Goal: Task Accomplishment & Management: Use online tool/utility

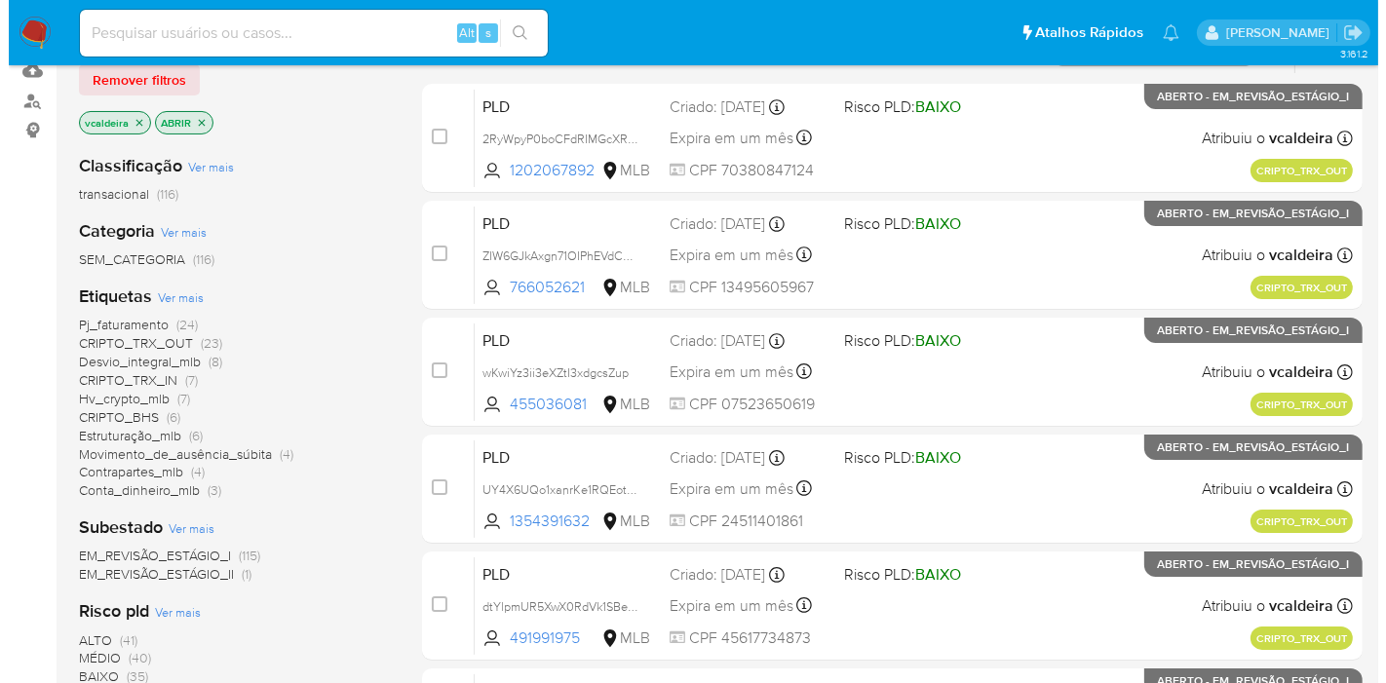
scroll to position [216, 0]
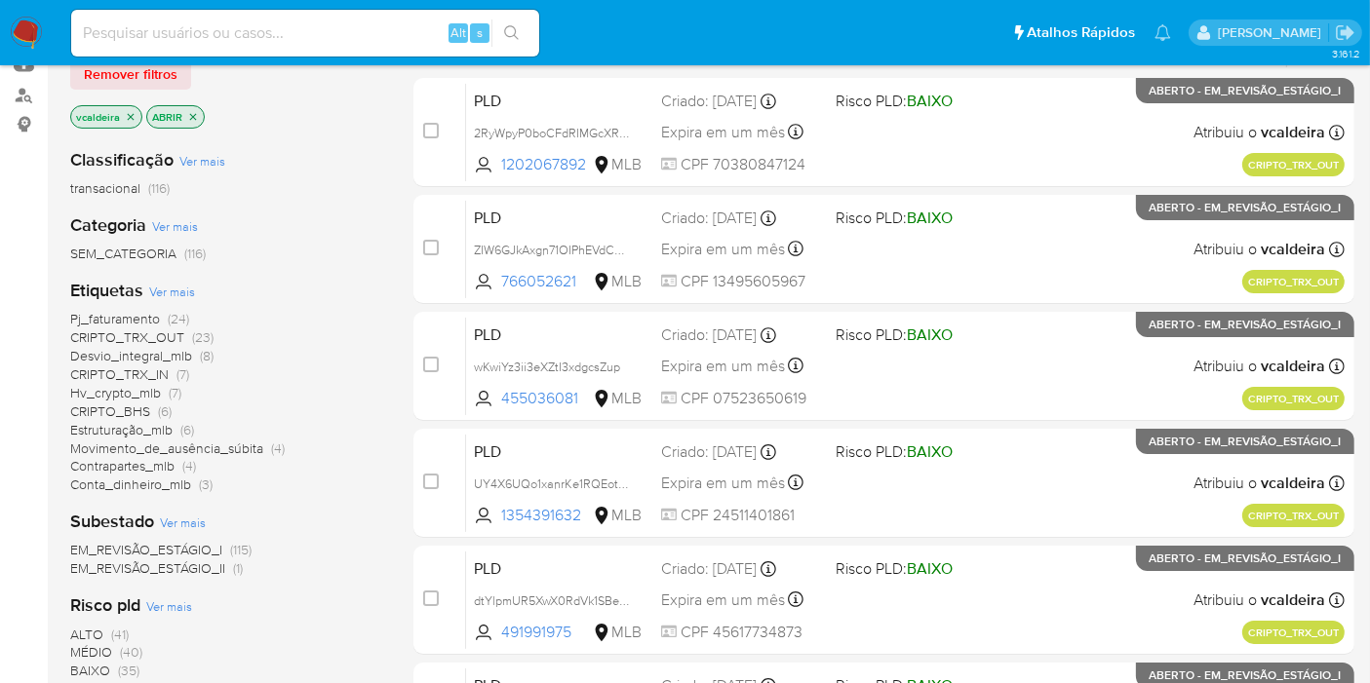
click at [156, 488] on font "Conta_dinheiro_mlb" at bounding box center [130, 484] width 121 height 19
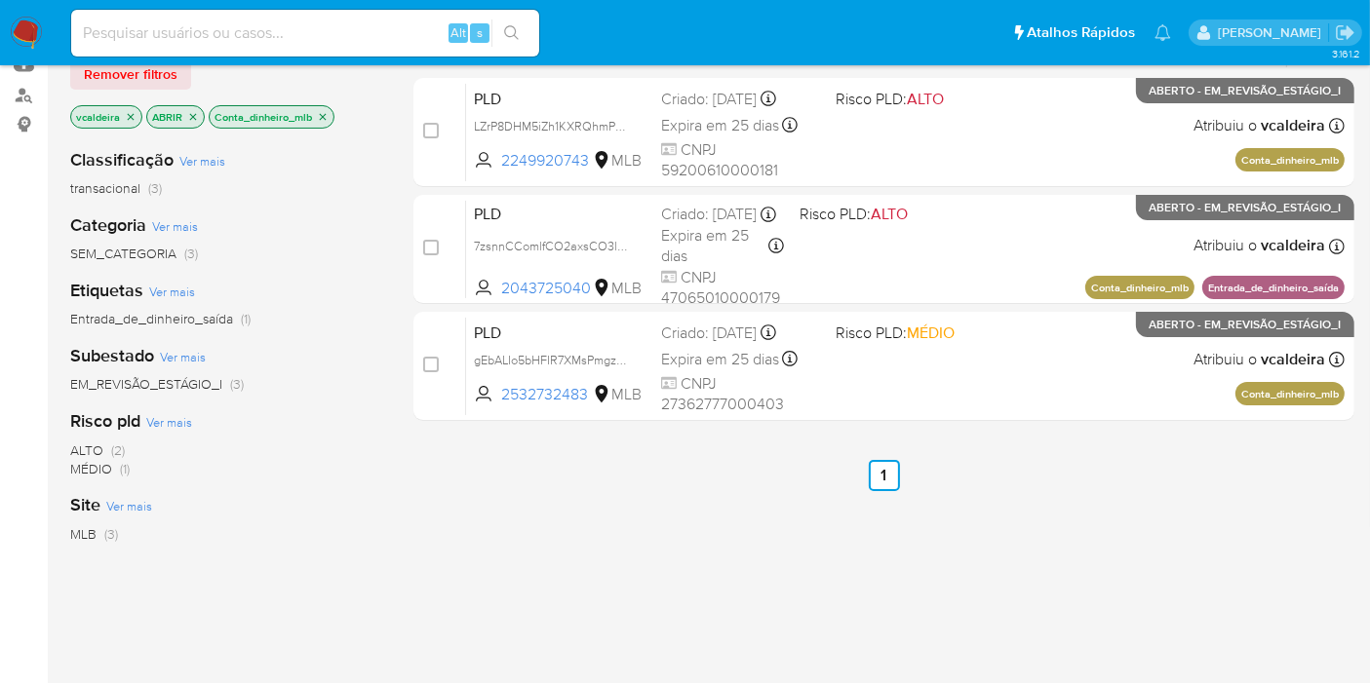
click at [319, 114] on icon "fechar filtro" at bounding box center [323, 117] width 12 height 12
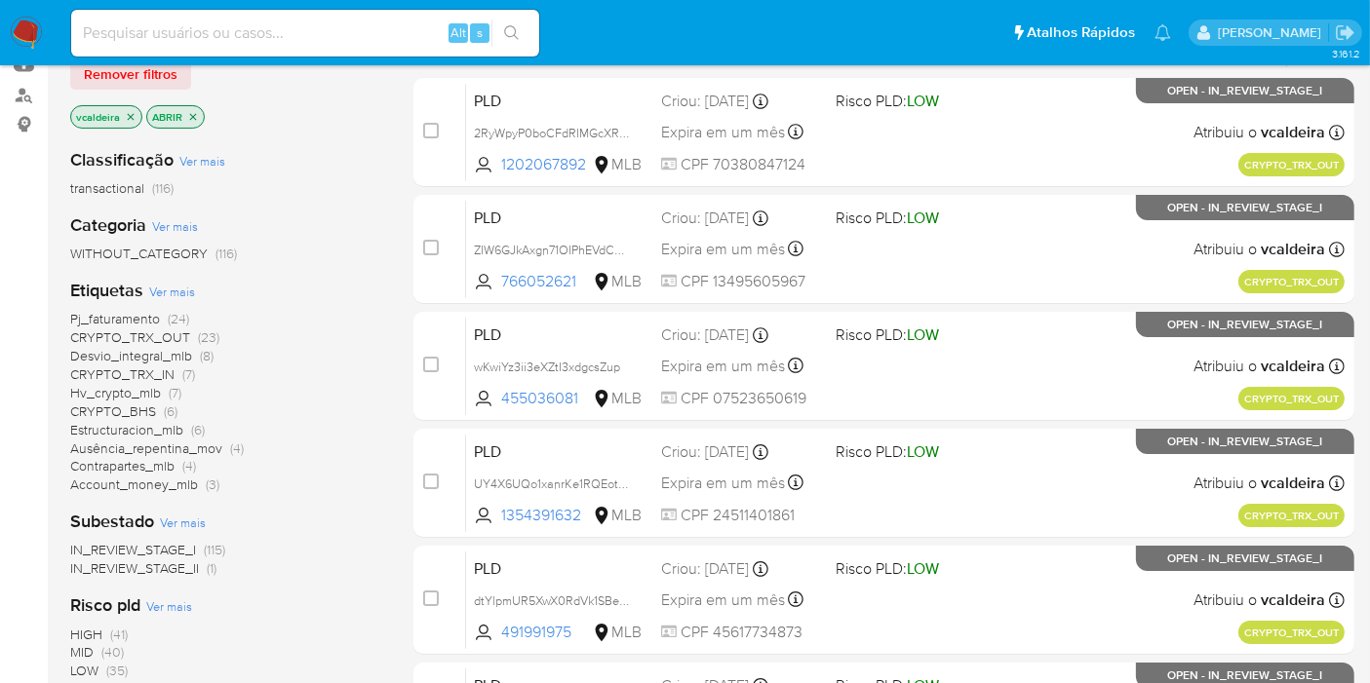
click at [171, 284] on span "Ver mais" at bounding box center [172, 292] width 46 height 18
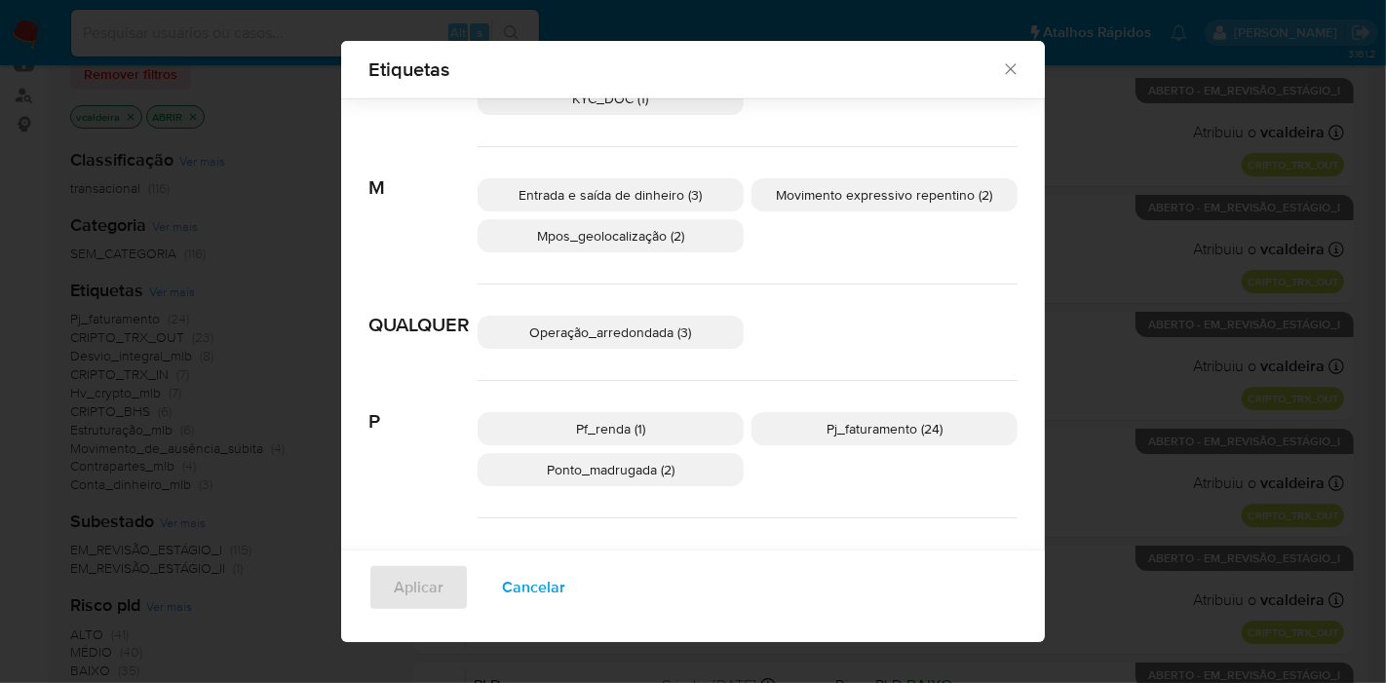
scroll to position [879, 0]
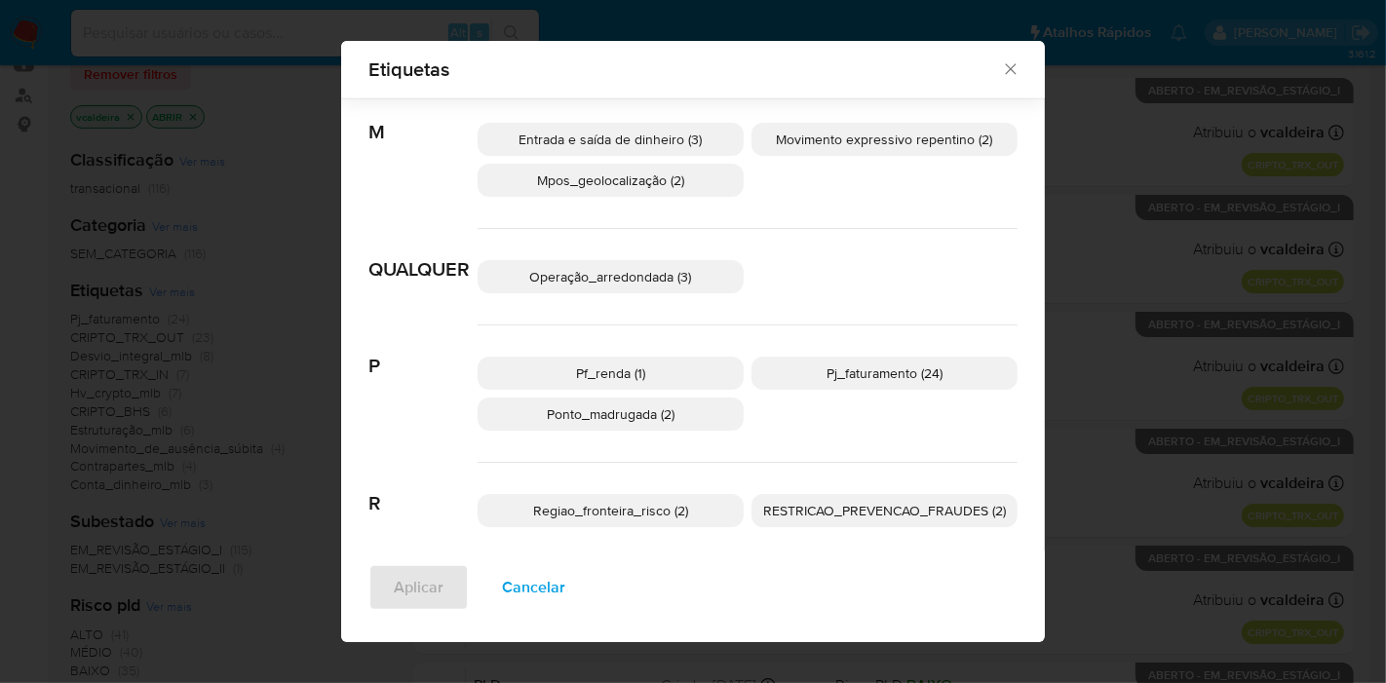
click at [625, 377] on font "Pf_renda (1)" at bounding box center [610, 373] width 69 height 19
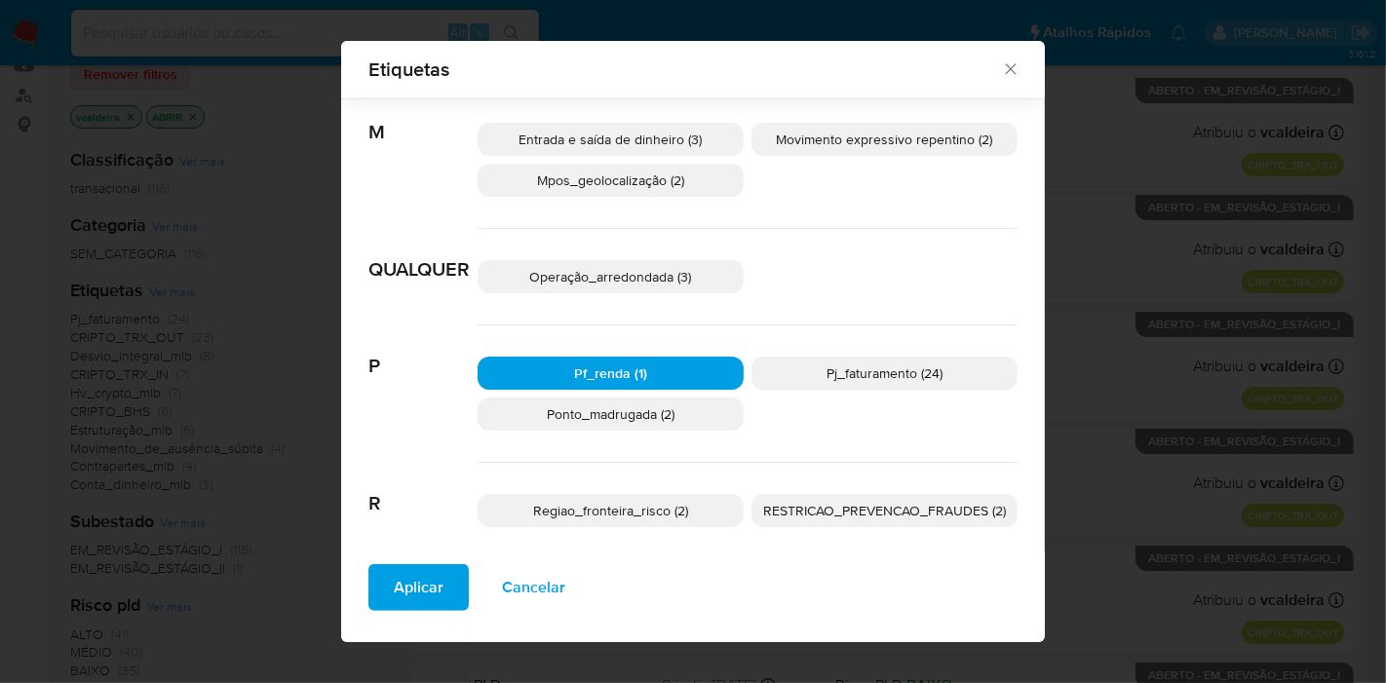
click at [398, 582] on font "Aplicar" at bounding box center [419, 587] width 50 height 47
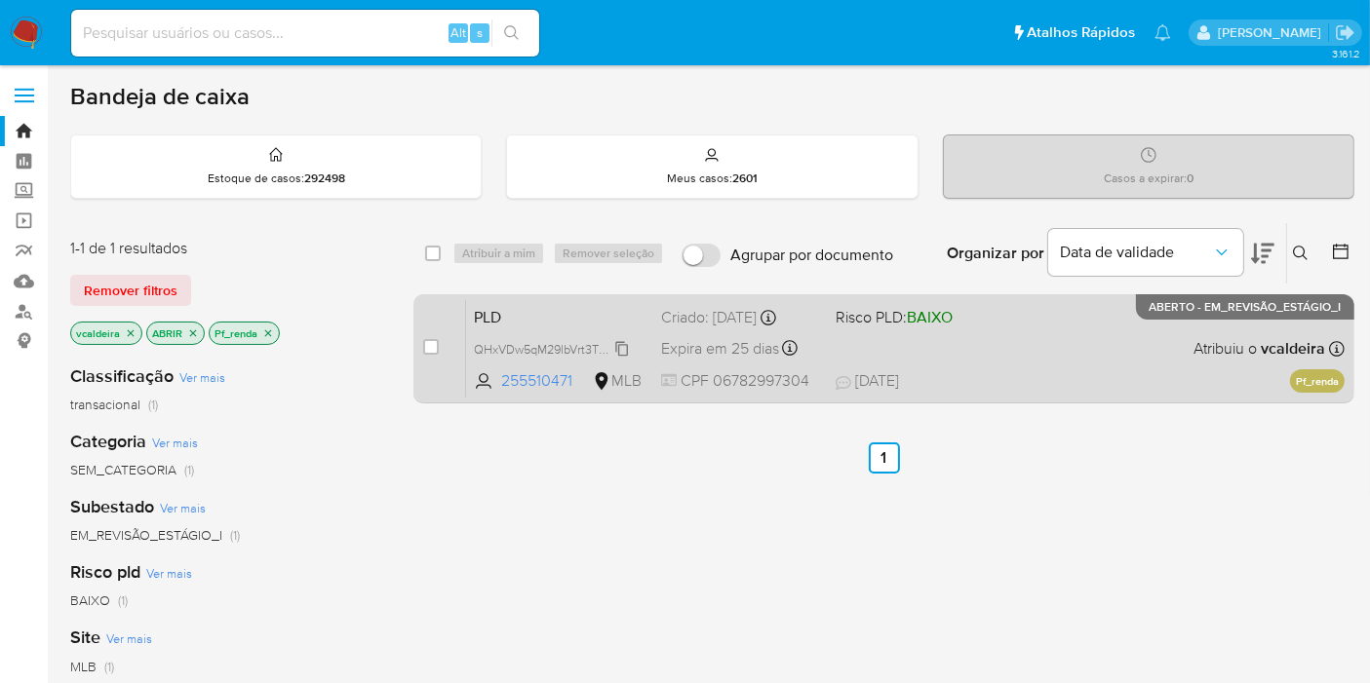
click at [612, 346] on font "QHxVDw5qM29lbVrt3TWhhxAw" at bounding box center [560, 347] width 172 height 21
click at [994, 310] on div "PLD QHxVDw5qM29lbVrt3TWhhxAw 255510471 MLB Risco PLD: BAIXO Criado: 12/09/2025 …" at bounding box center [905, 348] width 878 height 98
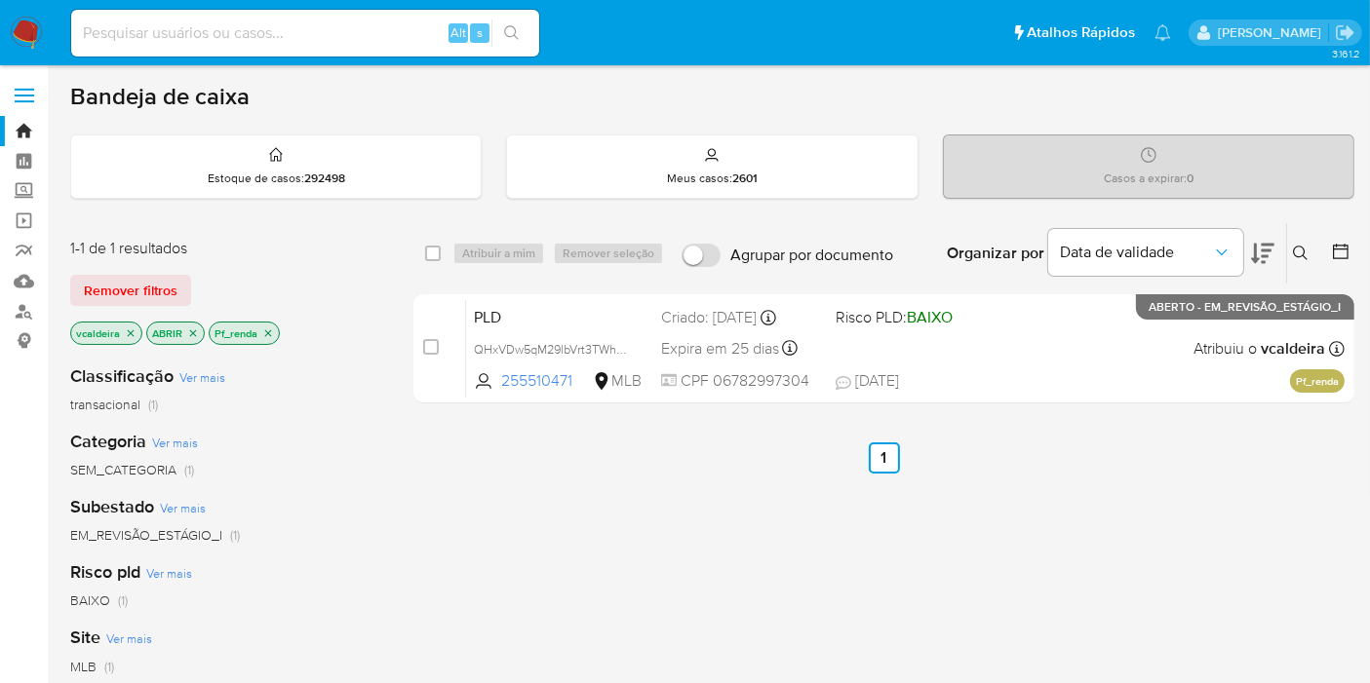
click at [269, 332] on icon "fechar filtro" at bounding box center [268, 333] width 7 height 7
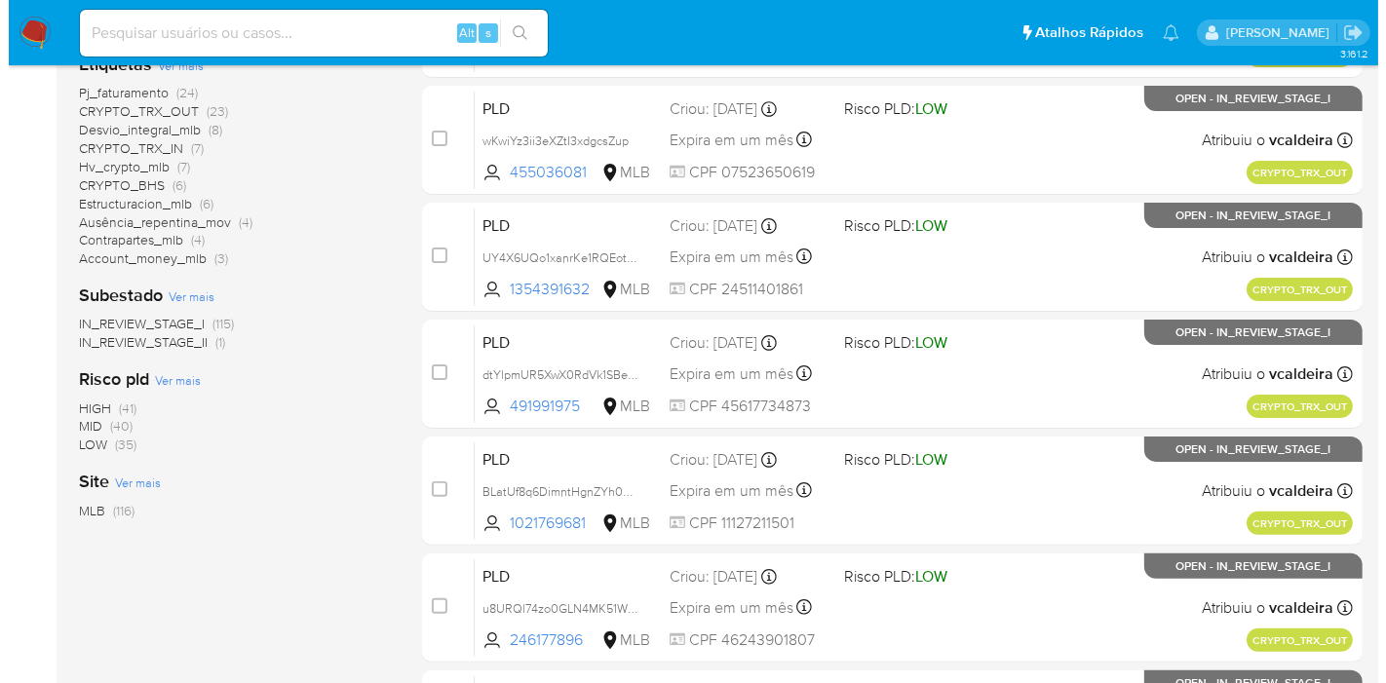
scroll to position [325, 0]
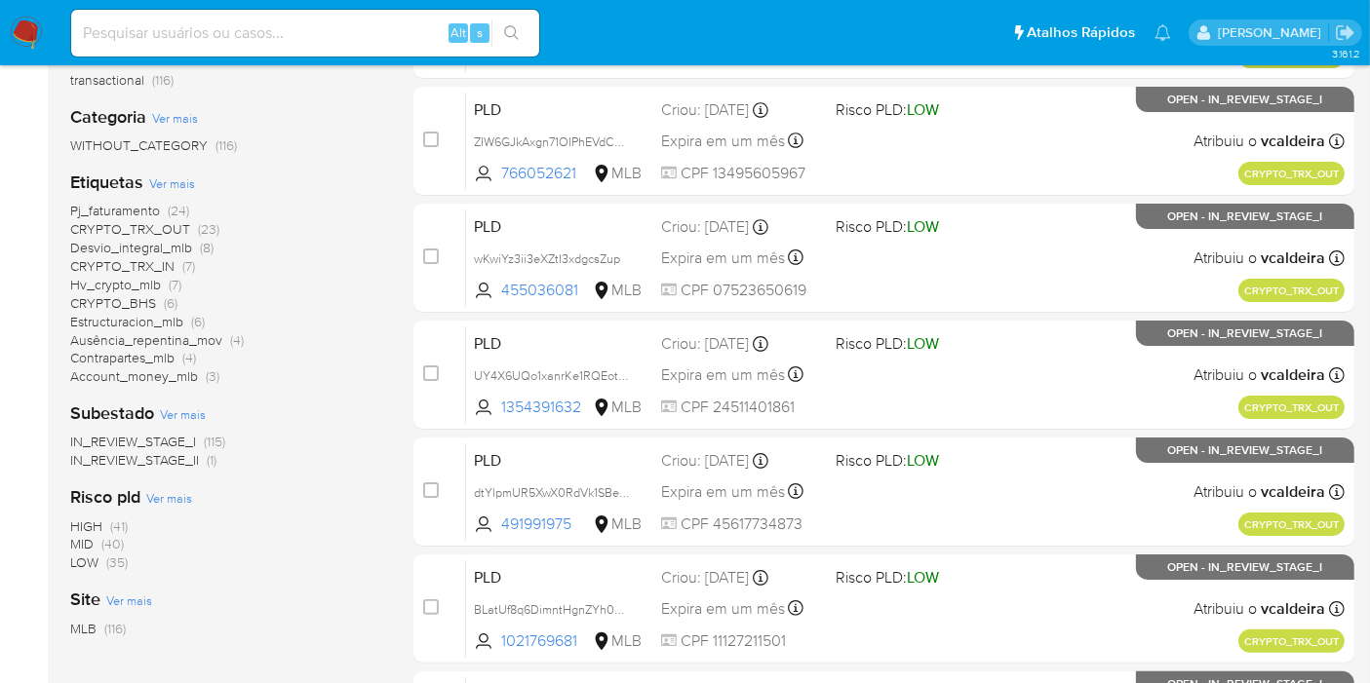
click at [175, 186] on span "Ver mais" at bounding box center [172, 184] width 46 height 18
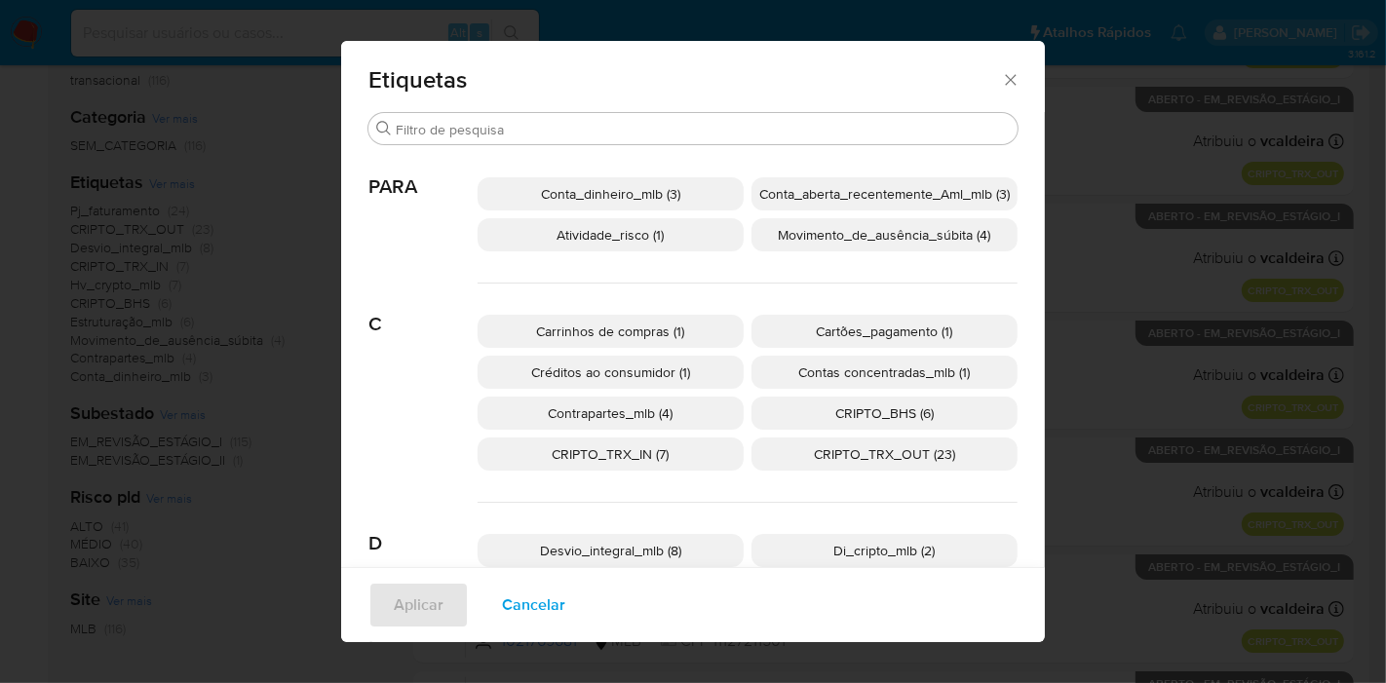
click at [932, 193] on font "Conta_aberta_recentemente_Aml_mlb (3)" at bounding box center [884, 193] width 251 height 19
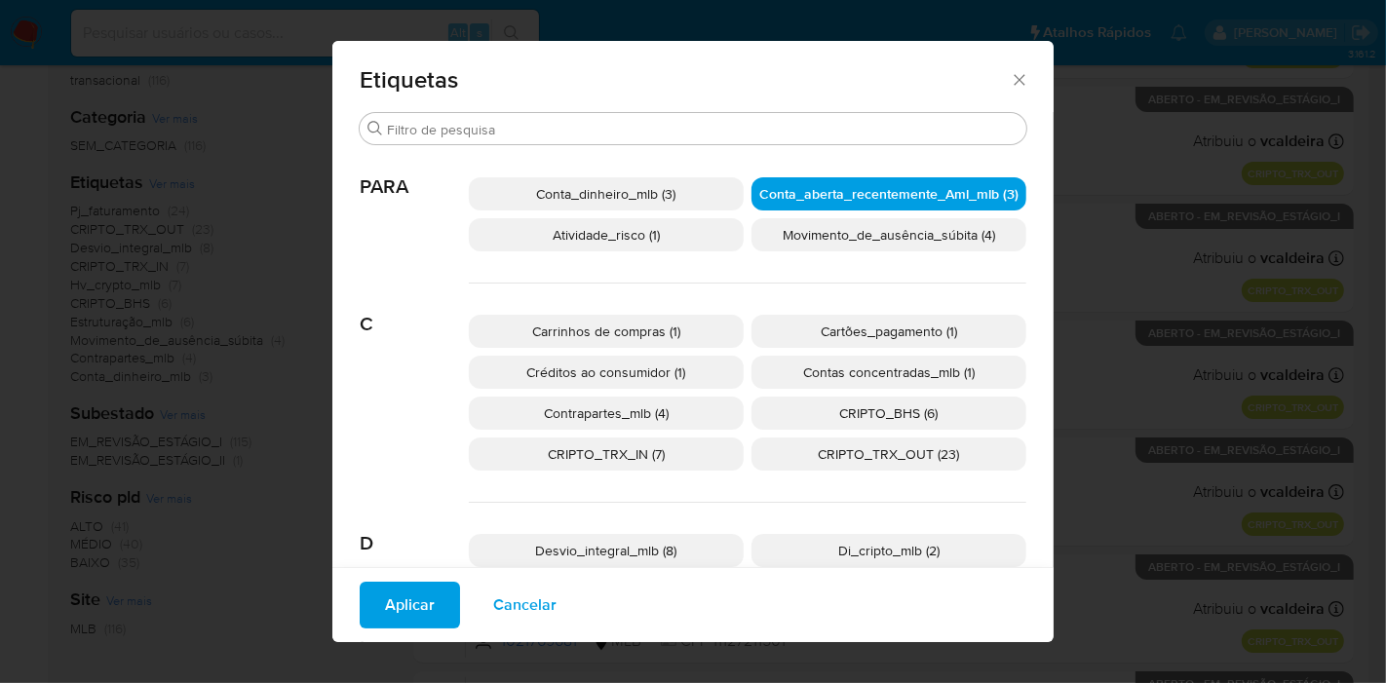
click at [425, 607] on font "Aplicar" at bounding box center [410, 605] width 50 height 47
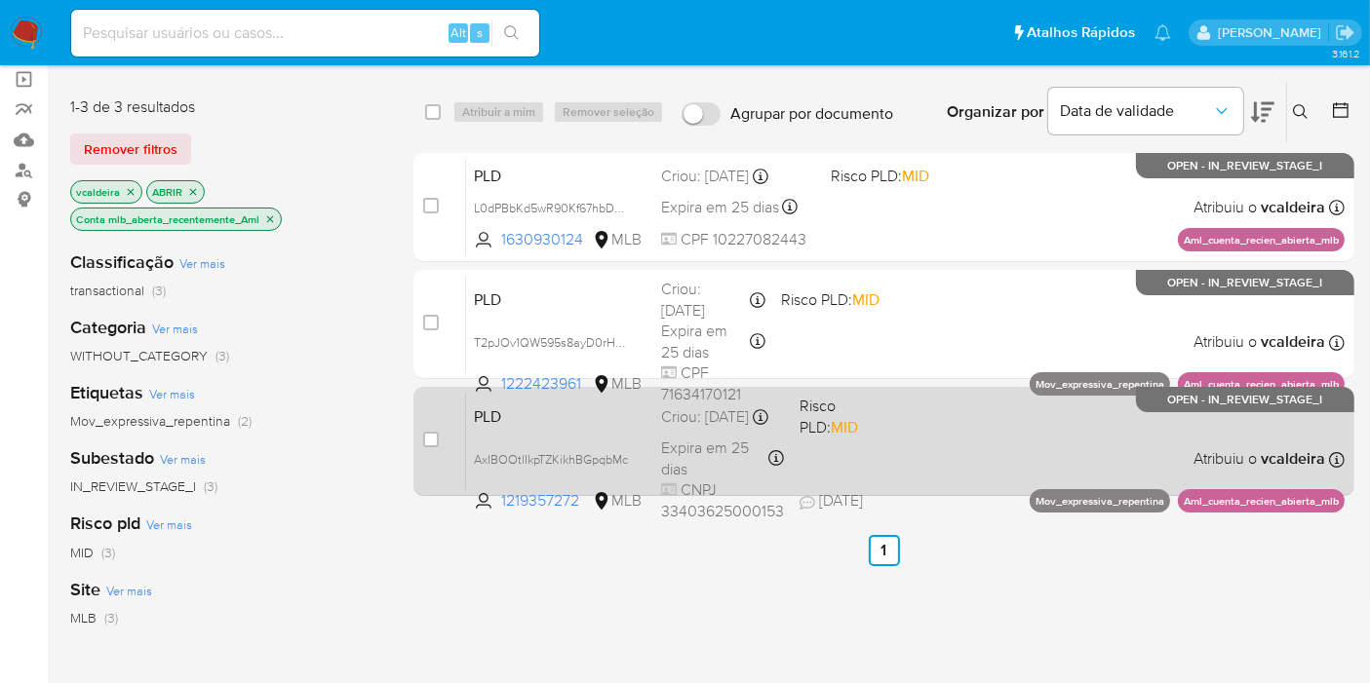
scroll to position [108, 0]
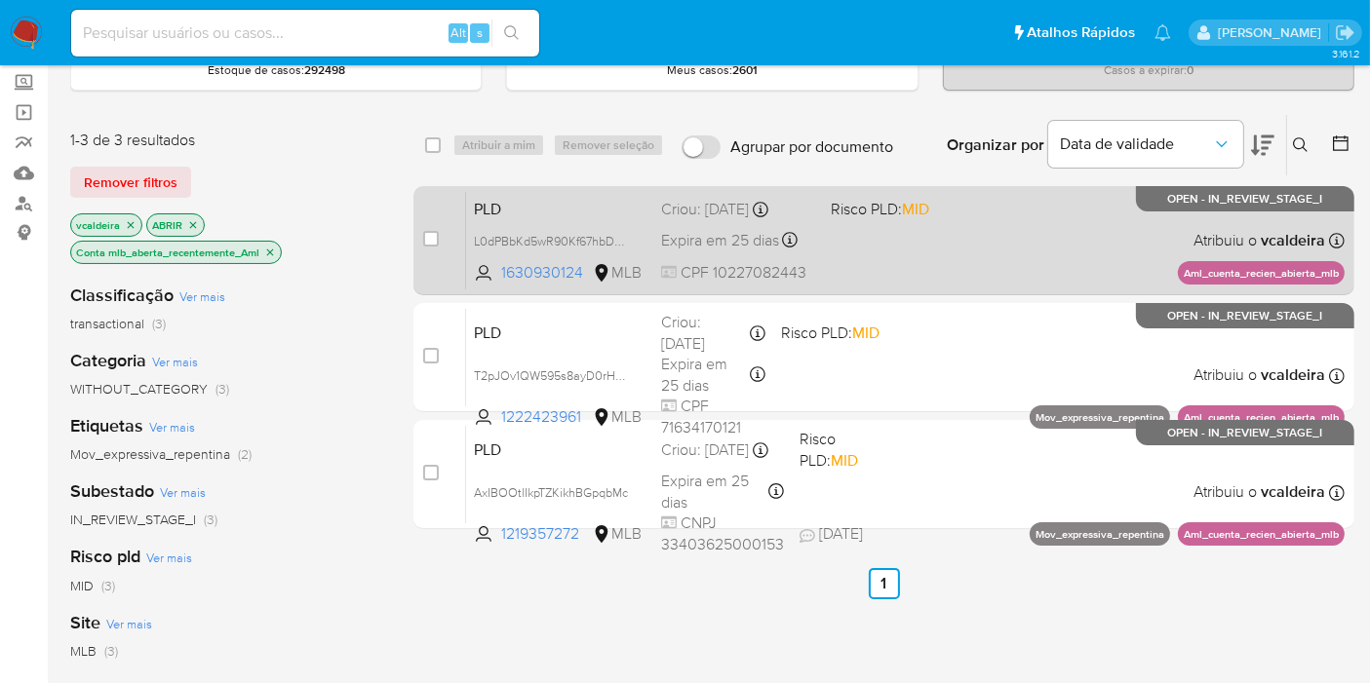
click at [1233, 224] on div "PLD L0dPBbKd5wR90Kf67hbDz0j4 1630930124 MLB Risco PLD: MID Criou: 12/09/2025 Cr…" at bounding box center [905, 240] width 878 height 98
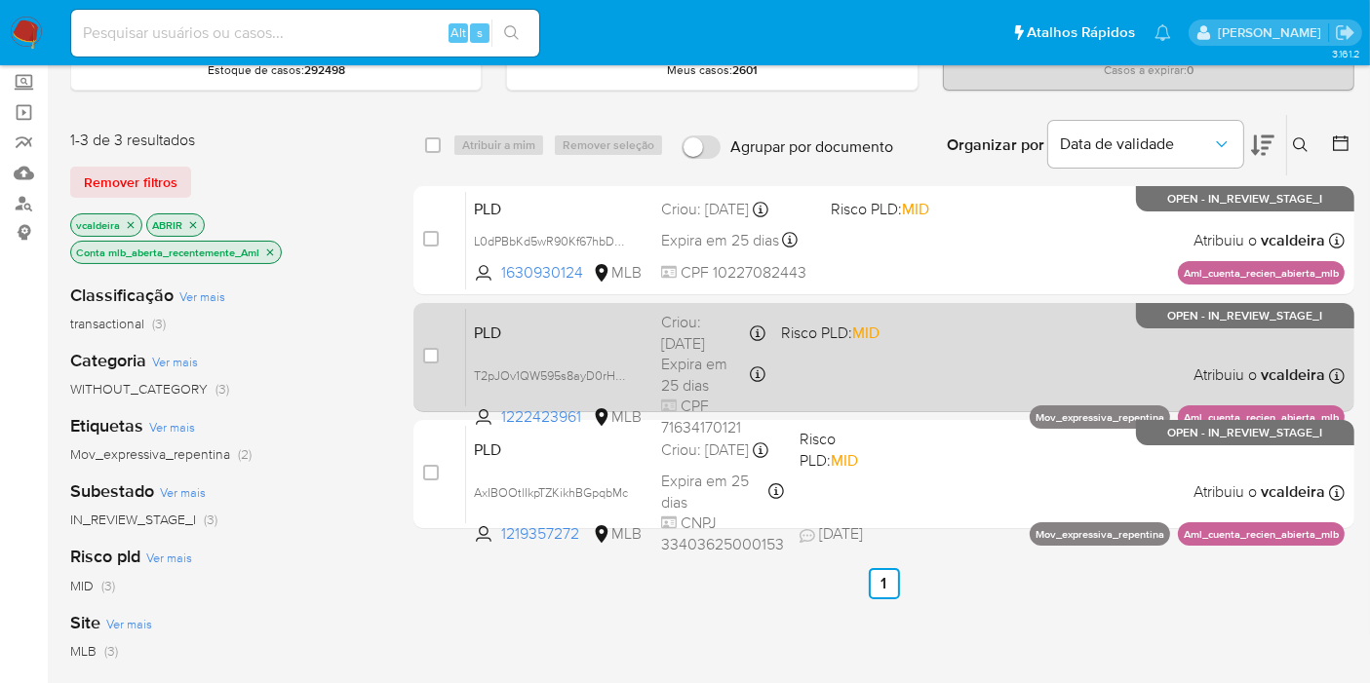
click at [1159, 321] on p "OPEN - IN_REVIEW_STAGE_I" at bounding box center [1245, 315] width 218 height 25
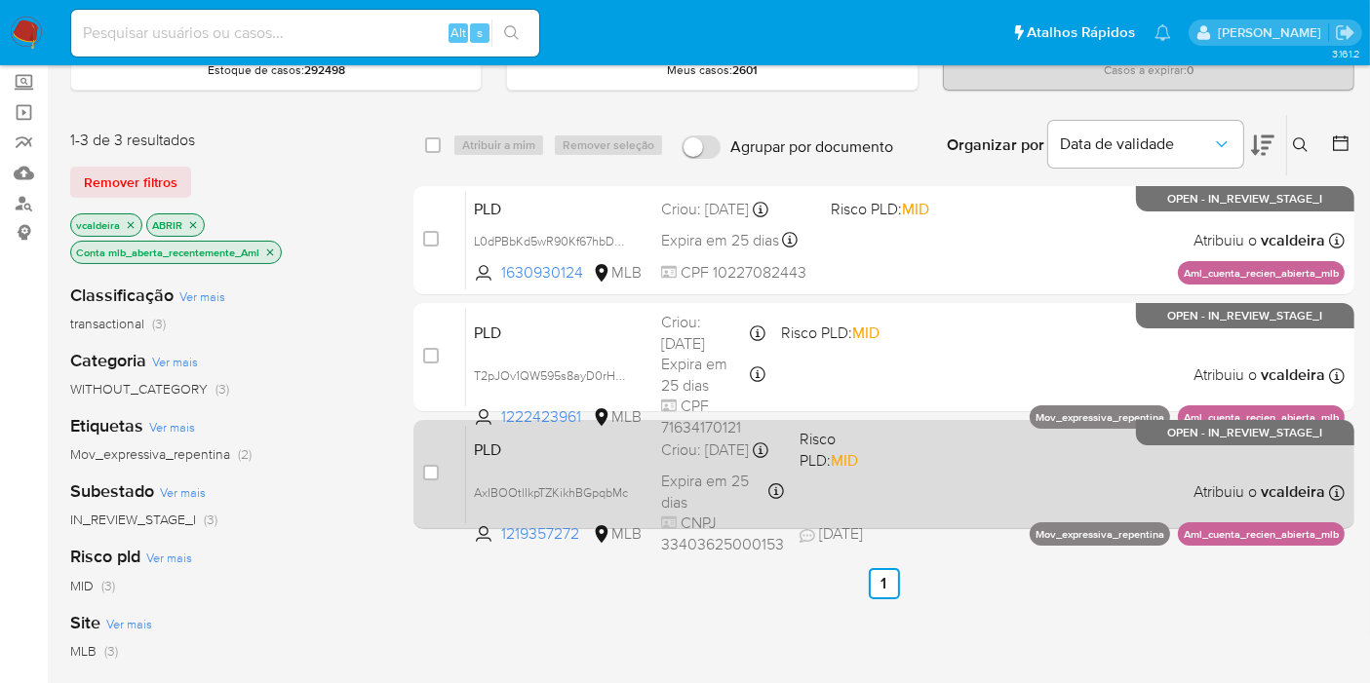
click at [1203, 482] on span "Atribuiu o vcaldeira" at bounding box center [1259, 492] width 132 height 21
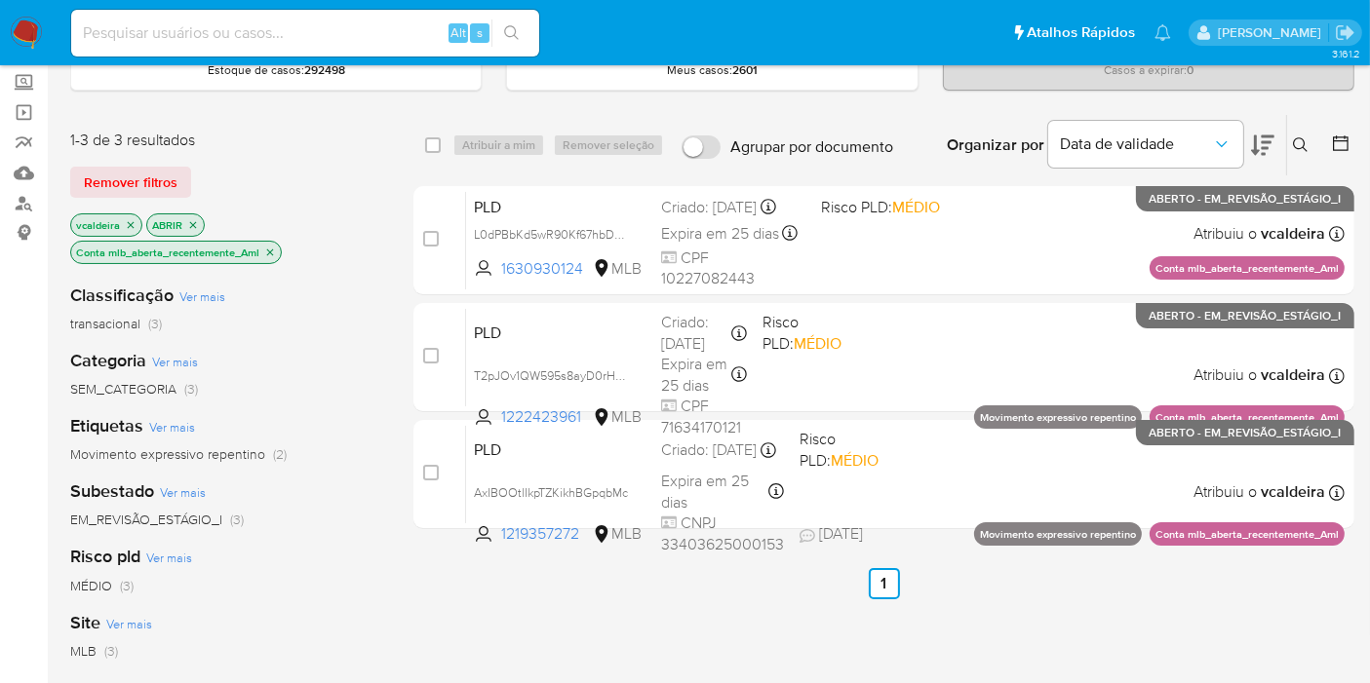
click at [271, 247] on icon "fechar filtro" at bounding box center [270, 253] width 12 height 12
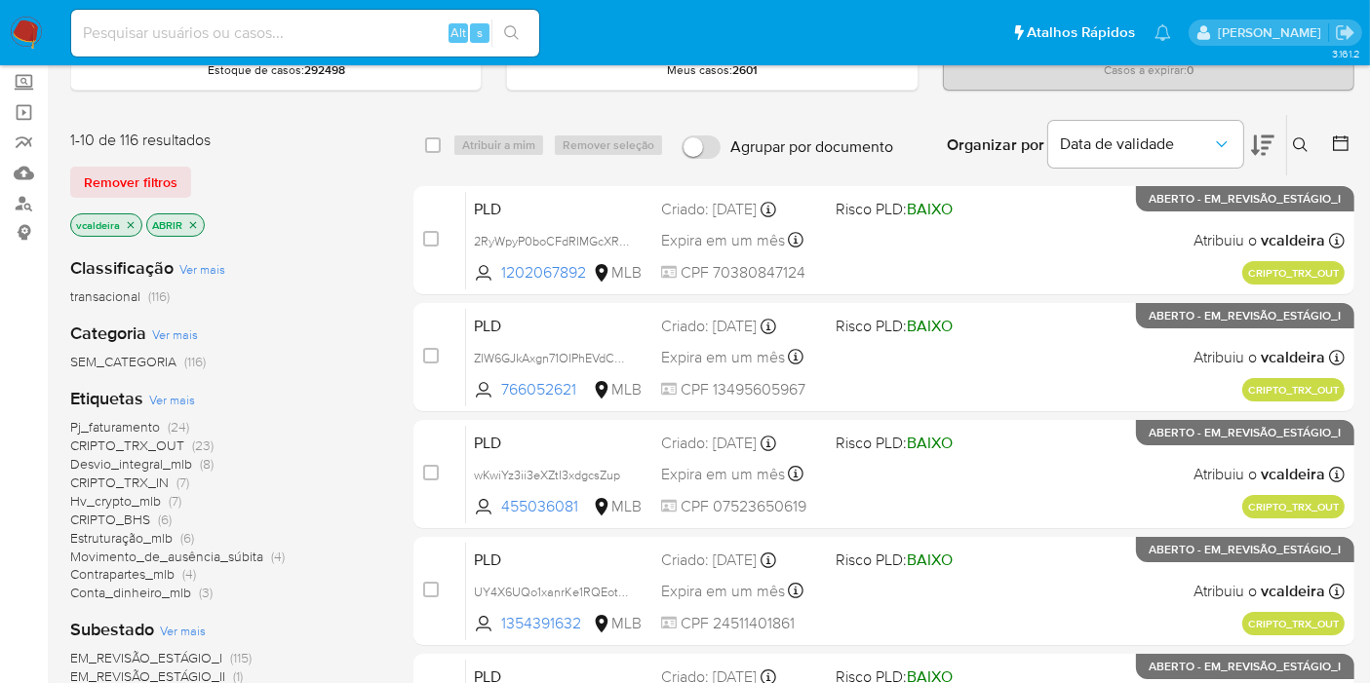
click at [136, 463] on font "Desvio_integral_mlb" at bounding box center [131, 463] width 122 height 19
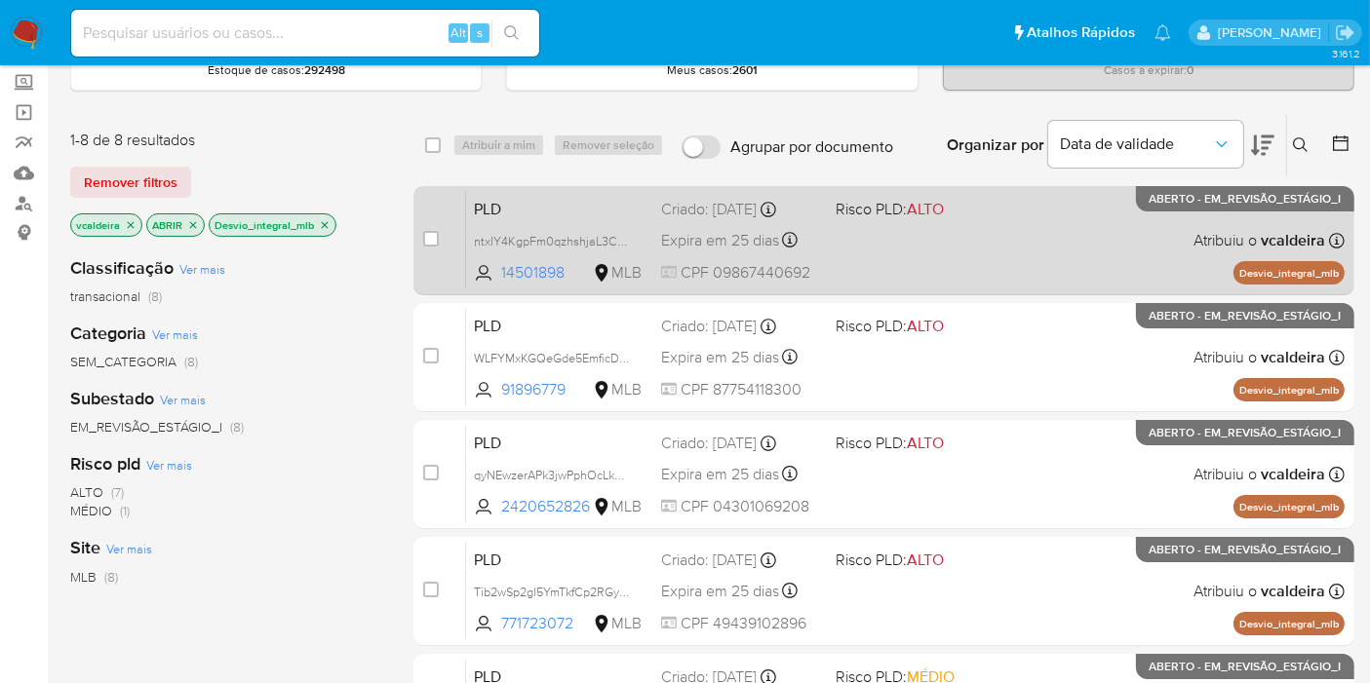
click at [1143, 209] on p "ABERTO - EM_REVISÃO_ESTÁGIO_I" at bounding box center [1245, 198] width 218 height 25
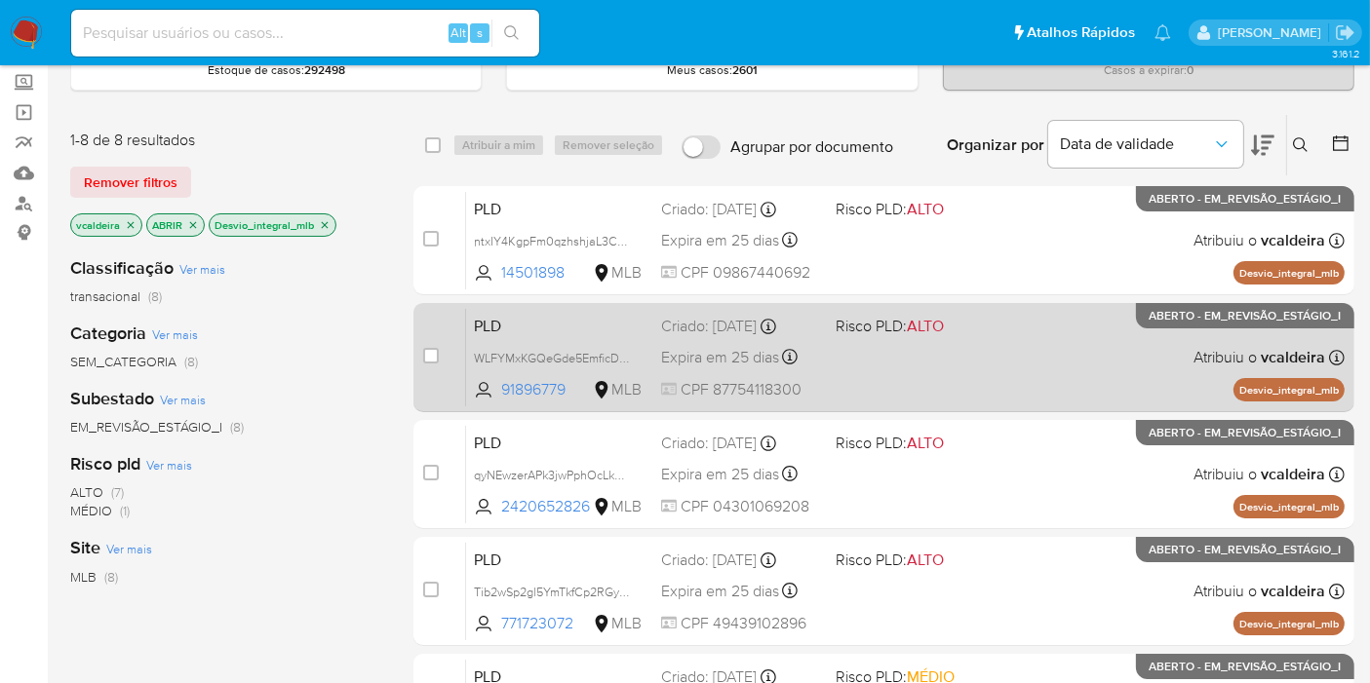
click at [1150, 340] on div "PLD WLFYMxKGQeGde5EmficDNa6i 91896779 MLB Risco PLD: ALTO Criado: 12/09/2025 Cr…" at bounding box center [905, 357] width 878 height 98
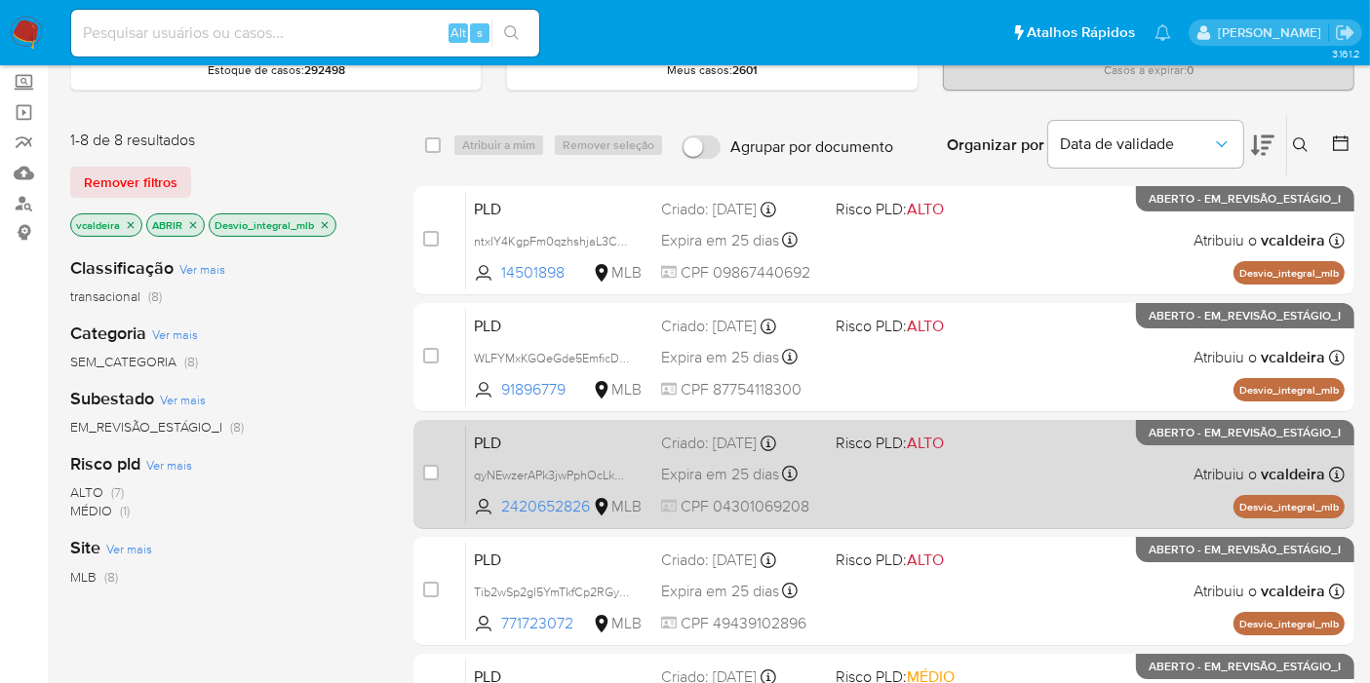
click at [1162, 449] on div "PLD qyNEwzerAPk3jwPphOcLk0Lc 2420652826 MLB Risco PLD: ALTO Criado: 12/09/2025 …" at bounding box center [905, 474] width 878 height 98
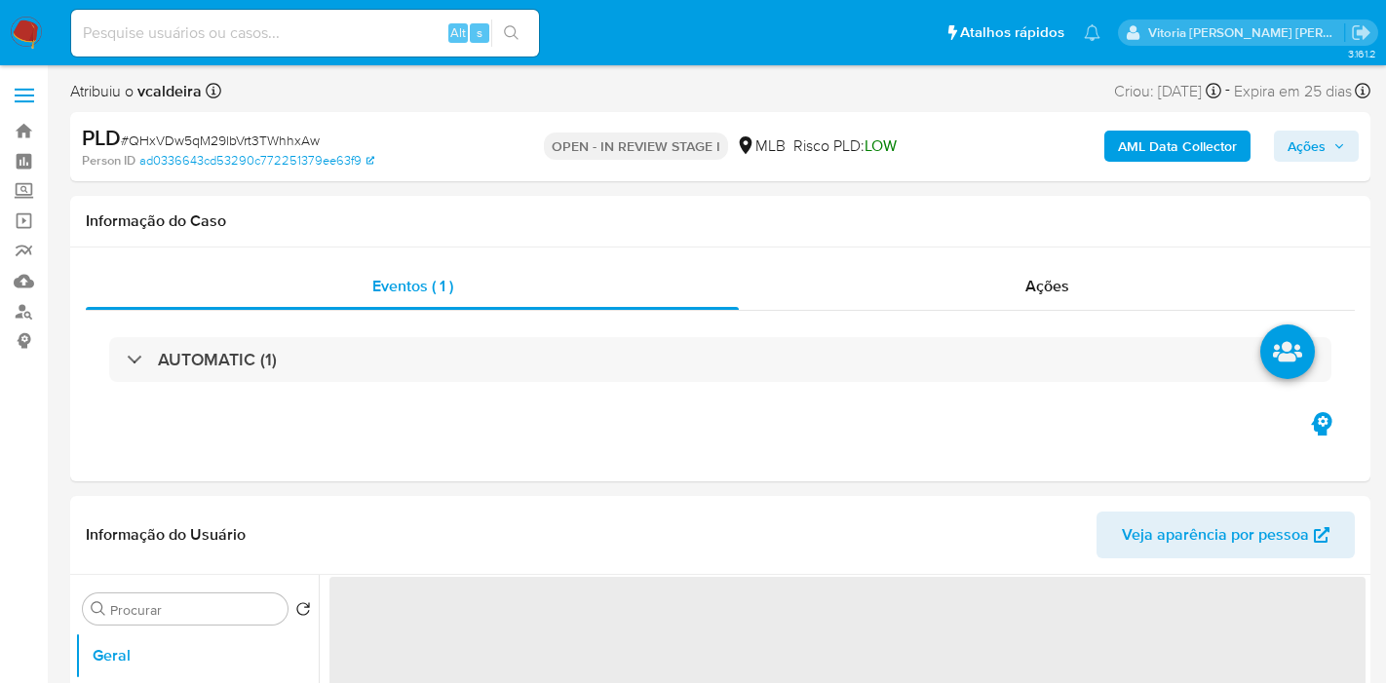
select select "10"
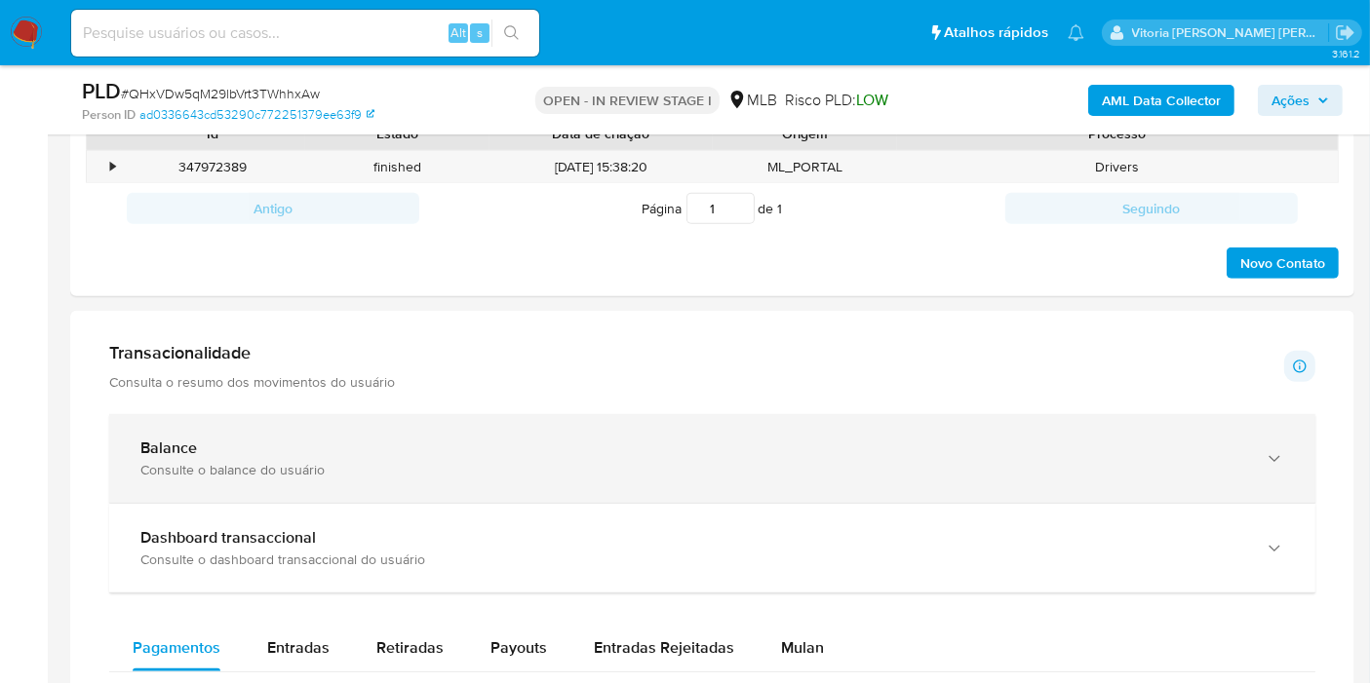
scroll to position [866, 0]
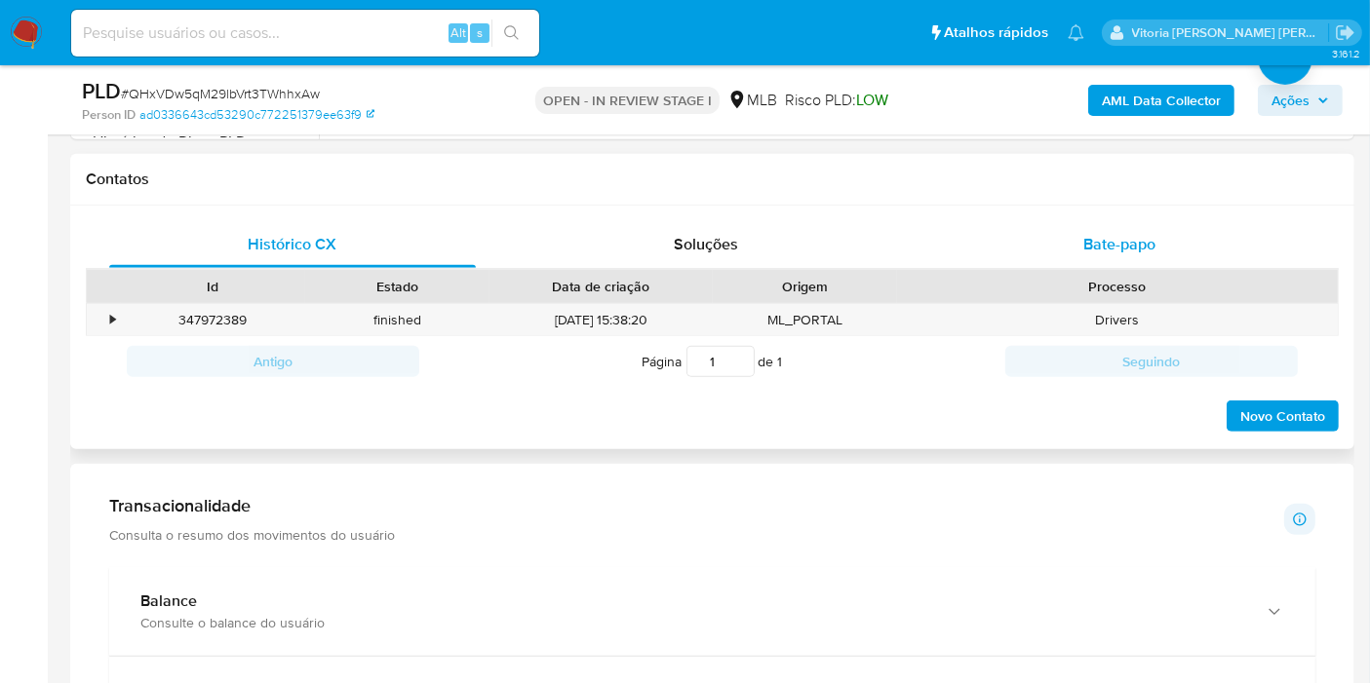
click at [1083, 249] on span "Bate-papo" at bounding box center [1119, 244] width 72 height 22
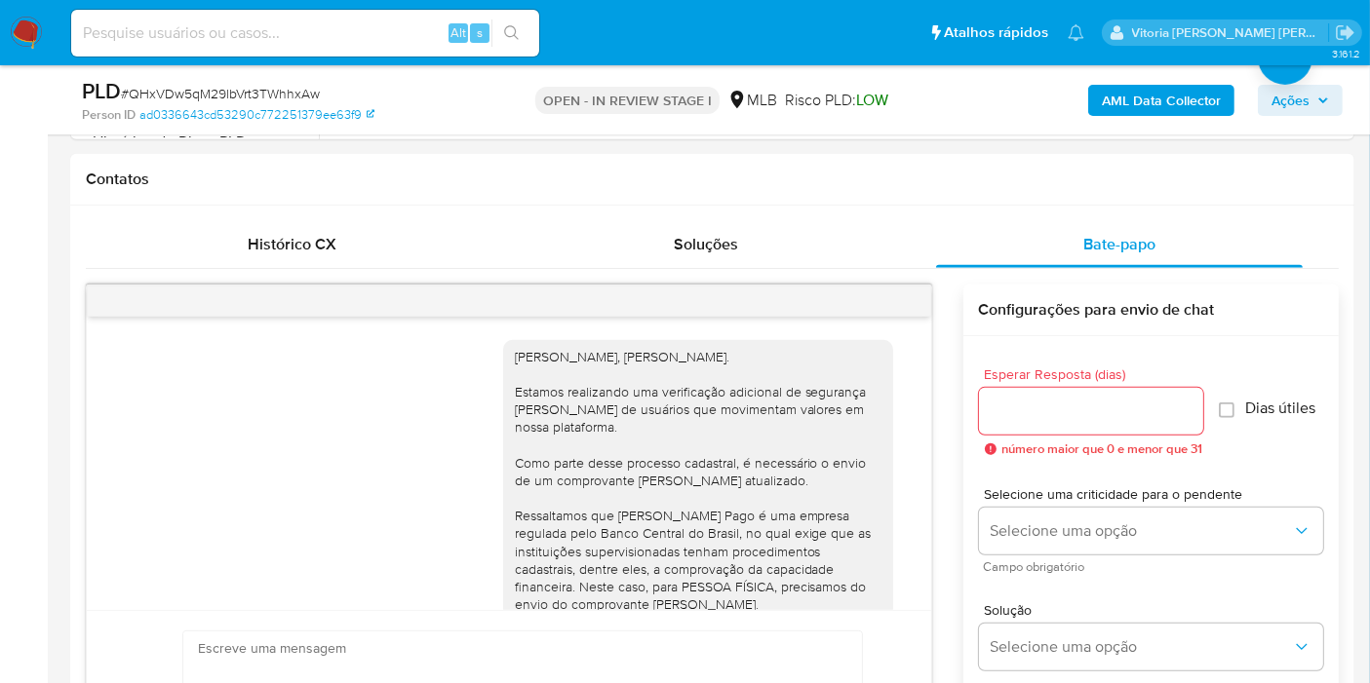
scroll to position [352, 0]
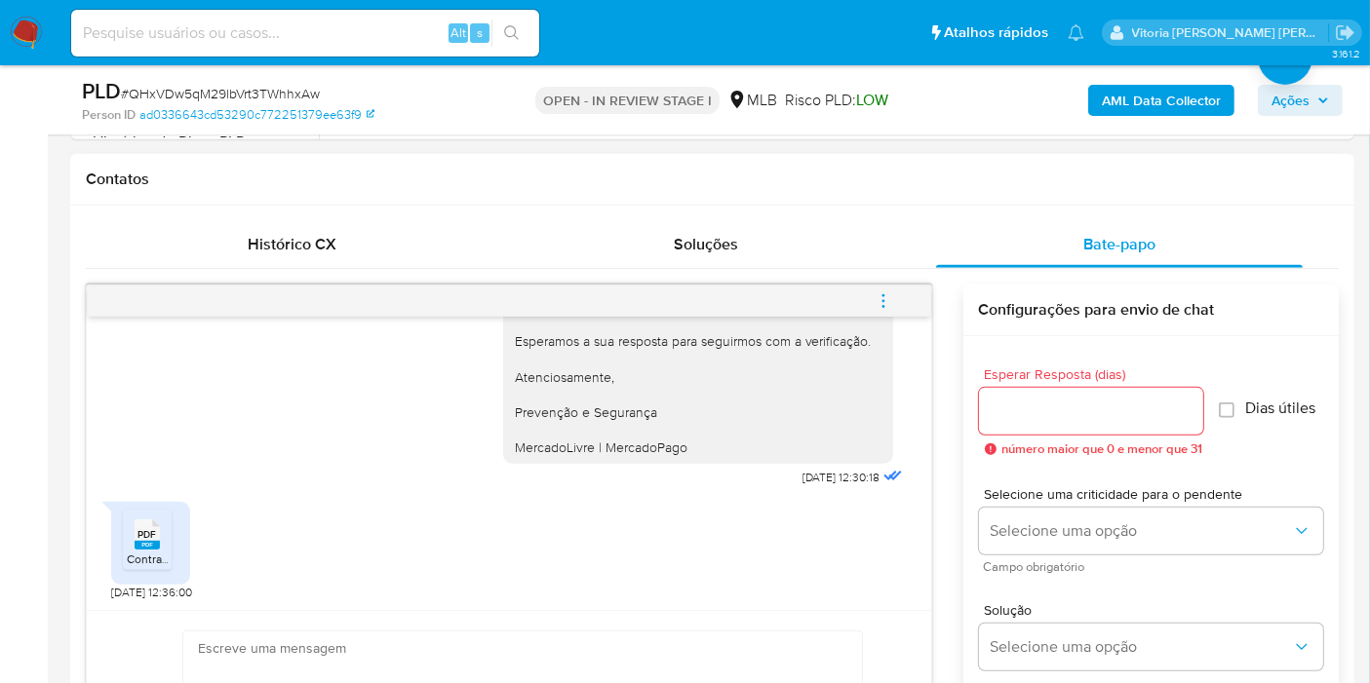
click at [149, 547] on icon "PDF" at bounding box center [147, 535] width 25 height 34
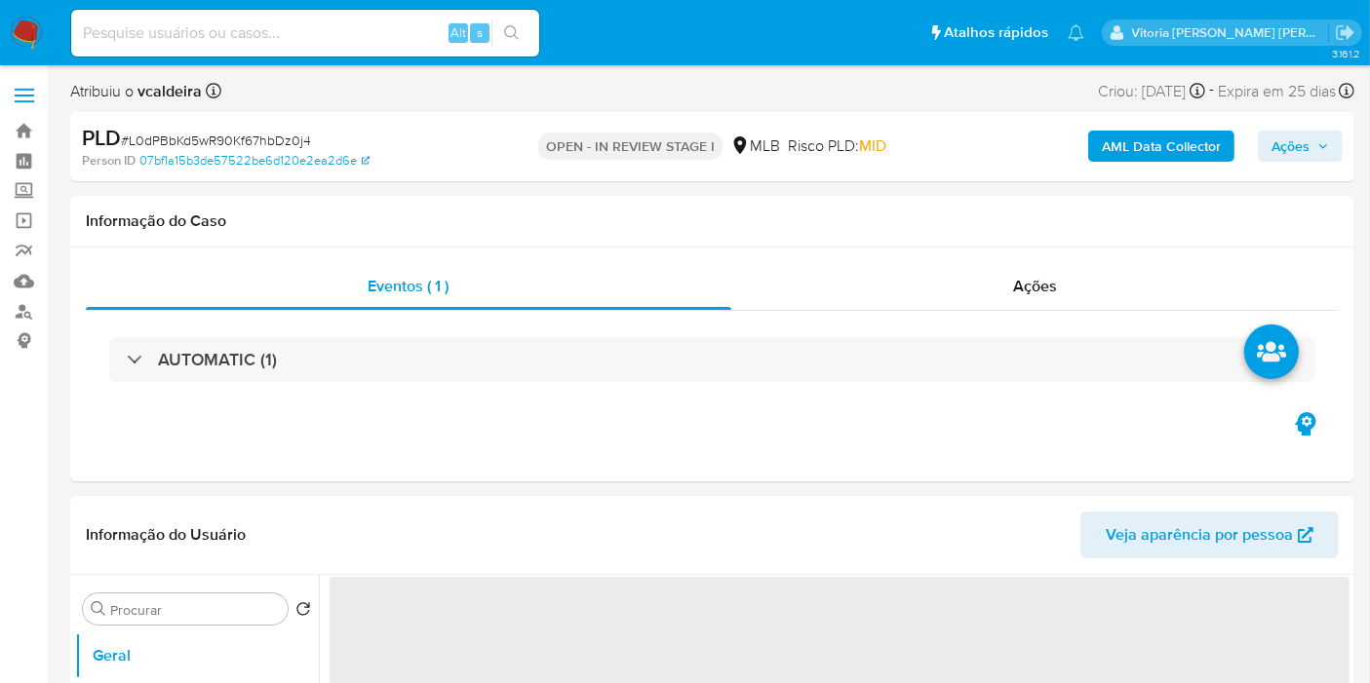
select select "10"
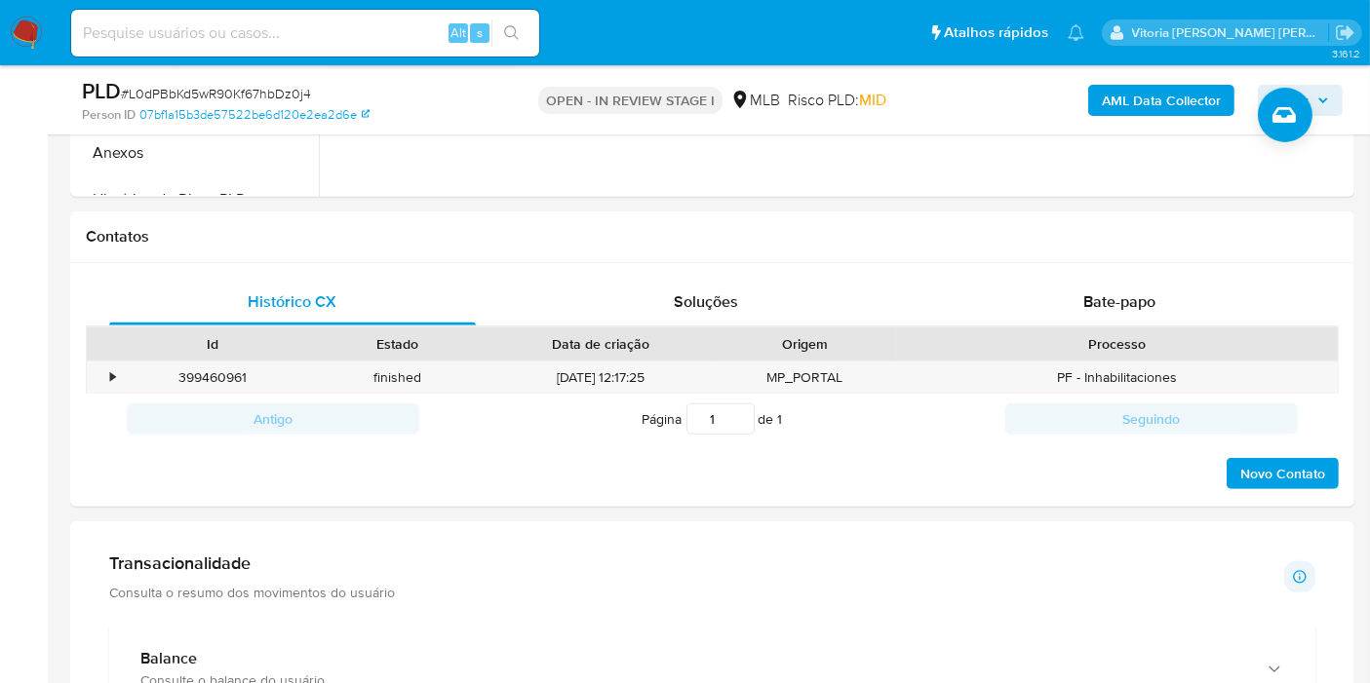
scroll to position [1300, 0]
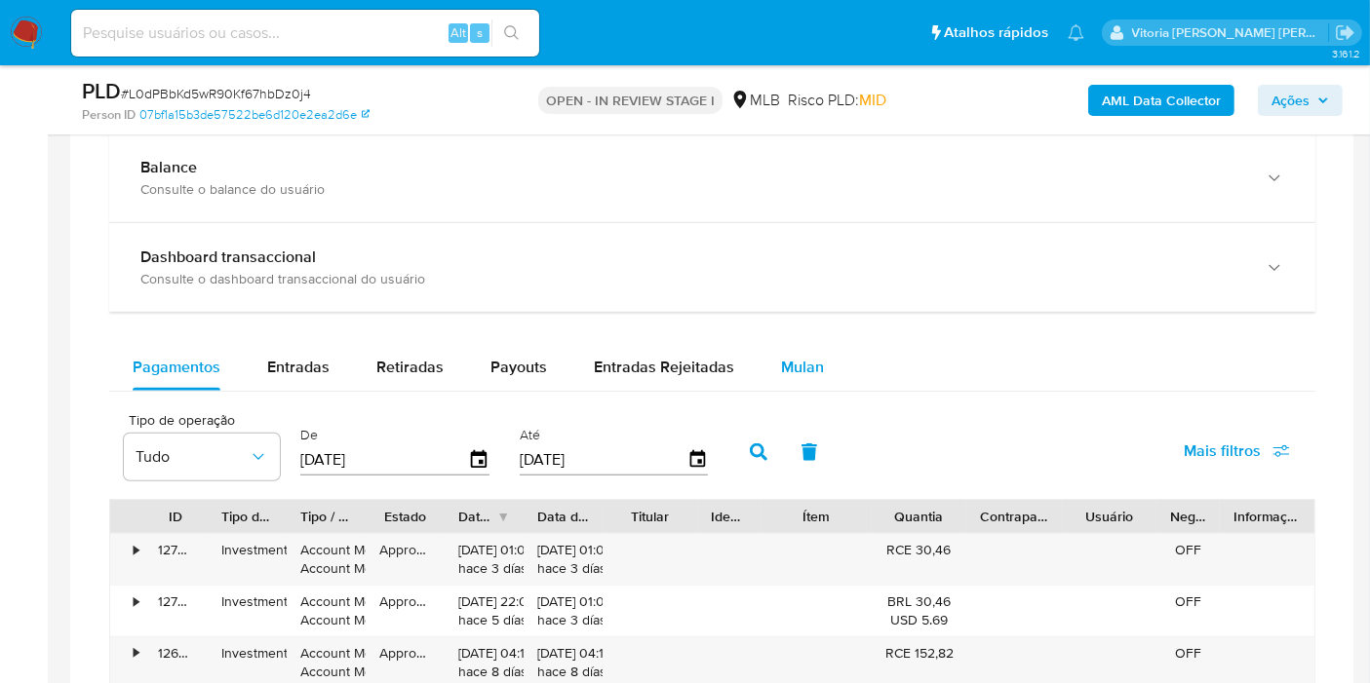
click at [781, 364] on span "Mulan" at bounding box center [802, 367] width 43 height 22
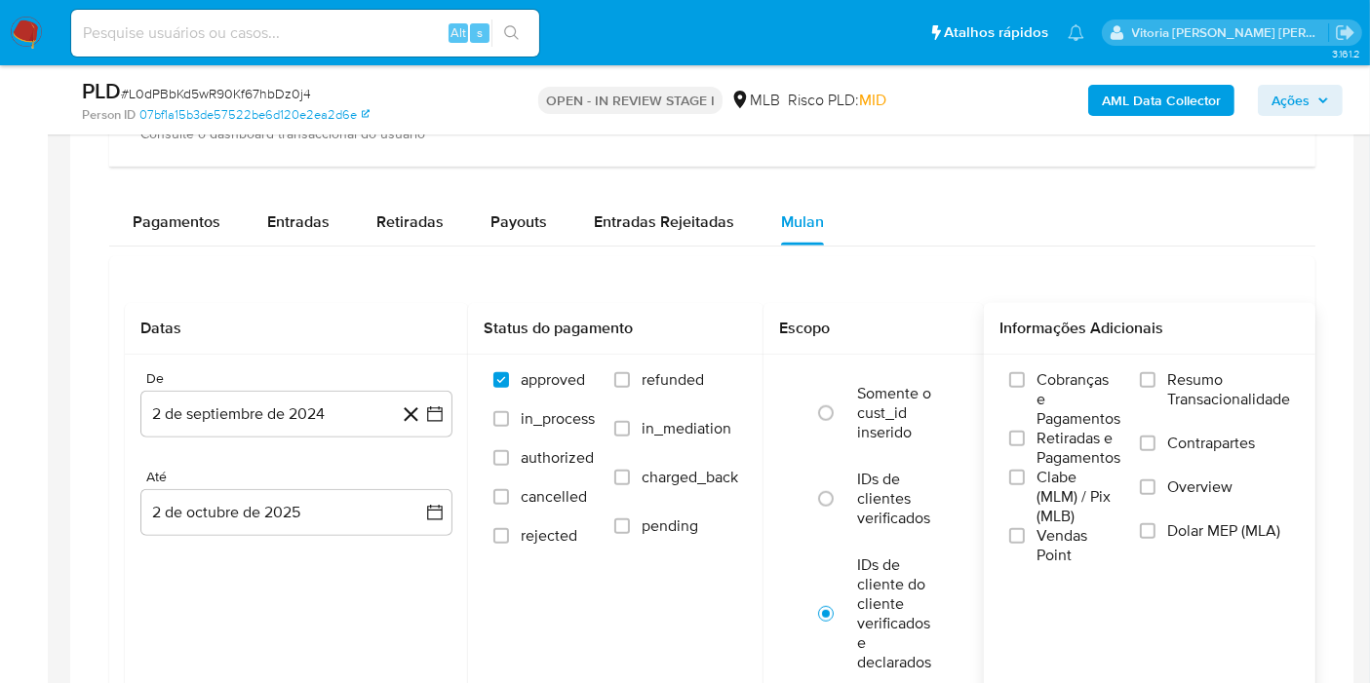
scroll to position [1516, 0]
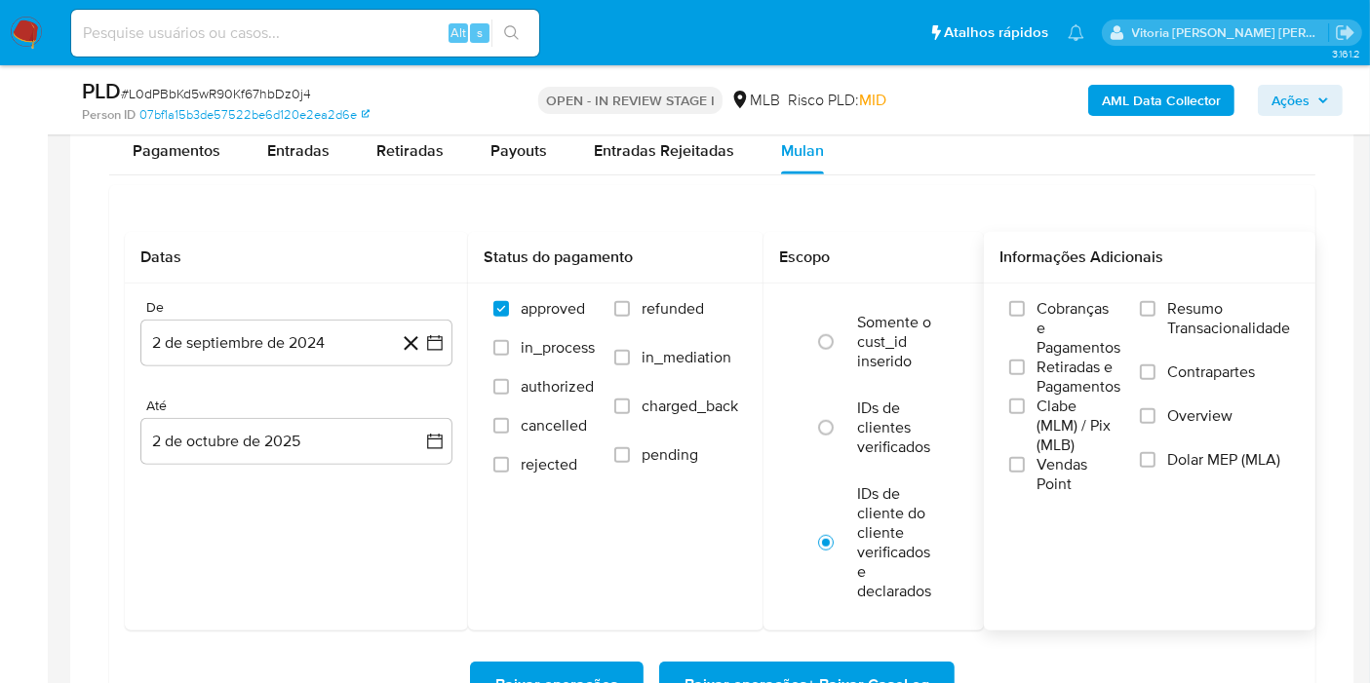
click at [1240, 324] on span "Resumo Transacionalidade" at bounding box center [1228, 318] width 123 height 39
click at [1155, 317] on input "Resumo Transacionalidade" at bounding box center [1148, 309] width 16 height 16
click at [284, 343] on button "2 de septiembre de 2024" at bounding box center [296, 343] width 312 height 47
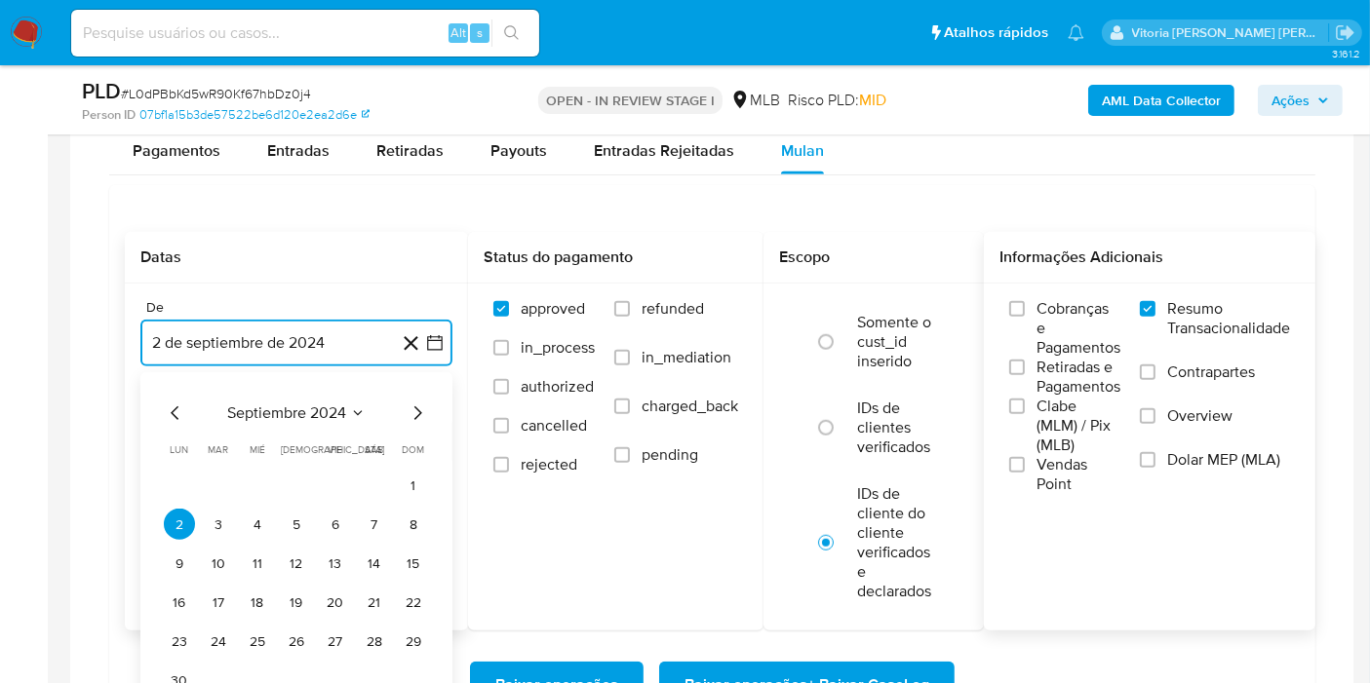
click at [324, 404] on span "septiembre 2024" at bounding box center [286, 413] width 119 height 19
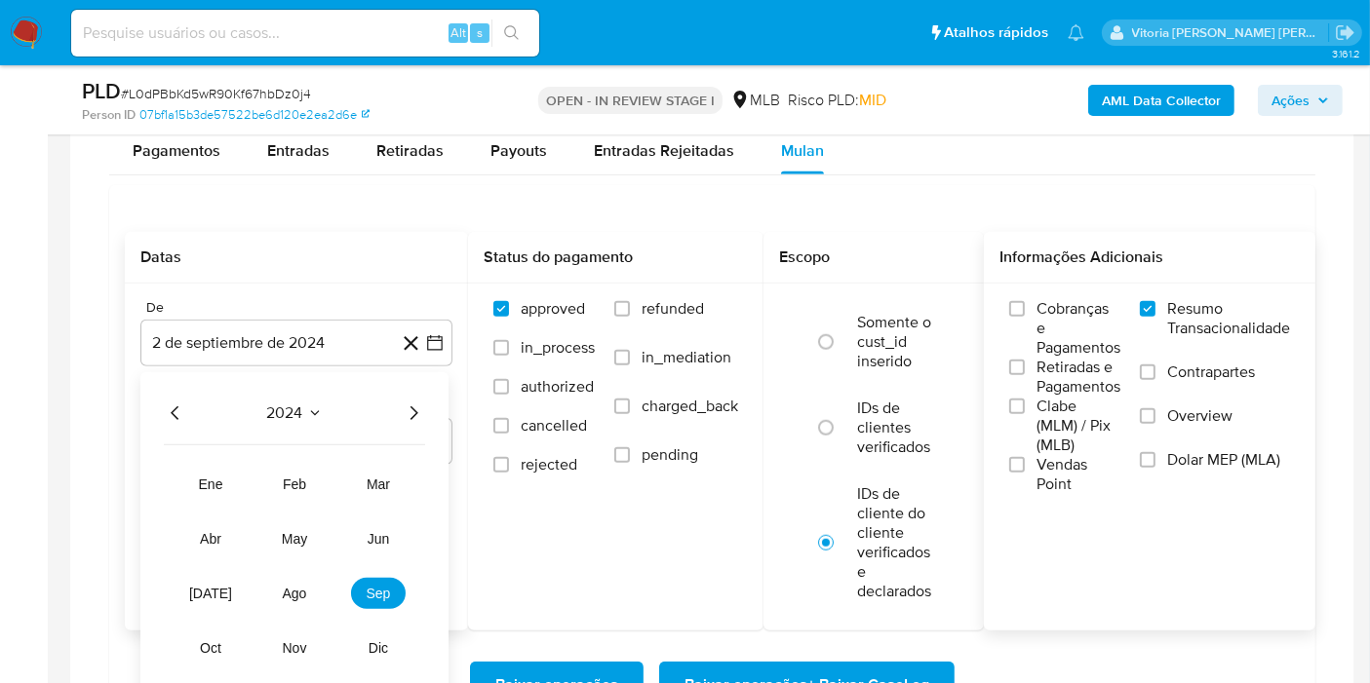
click at [403, 409] on icon "Año siguiente" at bounding box center [413, 413] width 23 height 23
click at [291, 602] on button "ago" at bounding box center [294, 593] width 55 height 31
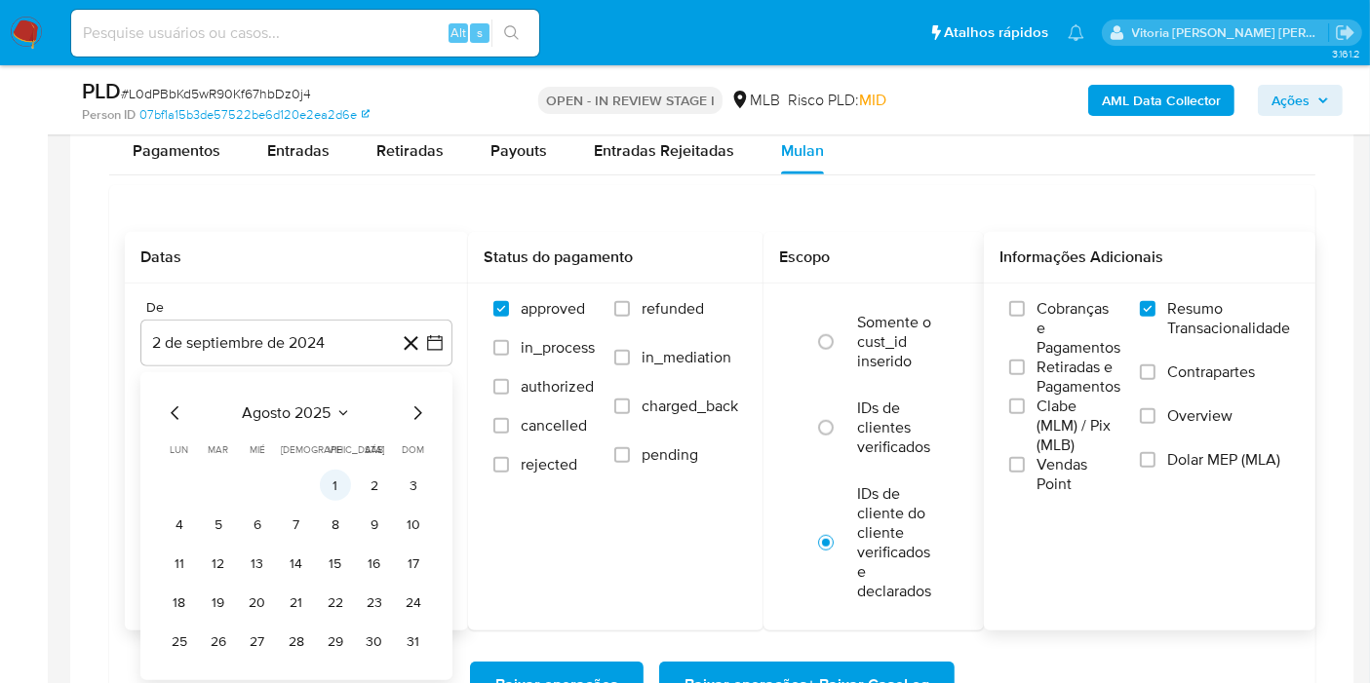
click at [340, 480] on button "1" at bounding box center [335, 485] width 31 height 31
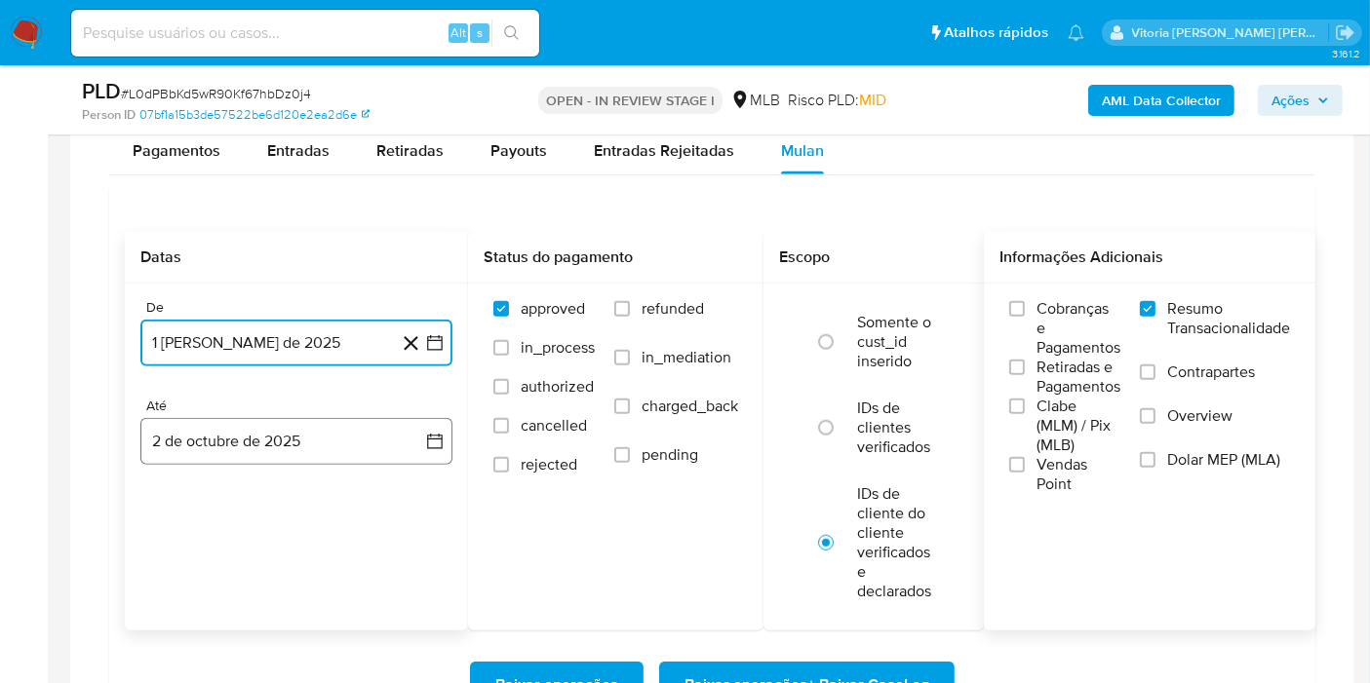
click at [255, 447] on button "2 de octubre de 2025" at bounding box center [296, 441] width 312 height 47
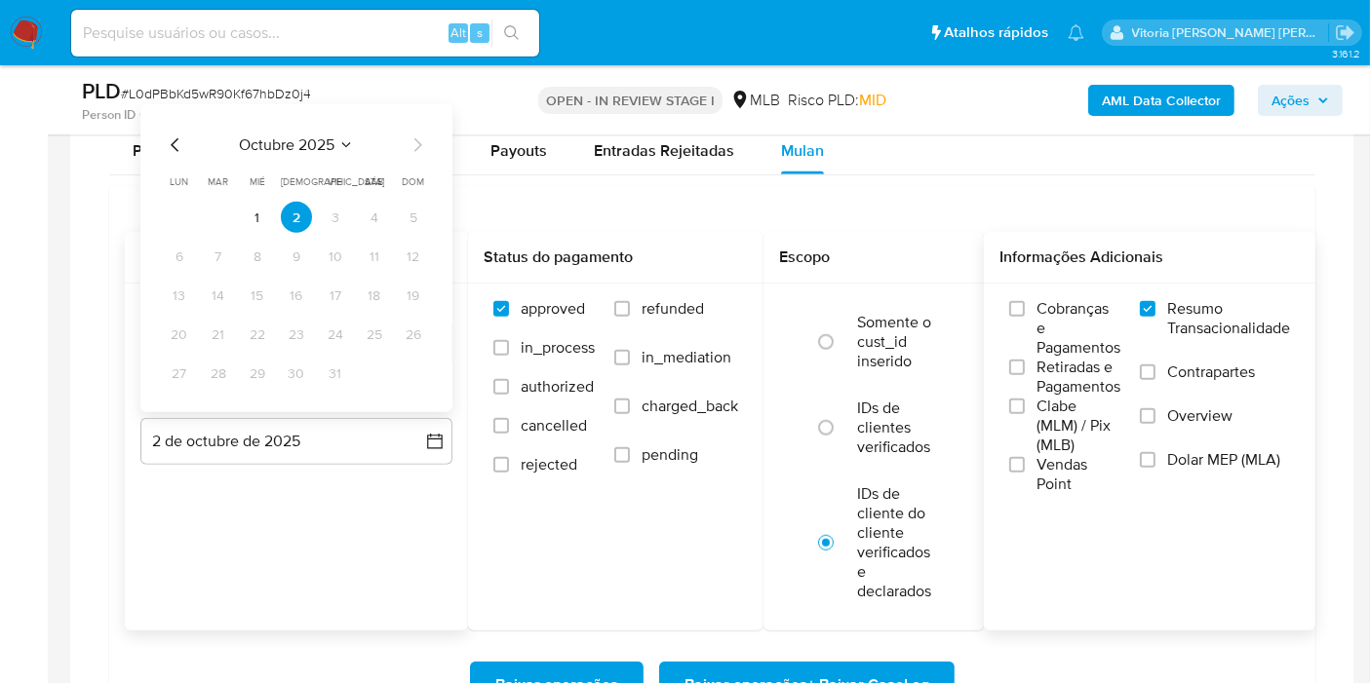
click at [177, 146] on icon "Mes anterior" at bounding box center [175, 145] width 23 height 23
click at [216, 370] on button "30" at bounding box center [218, 373] width 31 height 31
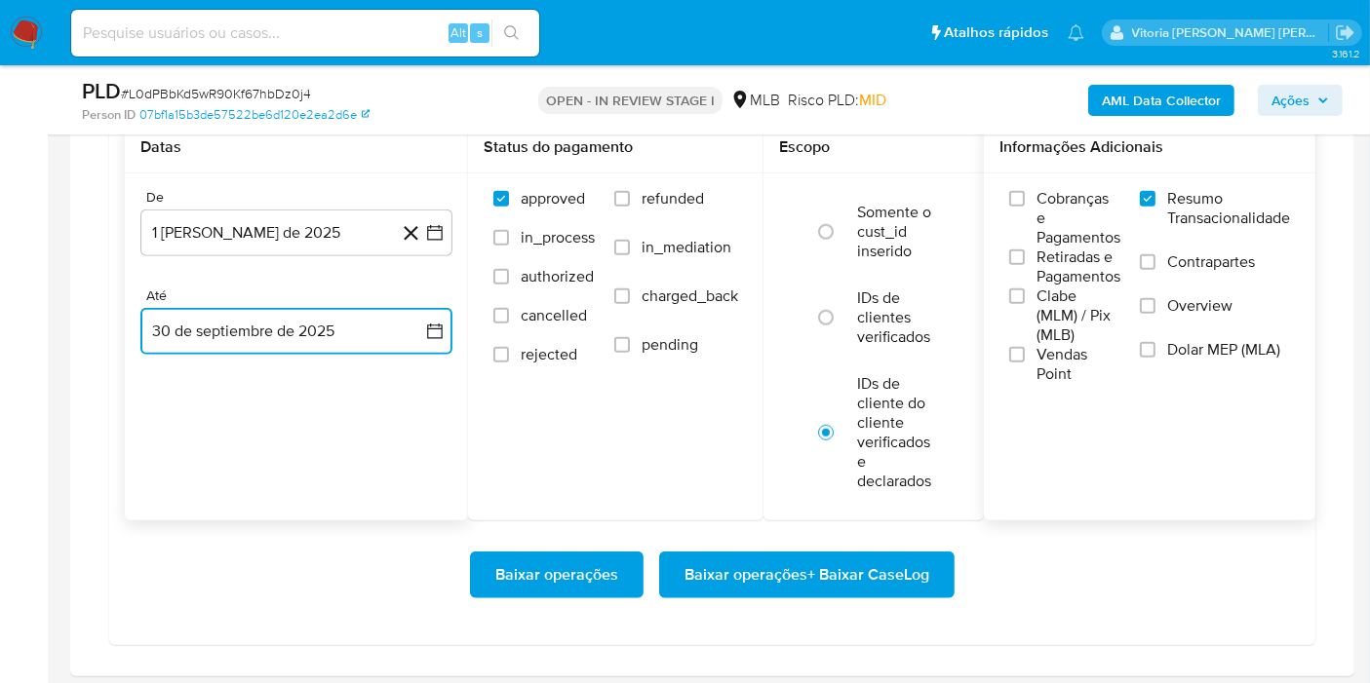
scroll to position [1732, 0]
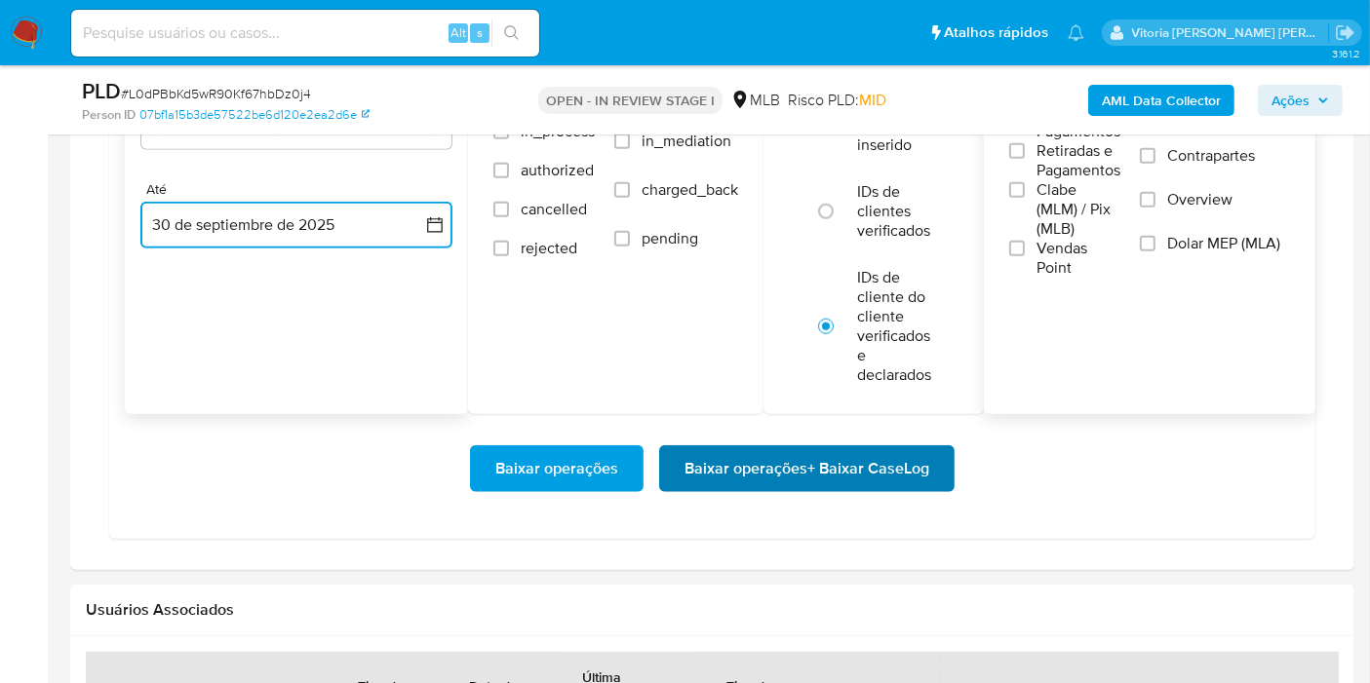
click at [825, 480] on span "Baixar operações + Baixar CaseLog" at bounding box center [806, 468] width 245 height 43
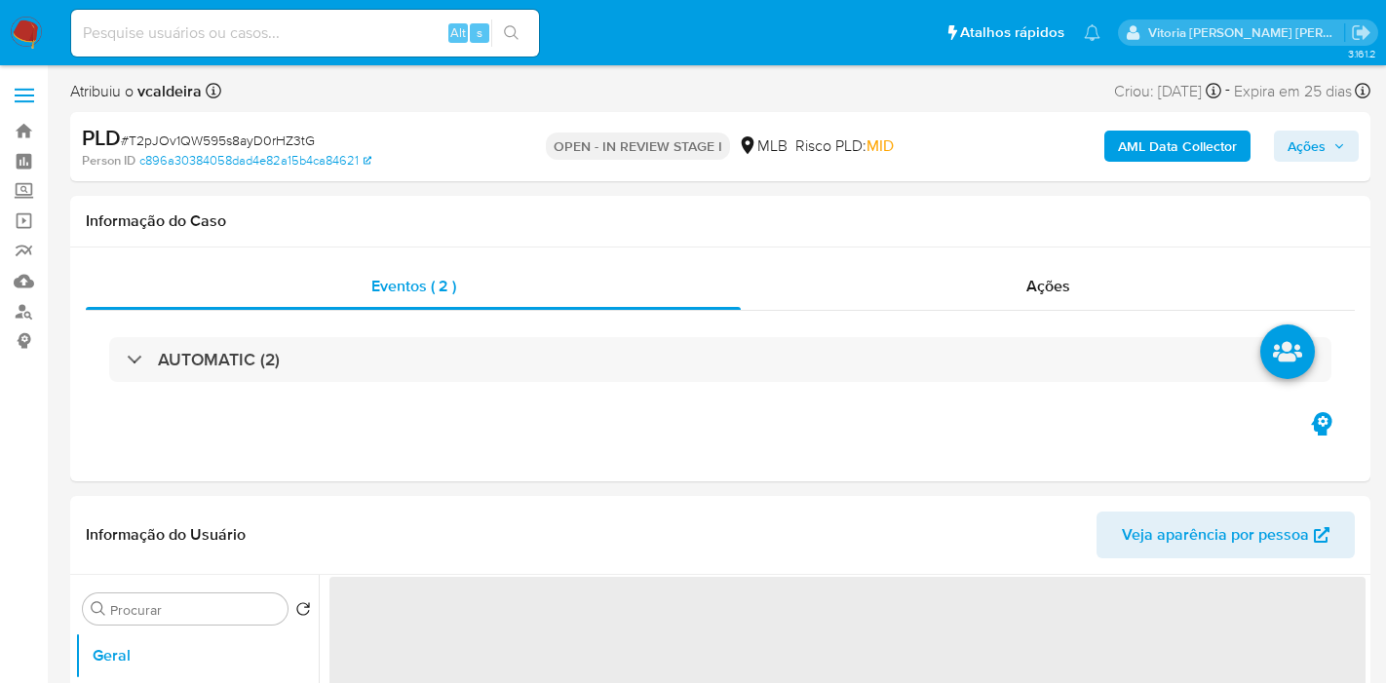
select select "10"
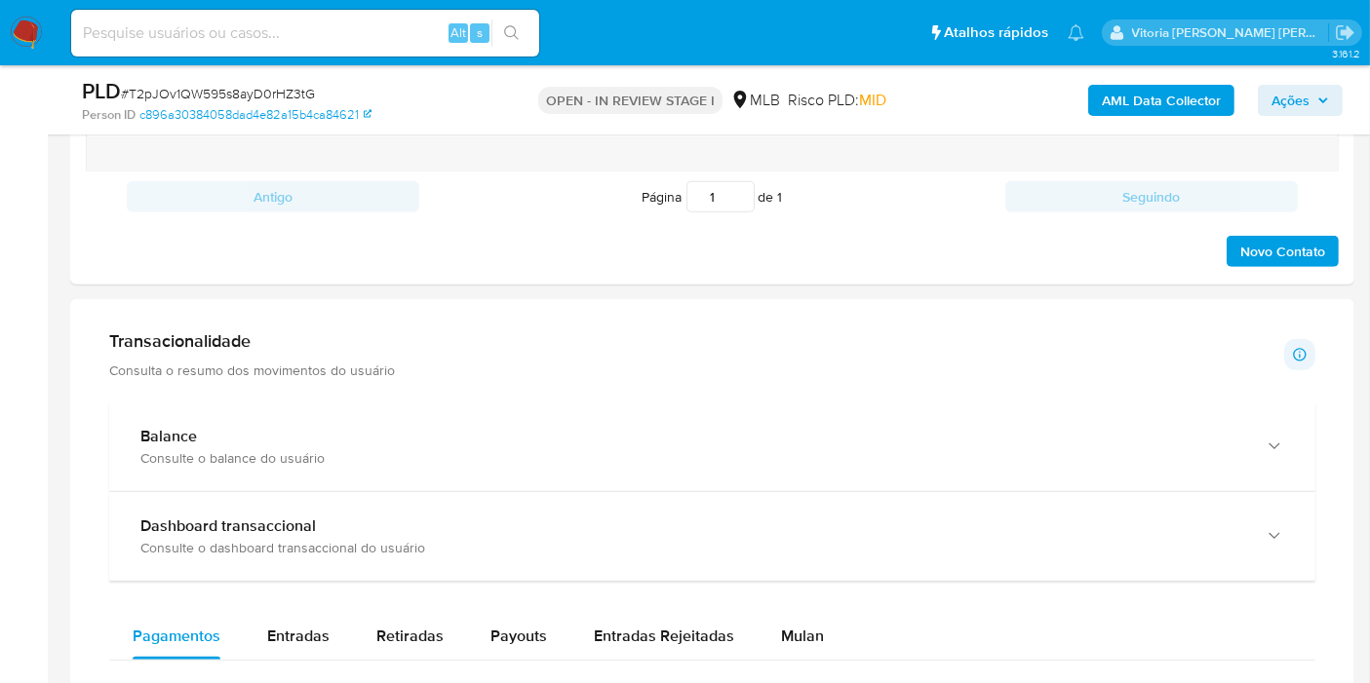
scroll to position [1191, 0]
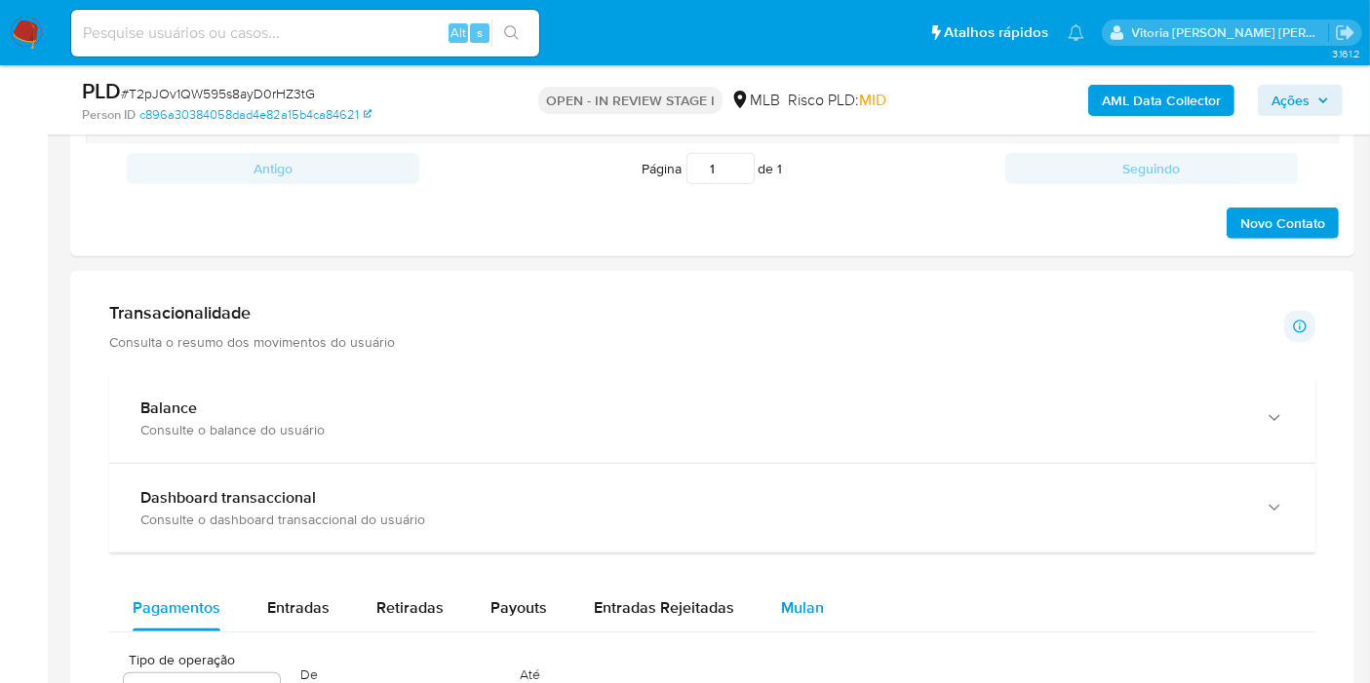
click at [781, 619] on div "Mulan" at bounding box center [802, 608] width 43 height 47
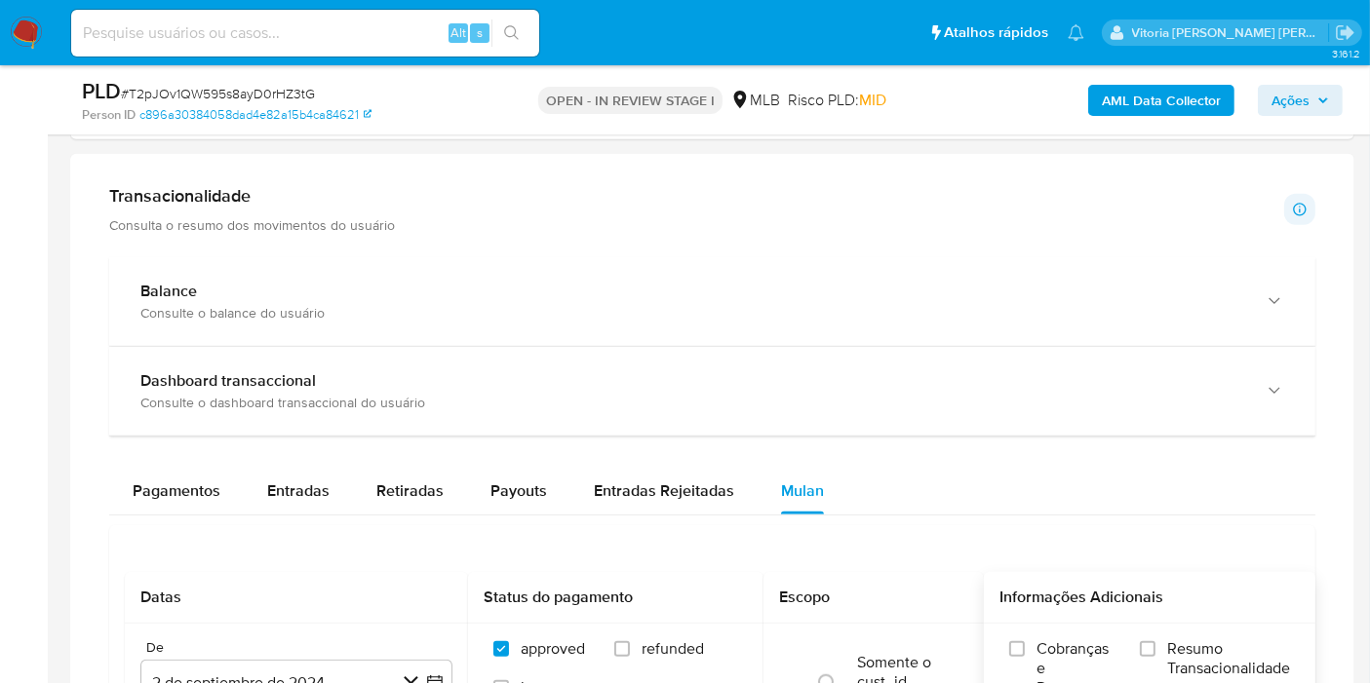
scroll to position [1516, 0]
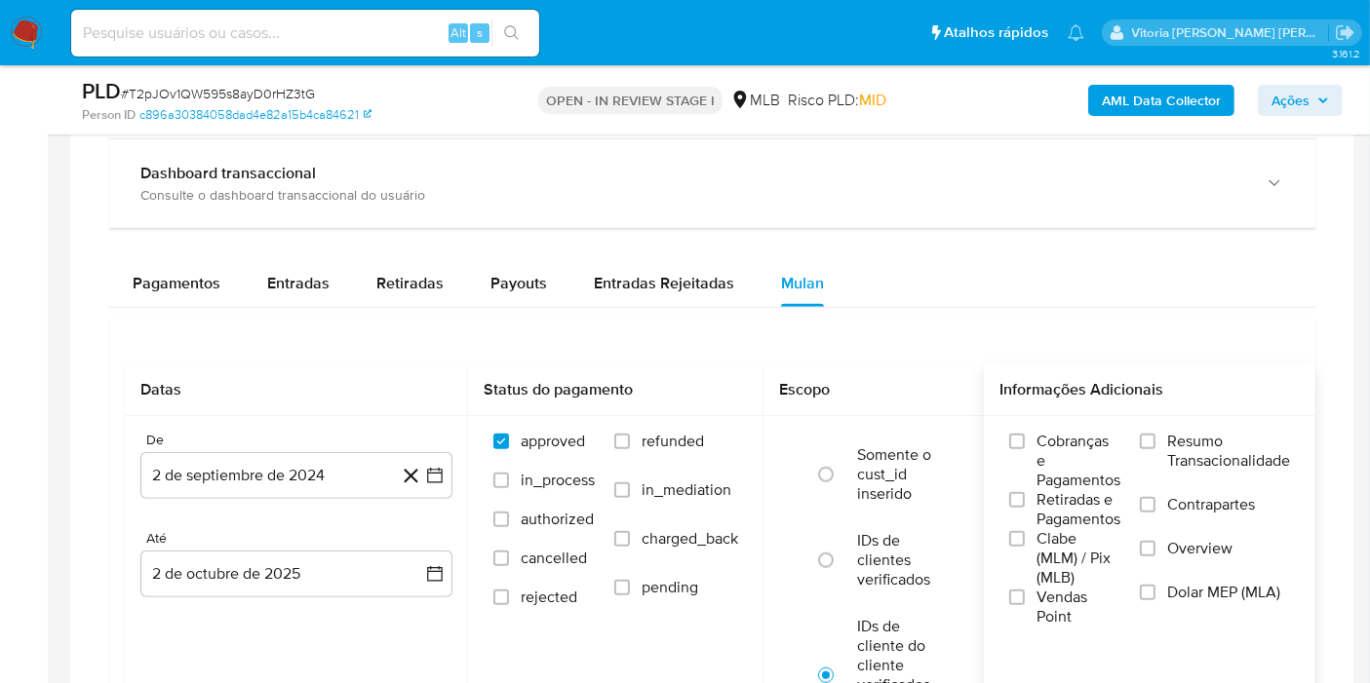
click at [1189, 432] on span "Resumo Transacionalidade" at bounding box center [1228, 451] width 123 height 39
click at [1155, 434] on input "Resumo Transacionalidade" at bounding box center [1148, 442] width 16 height 16
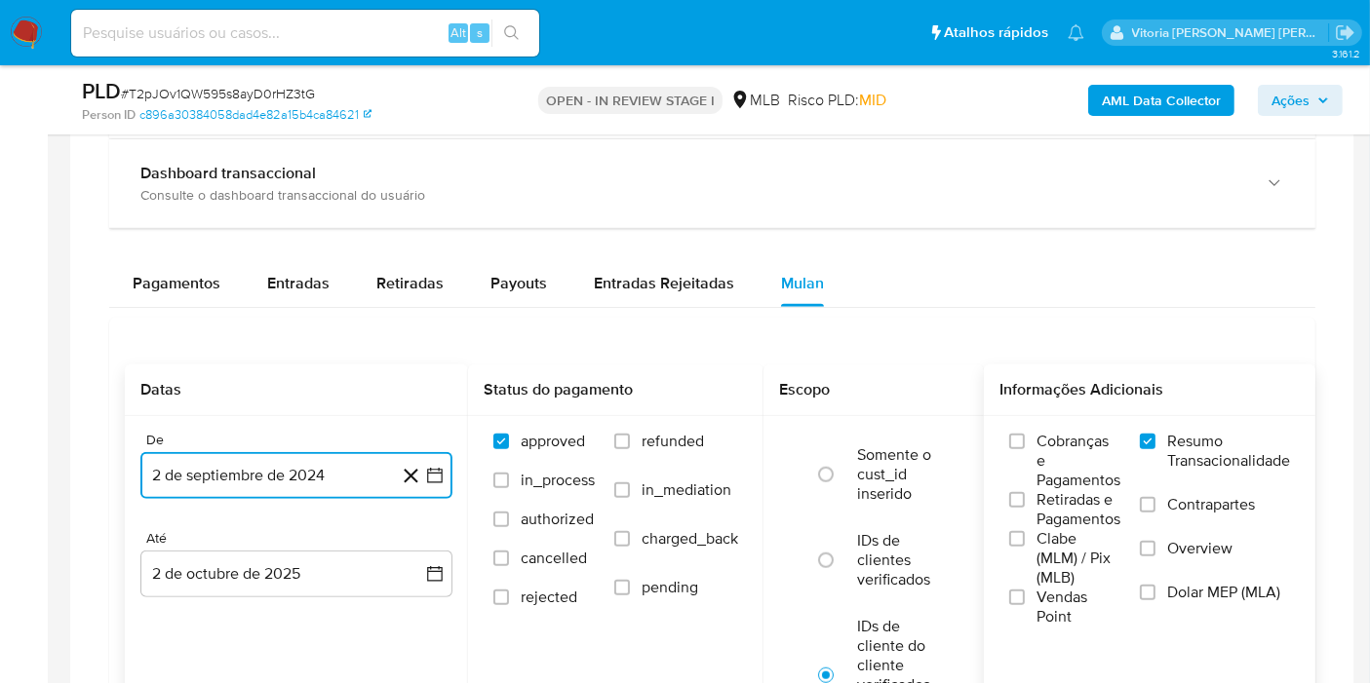
click at [310, 459] on button "2 de septiembre de 2024" at bounding box center [296, 475] width 312 height 47
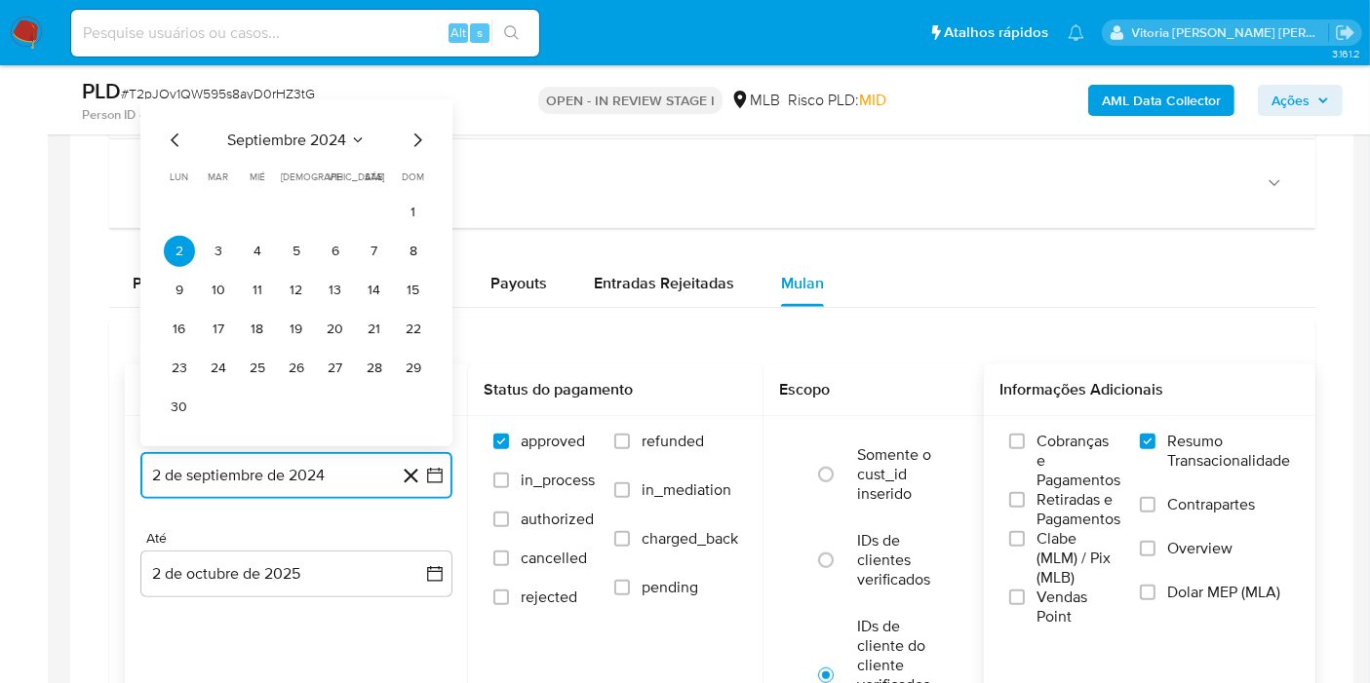
click at [322, 135] on span "septiembre 2024" at bounding box center [286, 140] width 119 height 19
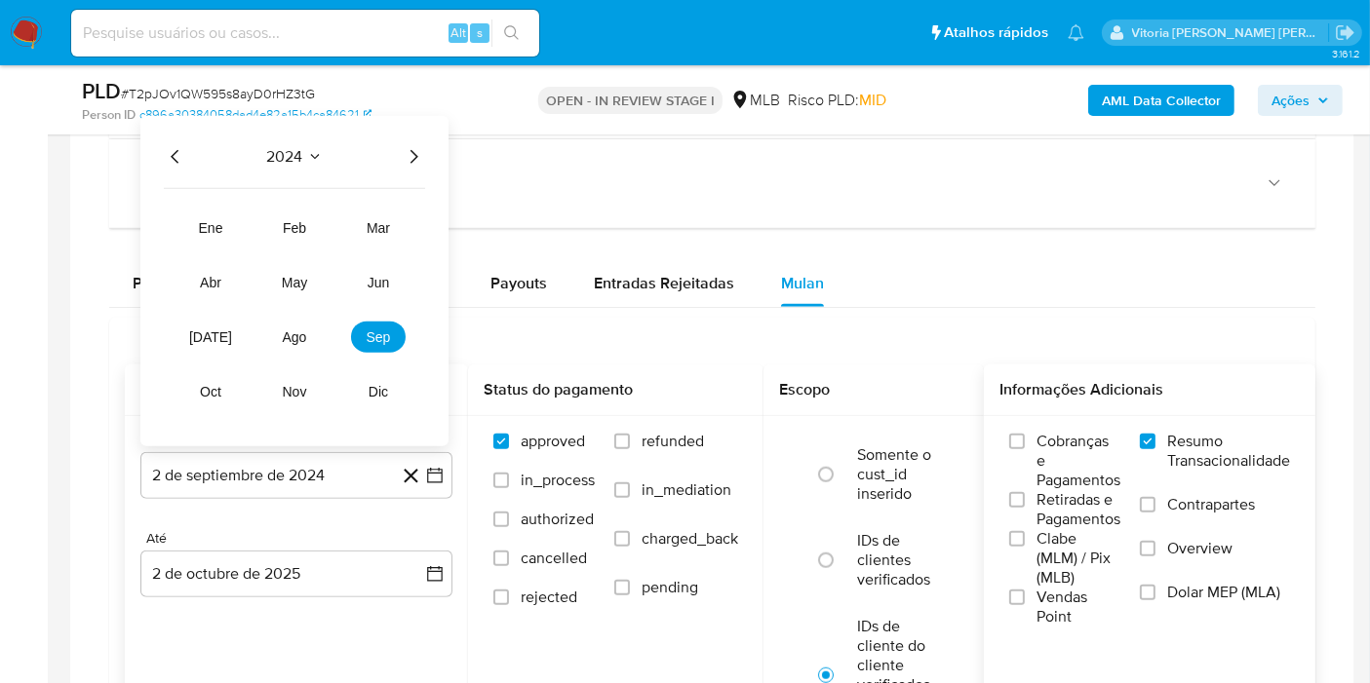
click at [403, 152] on icon "Año siguiente" at bounding box center [413, 156] width 23 height 23
click at [281, 344] on button "ago" at bounding box center [294, 337] width 55 height 31
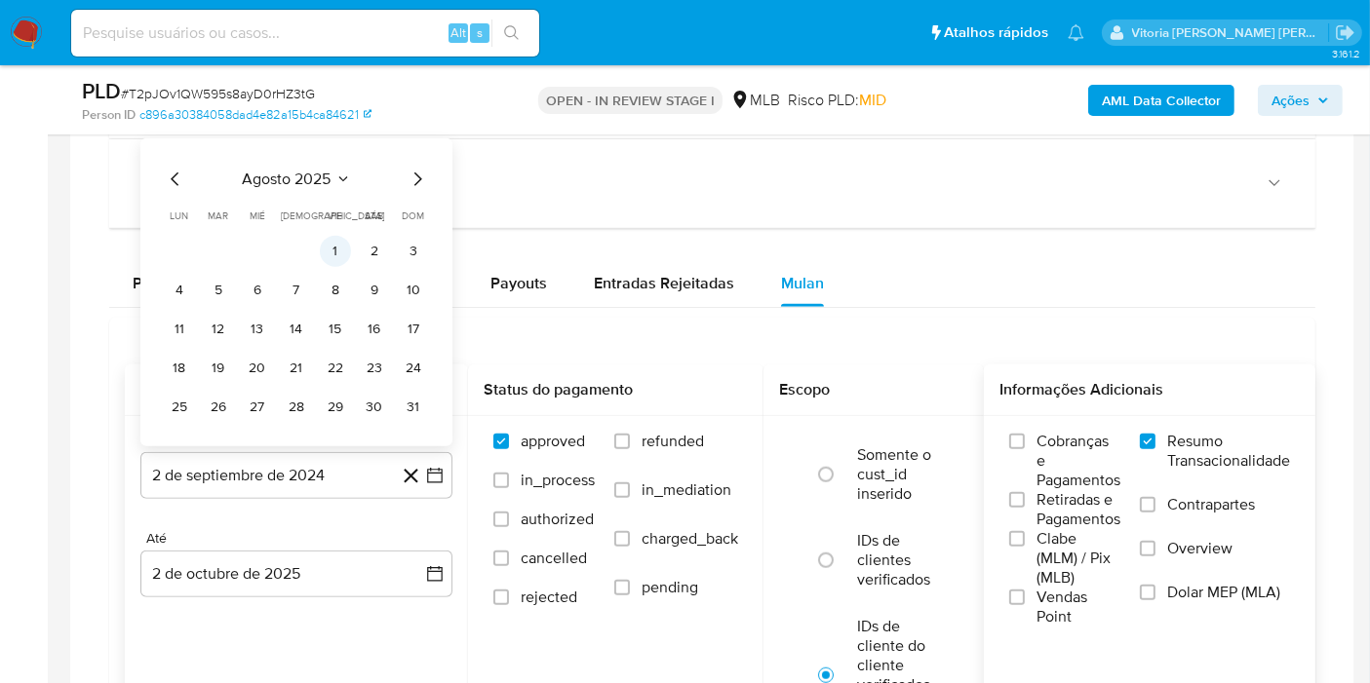
click at [329, 246] on button "1" at bounding box center [335, 251] width 31 height 31
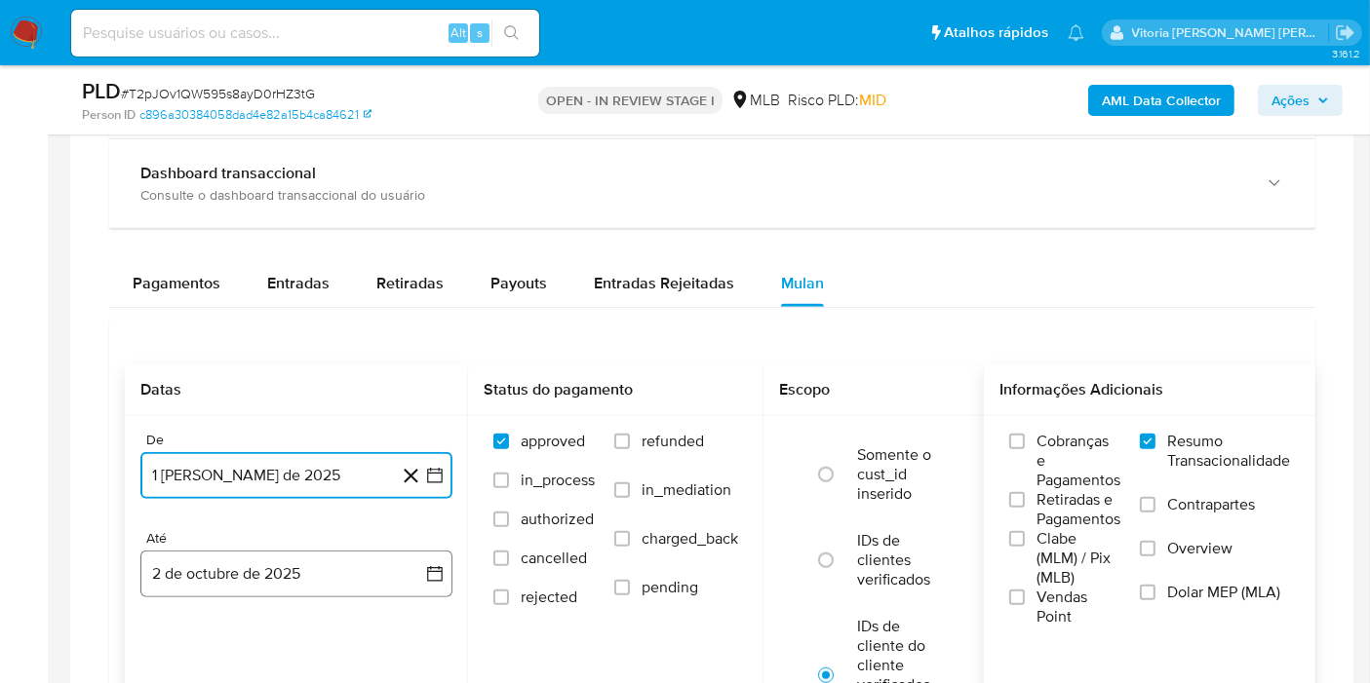
click at [211, 569] on button "2 de octubre de 2025" at bounding box center [296, 574] width 312 height 47
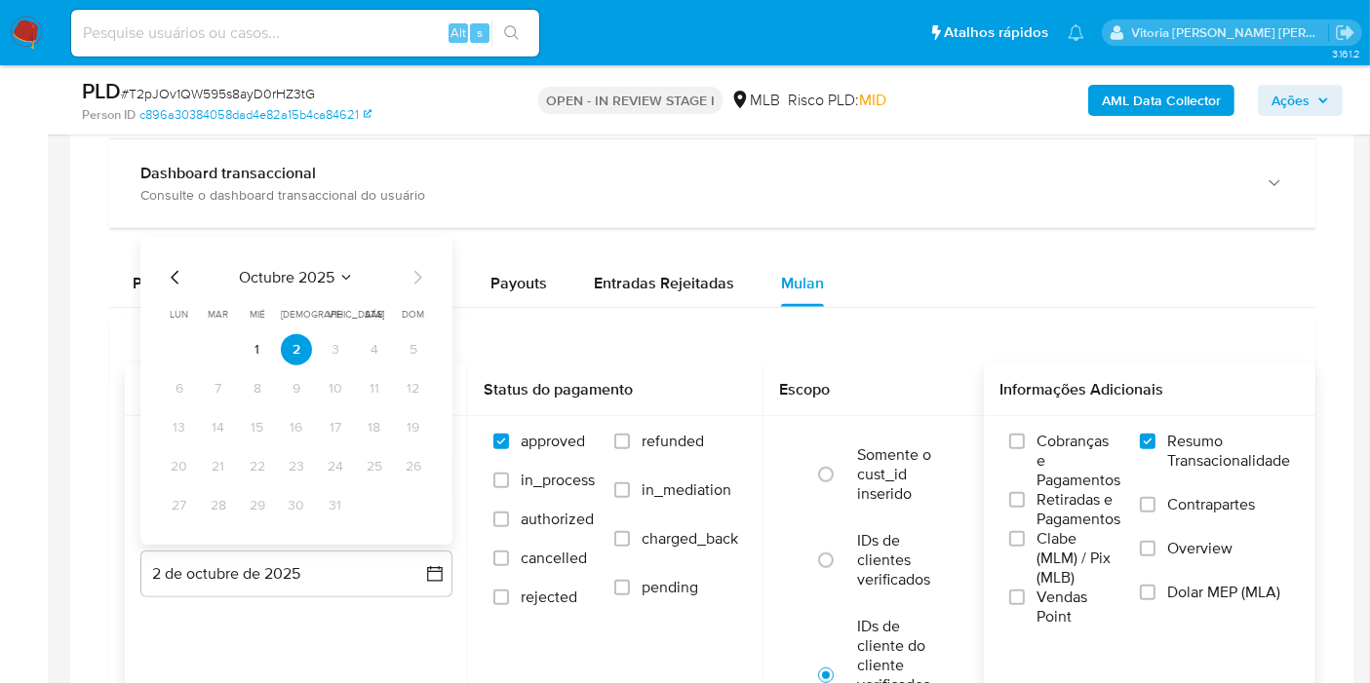
click at [180, 277] on icon "Mes anterior" at bounding box center [175, 277] width 23 height 23
click at [231, 511] on tr "29 30" at bounding box center [296, 505] width 265 height 31
click at [229, 511] on button "30" at bounding box center [218, 505] width 31 height 31
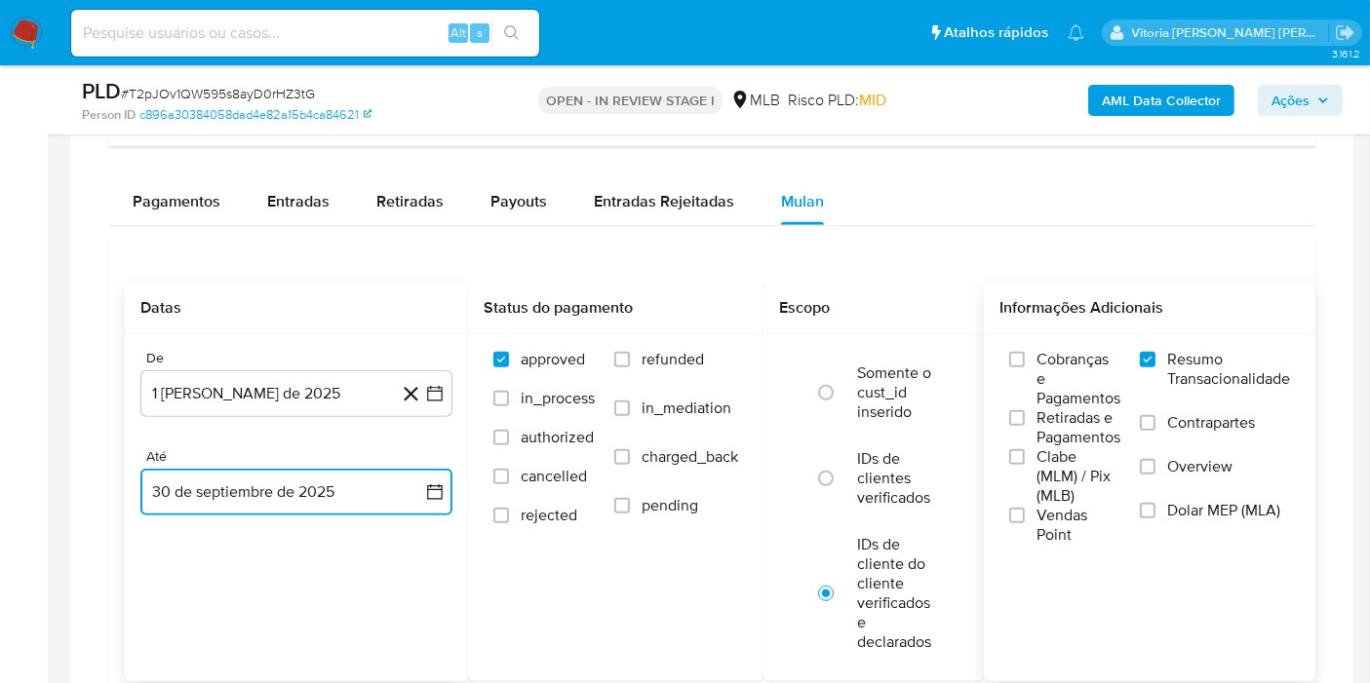
scroll to position [1732, 0]
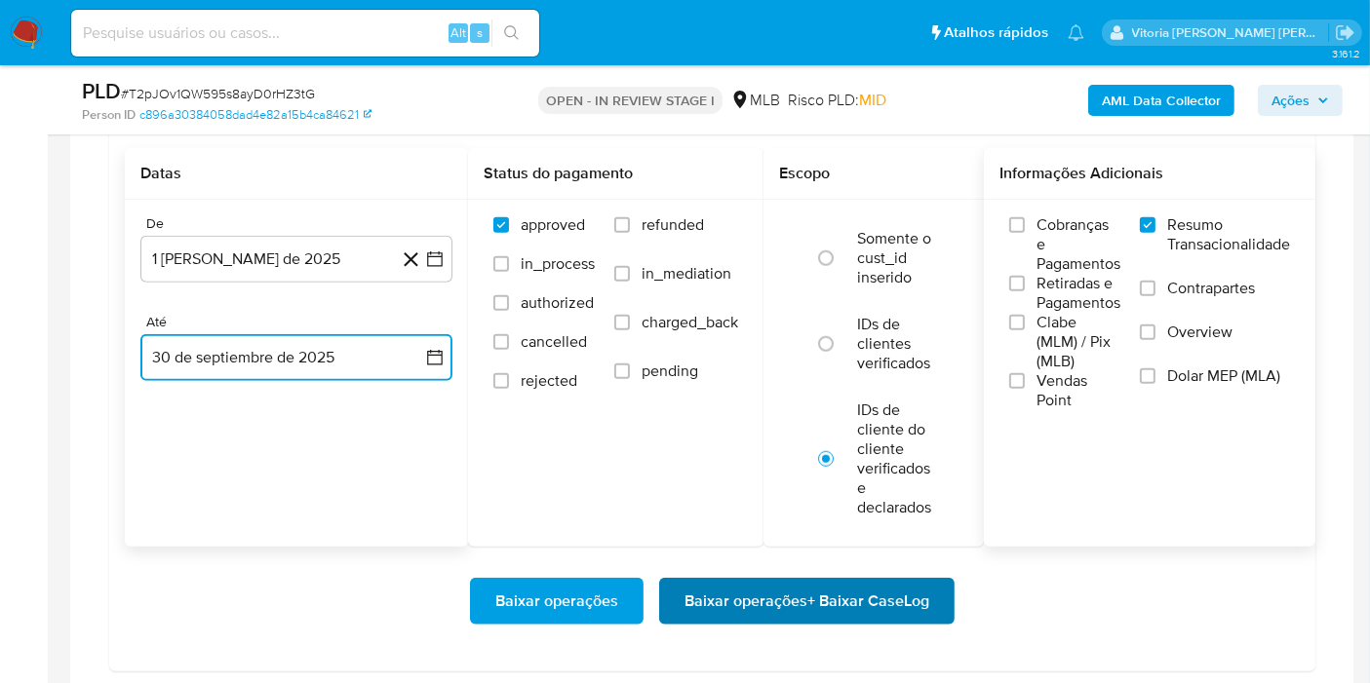
click at [738, 597] on span "Baixar operações + Baixar CaseLog" at bounding box center [806, 601] width 245 height 43
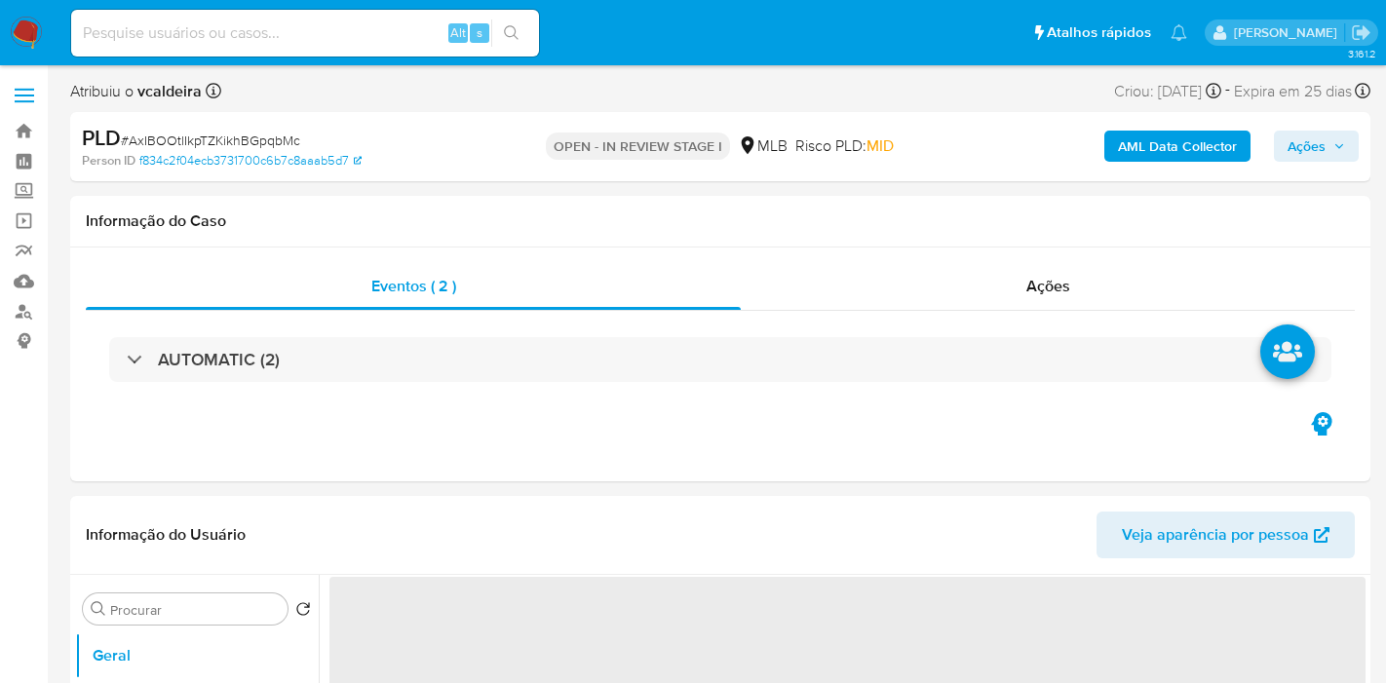
select select "10"
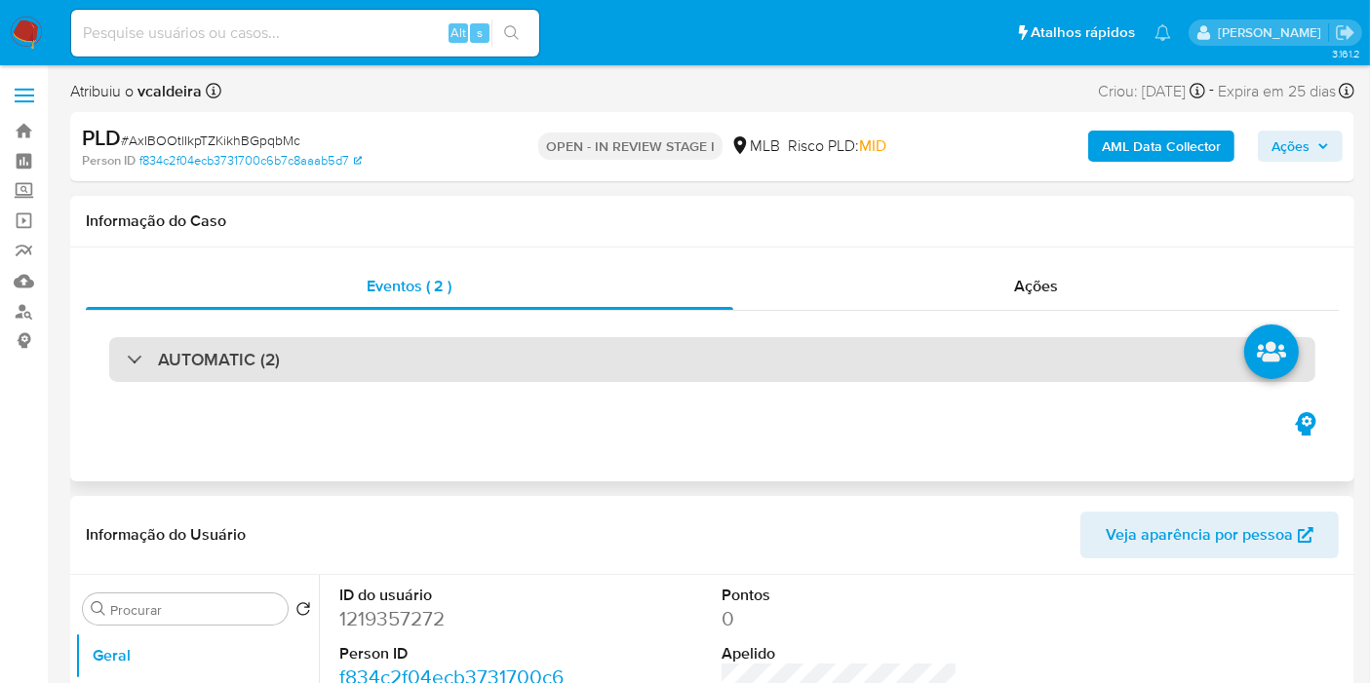
click at [222, 371] on div "AUTOMATIC (2)" at bounding box center [712, 359] width 1206 height 45
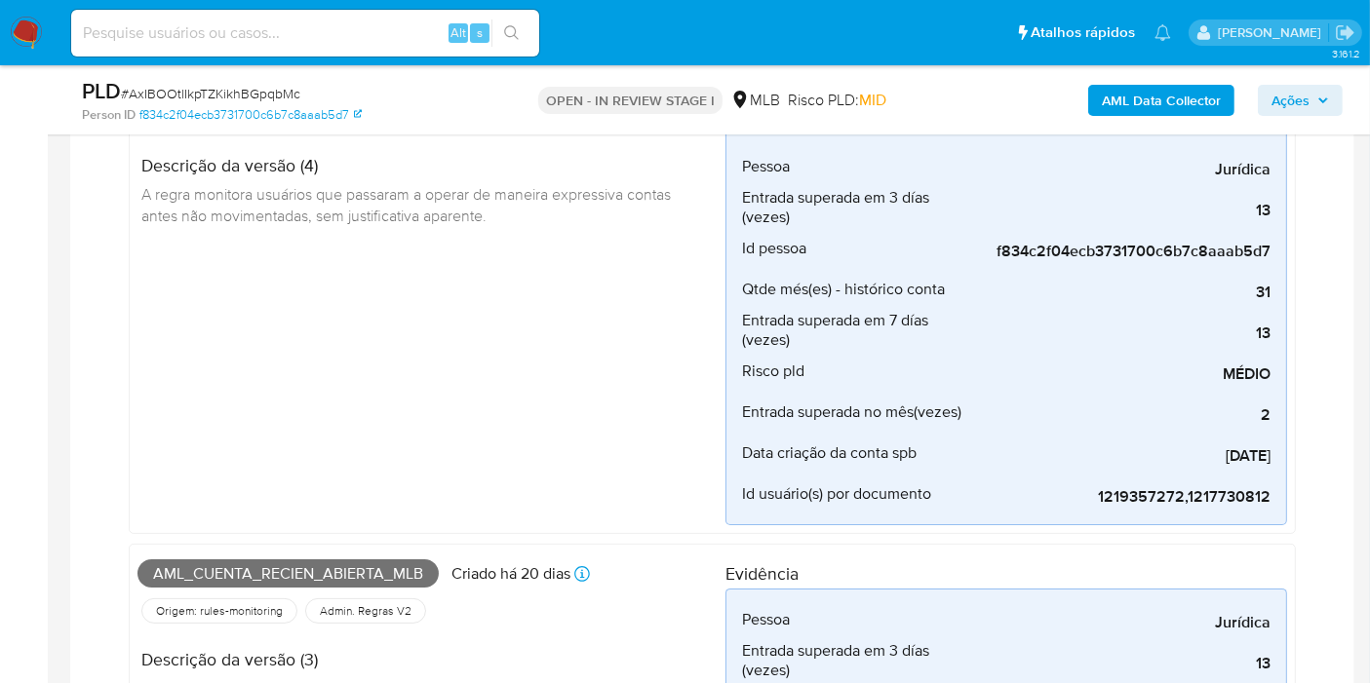
scroll to position [325, 0]
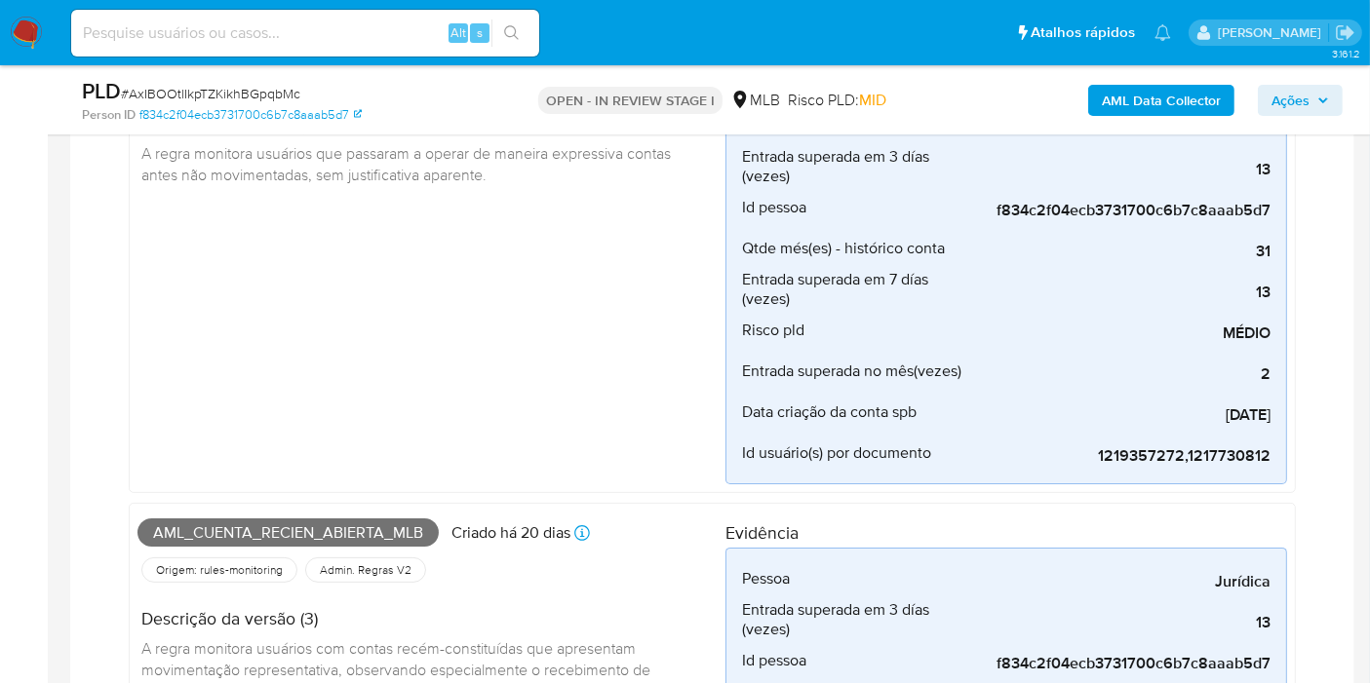
click at [264, 534] on span "Aml_cuenta_recien_abierta_mlb" at bounding box center [287, 533] width 301 height 29
copy span "Aml_cuenta_recien_abierta_mlb"
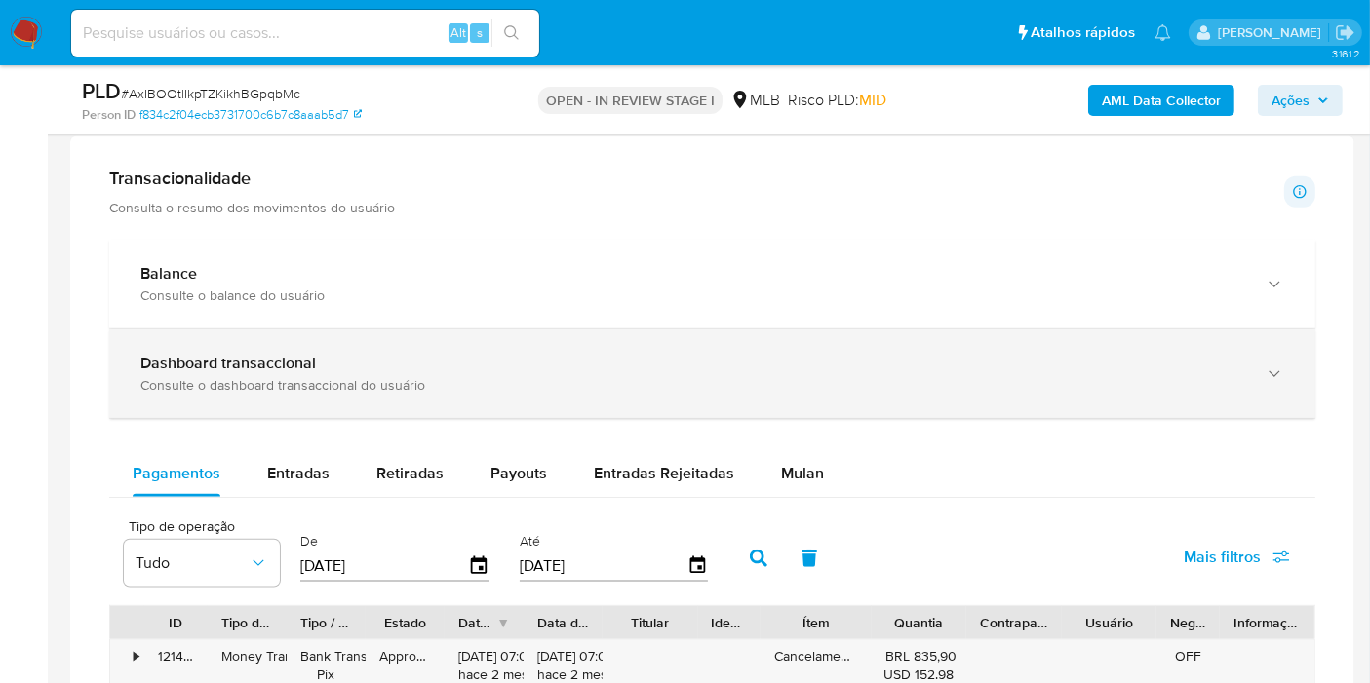
scroll to position [2274, 0]
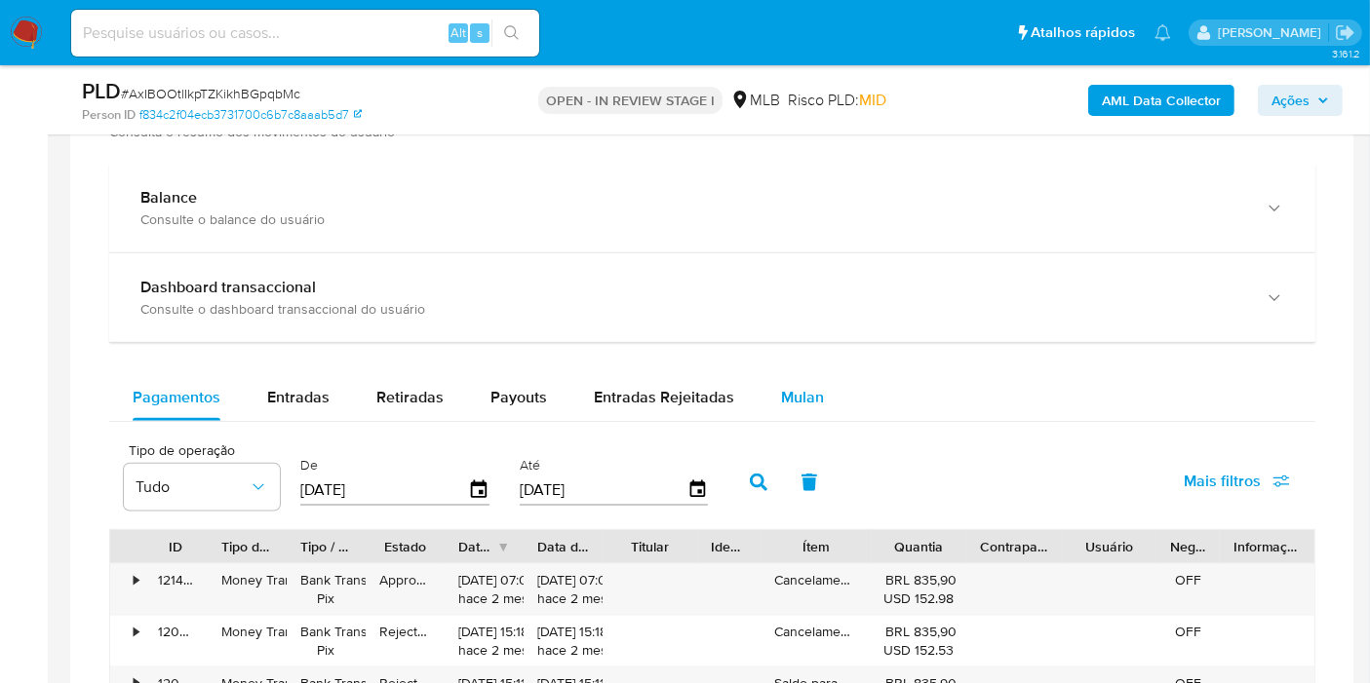
click at [791, 411] on div "Mulan" at bounding box center [802, 397] width 43 height 47
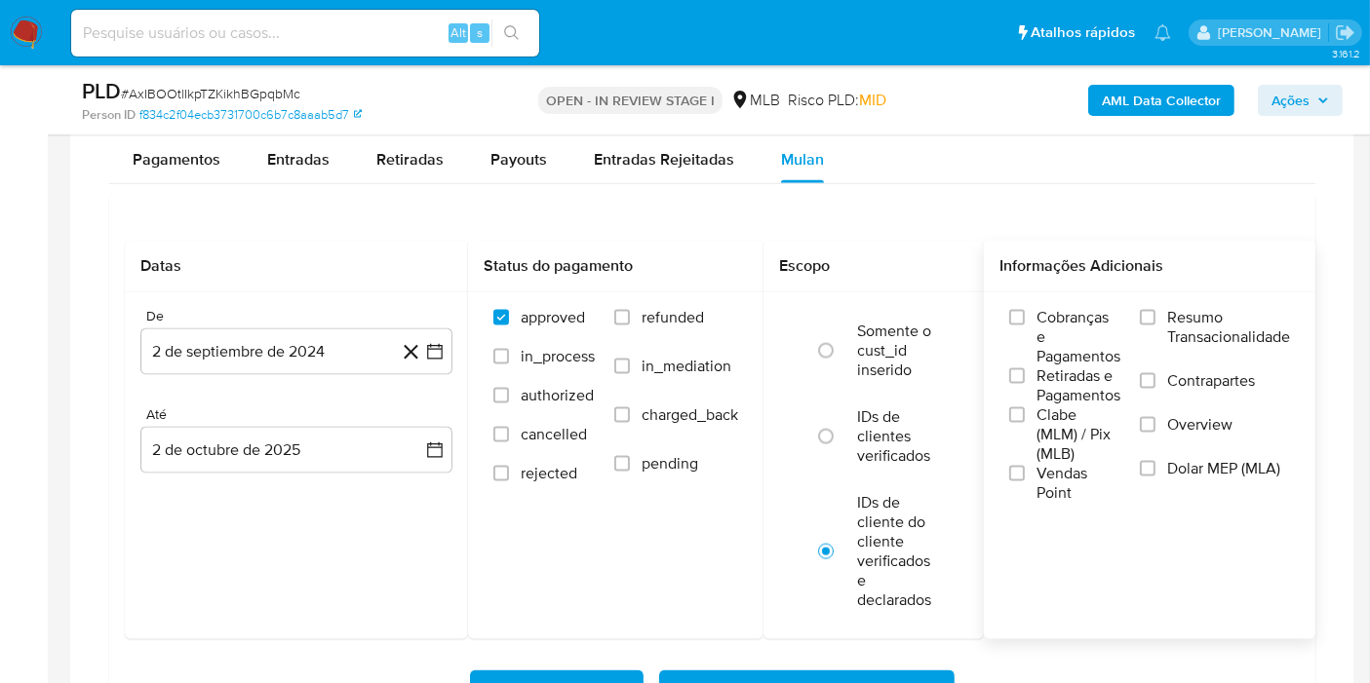
scroll to position [2599, 0]
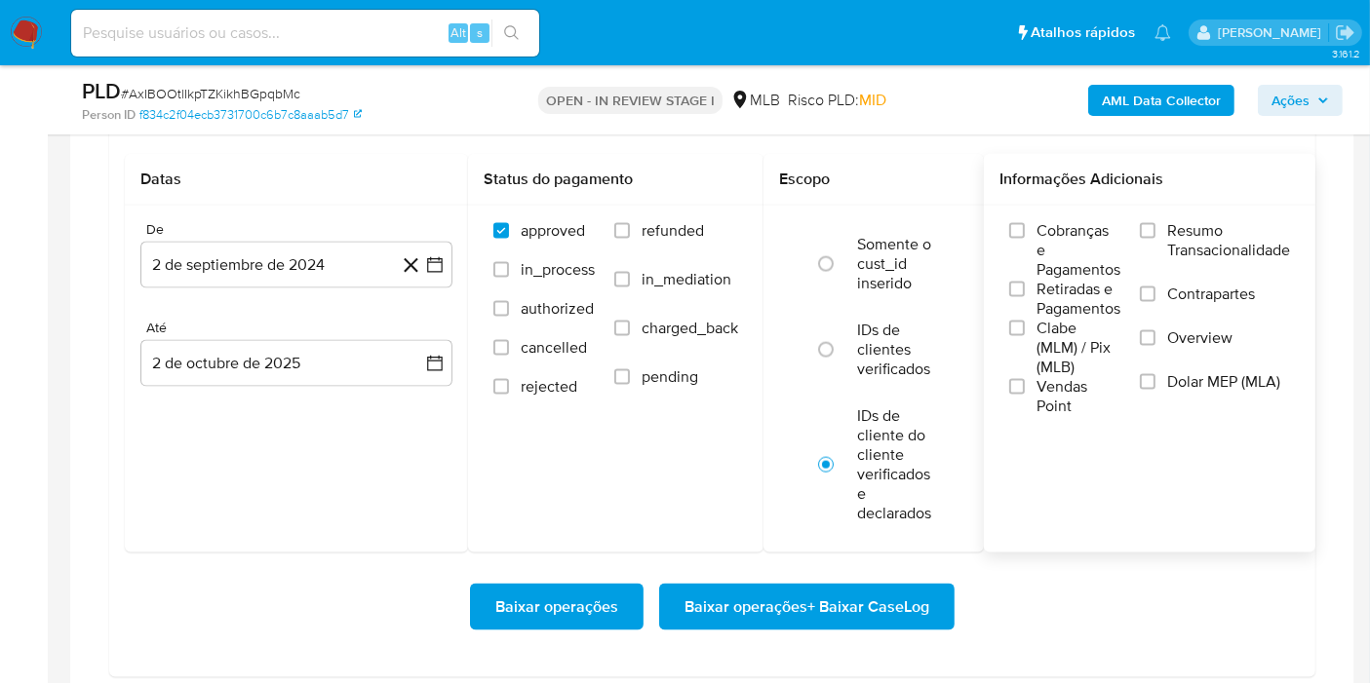
click at [1192, 243] on span "Resumo Transacionalidade" at bounding box center [1228, 240] width 123 height 39
click at [1155, 239] on input "Resumo Transacionalidade" at bounding box center [1148, 231] width 16 height 16
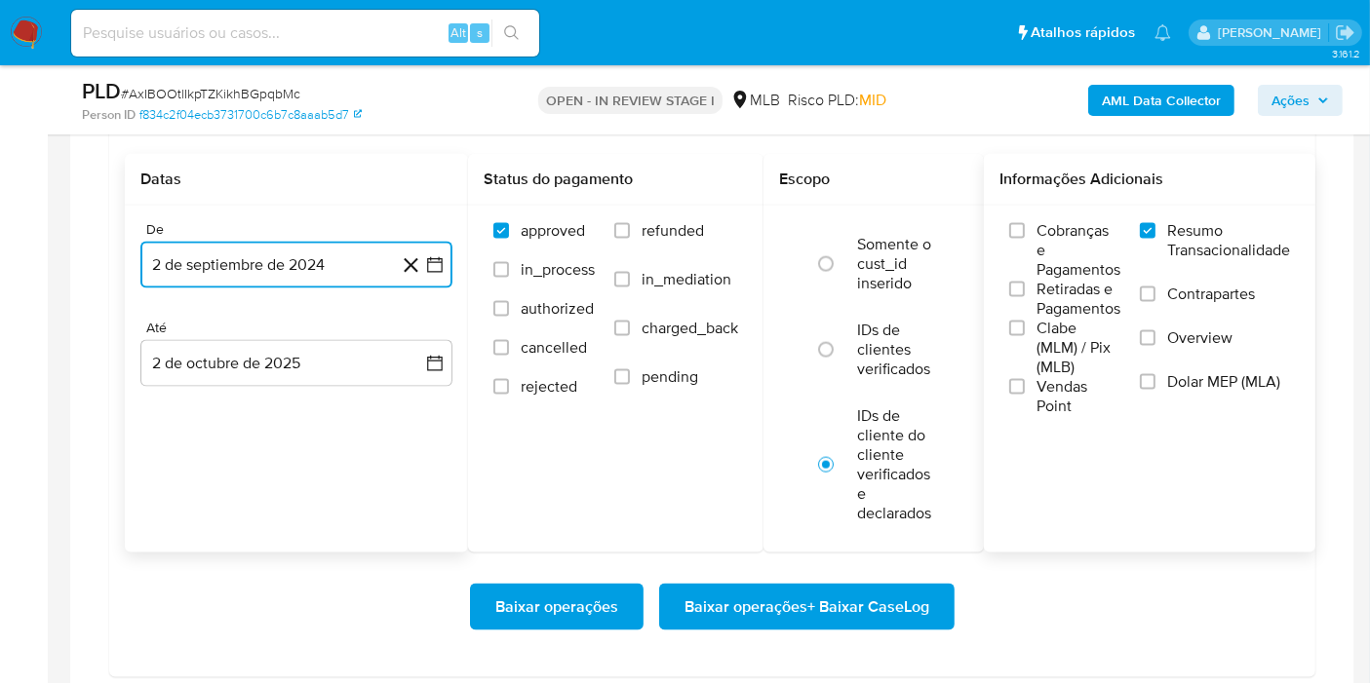
click at [270, 274] on button "2 de septiembre de 2024" at bounding box center [296, 265] width 312 height 47
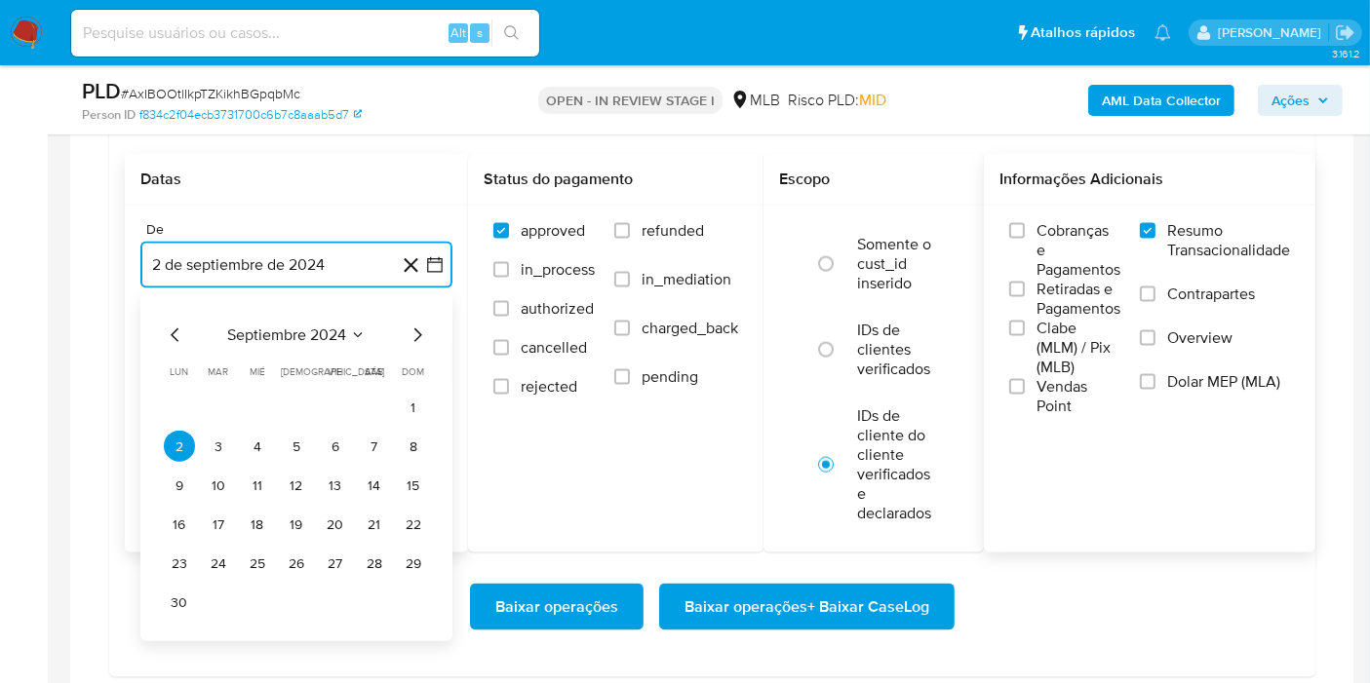
click at [329, 327] on span "septiembre 2024" at bounding box center [286, 335] width 119 height 19
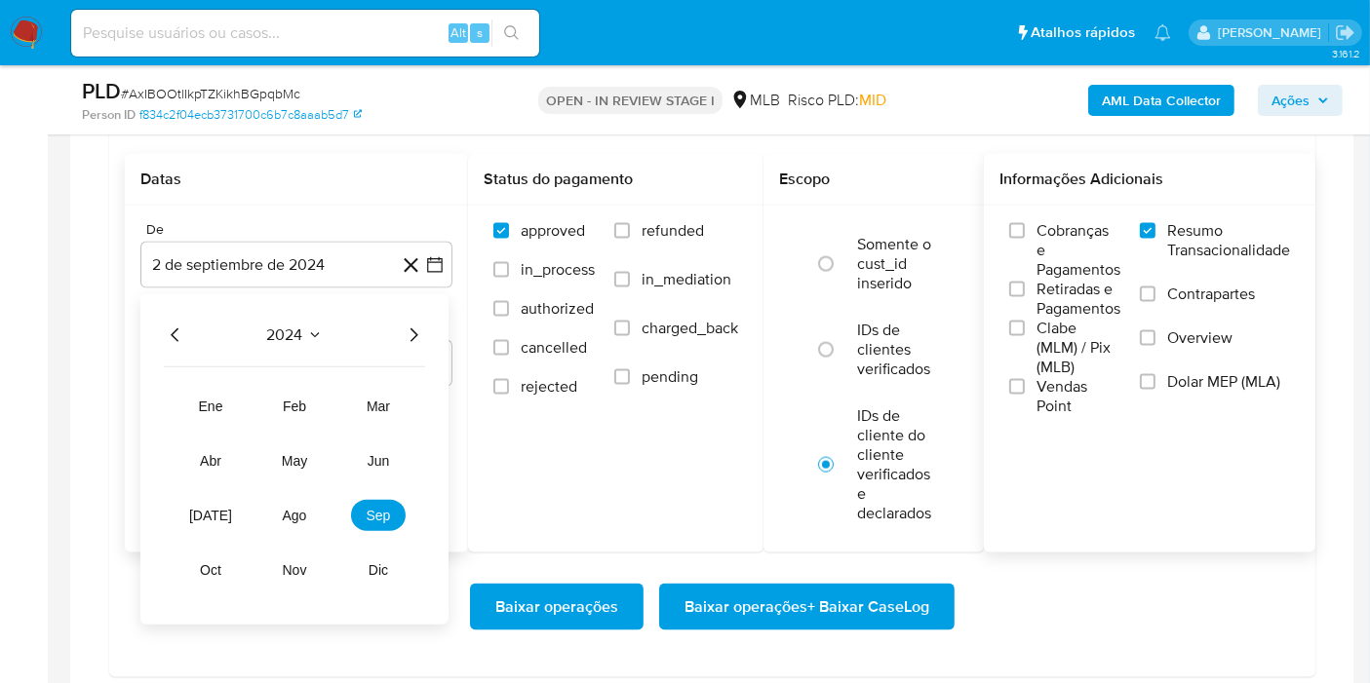
click at [420, 326] on icon "Año siguiente" at bounding box center [413, 335] width 23 height 23
click at [303, 508] on span "ago" at bounding box center [295, 516] width 24 height 16
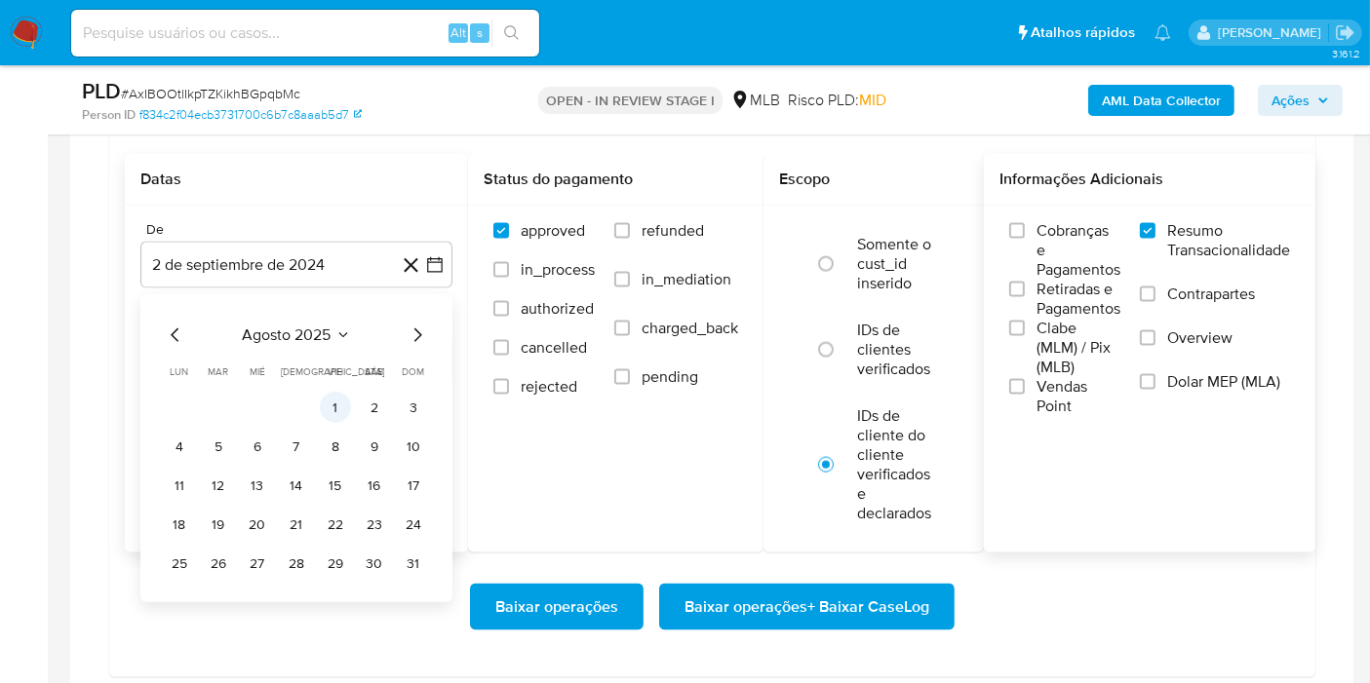
click at [334, 401] on button "1" at bounding box center [335, 407] width 31 height 31
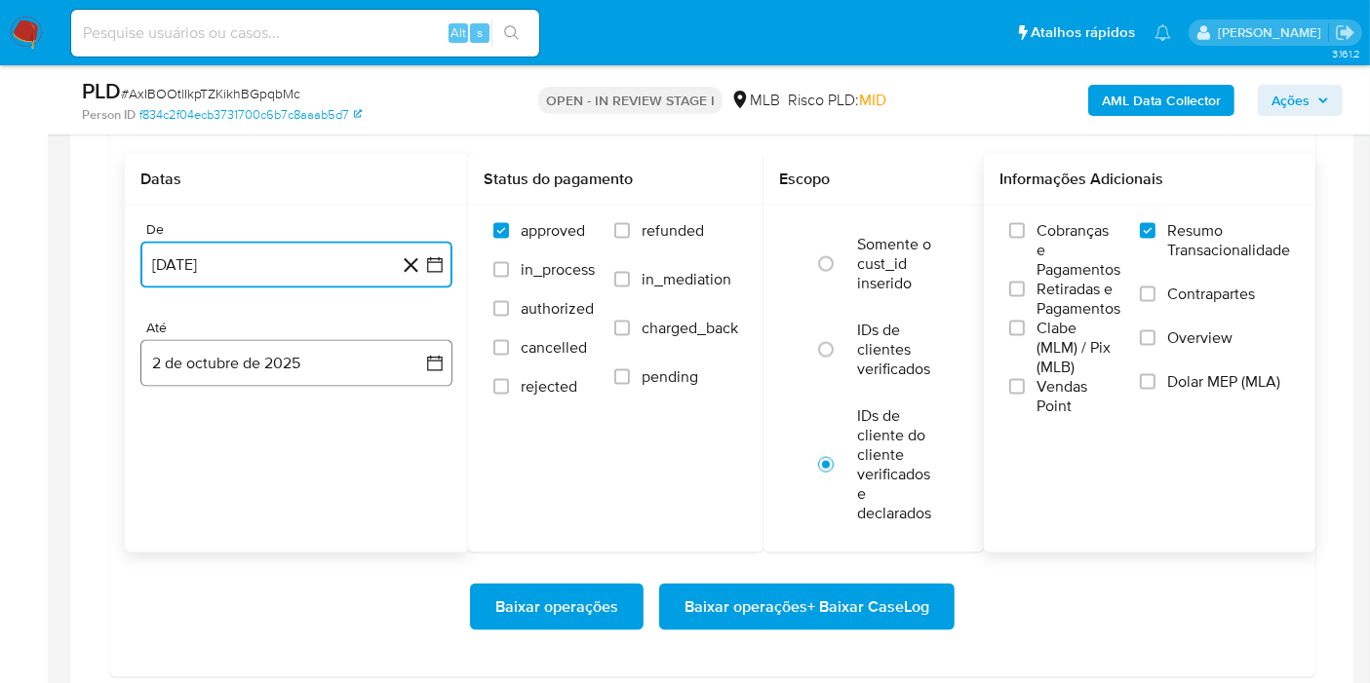
click at [267, 361] on button "2 de octubre de 2025" at bounding box center [296, 363] width 312 height 47
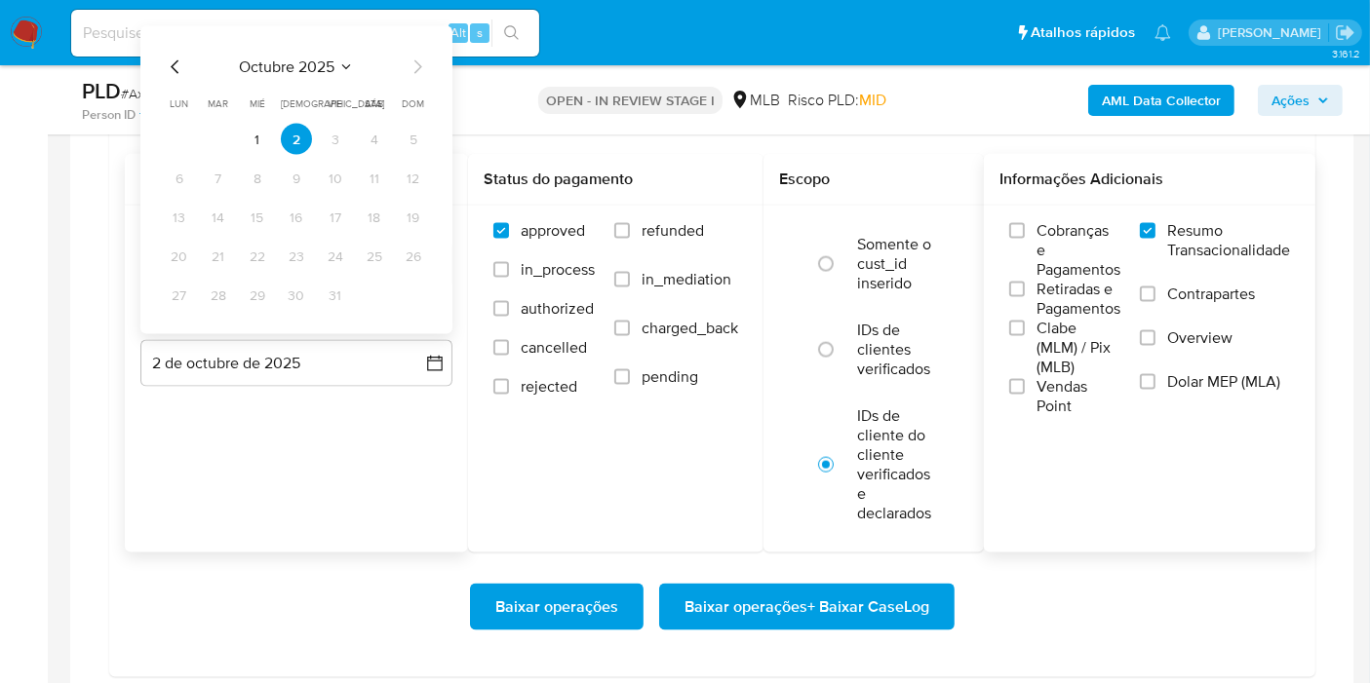
click at [175, 75] on div "octubre 2025 octubre 2025 lun lunes mar martes mié miércoles jue jueves vie vie…" at bounding box center [296, 183] width 265 height 255
click at [175, 68] on icon "Mes anterior" at bounding box center [175, 67] width 23 height 23
click at [211, 293] on button "30" at bounding box center [218, 295] width 31 height 31
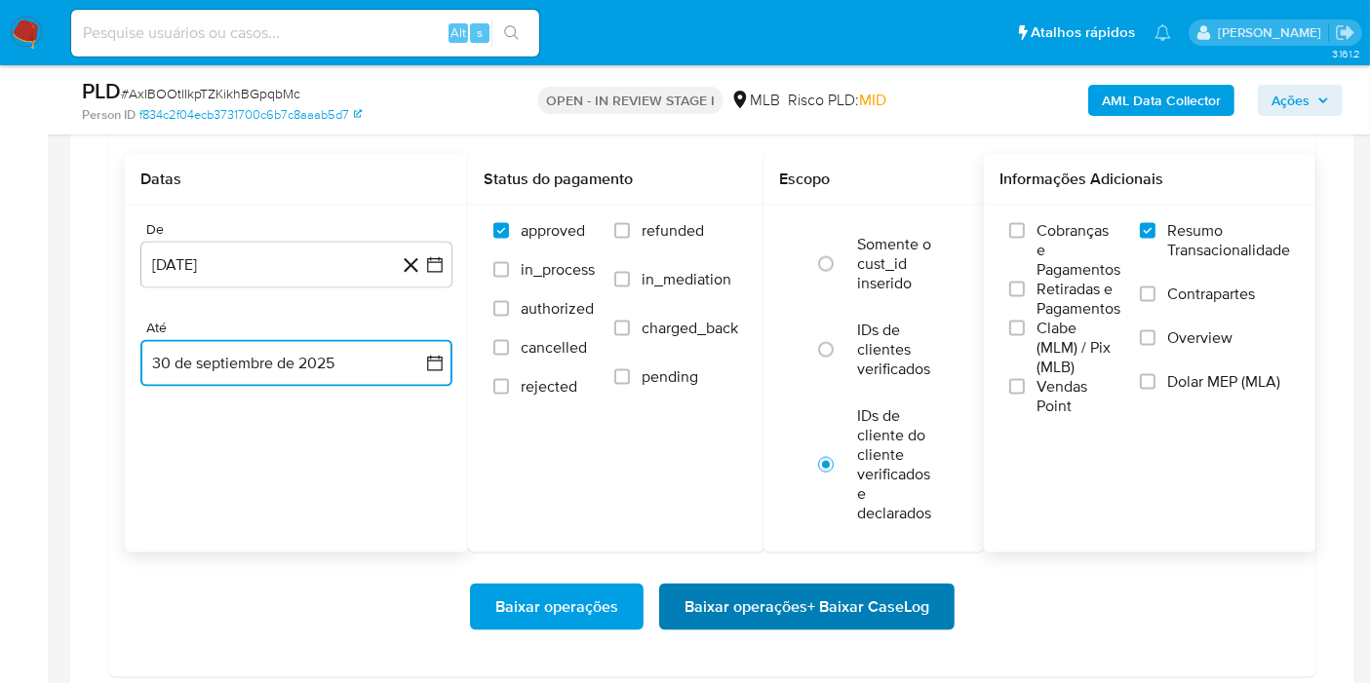
click at [748, 592] on span "Baixar operações + Baixar CaseLog" at bounding box center [806, 607] width 245 height 43
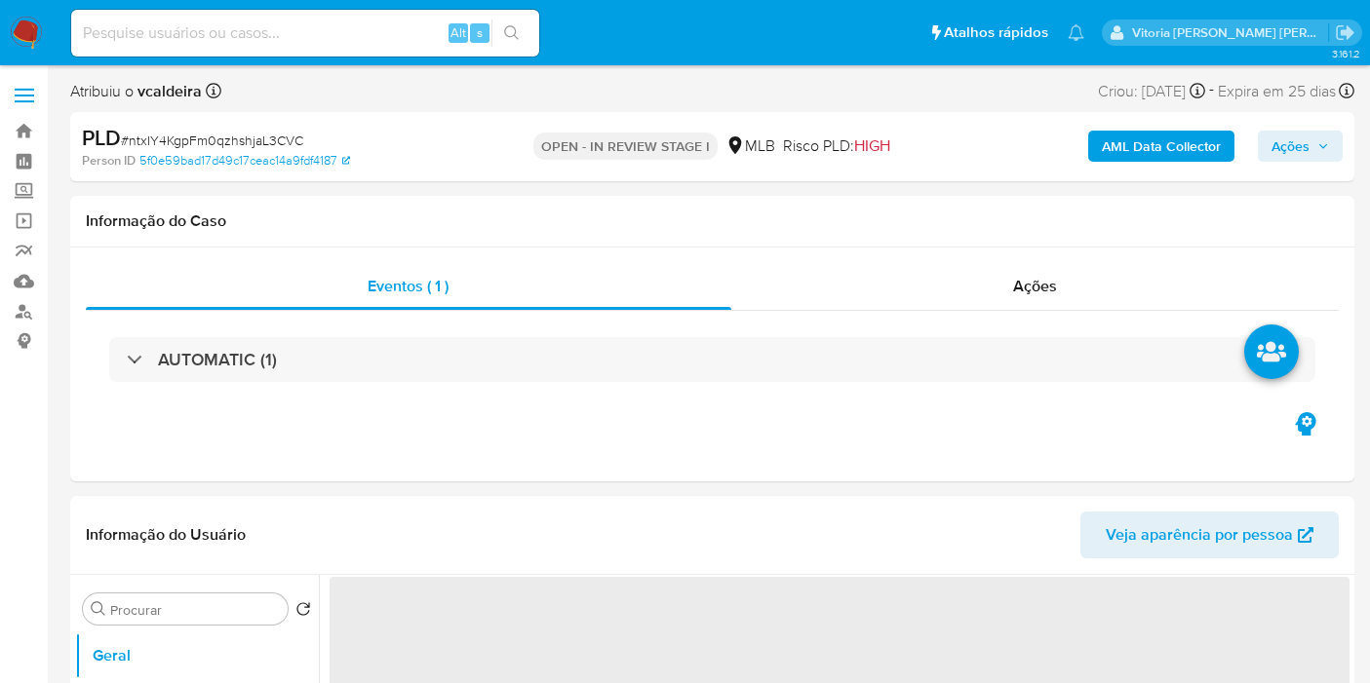
select select "10"
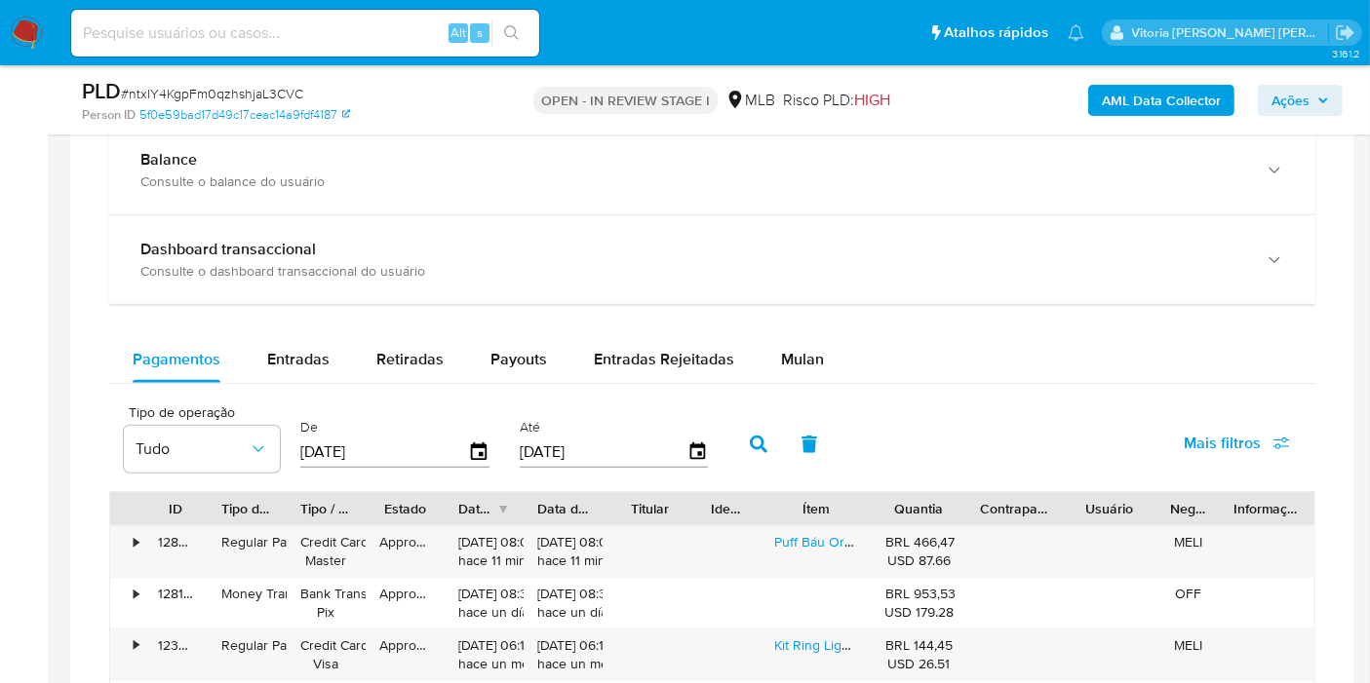
scroll to position [1408, 0]
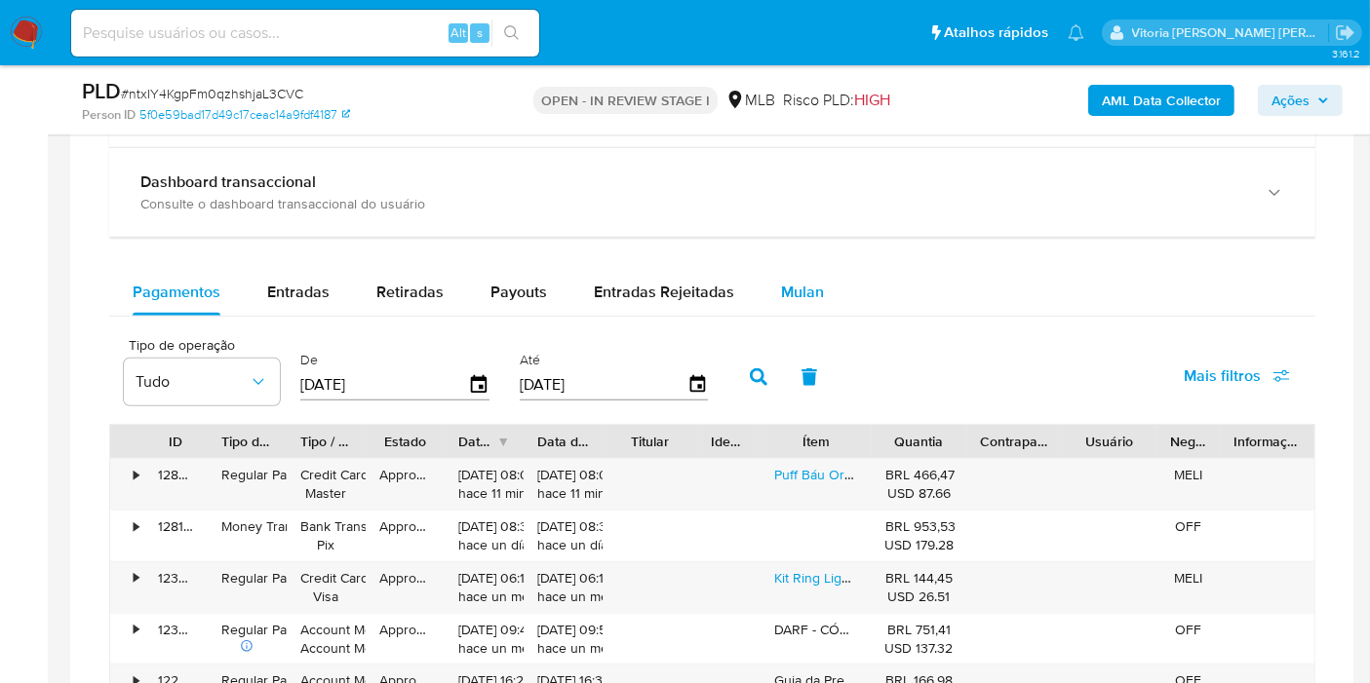
click at [784, 283] on span "Mulan" at bounding box center [802, 292] width 43 height 22
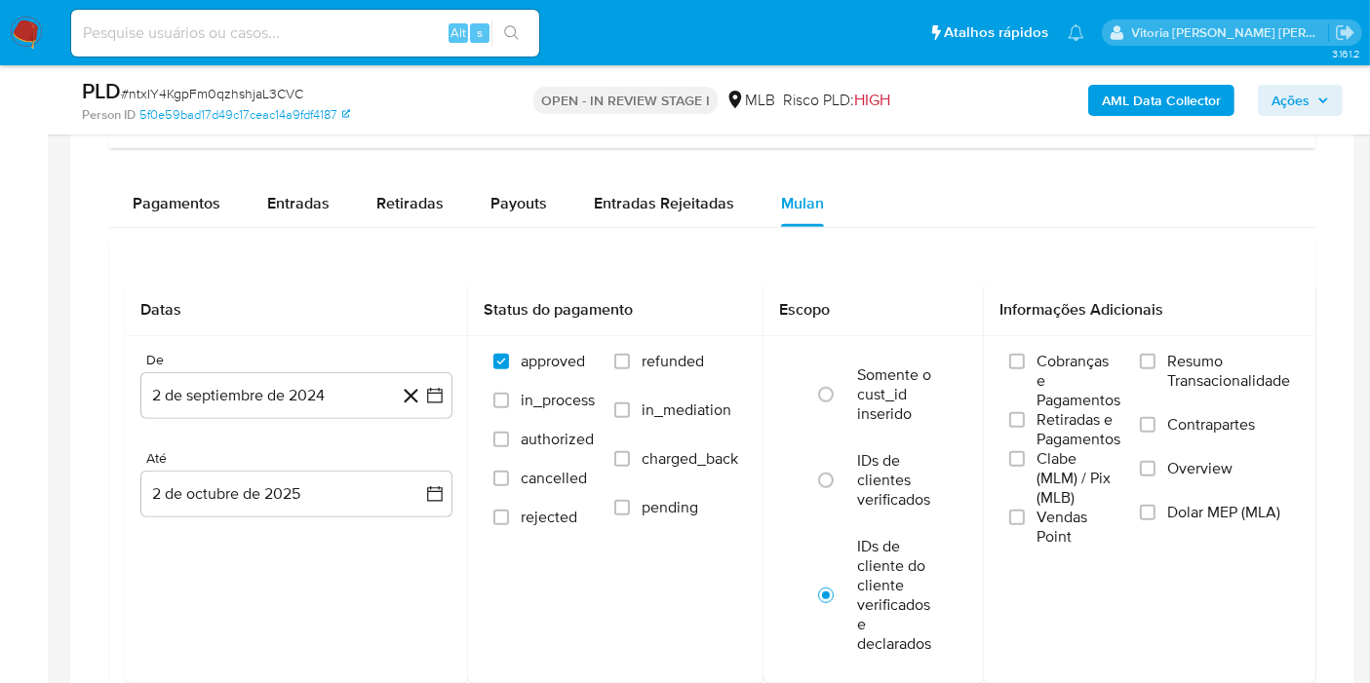
scroll to position [1516, 0]
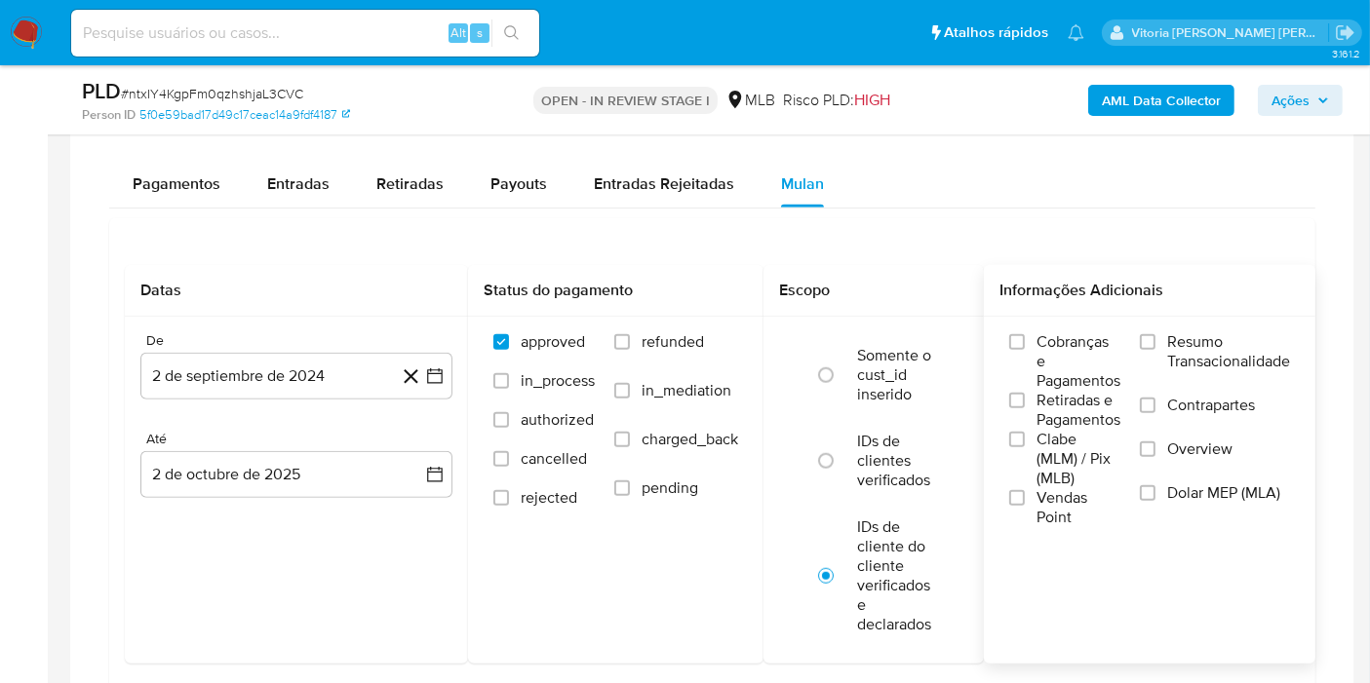
click at [1170, 343] on label "Resumo Transacionalidade" at bounding box center [1215, 363] width 150 height 63
click at [1155, 343] on input "Resumo Transacionalidade" at bounding box center [1148, 342] width 16 height 16
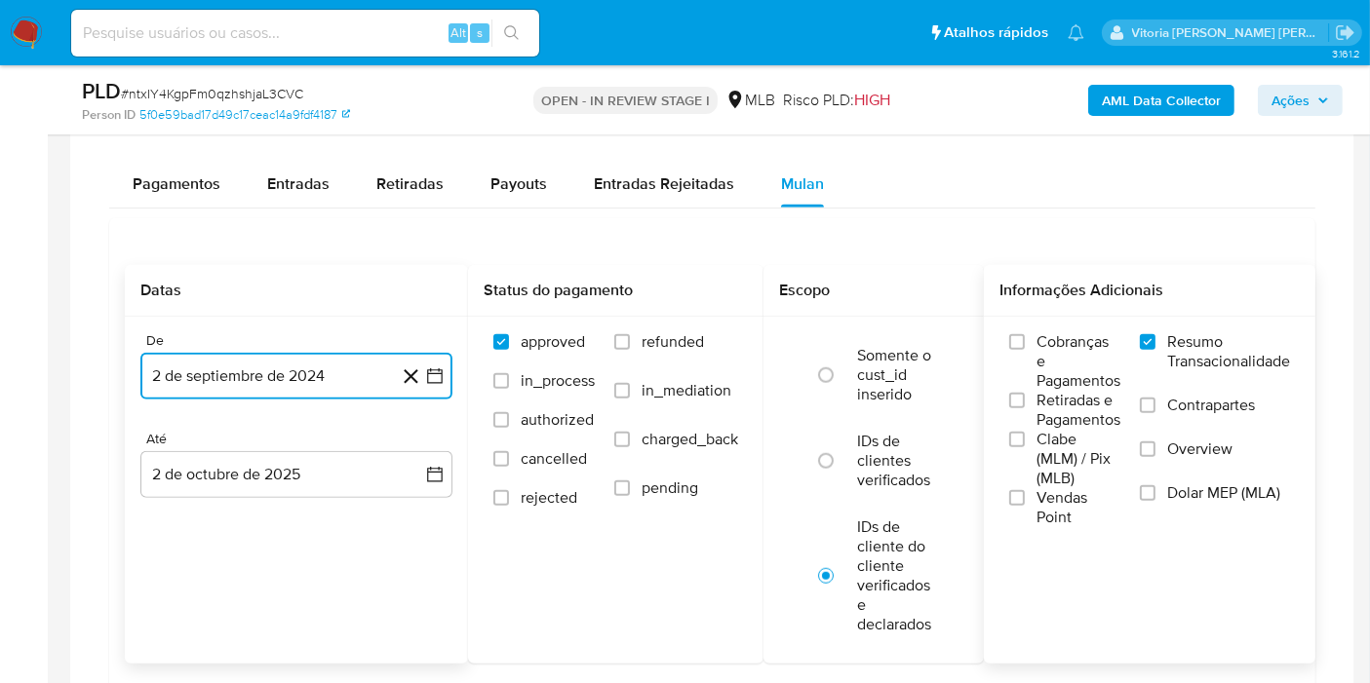
click at [255, 384] on button "2 de septiembre de 2024" at bounding box center [296, 376] width 312 height 47
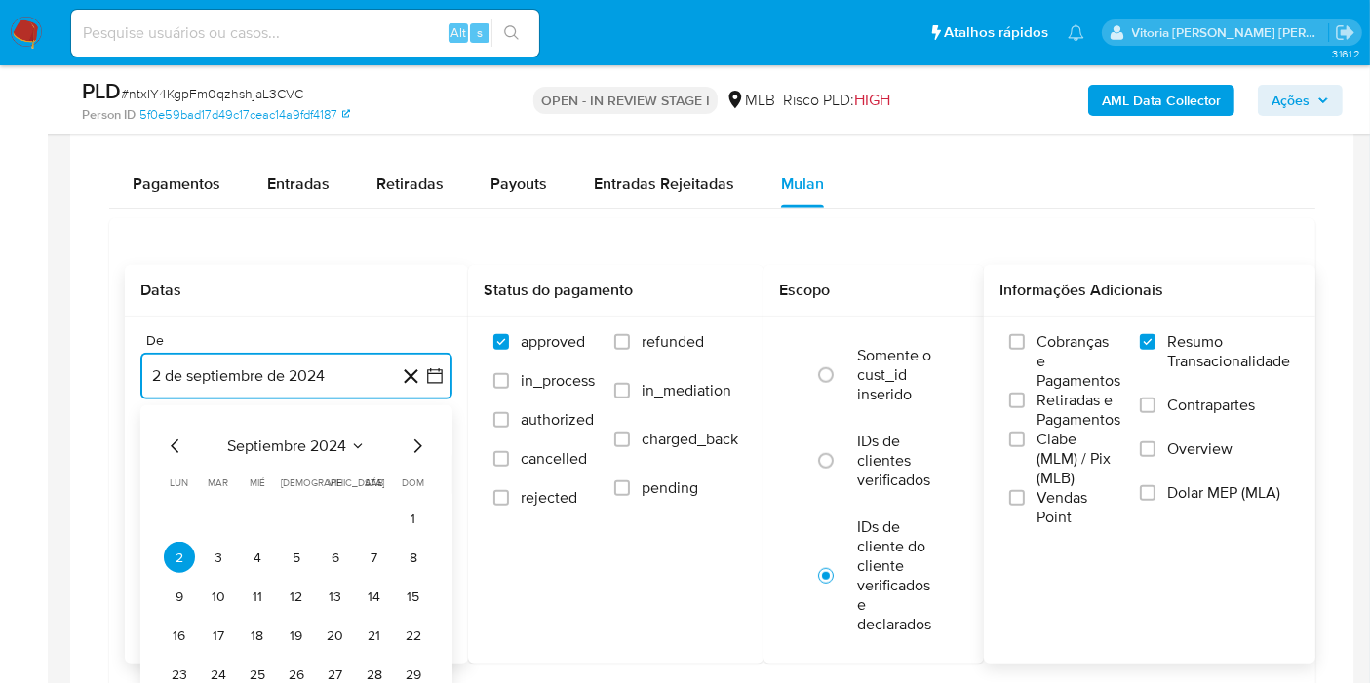
click at [325, 444] on span "septiembre 2024" at bounding box center [286, 446] width 119 height 19
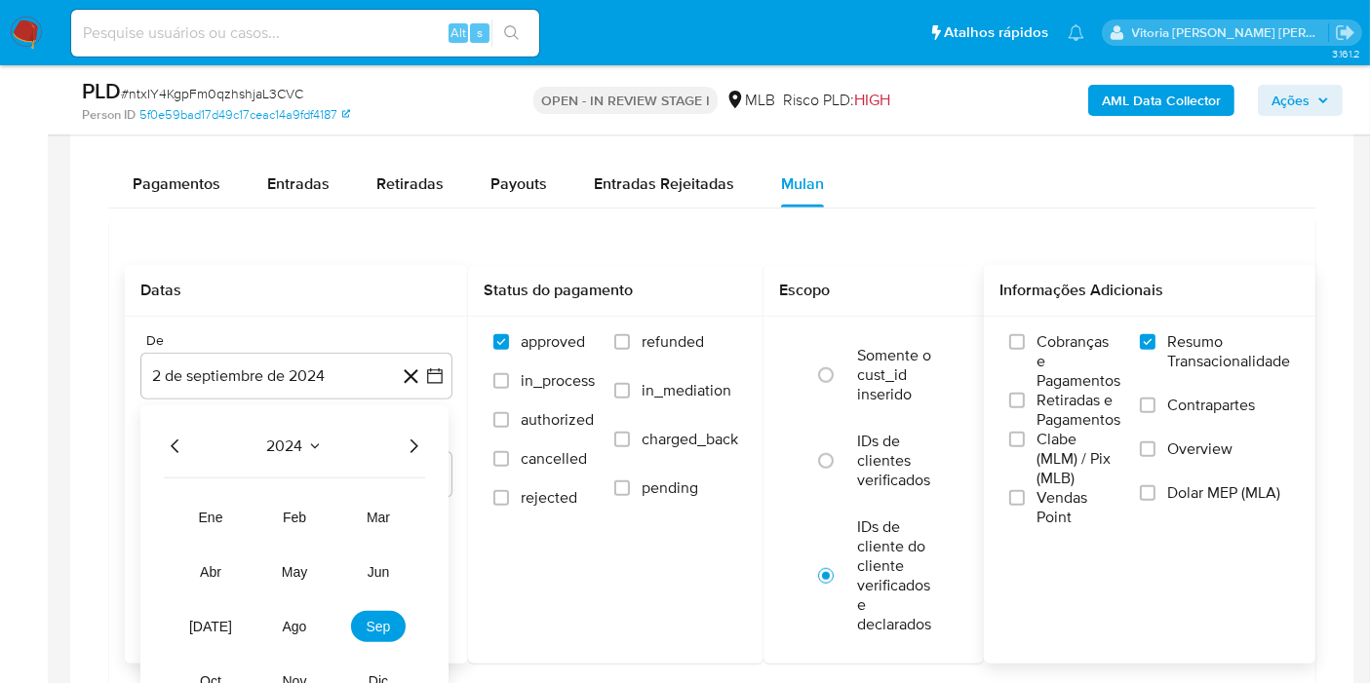
click at [409, 445] on icon "Año siguiente" at bounding box center [413, 446] width 23 height 23
click at [303, 619] on span "ago" at bounding box center [295, 627] width 24 height 16
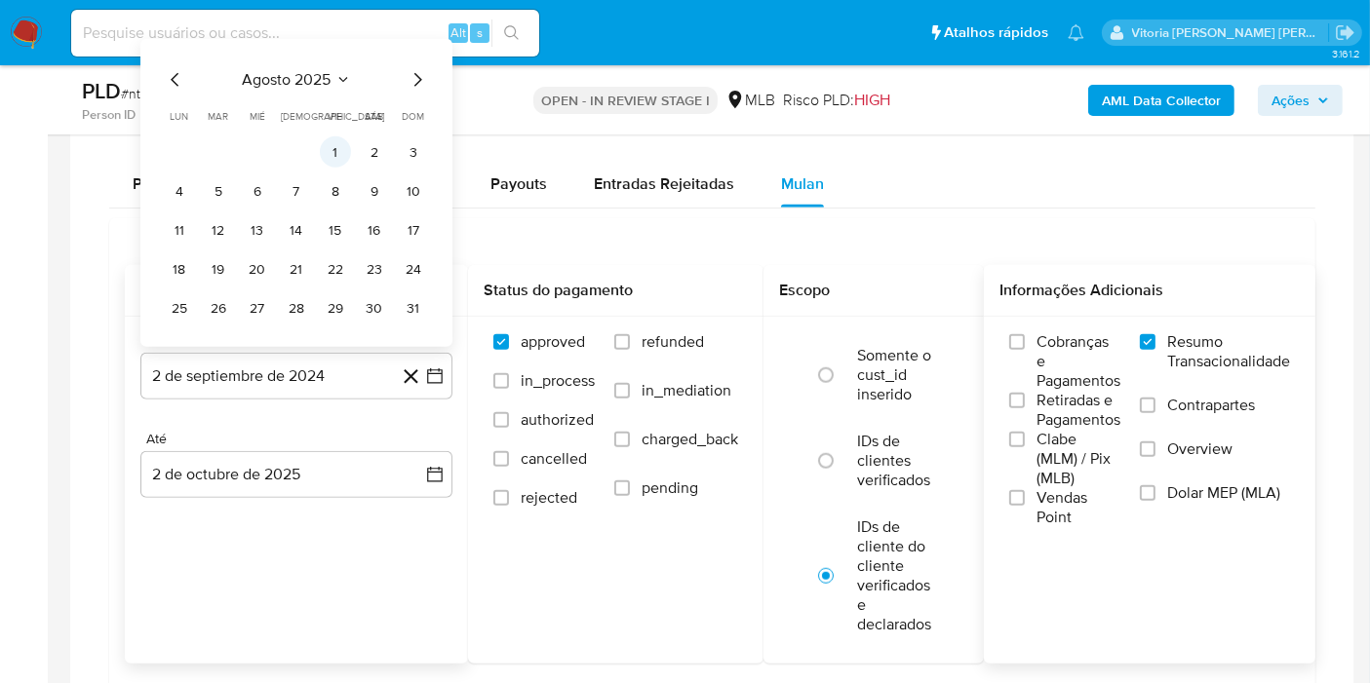
click at [342, 144] on button "1" at bounding box center [335, 151] width 31 height 31
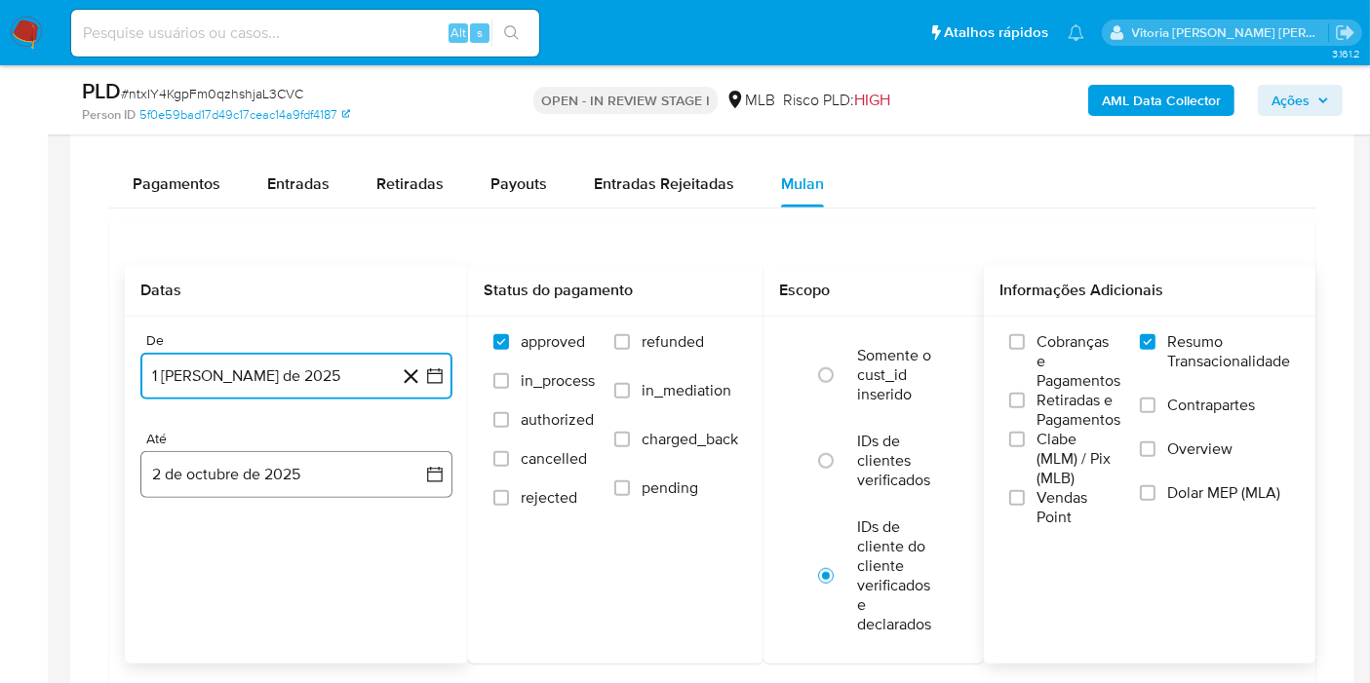
click at [295, 478] on button "2 de octubre de 2025" at bounding box center [296, 474] width 312 height 47
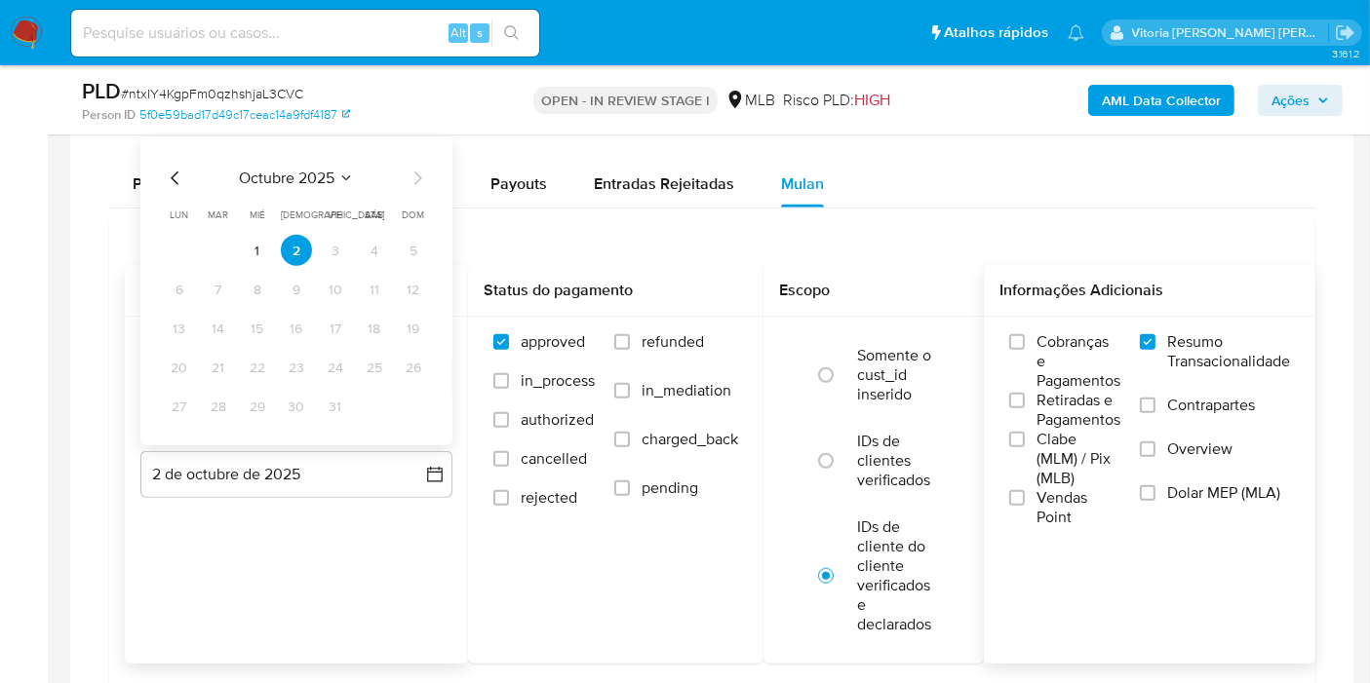
click at [170, 178] on icon "Mes anterior" at bounding box center [175, 178] width 23 height 23
click at [222, 398] on button "30" at bounding box center [218, 406] width 31 height 31
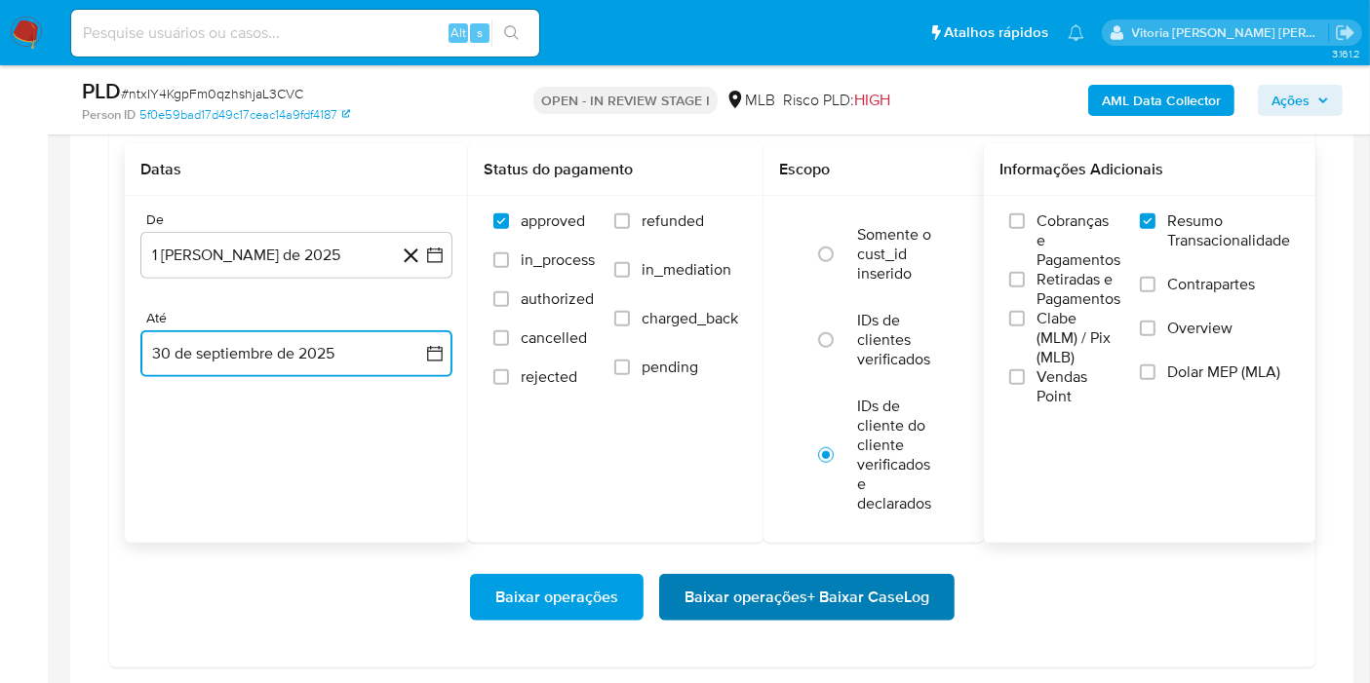
scroll to position [1732, 0]
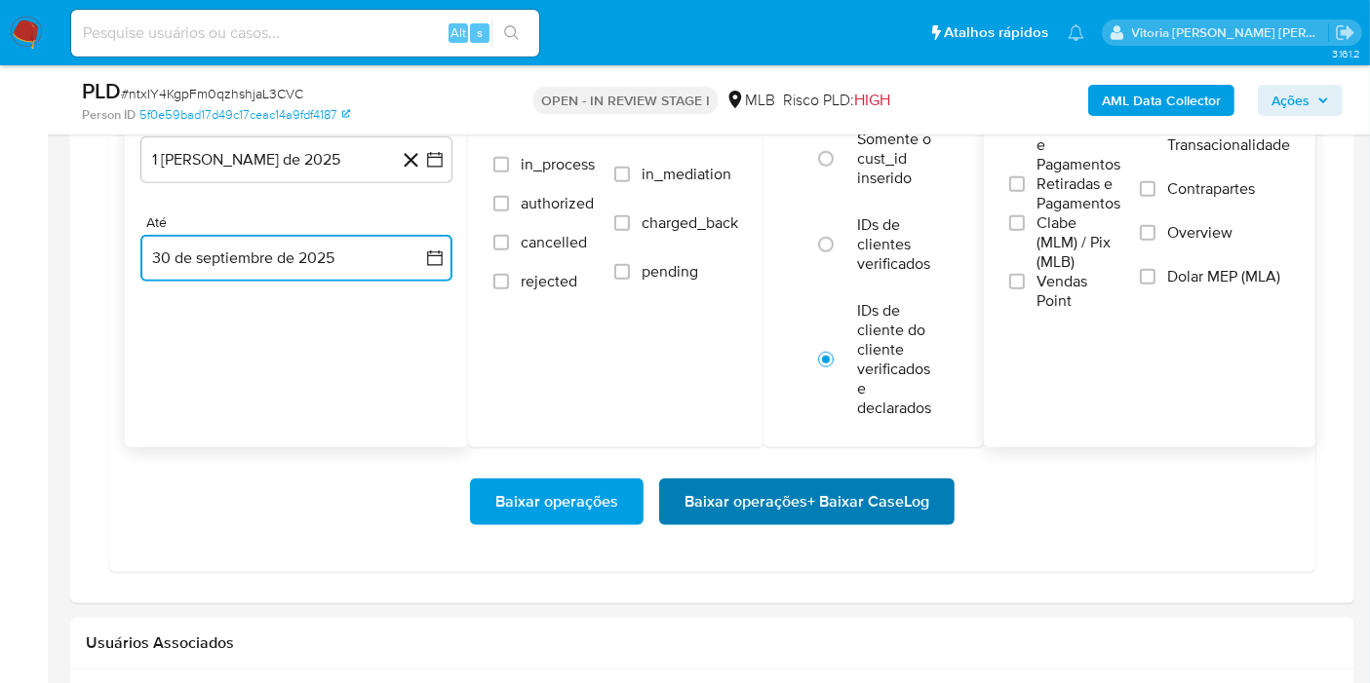
click at [786, 507] on span "Baixar operações + Baixar CaseLog" at bounding box center [806, 502] width 245 height 43
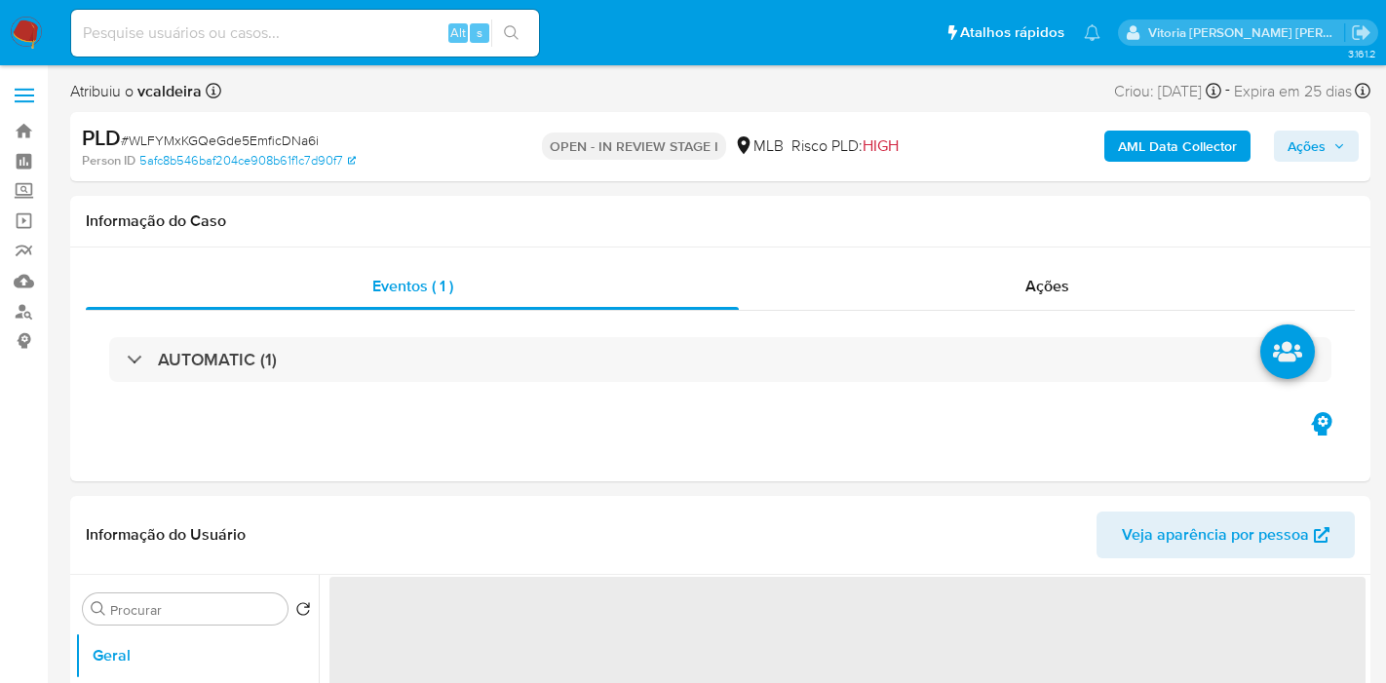
select select "10"
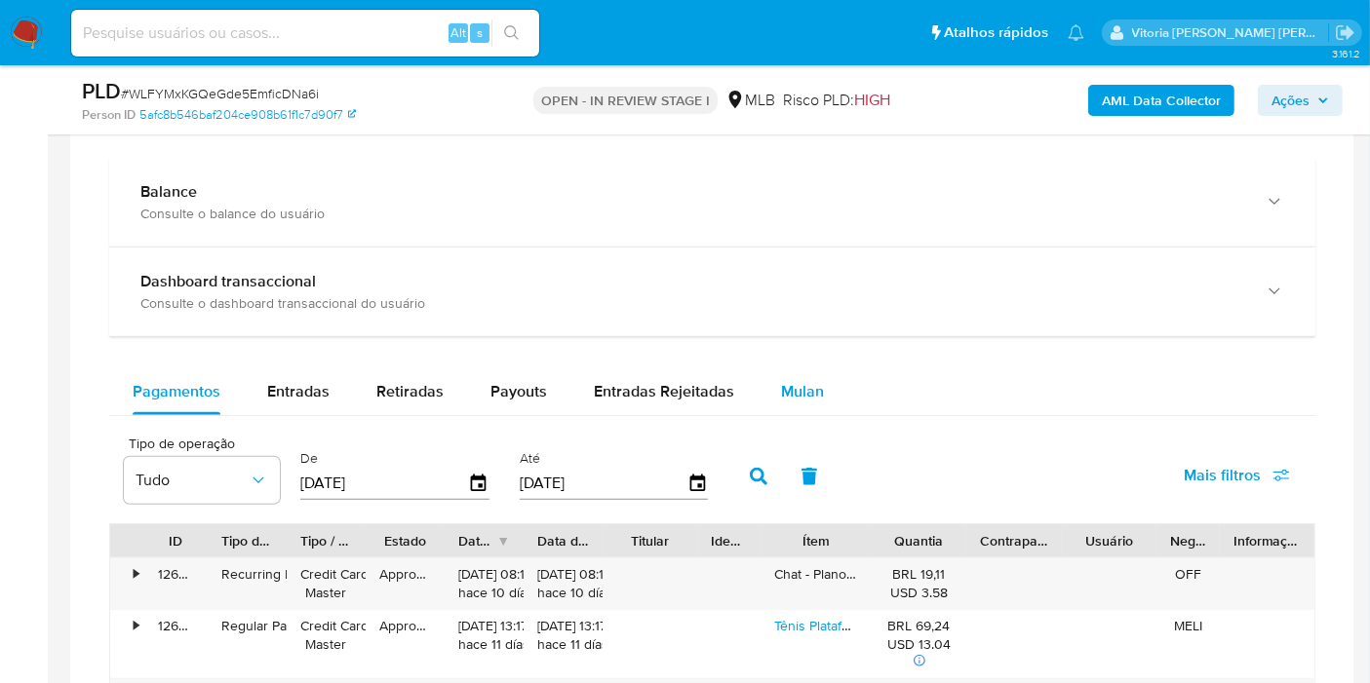
click at [800, 388] on span "Mulan" at bounding box center [802, 391] width 43 height 22
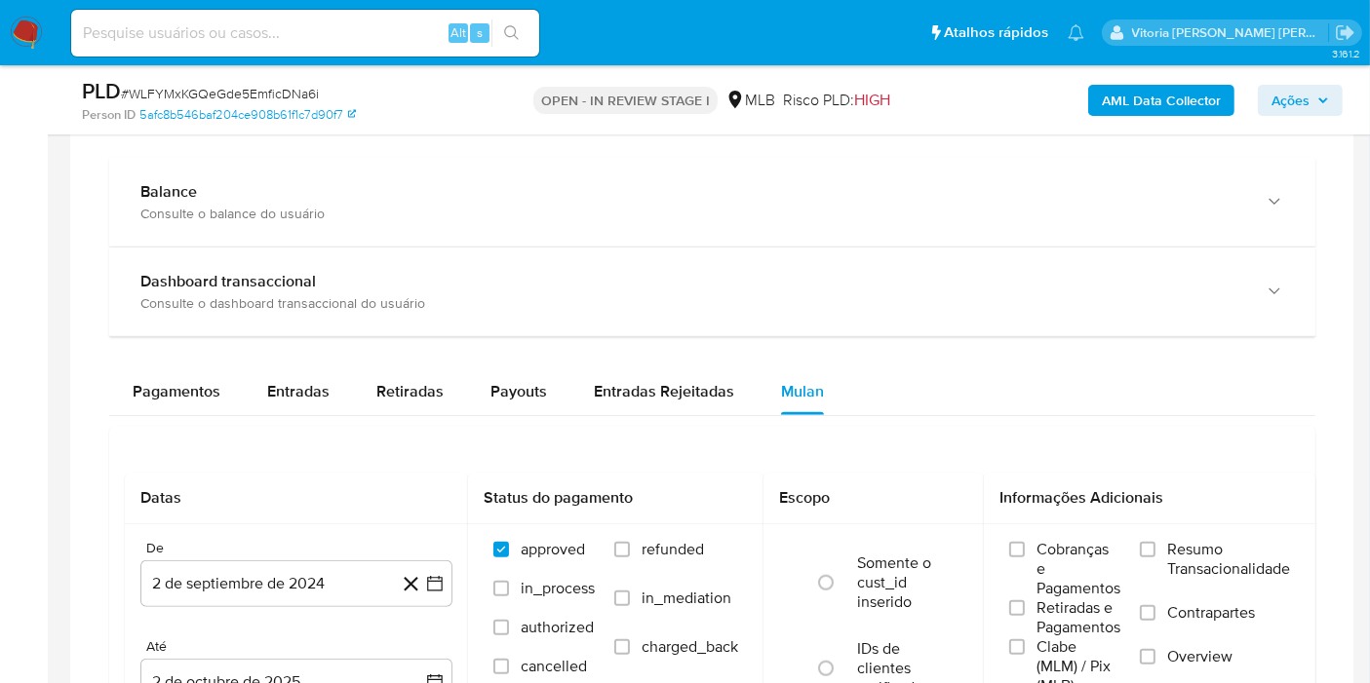
scroll to position [1624, 0]
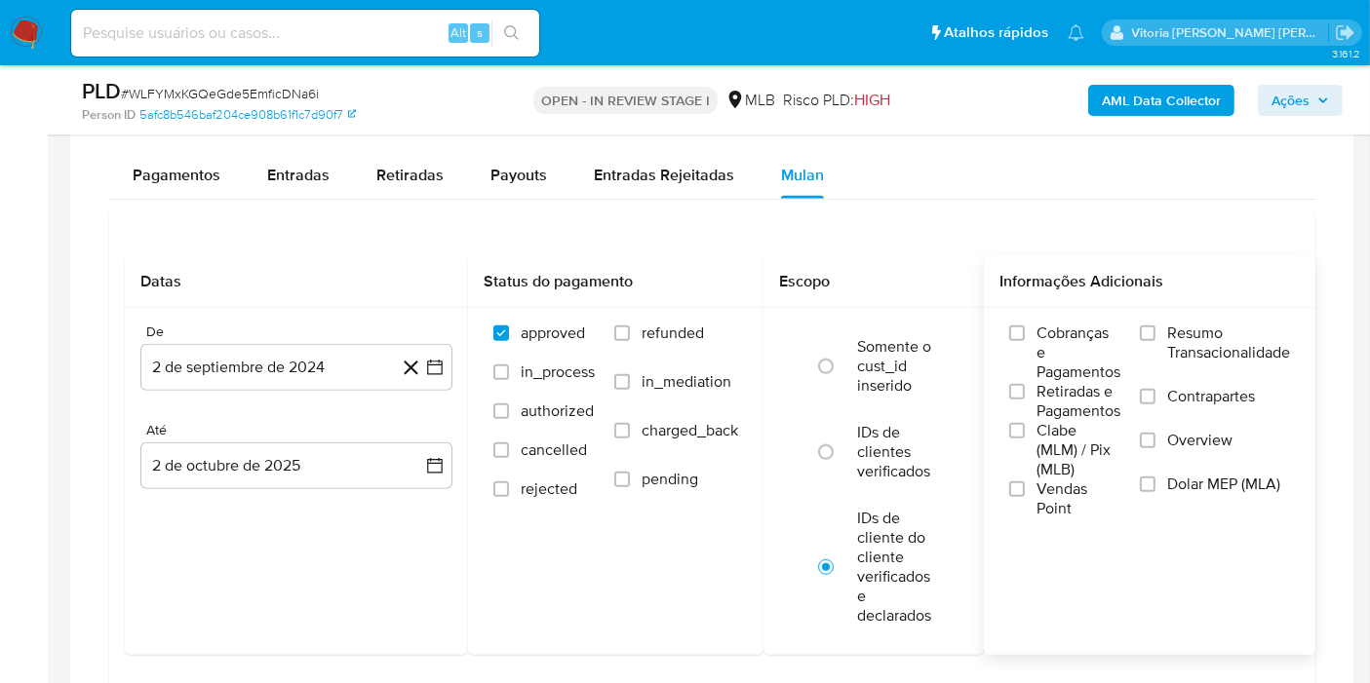
click at [1201, 342] on span "Resumo Transacionalidade" at bounding box center [1228, 343] width 123 height 39
click at [1155, 341] on input "Resumo Transacionalidade" at bounding box center [1148, 334] width 16 height 16
click at [314, 369] on button "2 de septiembre de 2024" at bounding box center [296, 367] width 312 height 47
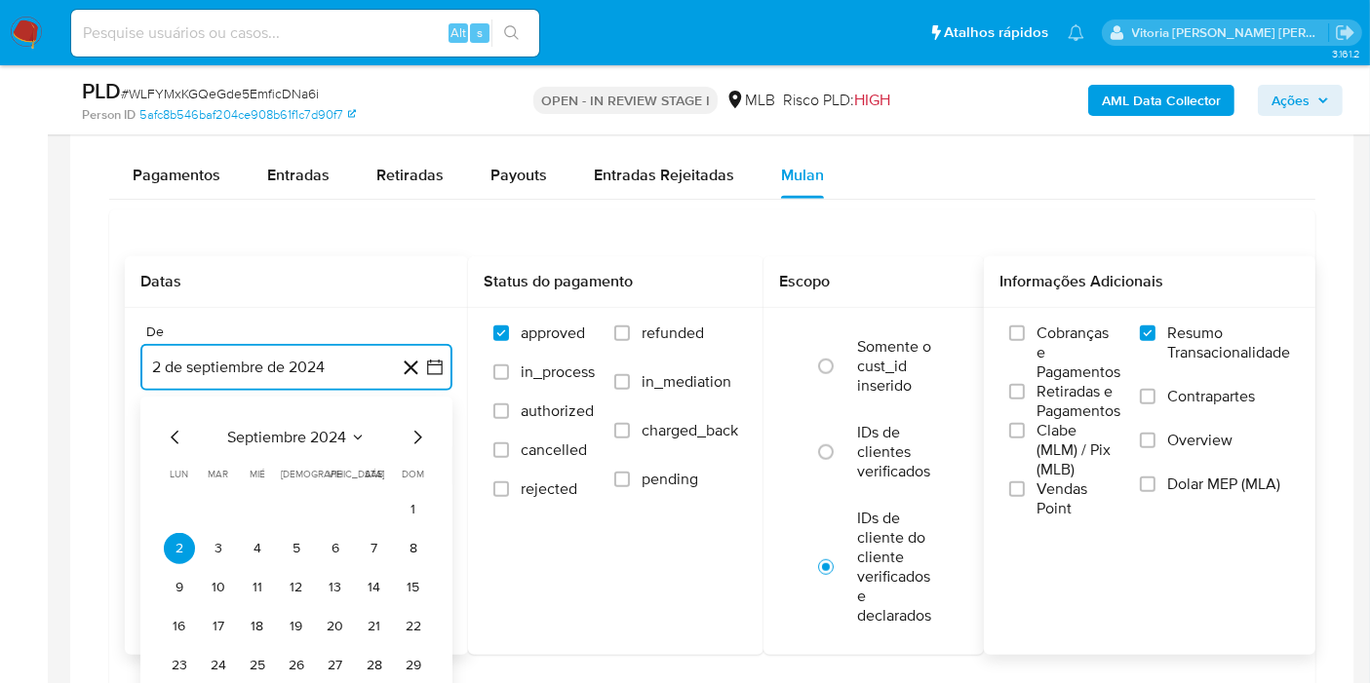
click at [351, 430] on icon "Seleccionar mes y año" at bounding box center [358, 438] width 16 height 16
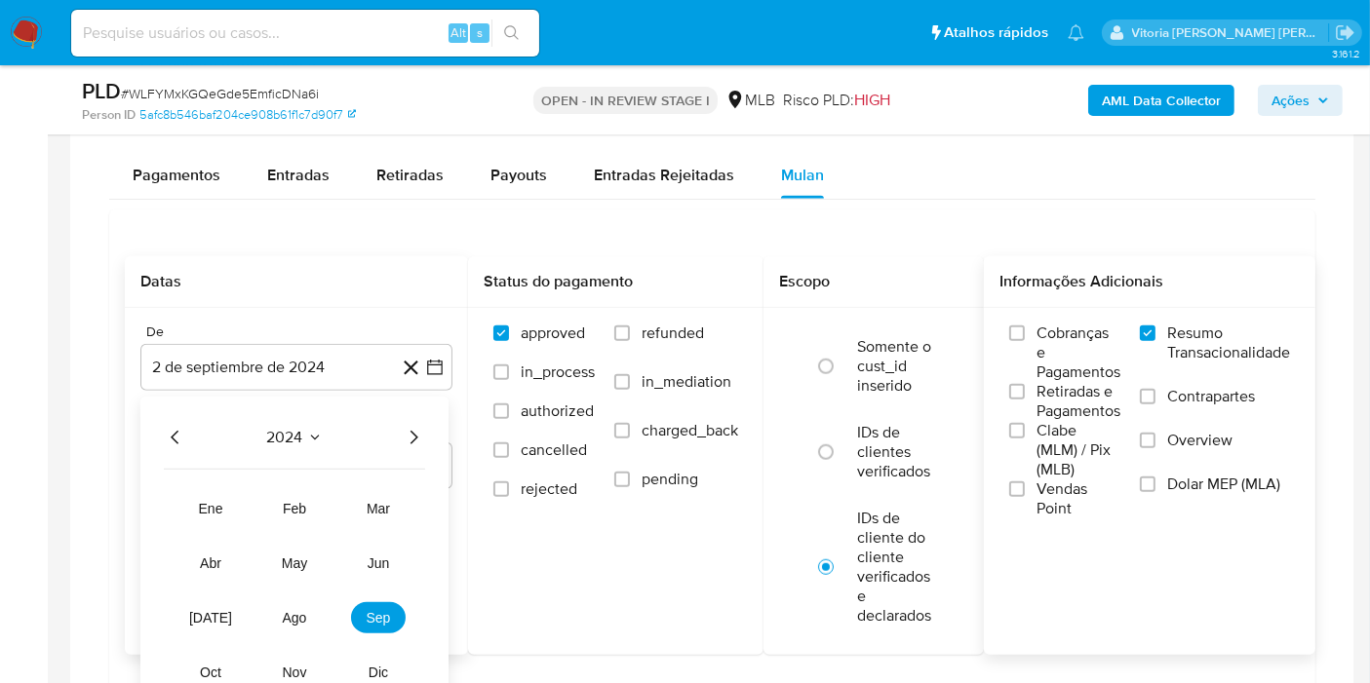
click at [414, 434] on icon "Año siguiente" at bounding box center [413, 437] width 23 height 23
click at [303, 615] on span "ago" at bounding box center [295, 618] width 24 height 16
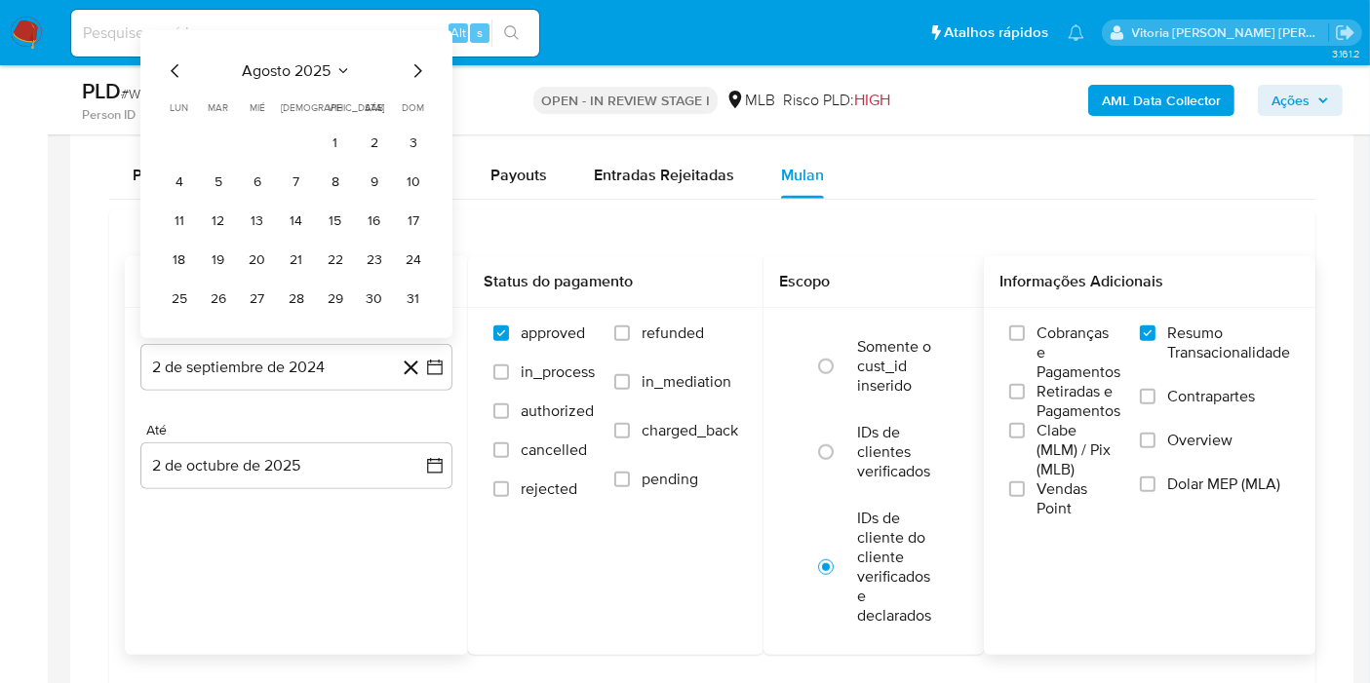
click at [332, 136] on button "1" at bounding box center [335, 143] width 31 height 31
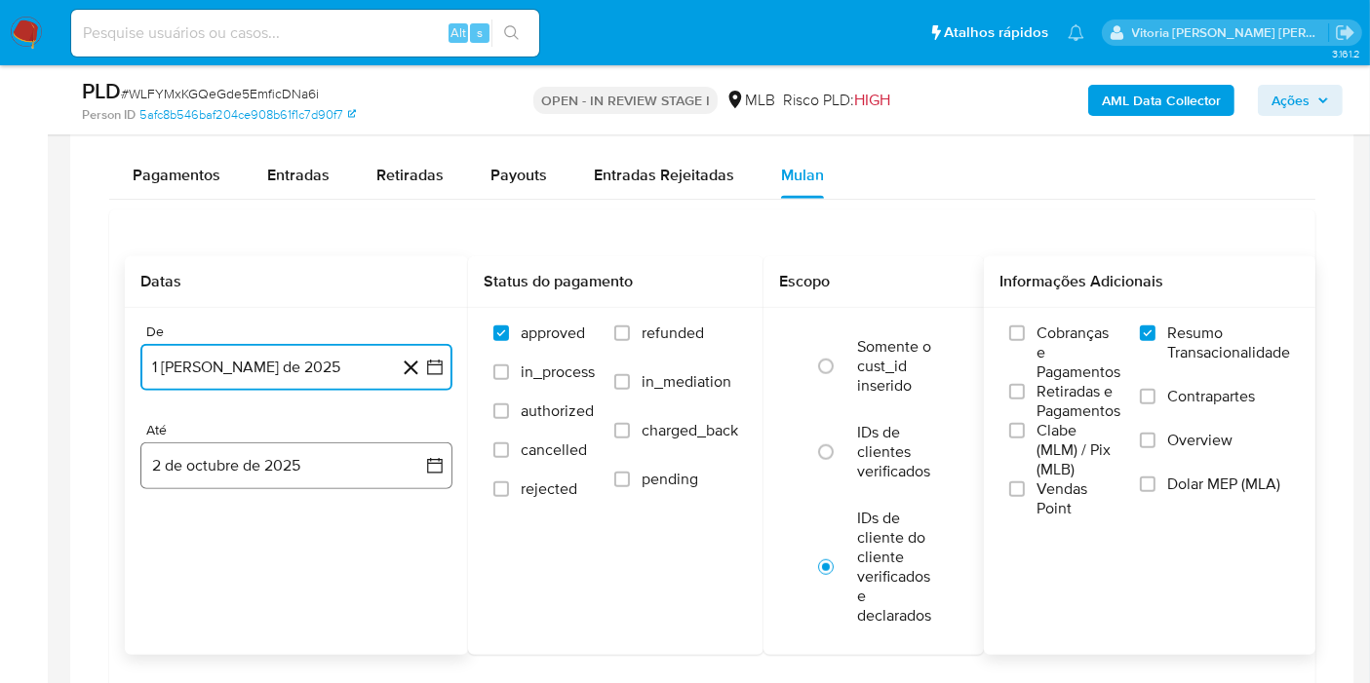
click at [214, 478] on button "2 de octubre de 2025" at bounding box center [296, 466] width 312 height 47
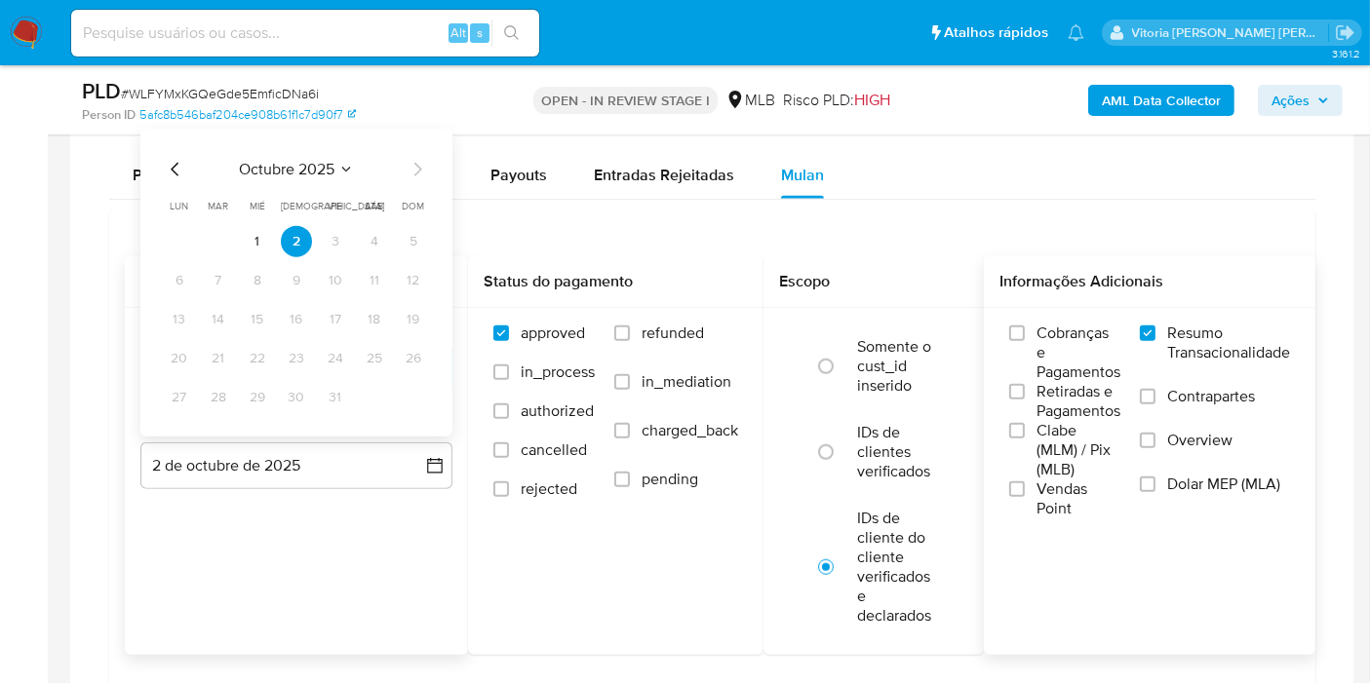
click at [173, 160] on icon "Mes anterior" at bounding box center [175, 169] width 23 height 23
click at [225, 388] on button "30" at bounding box center [218, 397] width 31 height 31
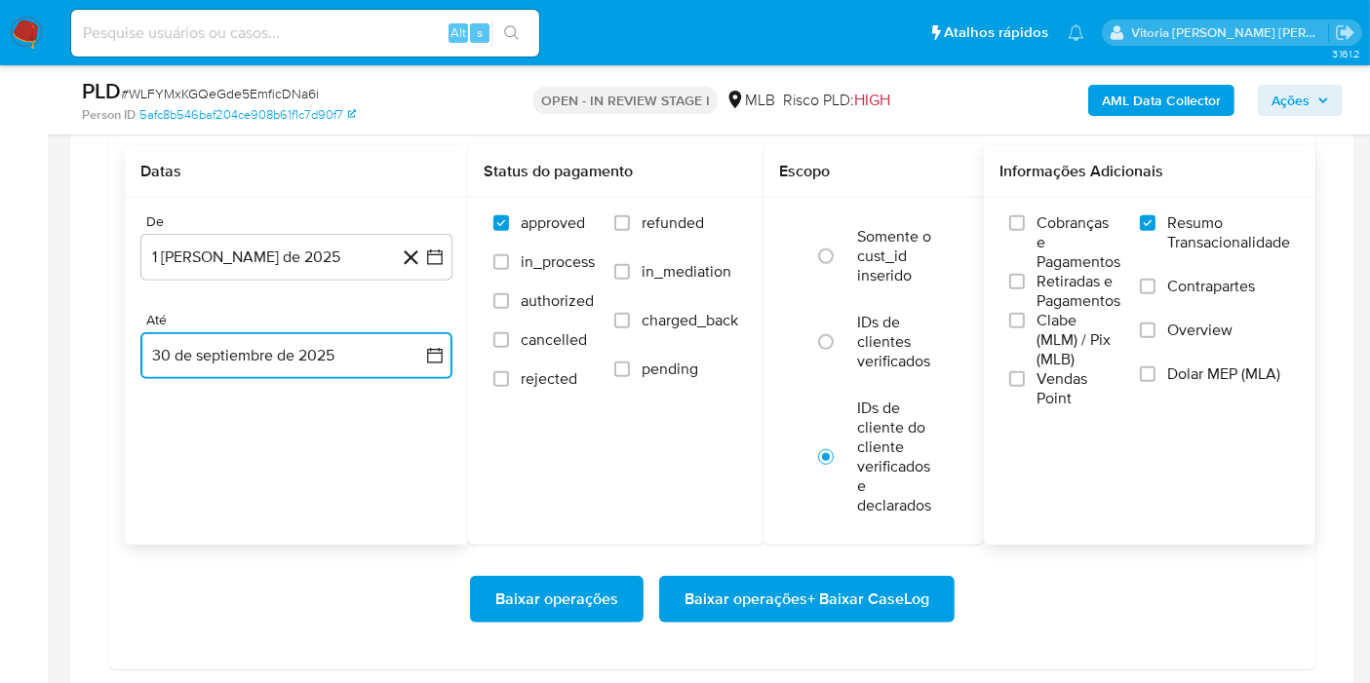
scroll to position [1841, 0]
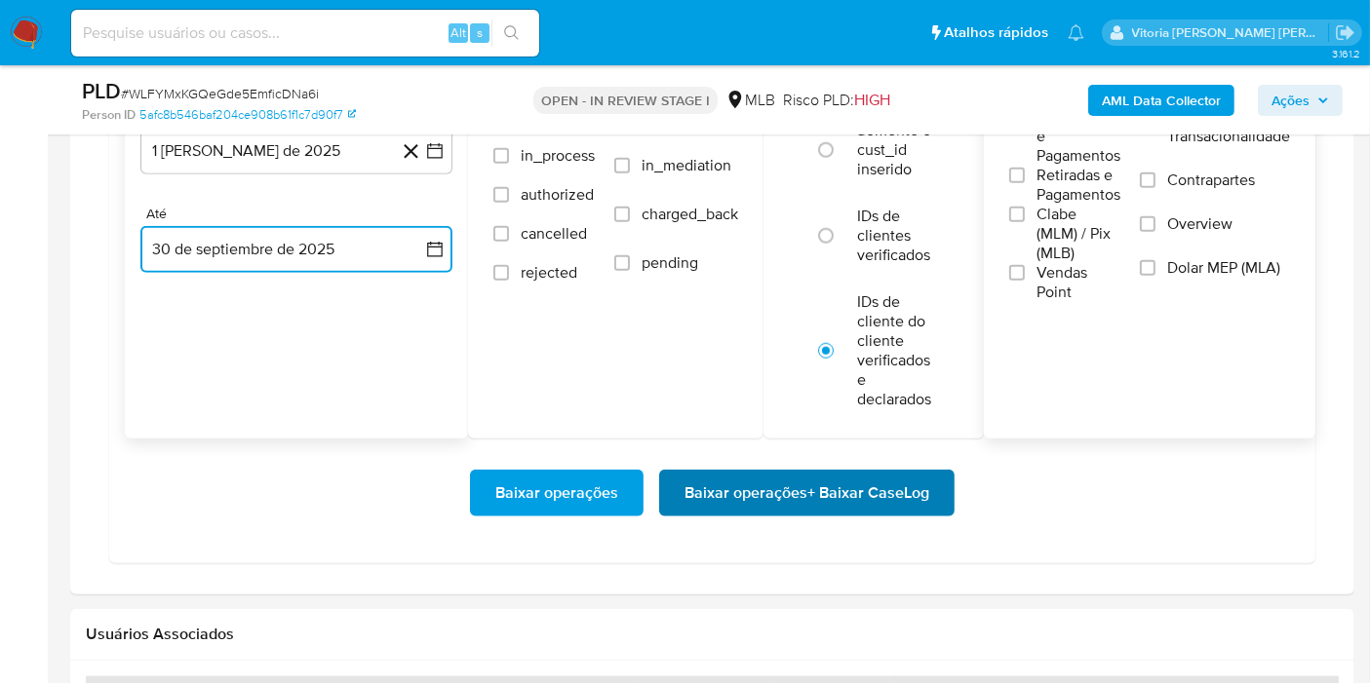
click at [690, 481] on span "Baixar operações + Baixar CaseLog" at bounding box center [806, 493] width 245 height 43
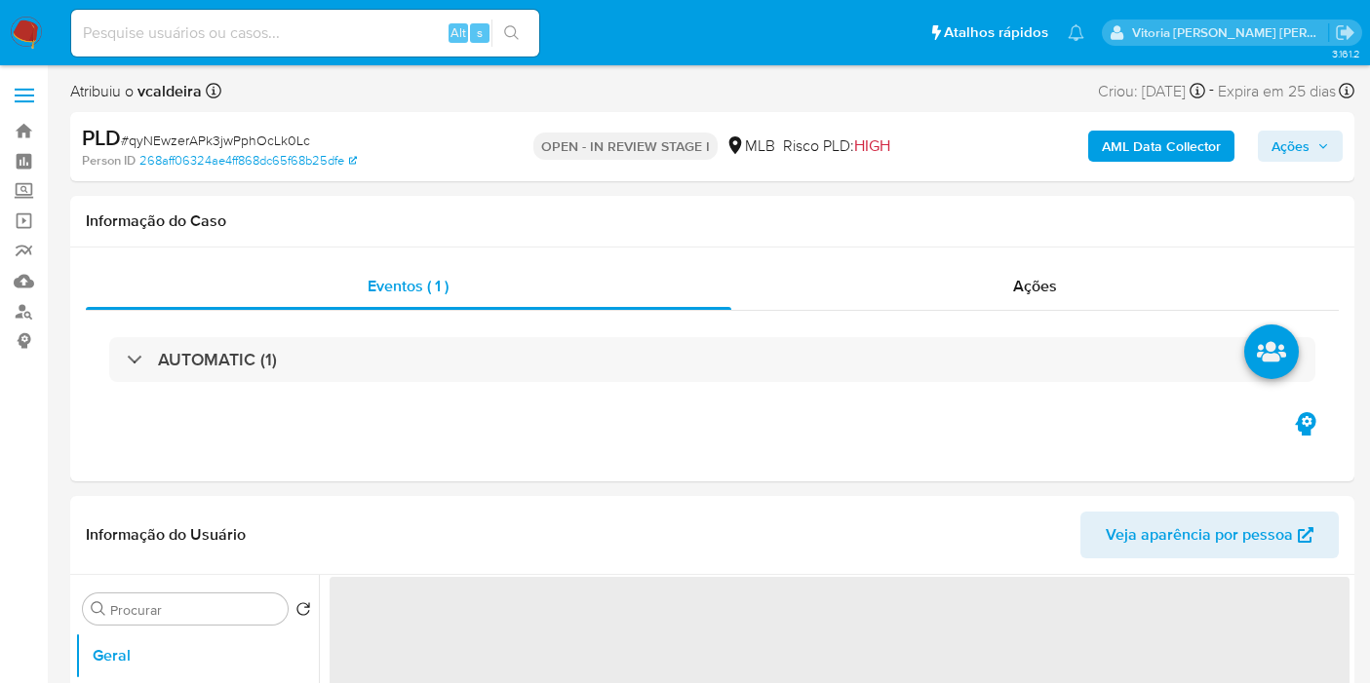
select select "10"
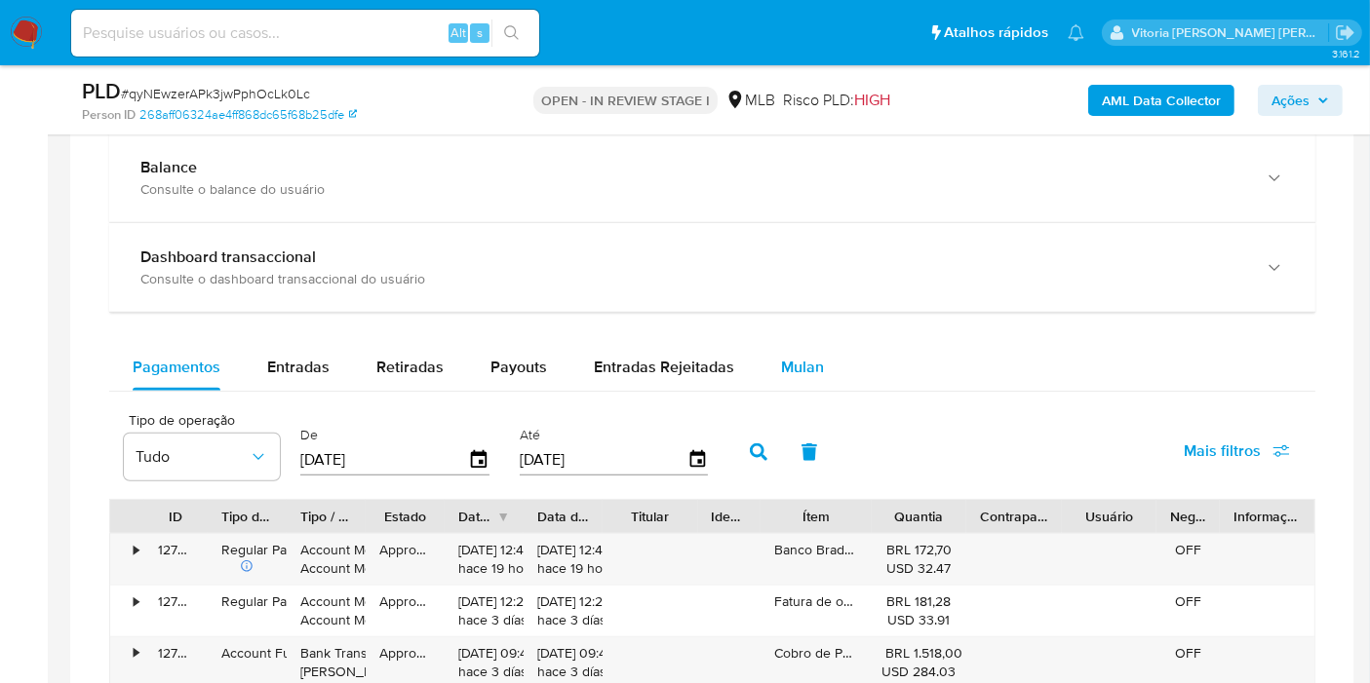
click at [808, 374] on span "Mulan" at bounding box center [802, 367] width 43 height 22
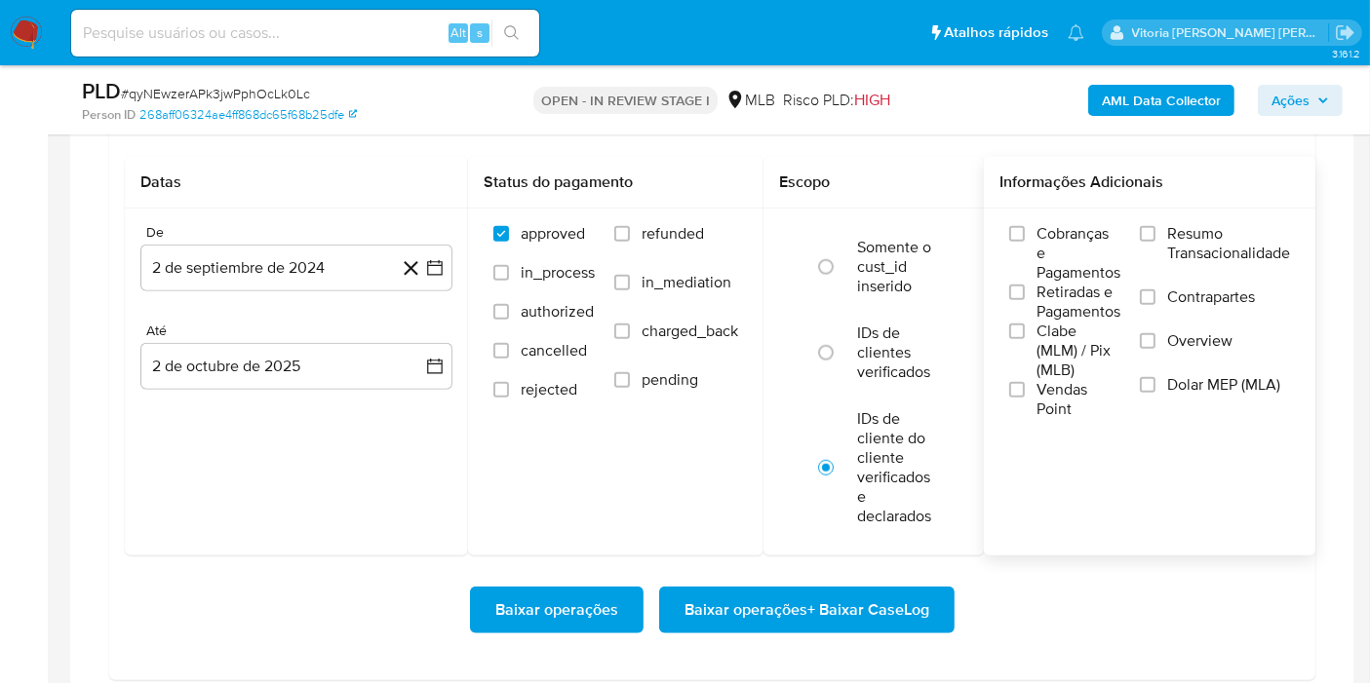
scroll to position [1624, 0]
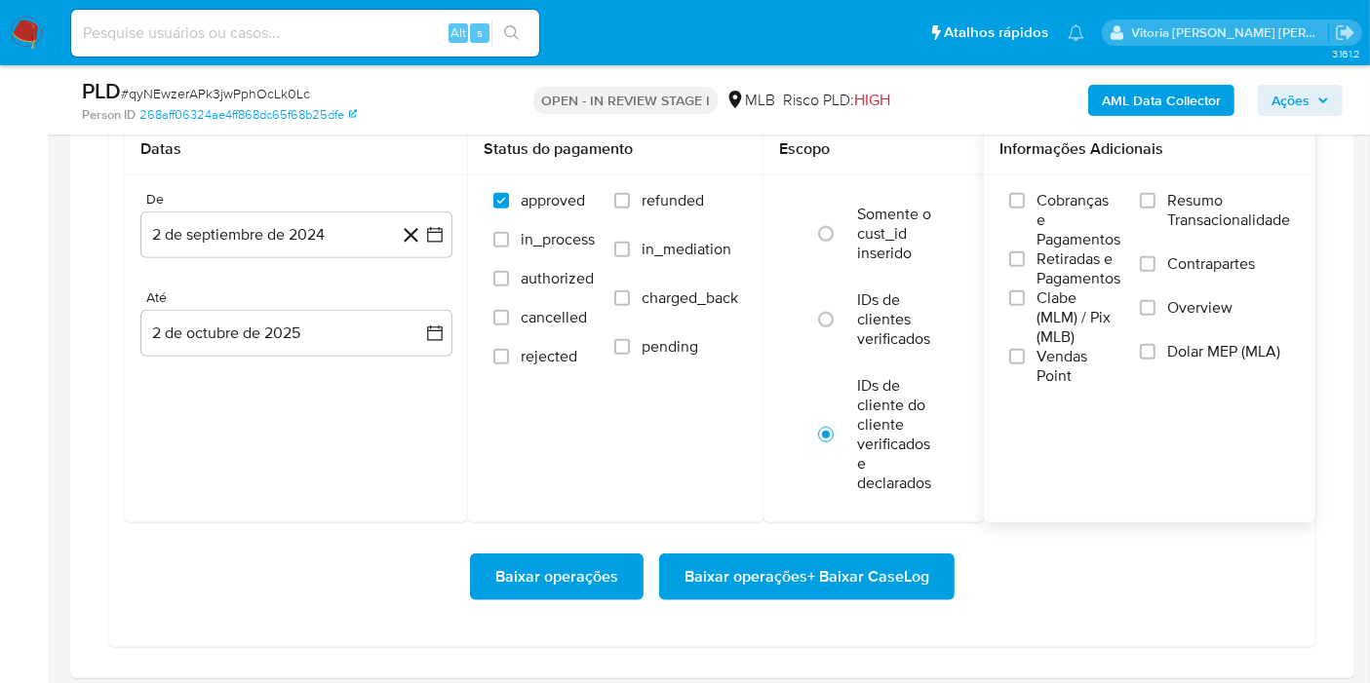
click at [1167, 197] on label "Resumo Transacionalidade" at bounding box center [1215, 222] width 150 height 63
click at [1155, 197] on input "Resumo Transacionalidade" at bounding box center [1148, 201] width 16 height 16
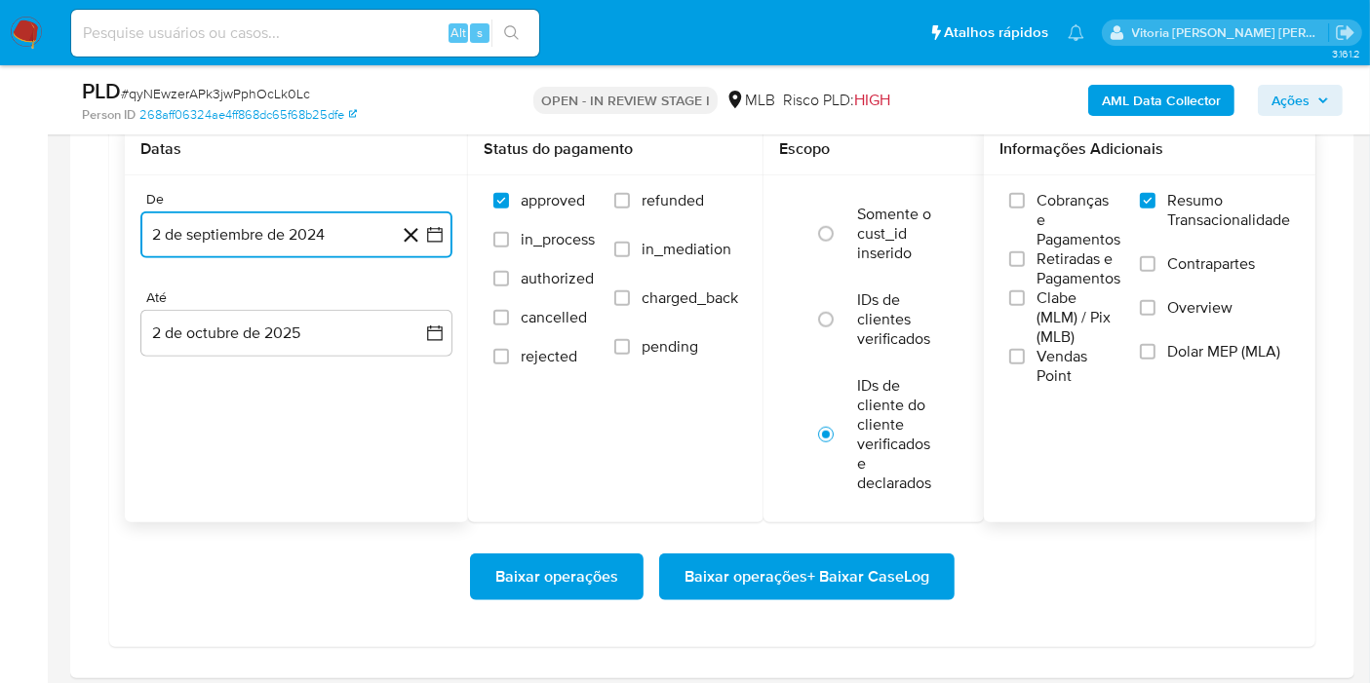
click at [297, 229] on button "2 de septiembre de 2024" at bounding box center [296, 235] width 312 height 47
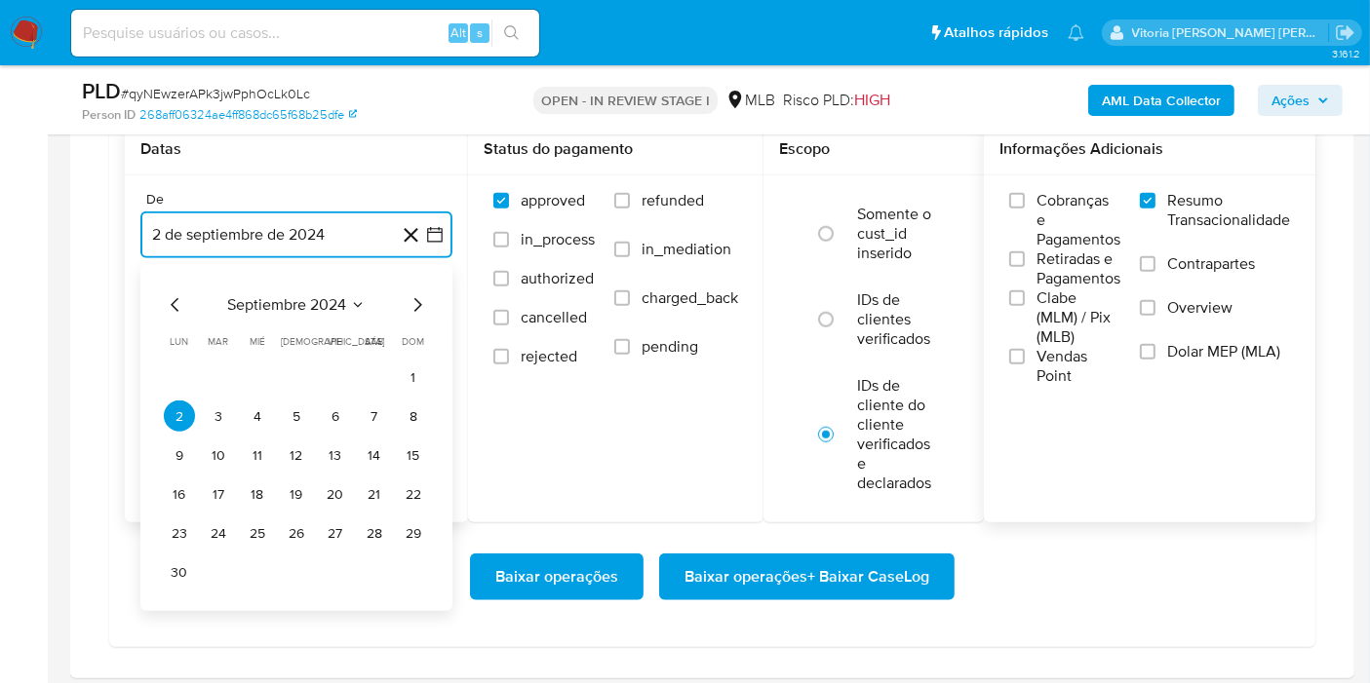
click at [347, 304] on button "septiembre 2024" at bounding box center [296, 304] width 138 height 19
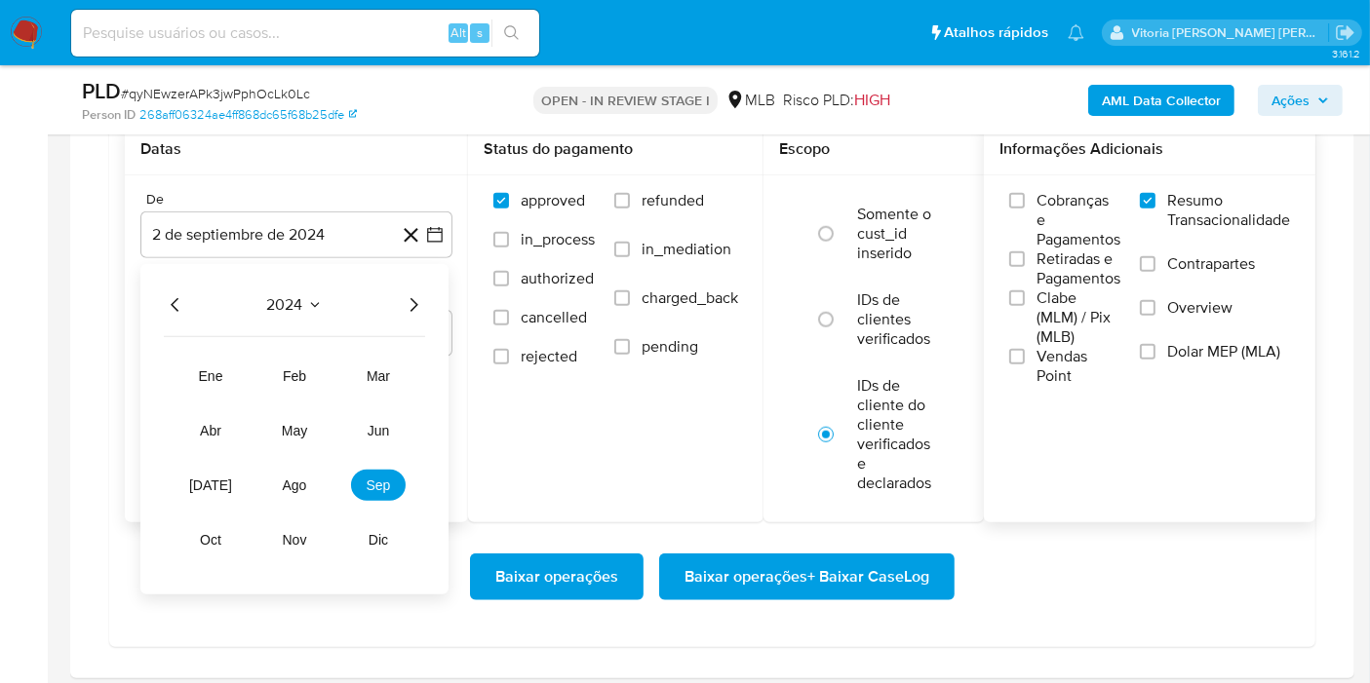
click at [412, 302] on icon "Año siguiente" at bounding box center [413, 304] width 23 height 23
click at [283, 478] on span "ago" at bounding box center [295, 486] width 24 height 16
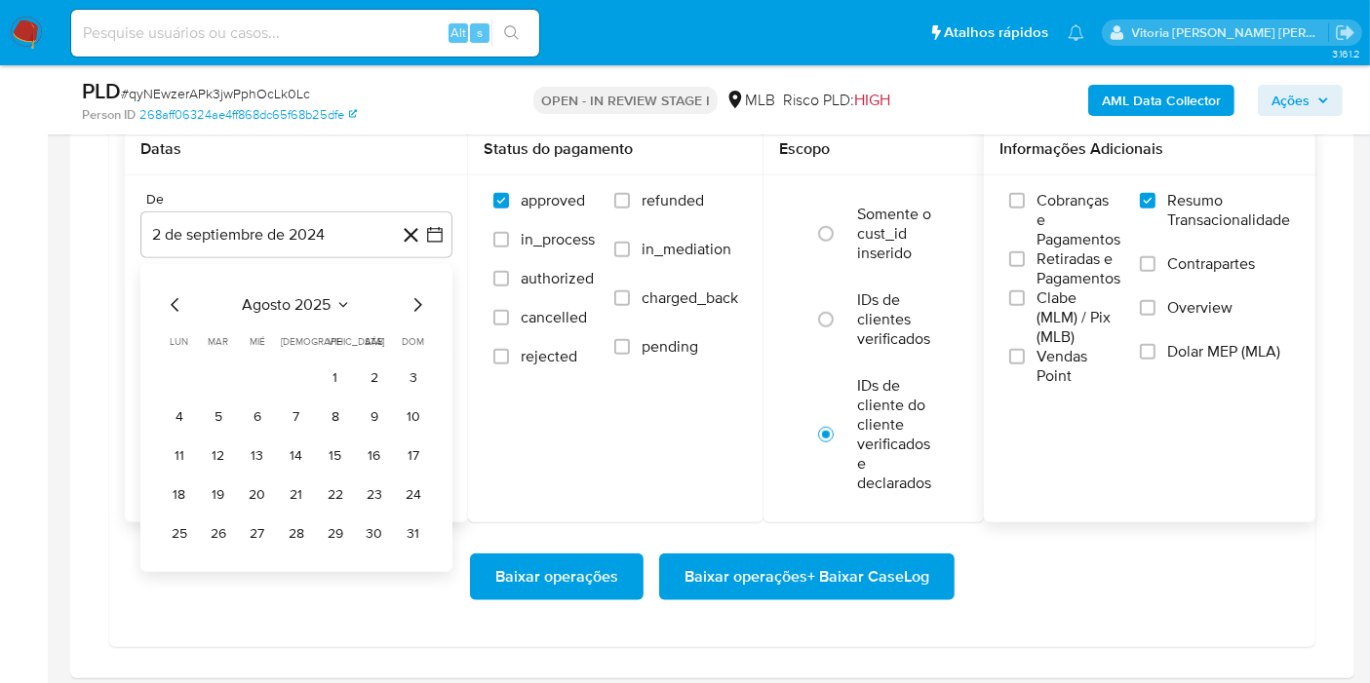
click at [329, 369] on button "1" at bounding box center [335, 377] width 31 height 31
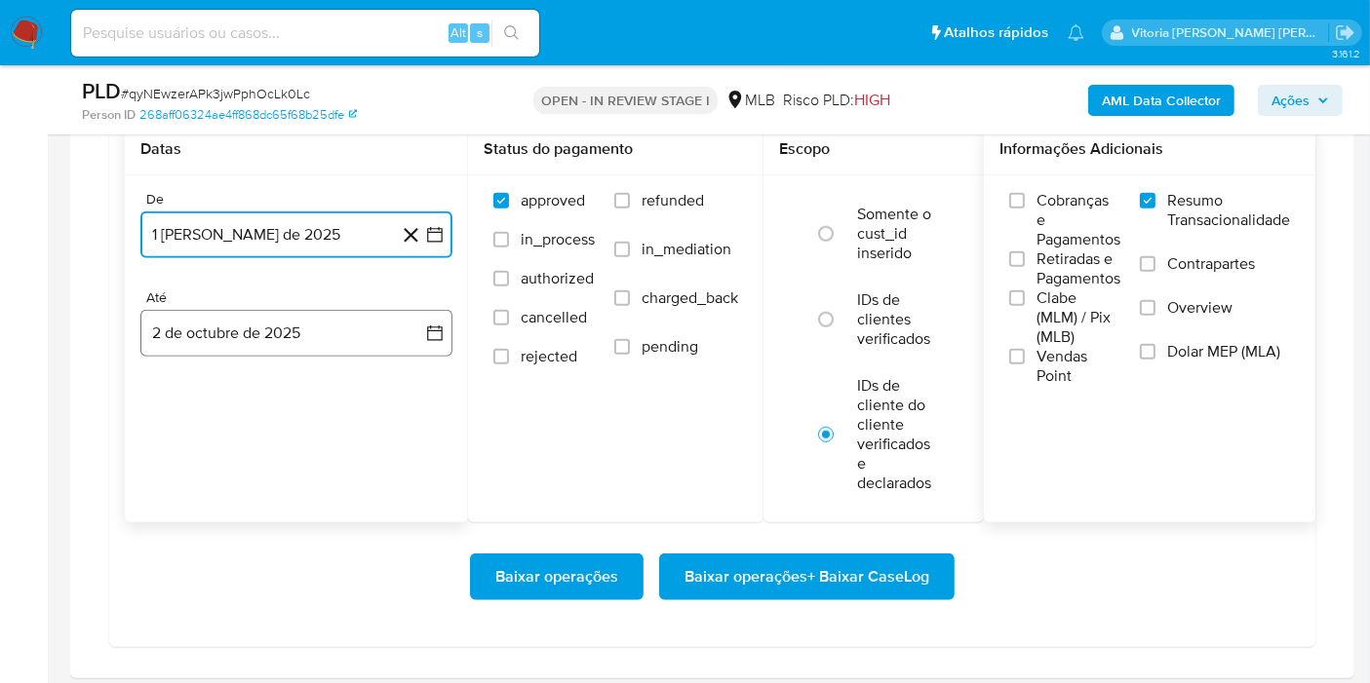
click at [293, 332] on button "2 de octubre de 2025" at bounding box center [296, 333] width 312 height 47
click at [176, 402] on icon "Mes anterior" at bounding box center [175, 403] width 23 height 23
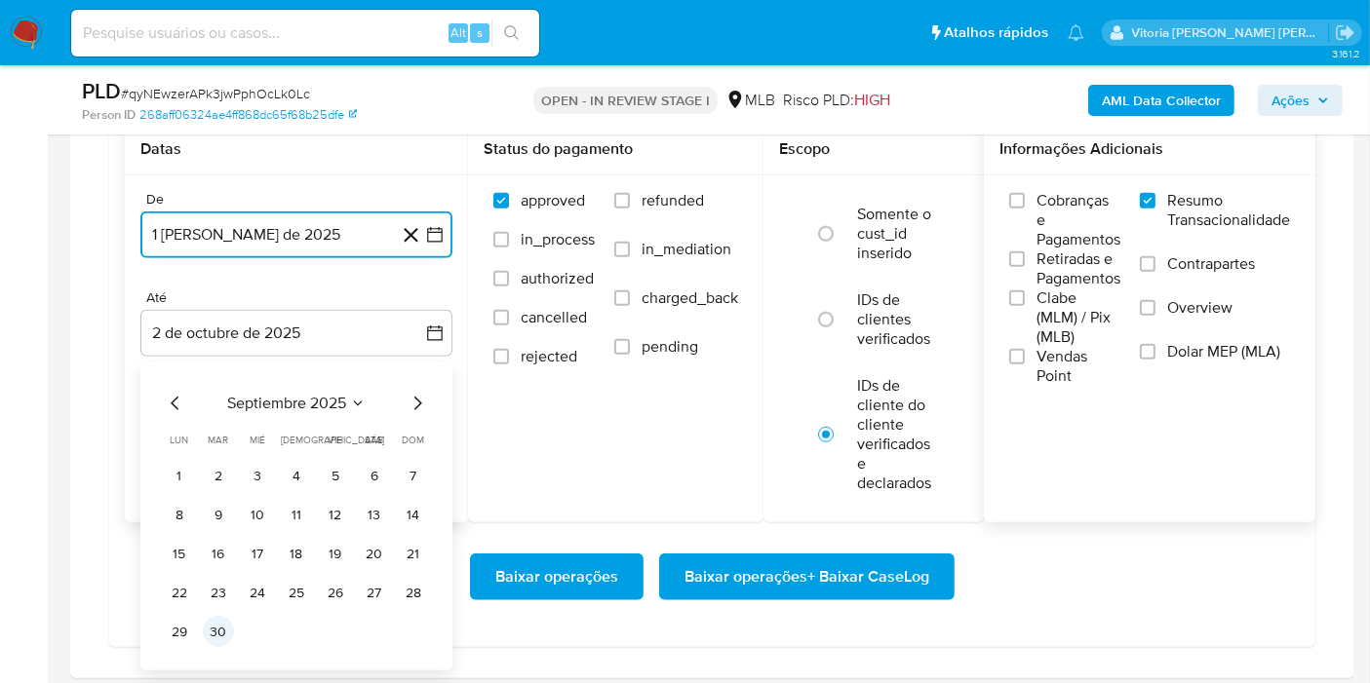
click at [230, 622] on button "30" at bounding box center [218, 631] width 31 height 31
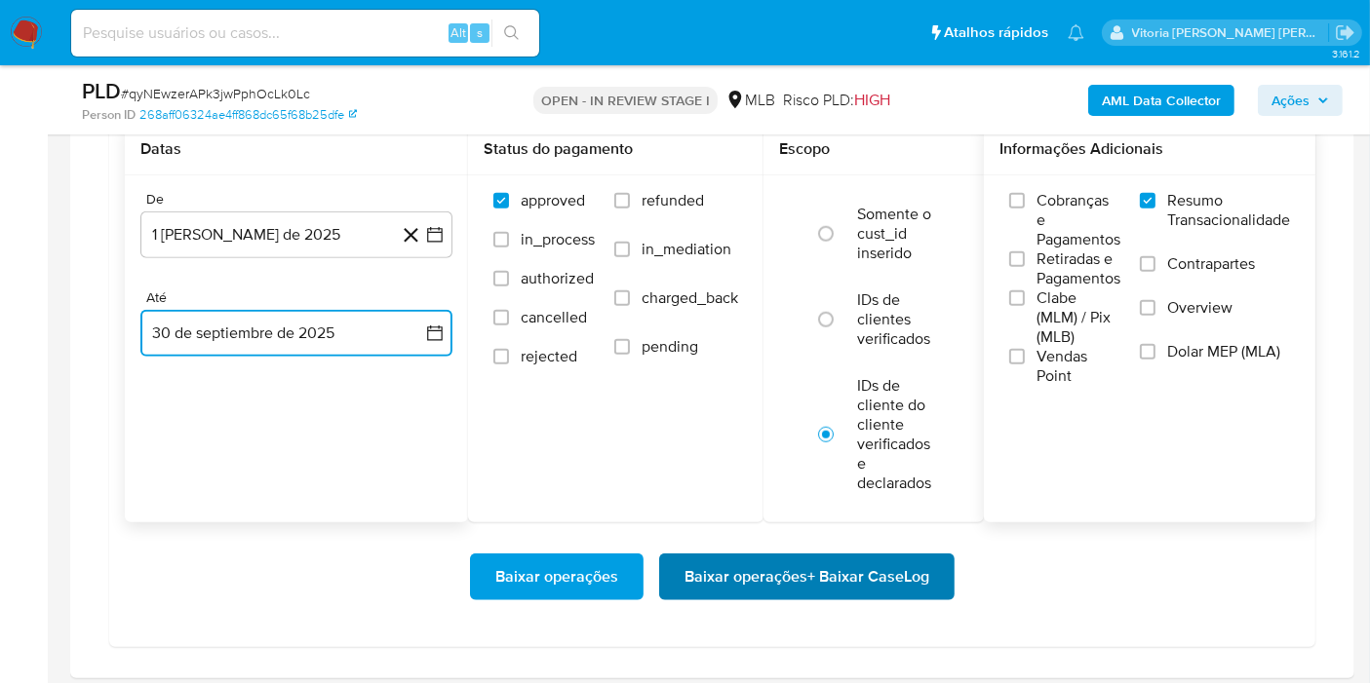
click at [727, 573] on span "Baixar operações + Baixar CaseLog" at bounding box center [806, 577] width 245 height 43
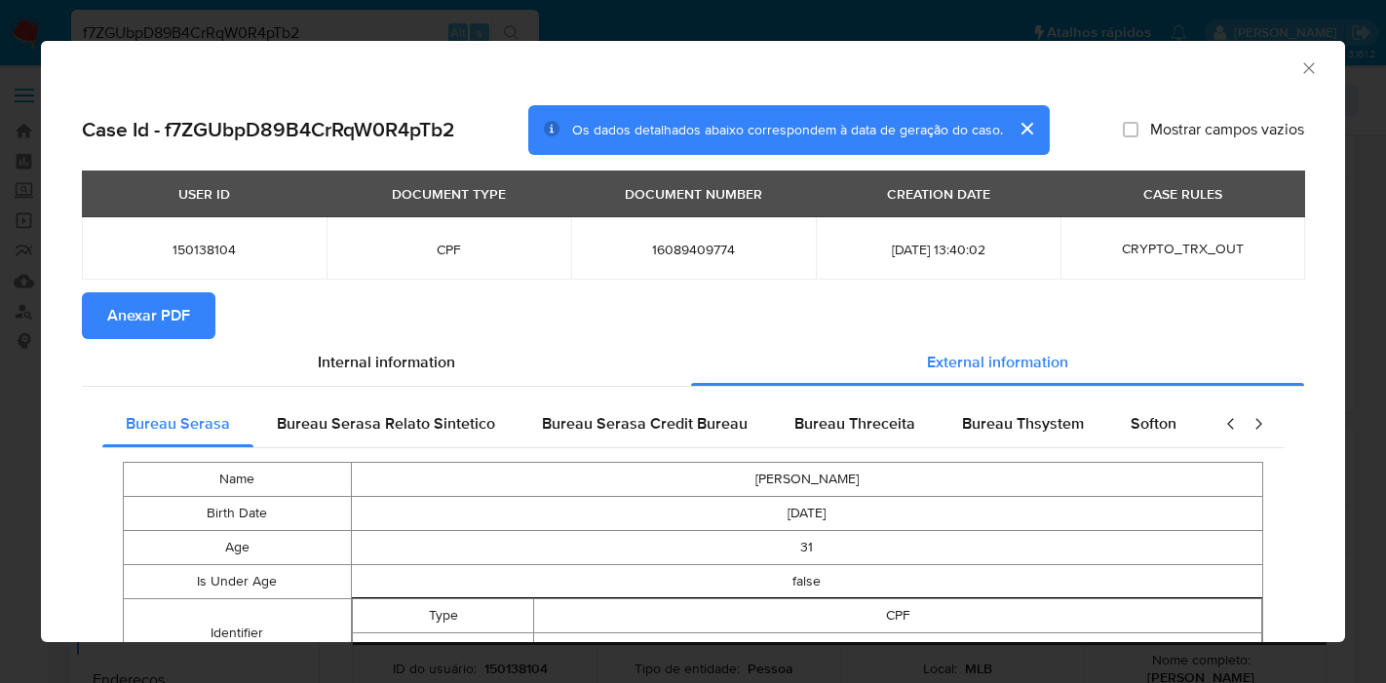
select select "10"
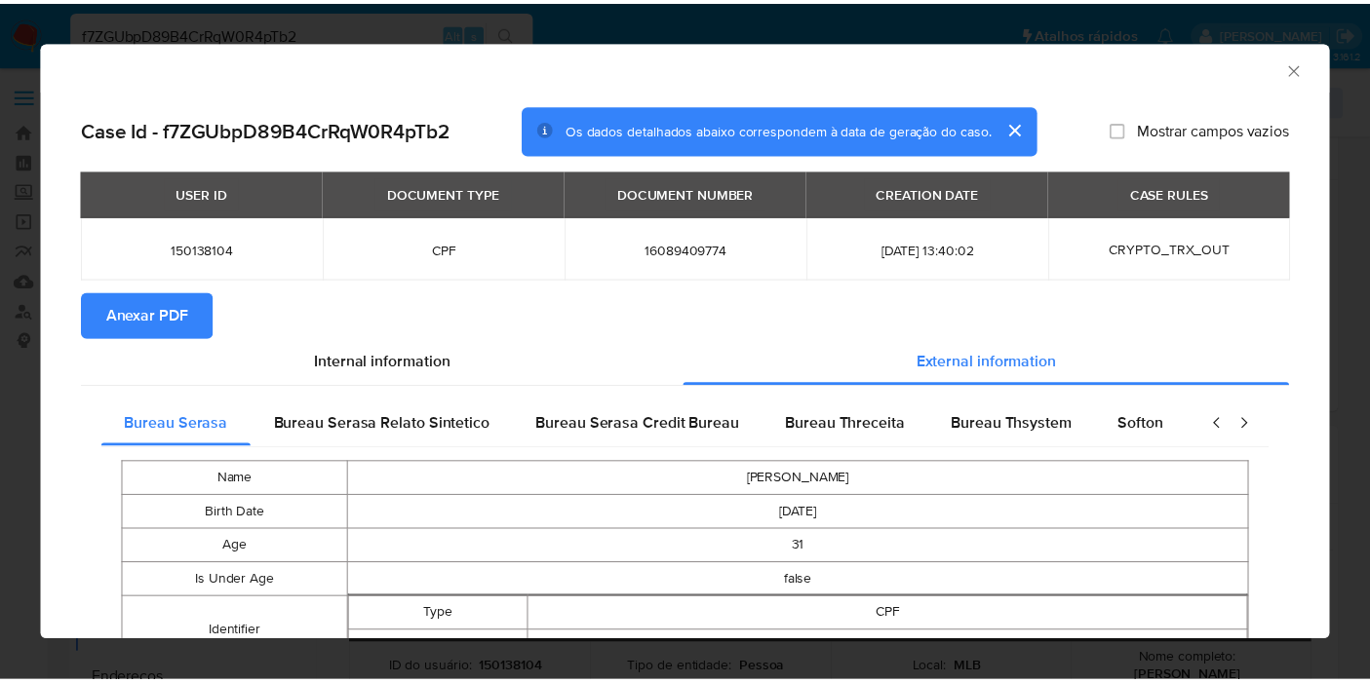
scroll to position [392, 0]
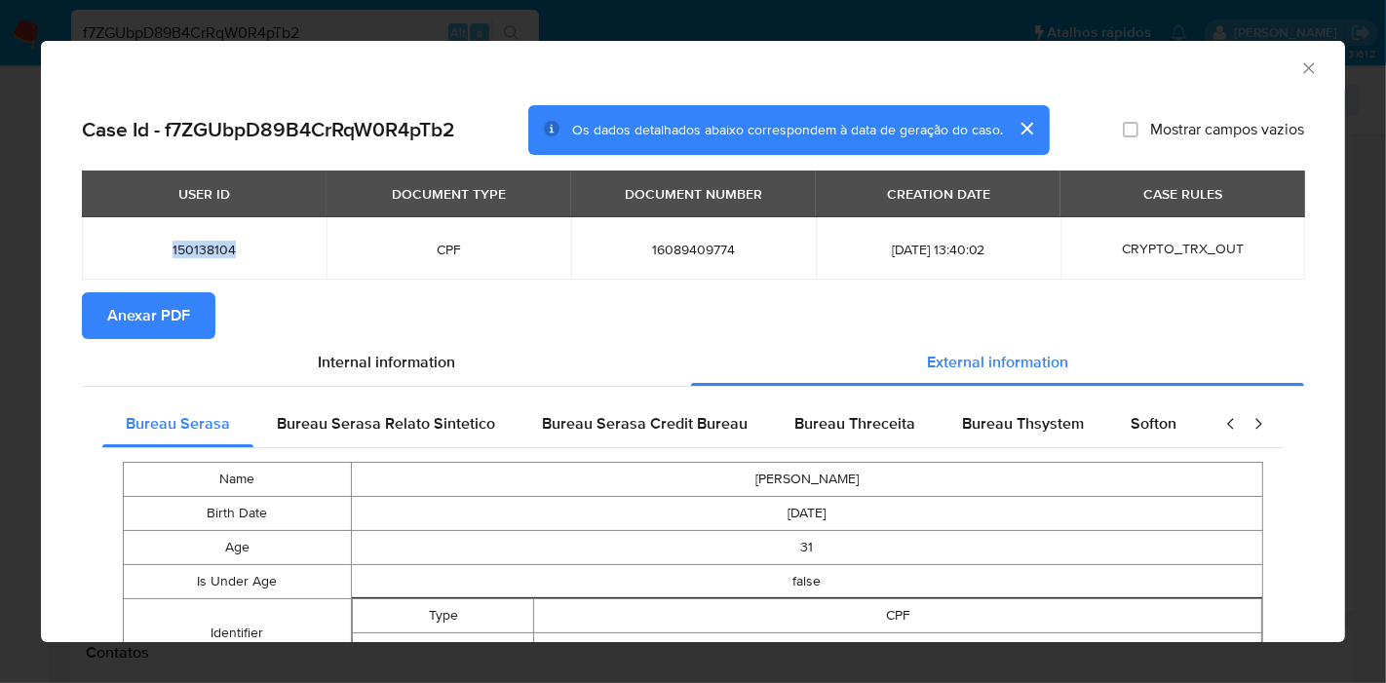
click at [189, 253] on span "150138104" at bounding box center [204, 250] width 198 height 18
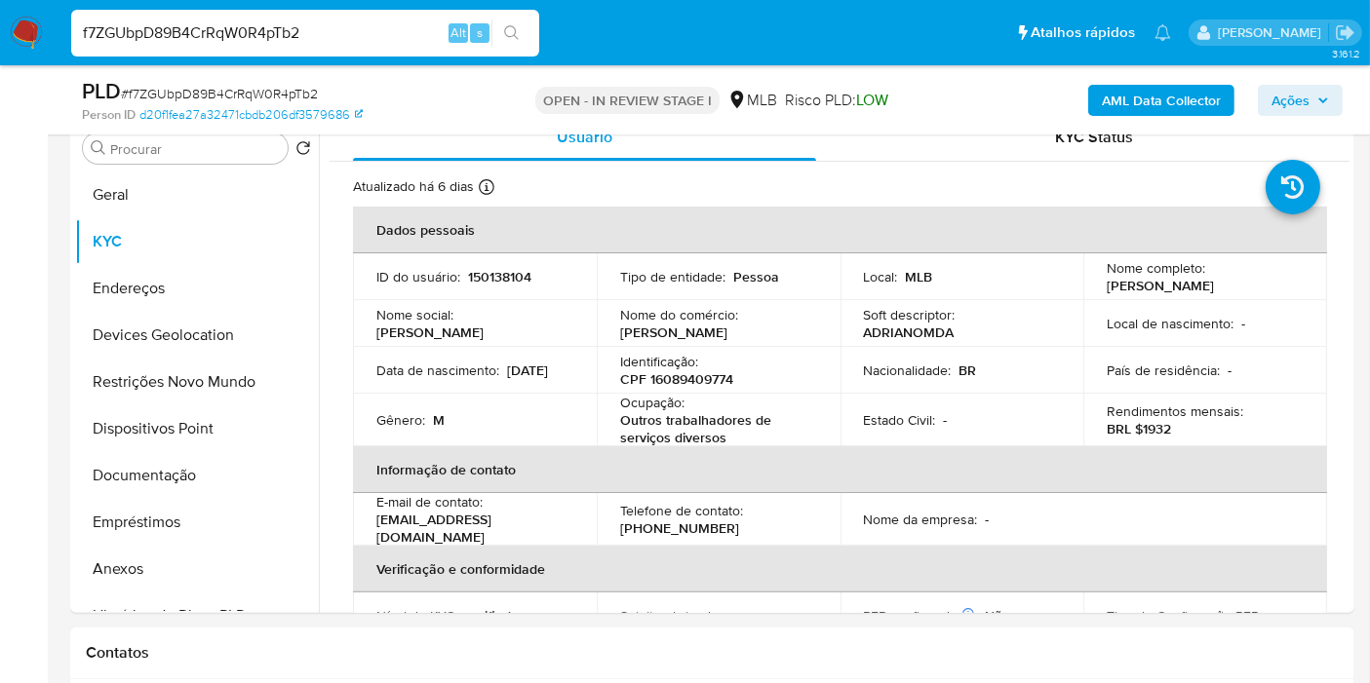
click at [1292, 108] on span "Ações" at bounding box center [1290, 100] width 38 height 31
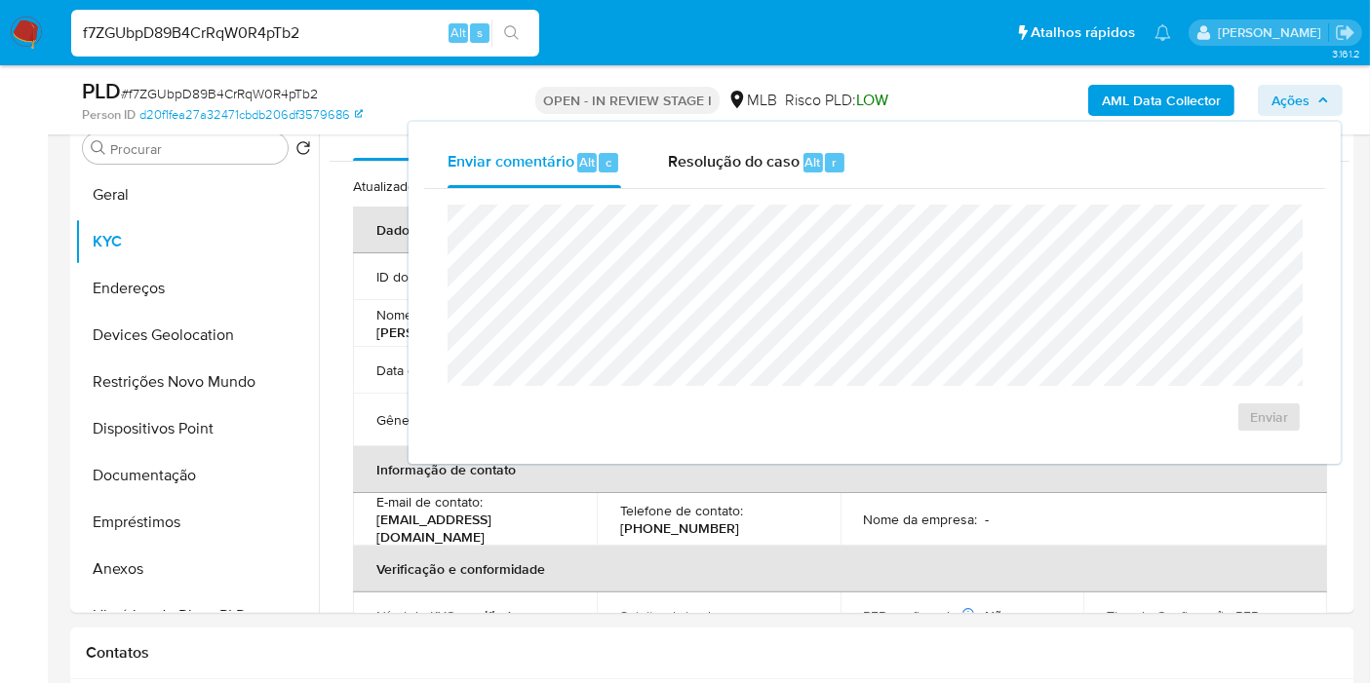
drag, startPoint x: 715, startPoint y: 171, endPoint x: 732, endPoint y: 196, distance: 30.8
click at [715, 172] on div "Resolução do caso Alt r" at bounding box center [757, 162] width 178 height 51
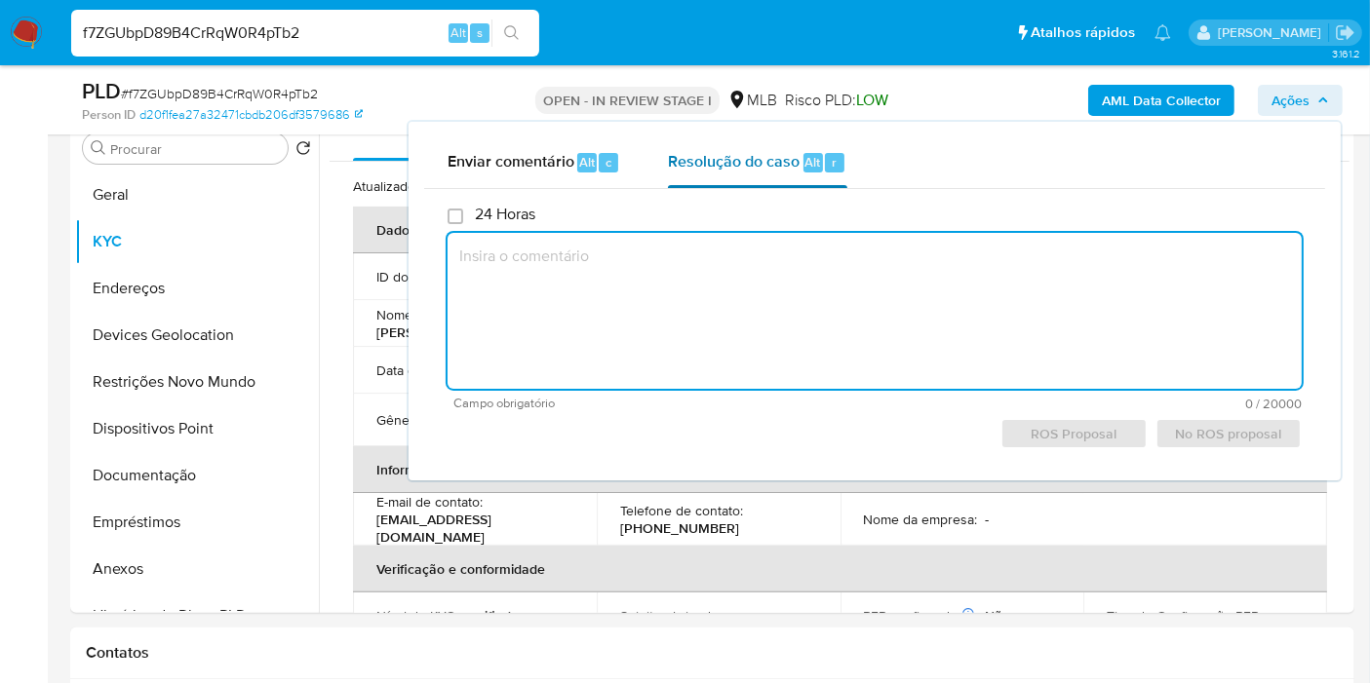
click at [775, 159] on span "Resolução do caso" at bounding box center [734, 161] width 132 height 22
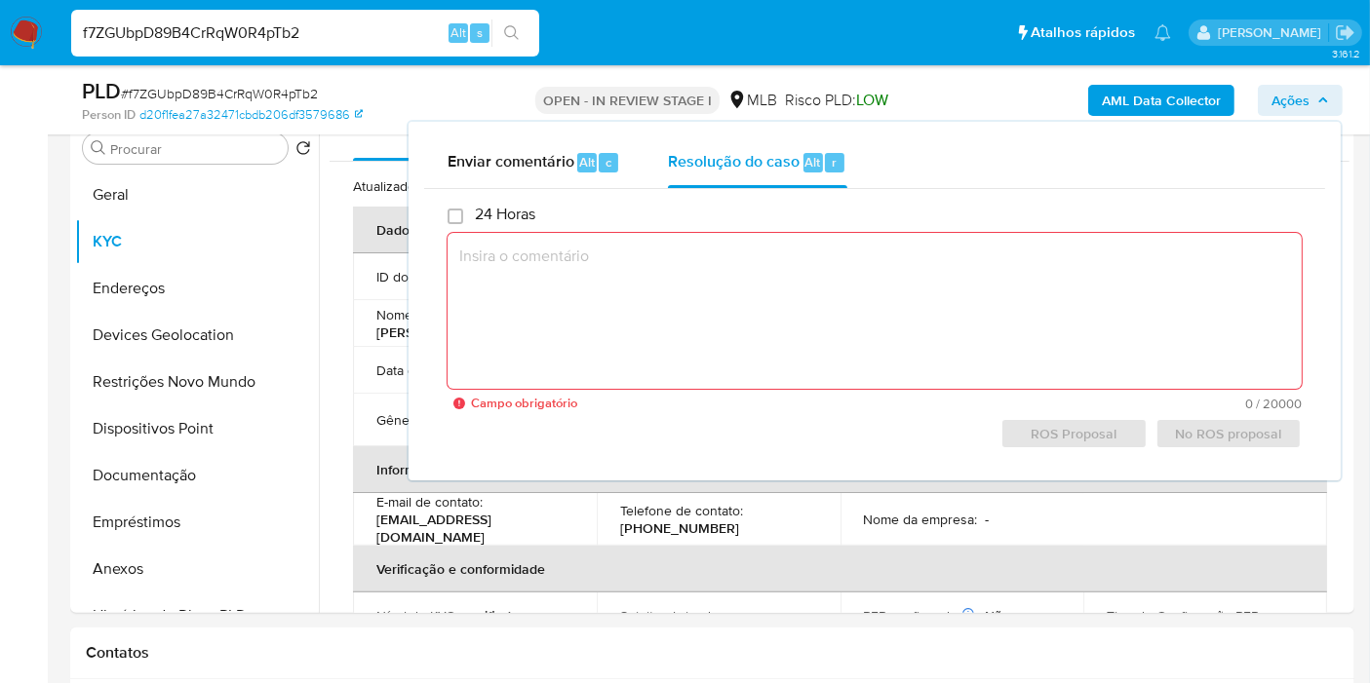
click at [585, 274] on textarea at bounding box center [874, 311] width 854 height 156
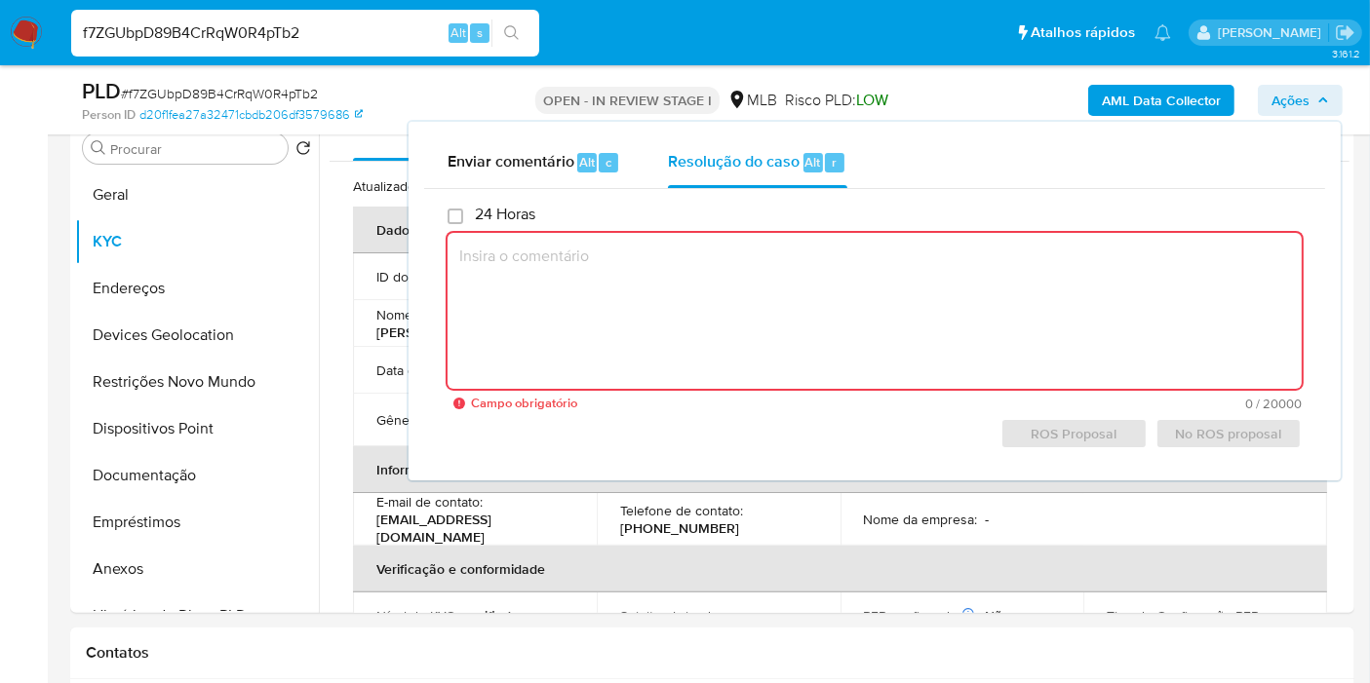
paste textarea "Fatos relevantes concluídos pelo analista: Cliente recebe recursos por meio de …"
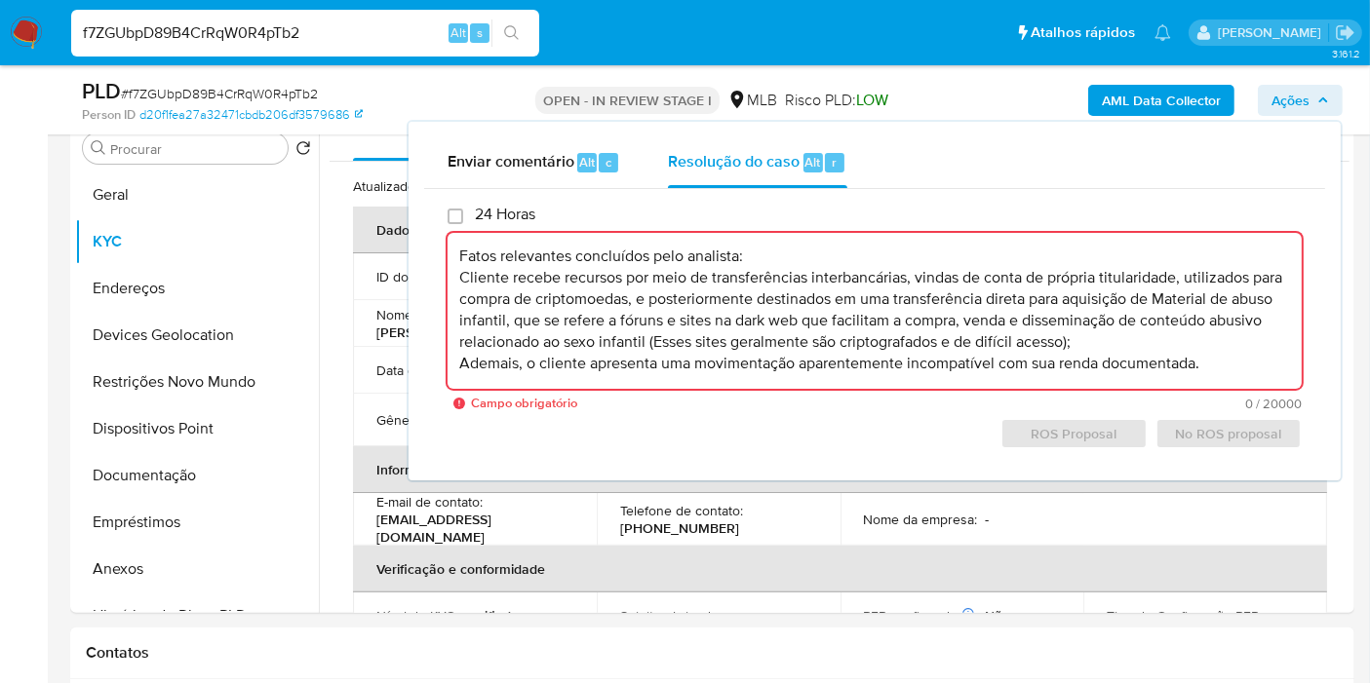
scroll to position [7, 0]
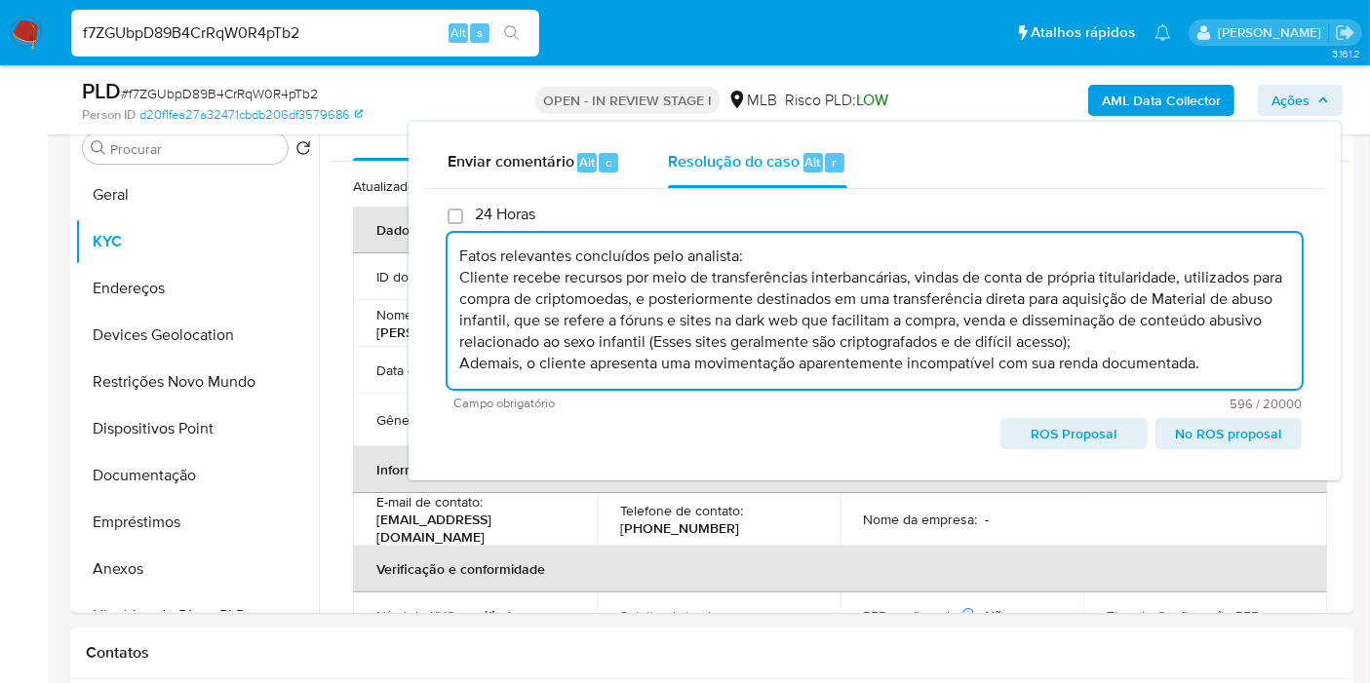
type textarea "Fatos relevantes concluídos pelo analista: Cliente recebe recursos por meio de …"
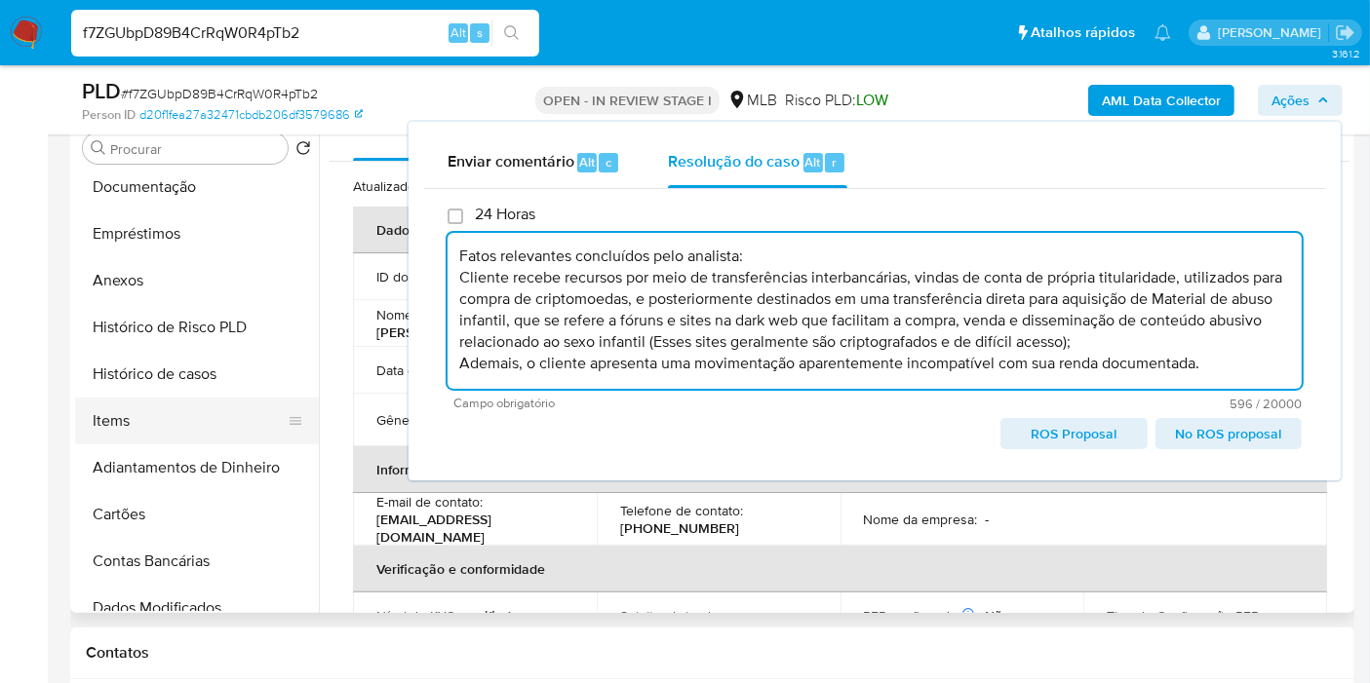
scroll to position [325, 0]
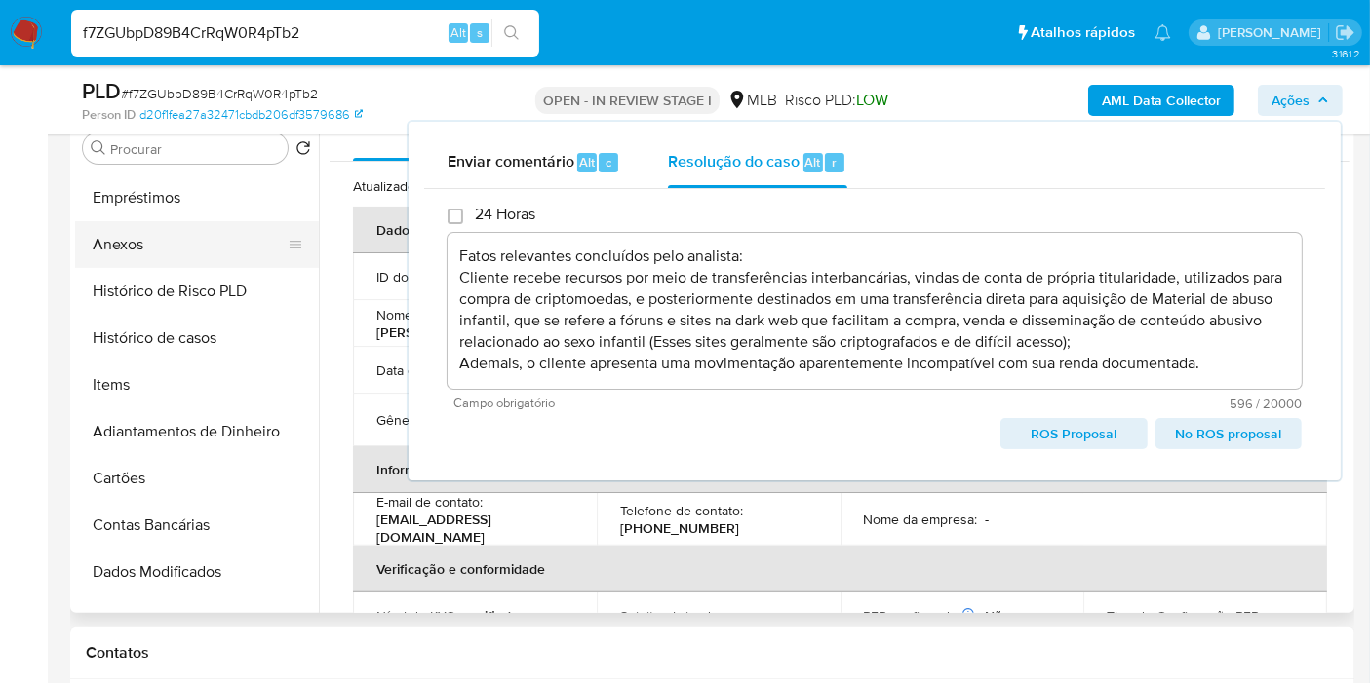
click at [131, 237] on button "Anexos" at bounding box center [189, 244] width 228 height 47
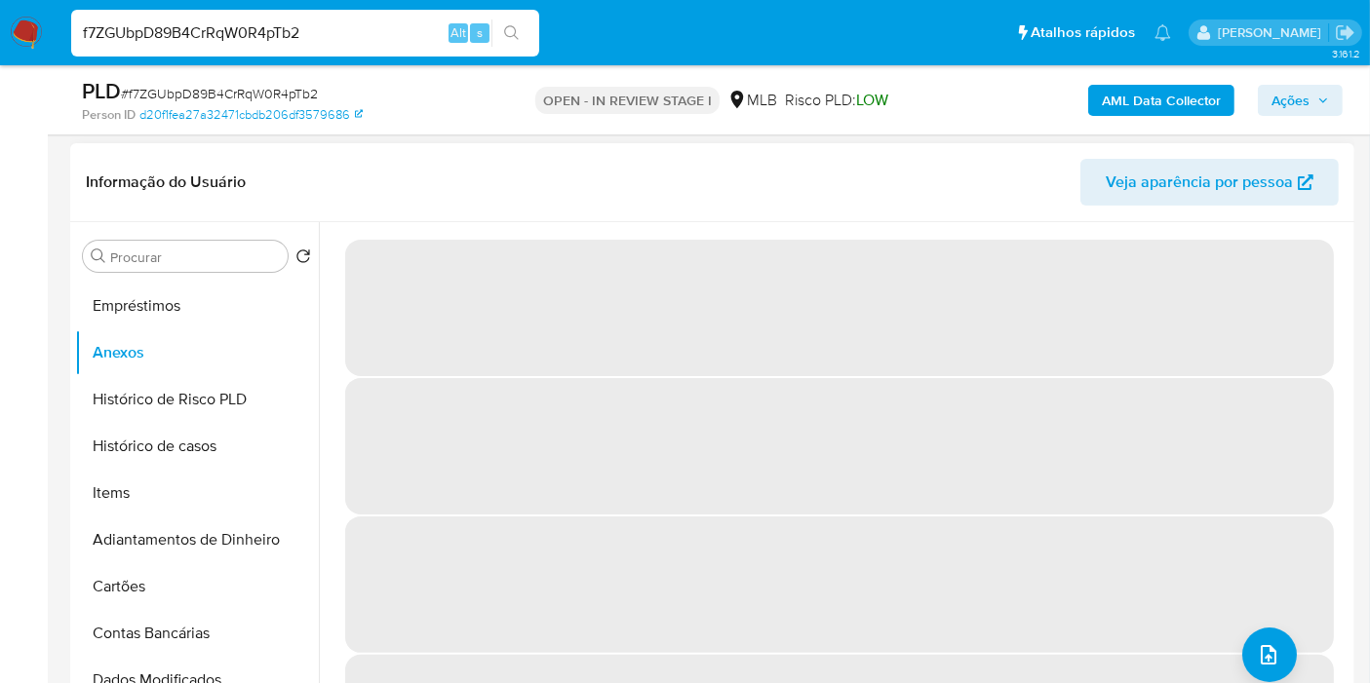
scroll to position [175, 0]
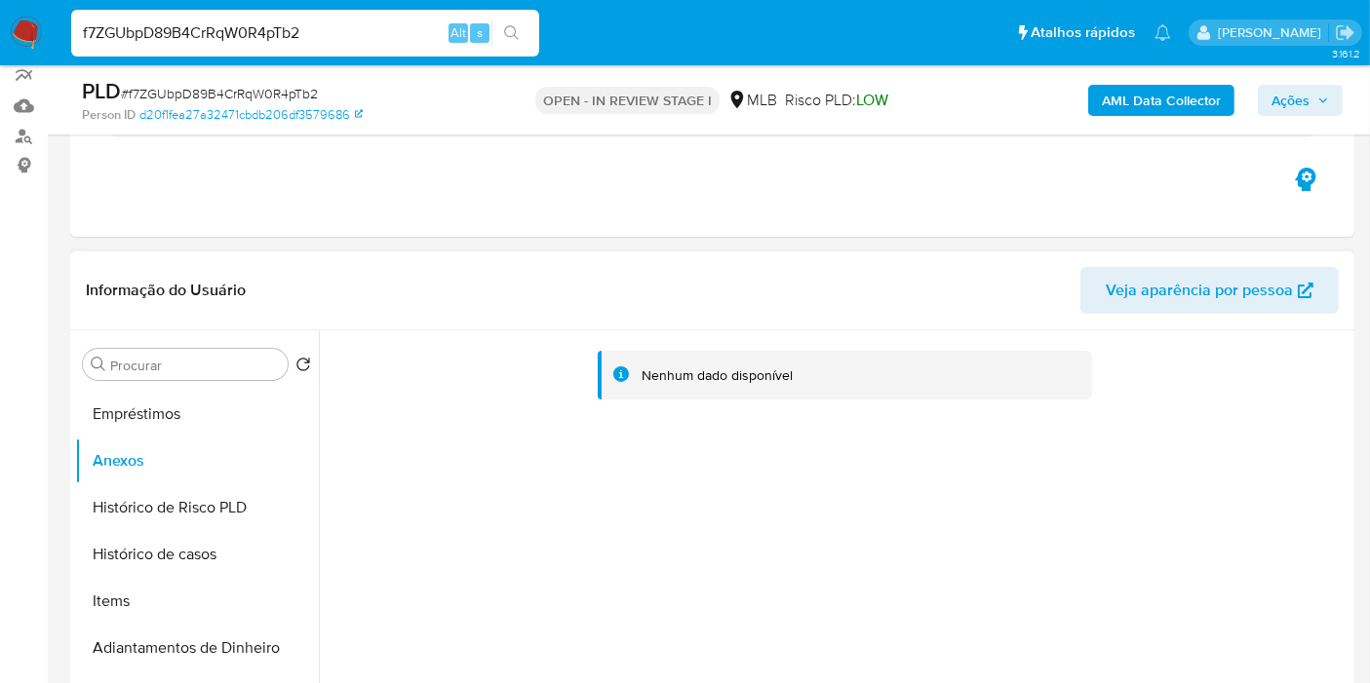
click at [1198, 100] on b "AML Data Collector" at bounding box center [1161, 100] width 119 height 31
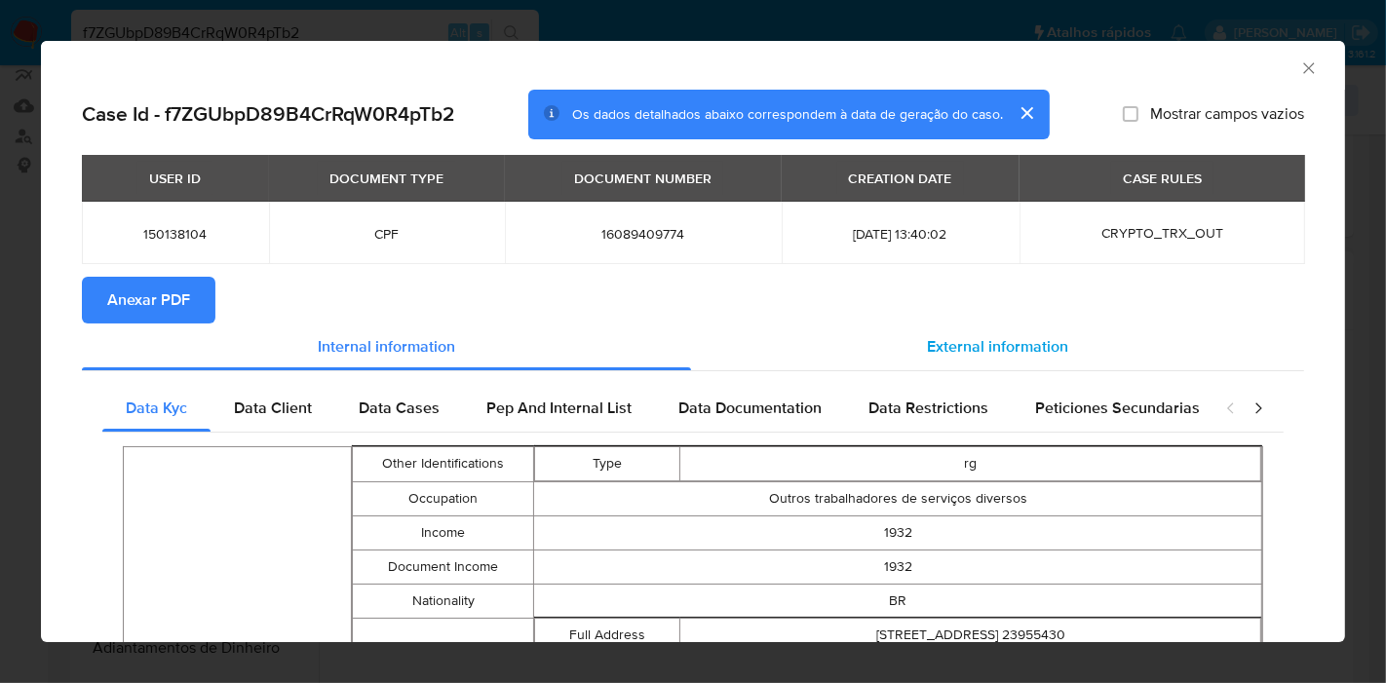
click at [952, 346] on span "External information" at bounding box center [997, 346] width 141 height 22
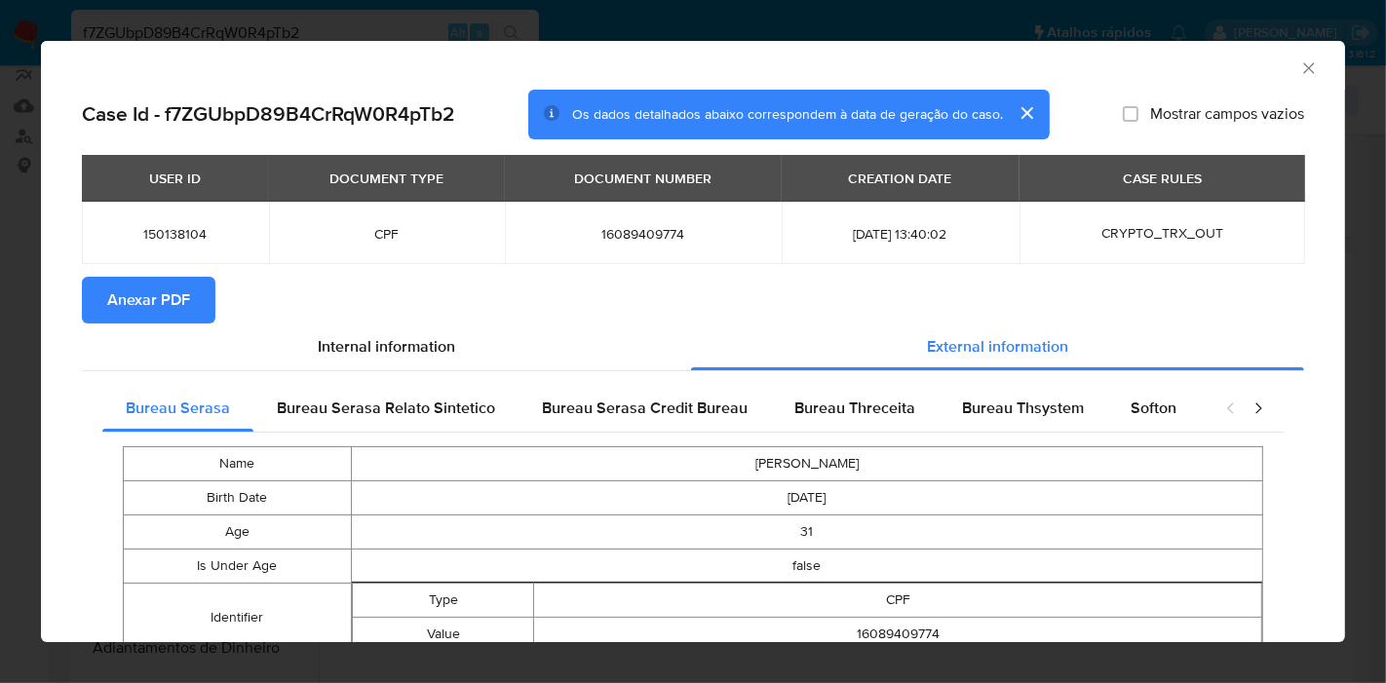
click at [131, 288] on span "Anexar PDF" at bounding box center [148, 300] width 83 height 43
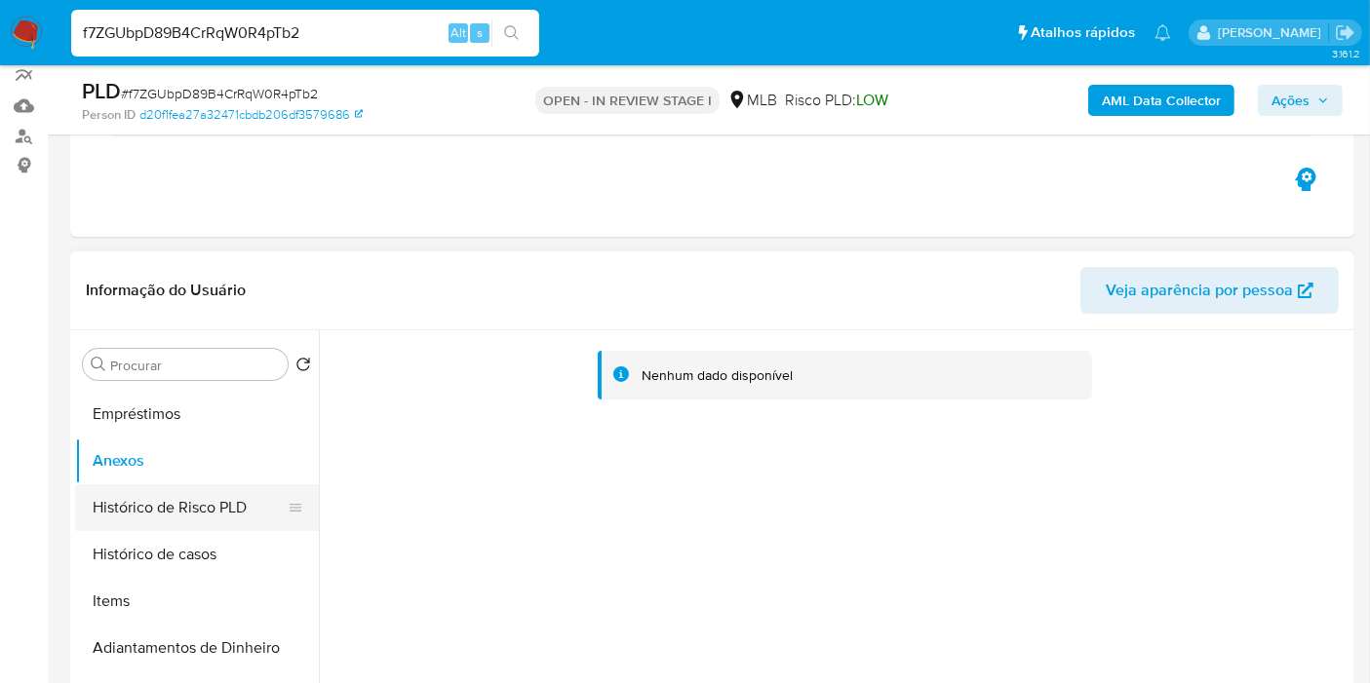
click at [144, 502] on button "Histórico de Risco PLD" at bounding box center [189, 508] width 228 height 47
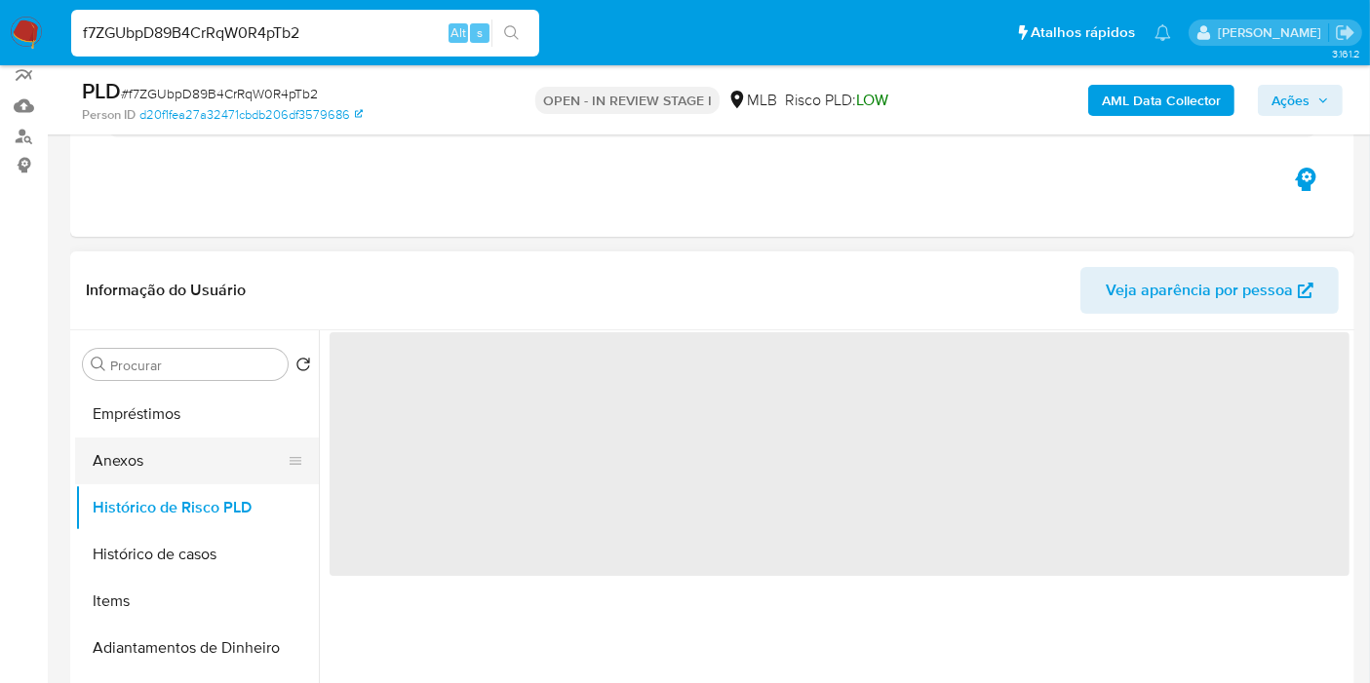
click at [153, 464] on button "Anexos" at bounding box center [189, 461] width 228 height 47
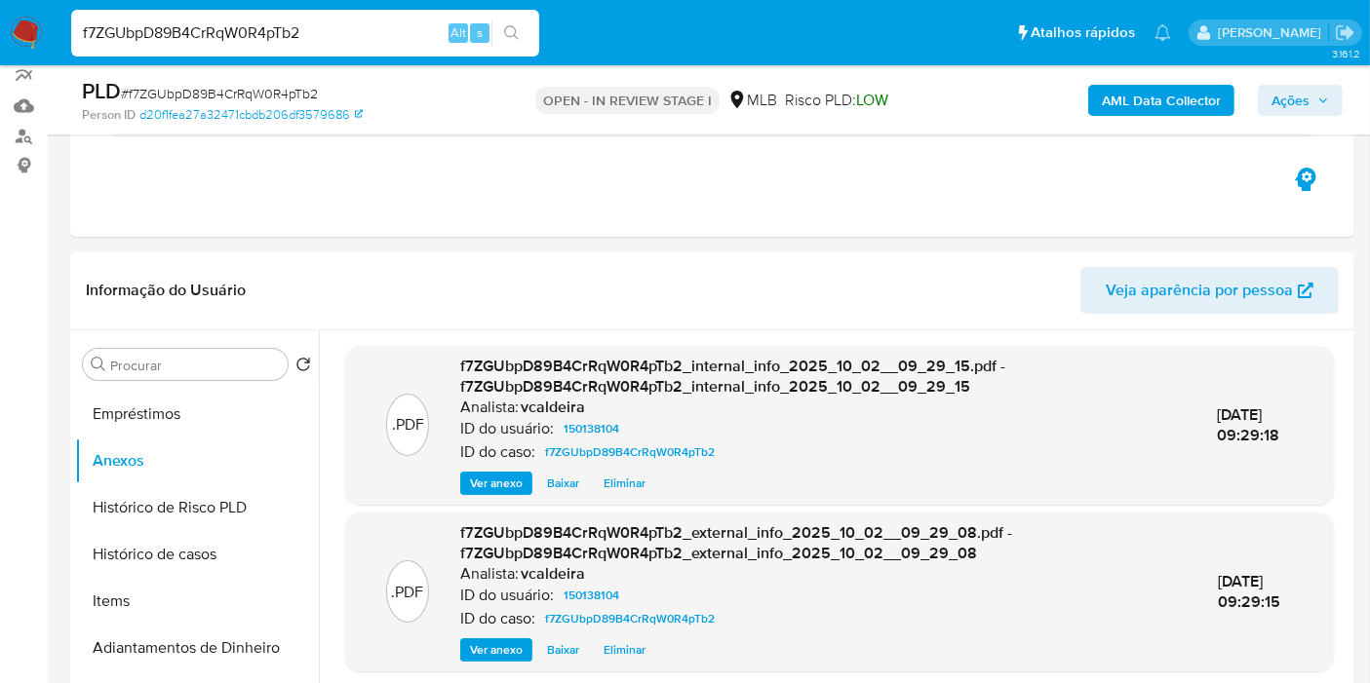
click at [1291, 97] on span "Ações" at bounding box center [1290, 100] width 38 height 31
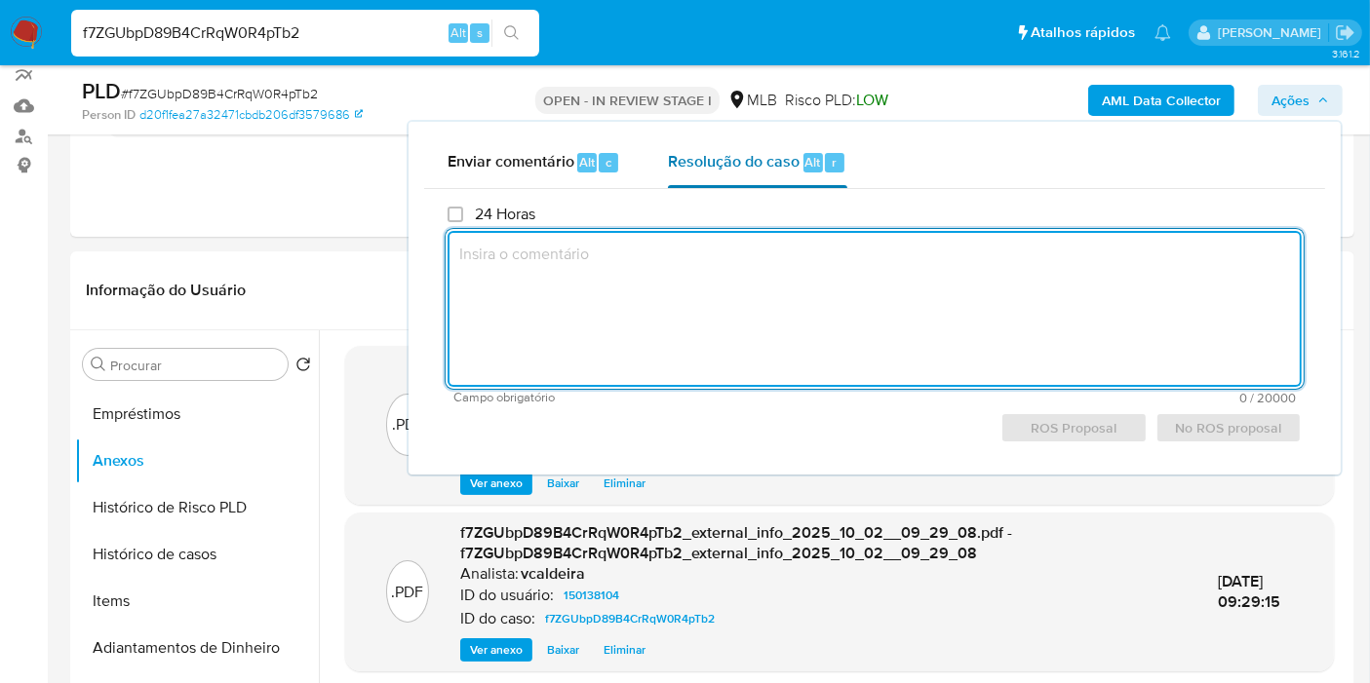
click at [723, 170] on span "Resolução do caso" at bounding box center [734, 161] width 132 height 22
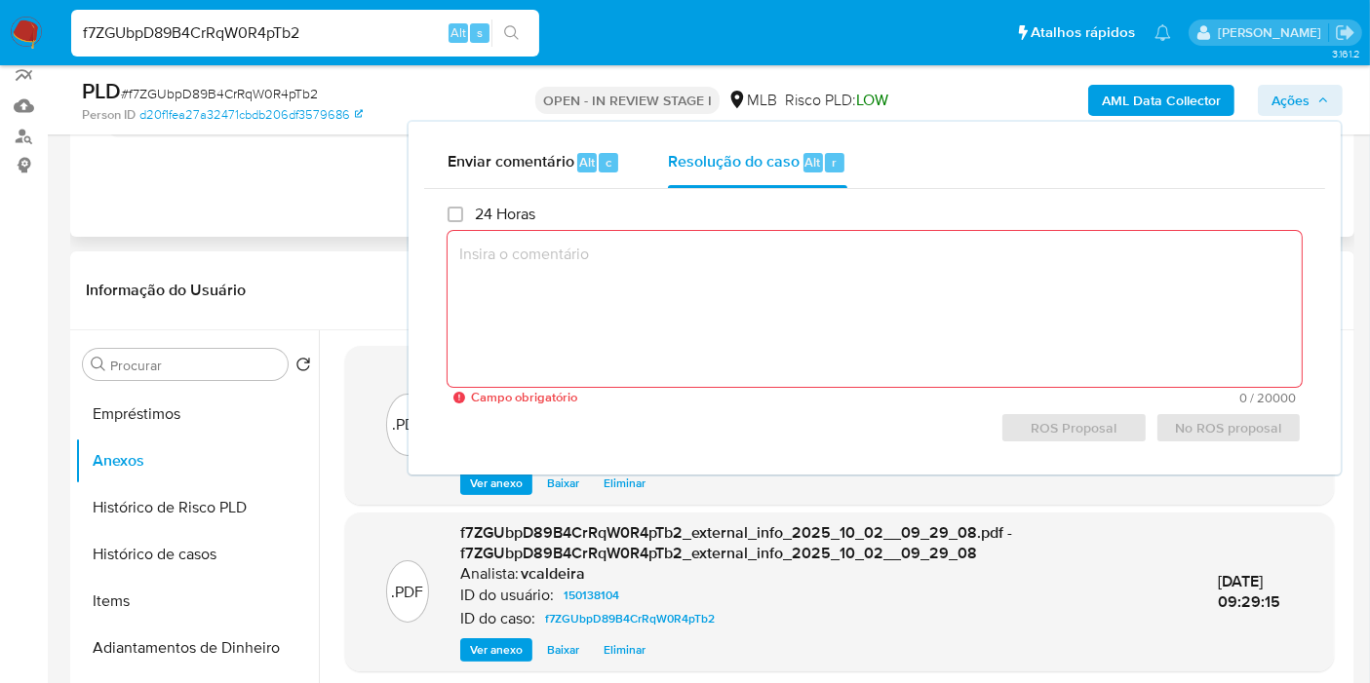
click at [299, 216] on div "Eventos ( 1 ) Ações MANUAL (1)" at bounding box center [712, 120] width 1284 height 234
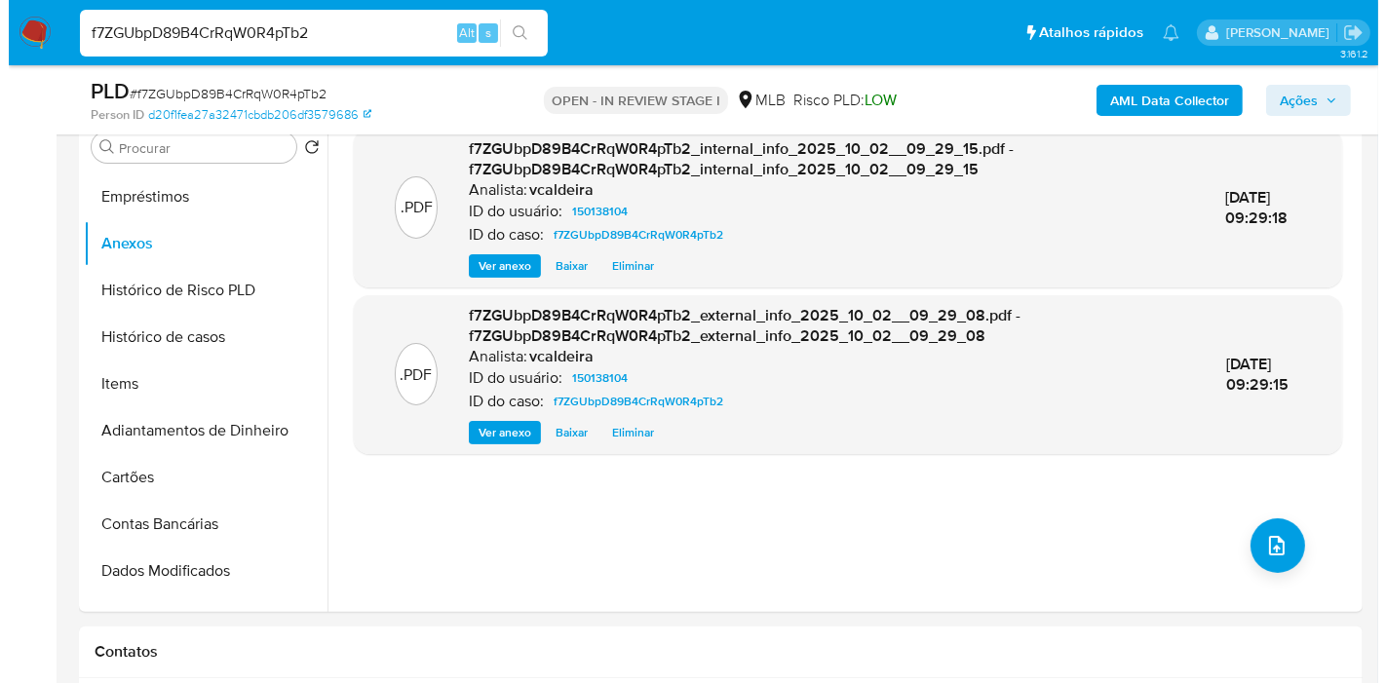
scroll to position [501, 0]
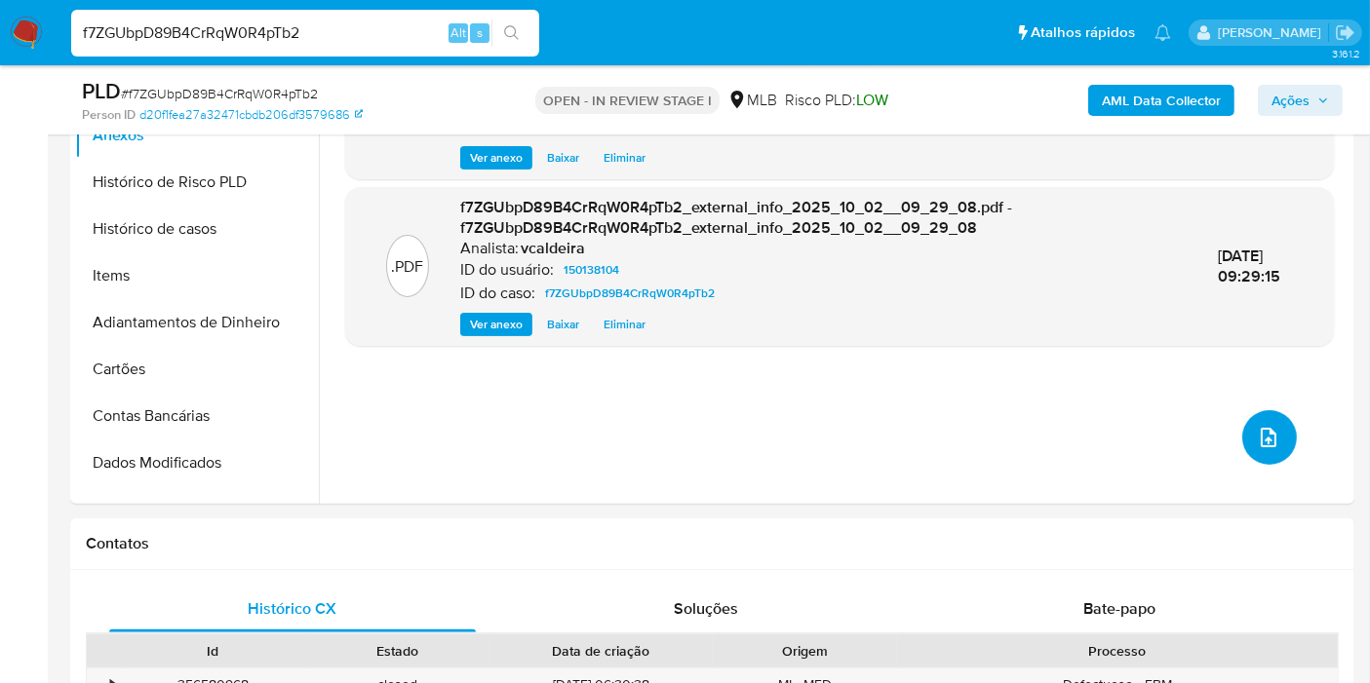
click at [1257, 426] on span "upload-file" at bounding box center [1268, 437] width 23 height 23
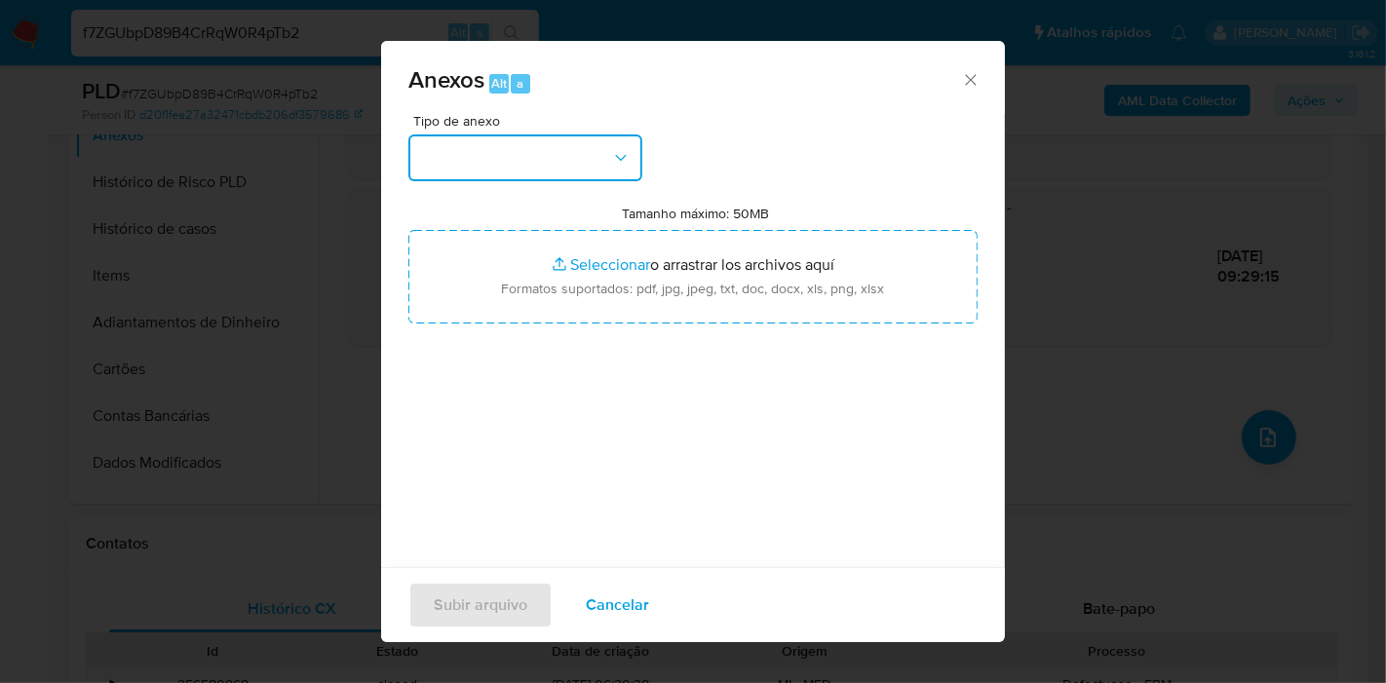
click at [593, 177] on button "button" at bounding box center [525, 158] width 234 height 47
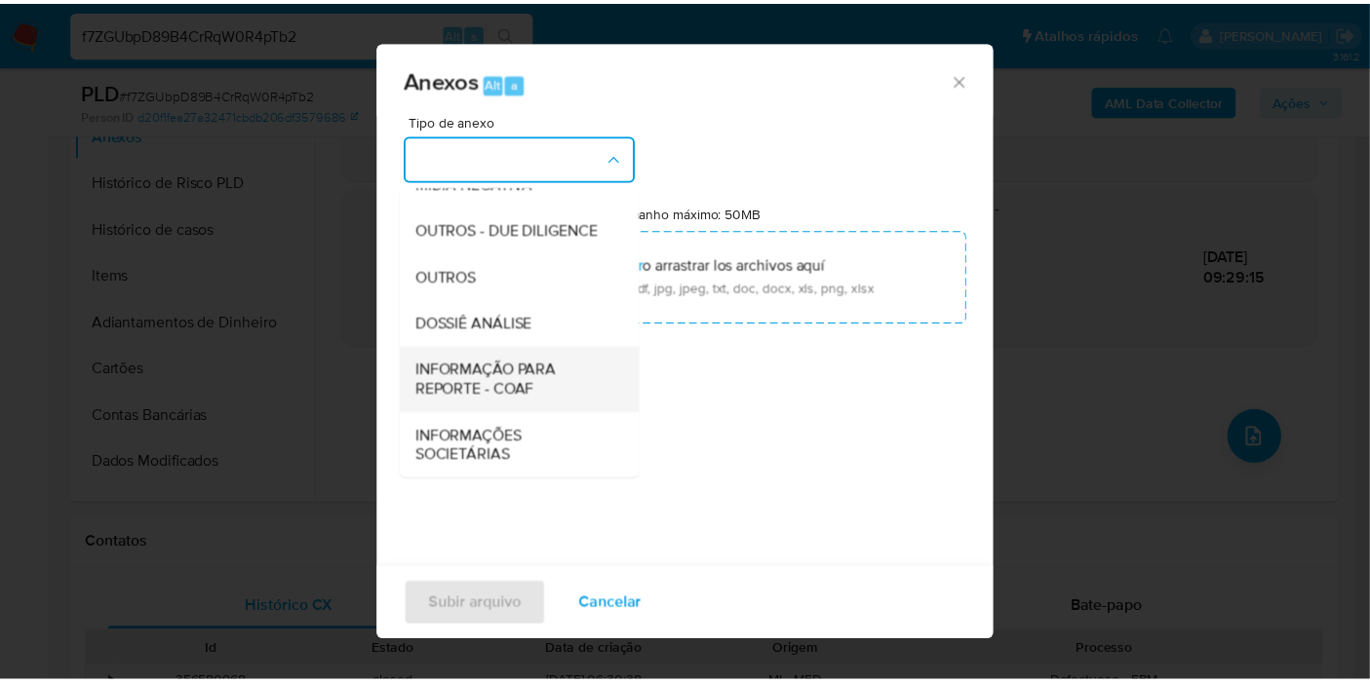
scroll to position [299, 0]
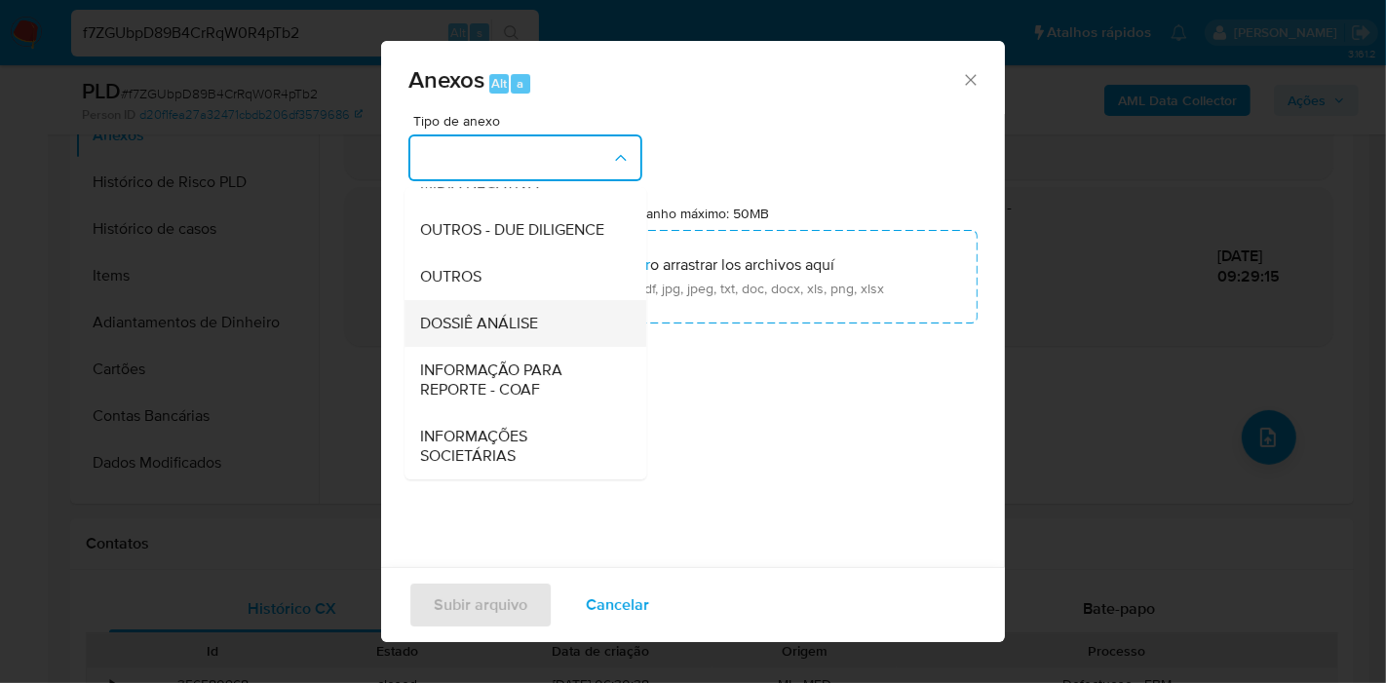
click at [516, 314] on span "DOSSIÊ ANÁLISE" at bounding box center [479, 323] width 118 height 19
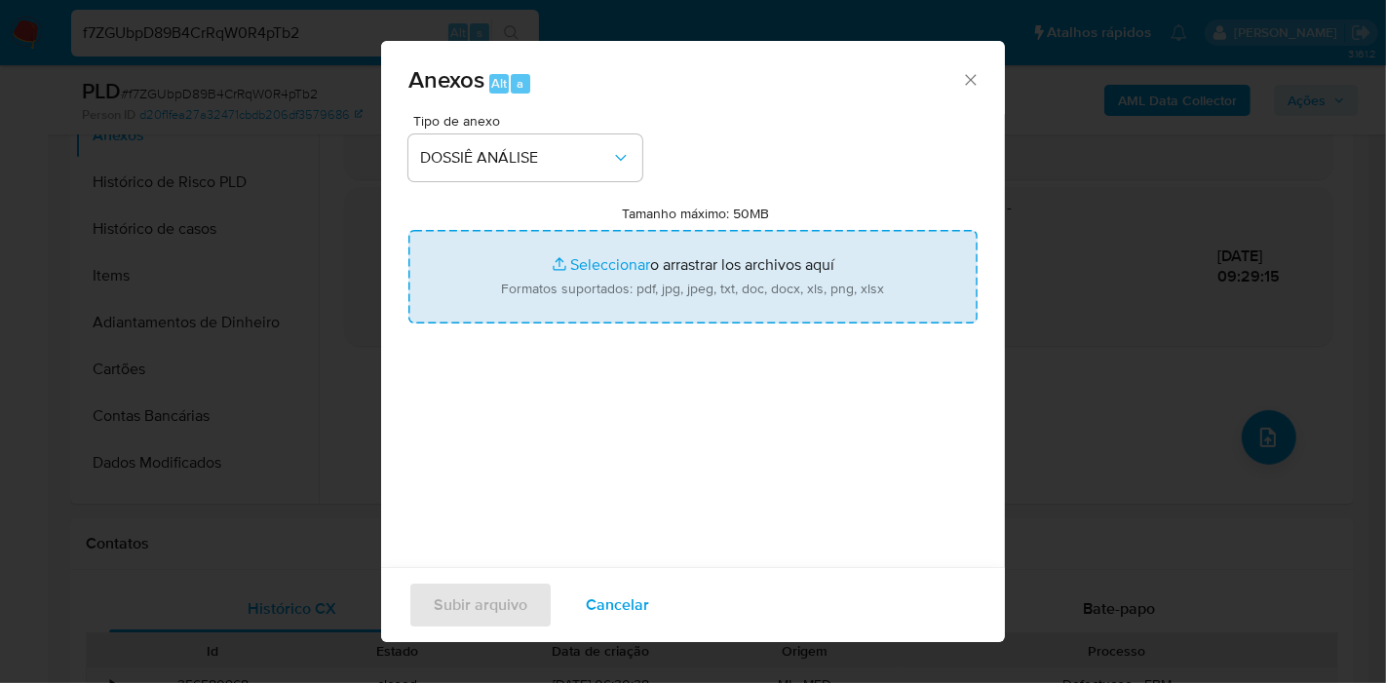
click at [465, 620] on div "Subir arquivo Cancelar" at bounding box center [693, 604] width 624 height 75
click at [519, 615] on div "Subir arquivo Cancelar" at bounding box center [693, 604] width 624 height 75
click at [1030, 457] on div "Anexos Alt a Tipo de anexo DOSSIÊ ANÁLISE Tamanho máximo: 50MB Seleccionar arch…" at bounding box center [693, 341] width 1386 height 683
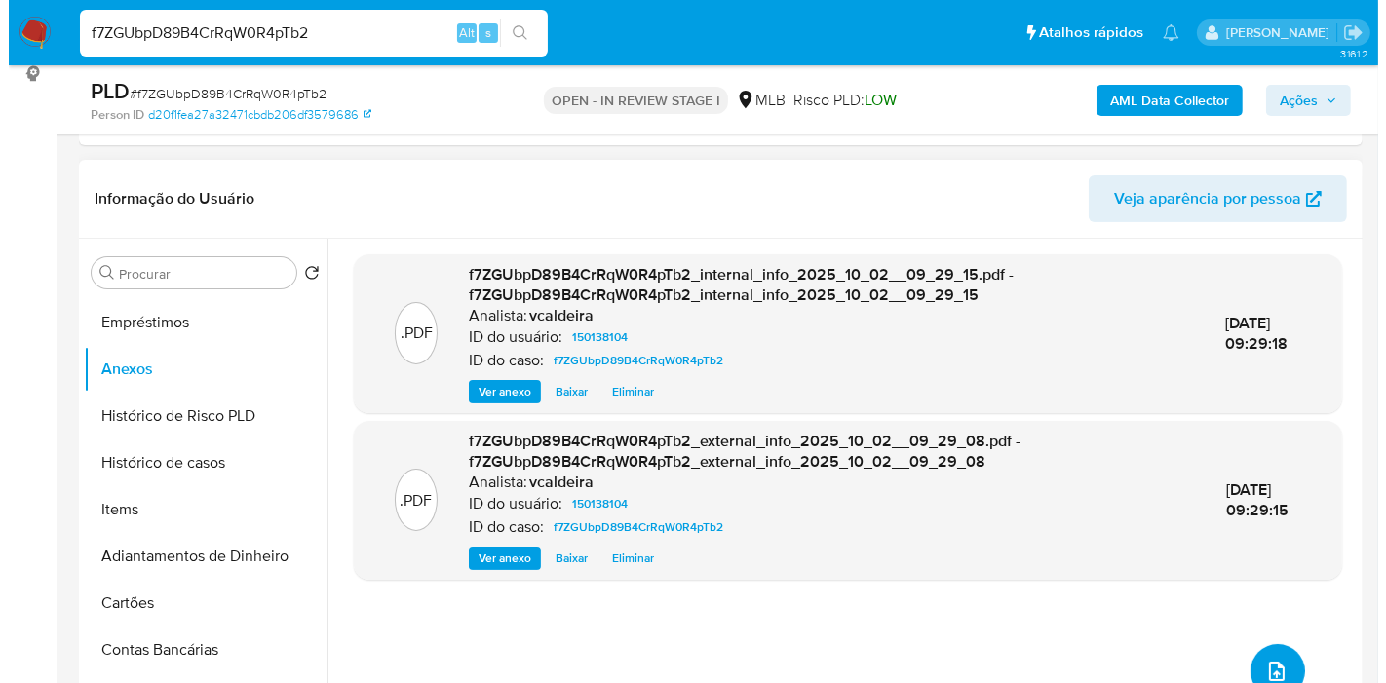
scroll to position [392, 0]
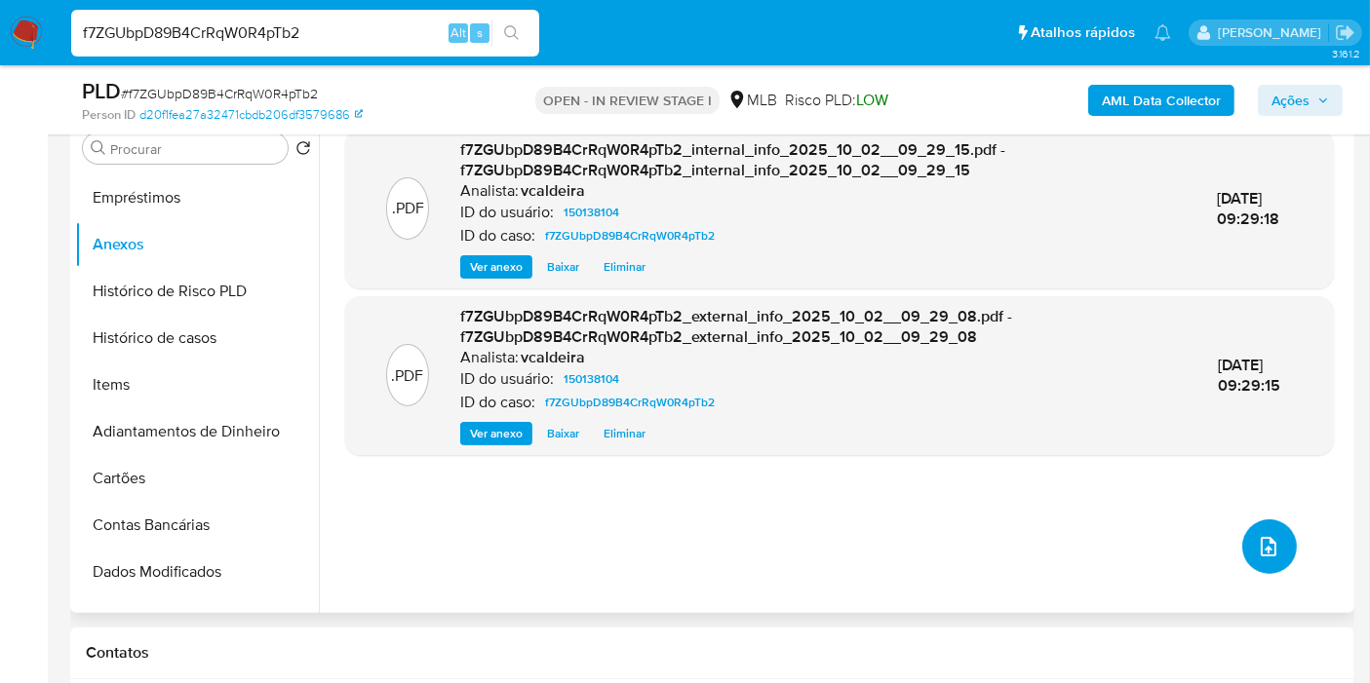
click at [1271, 550] on span "upload-file" at bounding box center [1268, 546] width 23 height 23
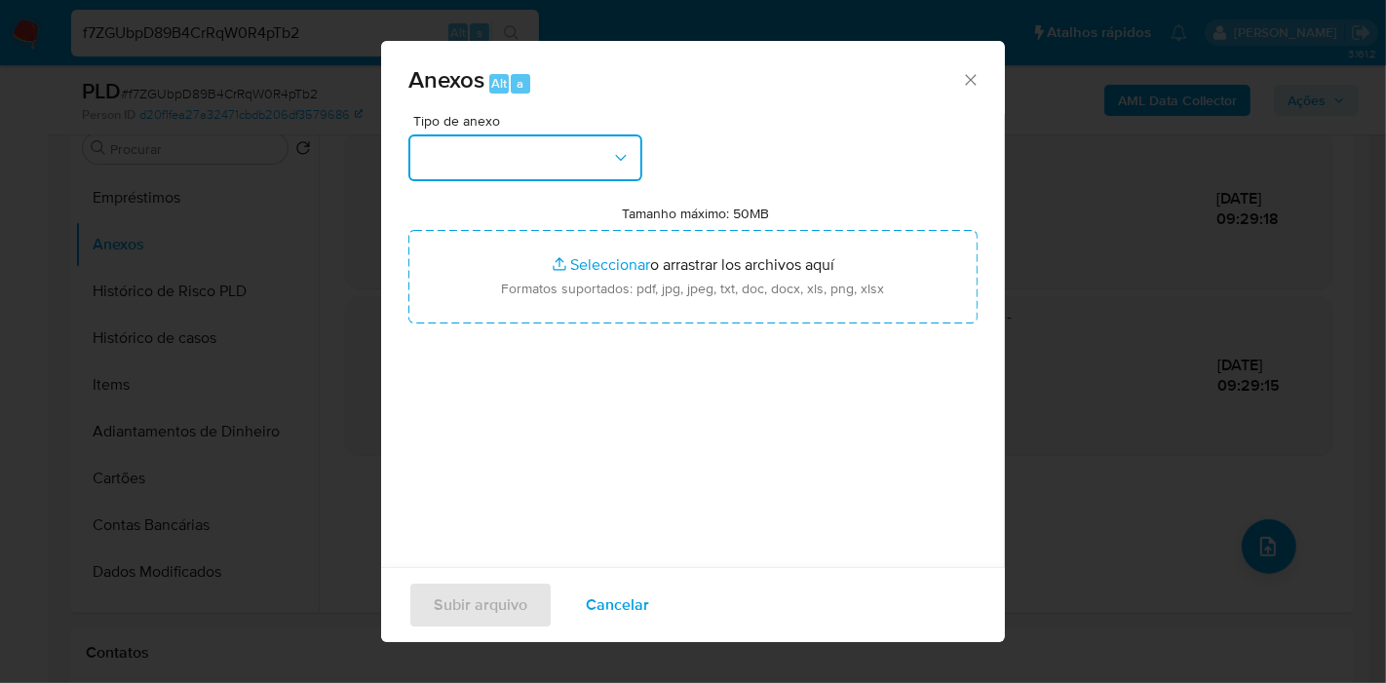
click at [553, 160] on button "button" at bounding box center [525, 158] width 234 height 47
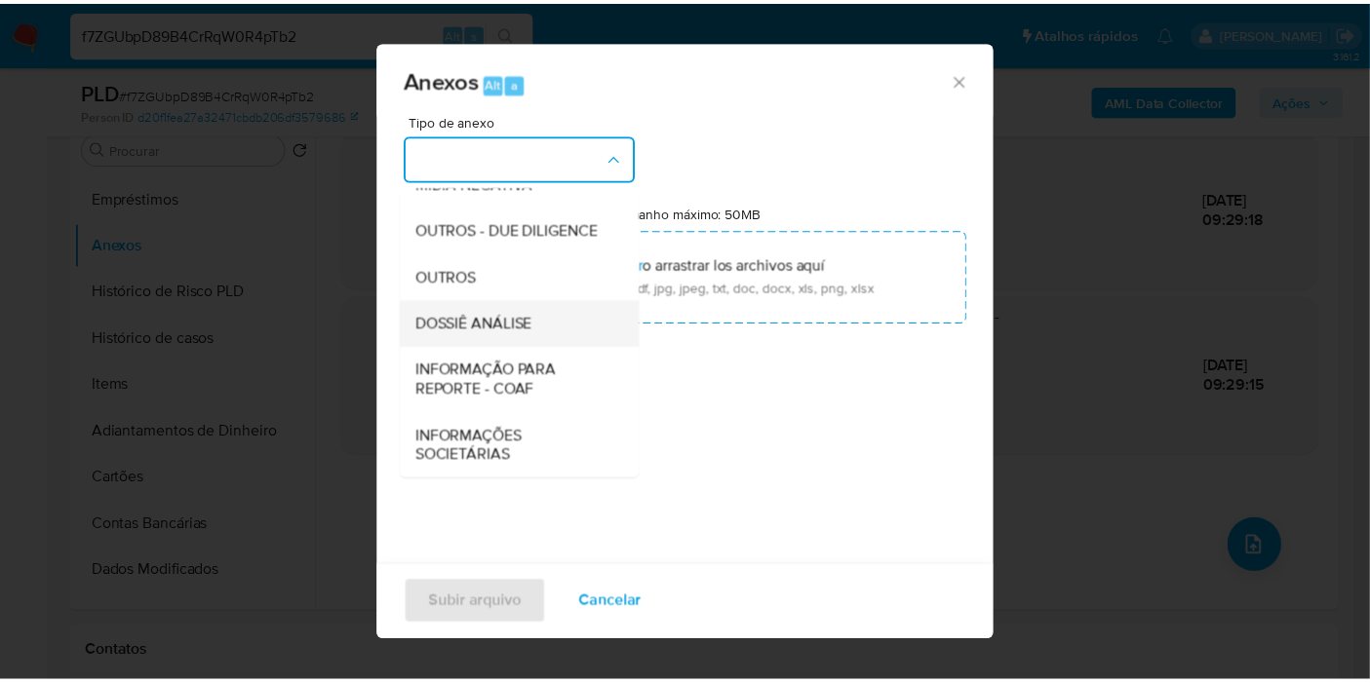
scroll to position [299, 0]
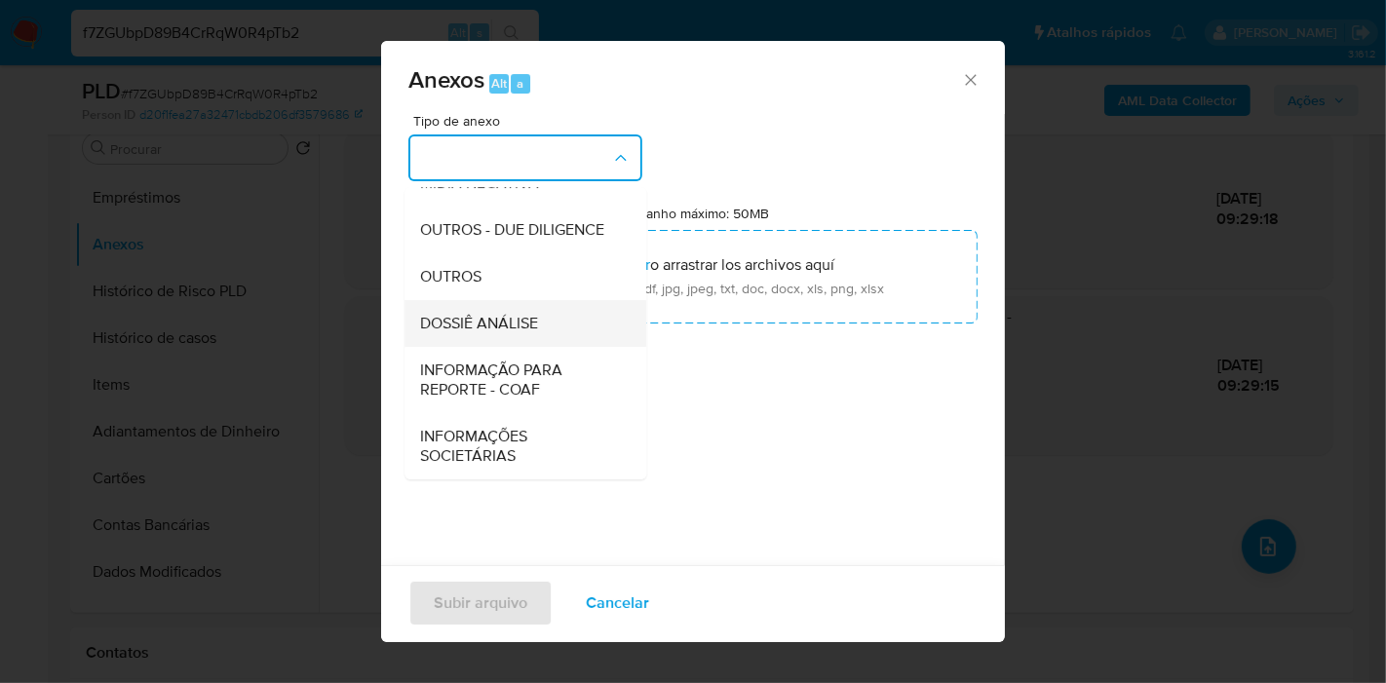
click at [521, 340] on div "DOSSIÊ ANÁLISE" at bounding box center [519, 323] width 199 height 47
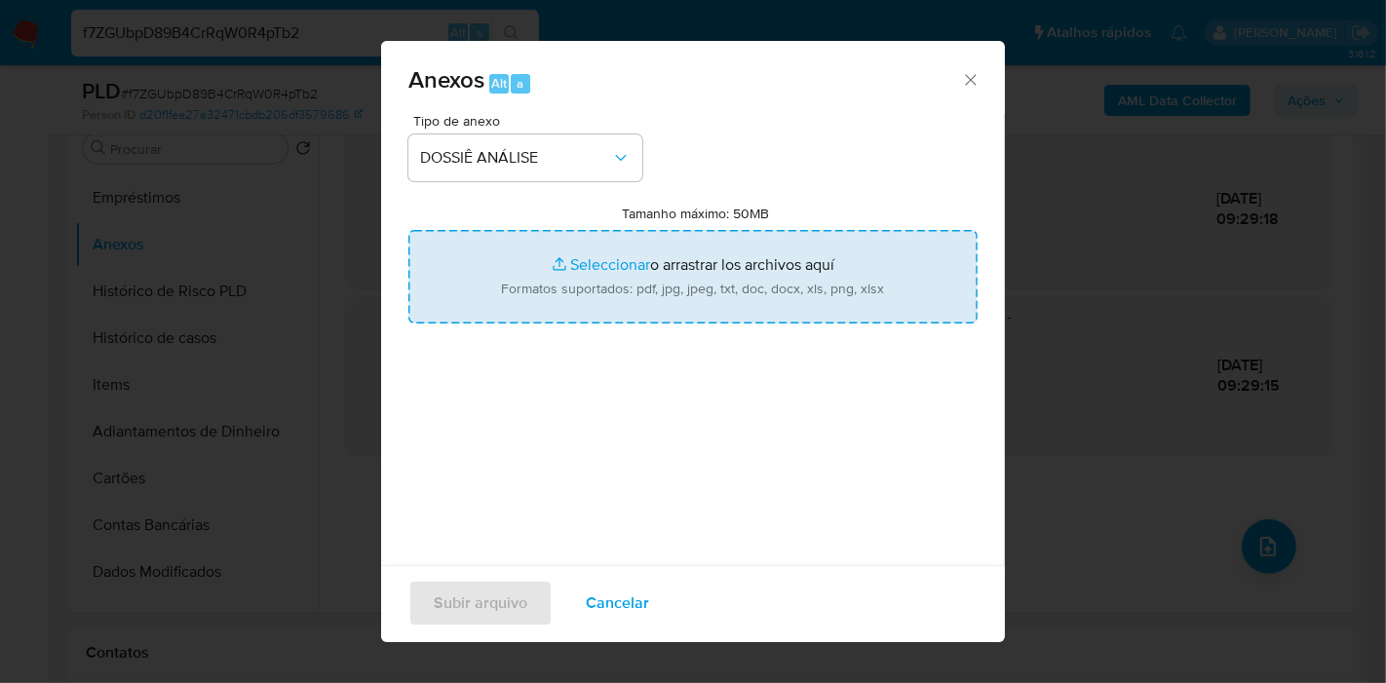
click at [530, 305] on input "Tamanho máximo: 50MB Seleccionar archivos" at bounding box center [692, 277] width 569 height 94
type input "C:\fakepath\Mulan 150138104_2025_10_01_07_54_06.pdf"
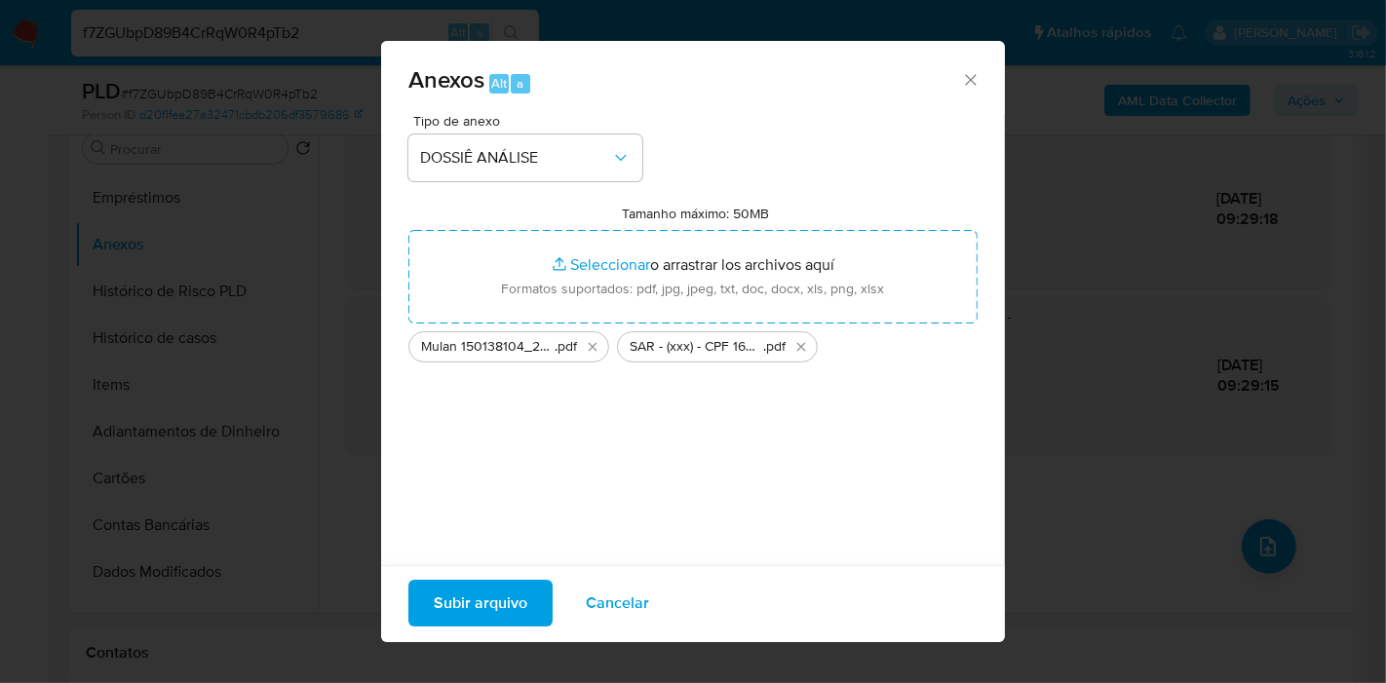
click at [456, 600] on span "Subir arquivo" at bounding box center [481, 603] width 94 height 43
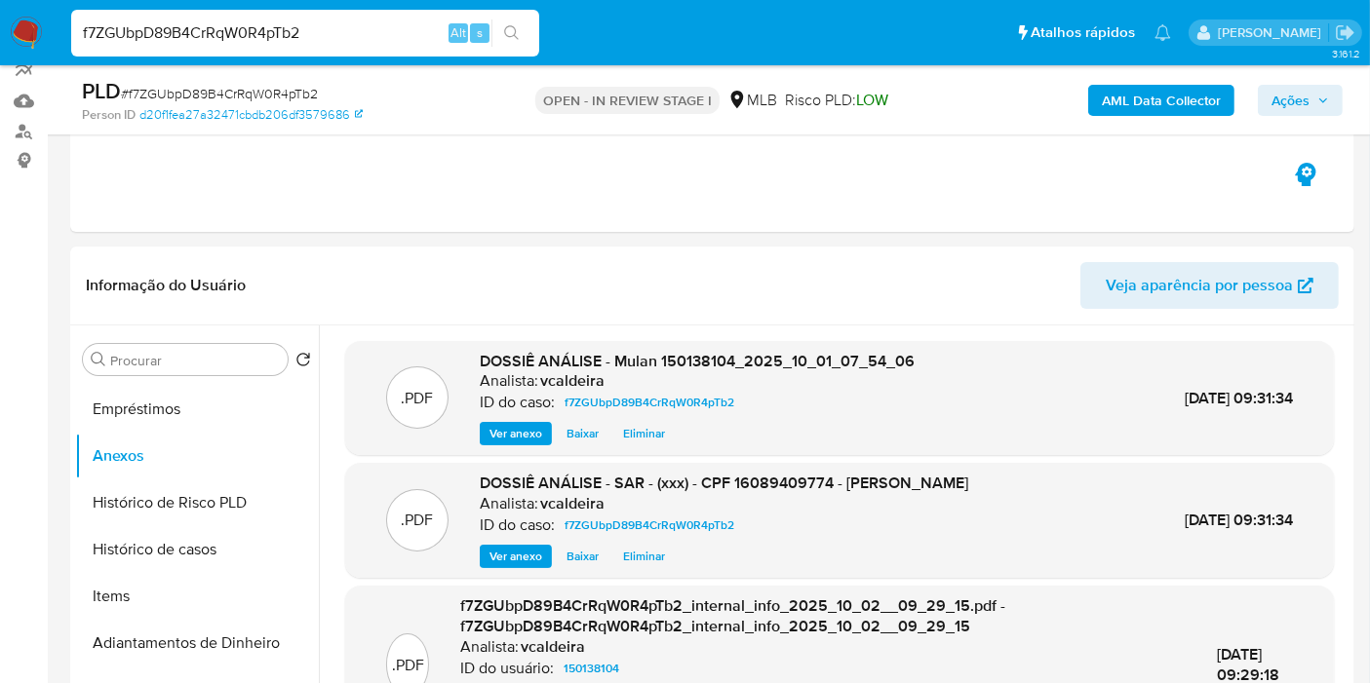
scroll to position [175, 0]
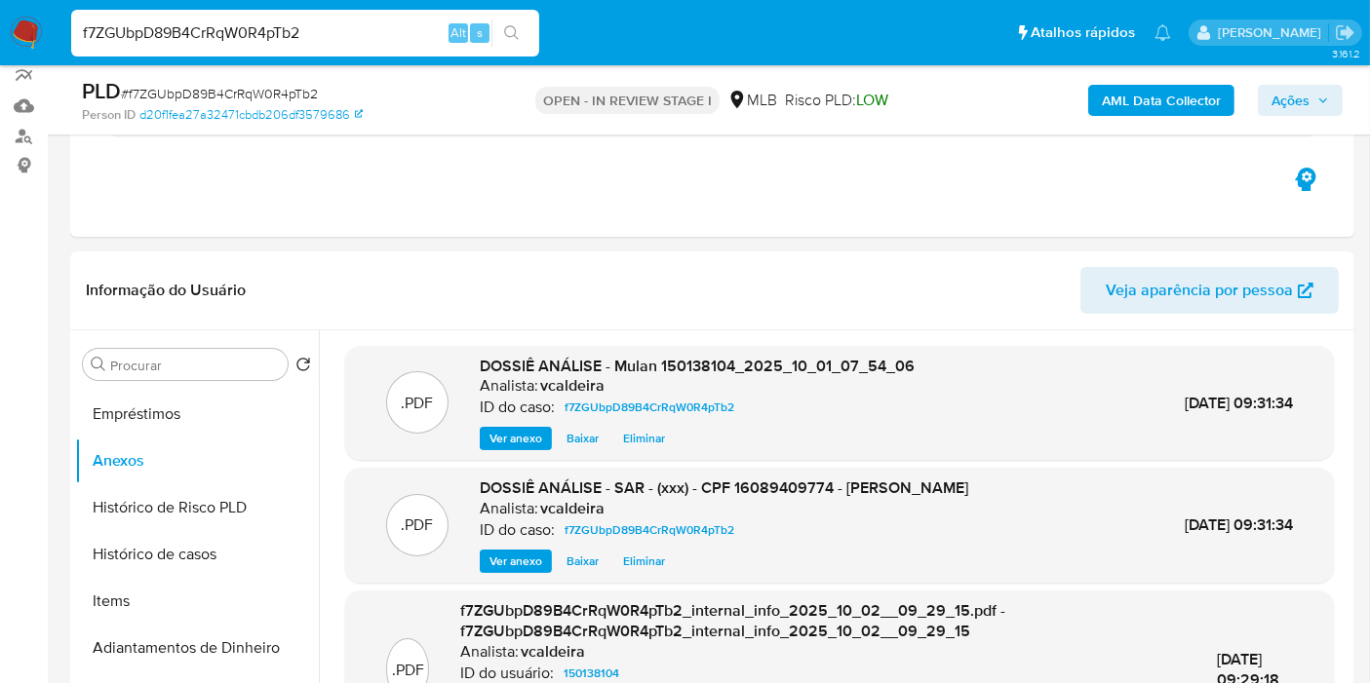
click at [1279, 110] on span "Ações" at bounding box center [1290, 100] width 38 height 31
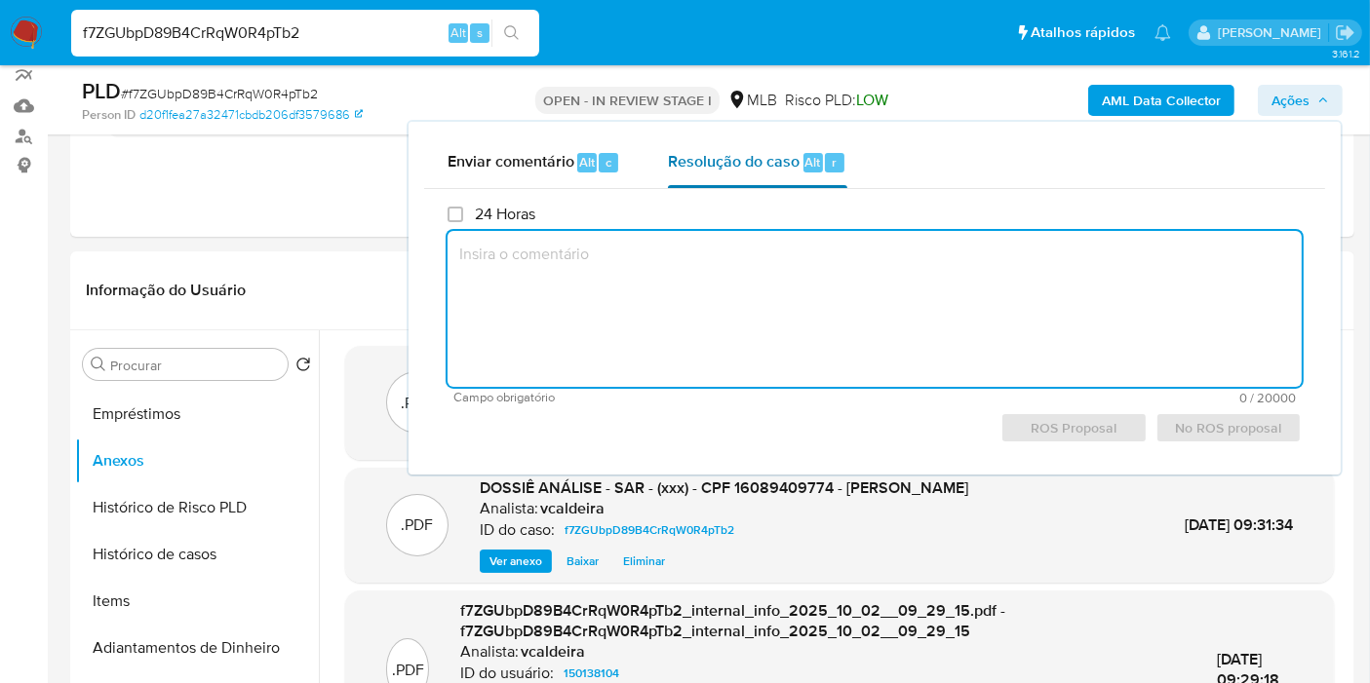
click at [730, 163] on span "Resolução do caso" at bounding box center [734, 161] width 132 height 22
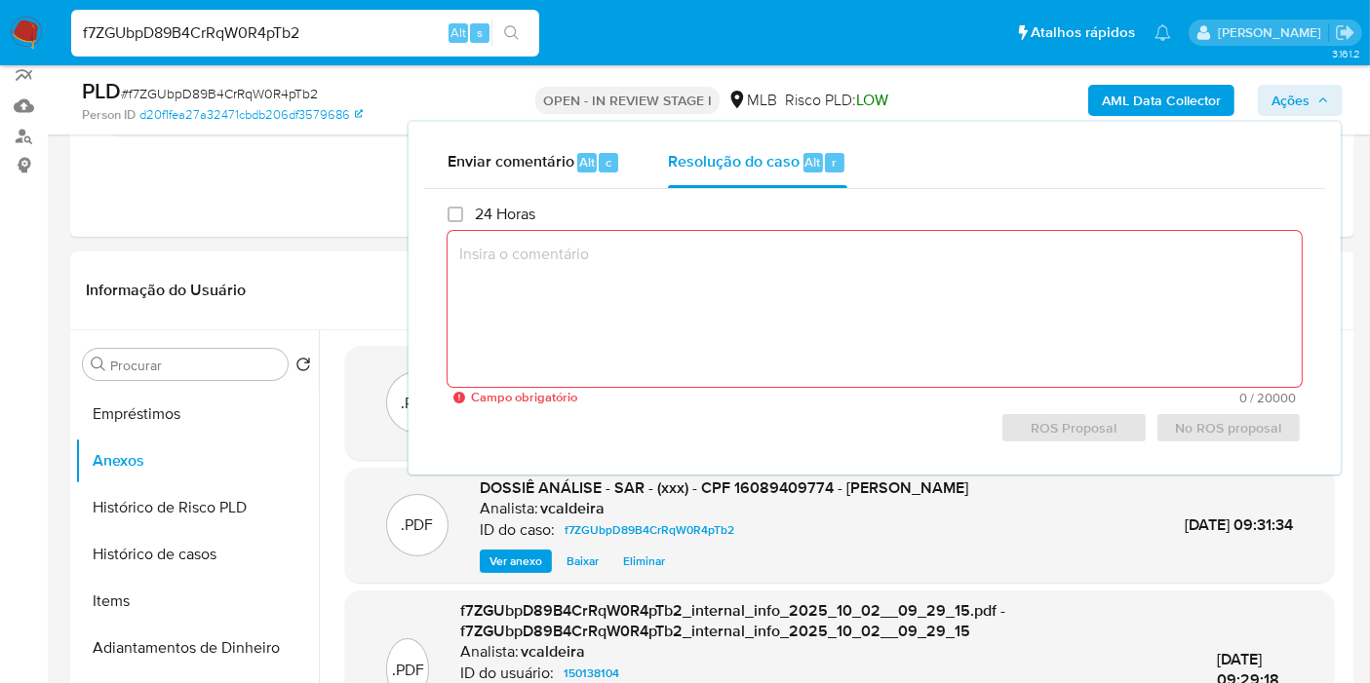
click at [697, 335] on textarea at bounding box center [874, 309] width 854 height 156
paste textarea "Fatos relevantes concluídos pelo analista: Cliente recebe recursos por meio de …"
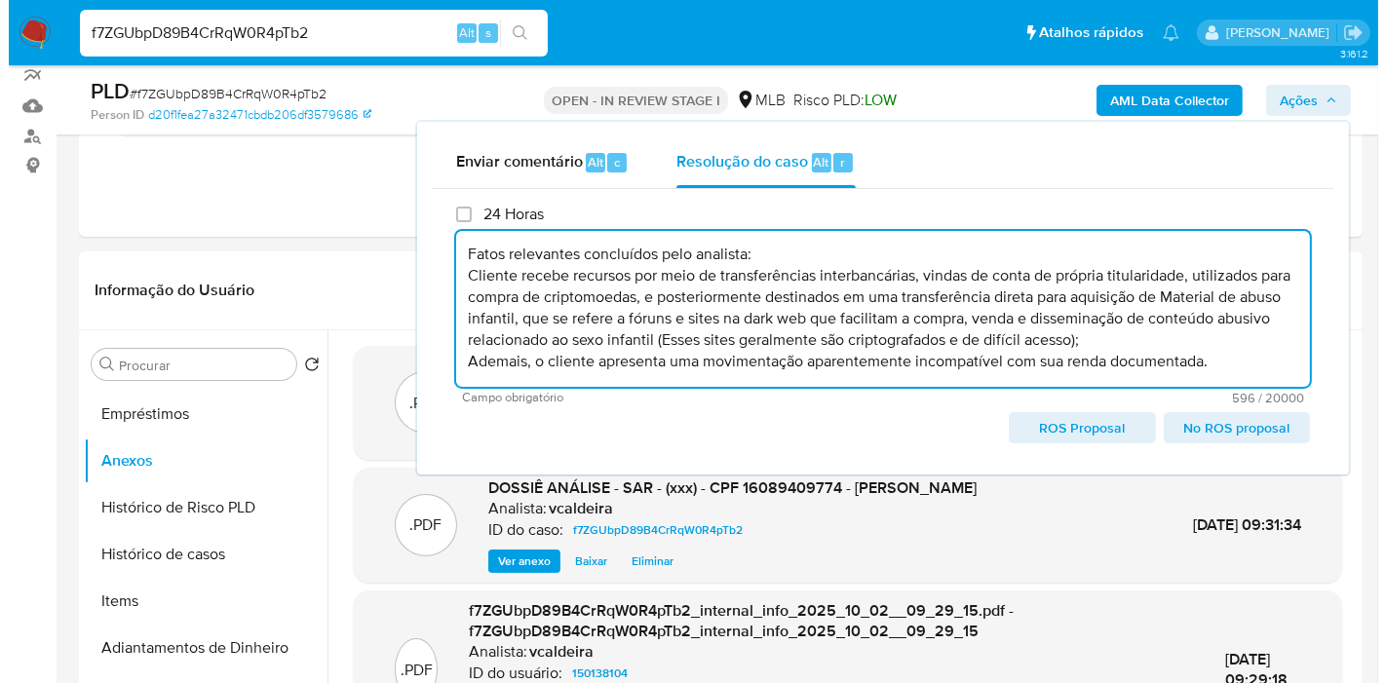
scroll to position [0, 0]
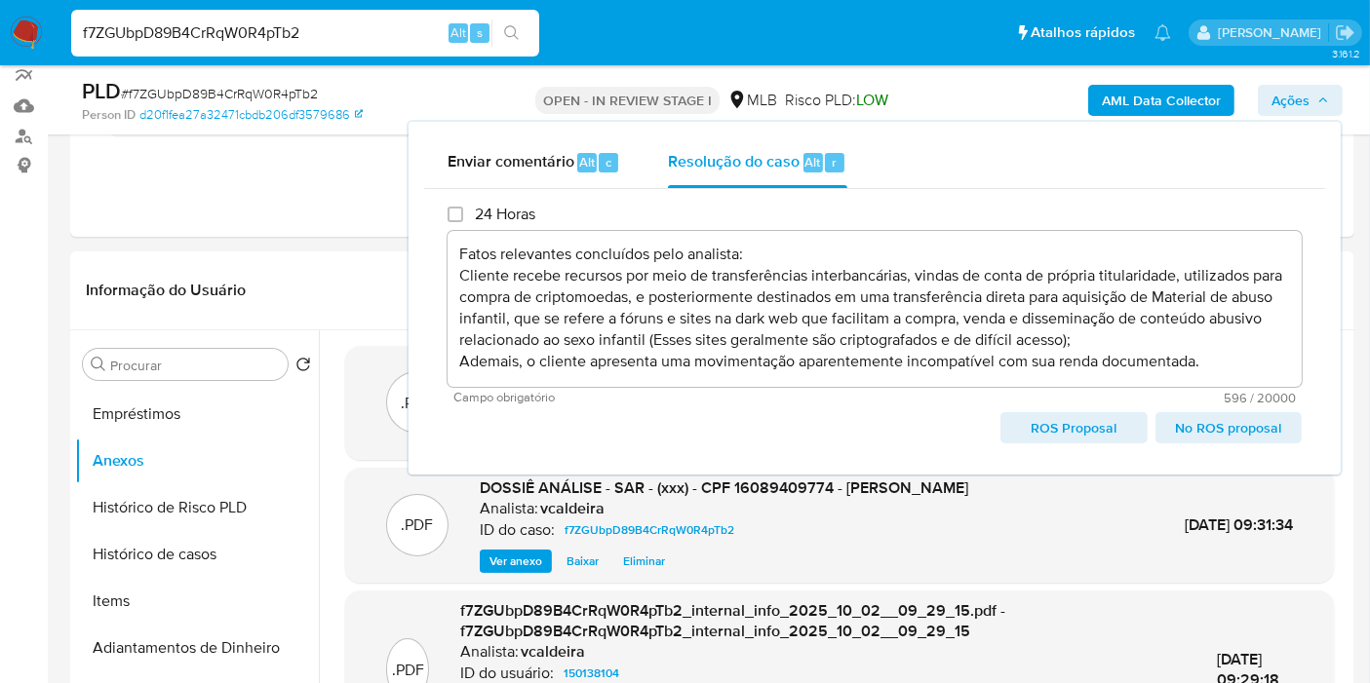
click at [1051, 432] on span "ROS Proposal" at bounding box center [1073, 427] width 119 height 27
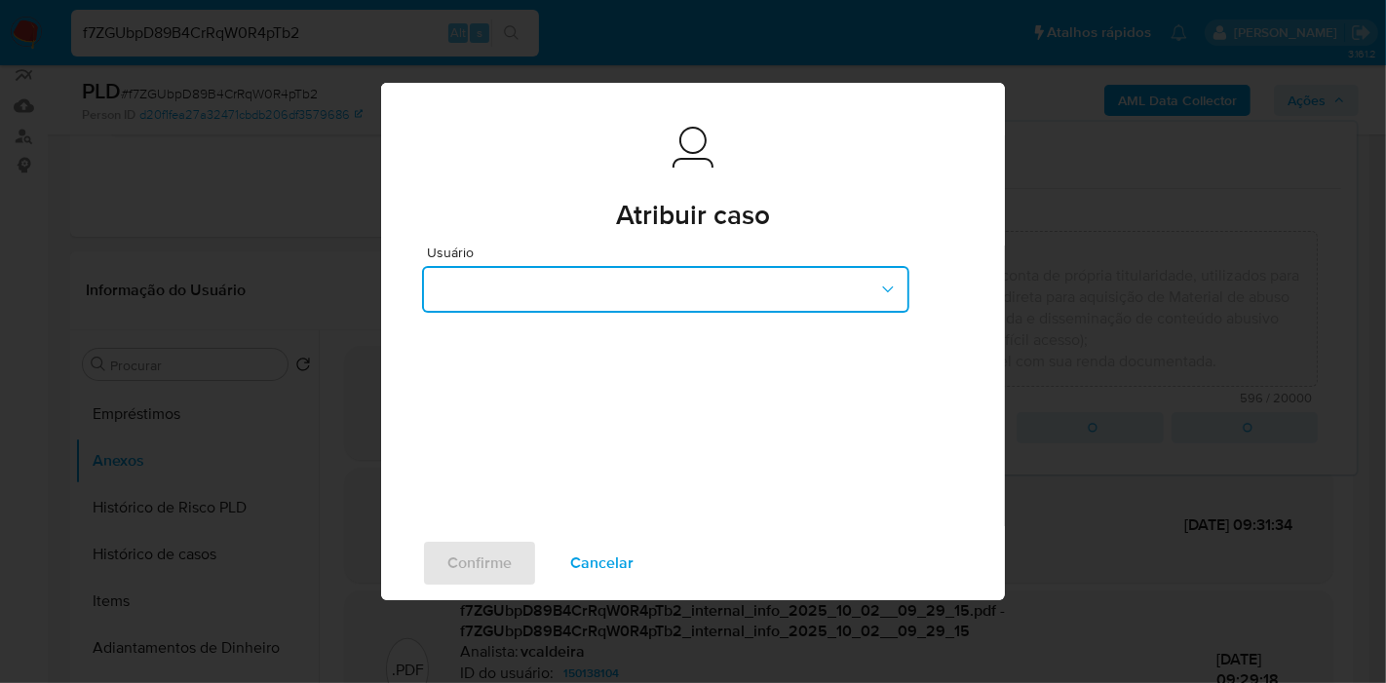
click at [575, 293] on button "button" at bounding box center [665, 289] width 487 height 47
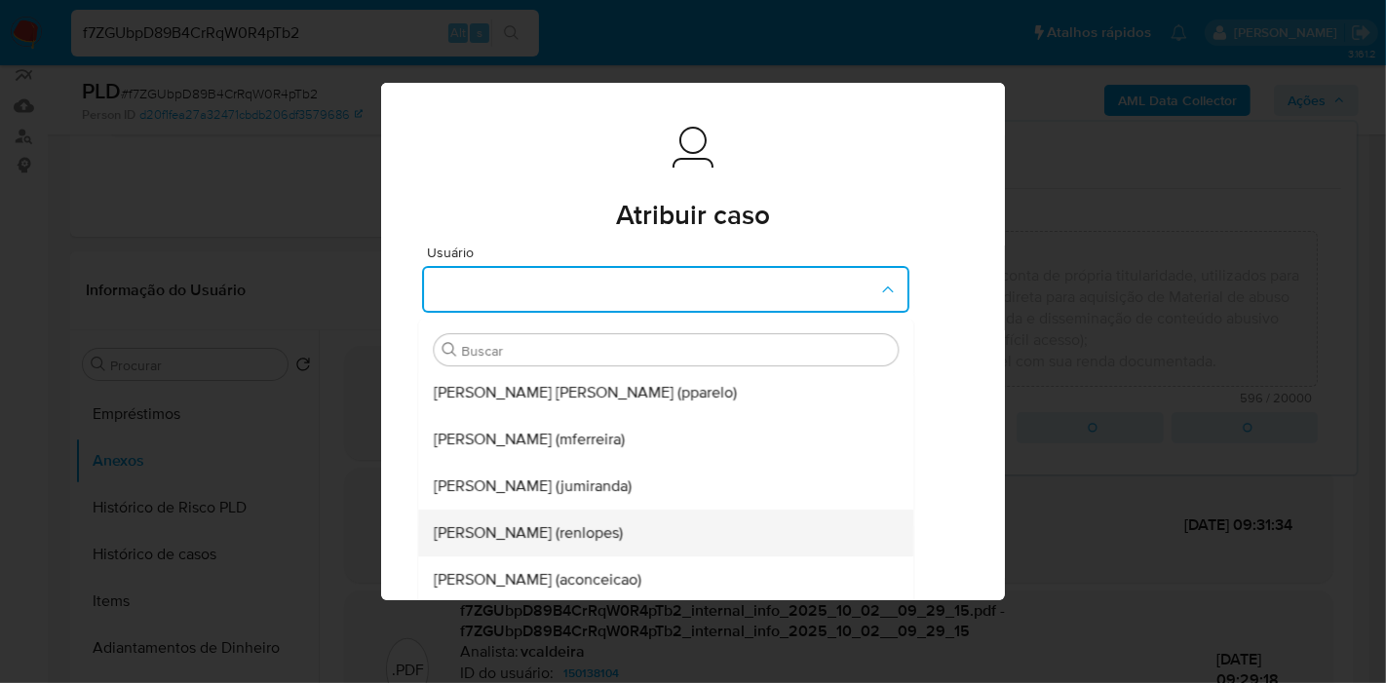
click at [532, 531] on span "[PERSON_NAME] (renlopes)" at bounding box center [528, 533] width 189 height 19
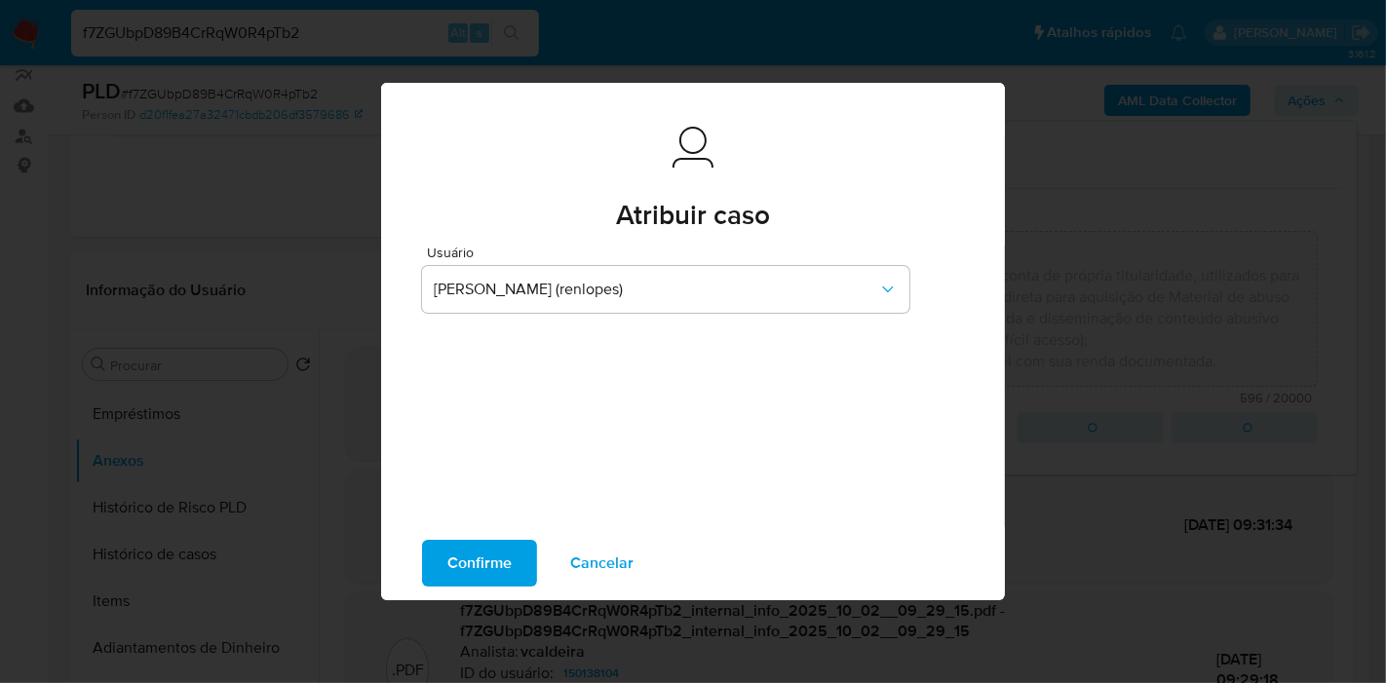
click at [514, 560] on button "Confirme" at bounding box center [479, 563] width 115 height 47
type textarea "Fatos relevantes concluídos pelo analista: Cliente recebe recursos por meio de …"
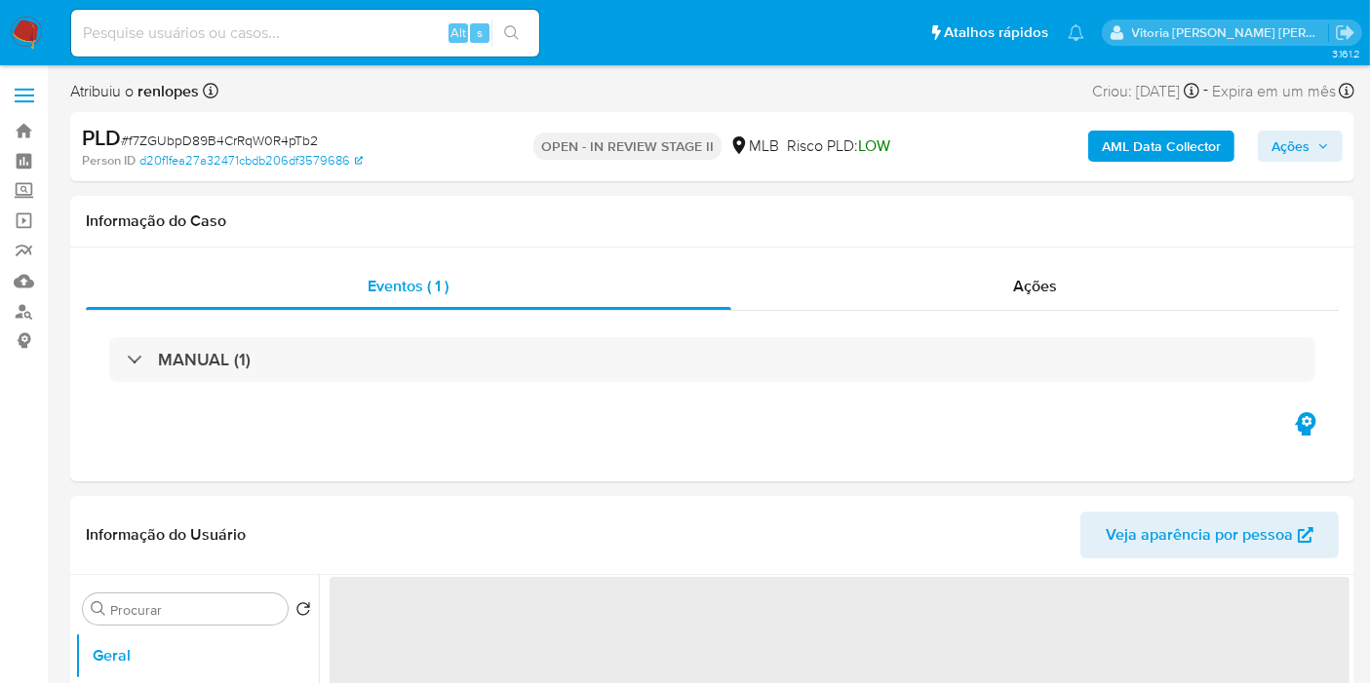
select select "10"
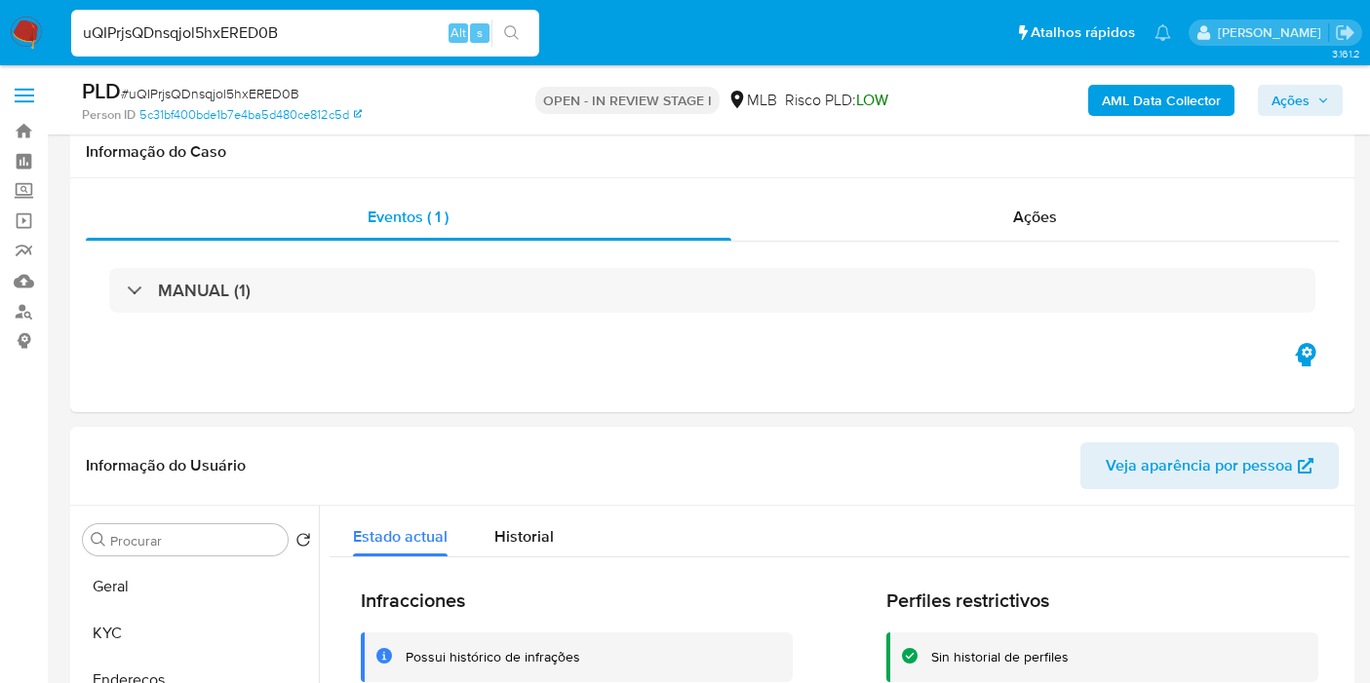
select select "10"
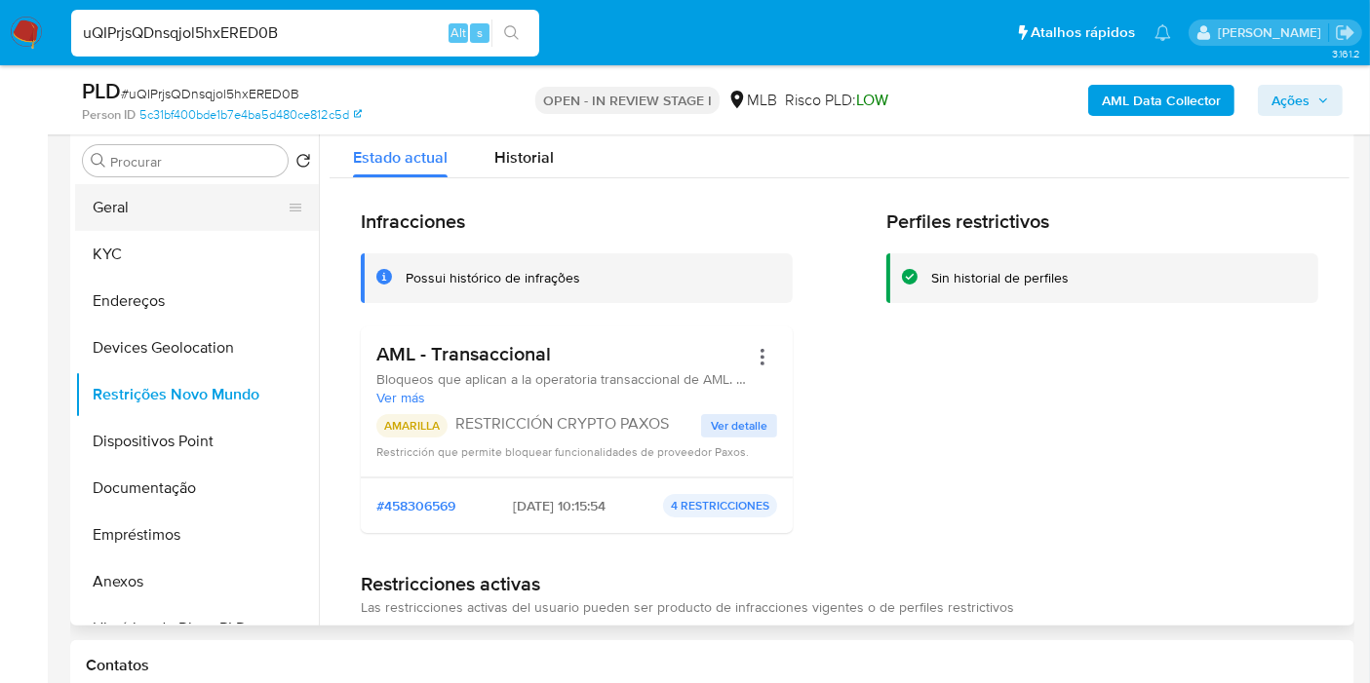
click at [134, 204] on button "Geral" at bounding box center [189, 207] width 228 height 47
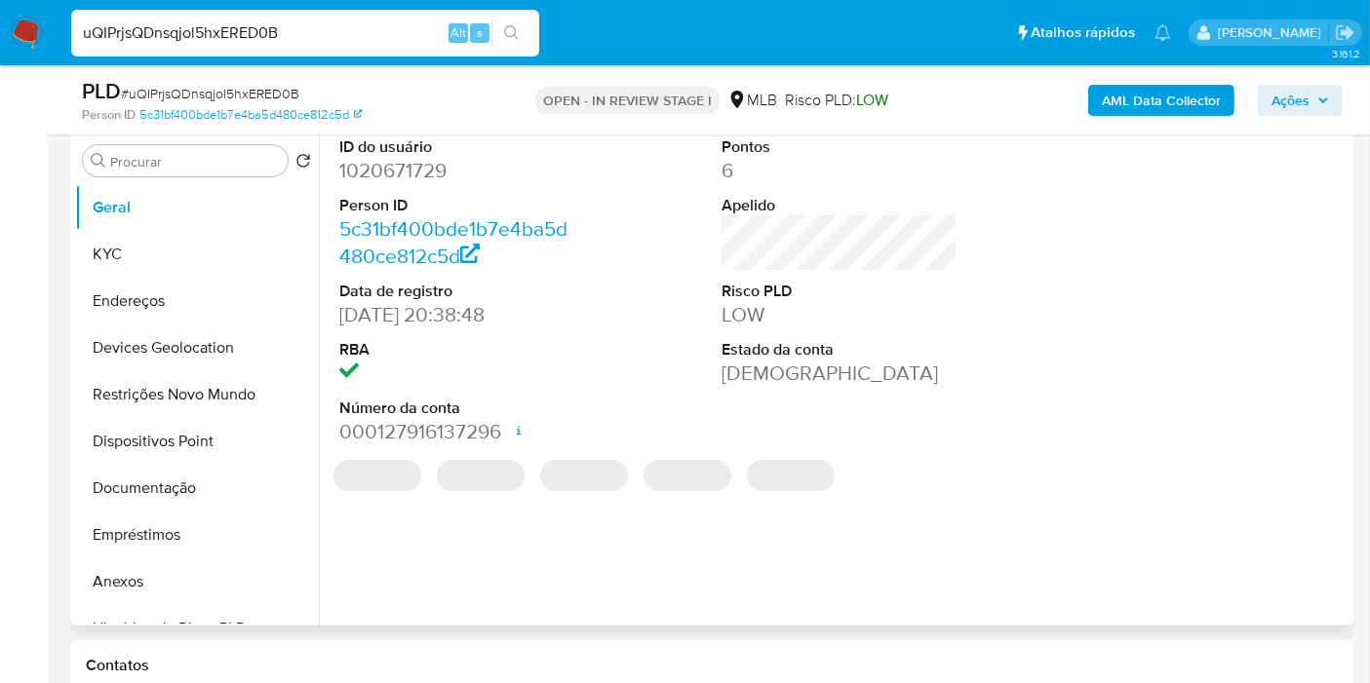
click at [366, 175] on dd "1020671729" at bounding box center [457, 170] width 236 height 27
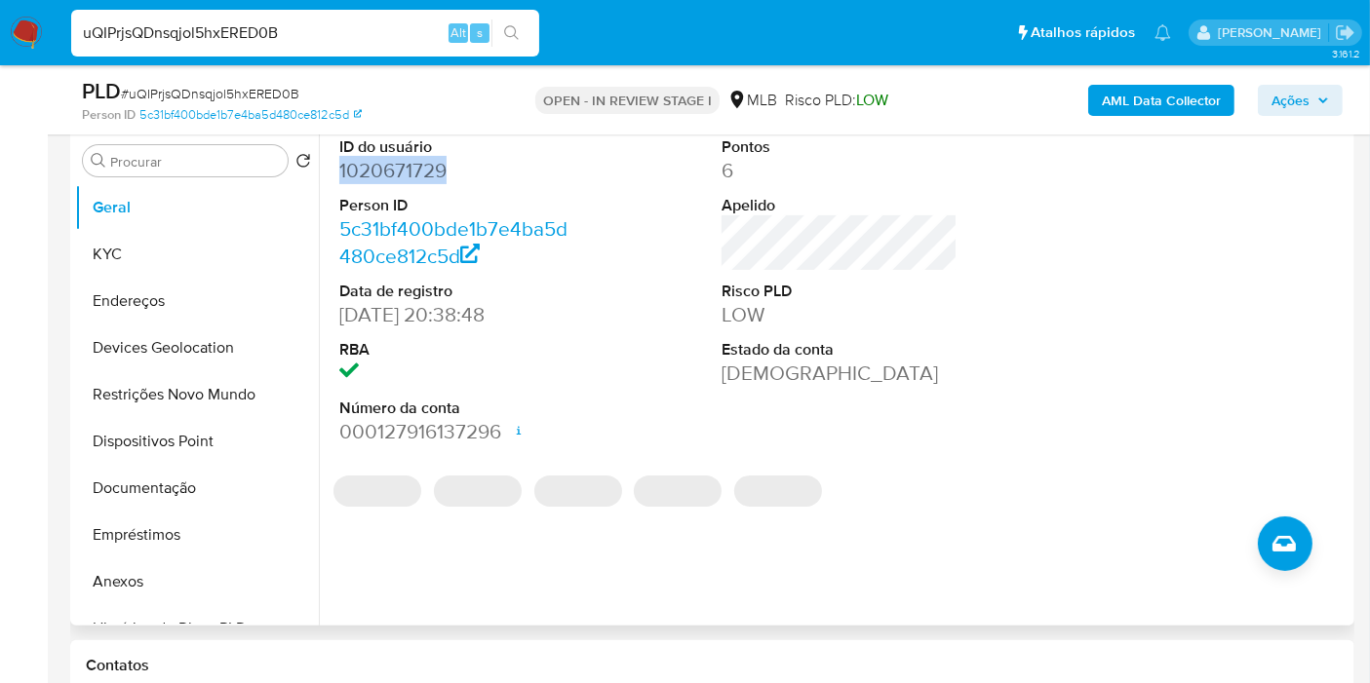
copy dd "1020671729"
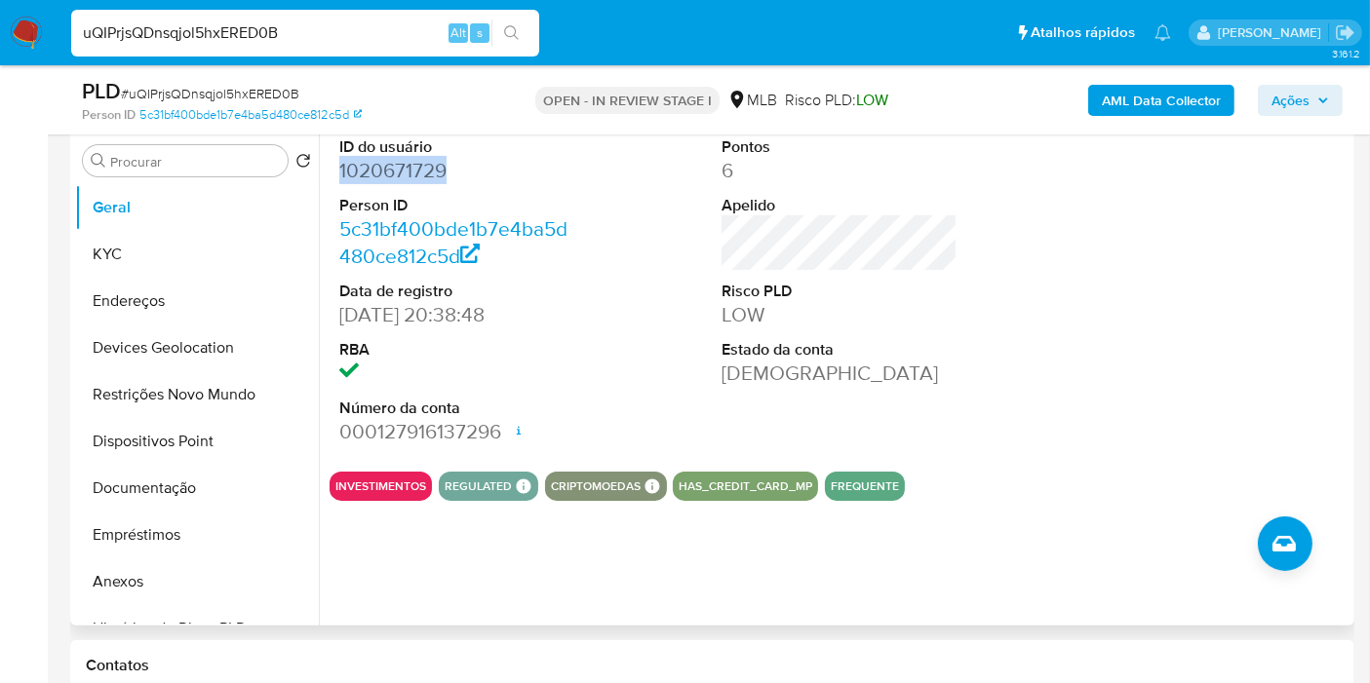
click at [359, 165] on dd "1020671729" at bounding box center [457, 170] width 236 height 27
click at [359, 160] on dd "1020671729" at bounding box center [457, 170] width 236 height 27
click at [359, 168] on dd "1020671729" at bounding box center [457, 170] width 236 height 27
click at [359, 167] on dd "1020671729" at bounding box center [457, 170] width 236 height 27
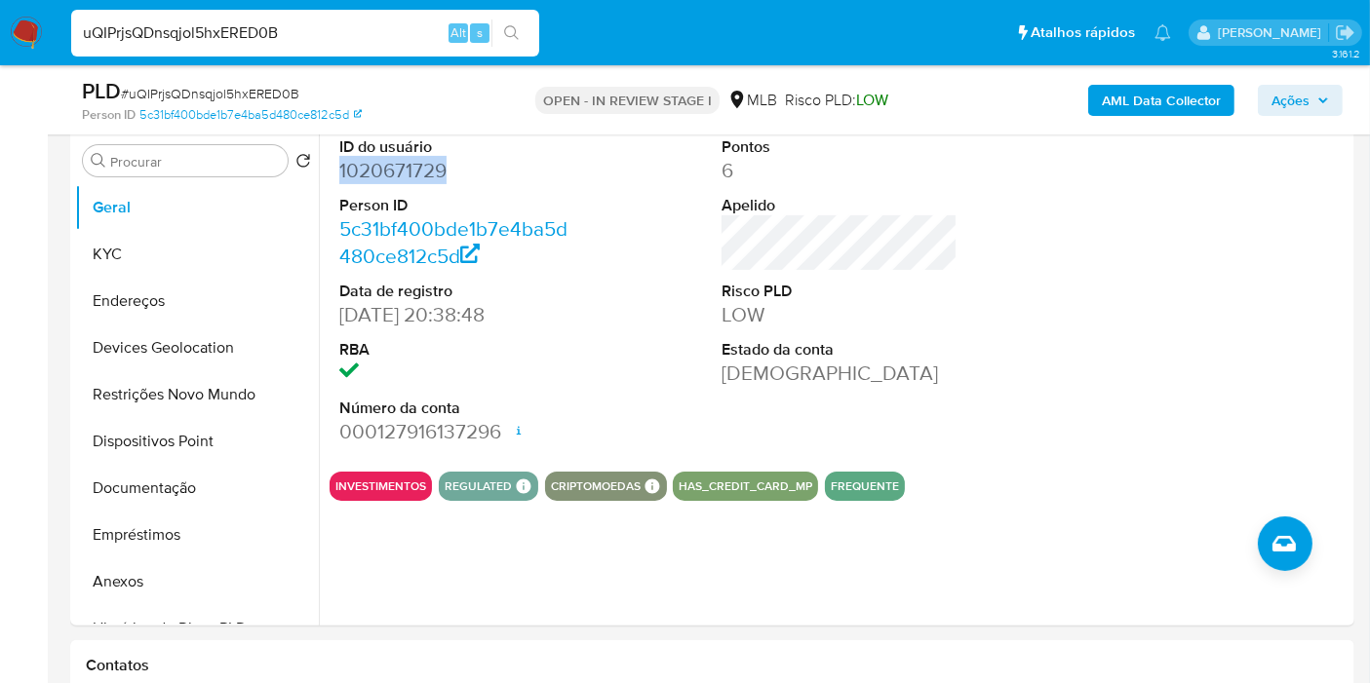
copy dd "1020671729"
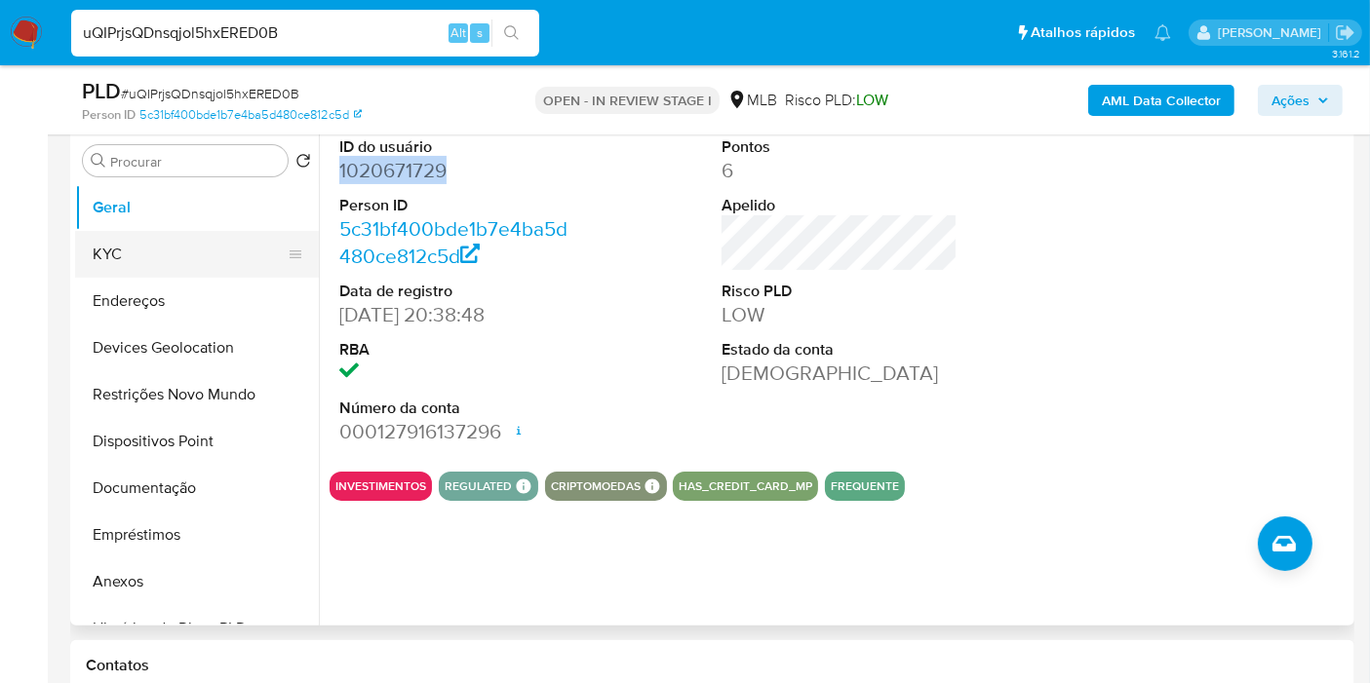
click at [146, 241] on button "KYC" at bounding box center [189, 254] width 228 height 47
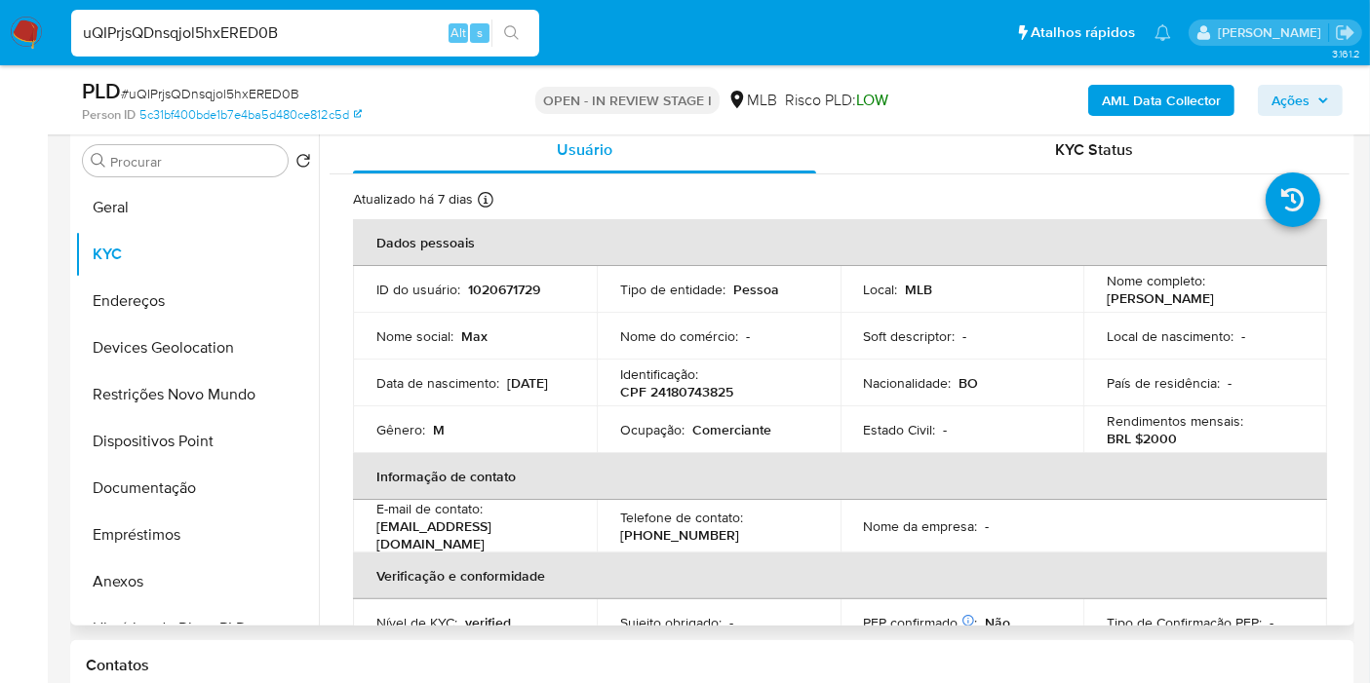
click at [660, 399] on p "CPF 24180743825" at bounding box center [676, 392] width 113 height 18
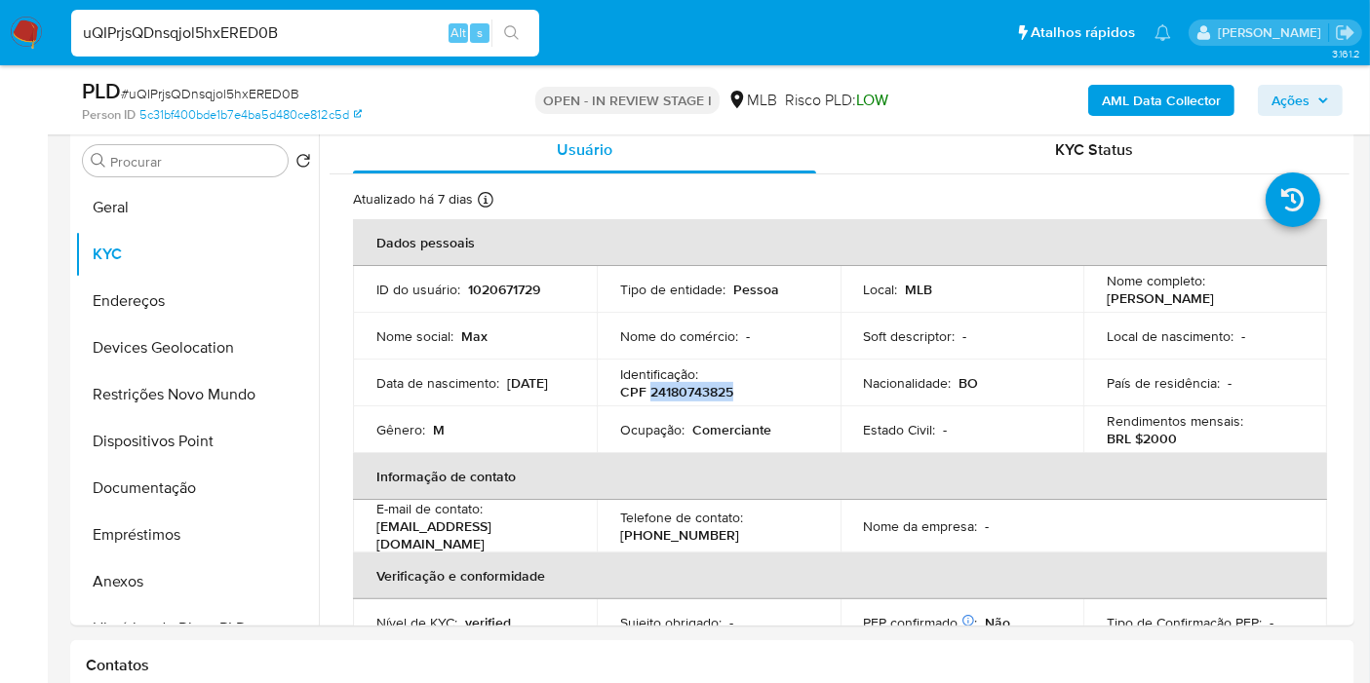
copy p "24180743825"
click at [150, 39] on input "uQIPrjsQDnsqjol5hxERED0B" at bounding box center [305, 32] width 468 height 25
click at [1281, 107] on span "Ações" at bounding box center [1290, 100] width 38 height 31
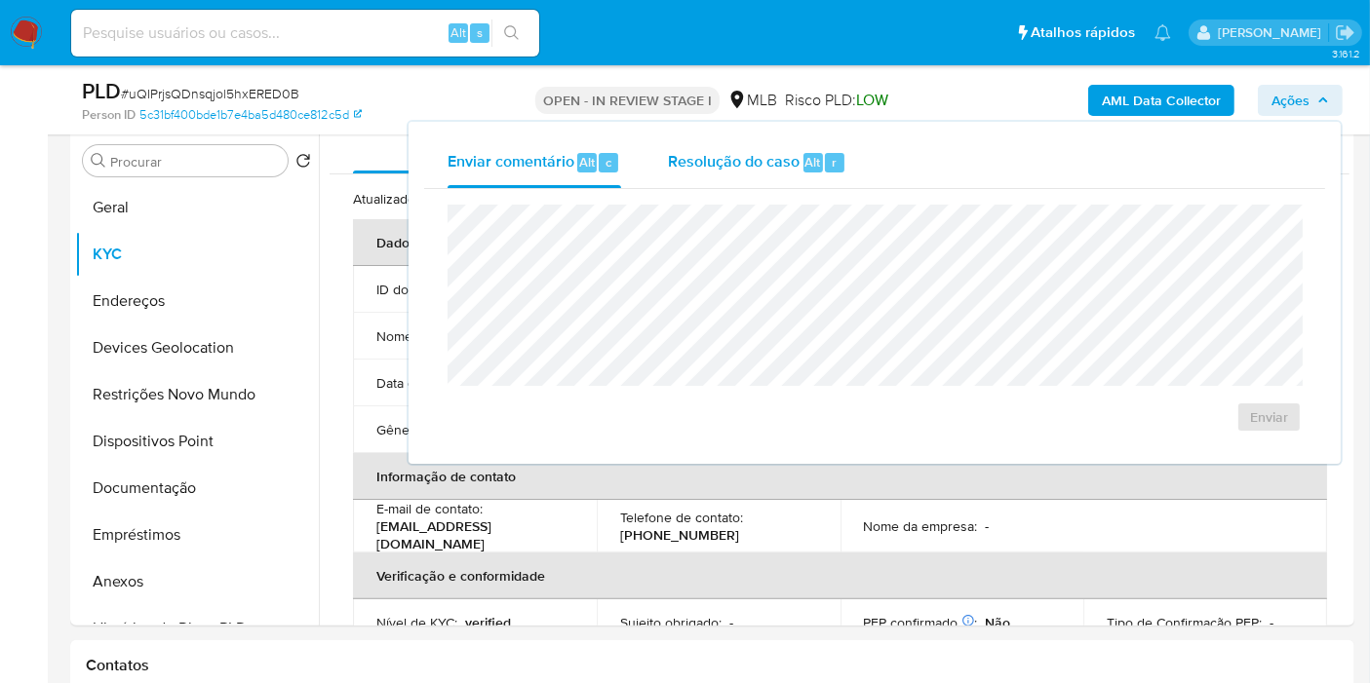
click at [797, 162] on div "Resolução do caso Alt r" at bounding box center [757, 162] width 178 height 51
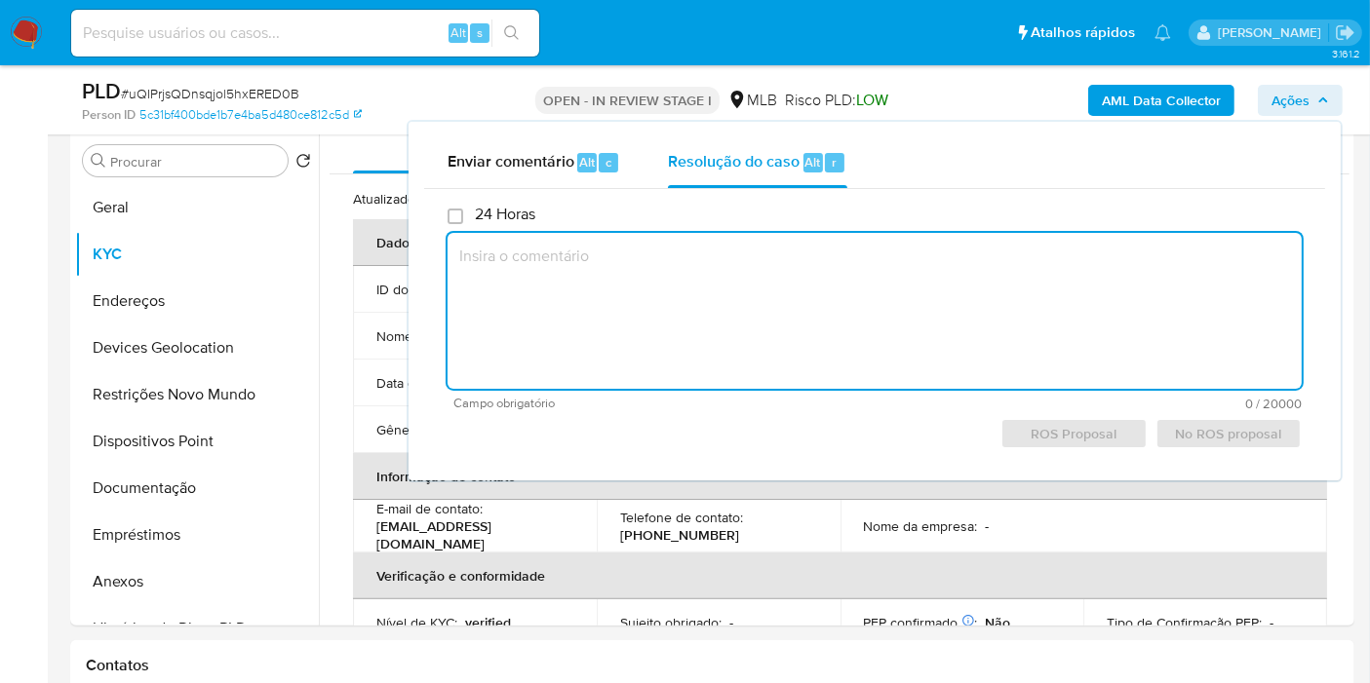
click at [679, 268] on textarea at bounding box center [874, 311] width 854 height 156
paste textarea "Fatos relevantes concluídos pelo analista: O cliente utiliza recursos que já es…"
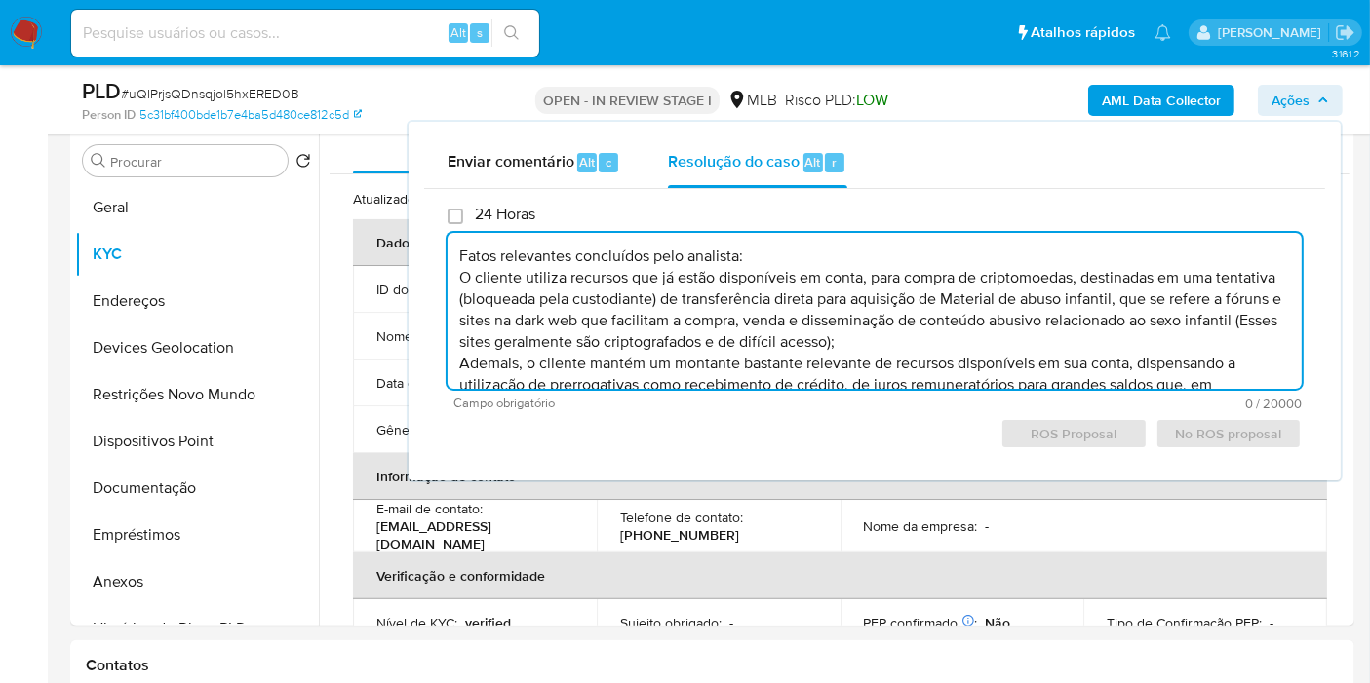
scroll to position [50, 0]
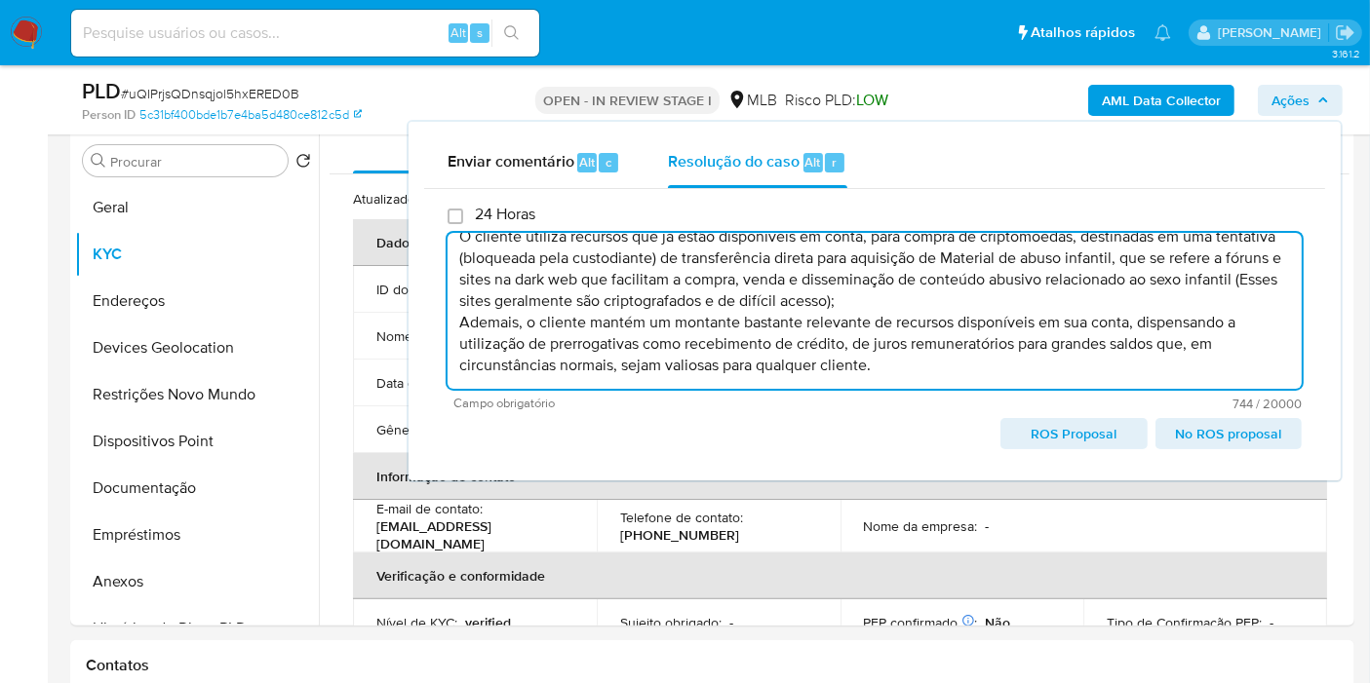
type textarea "Fatos relevantes concluídos pelo analista: O cliente utiliza recursos que já es…"
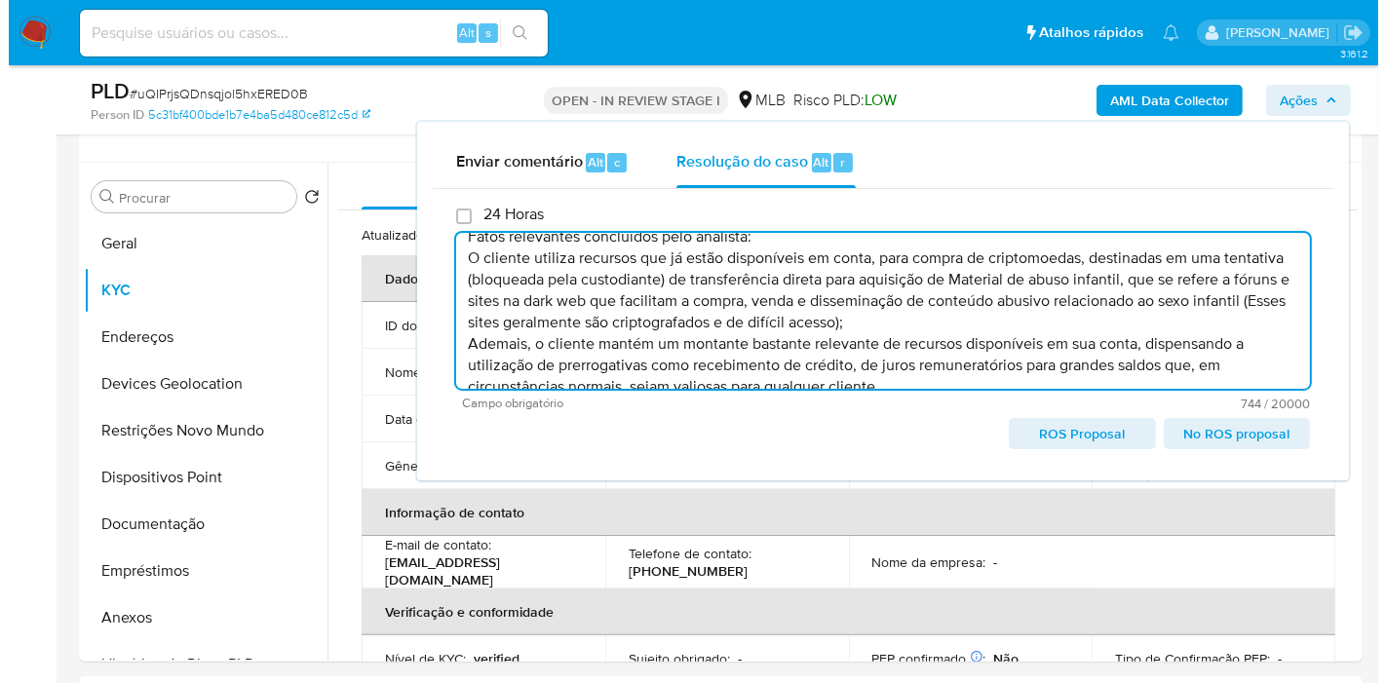
scroll to position [0, 0]
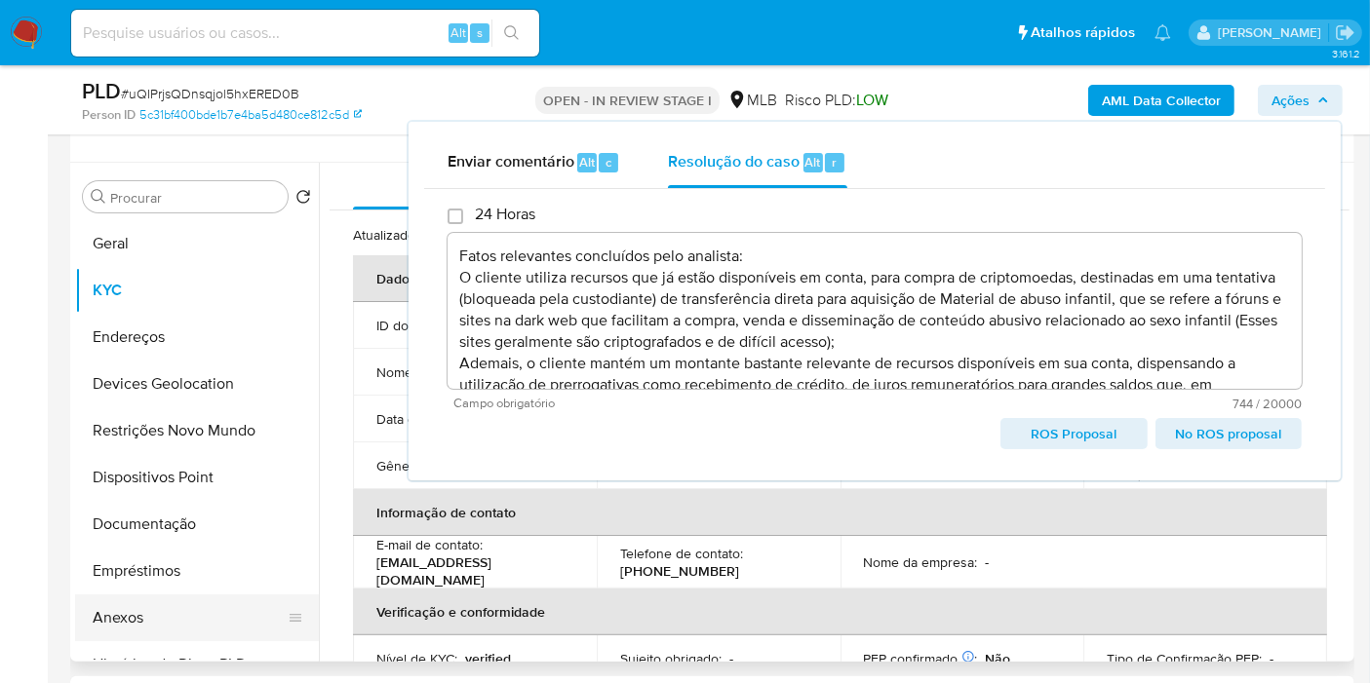
click at [137, 616] on button "Anexos" at bounding box center [189, 618] width 228 height 47
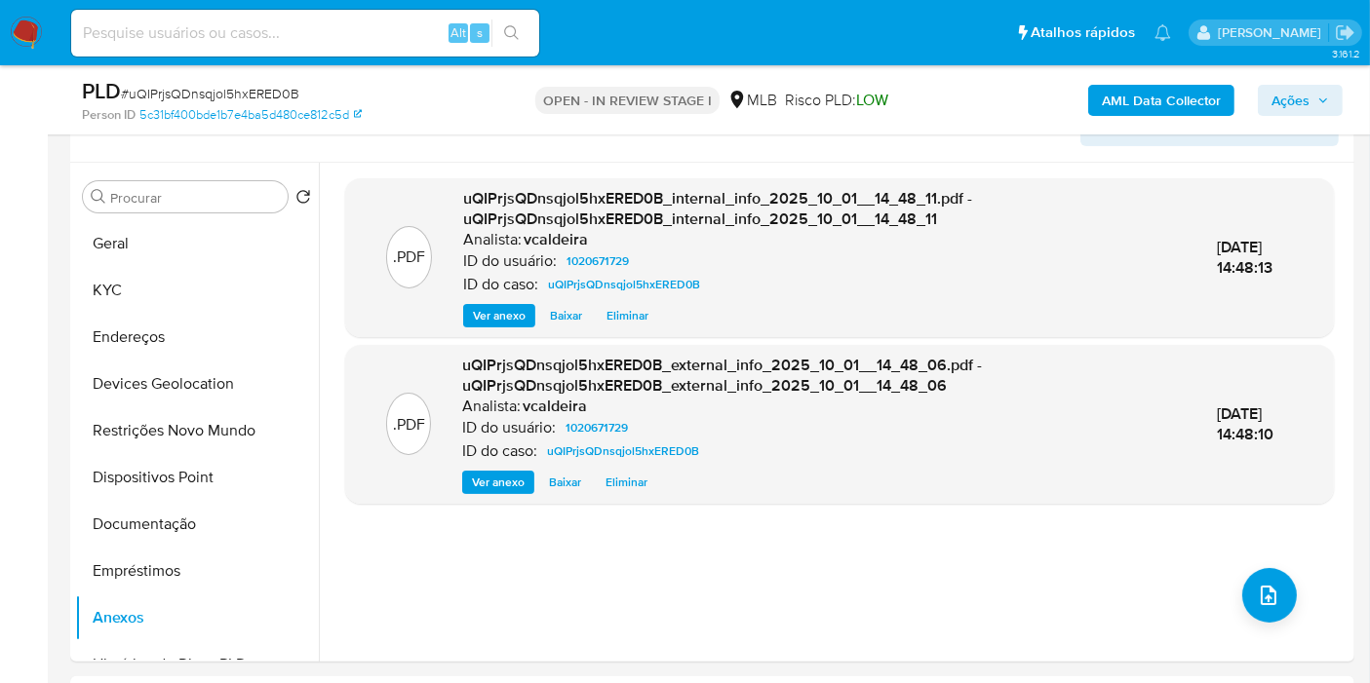
click at [1308, 85] on span "Ações" at bounding box center [1290, 100] width 38 height 31
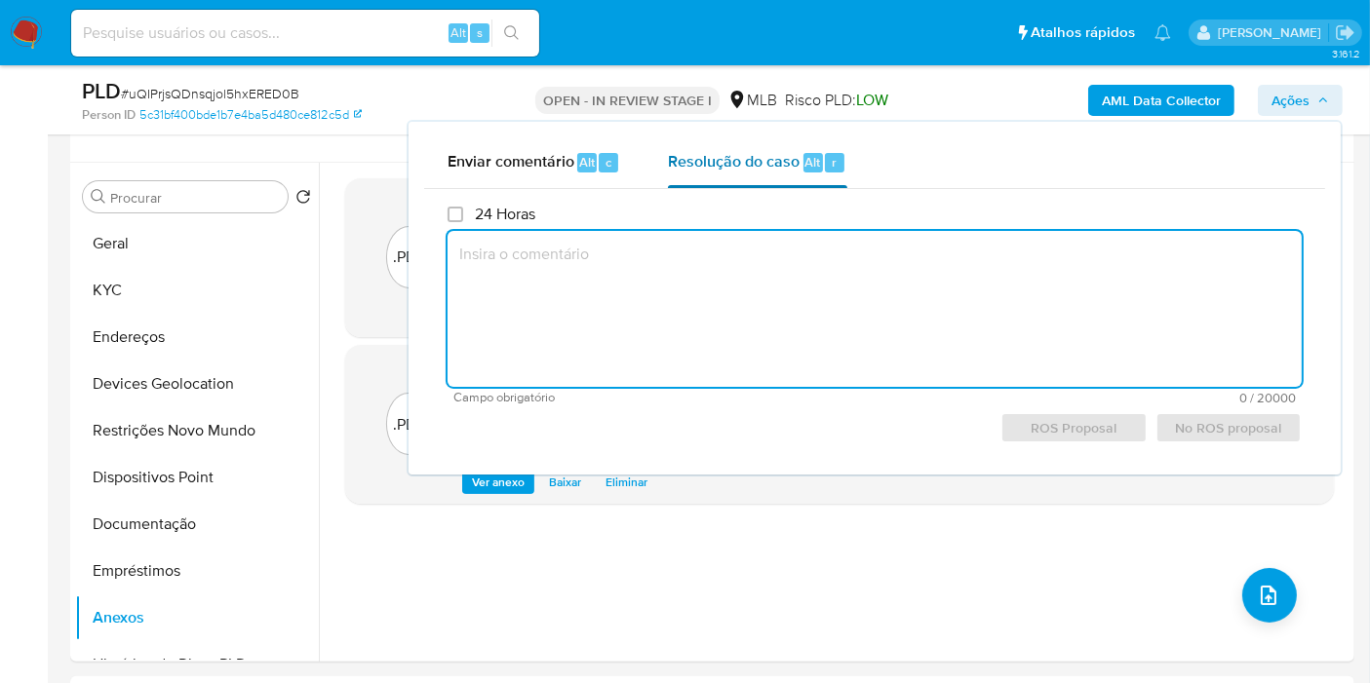
click at [771, 168] on span "Resolução do caso" at bounding box center [734, 161] width 132 height 22
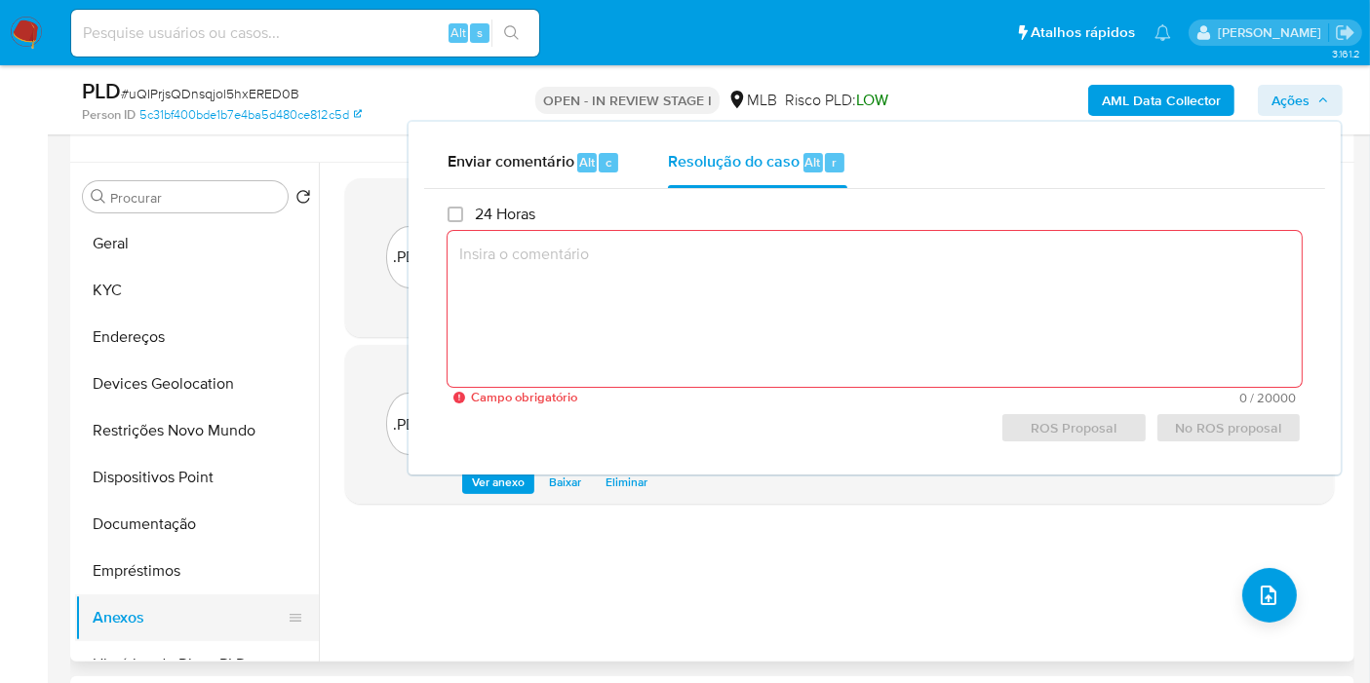
click at [125, 622] on button "Anexos" at bounding box center [189, 618] width 228 height 47
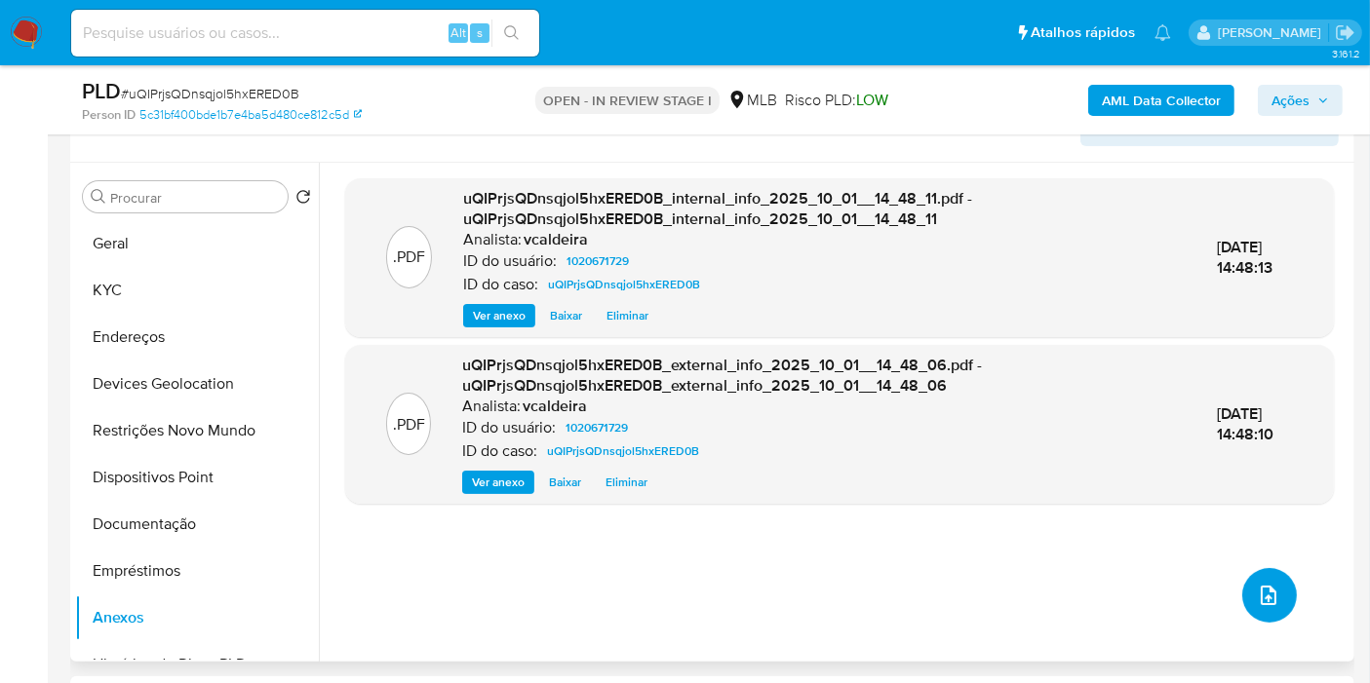
click at [1270, 606] on button "upload-file" at bounding box center [1269, 595] width 55 height 55
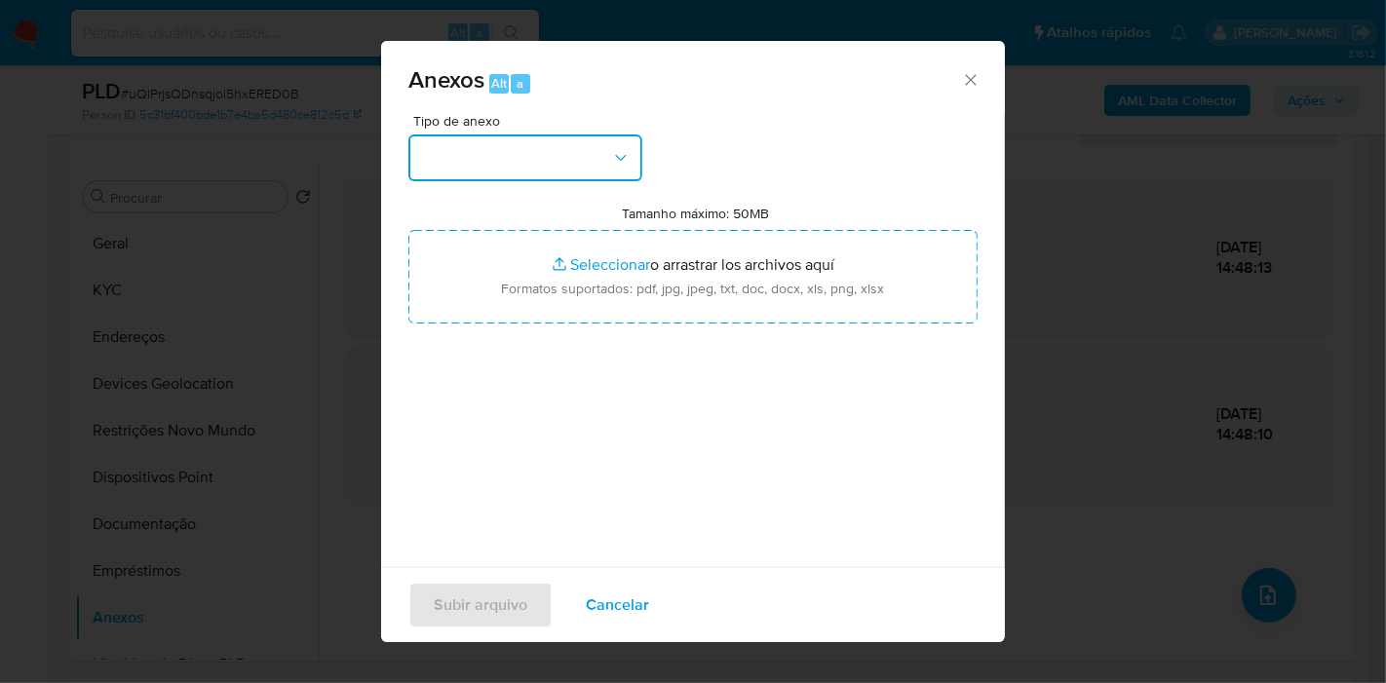
click at [596, 176] on button "button" at bounding box center [525, 158] width 234 height 47
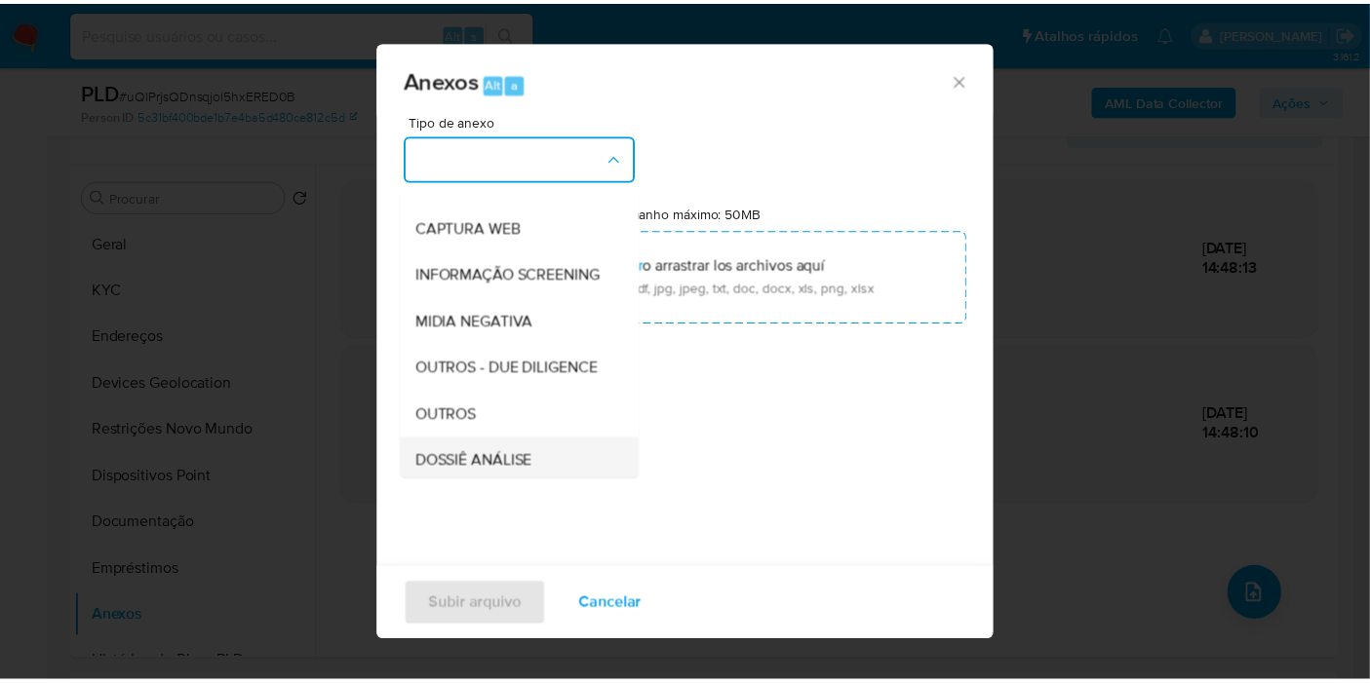
scroll to position [299, 0]
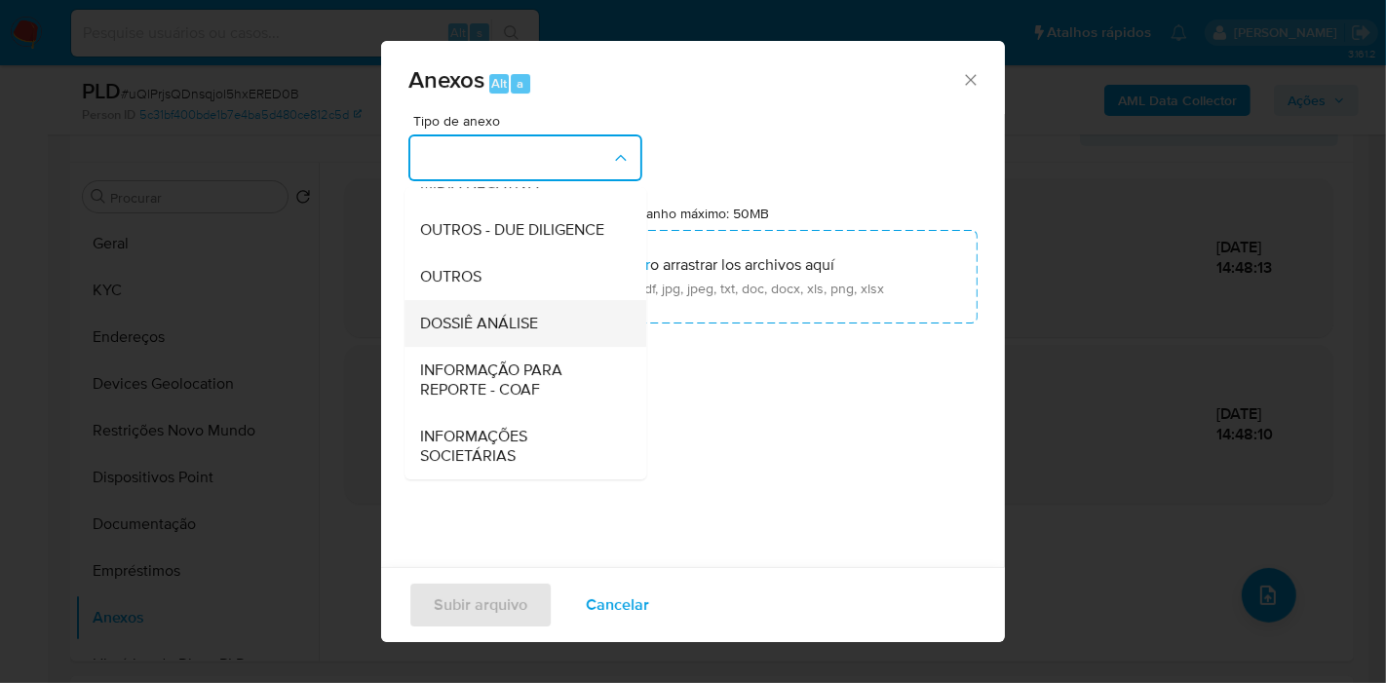
click at [492, 316] on span "DOSSIÊ ANÁLISE" at bounding box center [479, 323] width 118 height 19
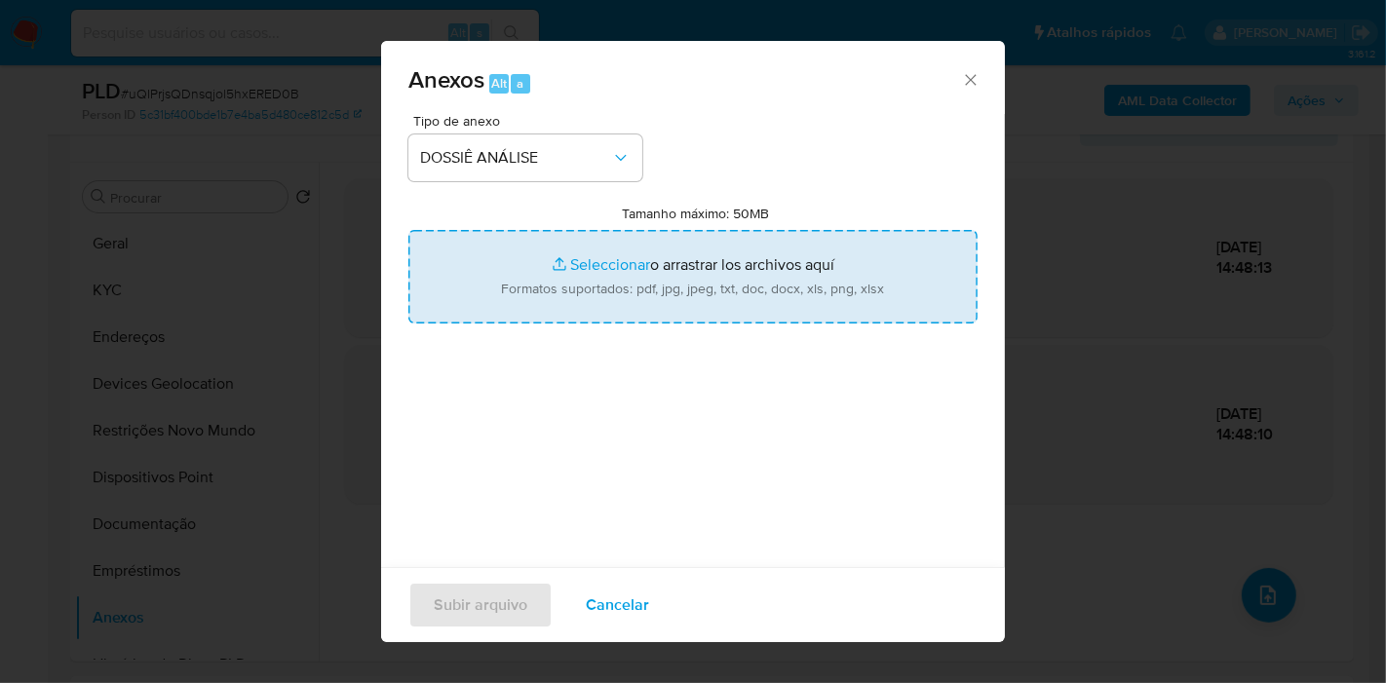
click at [600, 288] on input "Tamanho máximo: 50MB Seleccionar archivos" at bounding box center [692, 277] width 569 height 94
type input "C:\fakepath\SAR - (XXX) - CPF 24180743825 - MAX QUISPE HUARANCA.pdf"
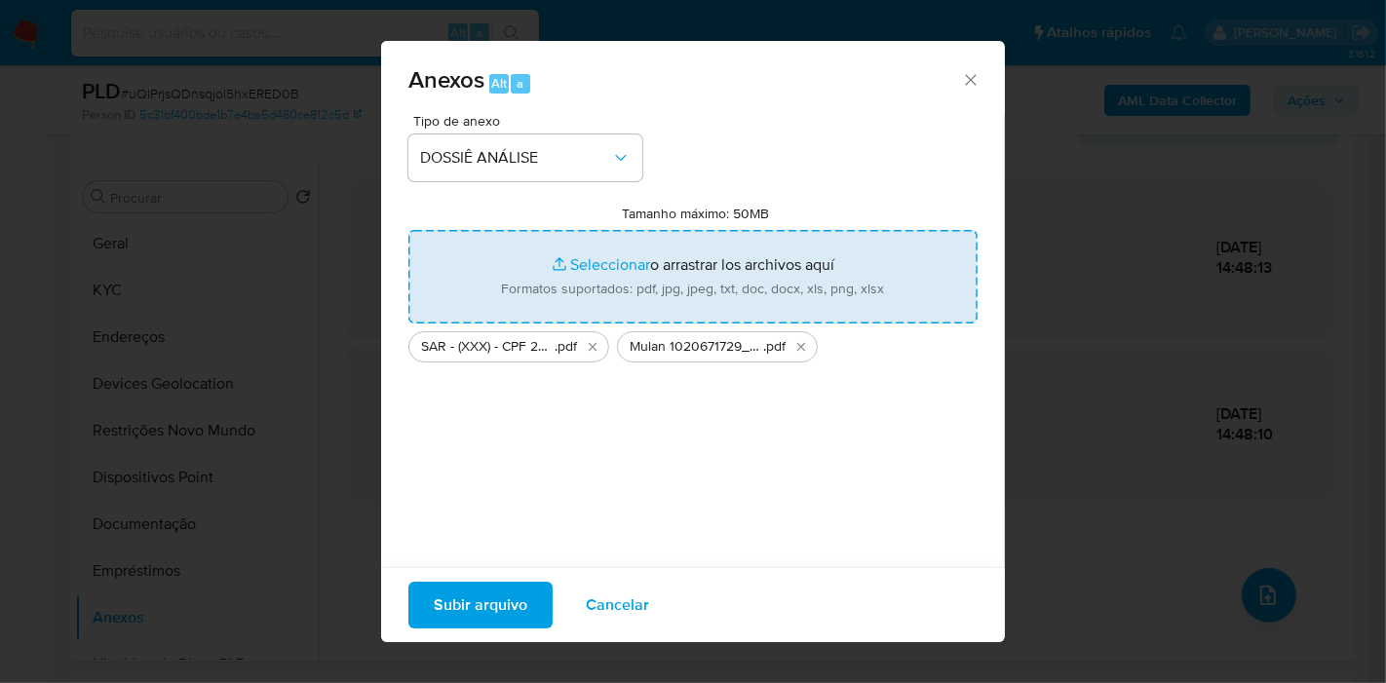
click at [606, 430] on div "Tipo de anexo DOSSIÊ ANÁLISE Tamanho máximo: 50MB Seleccionar archivos Seleccio…" at bounding box center [692, 344] width 569 height 460
click at [489, 613] on span "Subir arquivo" at bounding box center [481, 605] width 94 height 43
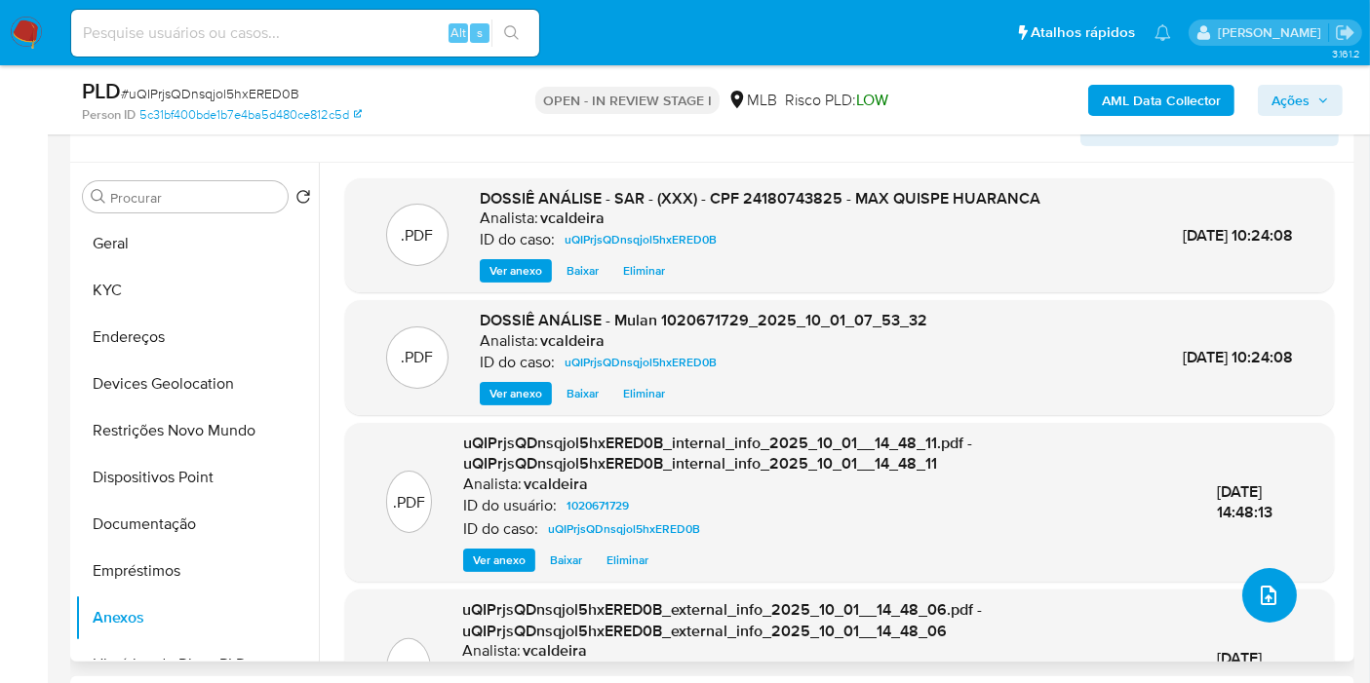
scroll to position [104, 0]
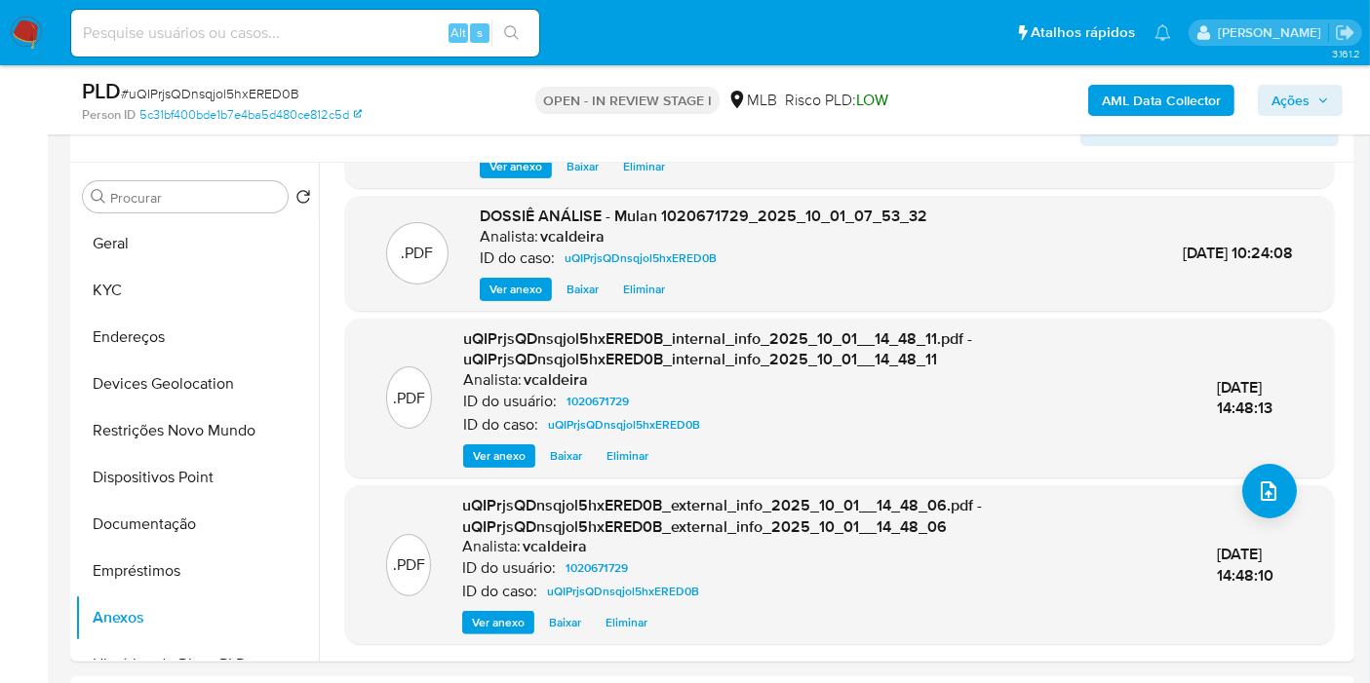
click at [1284, 93] on span "Ações" at bounding box center [1290, 100] width 38 height 31
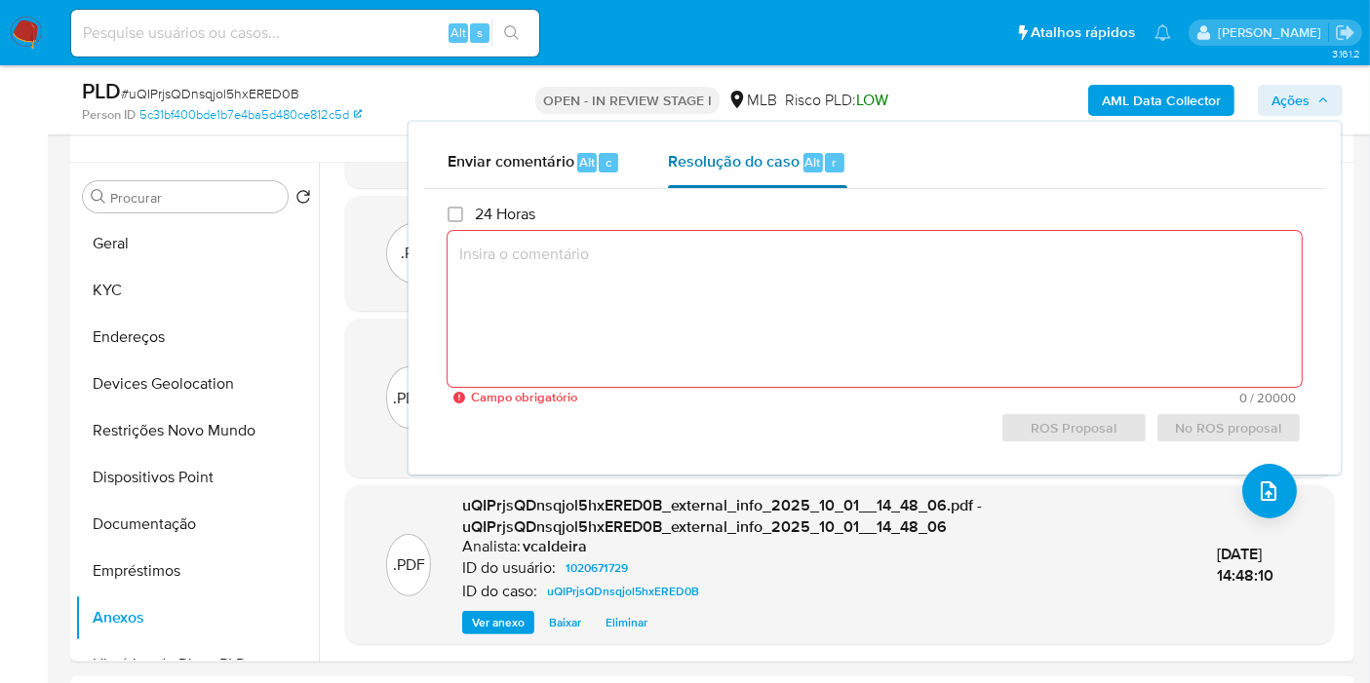
click at [703, 175] on div "Resolução do caso Alt r" at bounding box center [757, 162] width 178 height 51
click at [703, 336] on textarea at bounding box center [874, 309] width 854 height 156
paste textarea "Fatos relevantes concluídos pelo analista: O cliente utiliza recursos que já es…"
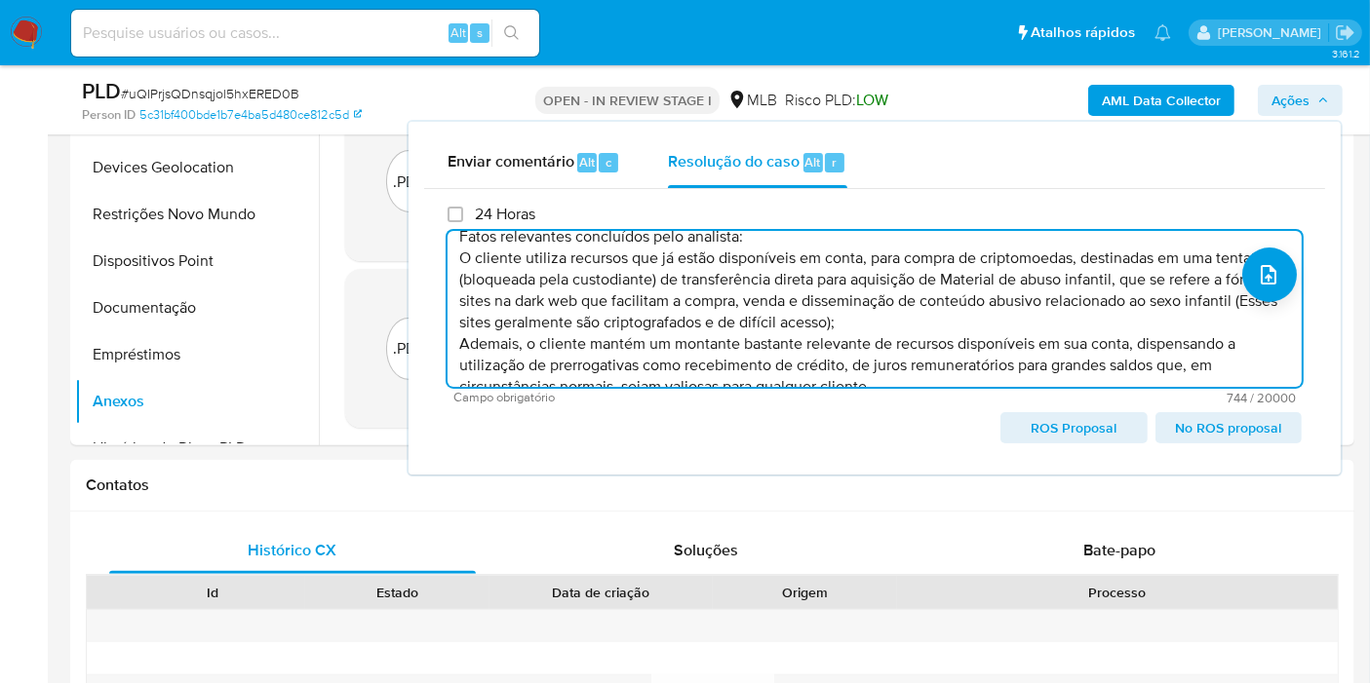
scroll to position [0, 0]
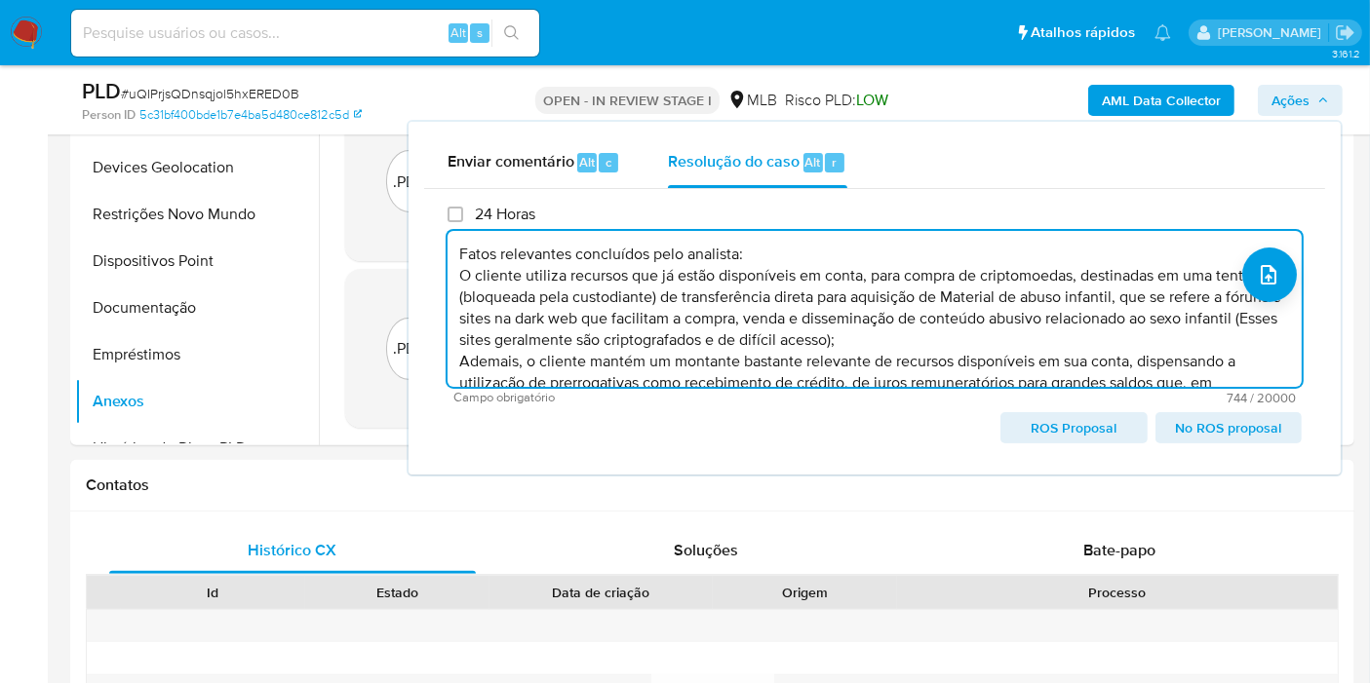
click at [1089, 427] on span "ROS Proposal" at bounding box center [1073, 427] width 119 height 27
type textarea "Fatos relevantes concluídos pelo analista: O cliente utiliza recursos que já es…"
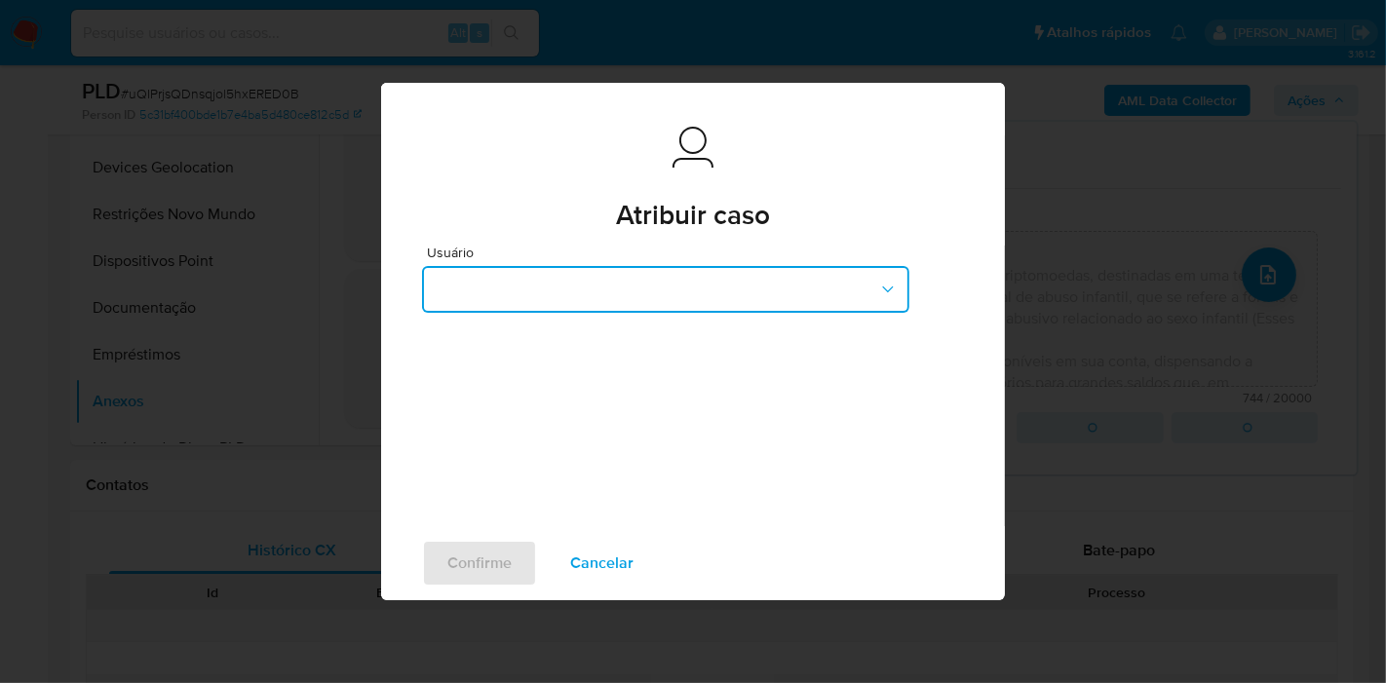
click at [765, 300] on button "button" at bounding box center [665, 289] width 487 height 47
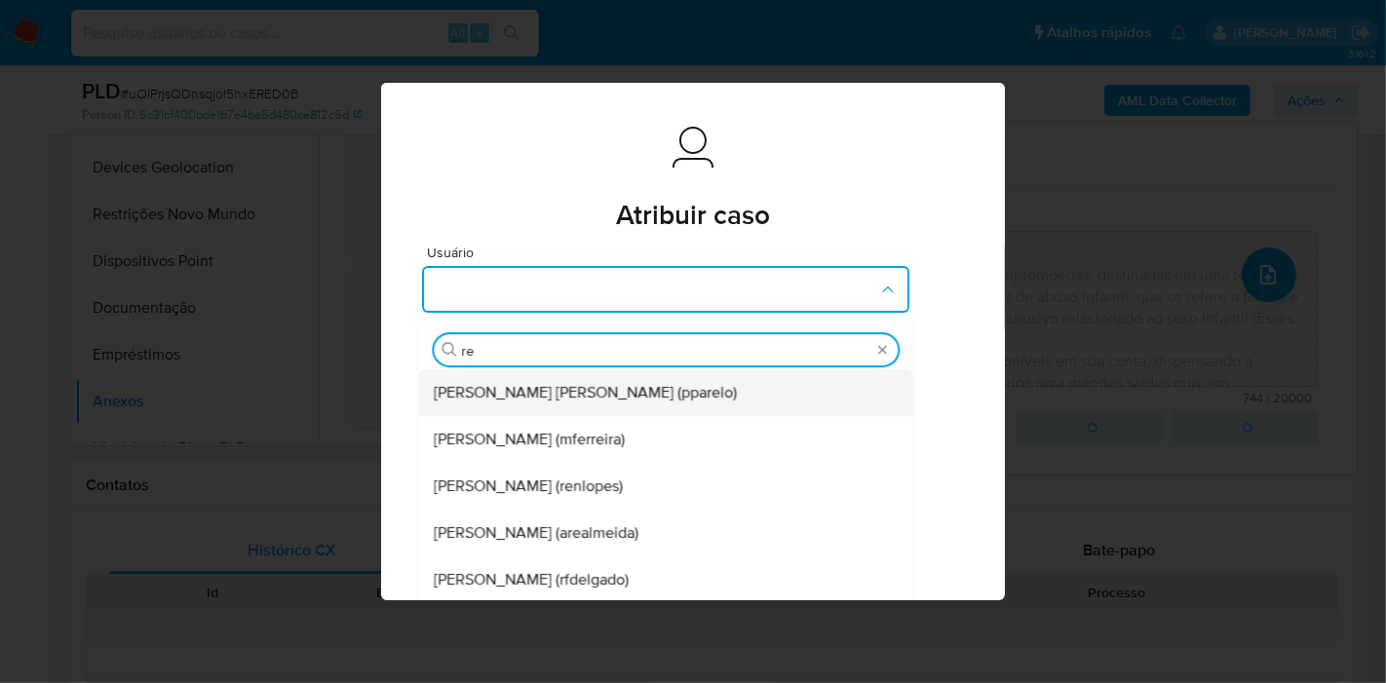
type input "ren"
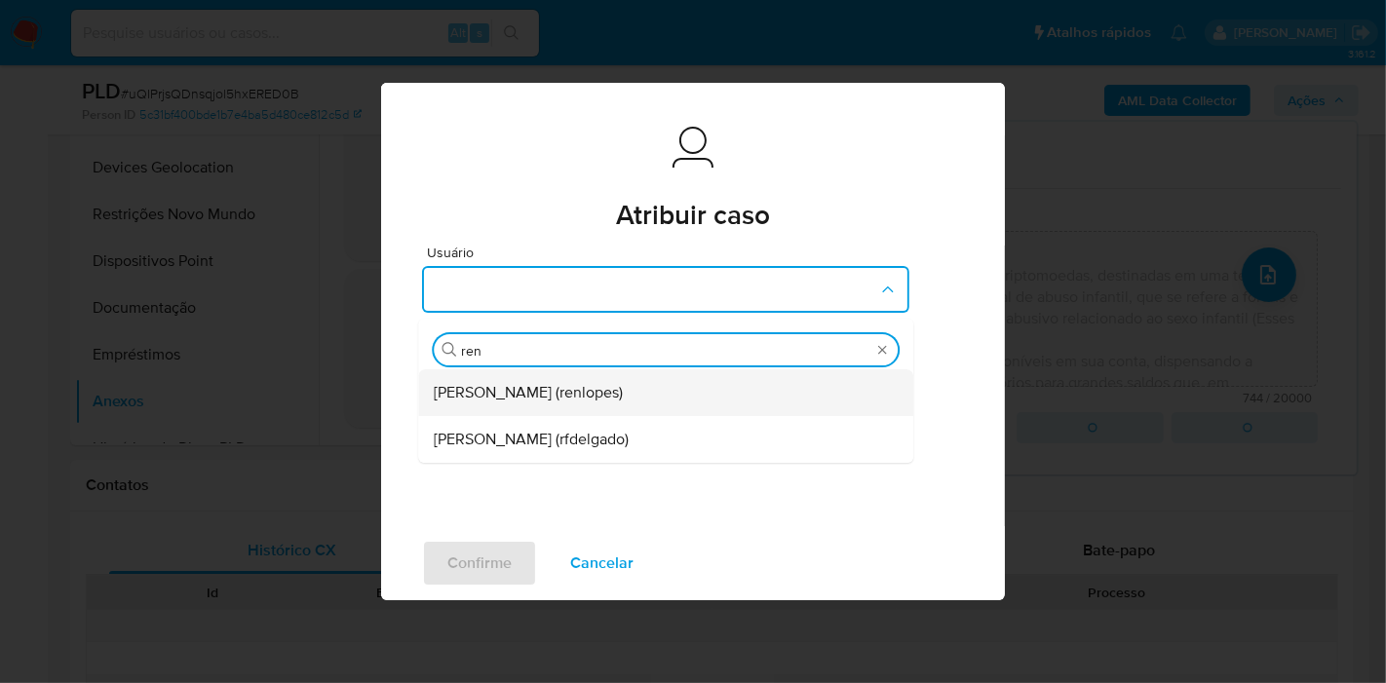
click at [545, 399] on span "Renato Lopes Dos Santos (renlopes)" at bounding box center [528, 392] width 189 height 19
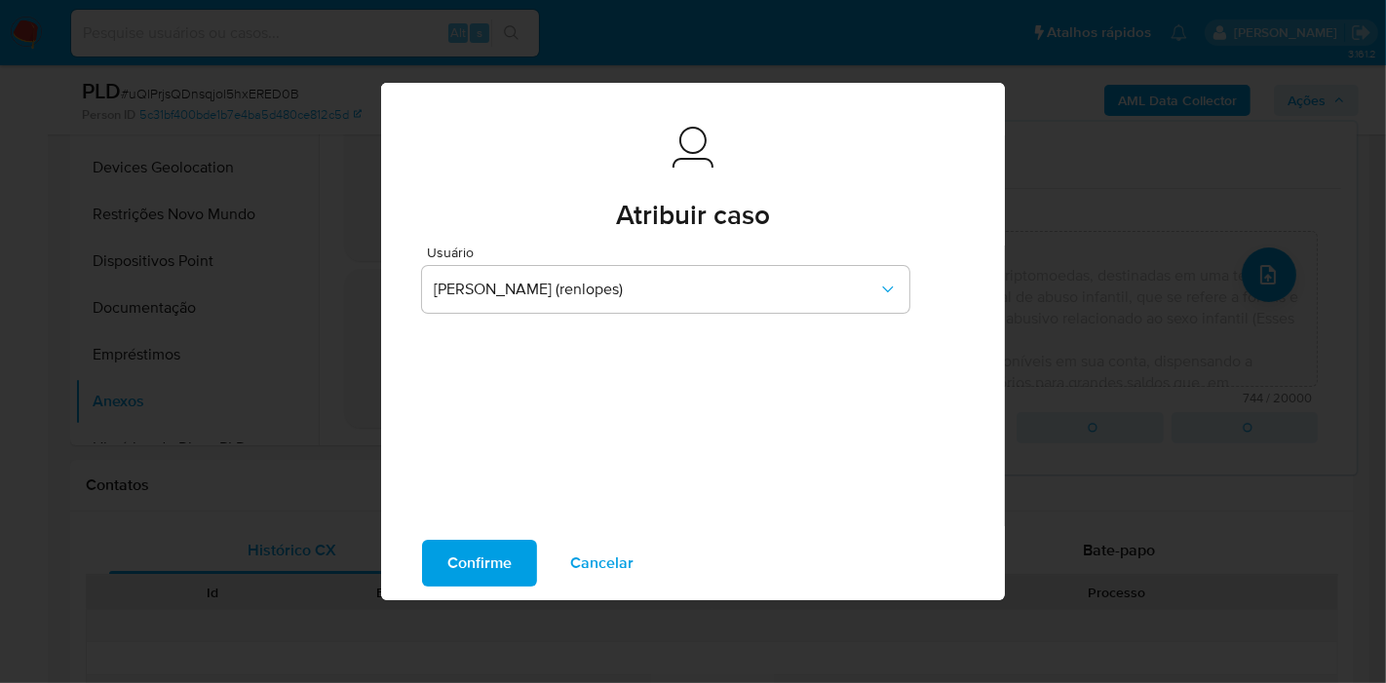
click at [488, 575] on span "Confirme" at bounding box center [479, 563] width 64 height 43
type textarea "Fatos relevantes concluídos pelo analista: O cliente utiliza recursos que já es…"
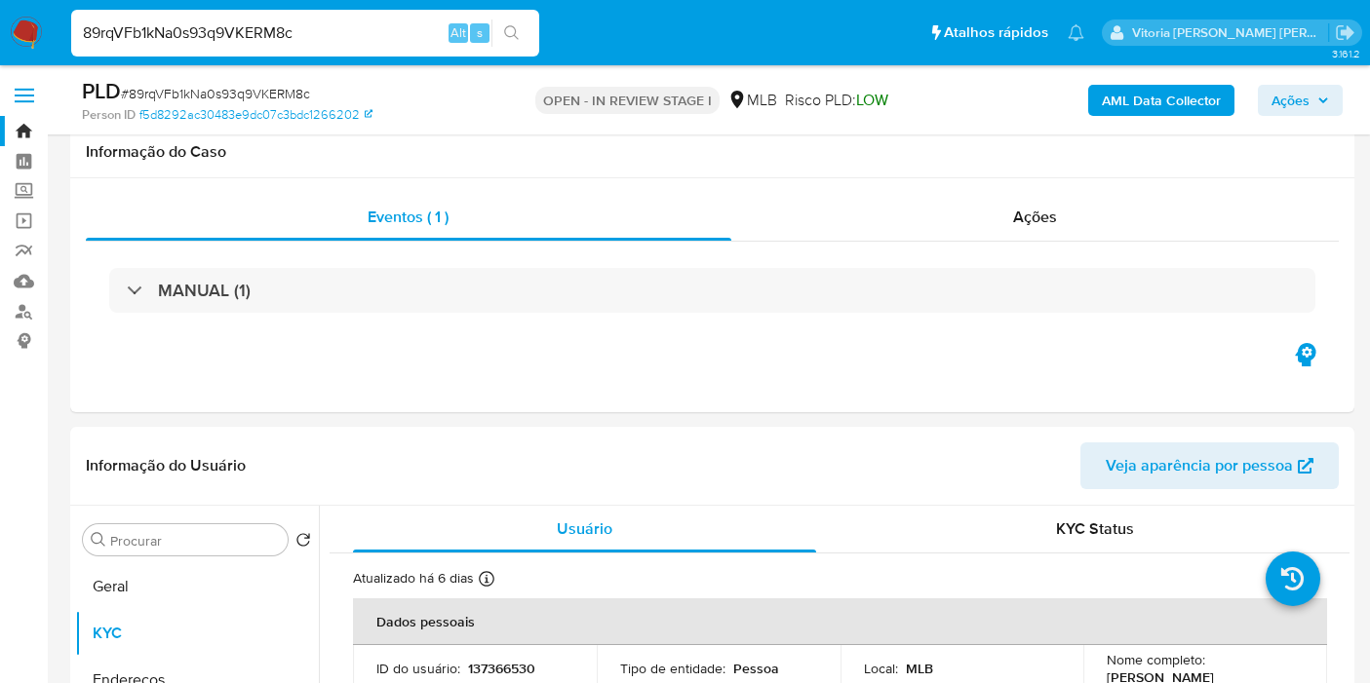
click at [1275, 95] on span "Ações" at bounding box center [1290, 100] width 38 height 31
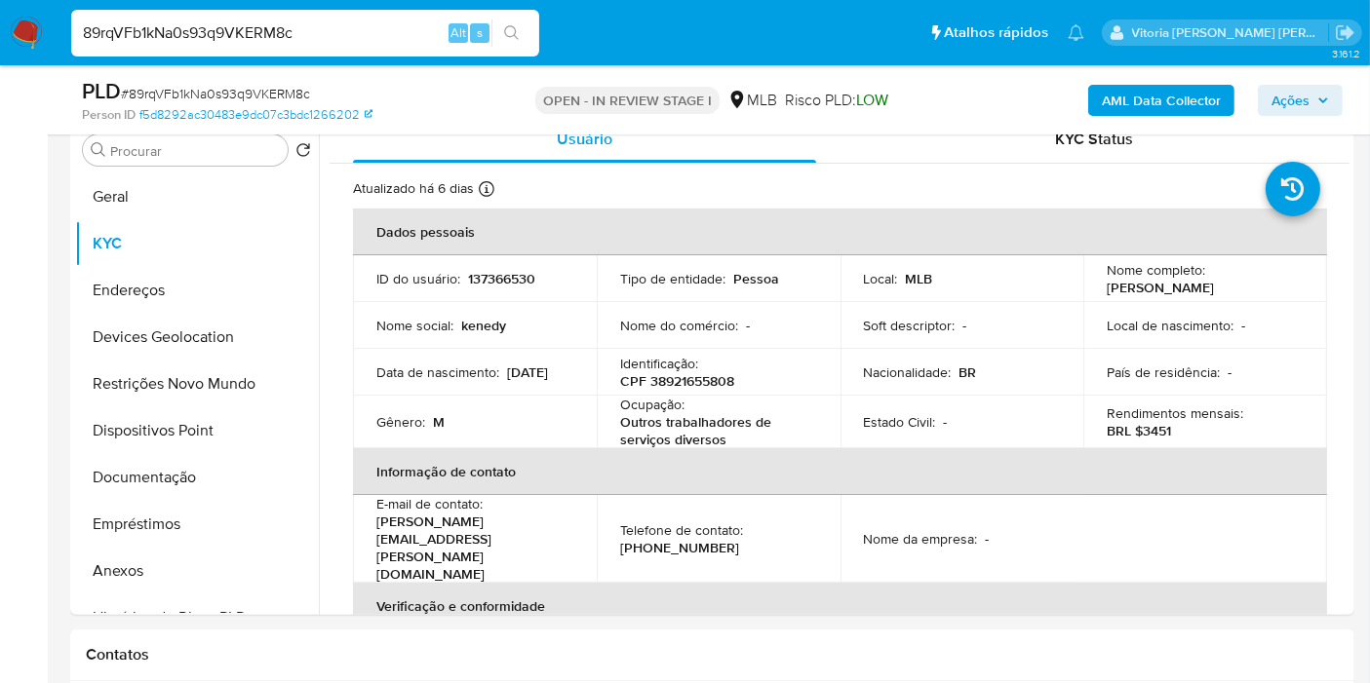
scroll to position [891, 0]
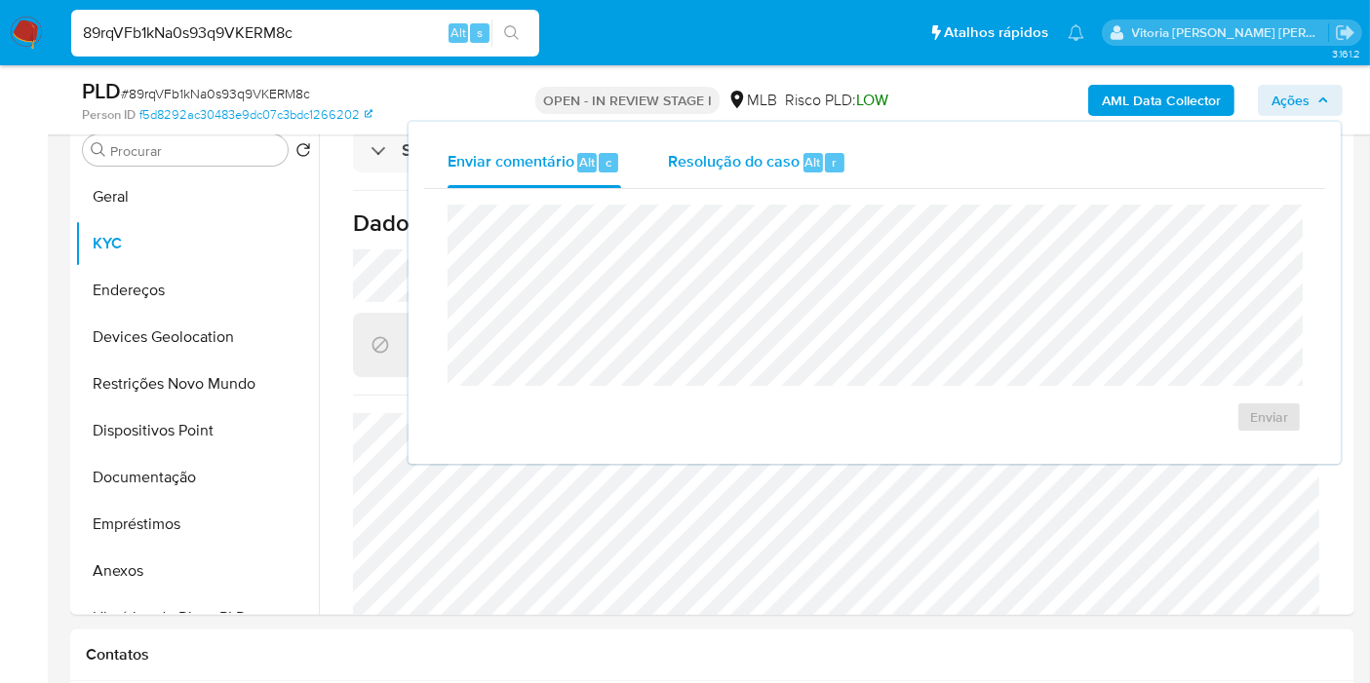
click at [772, 168] on span "Resolução do caso" at bounding box center [734, 161] width 132 height 22
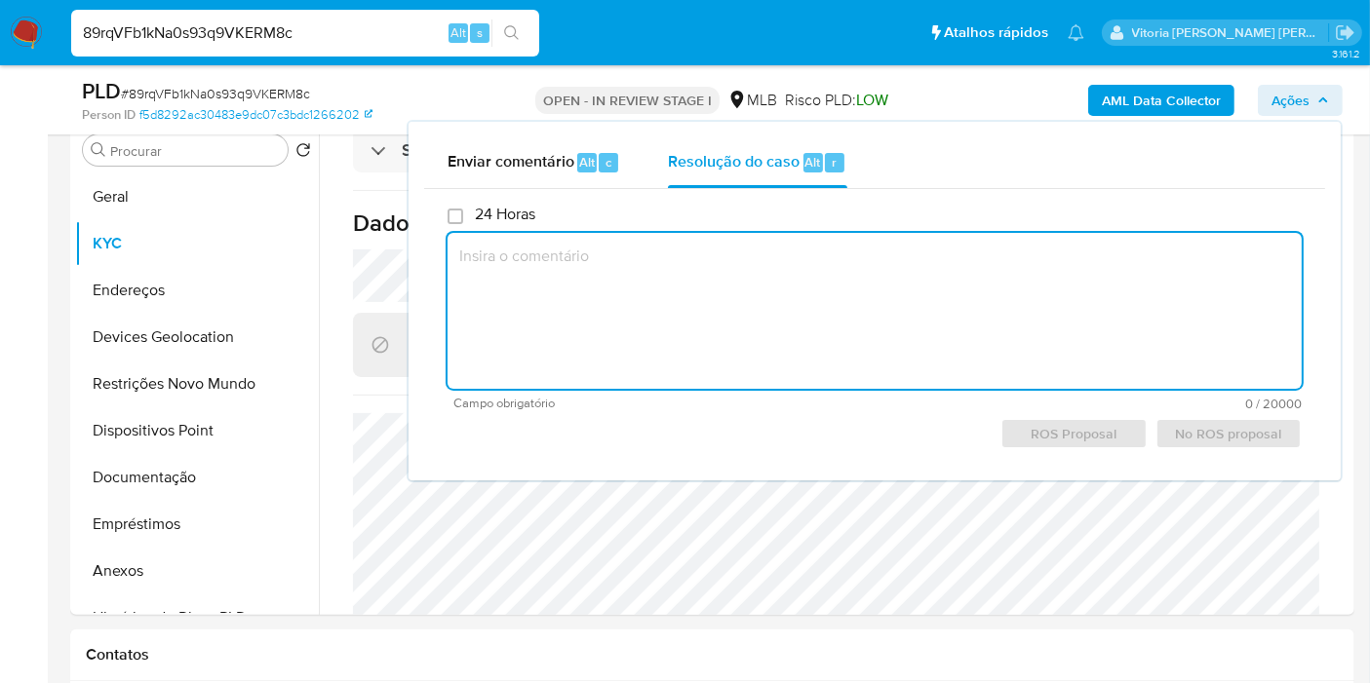
paste textarea "[PERSON_NAME] relevantes concluídos pelo analista: Cliente recebe recursos por …"
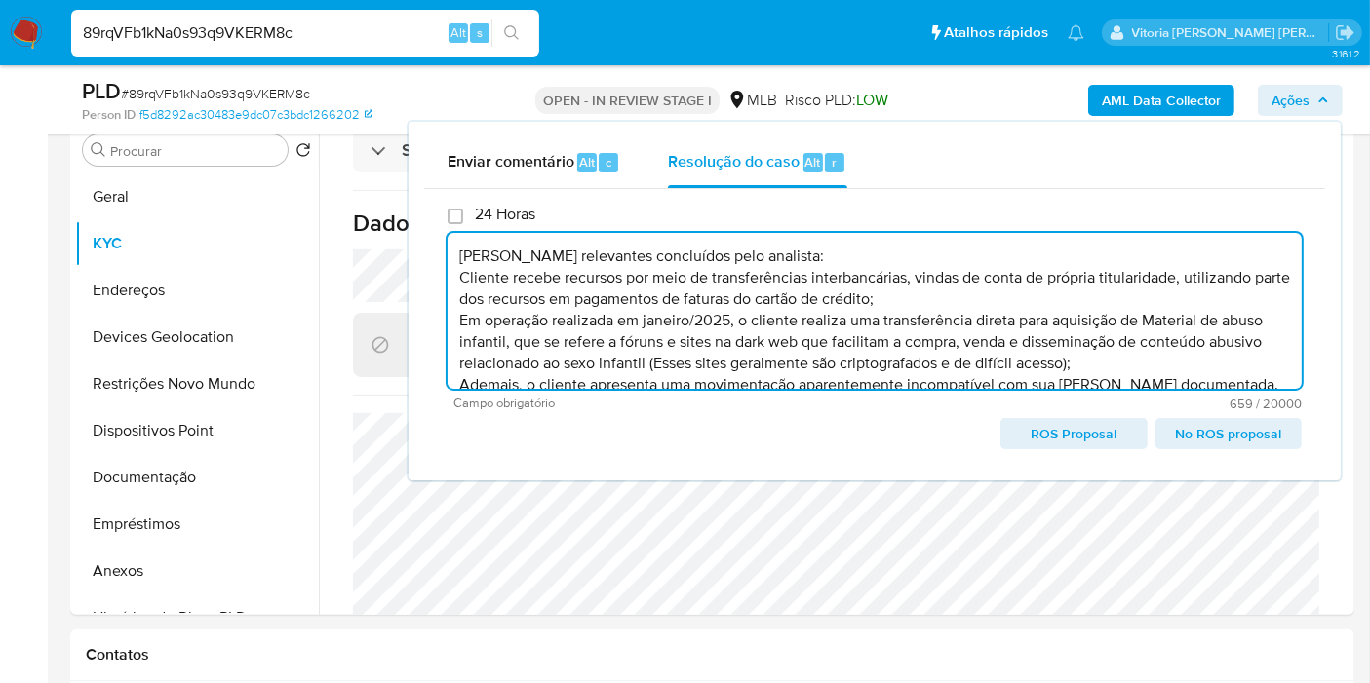
scroll to position [28, 0]
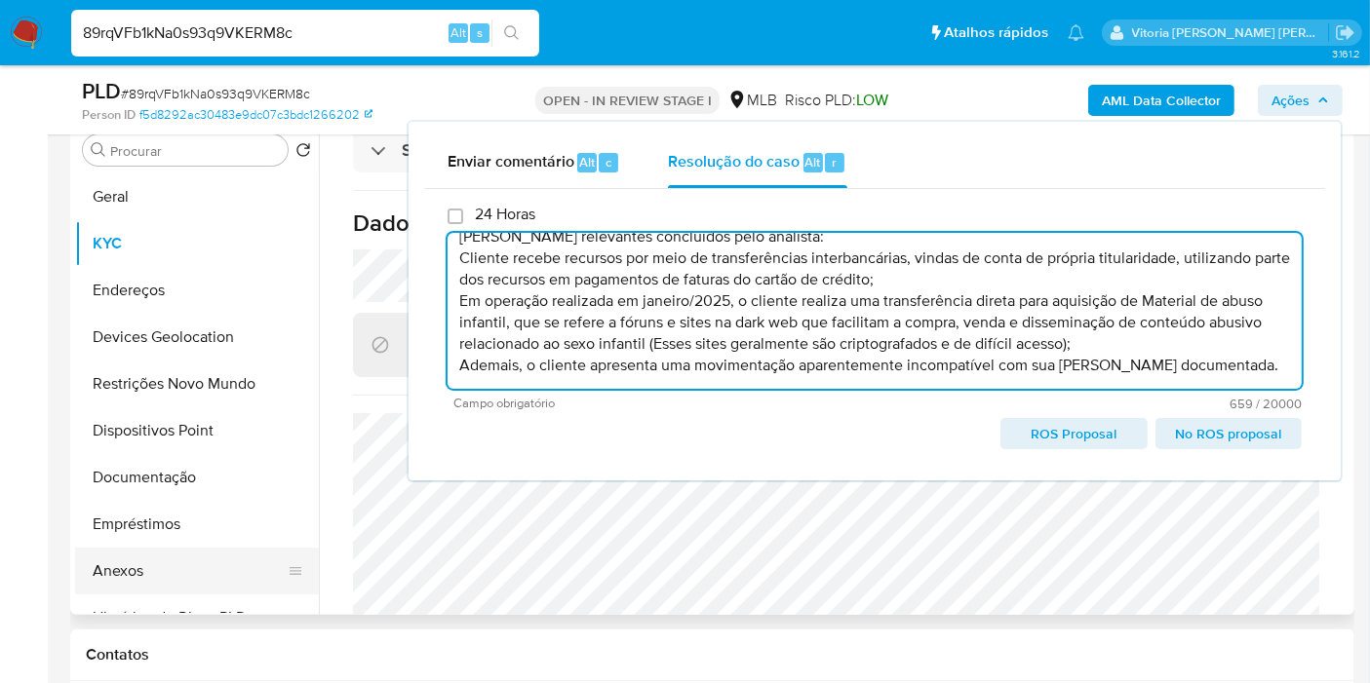
type textarea "Fatos relevantes concluídos pelo analista: Cliente recebe recursos por meio de …"
click at [121, 558] on button "Anexos" at bounding box center [189, 571] width 228 height 47
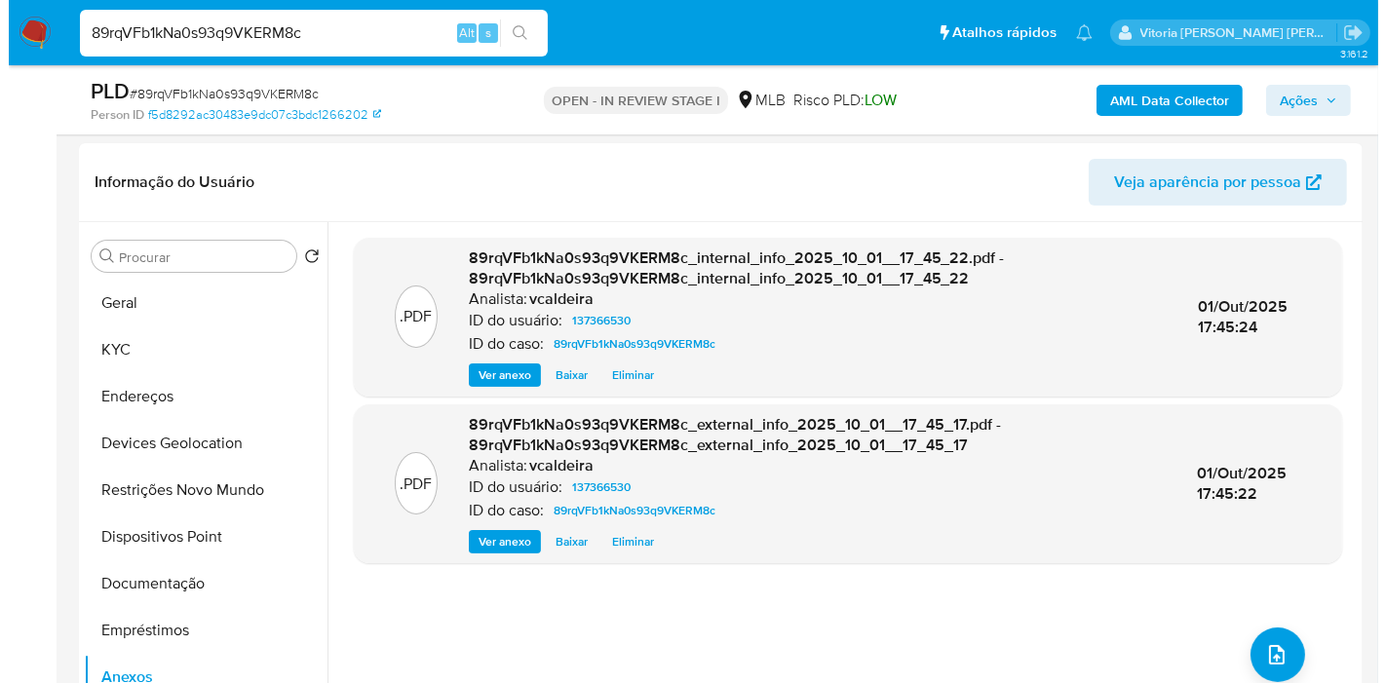
scroll to position [282, 0]
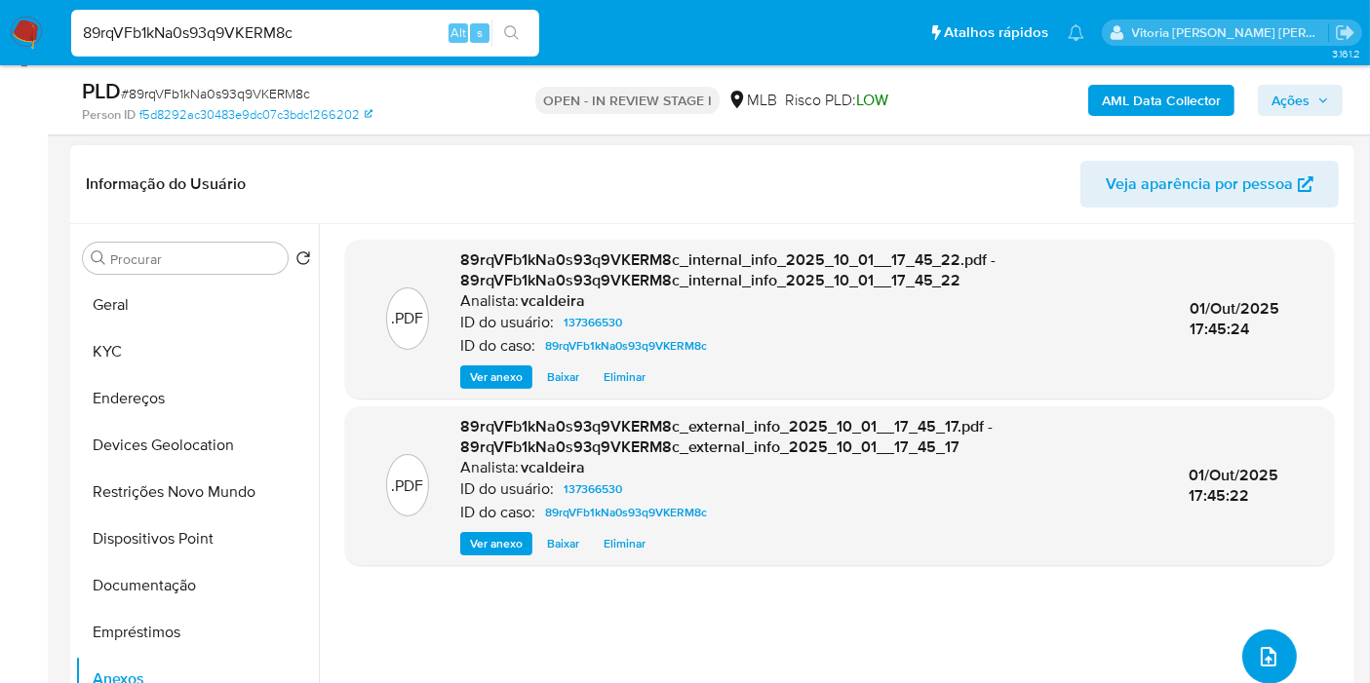
click at [1245, 637] on button "upload-file" at bounding box center [1269, 657] width 55 height 55
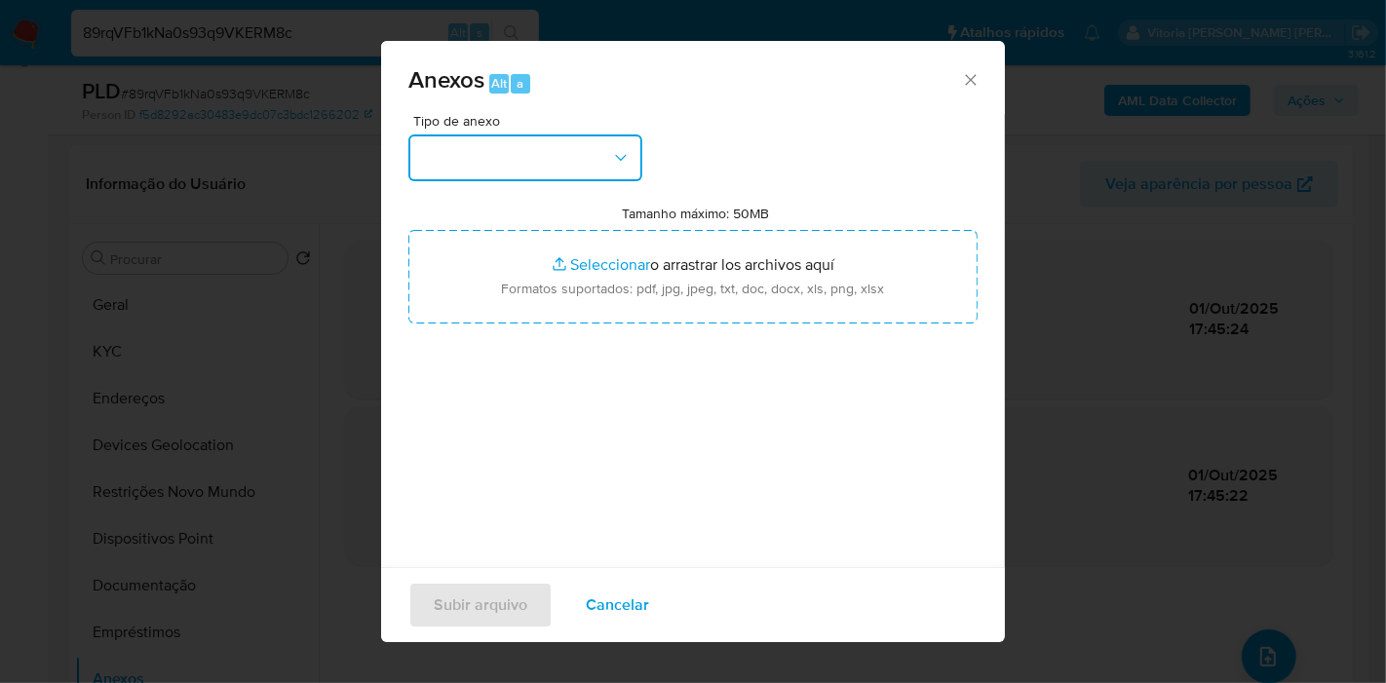
click at [596, 172] on button "button" at bounding box center [525, 158] width 234 height 47
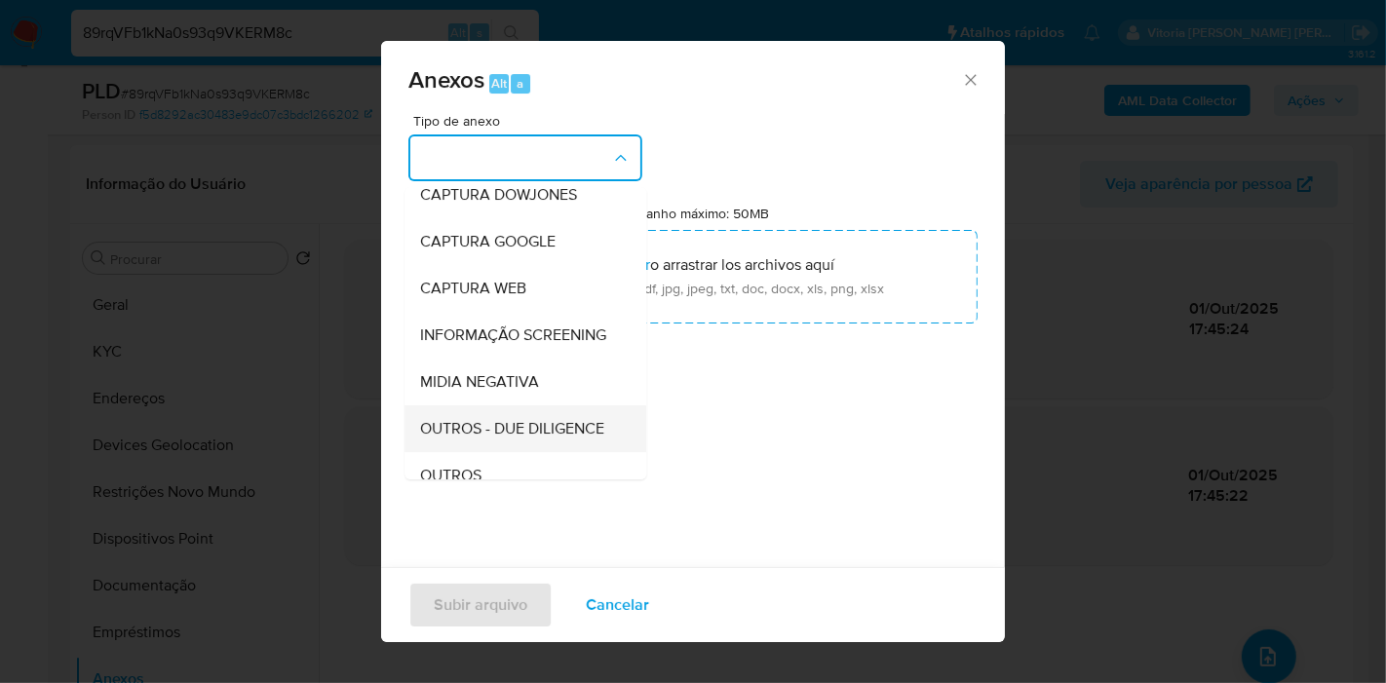
scroll to position [108, 0]
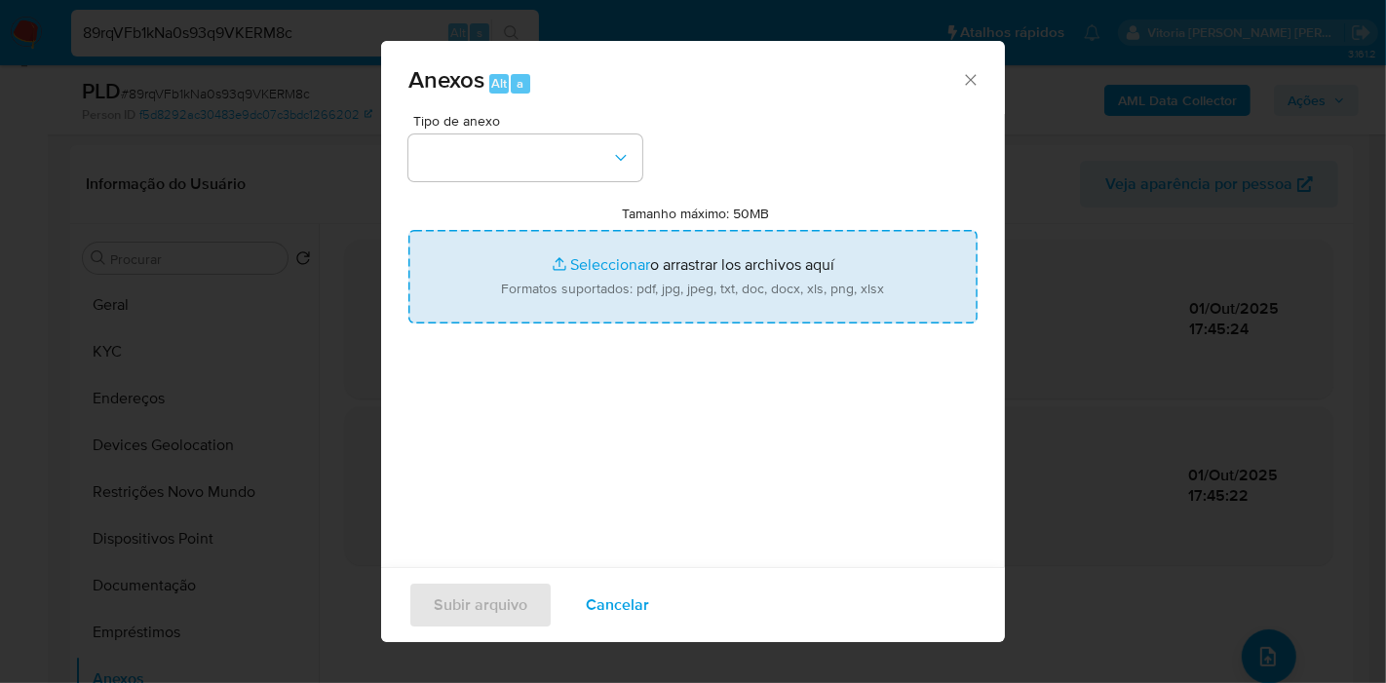
click at [759, 253] on input "Tamanho máximo: 50MB Seleccionar archivos" at bounding box center [692, 277] width 569 height 94
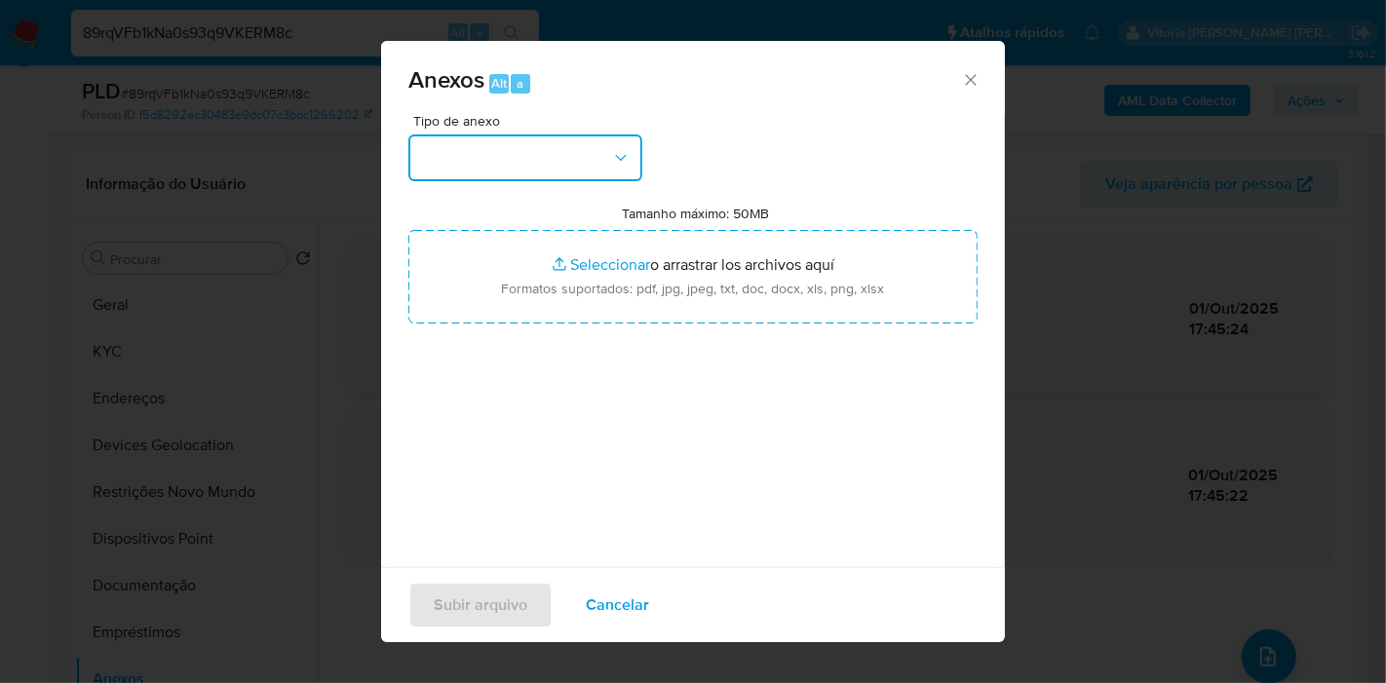
click at [598, 164] on button "button" at bounding box center [525, 158] width 234 height 47
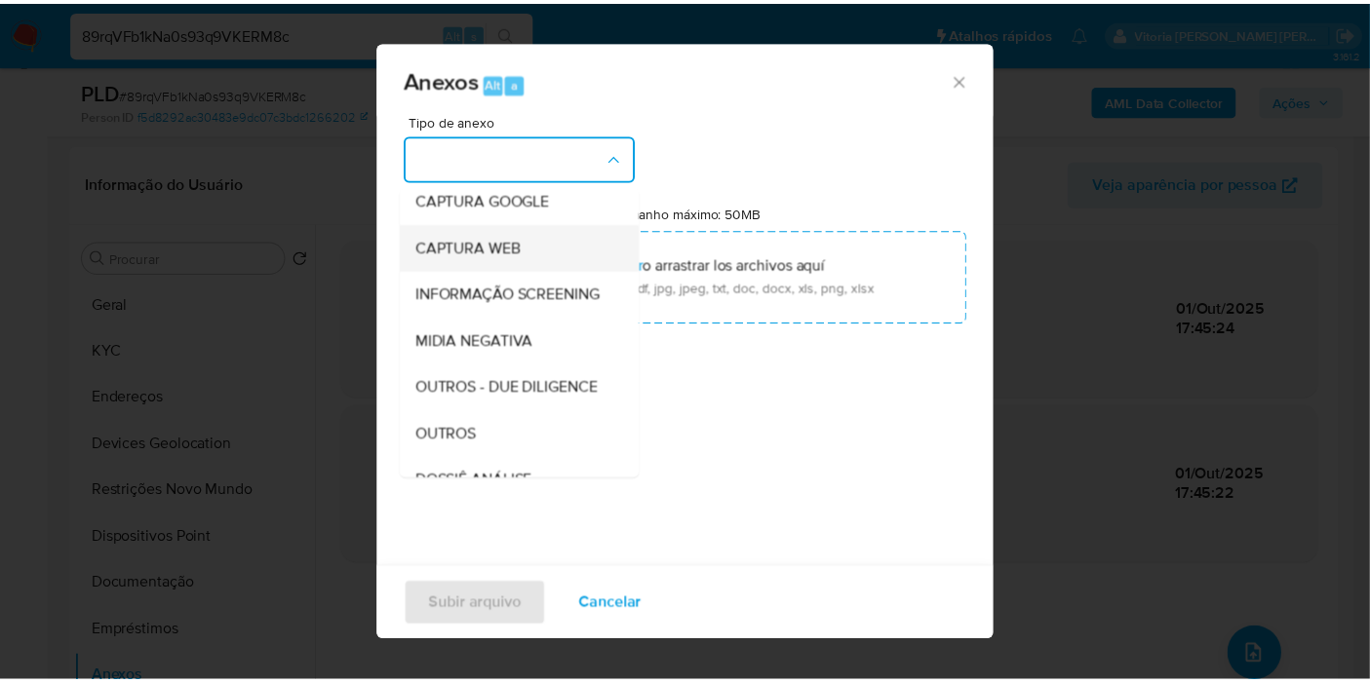
scroll to position [216, 0]
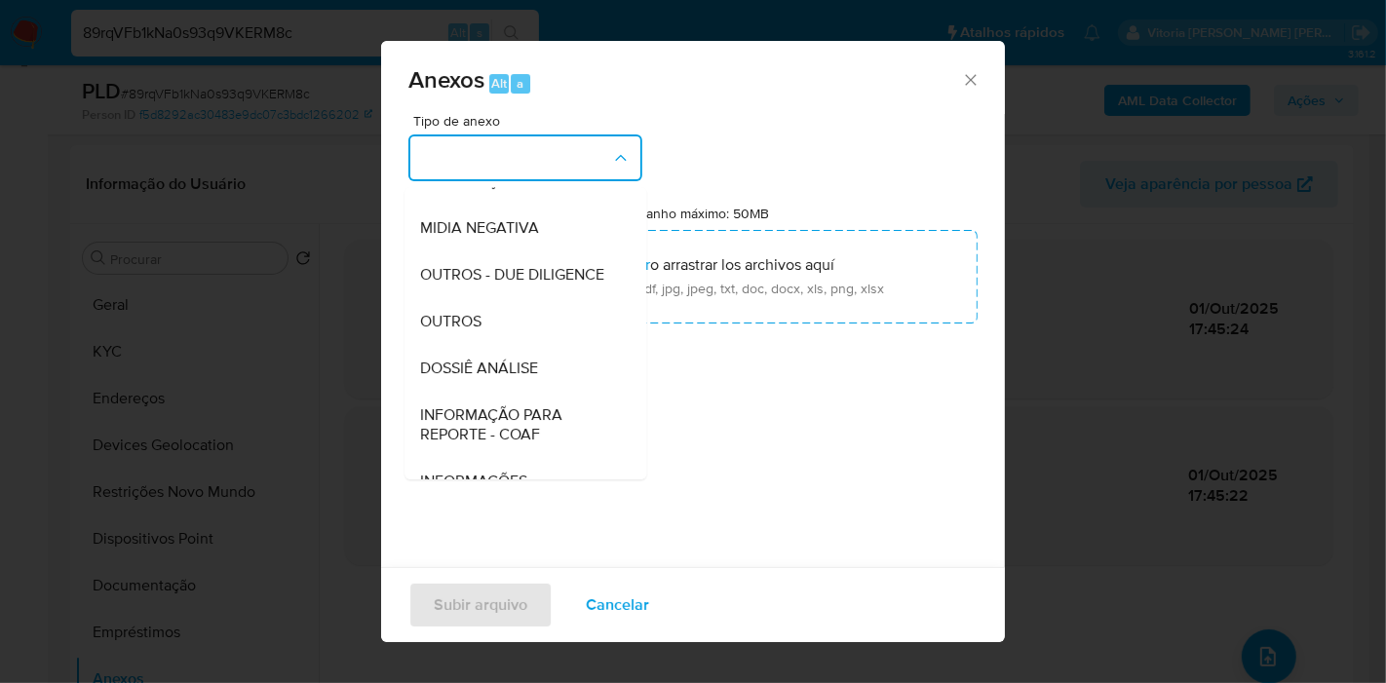
click at [487, 378] on span "DOSSIÊ ANÁLISE" at bounding box center [479, 368] width 118 height 19
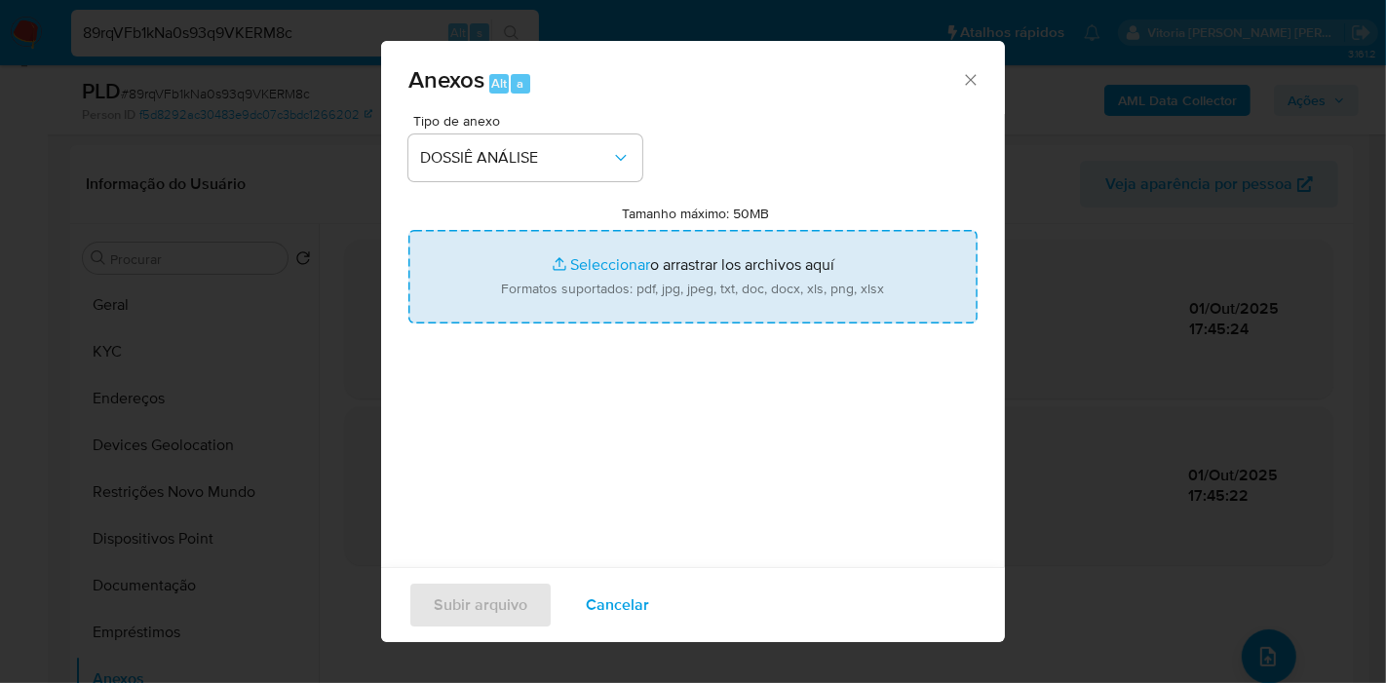
click at [562, 296] on input "Tamanho máximo: 50MB Seleccionar archivos" at bounding box center [692, 277] width 569 height 94
type input "C:\fakepath\Mulan 137366530_2025_10_01_07_54_47.pdf"
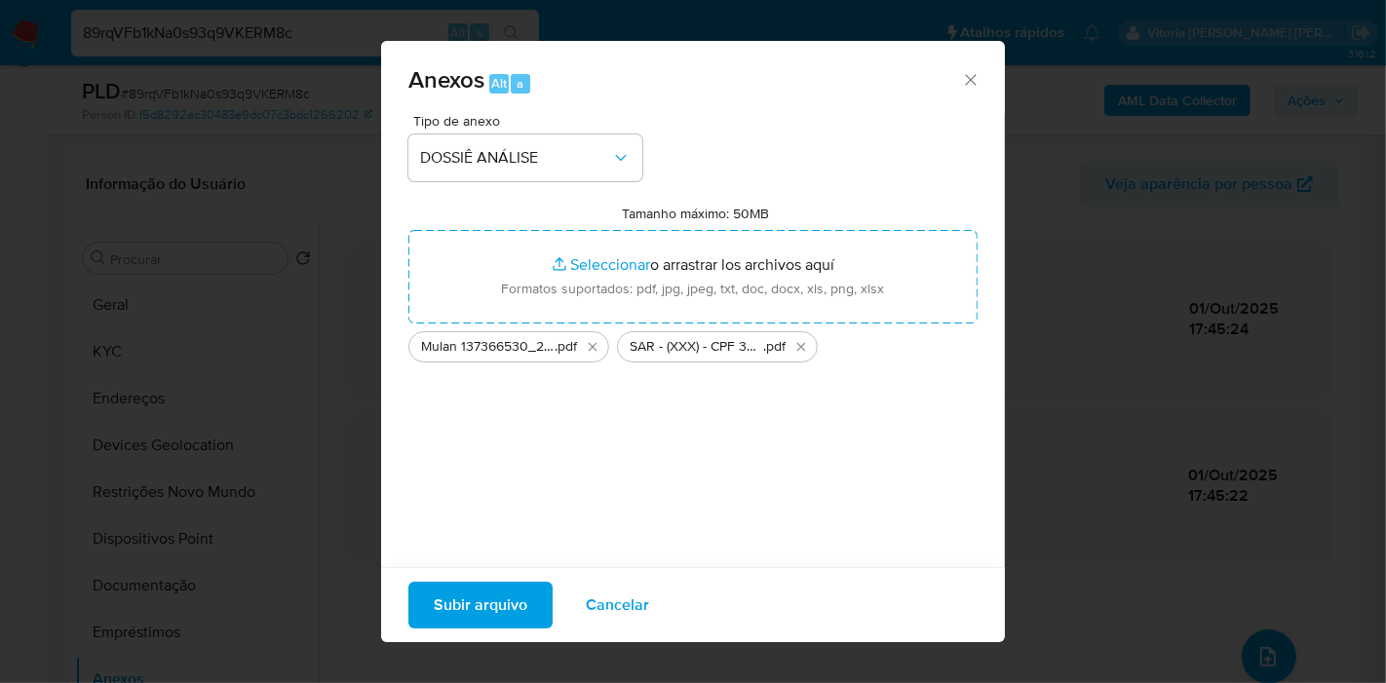
click at [491, 602] on span "Subir arquivo" at bounding box center [481, 605] width 94 height 43
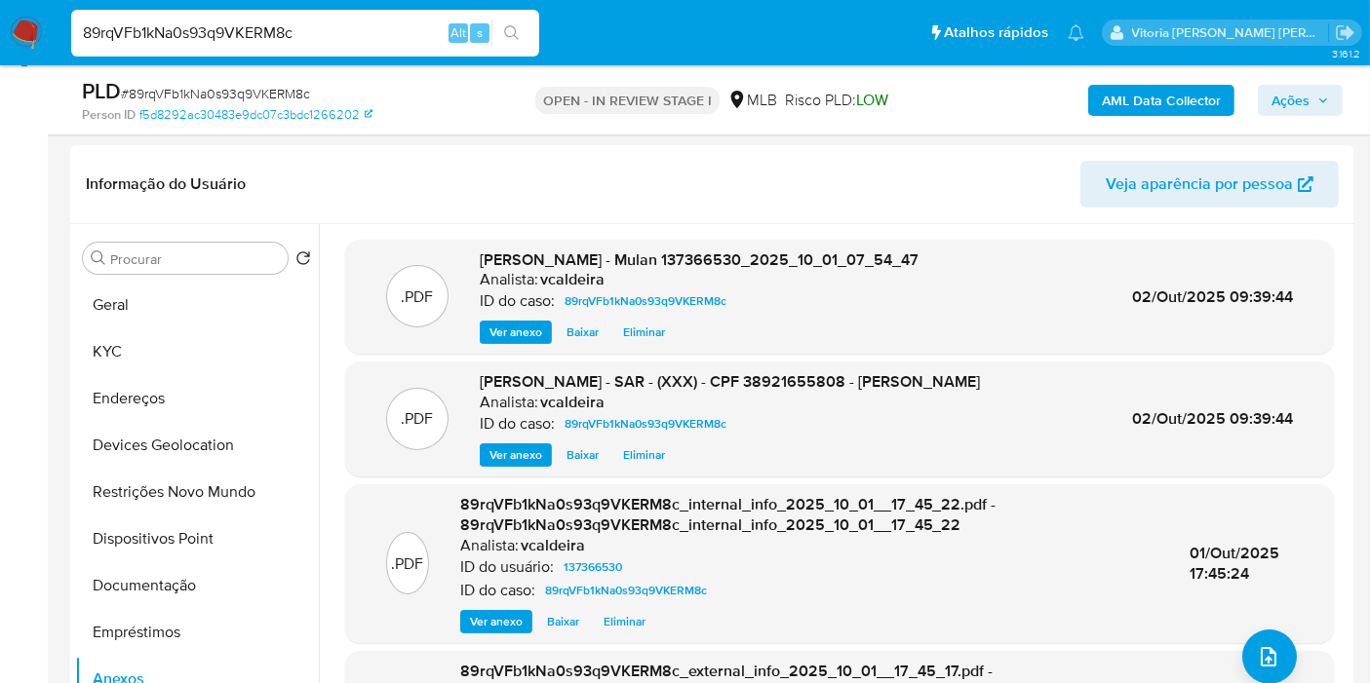
click at [1298, 115] on div "AML Data Collector Ações" at bounding box center [1134, 100] width 415 height 46
click at [1289, 99] on span "Ações" at bounding box center [1290, 100] width 38 height 31
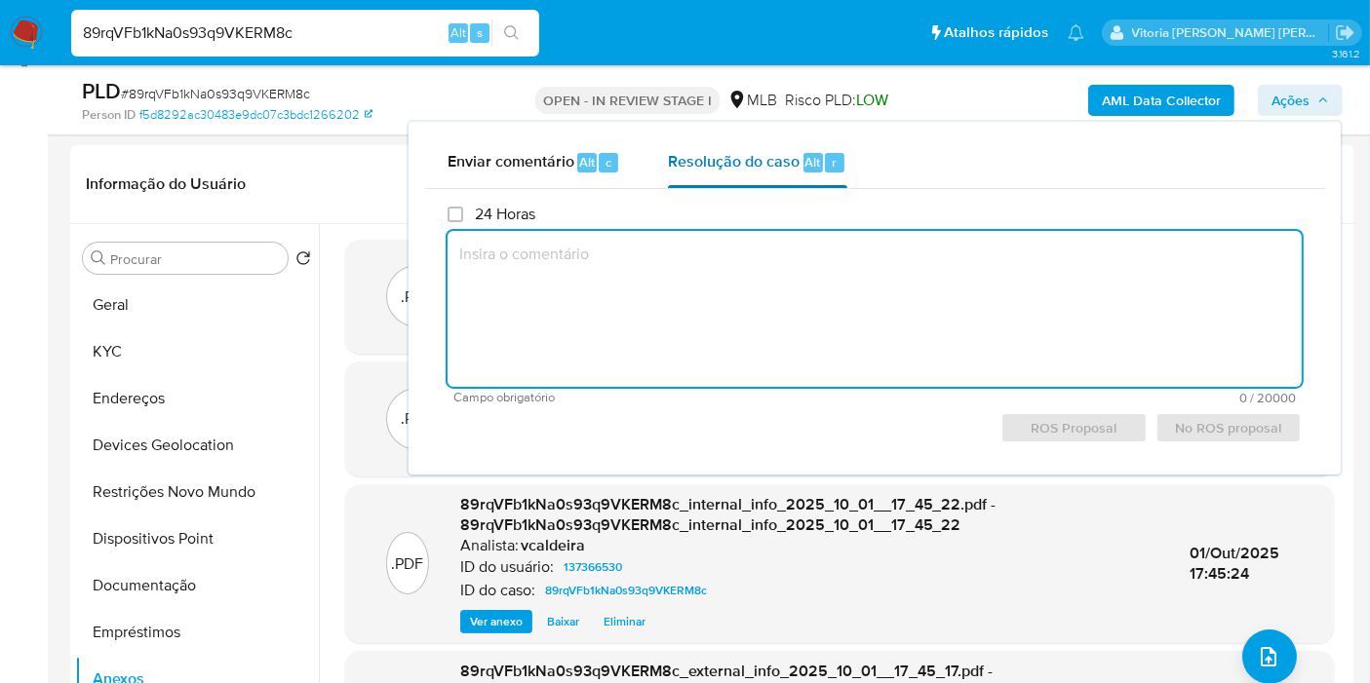
click at [797, 163] on span "Resolução do caso" at bounding box center [734, 161] width 132 height 22
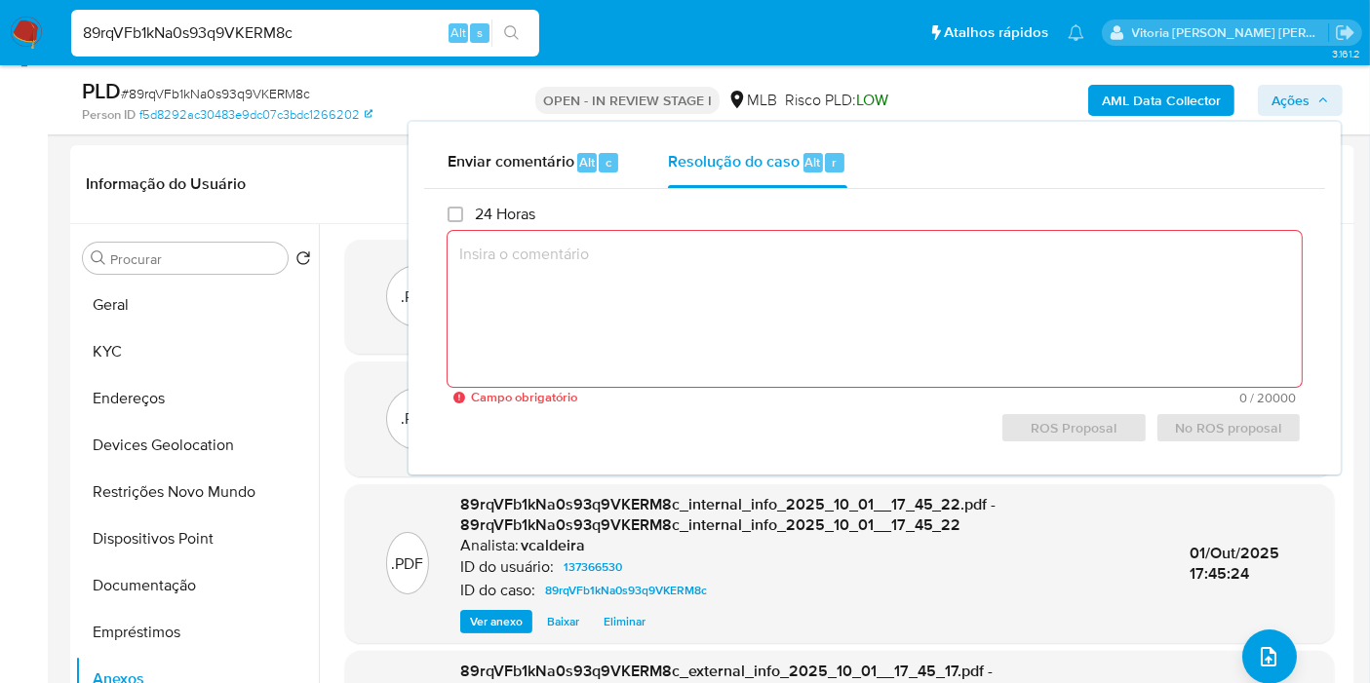
click at [519, 269] on textarea at bounding box center [874, 309] width 854 height 156
paste textarea "Fatos relevantes concluídos pelo analista: Cliente recebe recursos por meio de …"
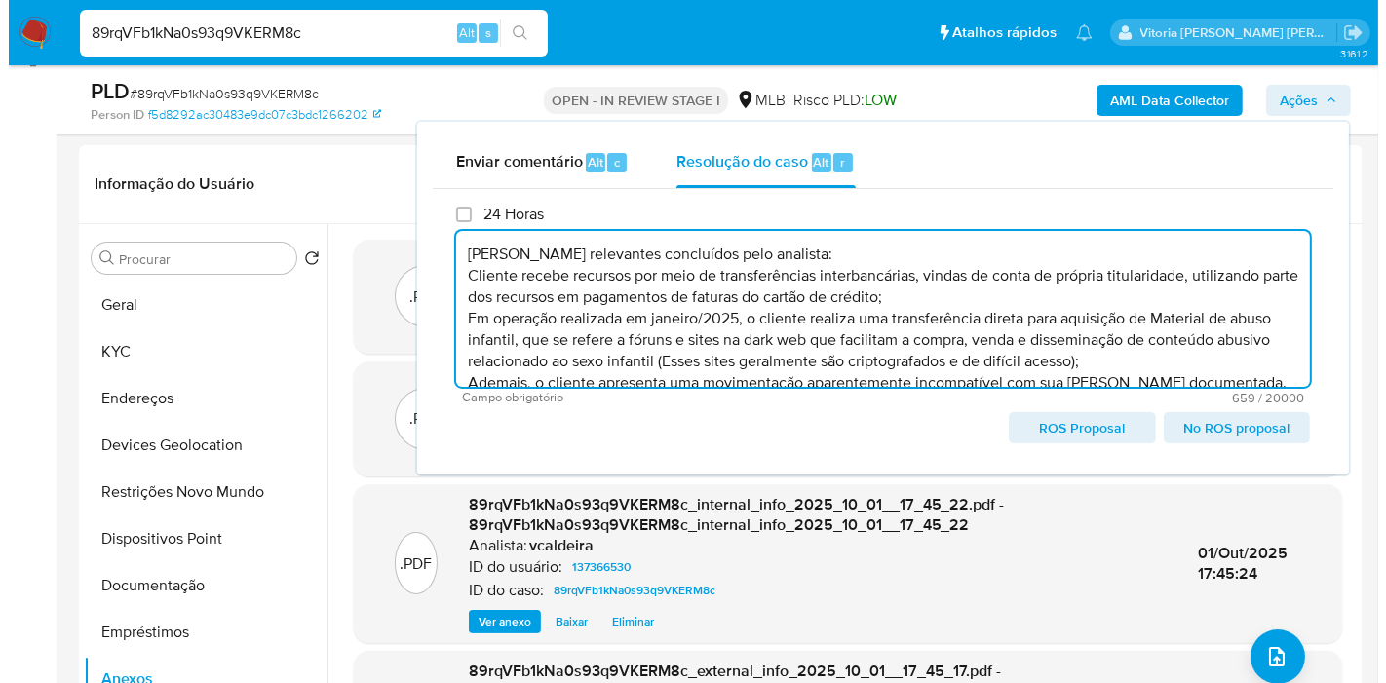
scroll to position [28, 0]
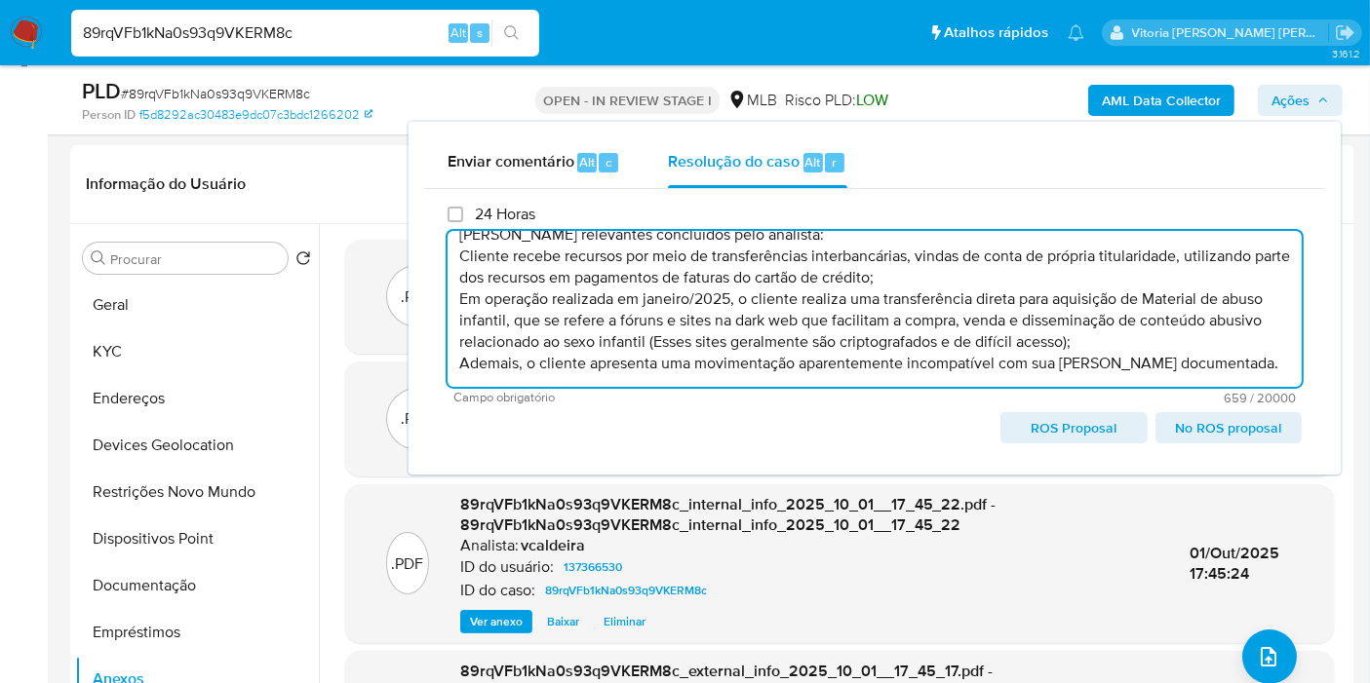
click at [1067, 433] on span "ROS Proposal" at bounding box center [1073, 427] width 119 height 27
type textarea "Fatos relevantes concluídos pelo analista: Cliente recebe recursos por meio de …"
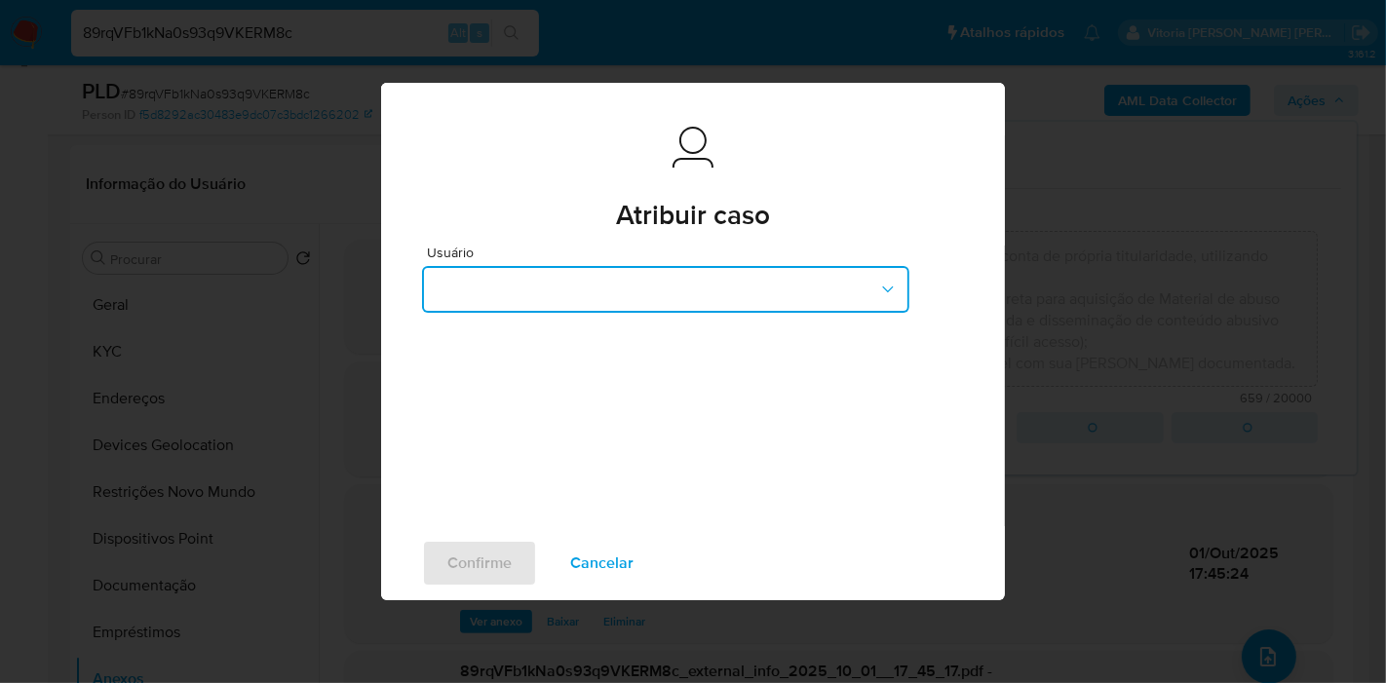
click at [608, 291] on button "button" at bounding box center [665, 289] width 487 height 47
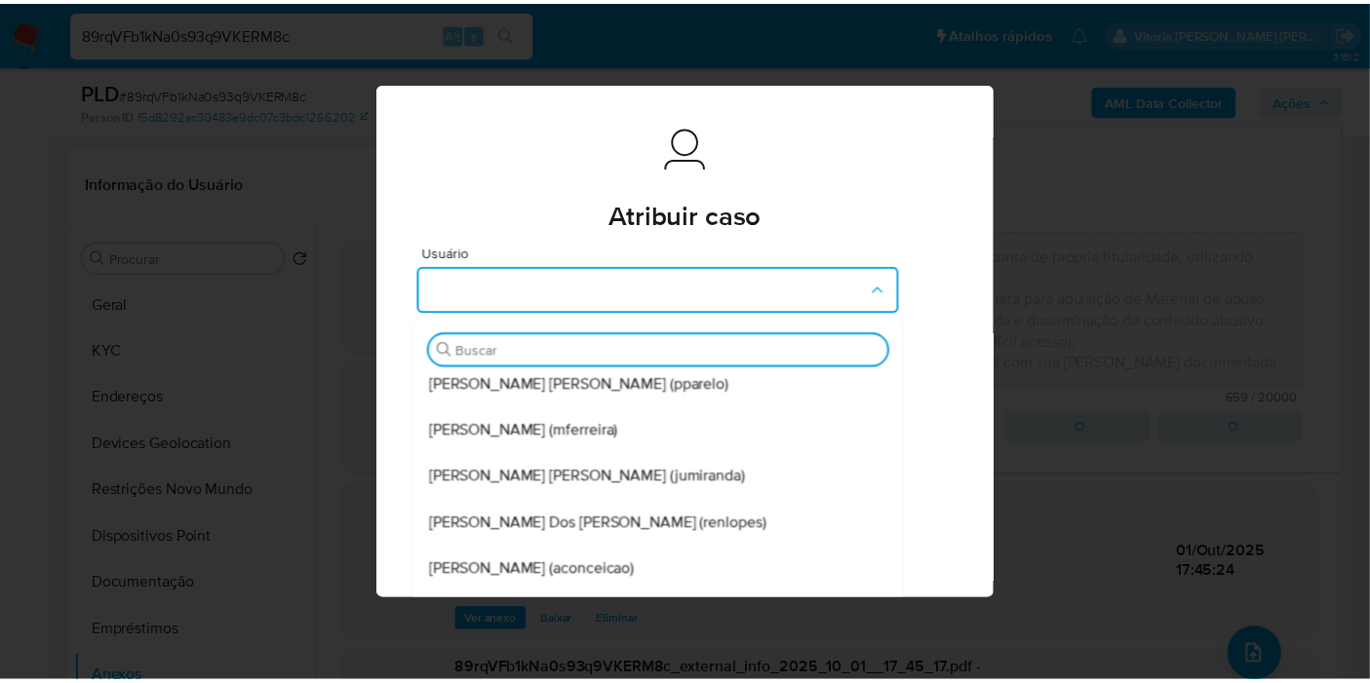
scroll to position [0, 0]
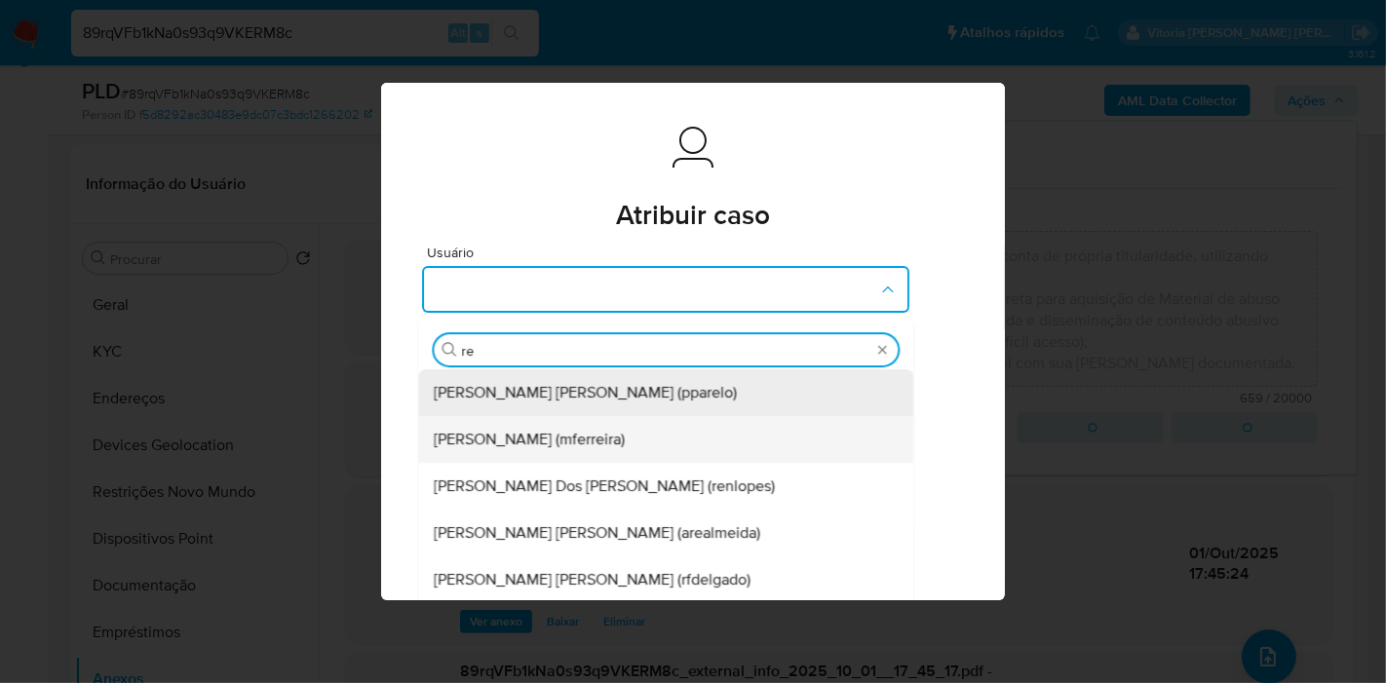
type input "ren"
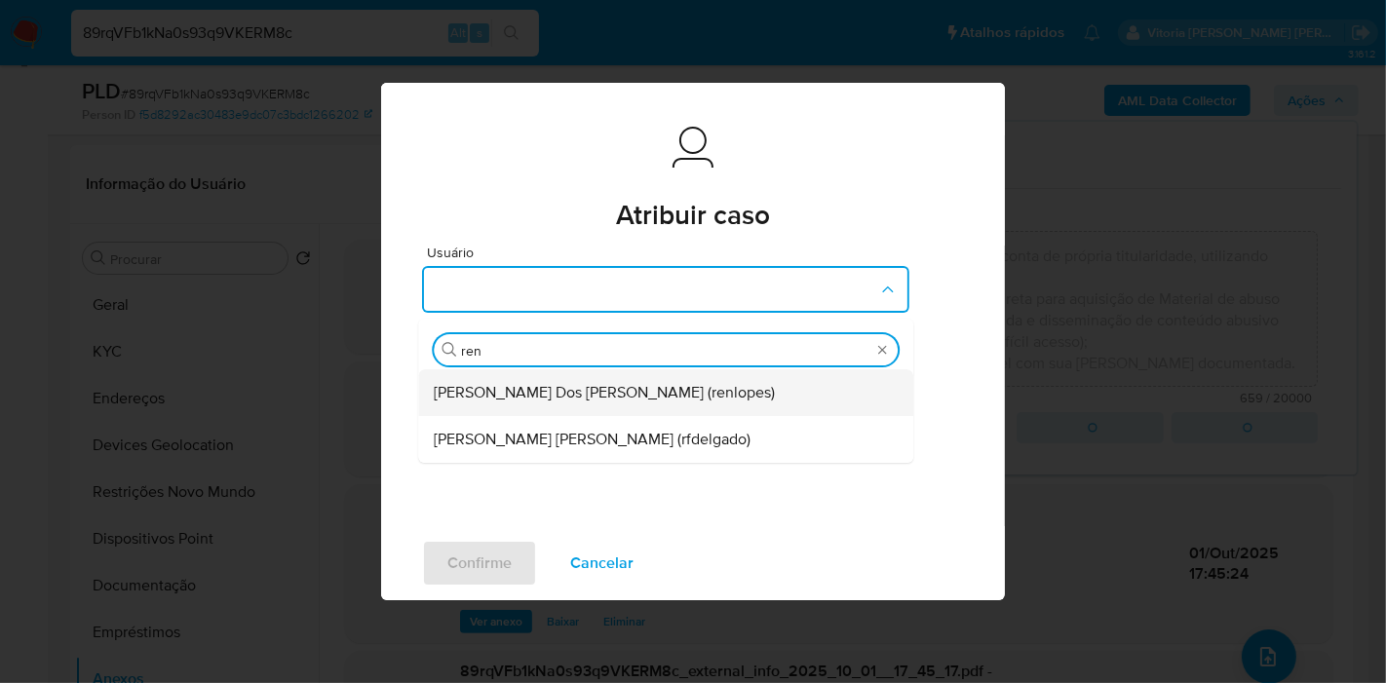
click at [565, 399] on span "Renato Lopes Dos Santos (renlopes)" at bounding box center [604, 392] width 341 height 19
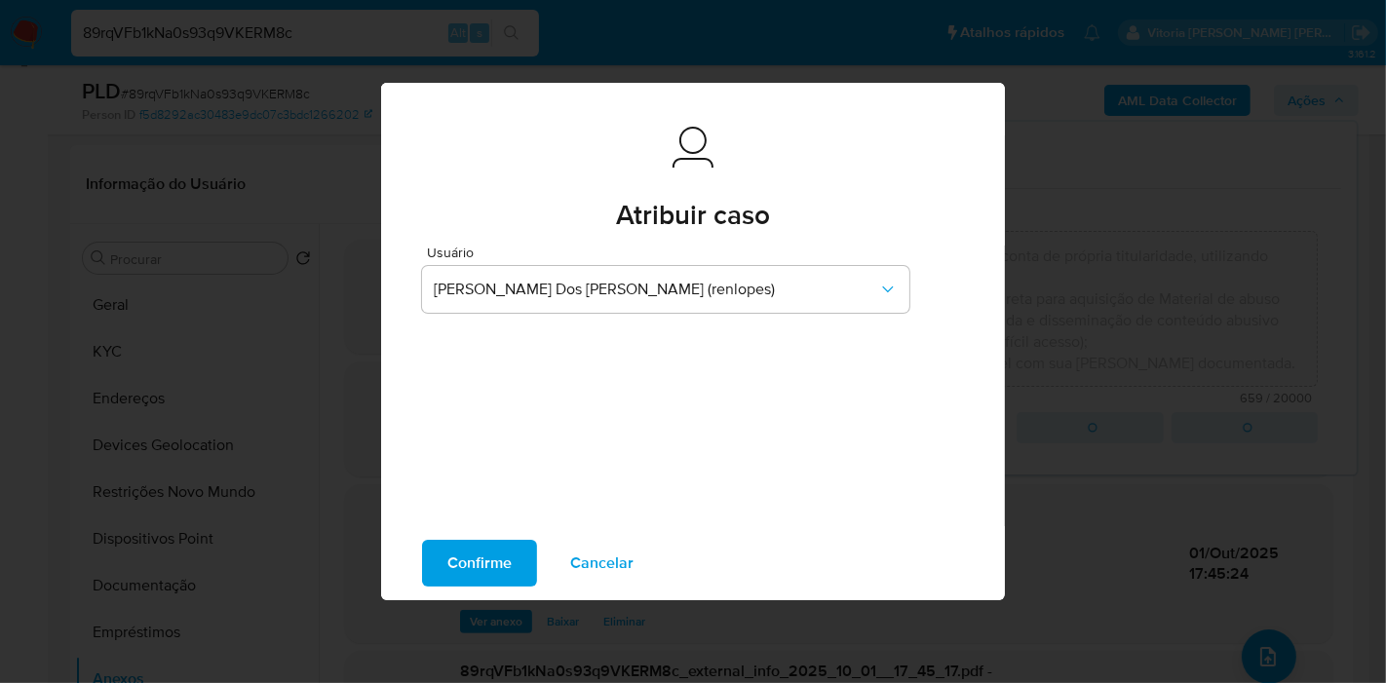
click at [476, 564] on span "Confirme" at bounding box center [479, 563] width 64 height 43
type textarea "Fatos relevantes concluídos pelo analista: Cliente recebe recursos por meio de …"
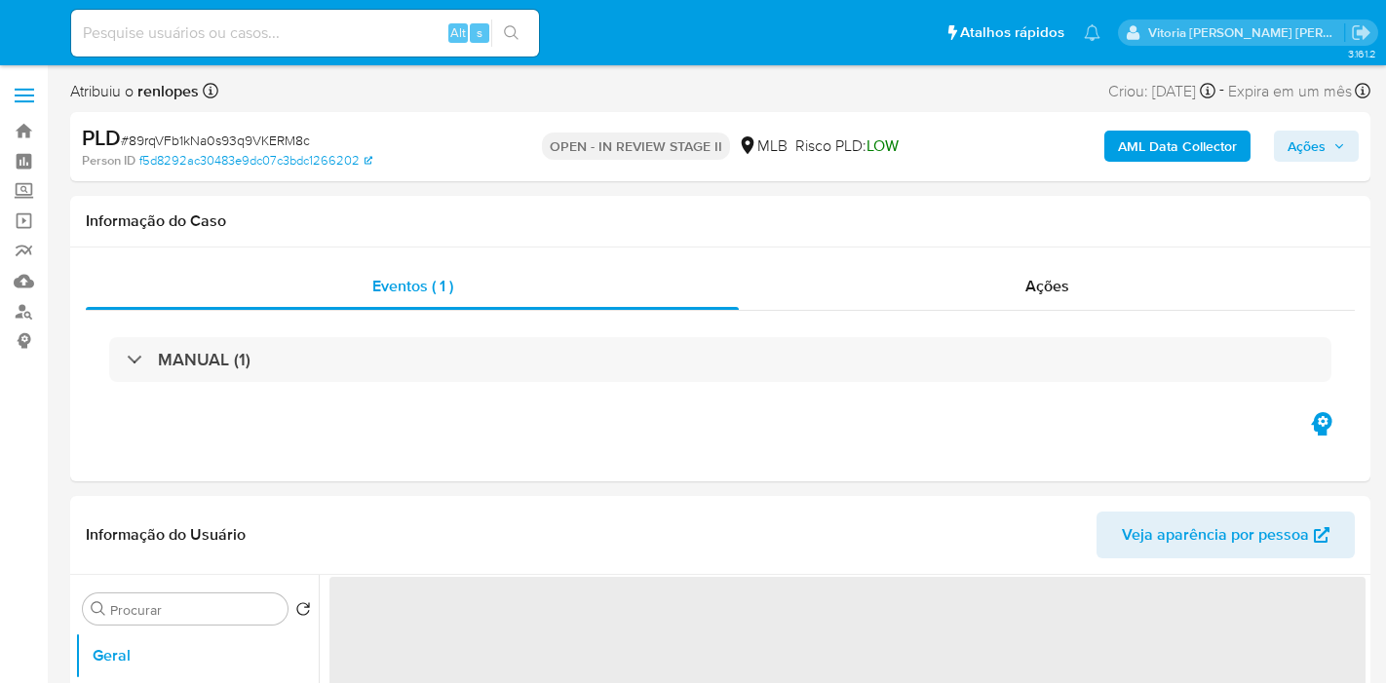
select select "10"
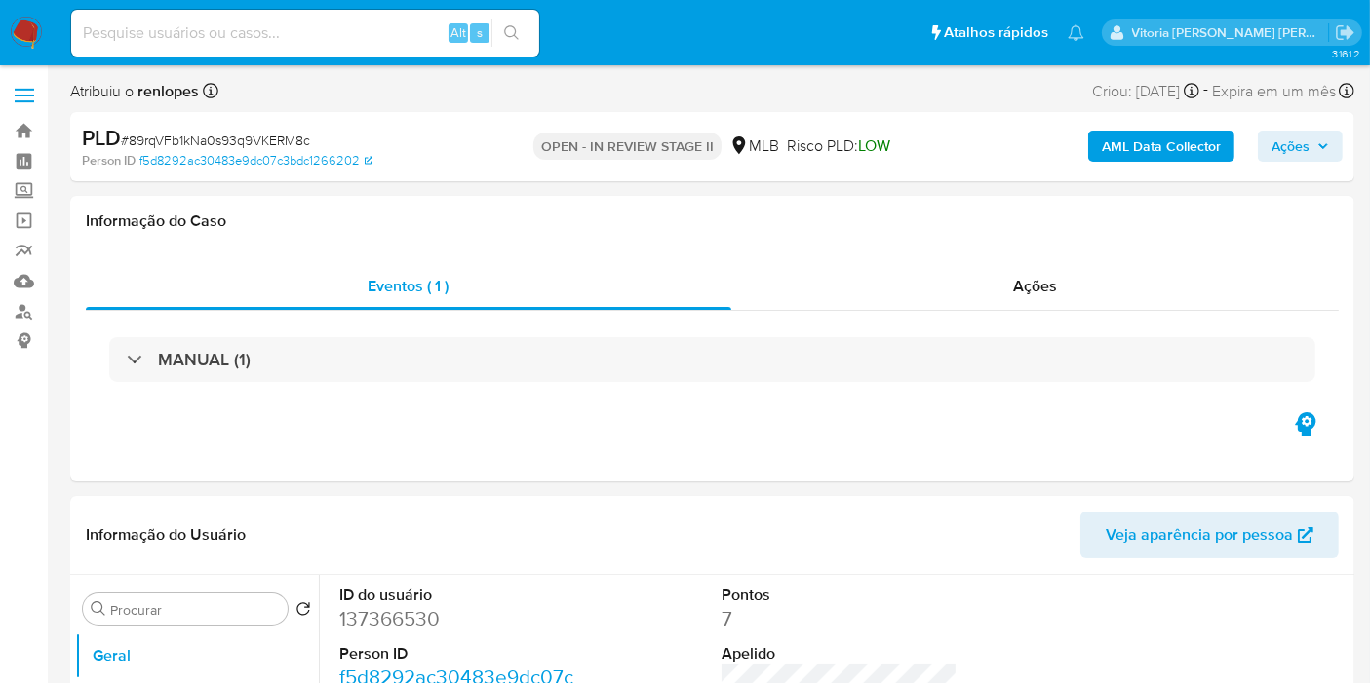
click at [223, 145] on span "# 89rqVFb1kNa0s93q9VKERM8c" at bounding box center [215, 140] width 189 height 19
copy span "89rqVFb1kNa0s93q9VKERM8c"
click at [317, 29] on input at bounding box center [305, 32] width 468 height 25
paste input "I0bSbwhFGLSb0IkE9THv7JnJ"
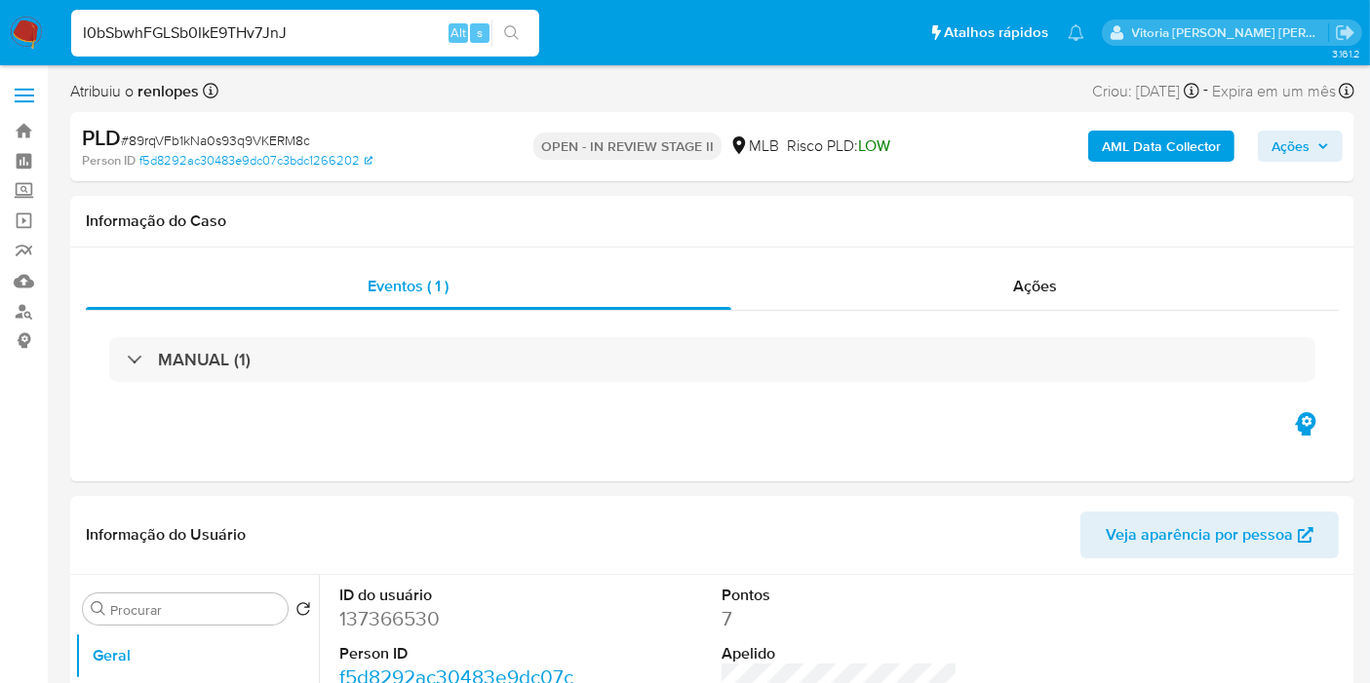
type input "I0bSbwhFGLSb0IkE9THv7JnJ"
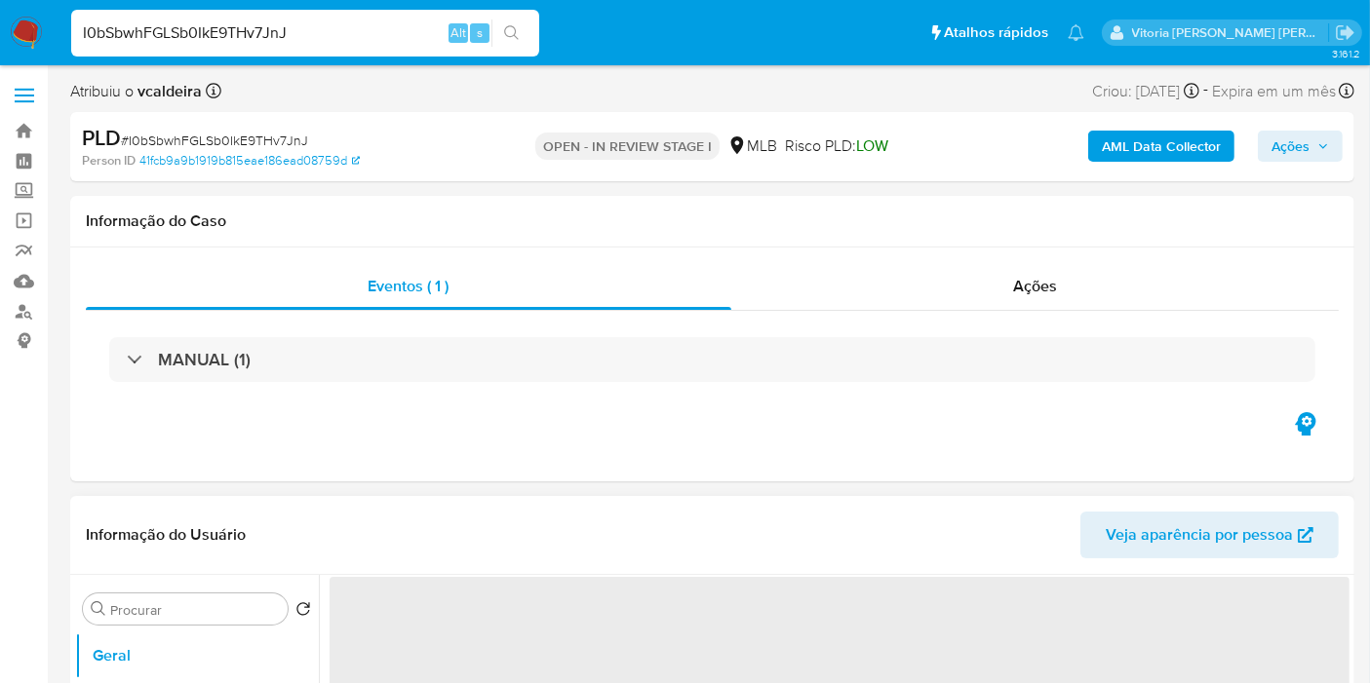
select select "10"
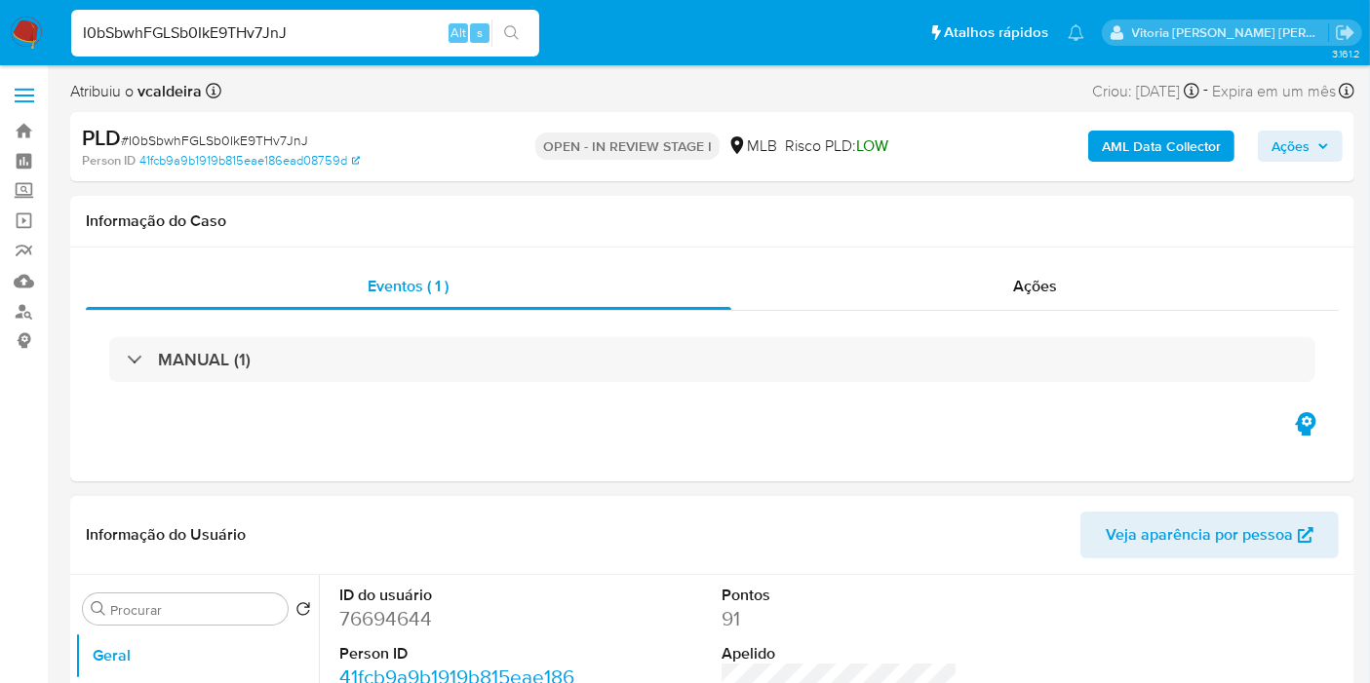
click at [382, 611] on dd "76694644" at bounding box center [457, 618] width 236 height 27
copy dd "76694644"
click at [221, 29] on input "I0bSbwhFGLSb0IkE9THv7JnJ" at bounding box center [305, 32] width 468 height 25
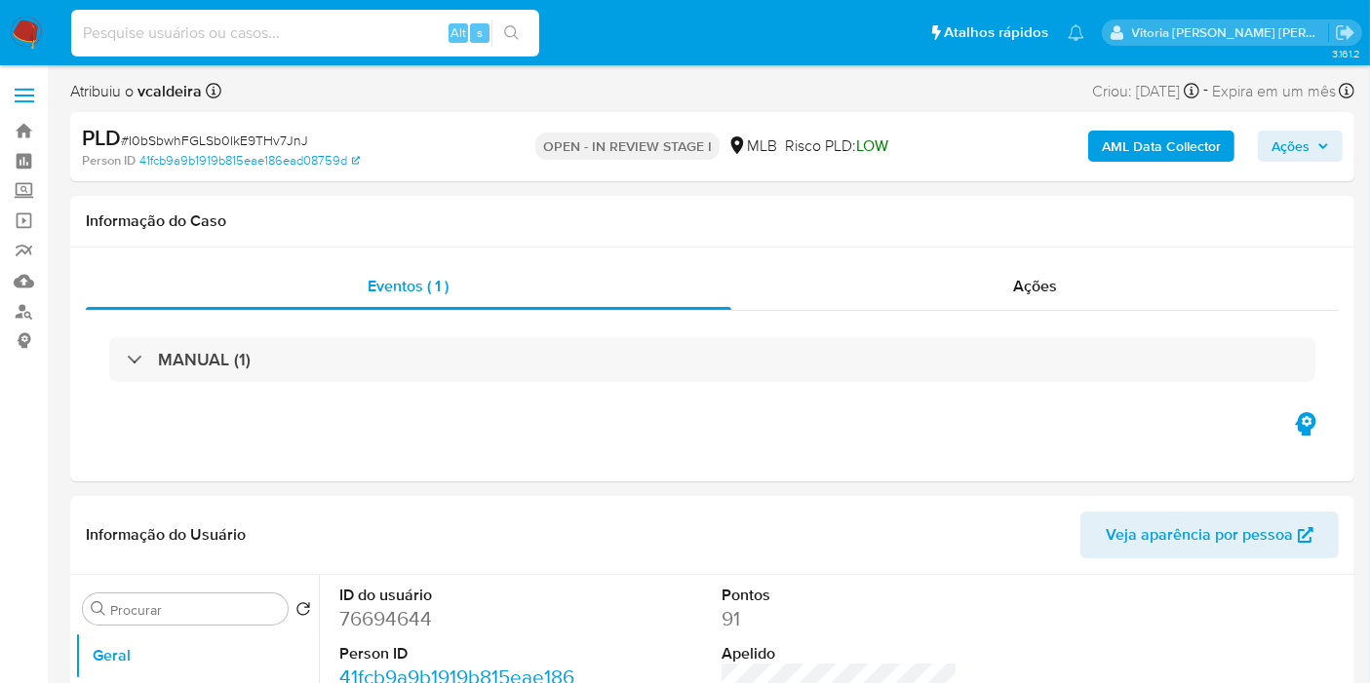
paste input "u8URQl74zo0GLN4MK51W6BjI"
type input "u8URQl74zo0GLN4MK51W6BjI"
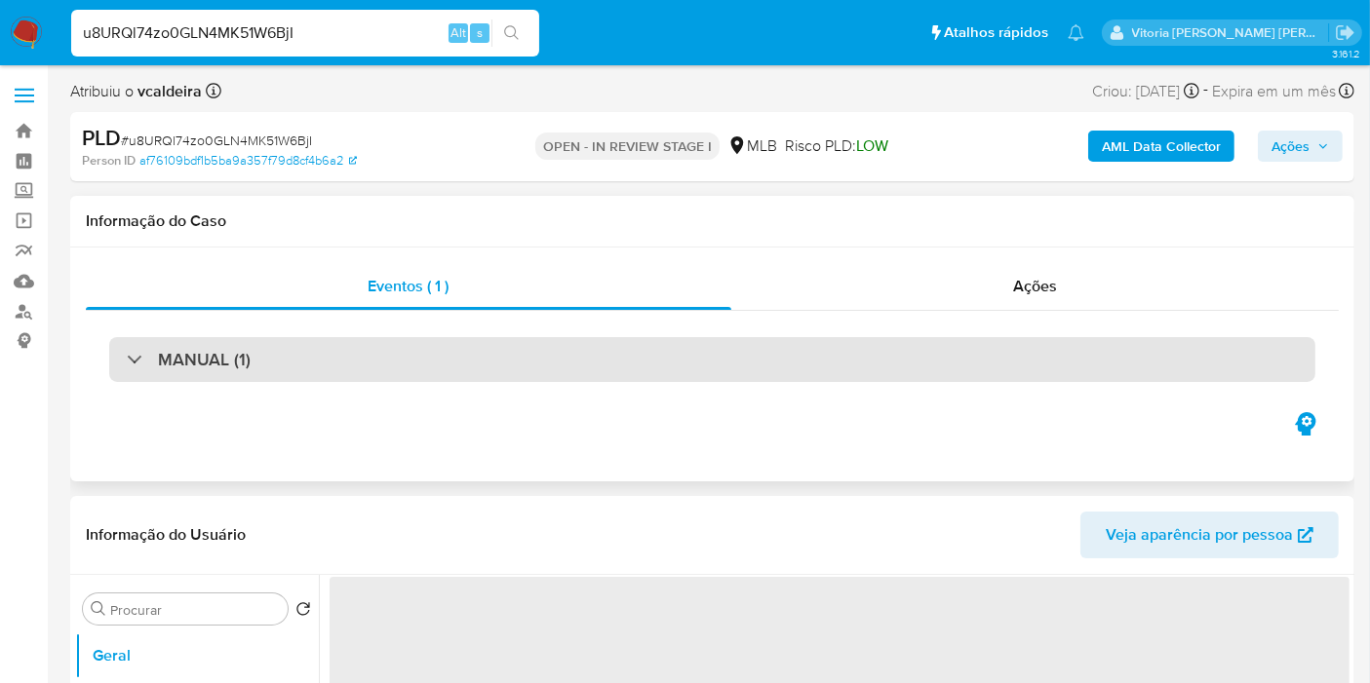
select select "10"
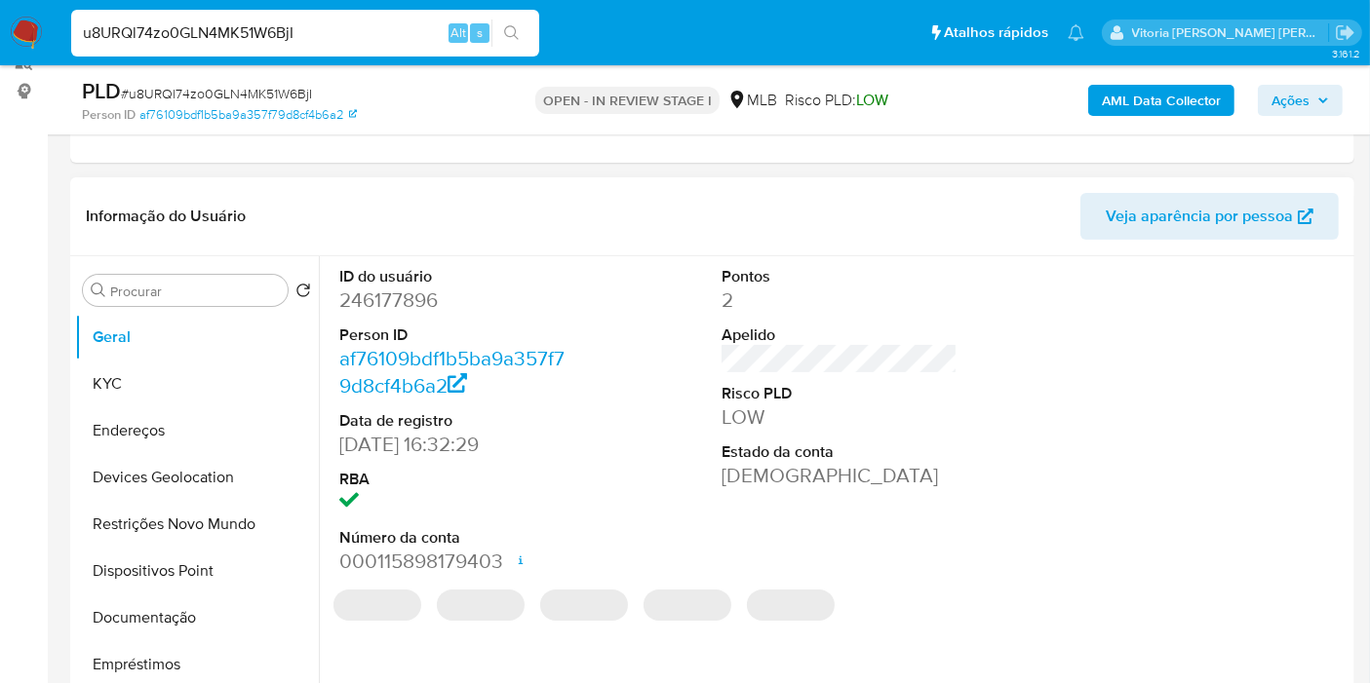
scroll to position [325, 0]
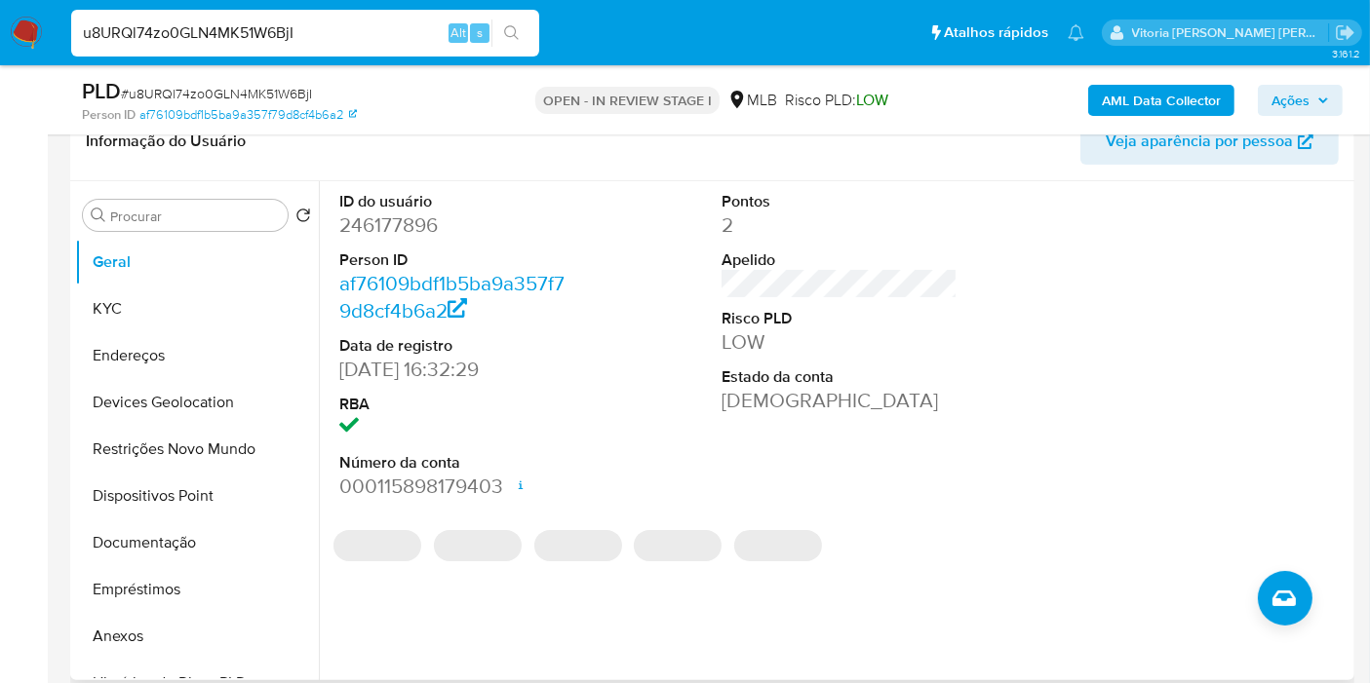
click at [379, 228] on dd "246177896" at bounding box center [457, 225] width 236 height 27
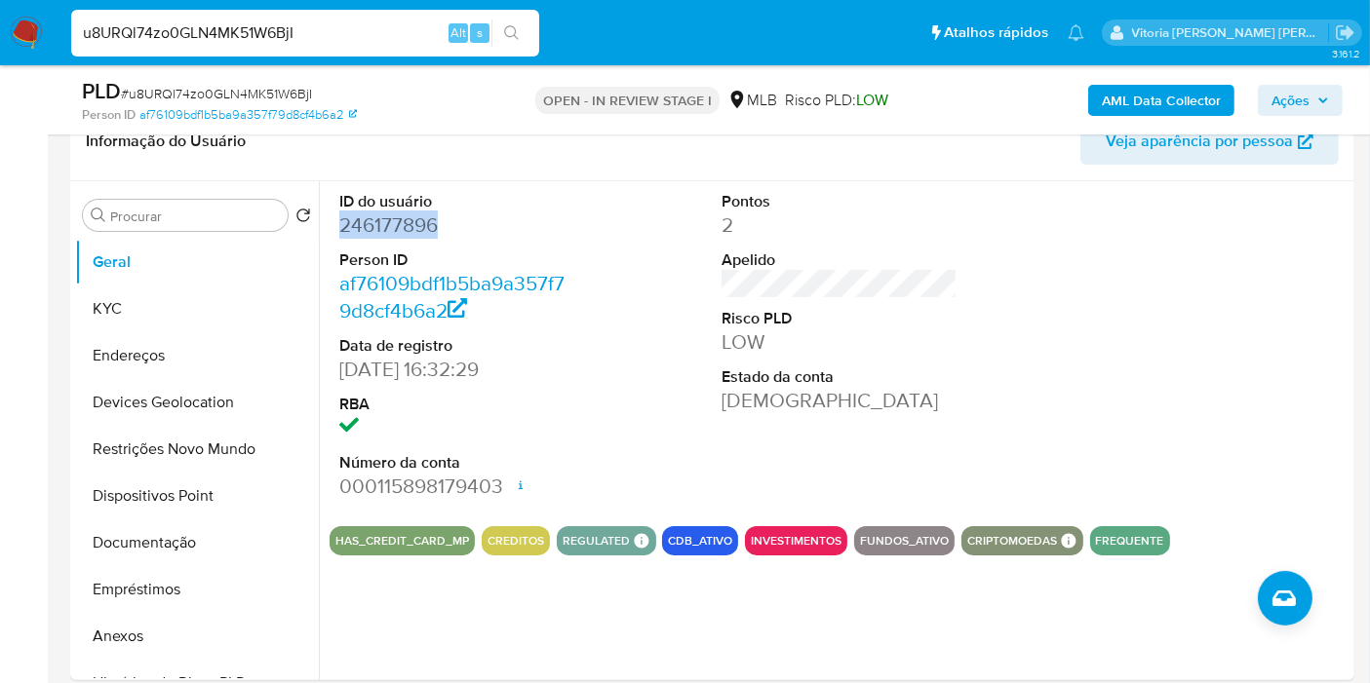
copy dd "246177896"
click at [239, 31] on input "u8URQl74zo0GLN4MK51W6BjI" at bounding box center [305, 32] width 468 height 25
click at [237, 33] on input "u8URQl74zo0GLN4MK51W6BjI" at bounding box center [305, 32] width 468 height 25
paste input "I0bSbwhFGLSb0IkE9THv7JnJ"
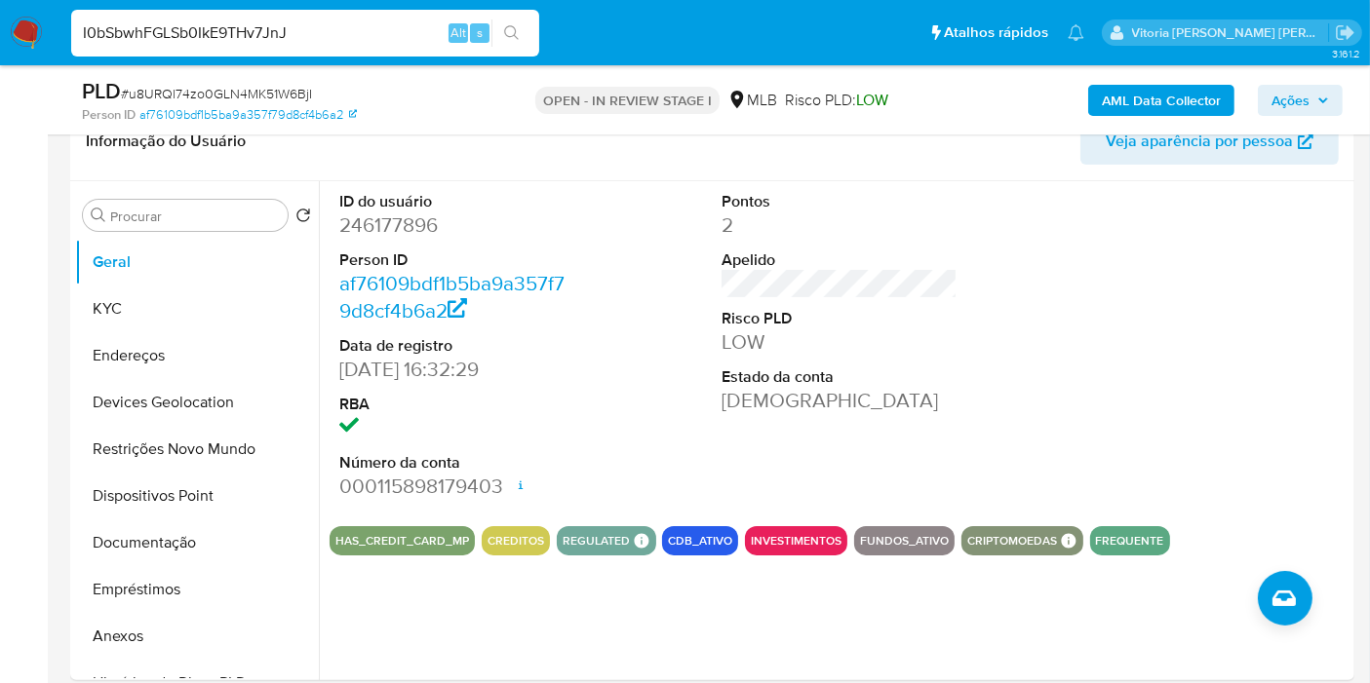
type input "I0bSbwhFGLSb0IkE9THv7JnJ"
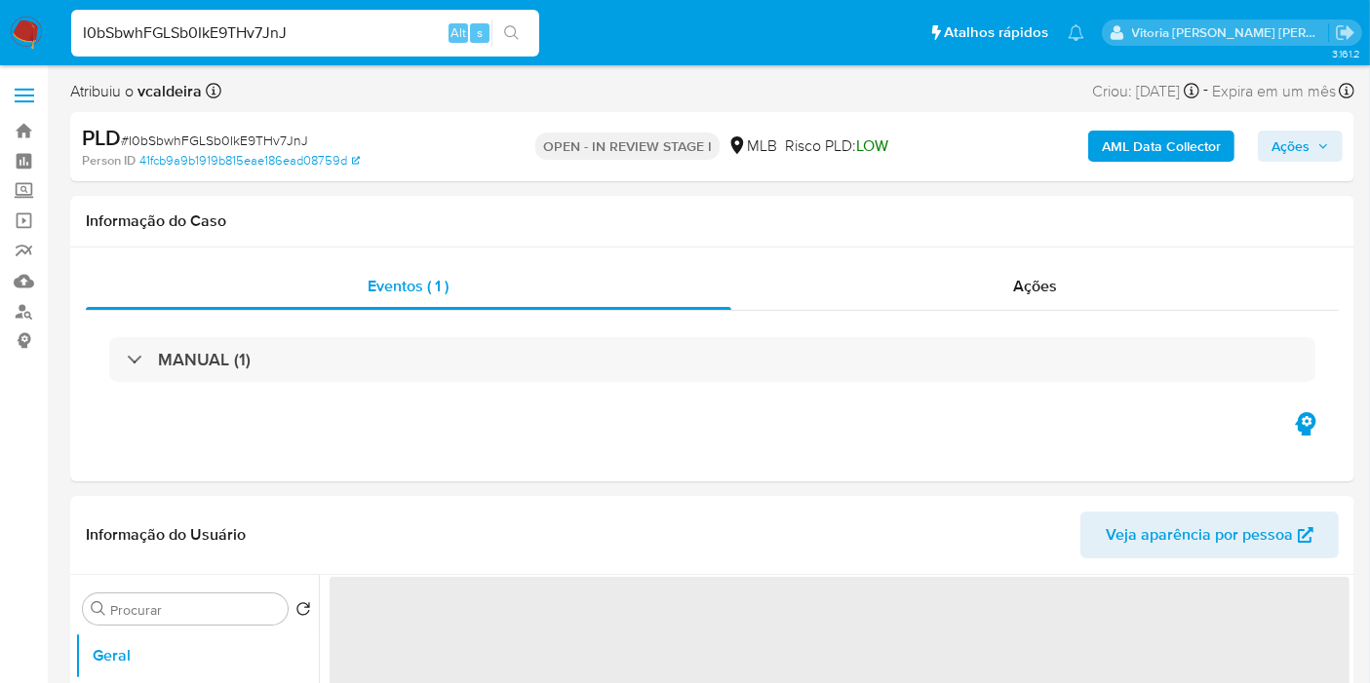
select select "10"
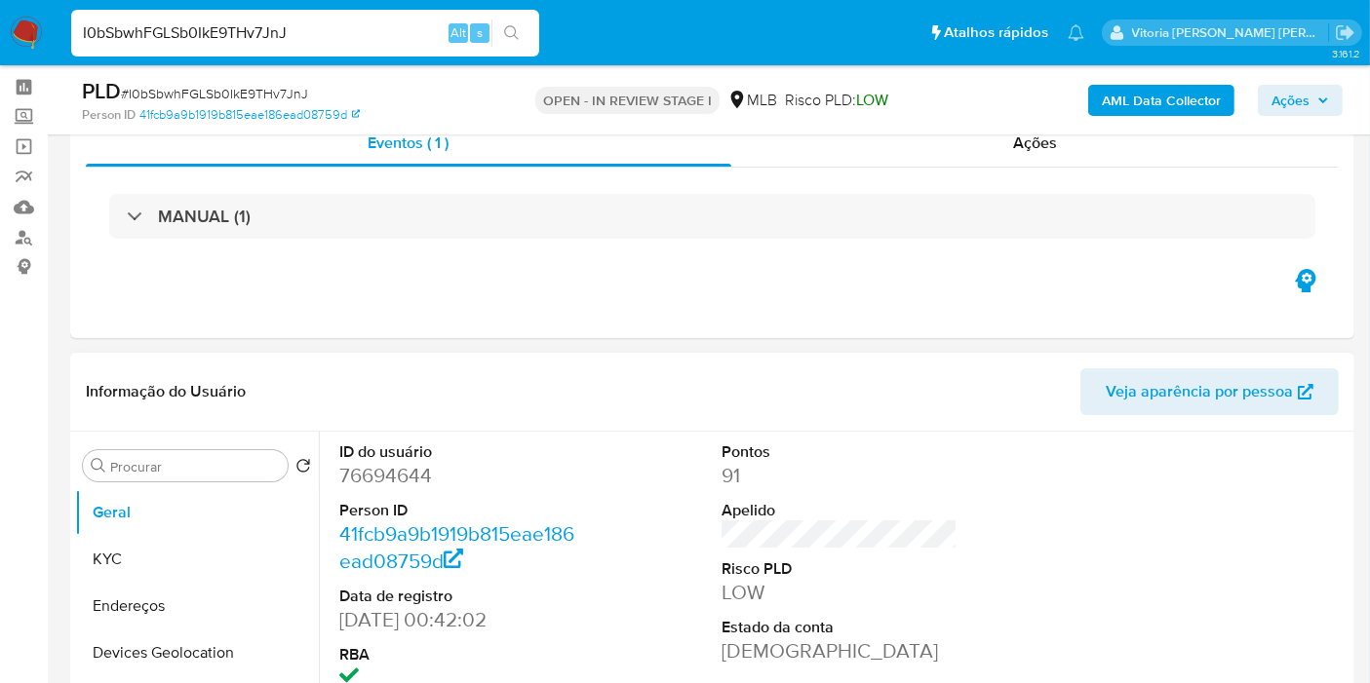
scroll to position [108, 0]
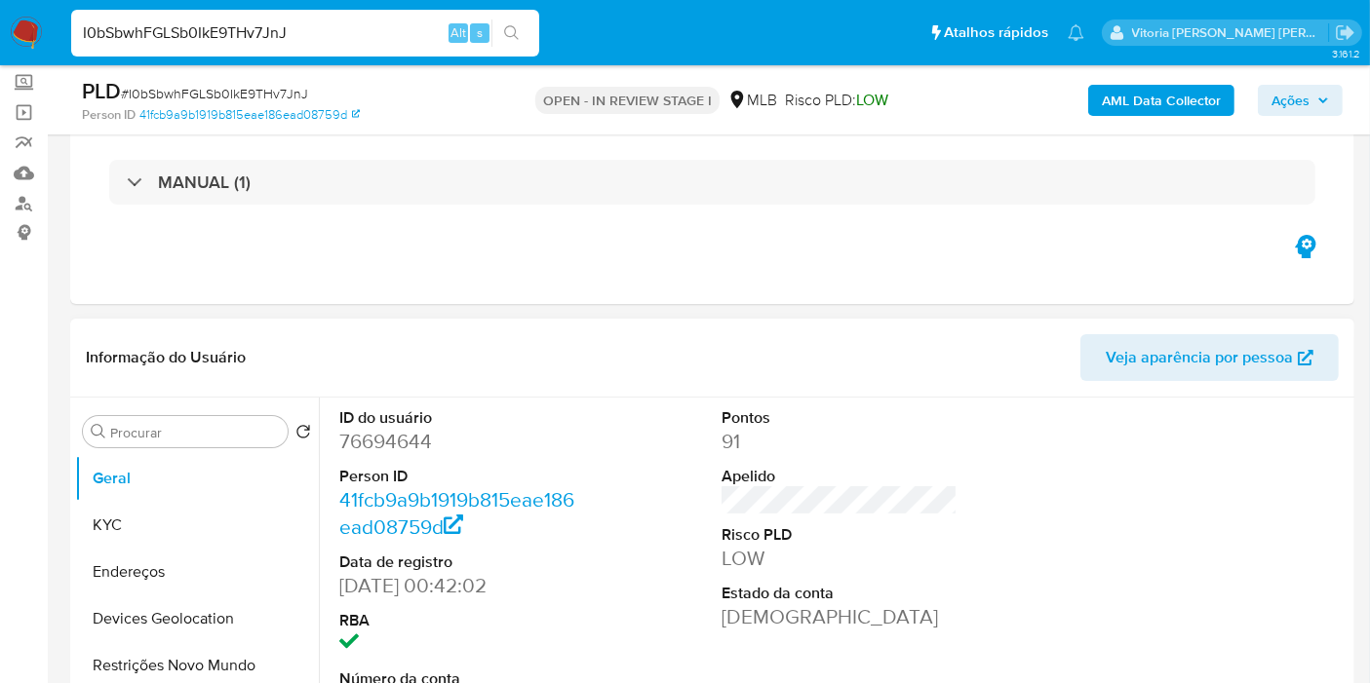
click at [380, 449] on dd "76694644" at bounding box center [457, 441] width 236 height 27
copy dd "76694644"
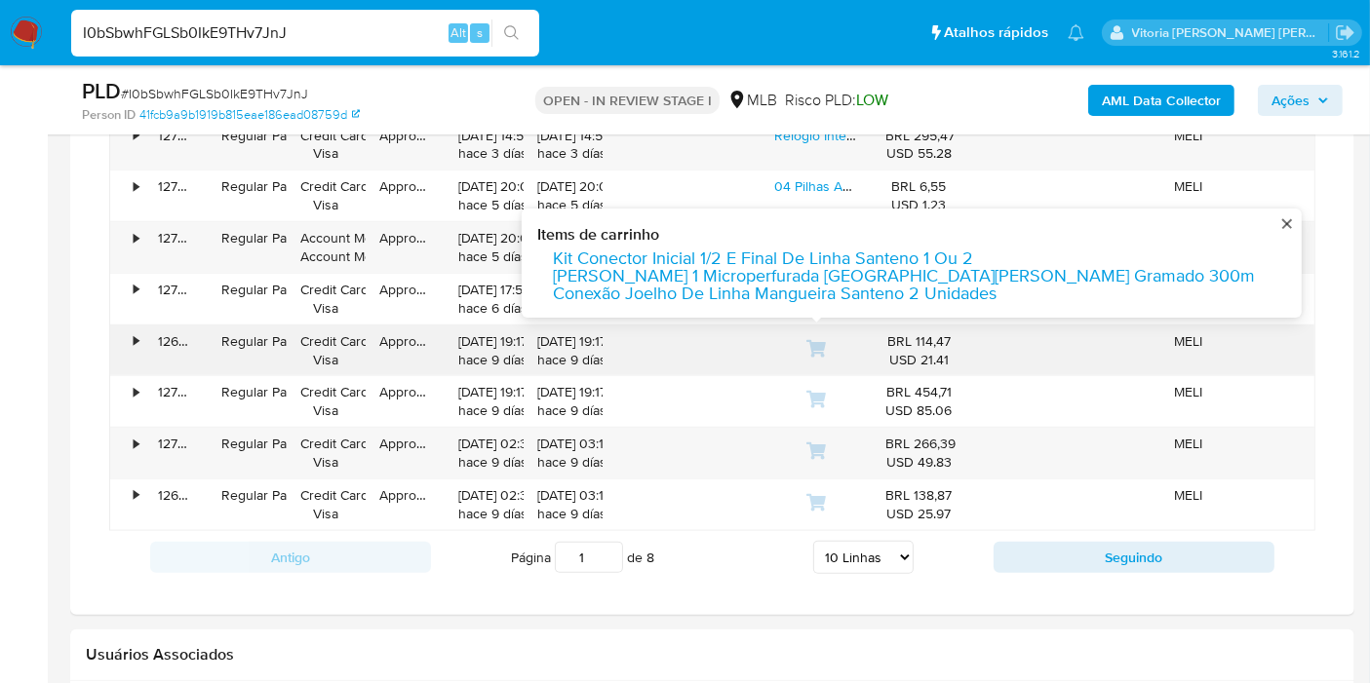
scroll to position [1624, 0]
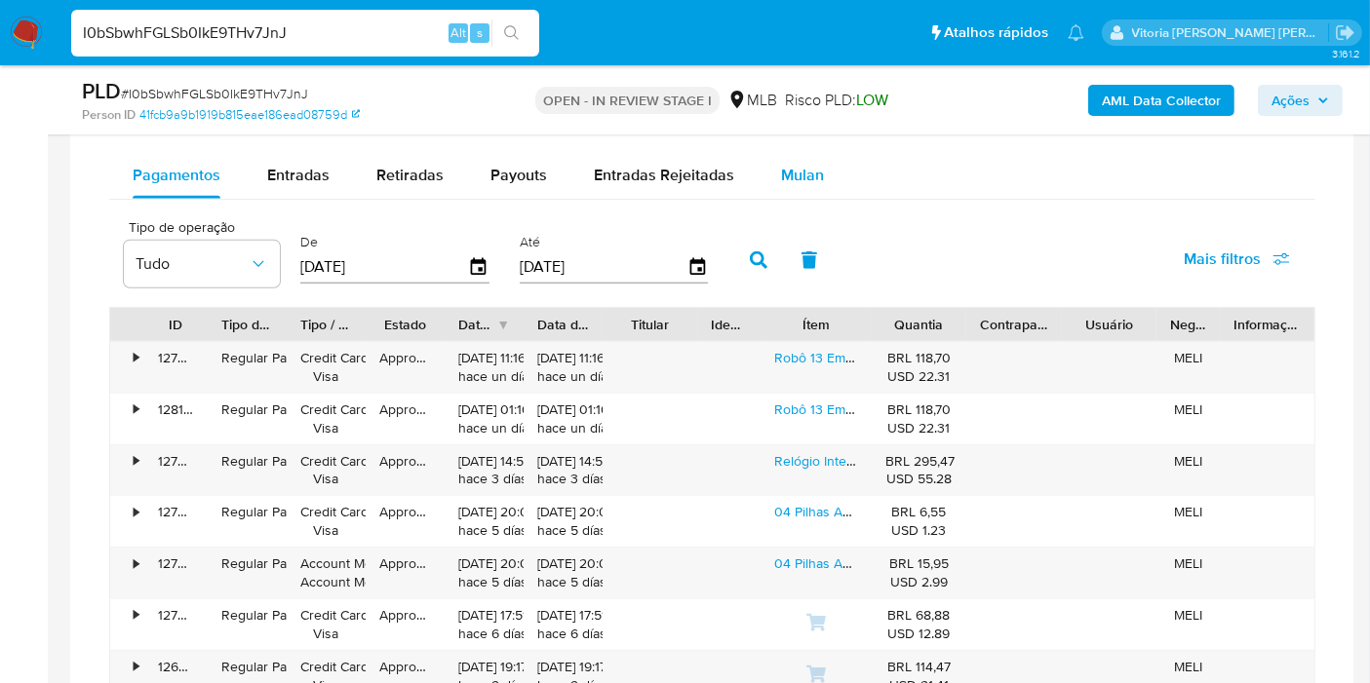
click at [788, 176] on span "Mulan" at bounding box center [802, 175] width 43 height 22
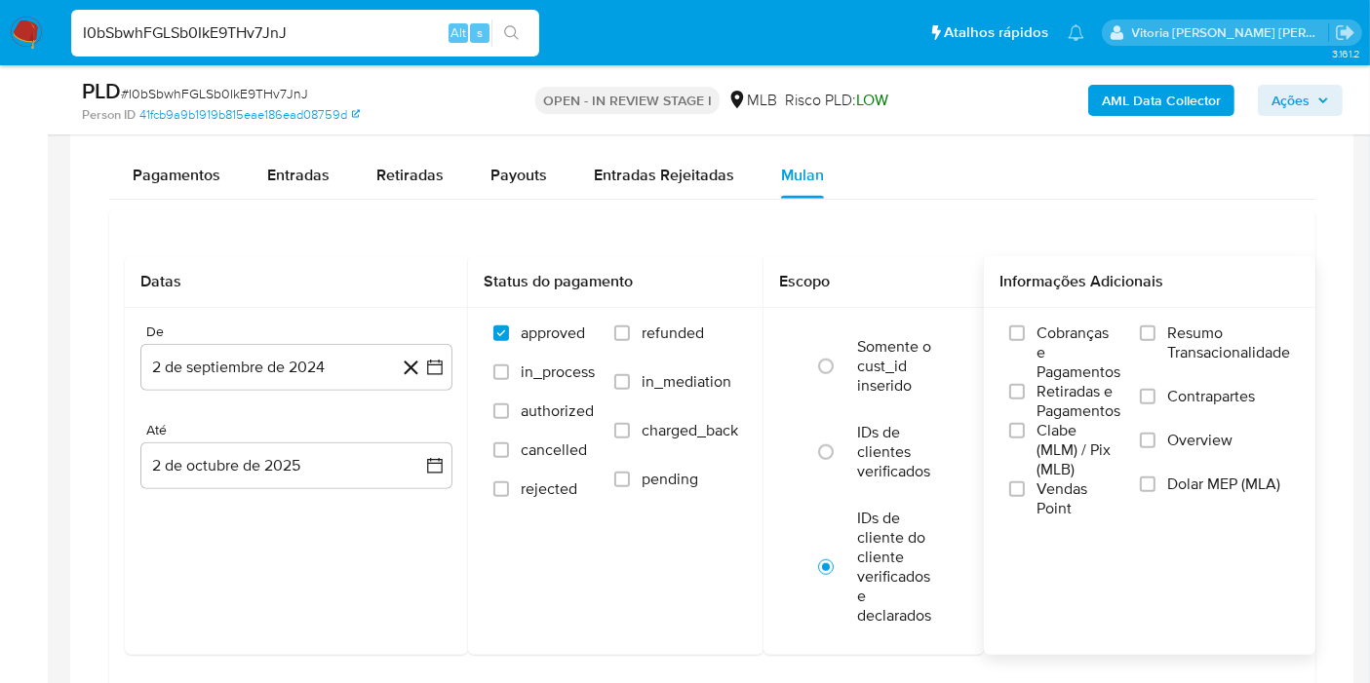
click at [1190, 339] on span "Resumo Transacionalidade" at bounding box center [1228, 343] width 123 height 39
click at [1155, 339] on input "Resumo Transacionalidade" at bounding box center [1148, 334] width 16 height 16
click at [271, 361] on button "2 de septiembre de 2024" at bounding box center [296, 367] width 312 height 47
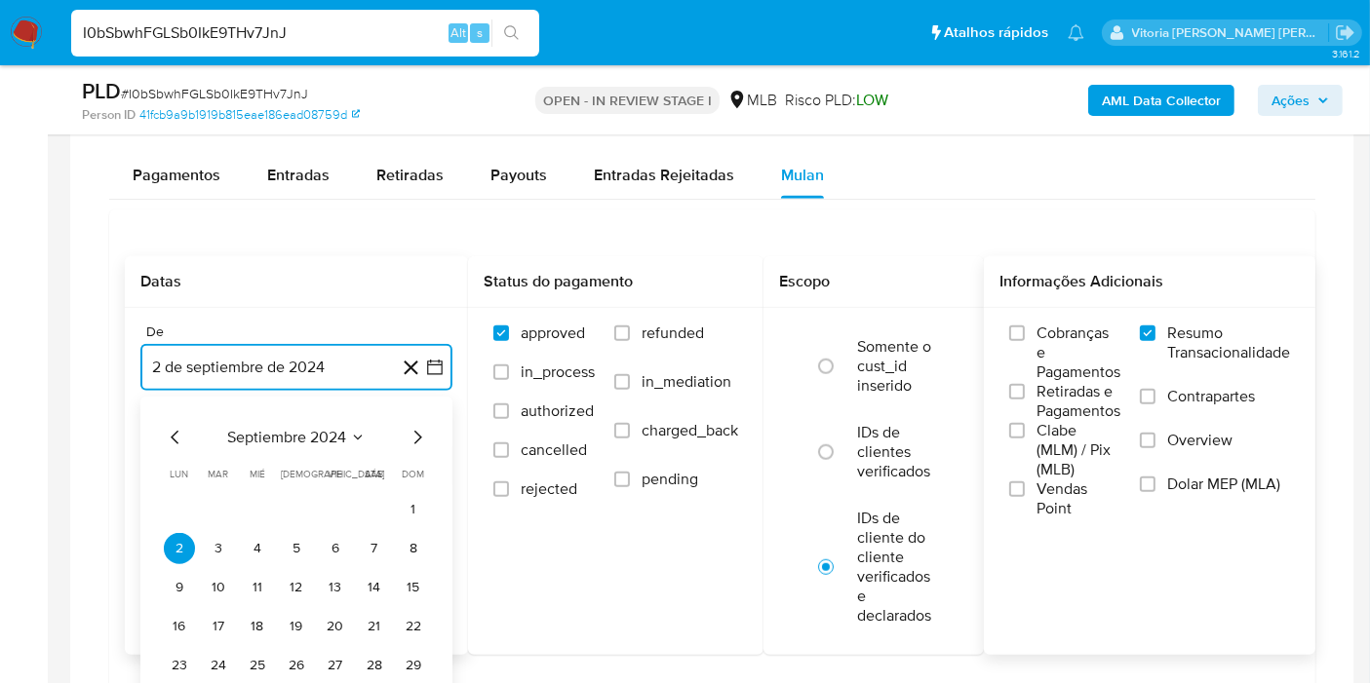
click at [311, 428] on span "septiembre 2024" at bounding box center [286, 437] width 119 height 19
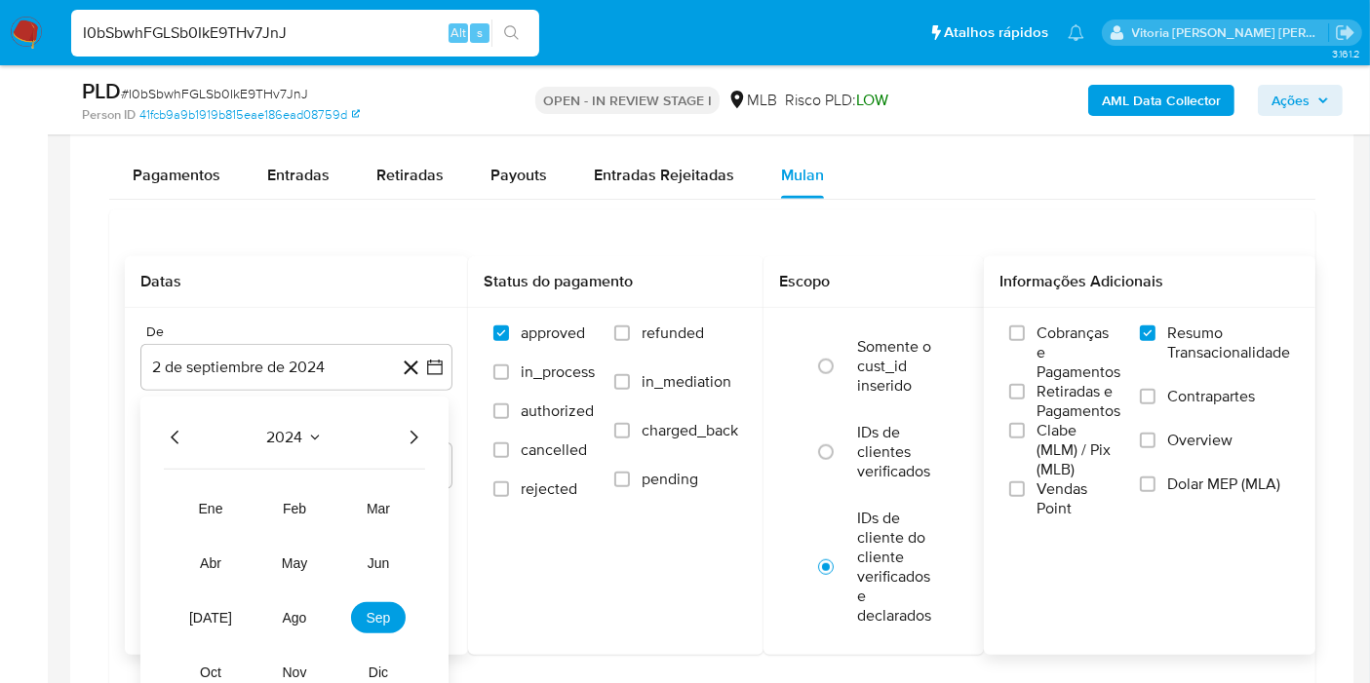
click at [409, 438] on icon "Año siguiente" at bounding box center [413, 437] width 23 height 23
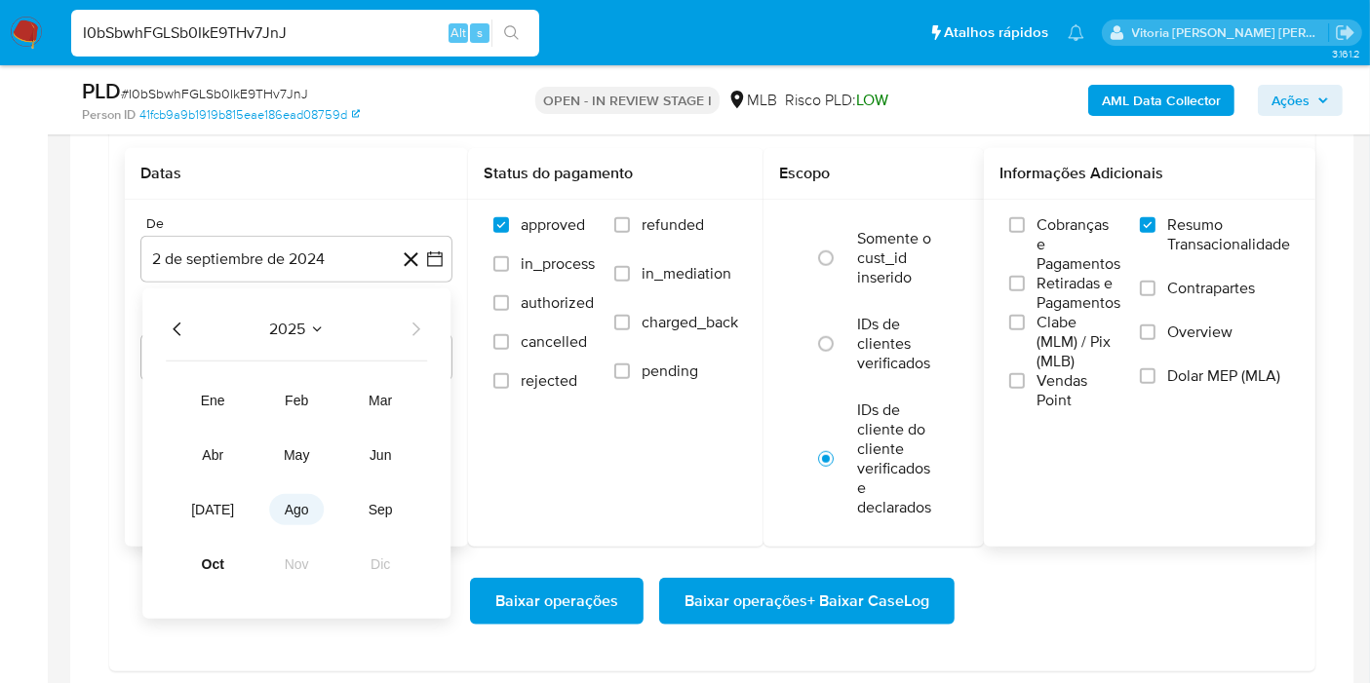
click at [294, 508] on span "ago" at bounding box center [297, 510] width 24 height 16
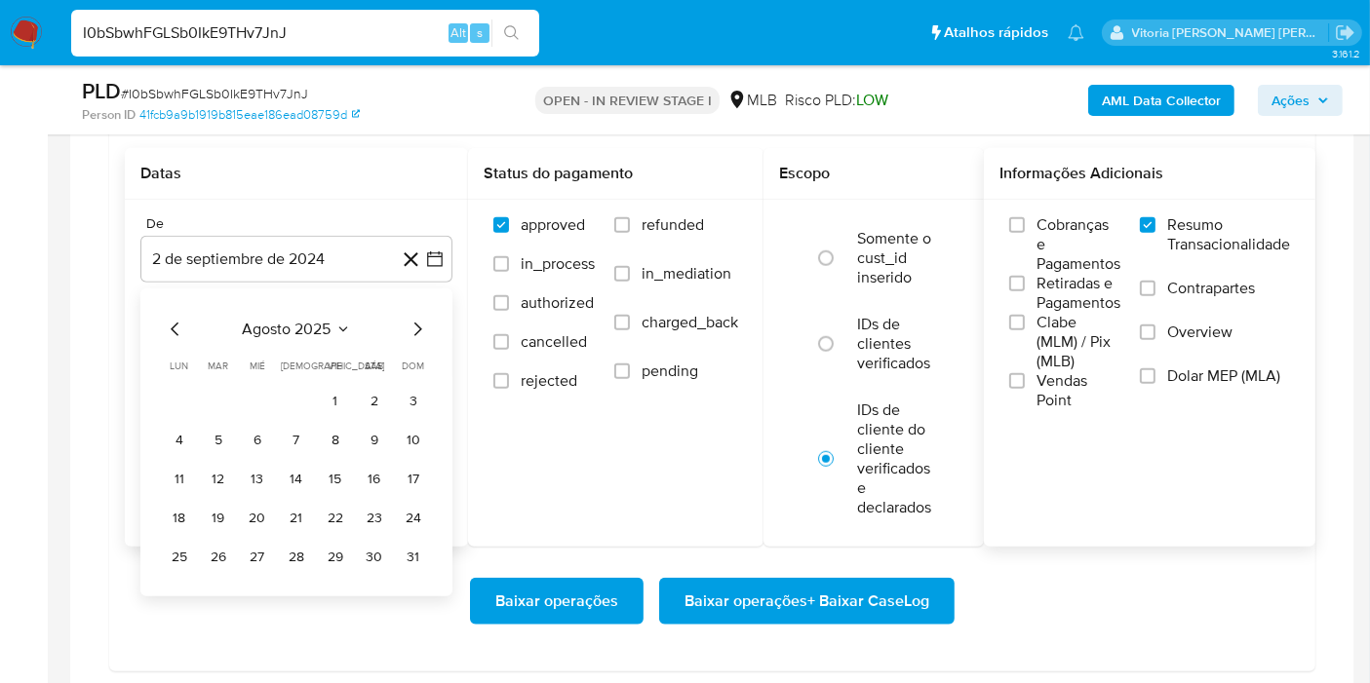
click at [324, 323] on span "agosto 2025" at bounding box center [287, 329] width 89 height 19
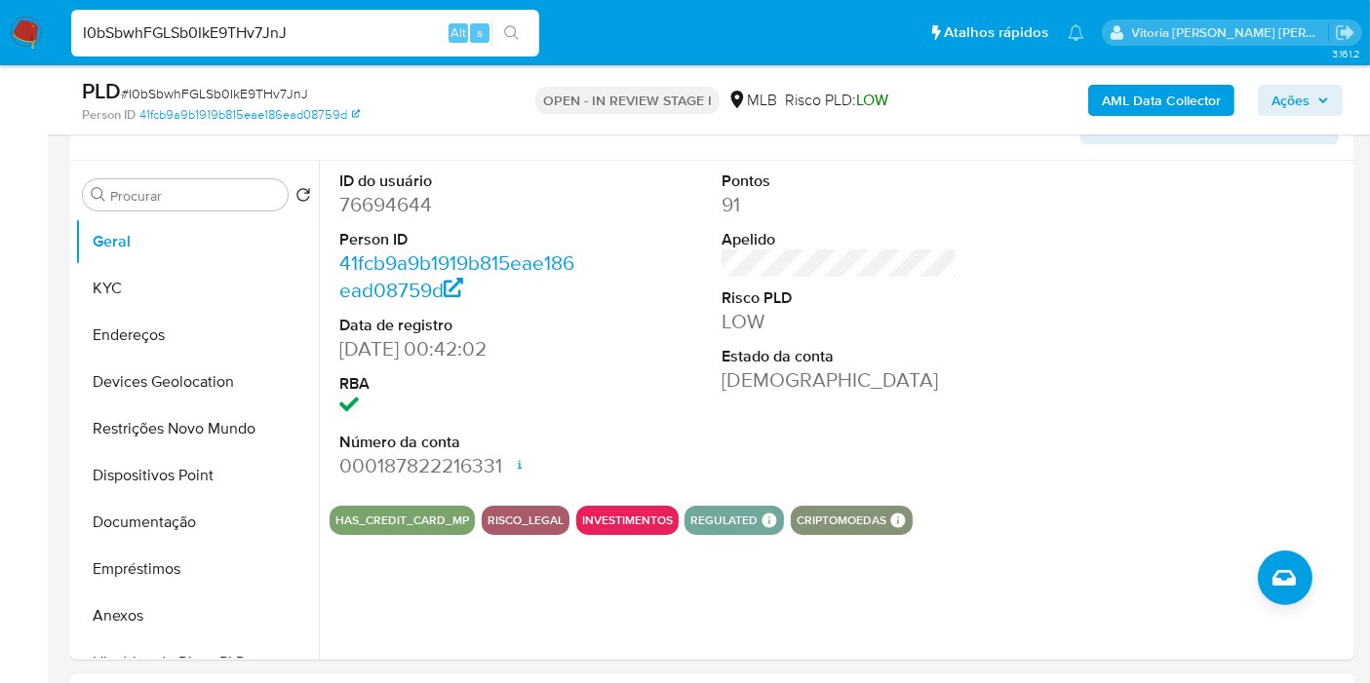
scroll to position [216, 0]
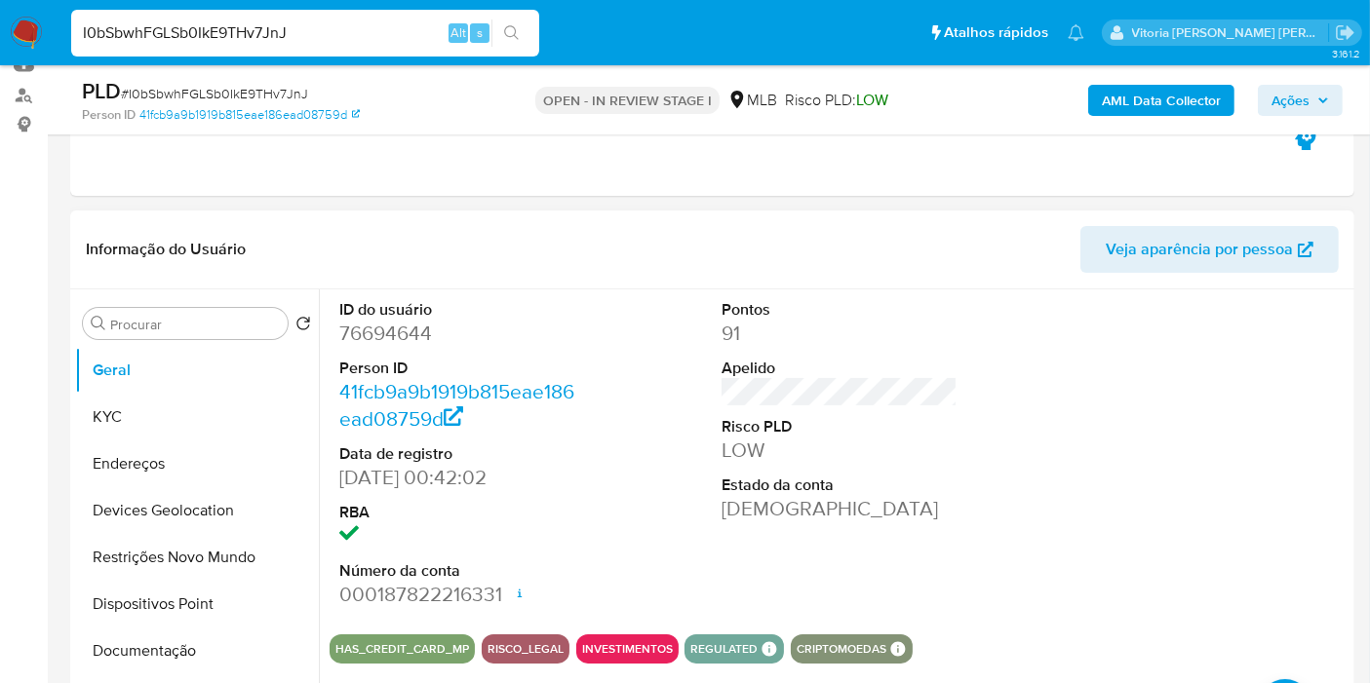
click at [395, 330] on dd "76694644" at bounding box center [457, 333] width 236 height 27
copy dd "76694644"
click at [103, 407] on button "KYC" at bounding box center [189, 417] width 228 height 47
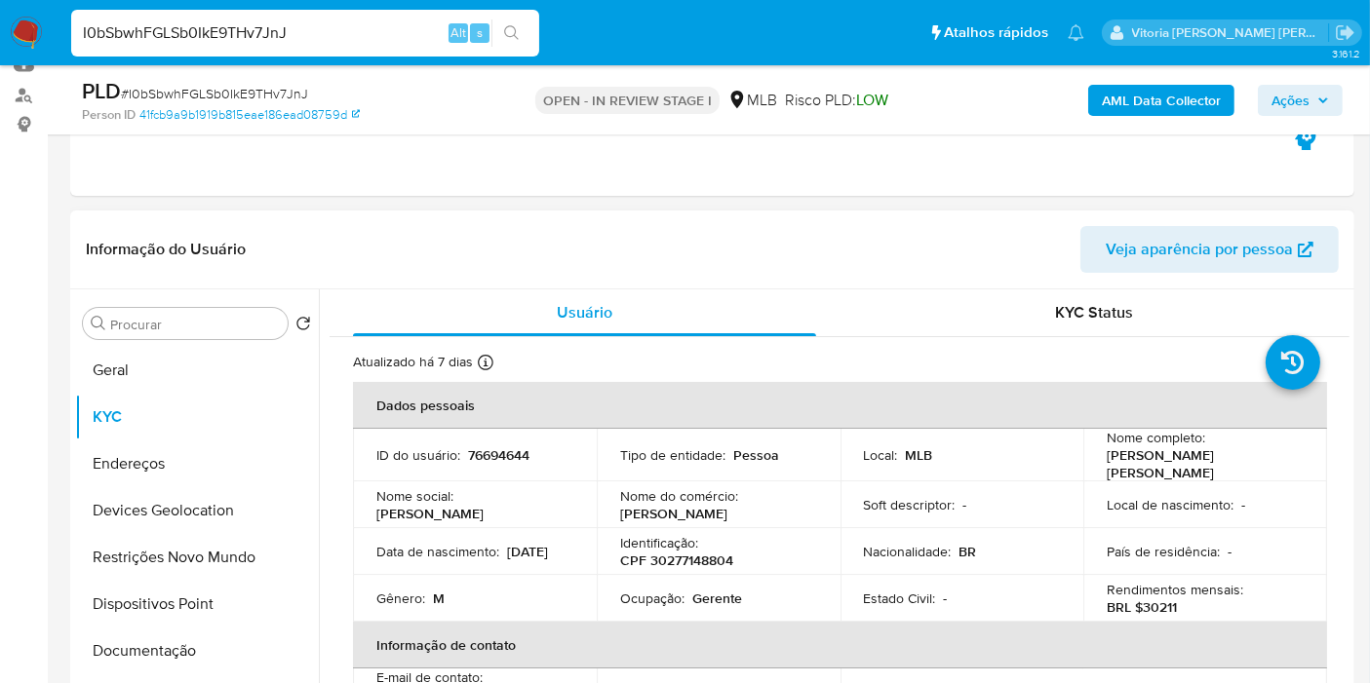
click at [696, 560] on p "CPF 30277148804" at bounding box center [676, 561] width 113 height 18
copy p "30277148804"
click at [166, 40] on input "I0bSbwhFGLSb0IkE9THv7JnJ" at bounding box center [305, 32] width 468 height 25
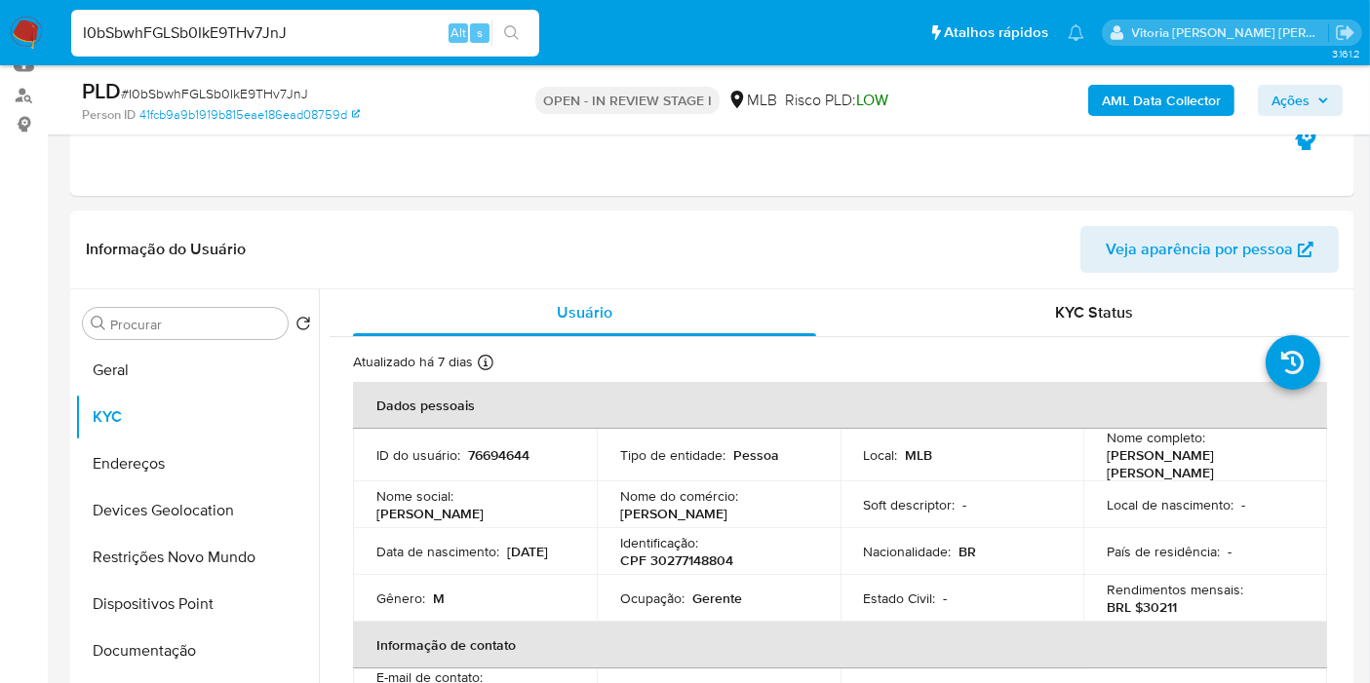
paste input "u8URQl74zo0GLN4MK51W6BjI"
type input "u8URQl74zo0GLN4MK51W6BjI"
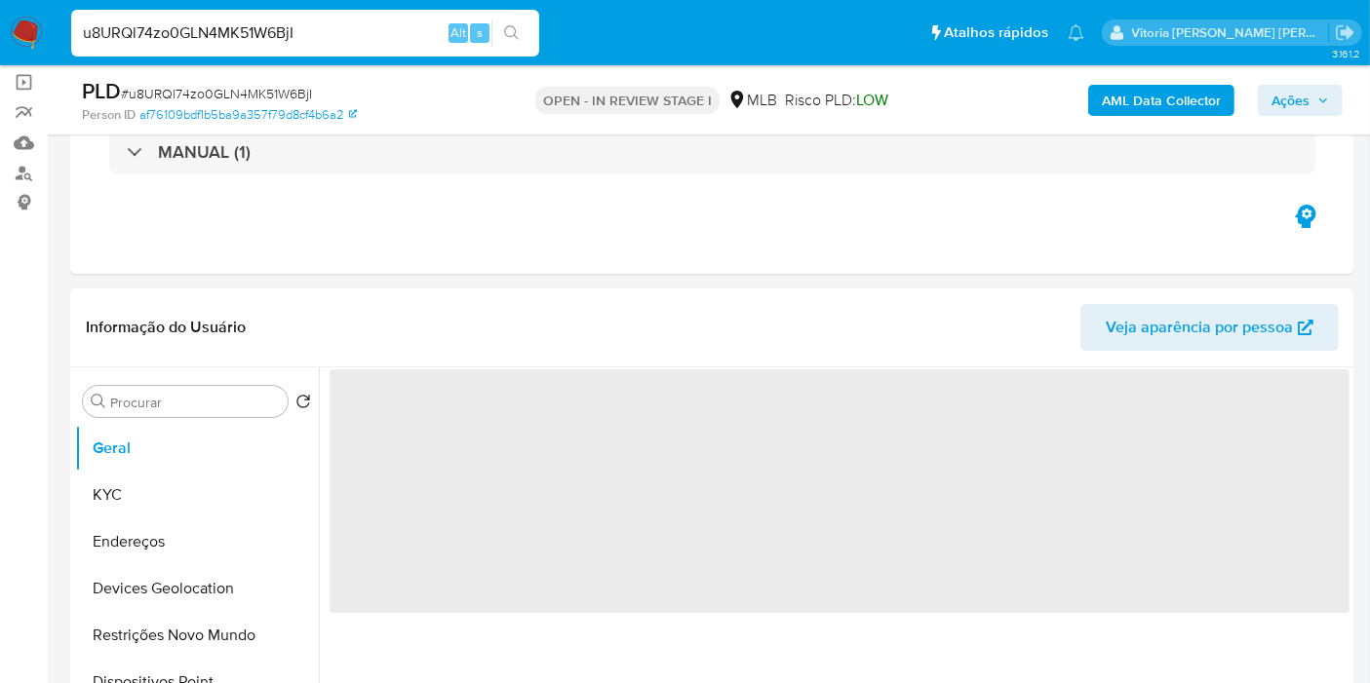
scroll to position [216, 0]
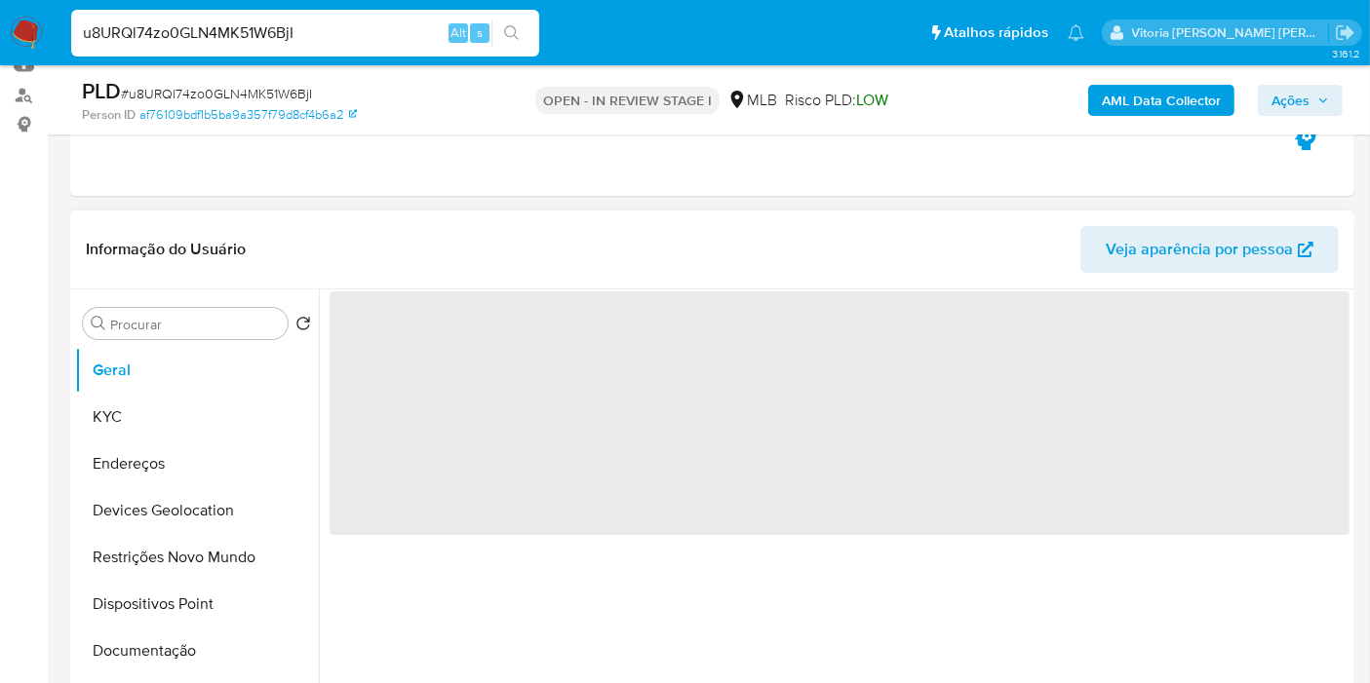
select select "10"
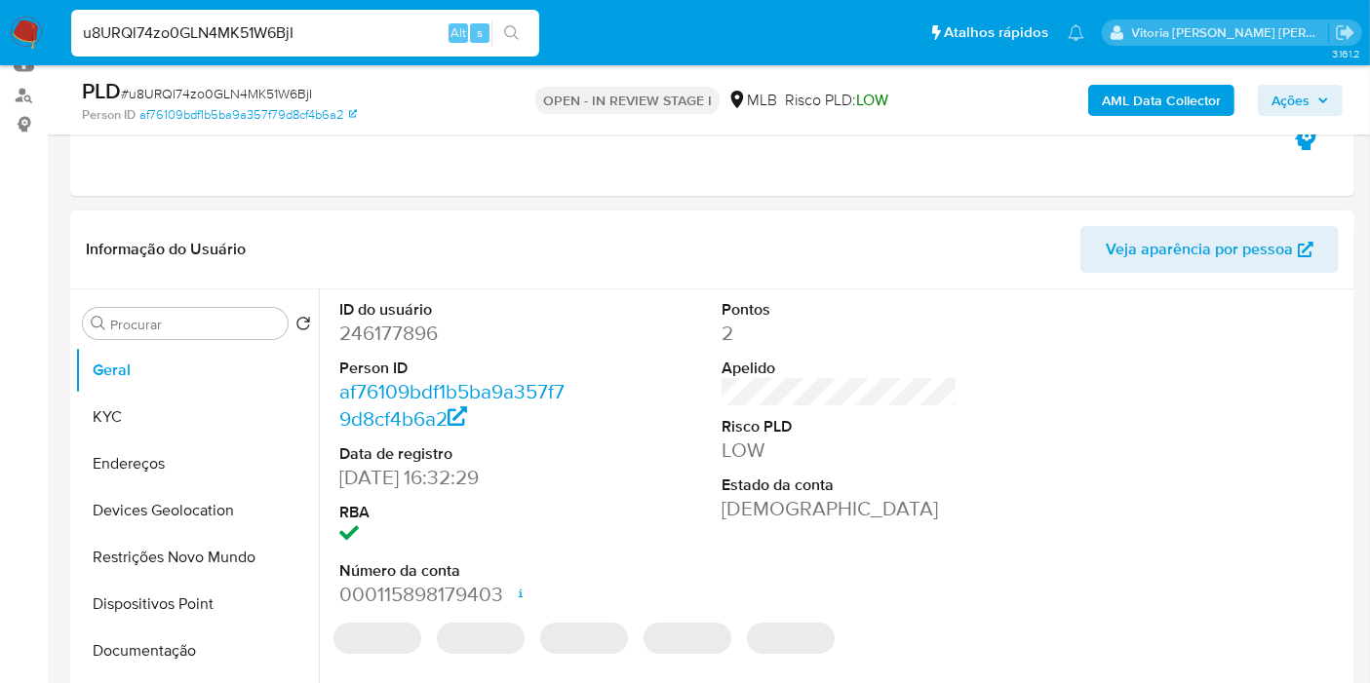
click at [423, 339] on dd "246177896" at bounding box center [457, 333] width 236 height 27
copy dd "246177896"
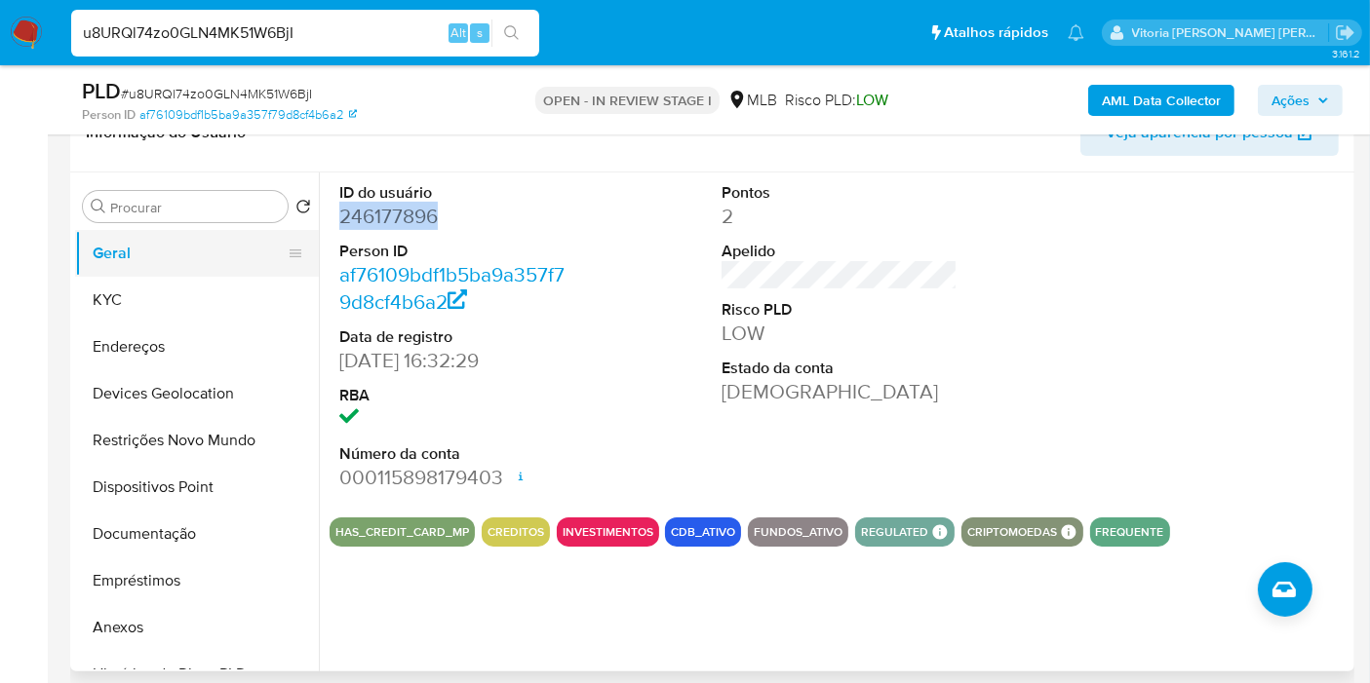
scroll to position [325, 0]
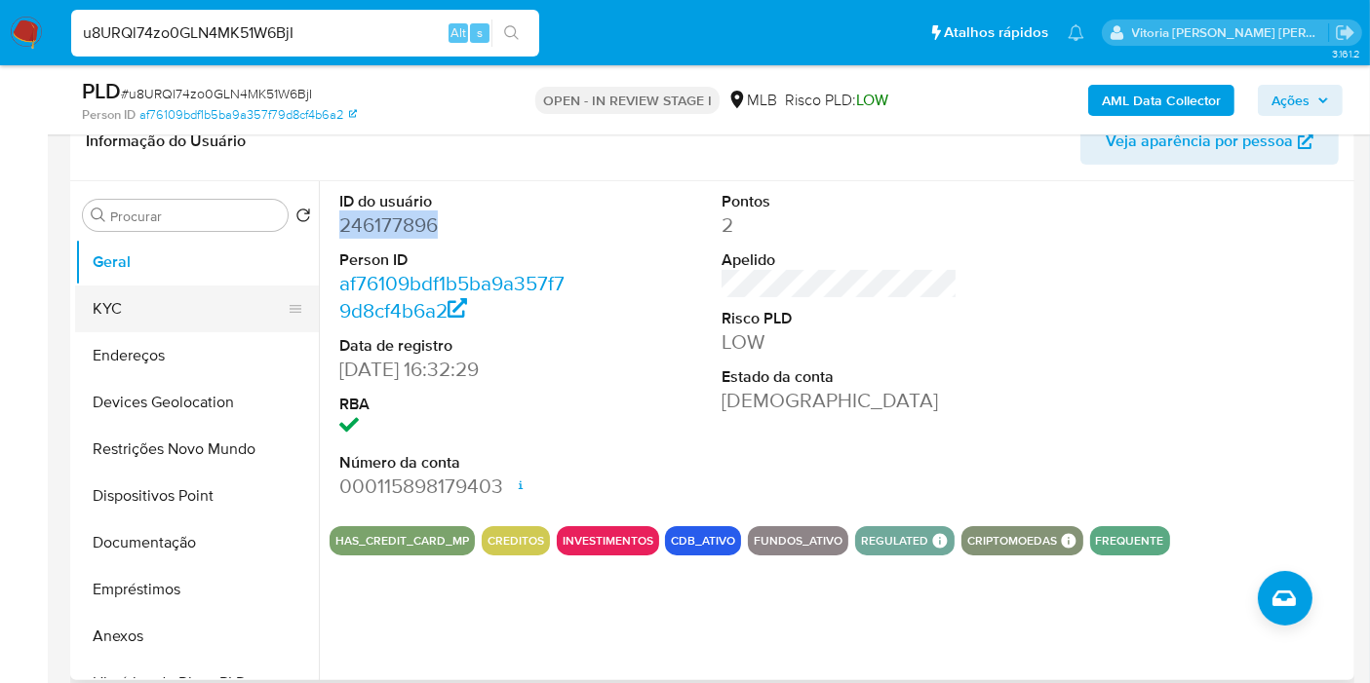
click at [109, 306] on button "KYC" at bounding box center [189, 309] width 228 height 47
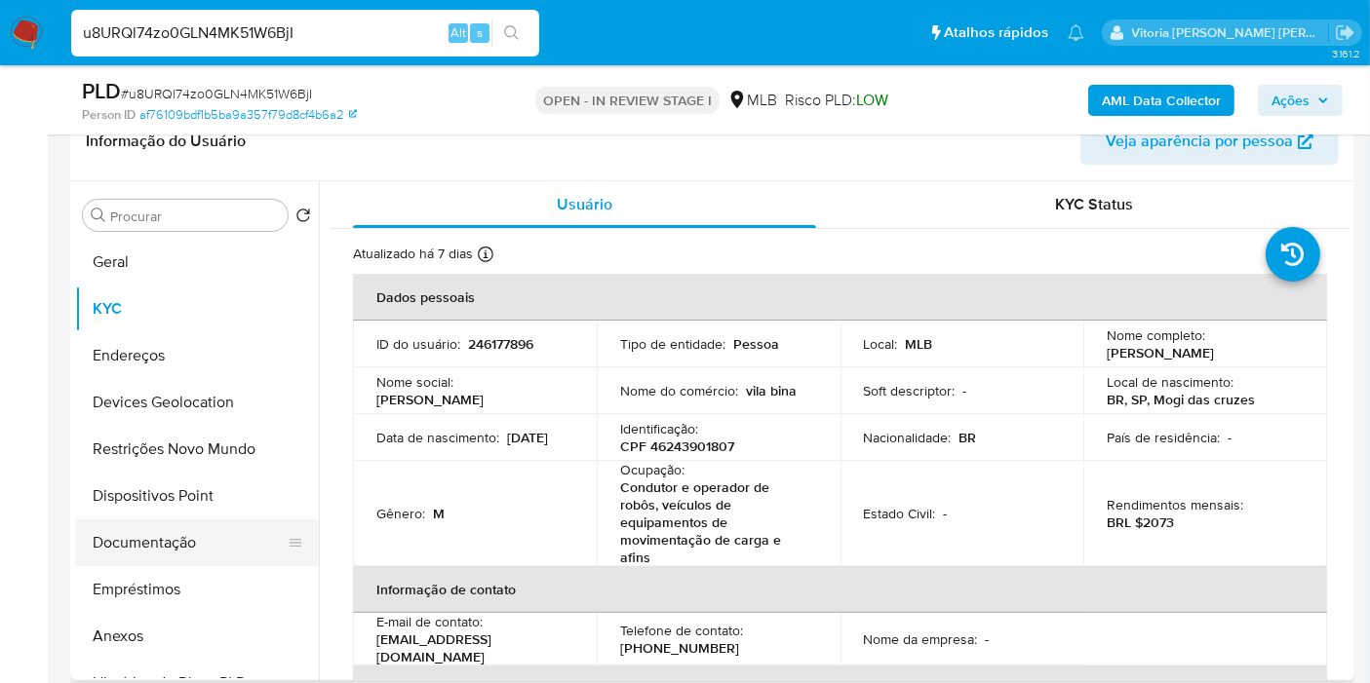
click at [167, 538] on button "Documentação" at bounding box center [189, 543] width 228 height 47
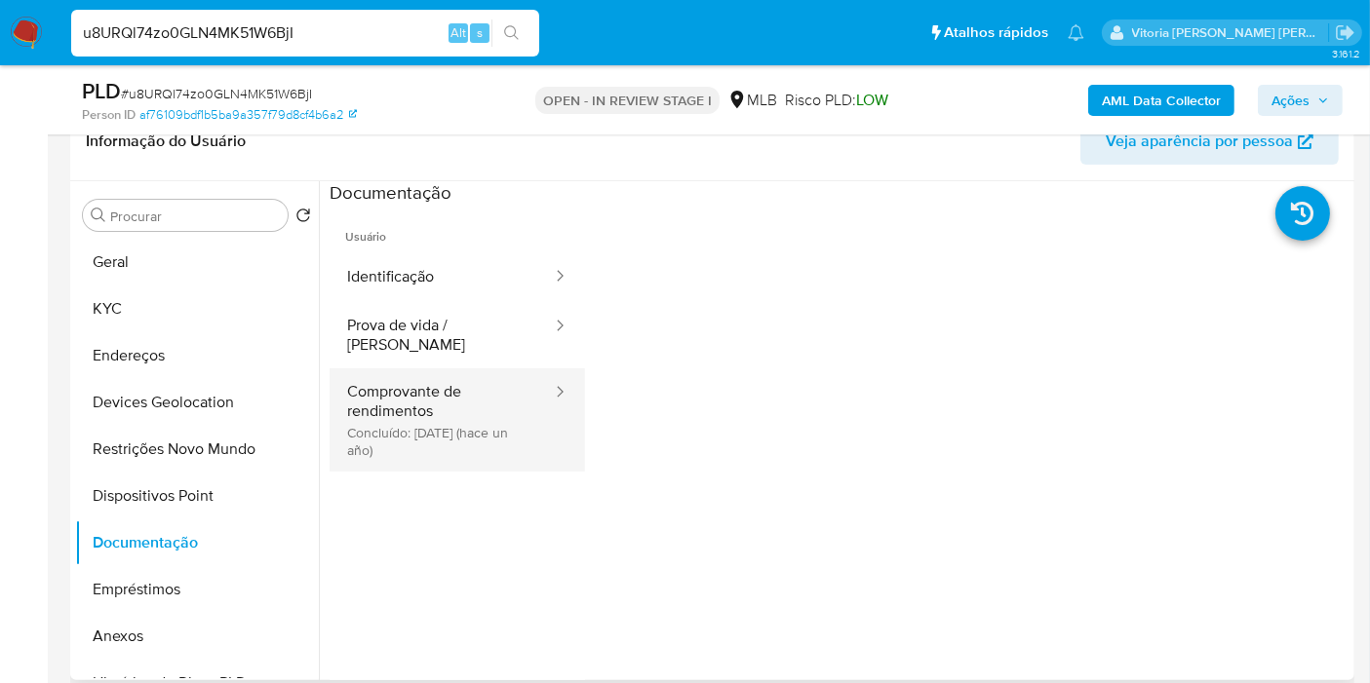
click at [483, 422] on button "Comprovante de rendimentos Concluído: 20/09/2024 (hace un año)" at bounding box center [442, 420] width 224 height 103
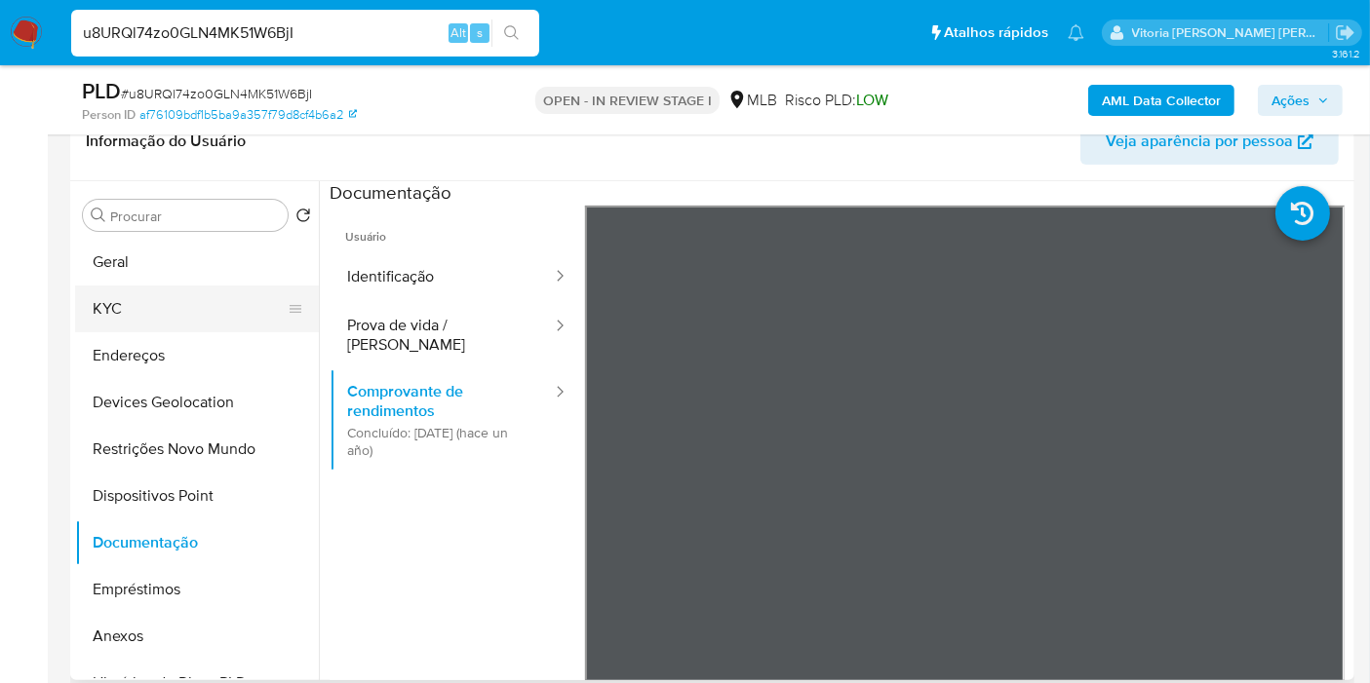
click at [156, 308] on button "KYC" at bounding box center [189, 309] width 228 height 47
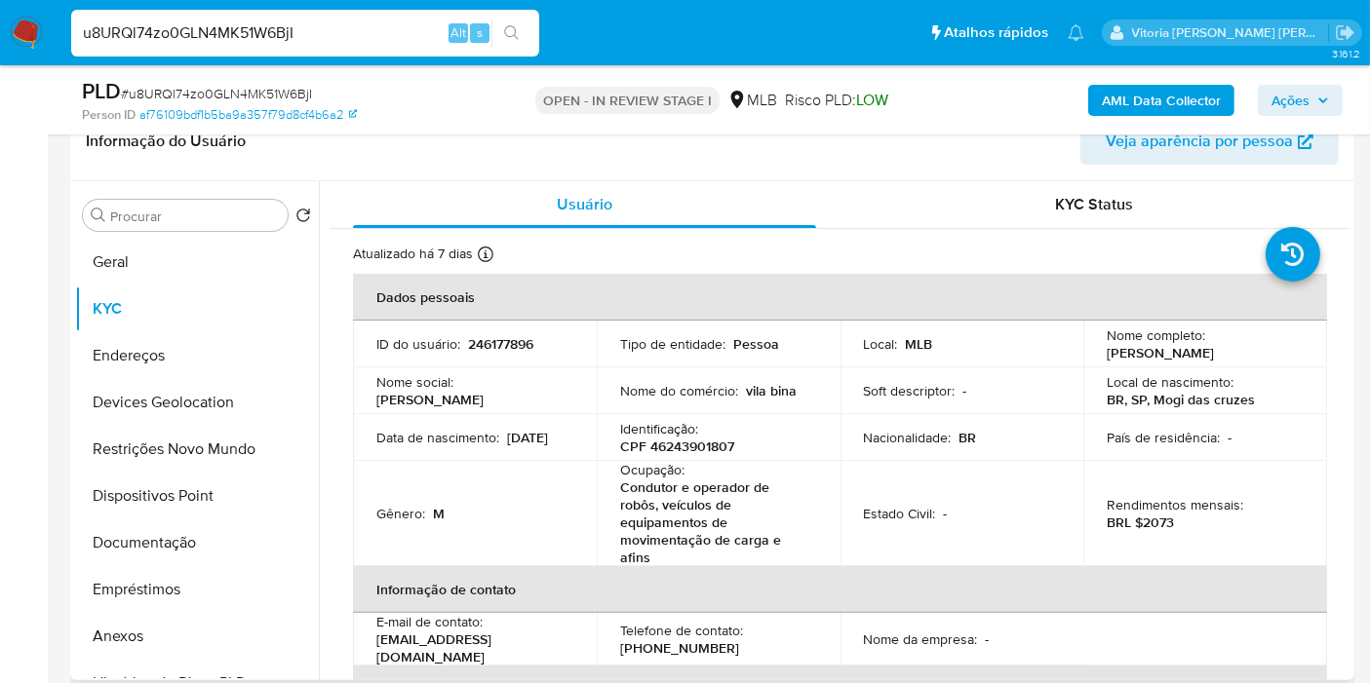
click at [678, 455] on p "CPF 46243901807" at bounding box center [677, 447] width 114 height 18
click at [680, 455] on p "CPF 46243901807" at bounding box center [677, 447] width 114 height 18
copy p "46243901807"
click at [212, 254] on button "Geral" at bounding box center [189, 262] width 228 height 47
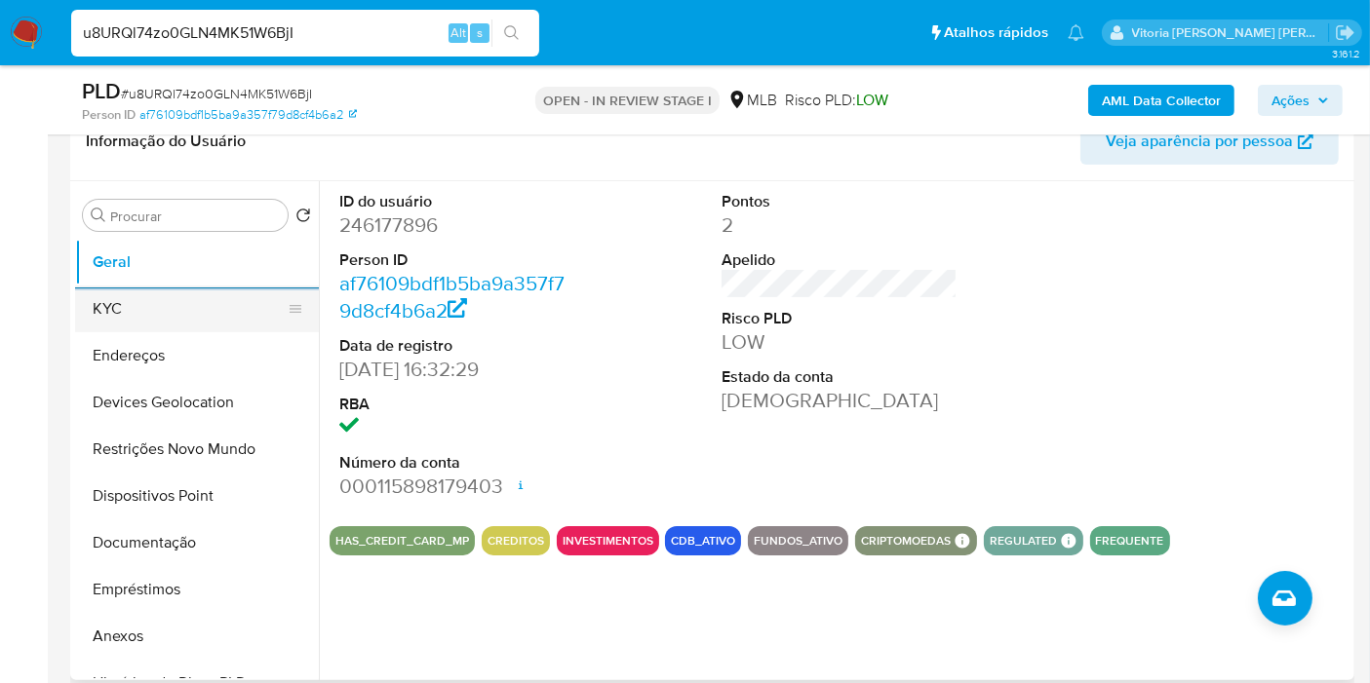
click at [131, 312] on button "KYC" at bounding box center [189, 309] width 228 height 47
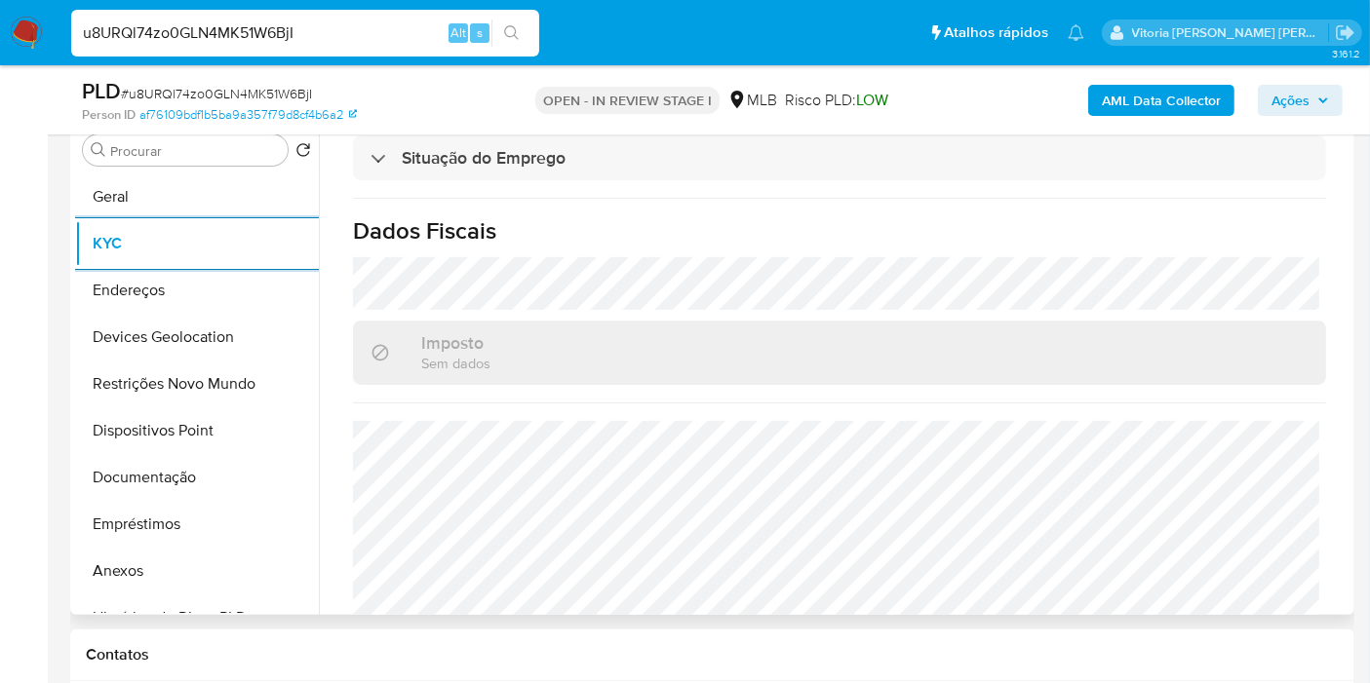
scroll to position [950, 0]
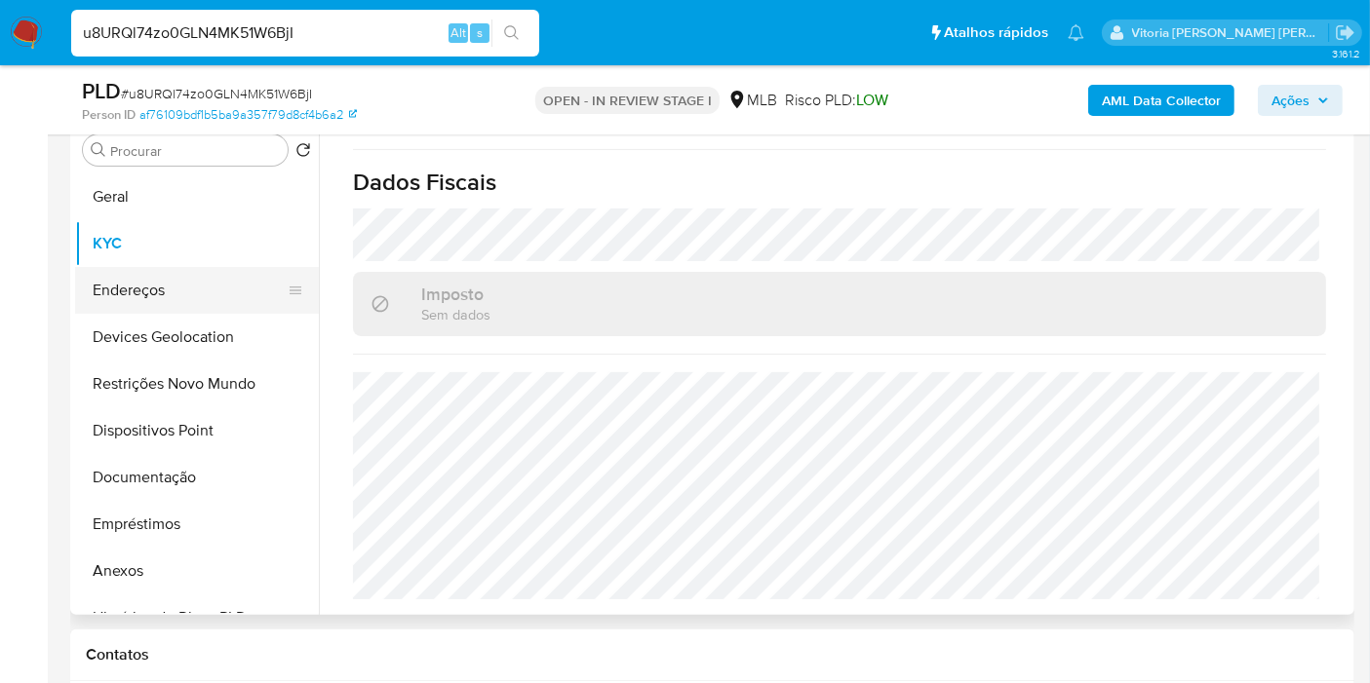
click at [175, 296] on button "Endereços" at bounding box center [189, 290] width 228 height 47
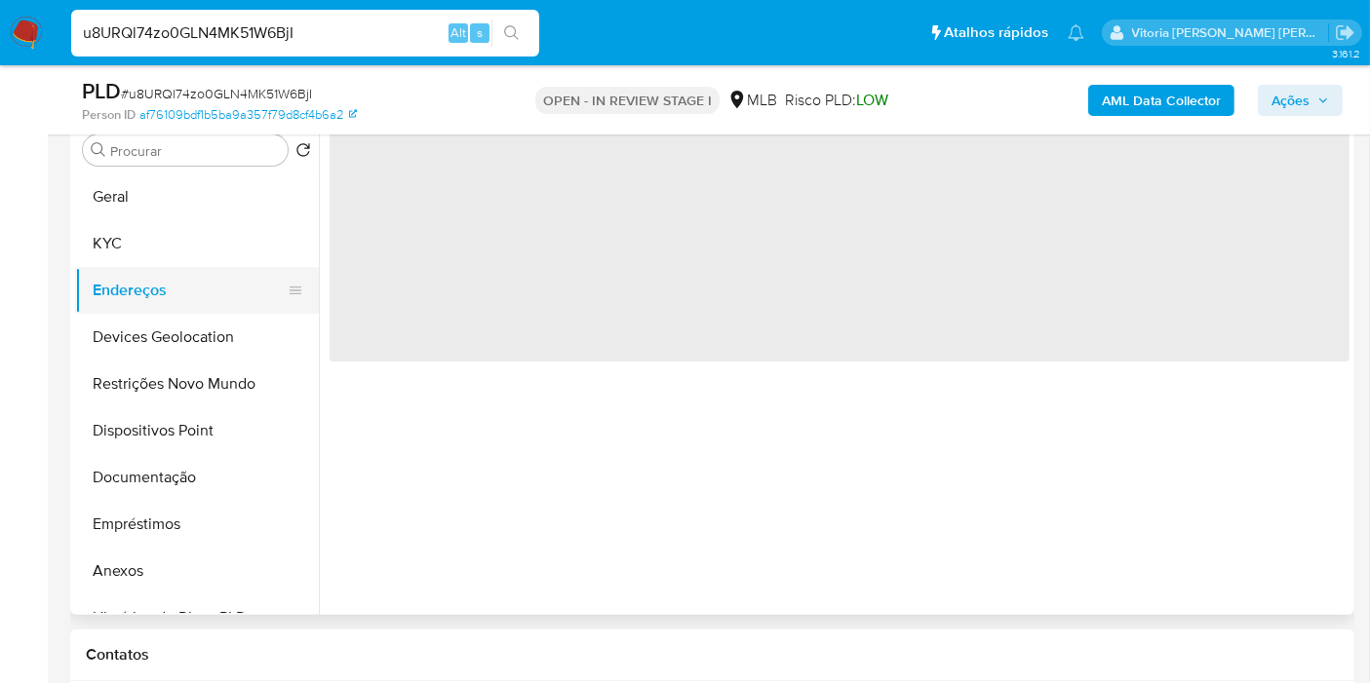
scroll to position [0, 0]
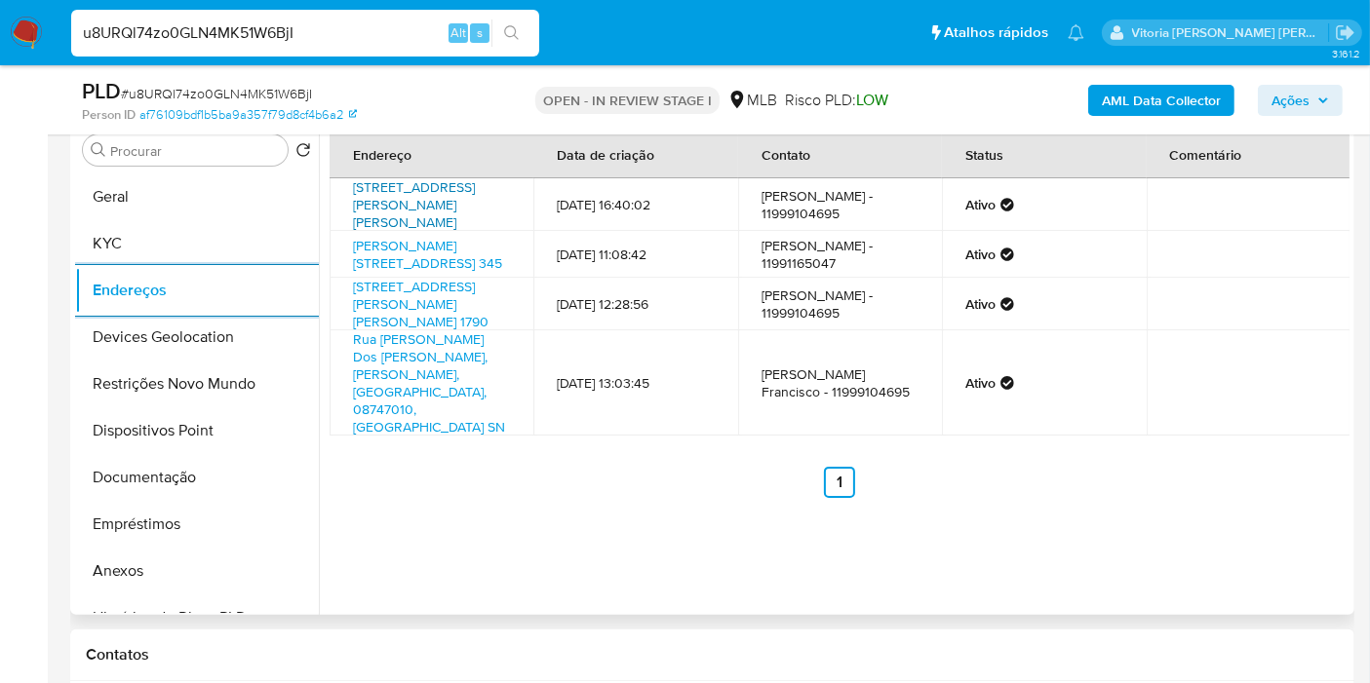
click at [420, 186] on link "Rua Eulina Rosa Dos Santos 262, Mogi Das Cruzes, São Paulo, 08747010, Brasil 262" at bounding box center [414, 204] width 122 height 55
click at [213, 332] on button "Devices Geolocation" at bounding box center [189, 337] width 228 height 47
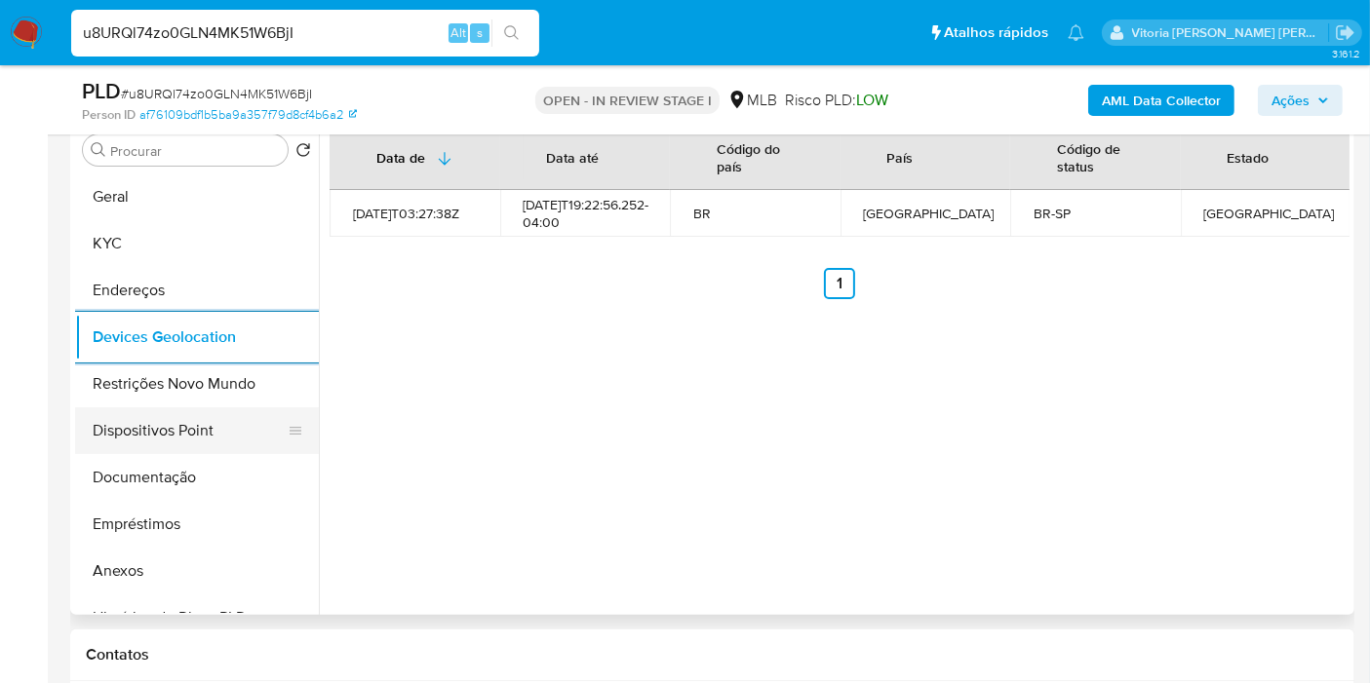
click at [196, 408] on button "Dispositivos Point" at bounding box center [189, 431] width 228 height 47
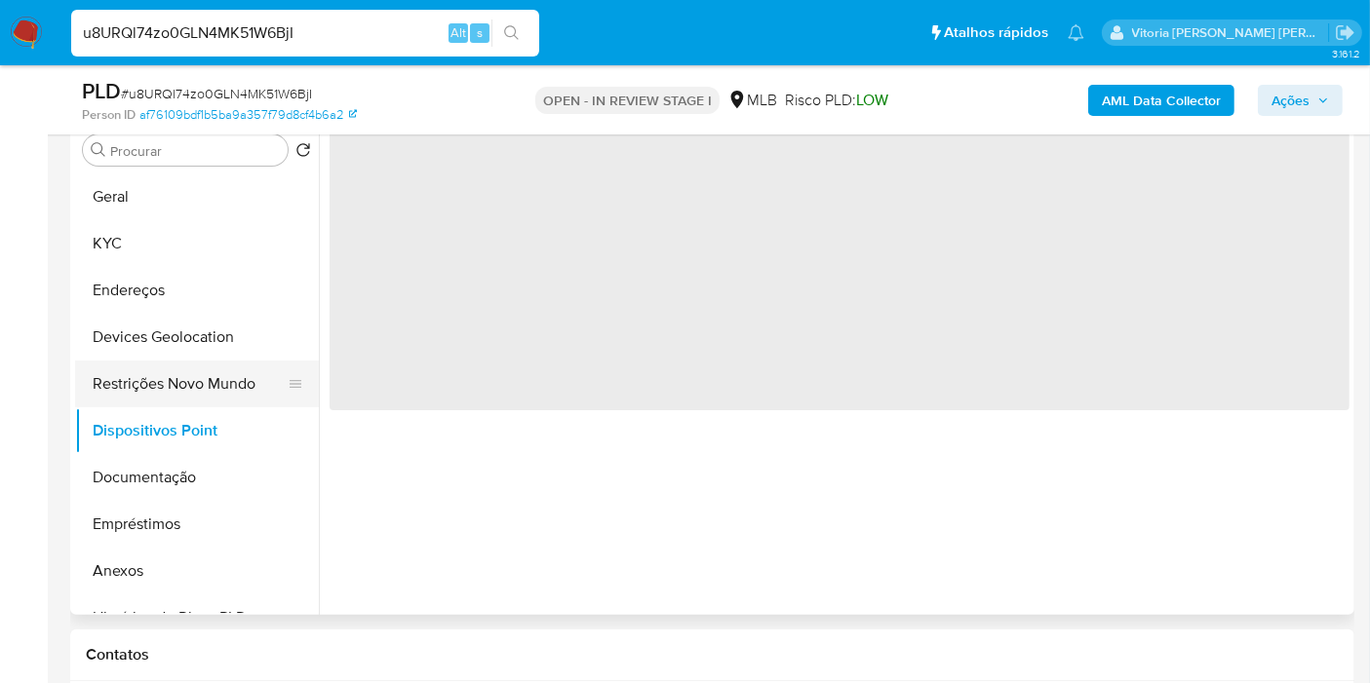
click at [194, 394] on button "Restrições Novo Mundo" at bounding box center [189, 384] width 228 height 47
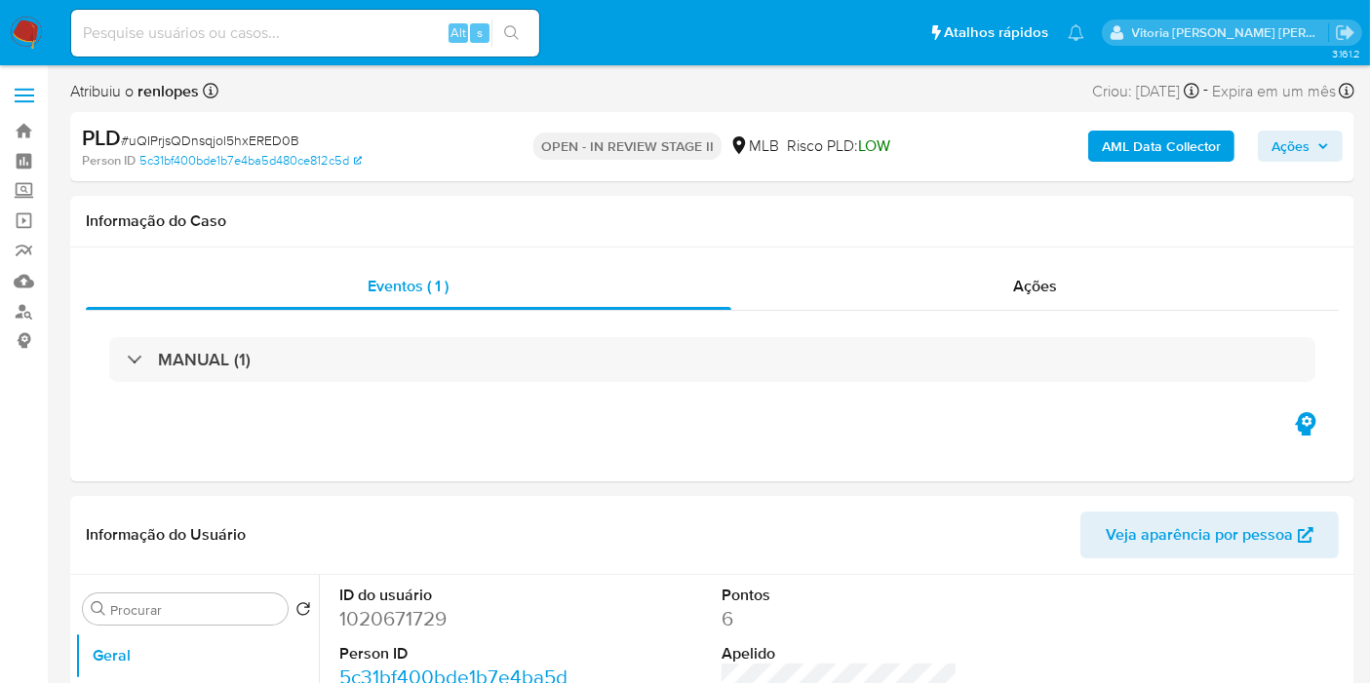
select select "10"
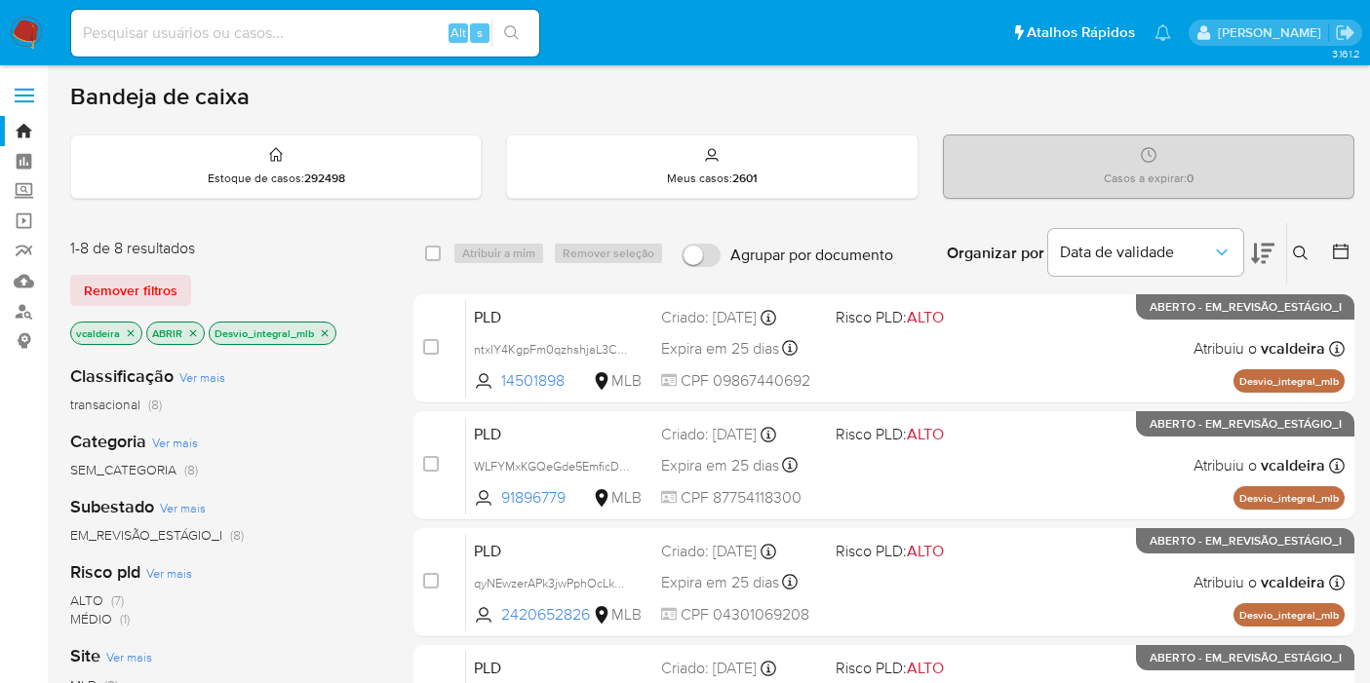
scroll to position [108, 0]
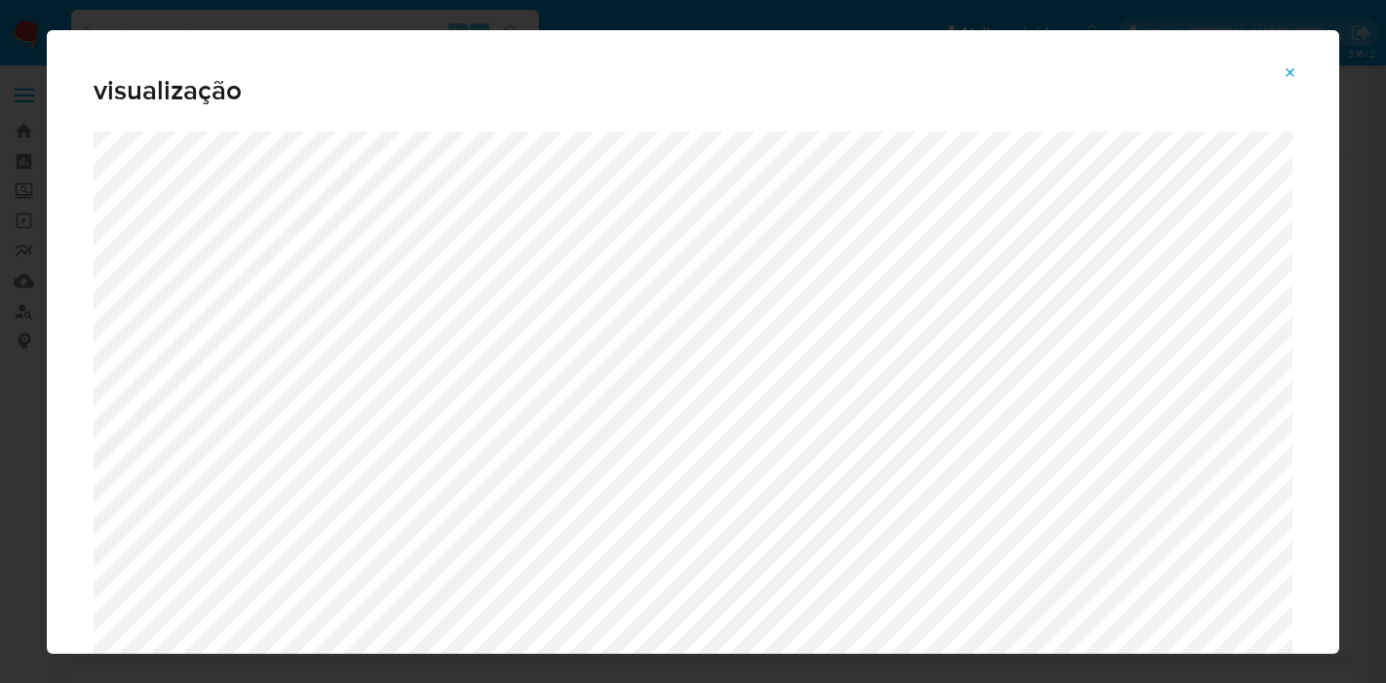
select select "10"
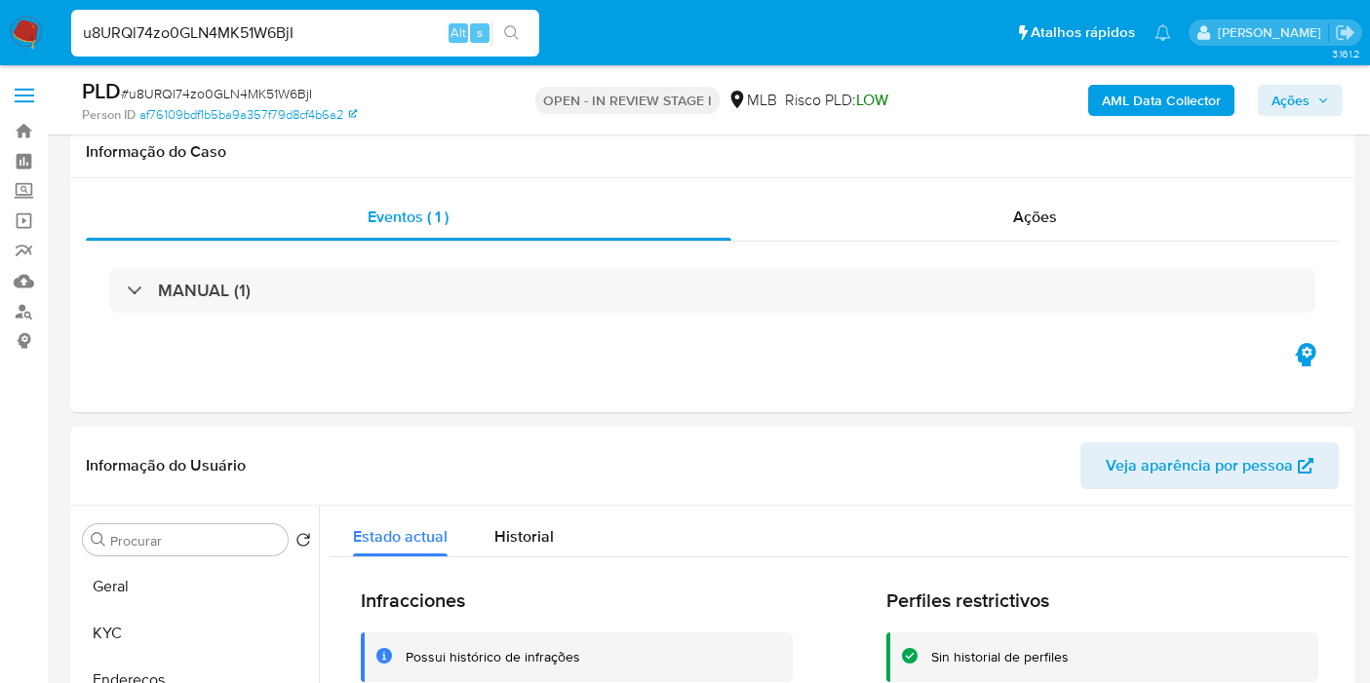
select select "10"
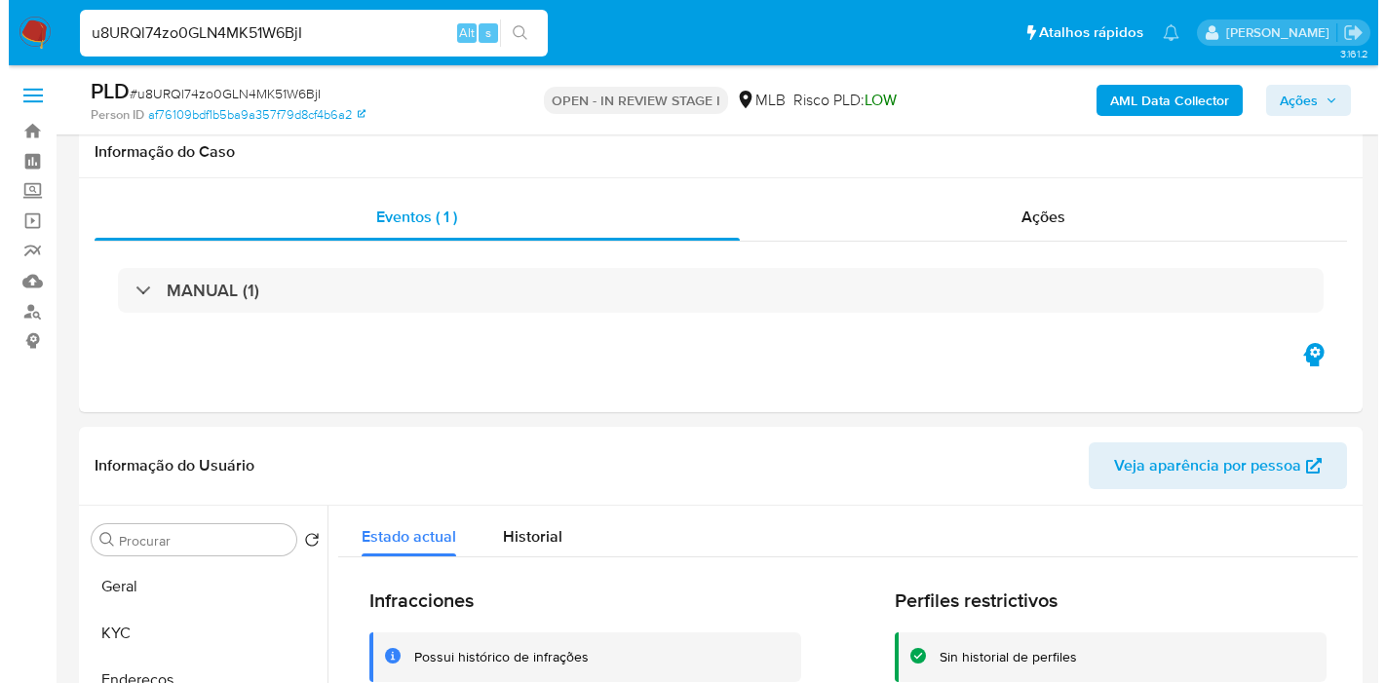
scroll to position [390, 0]
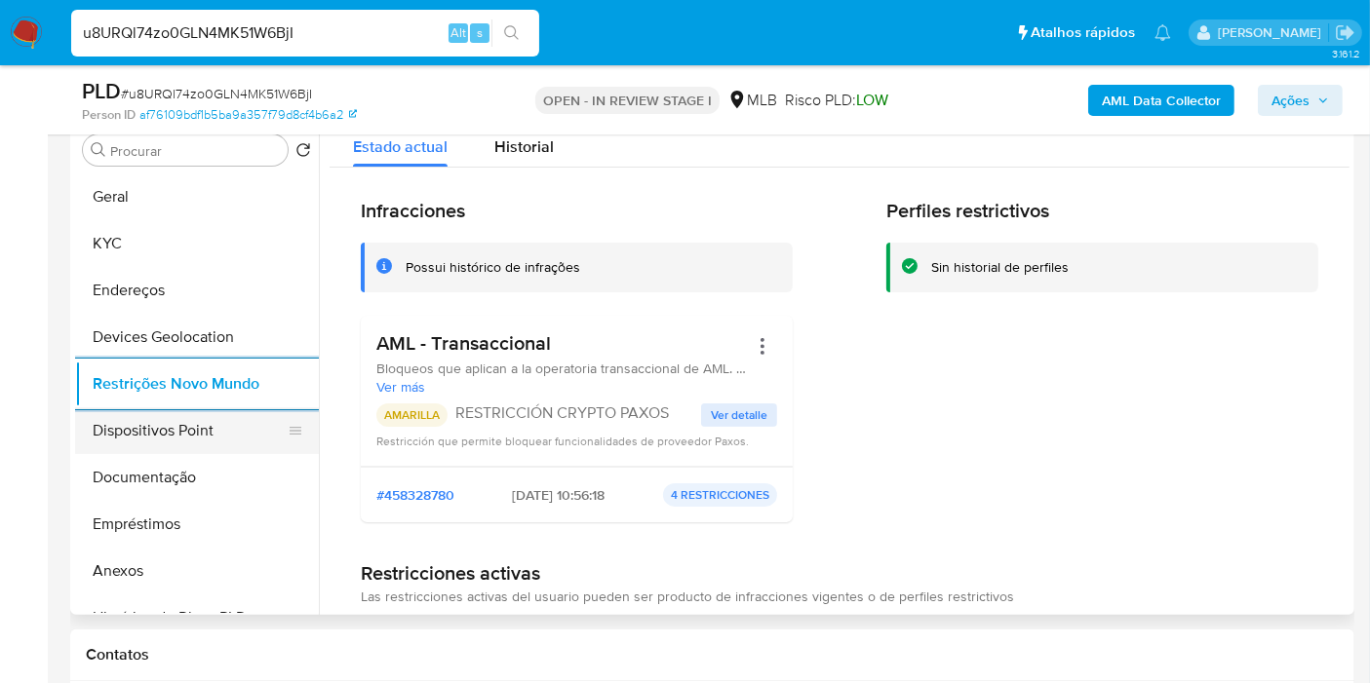
click at [192, 423] on button "Dispositivos Point" at bounding box center [189, 431] width 228 height 47
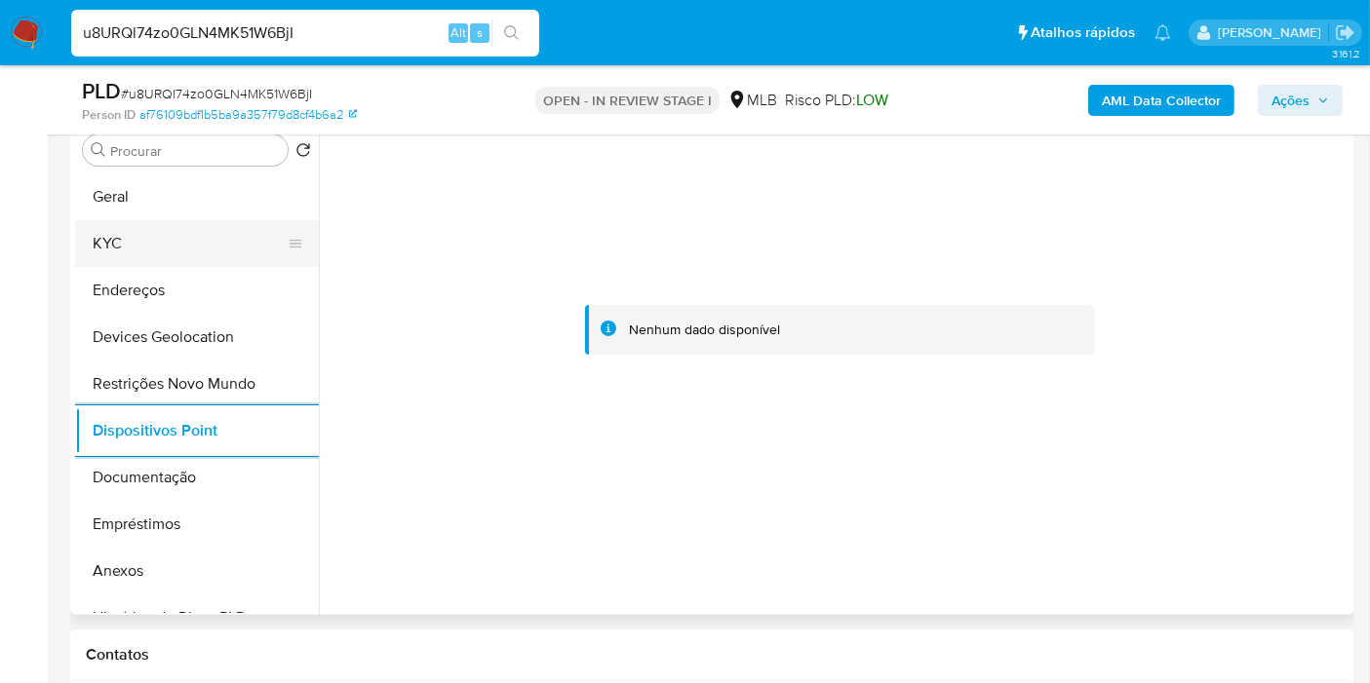
click at [161, 242] on button "KYC" at bounding box center [189, 243] width 228 height 47
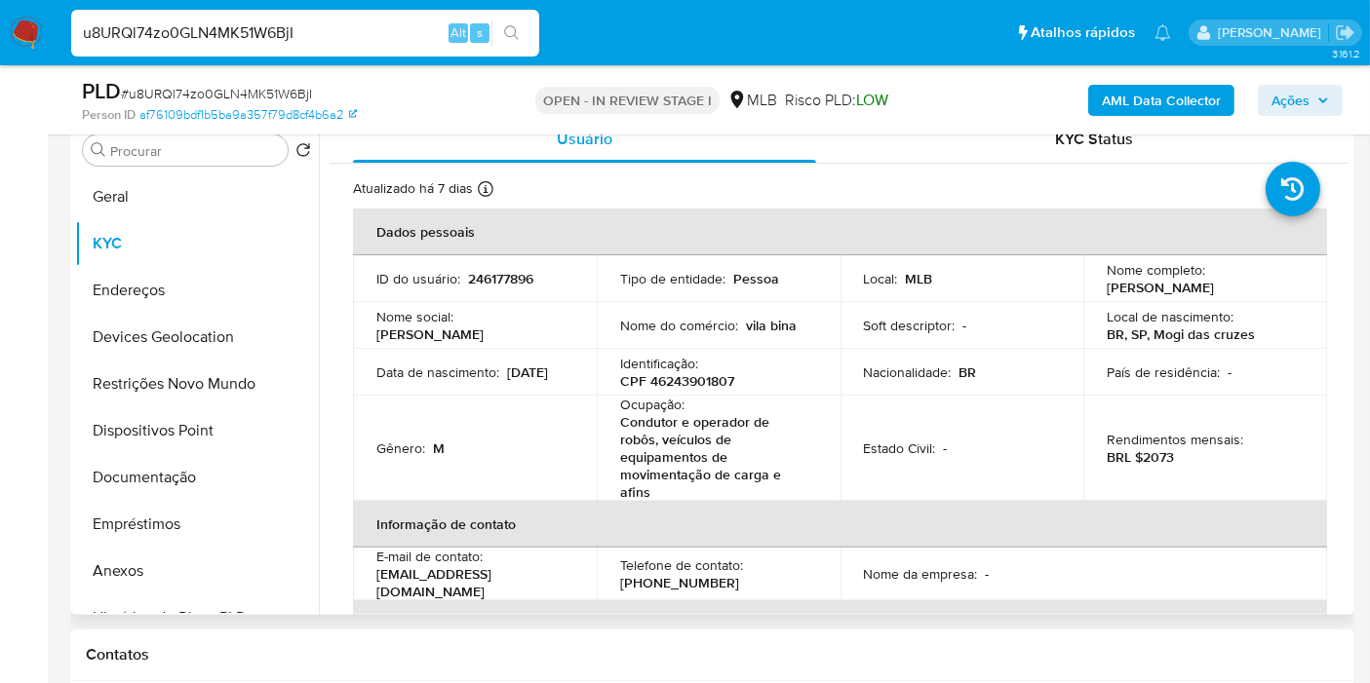
drag, startPoint x: 1169, startPoint y: 303, endPoint x: 1102, endPoint y: 287, distance: 69.3
click at [1107, 287] on p "[PERSON_NAME]" at bounding box center [1160, 288] width 107 height 18
copy p "[PERSON_NAME]"
click at [1107, 98] on b "AML Data Collector" at bounding box center [1161, 100] width 119 height 31
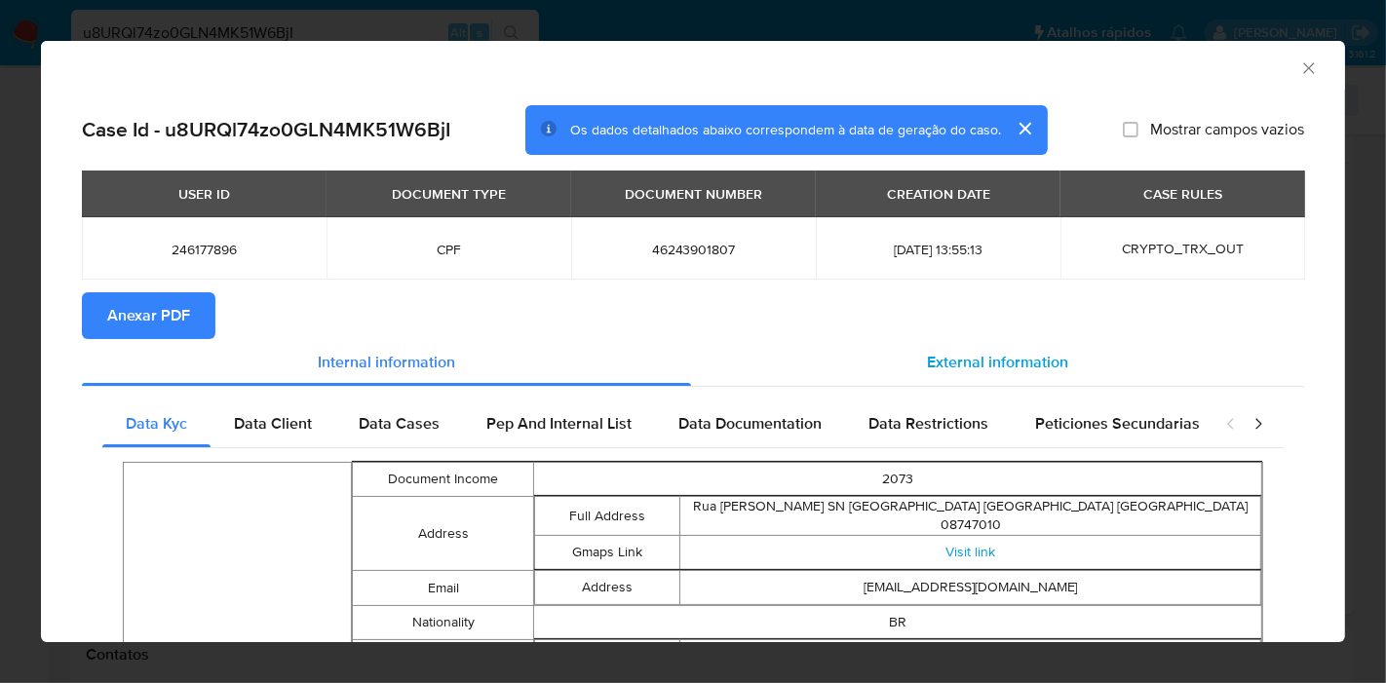
click at [948, 377] on div "External information" at bounding box center [997, 362] width 613 height 47
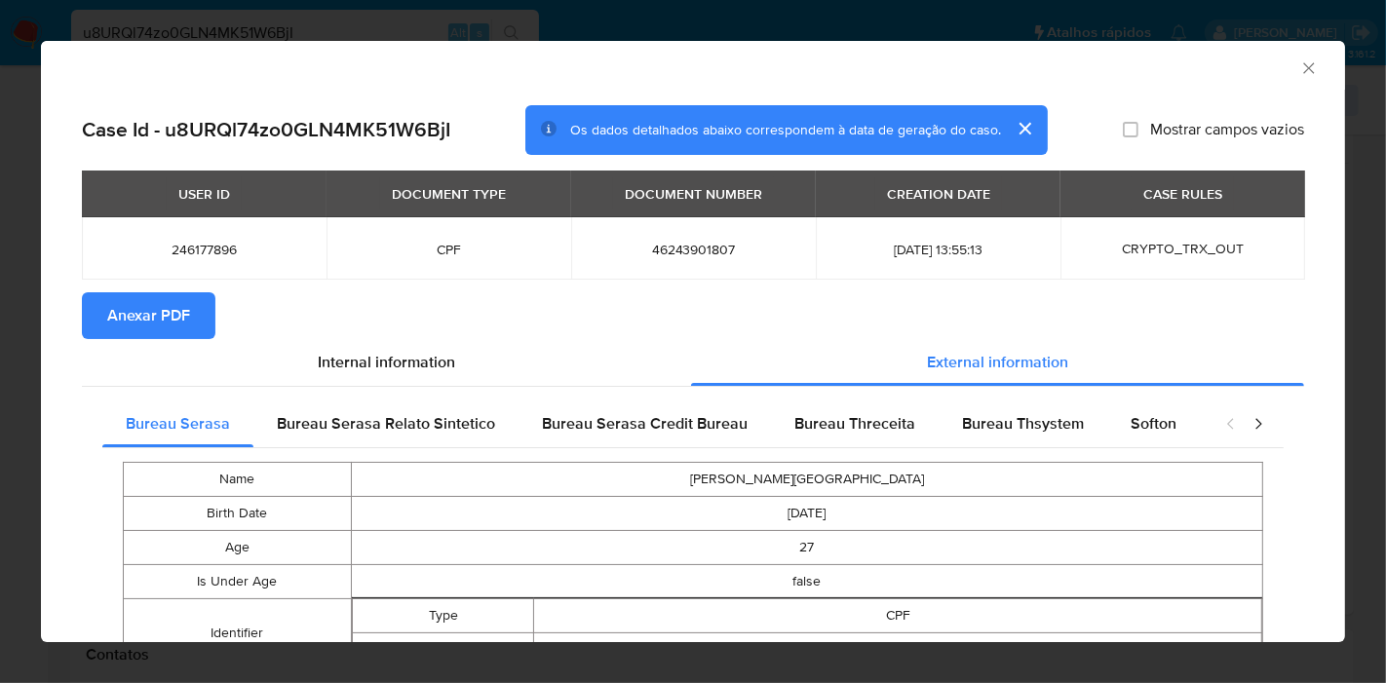
click at [195, 315] on button "Anexar PDF" at bounding box center [149, 315] width 134 height 47
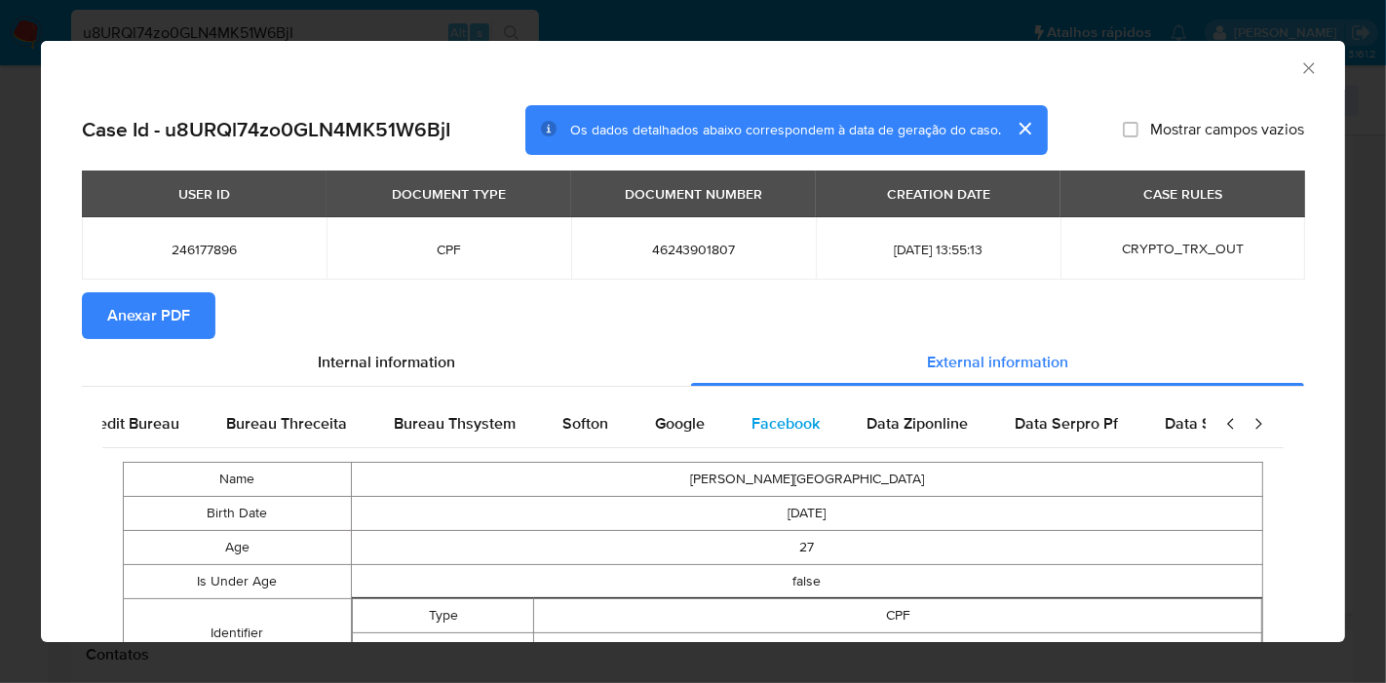
scroll to position [0, 655]
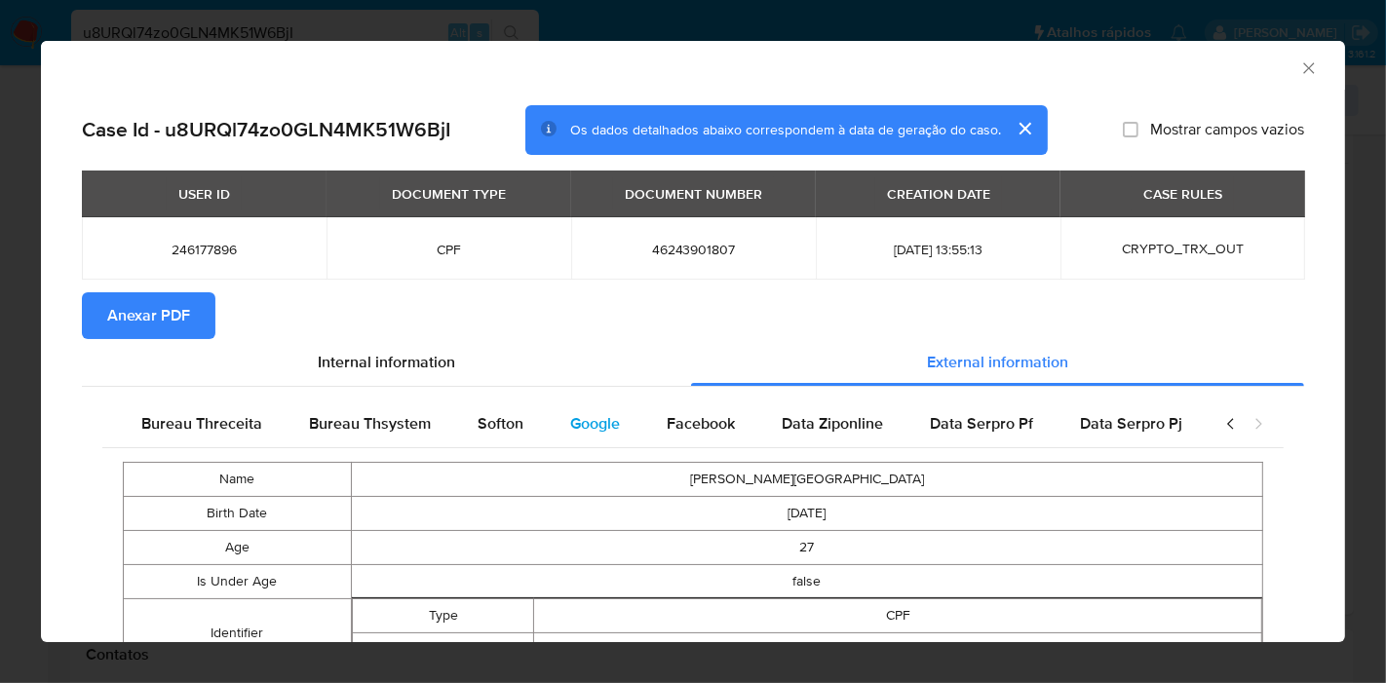
click at [602, 438] on div "Google" at bounding box center [595, 424] width 97 height 47
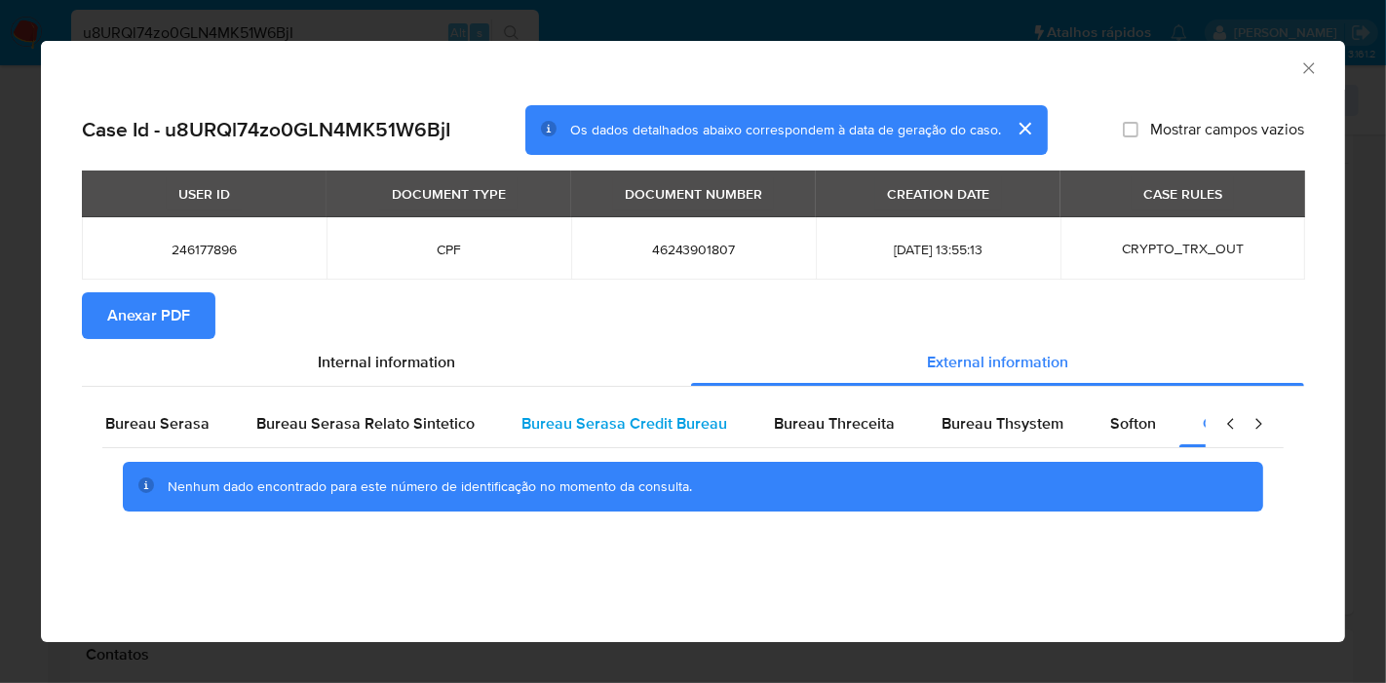
scroll to position [0, 0]
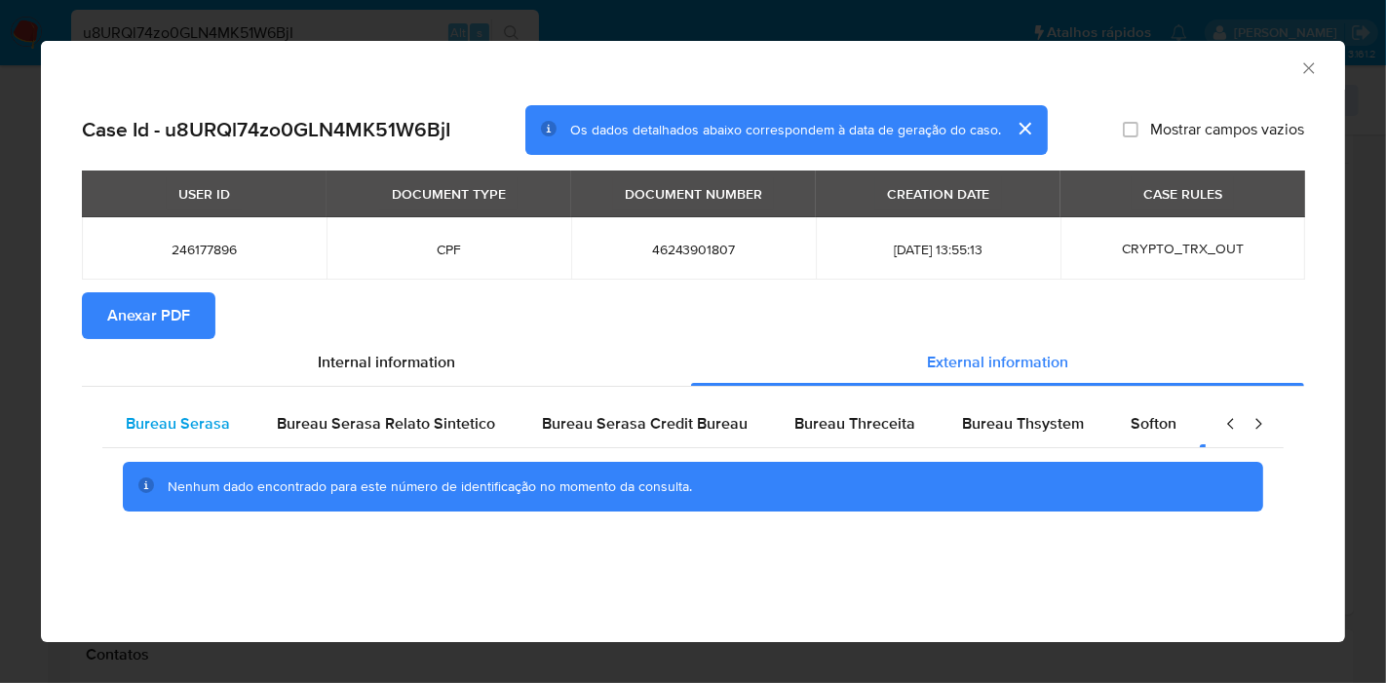
click at [223, 431] on span "Bureau Serasa" at bounding box center [178, 423] width 104 height 22
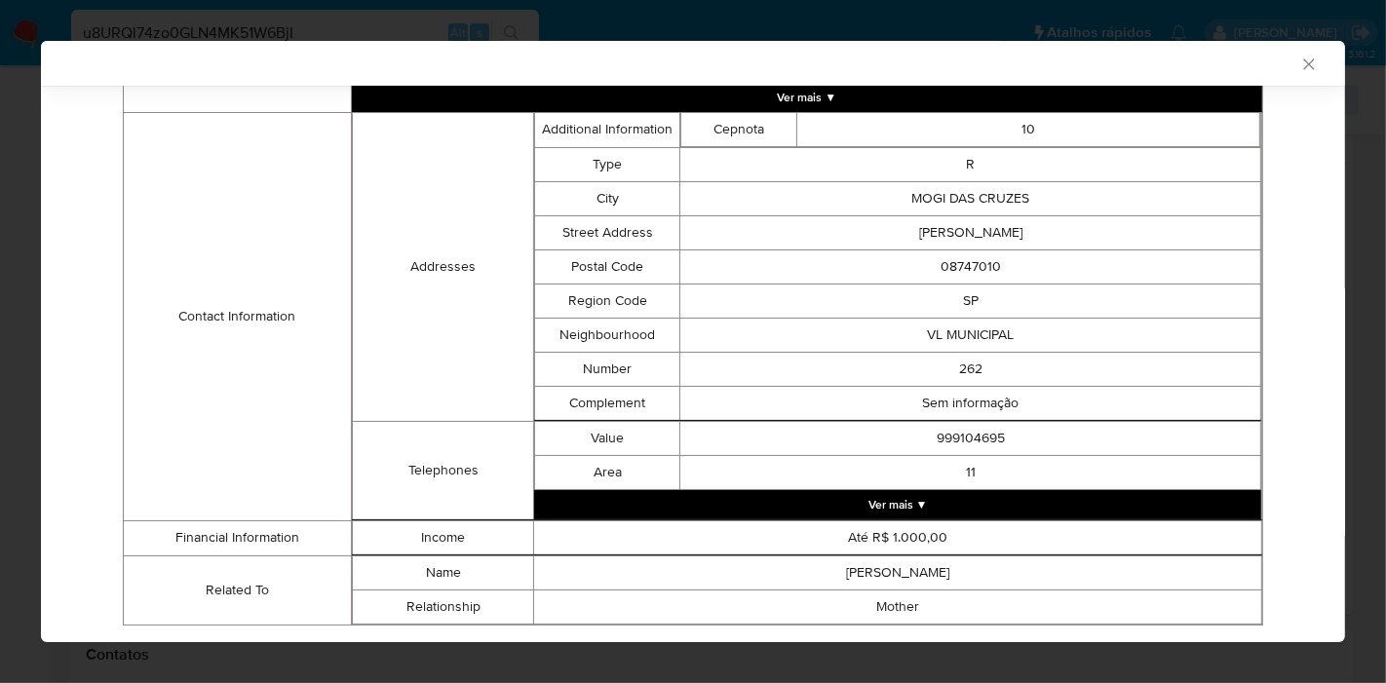
scroll to position [607, 0]
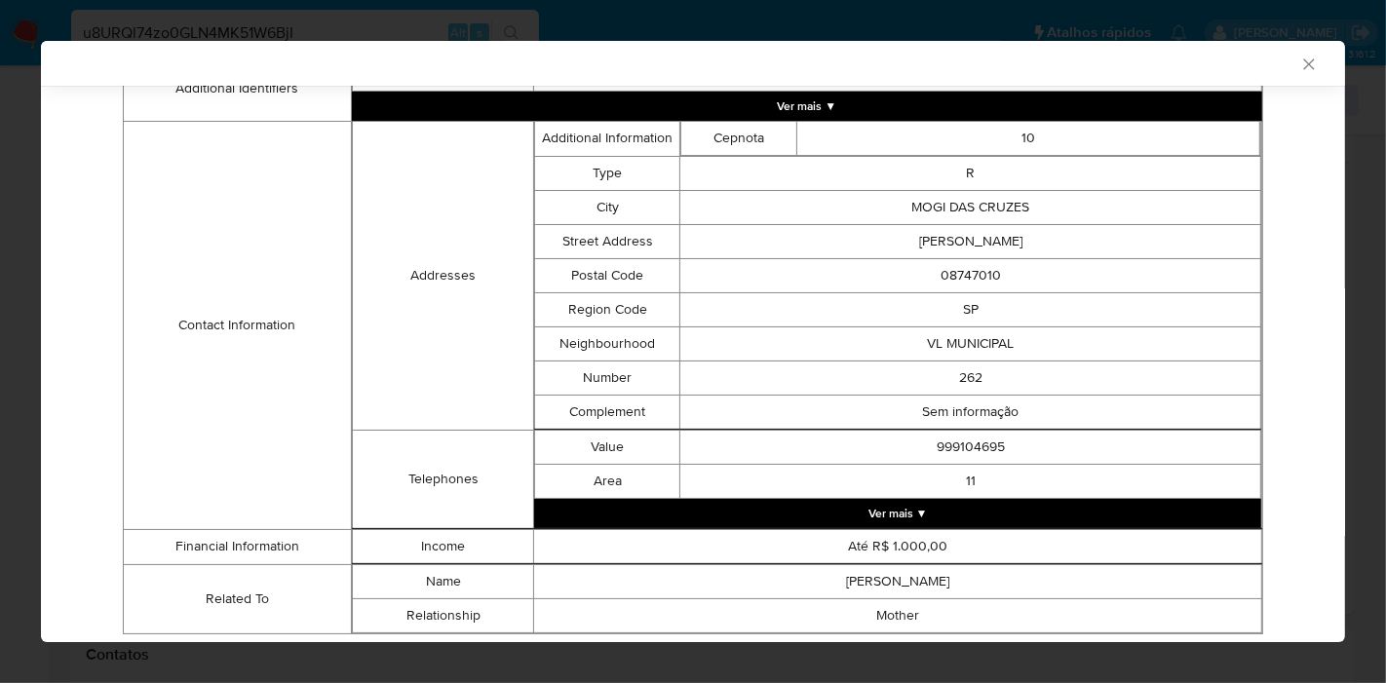
click at [1300, 58] on icon "Fechar a janela" at bounding box center [1309, 64] width 19 height 19
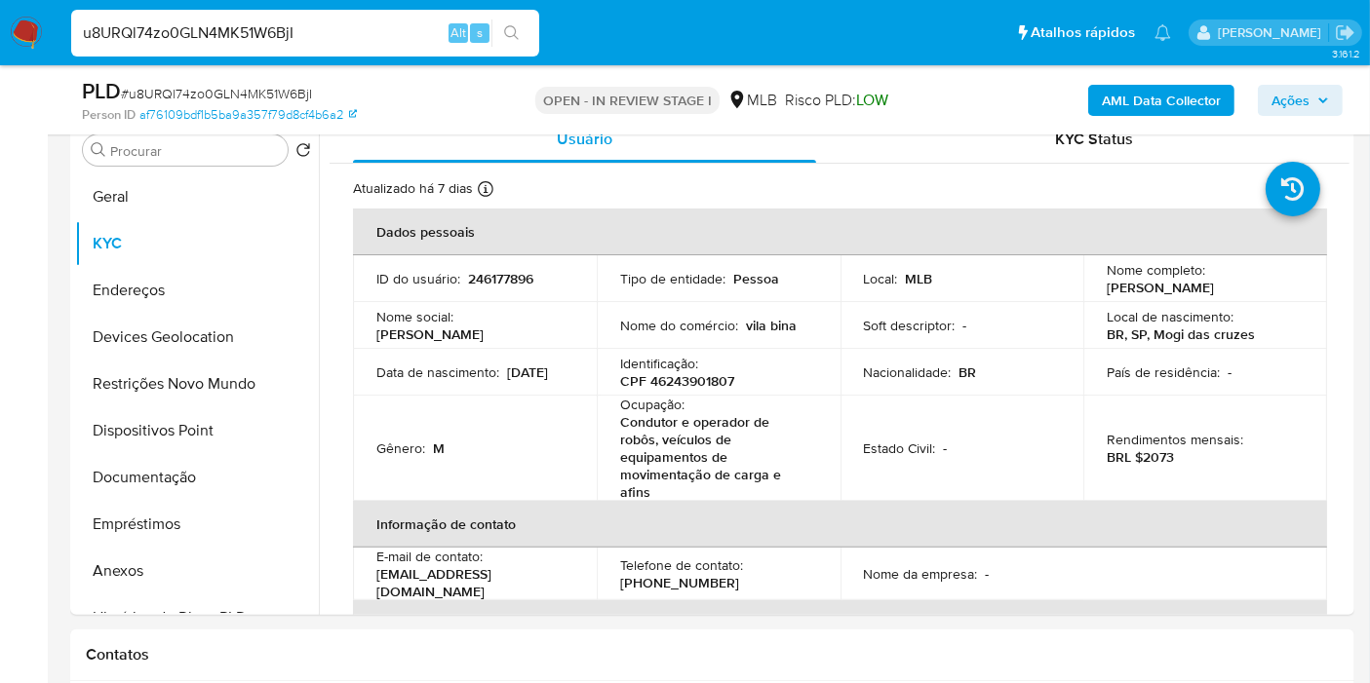
click at [1281, 103] on span "Ações" at bounding box center [1290, 100] width 38 height 31
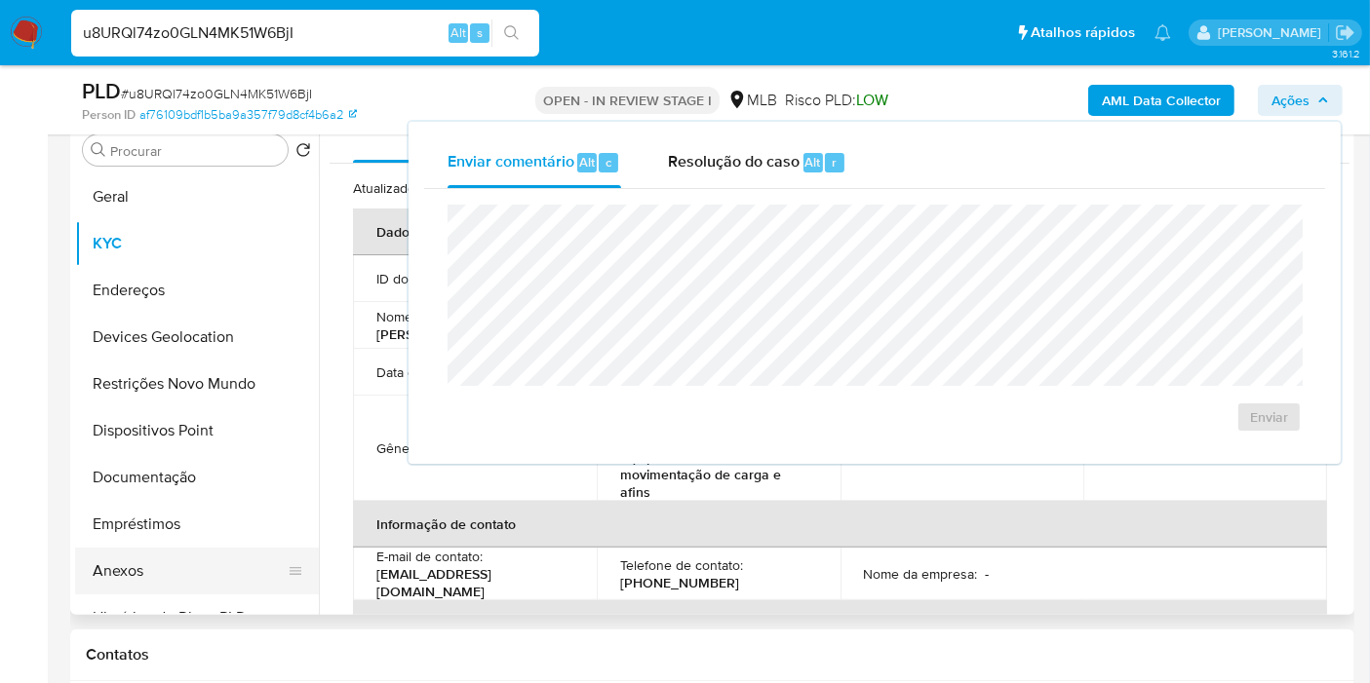
click at [136, 569] on button "Anexos" at bounding box center [189, 571] width 228 height 47
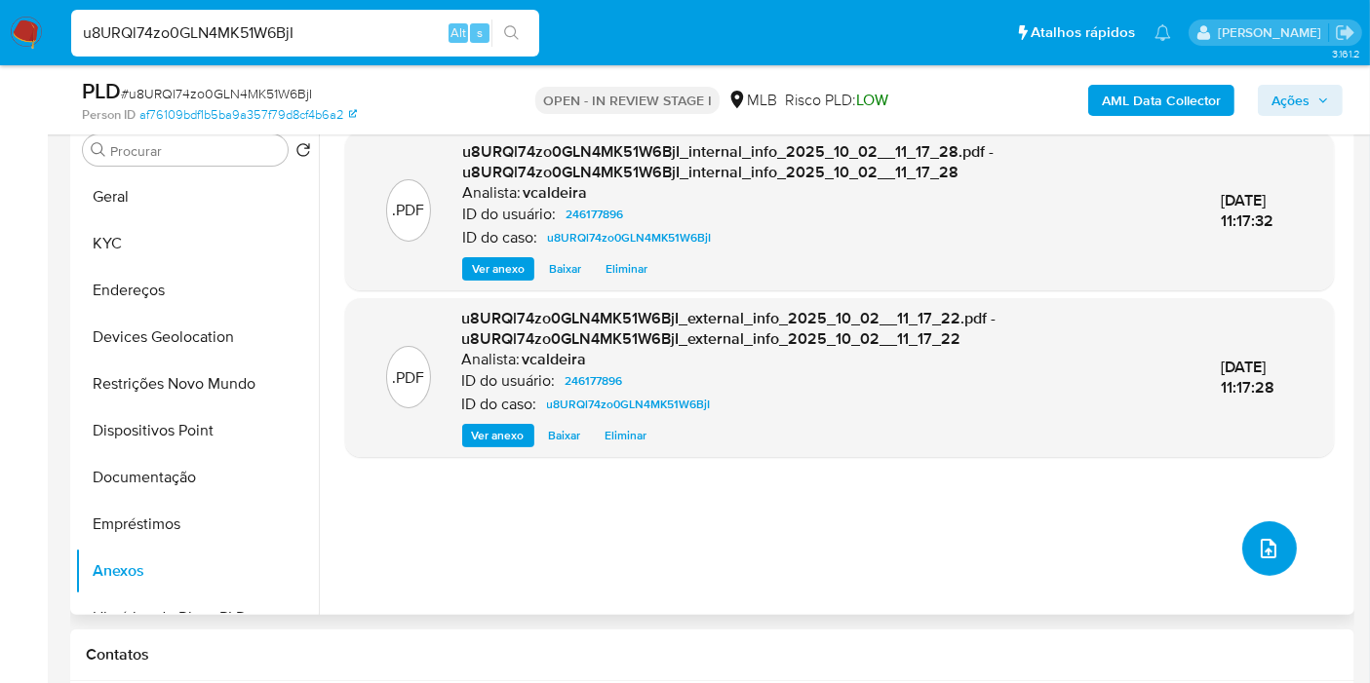
click at [1264, 562] on button "upload-file" at bounding box center [1269, 549] width 55 height 55
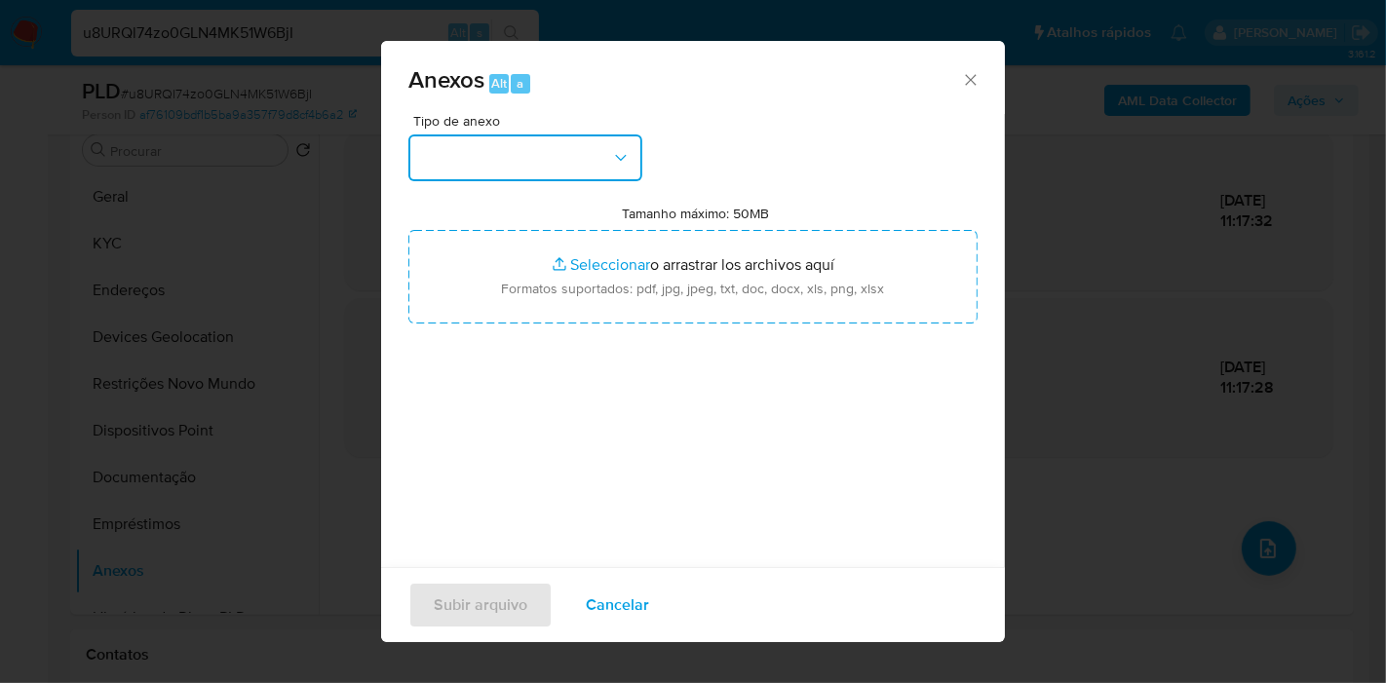
click at [587, 168] on button "button" at bounding box center [525, 158] width 234 height 47
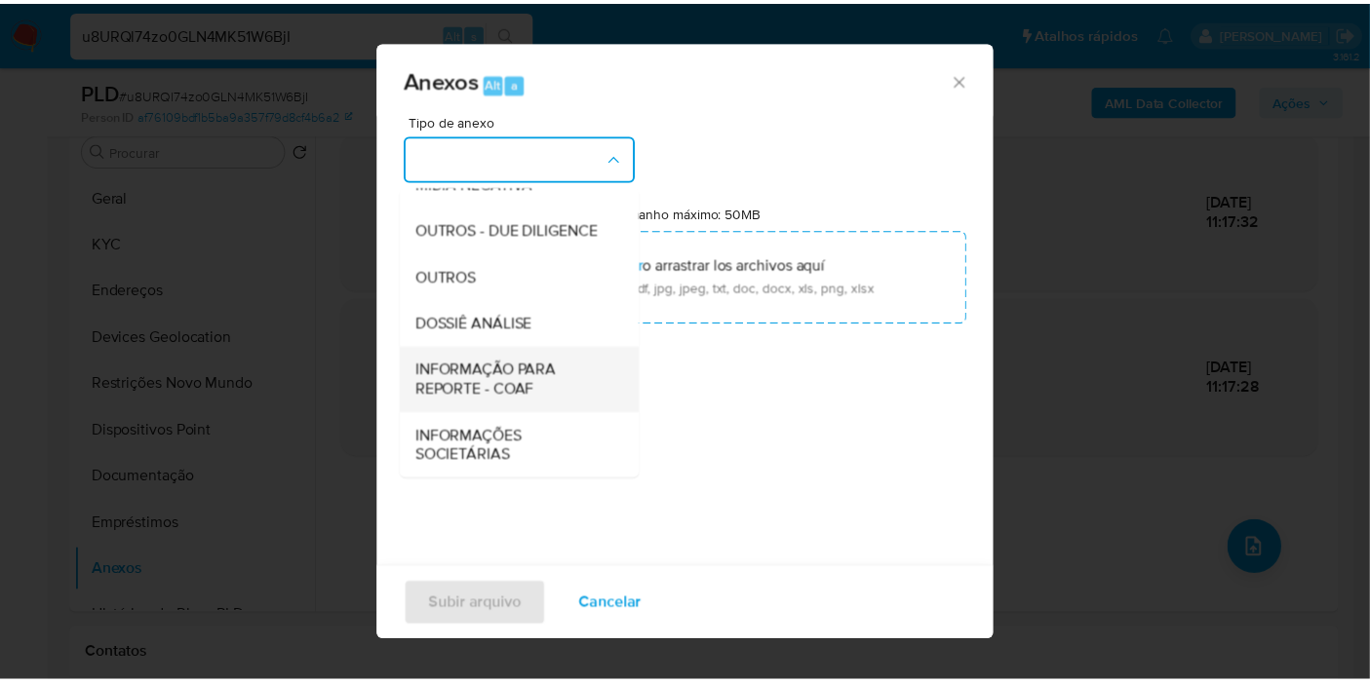
scroll to position [299, 0]
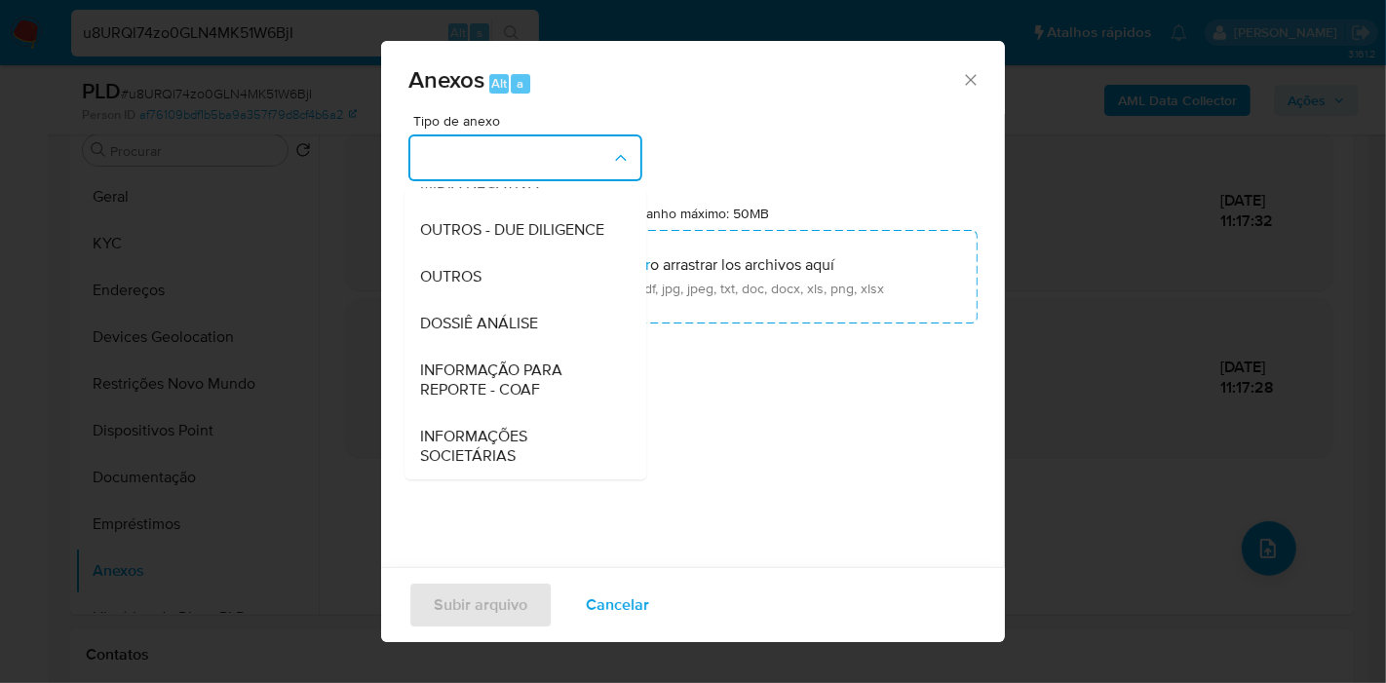
click at [483, 325] on span "DOSSIÊ ANÁLISE" at bounding box center [479, 323] width 118 height 19
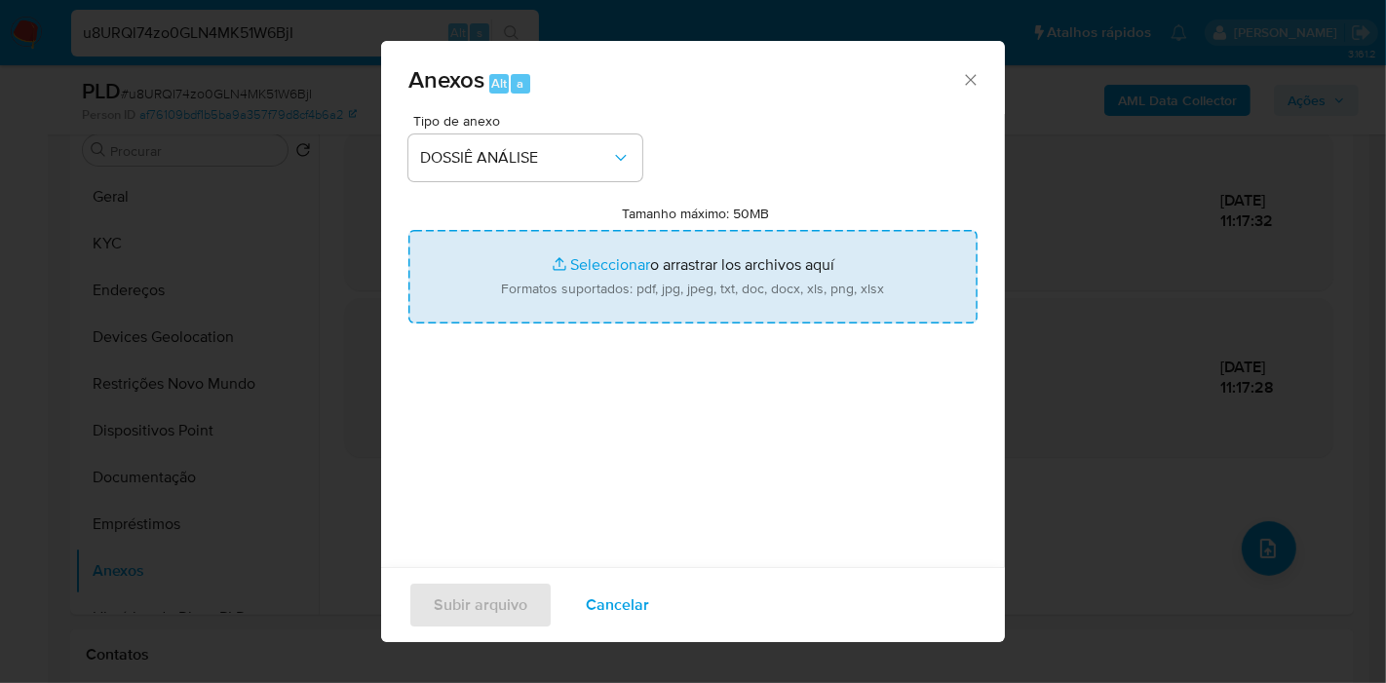
click at [651, 288] on input "Tamanho máximo: 50MB Seleccionar archivos" at bounding box center [692, 277] width 569 height 94
type input "C:\fakepath\SAR - (XXX) - CPF 46243901807 - BRUNO HENRIQUE DA COSTA FRANCISCO.p…"
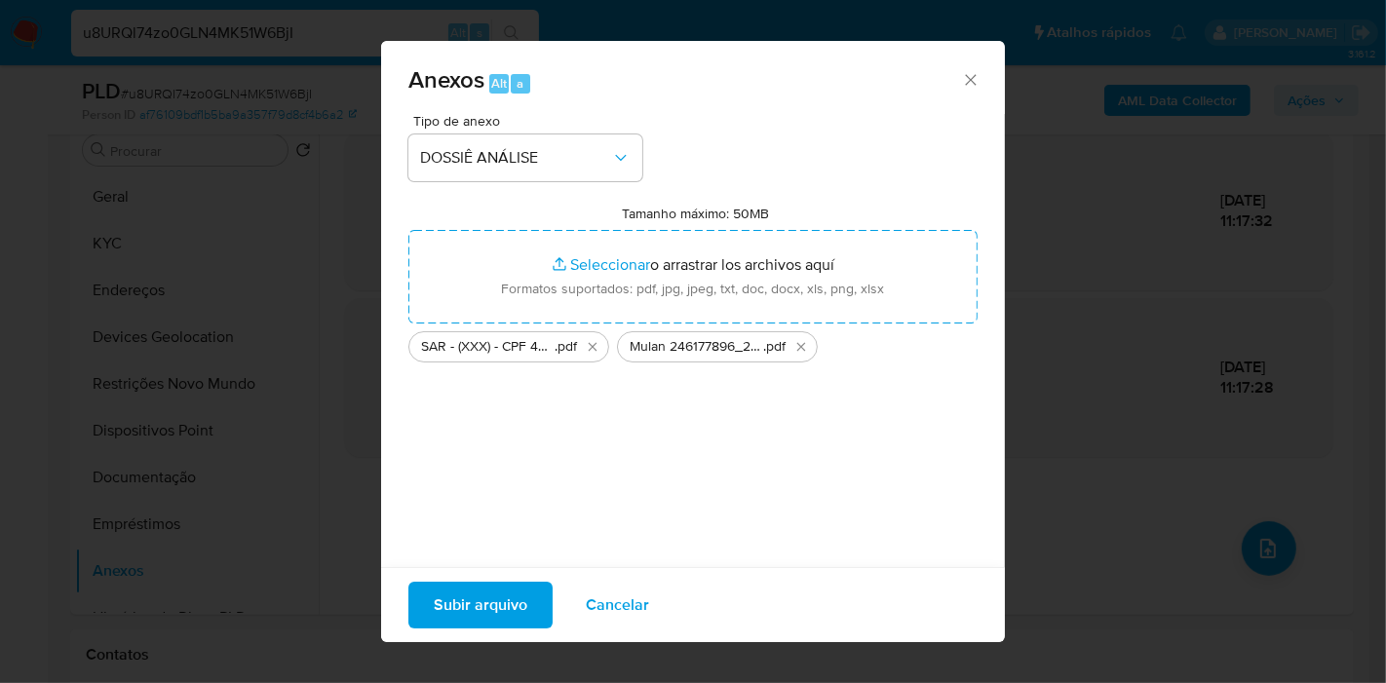
click at [502, 614] on span "Subir arquivo" at bounding box center [481, 605] width 94 height 43
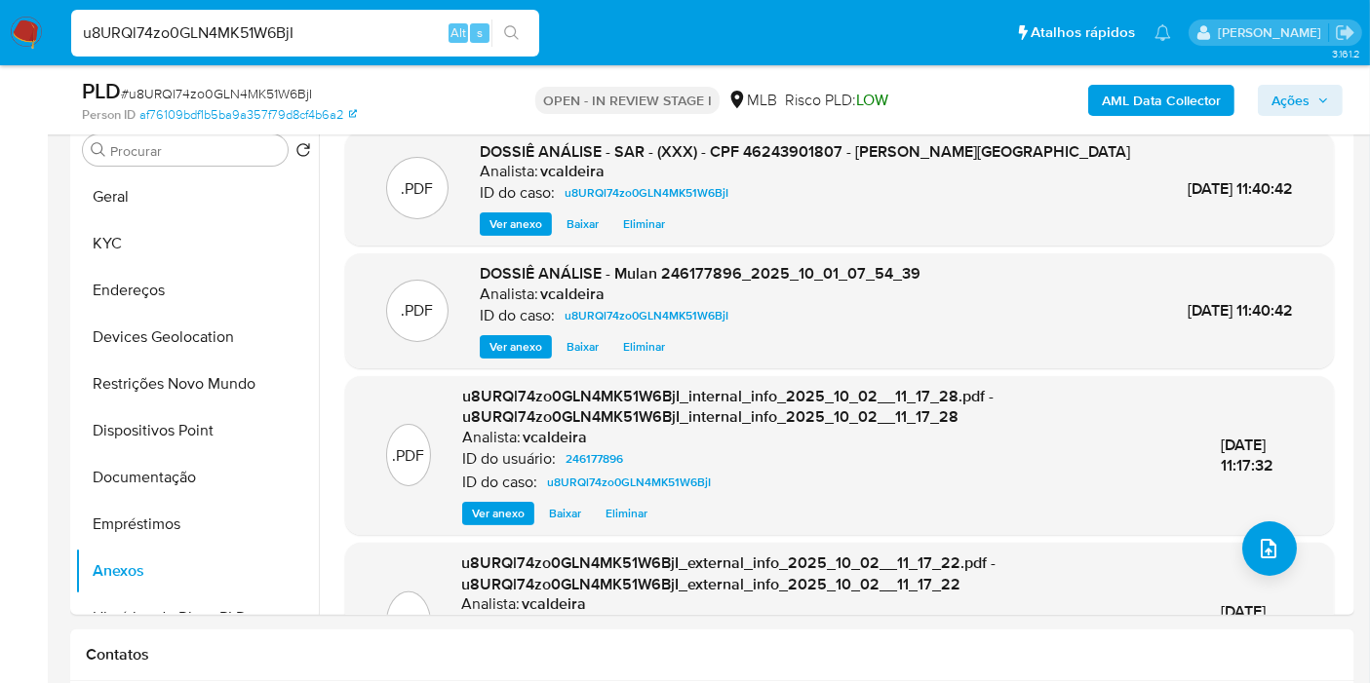
drag, startPoint x: 1305, startPoint y: 90, endPoint x: 1172, endPoint y: 115, distance: 135.9
click at [1305, 93] on span "Ações" at bounding box center [1290, 100] width 38 height 31
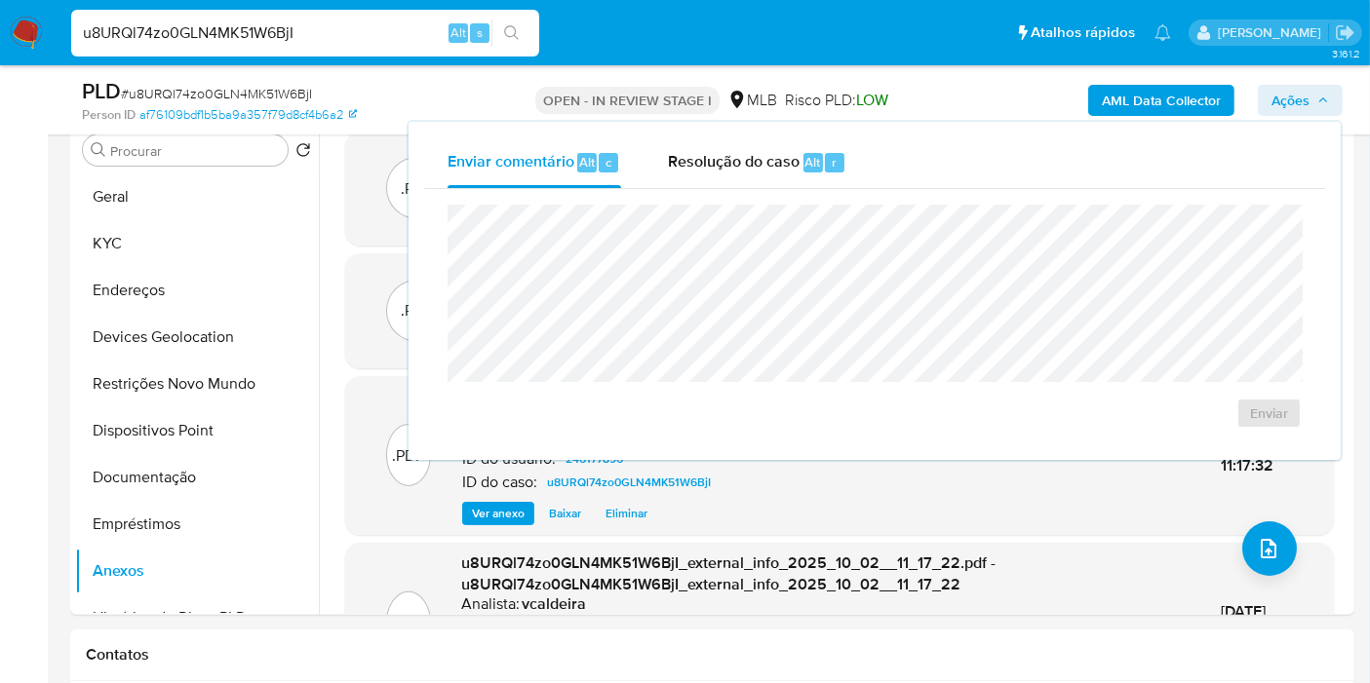
click at [779, 151] on span "Resolução do caso" at bounding box center [734, 161] width 132 height 22
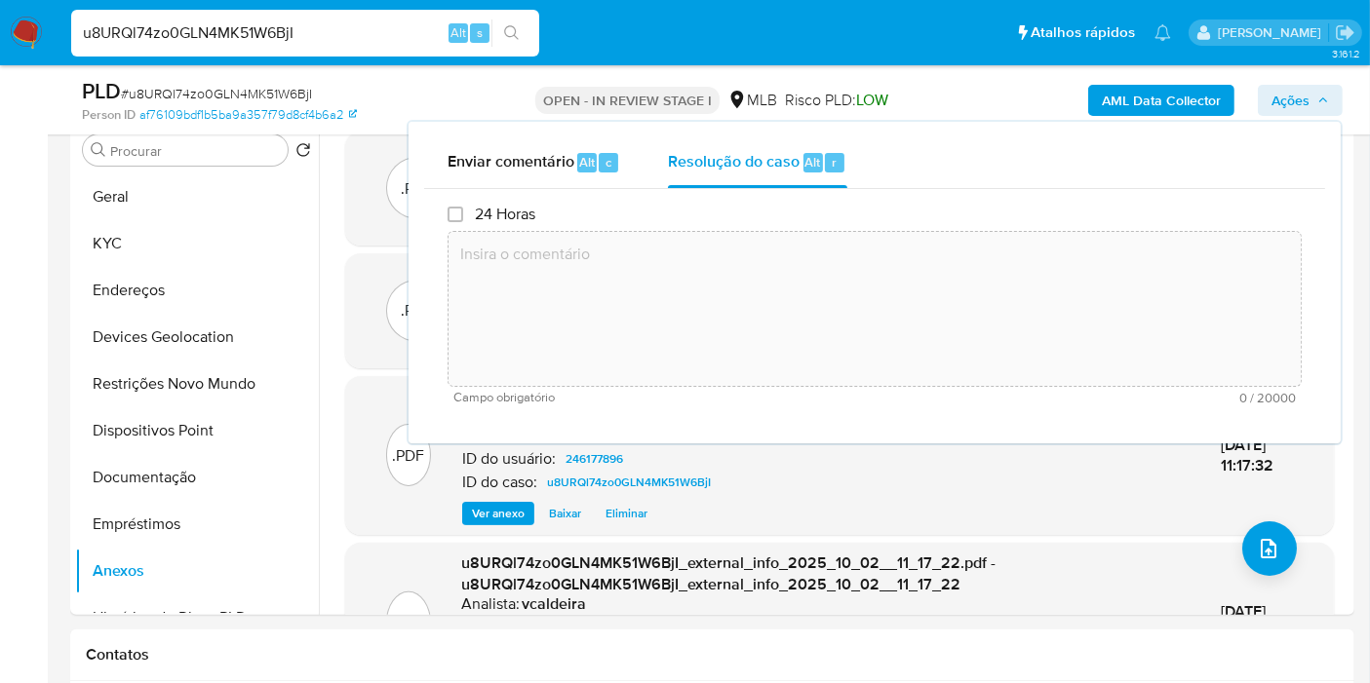
click at [760, 277] on textarea at bounding box center [874, 309] width 852 height 156
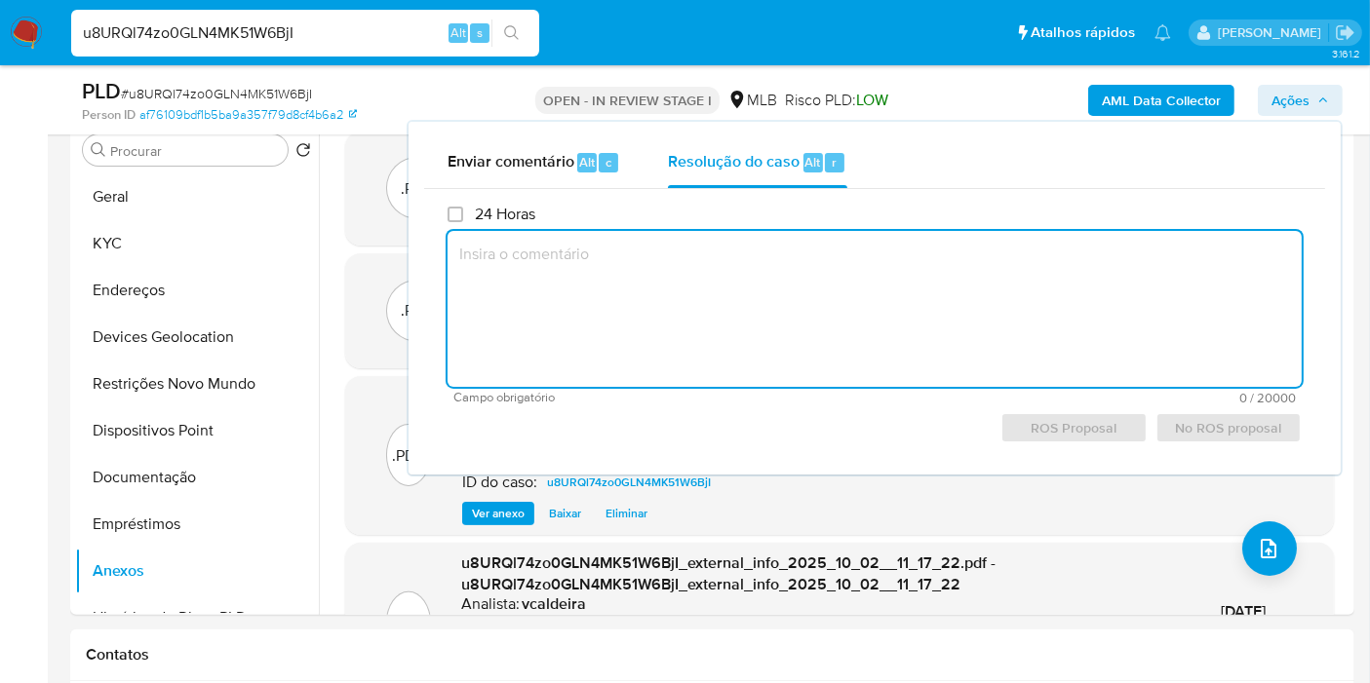
click at [542, 277] on textarea at bounding box center [874, 309] width 854 height 156
paste textarea "Fatos relevantes concluídos pelo analista: A conta recebe recursos por meio de …"
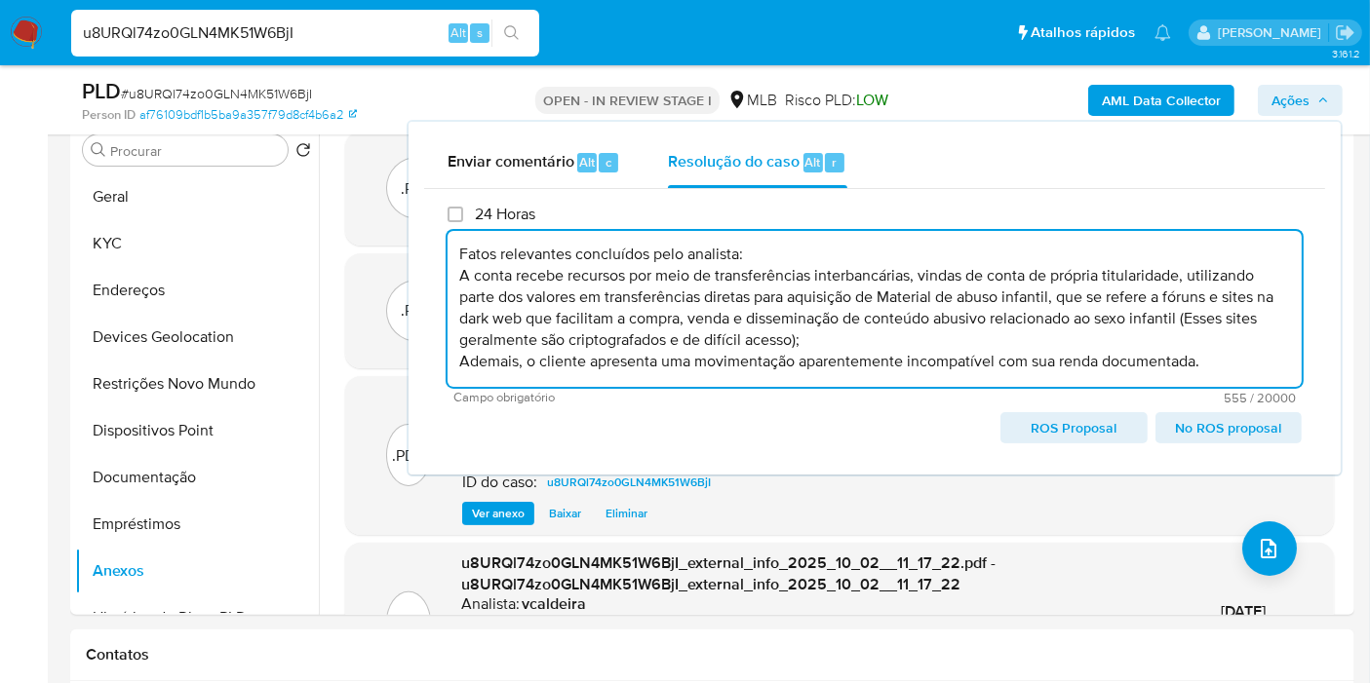
scroll to position [7, 0]
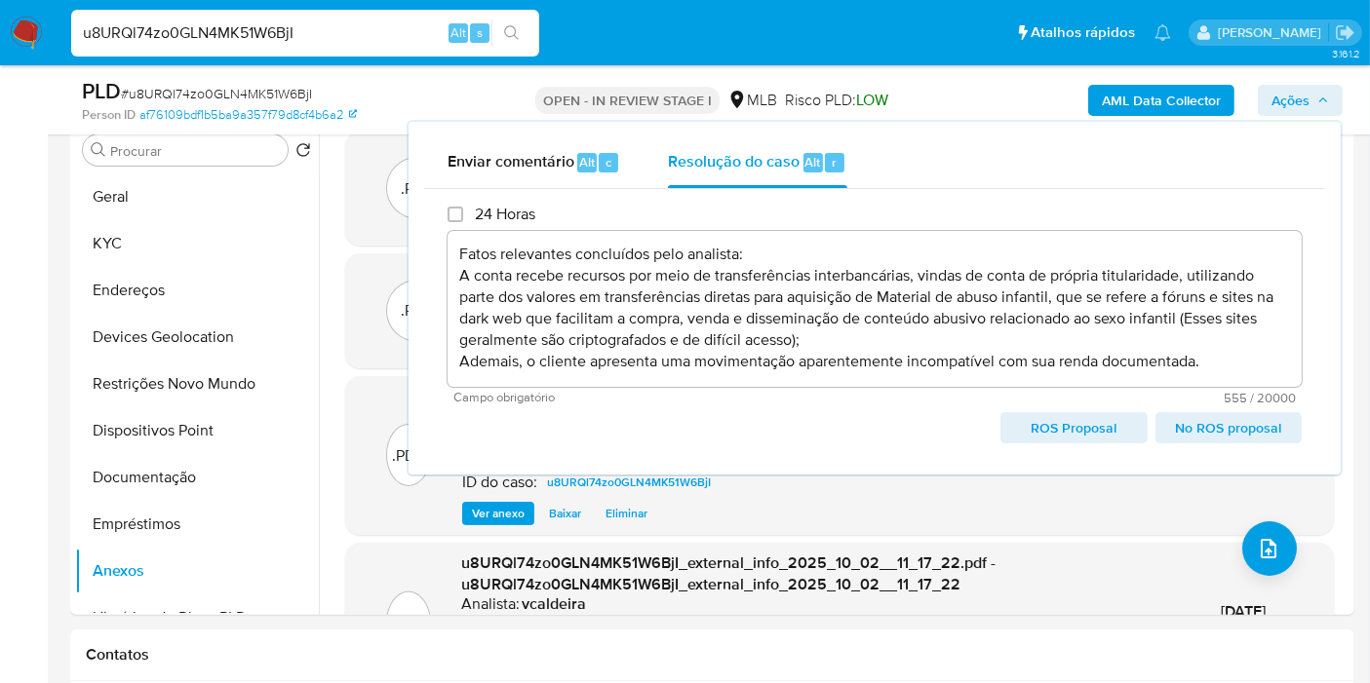
click at [1047, 431] on span "ROS Proposal" at bounding box center [1073, 427] width 119 height 27
type textarea "Fatos relevantes concluídos pelo analista: A conta recebe recursos por meio de …"
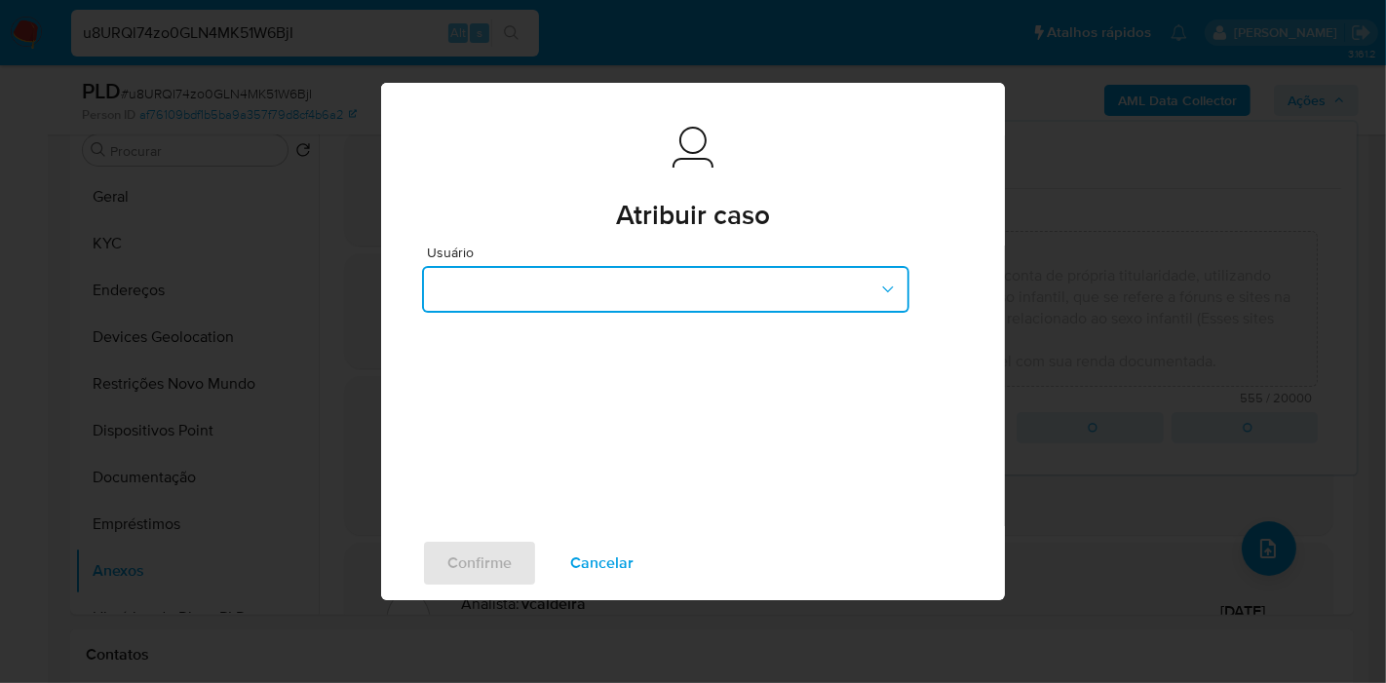
click at [601, 295] on button "button" at bounding box center [665, 289] width 487 height 47
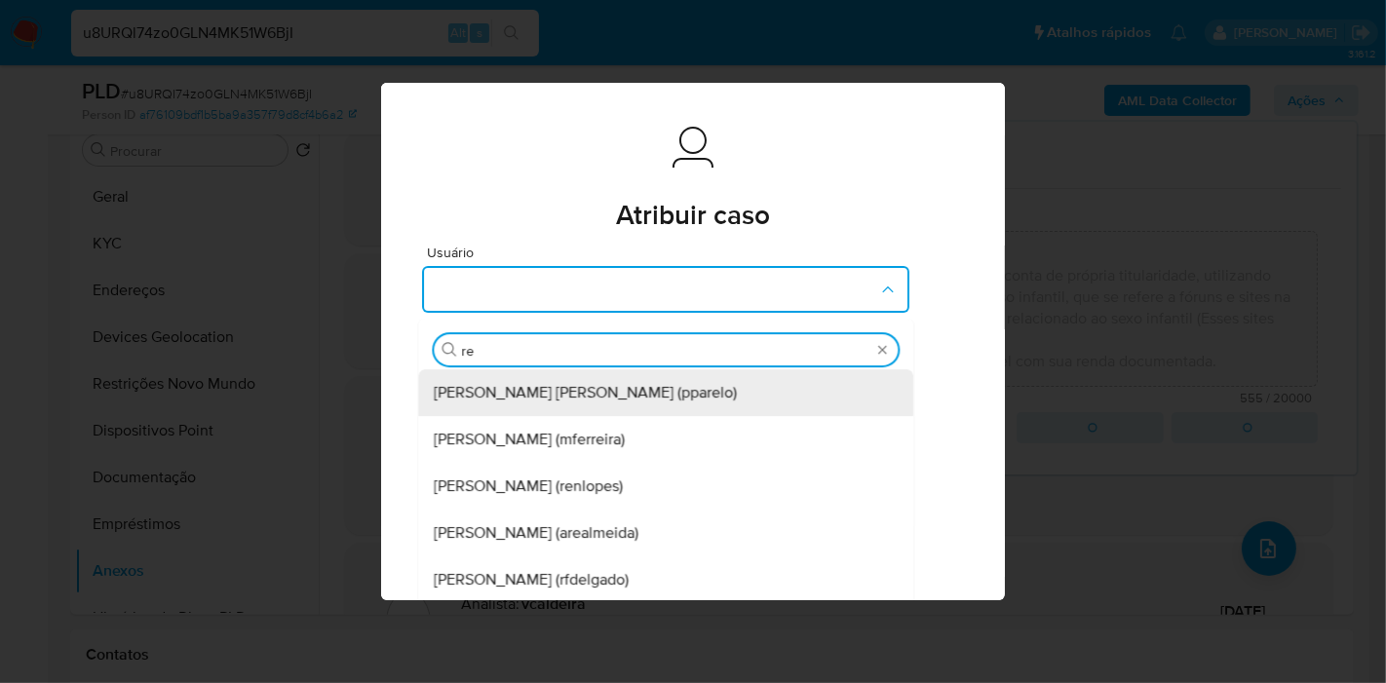
type input "ren"
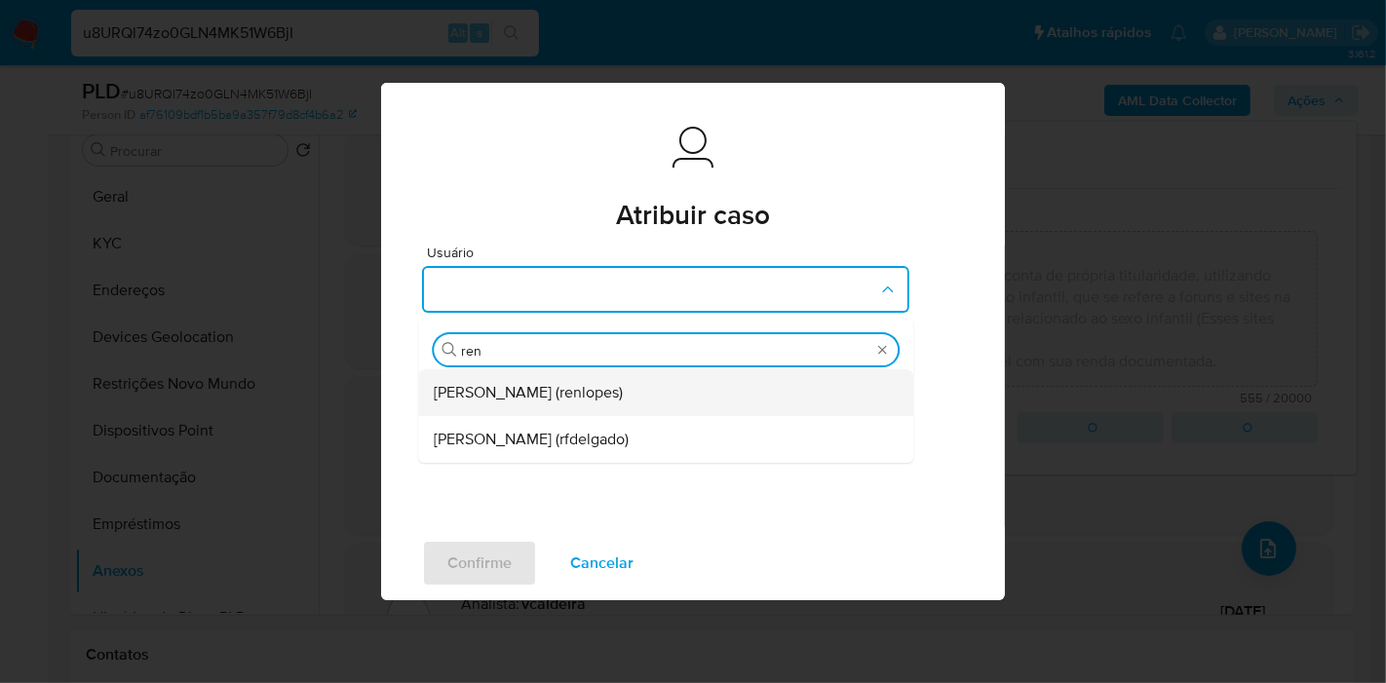
click at [558, 387] on span "Renato Lopes Dos Santos (renlopes)" at bounding box center [528, 392] width 189 height 19
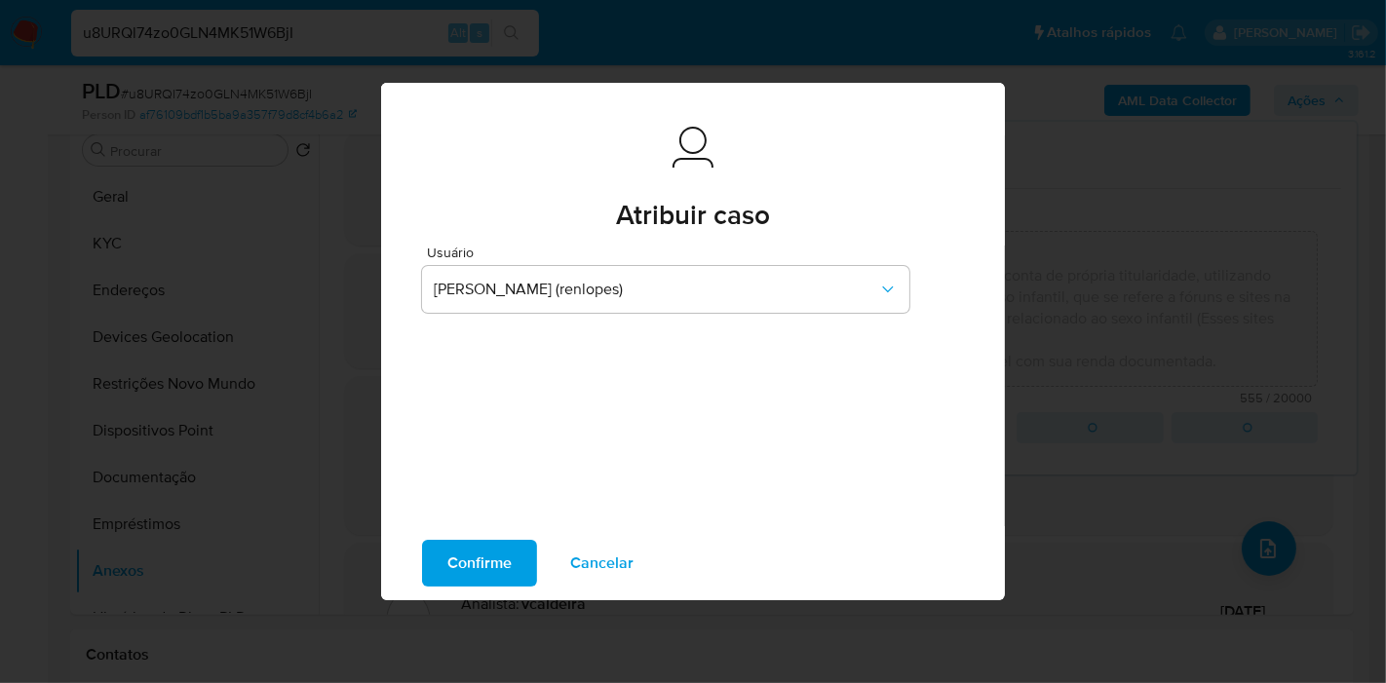
click at [487, 567] on span "Confirme" at bounding box center [479, 563] width 64 height 43
type textarea "Fatos relevantes concluídos pelo analista: A conta recebe recursos por meio de …"
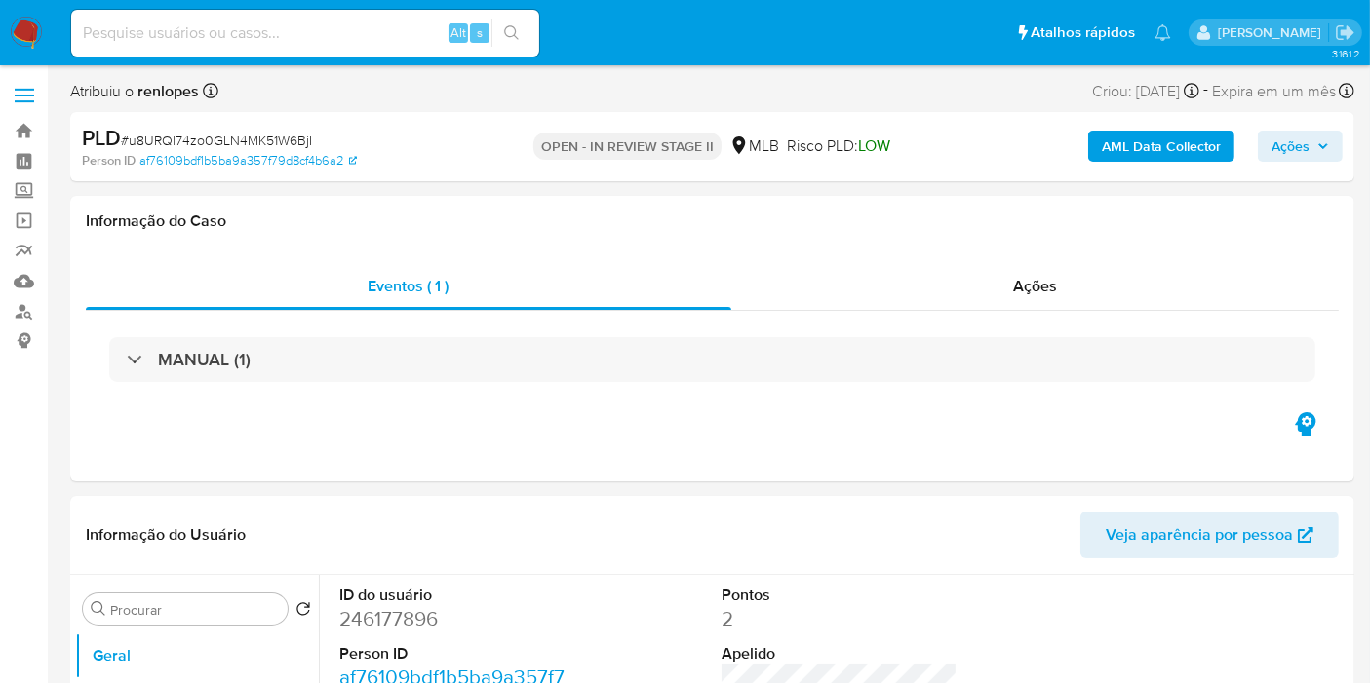
select select "10"
click at [303, 28] on input at bounding box center [305, 32] width 468 height 25
paste input "QHxVDw5qM29lbVrt3TWhhxAw"
type input "QHxVDw5qM29lbVrt3TWhhxAw"
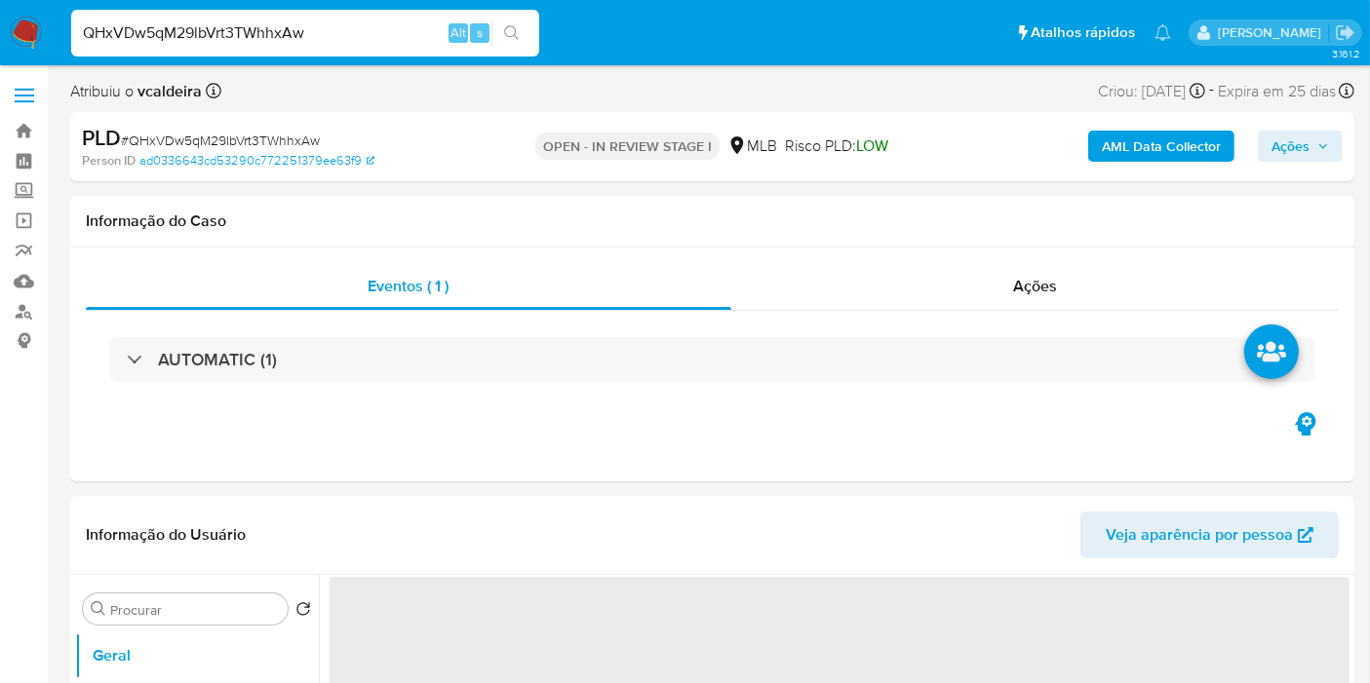
select select "10"
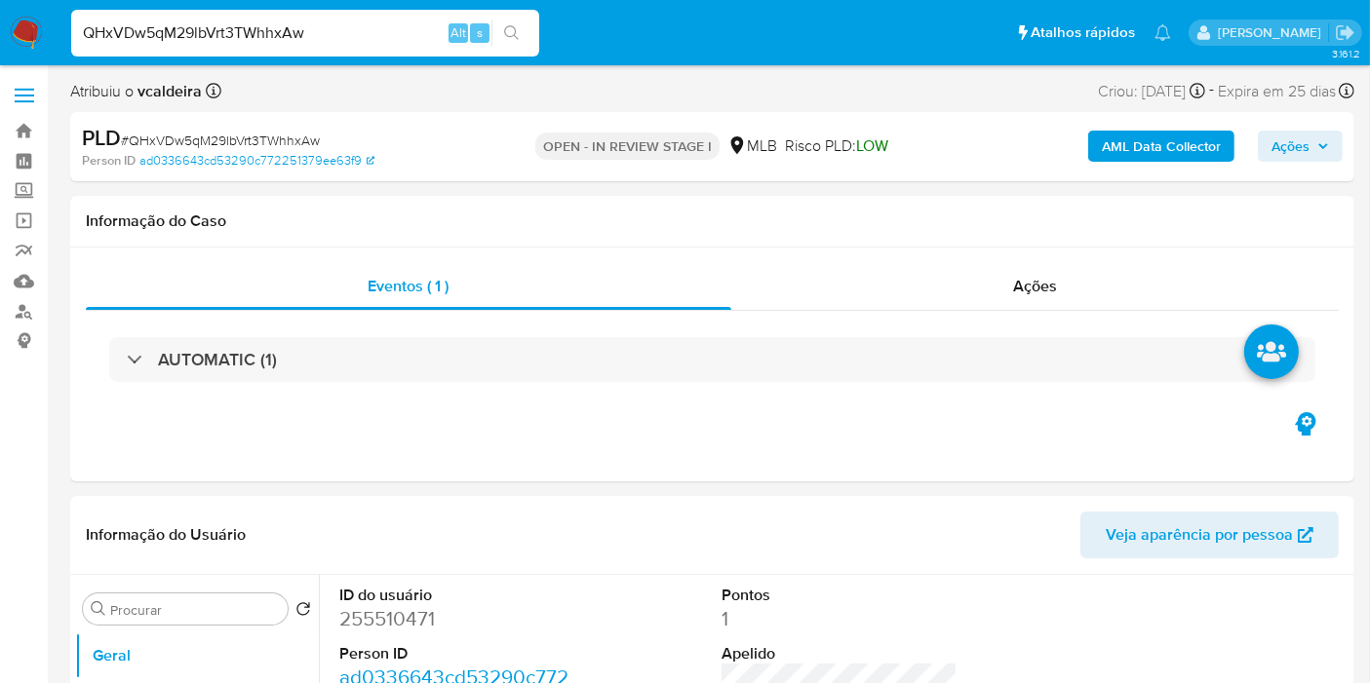
click at [212, 34] on input "QHxVDw5qM29lbVrt3TWhhxAw" at bounding box center [305, 32] width 468 height 25
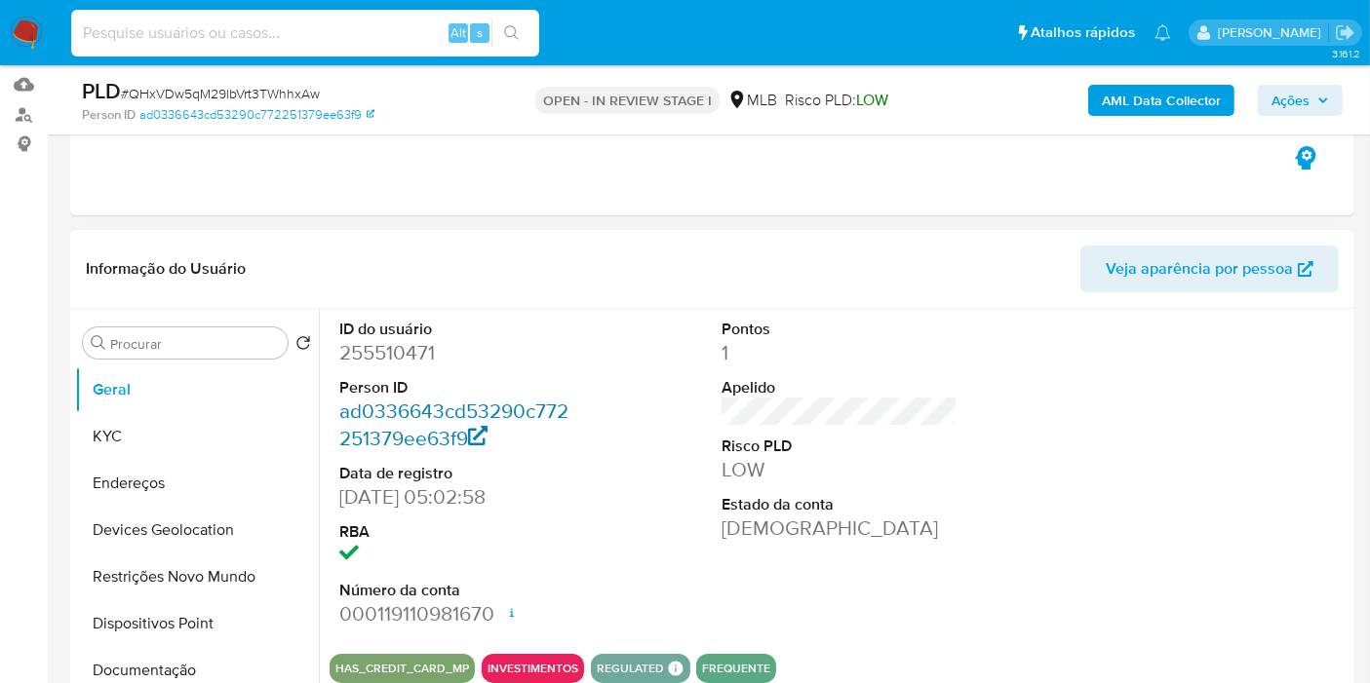
scroll to position [216, 0]
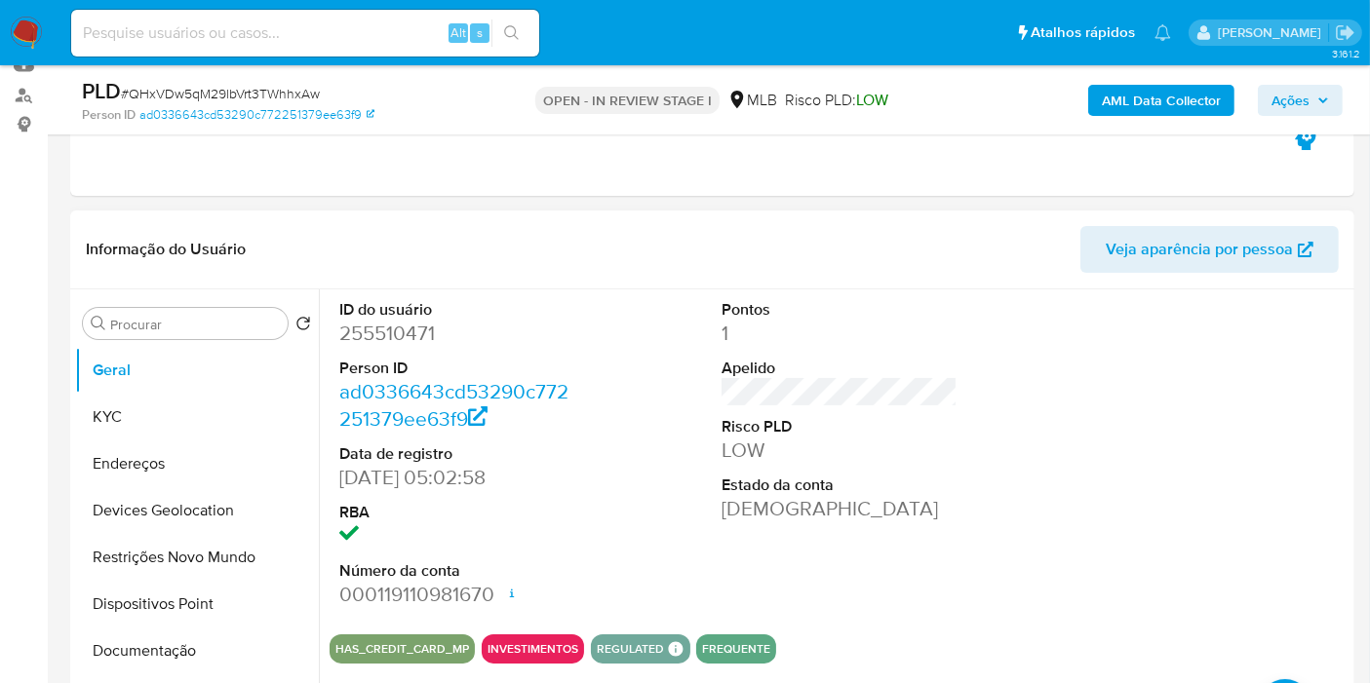
click at [390, 336] on dd "255510471" at bounding box center [457, 333] width 236 height 27
copy dd "255510471"
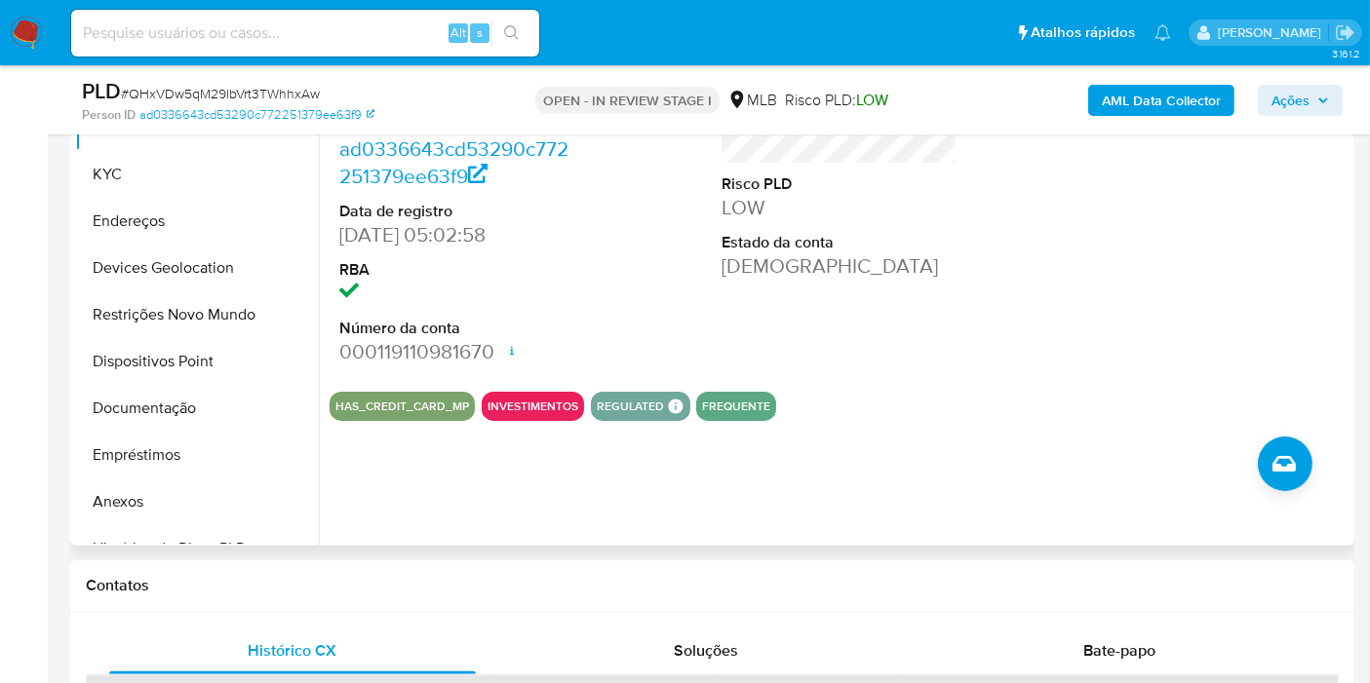
scroll to position [649, 0]
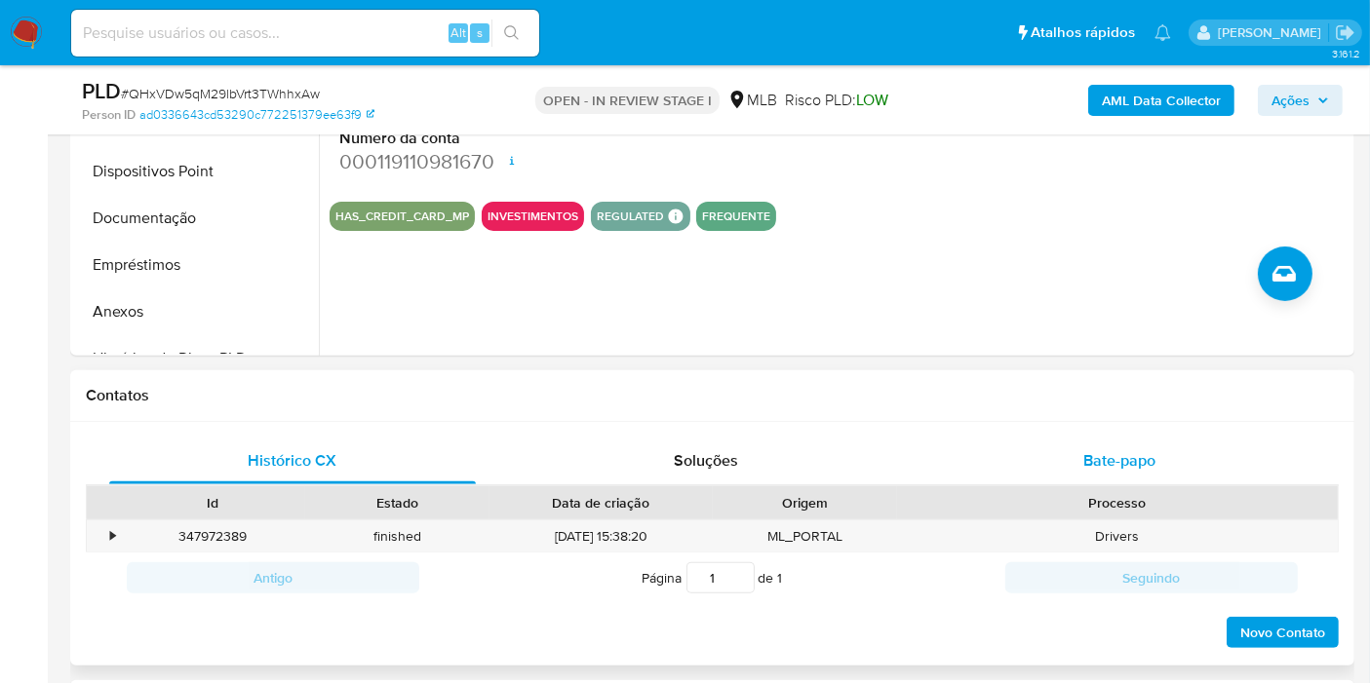
click at [1131, 459] on span "Bate-papo" at bounding box center [1119, 460] width 72 height 22
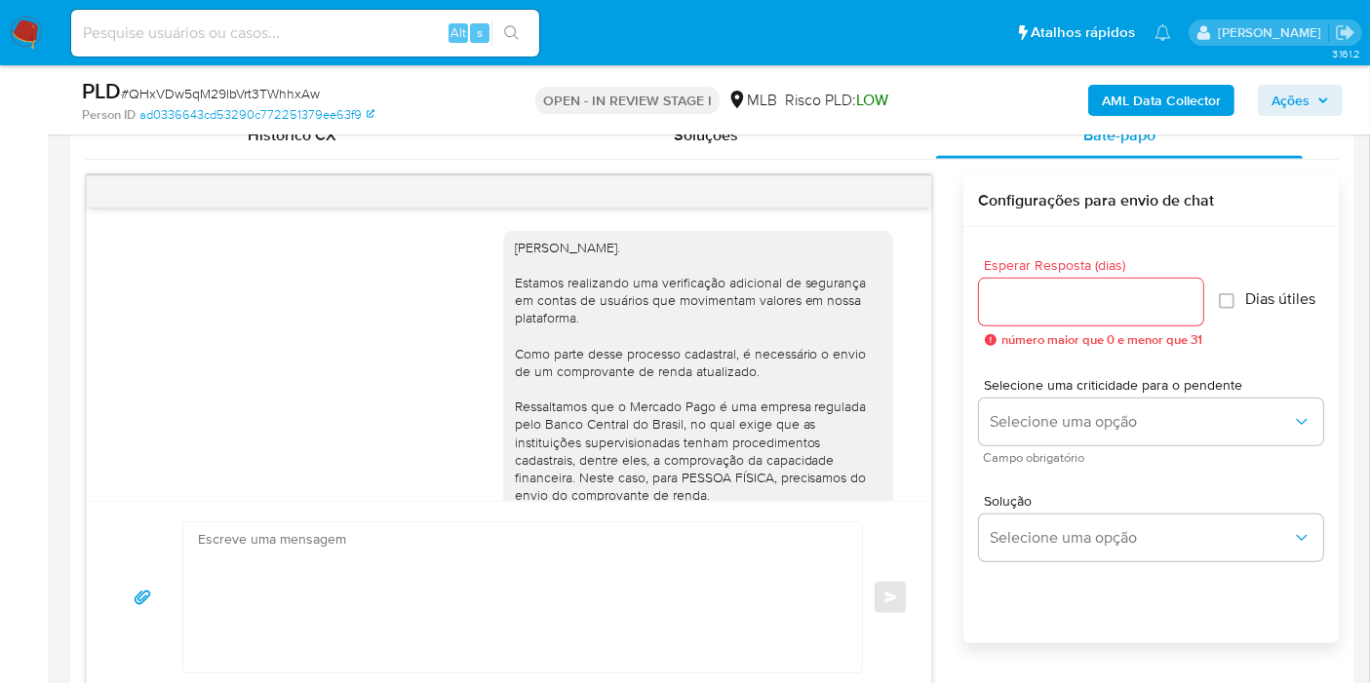
scroll to position [352, 0]
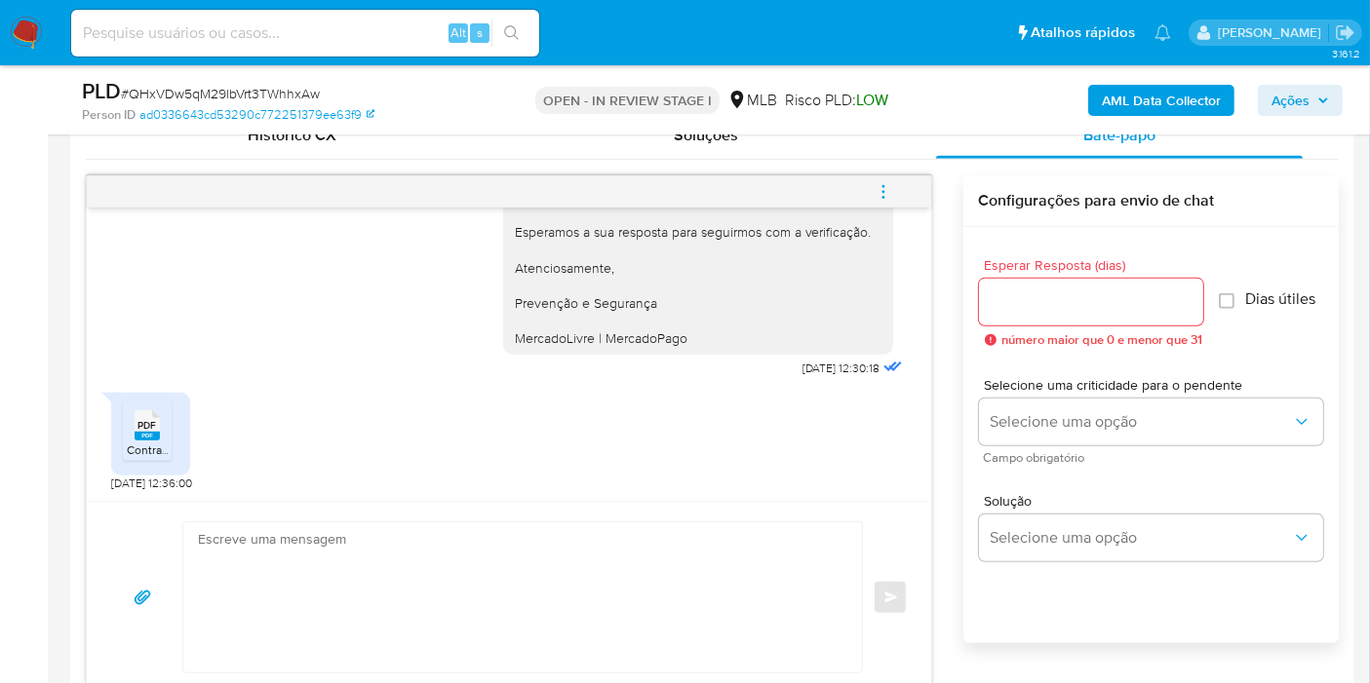
click at [166, 450] on span "Contra cheque.pdf" at bounding box center [175, 450] width 97 height 17
click at [1281, 100] on span "Ações" at bounding box center [1290, 100] width 38 height 31
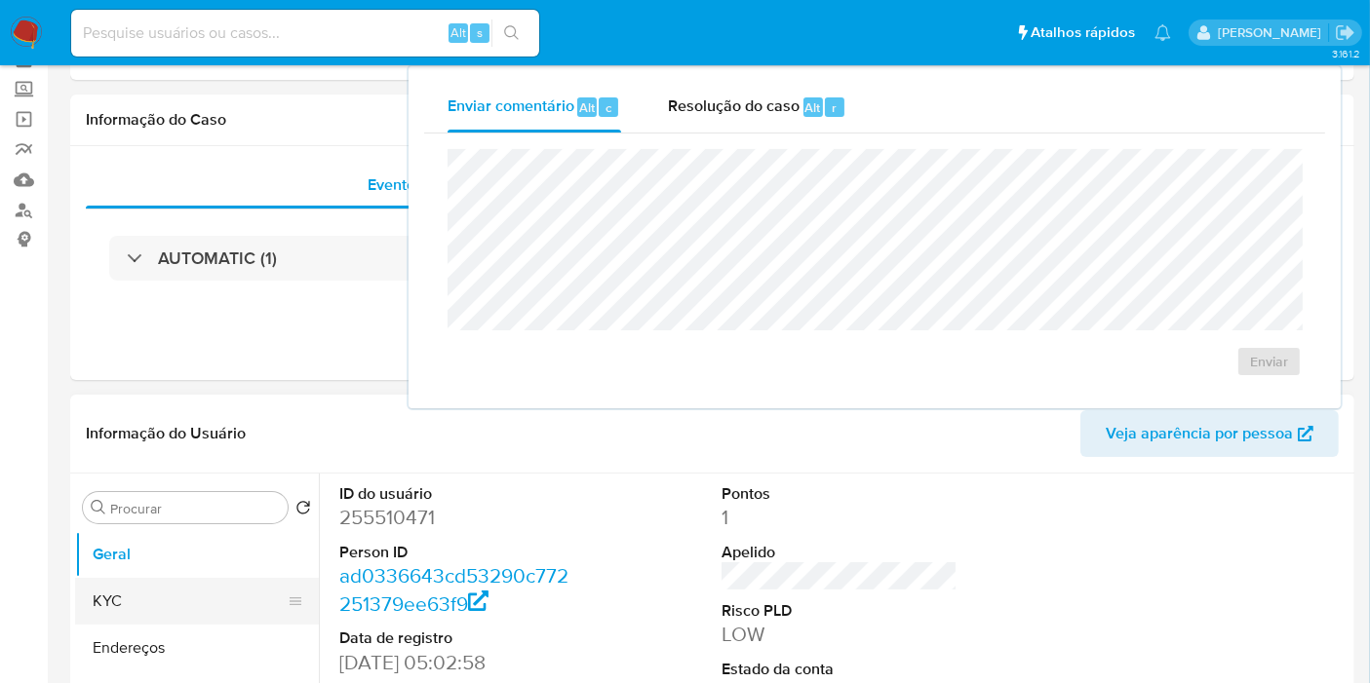
scroll to position [216, 0]
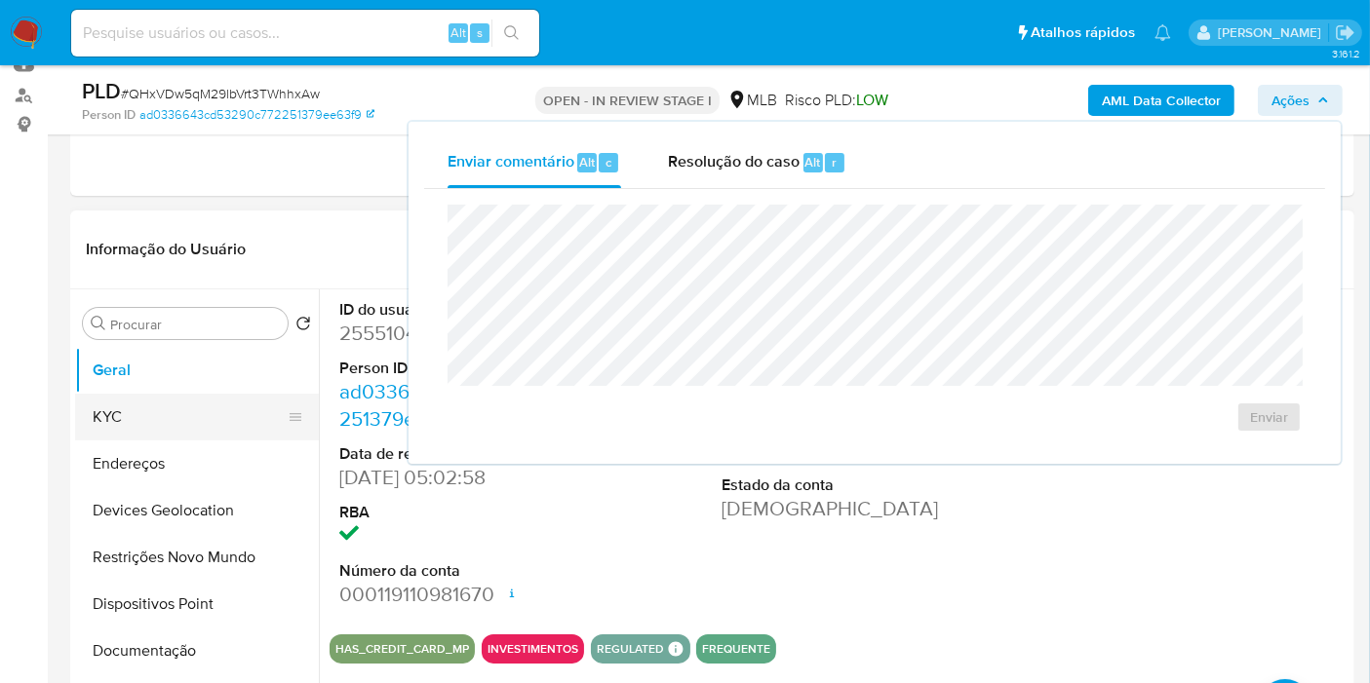
click at [131, 411] on button "KYC" at bounding box center [189, 417] width 228 height 47
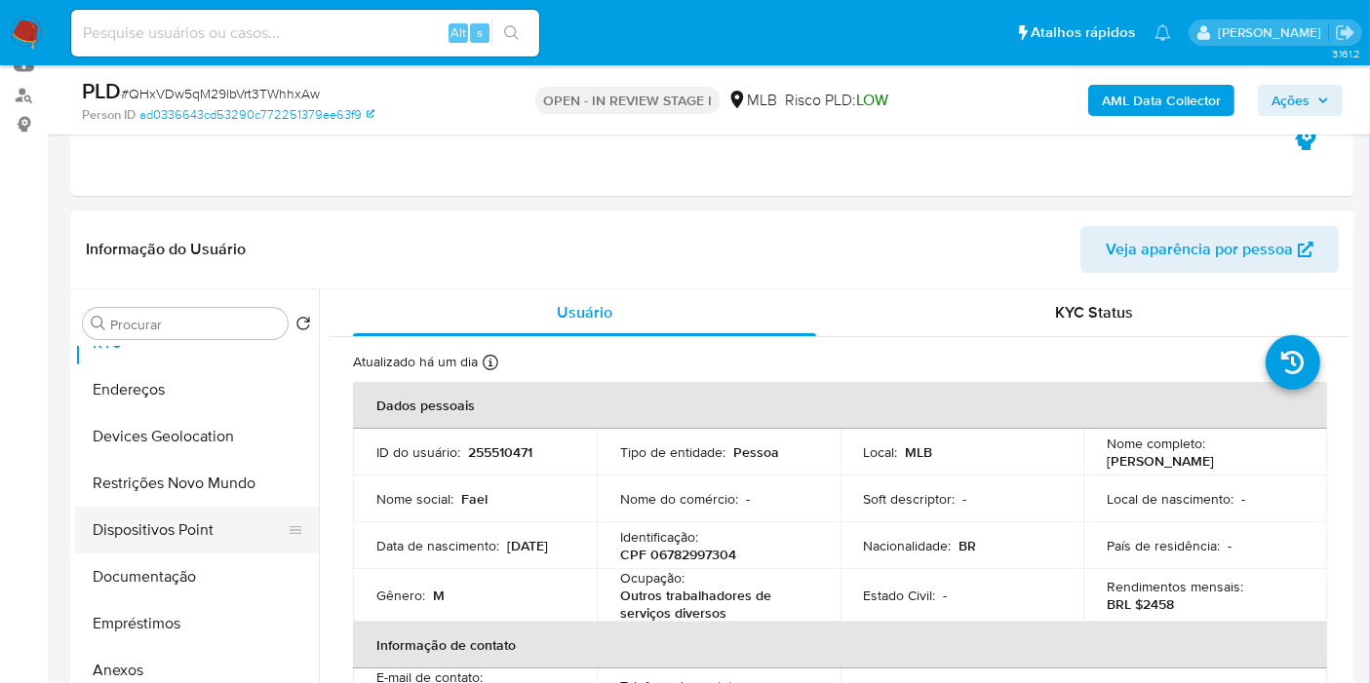
scroll to position [108, 0]
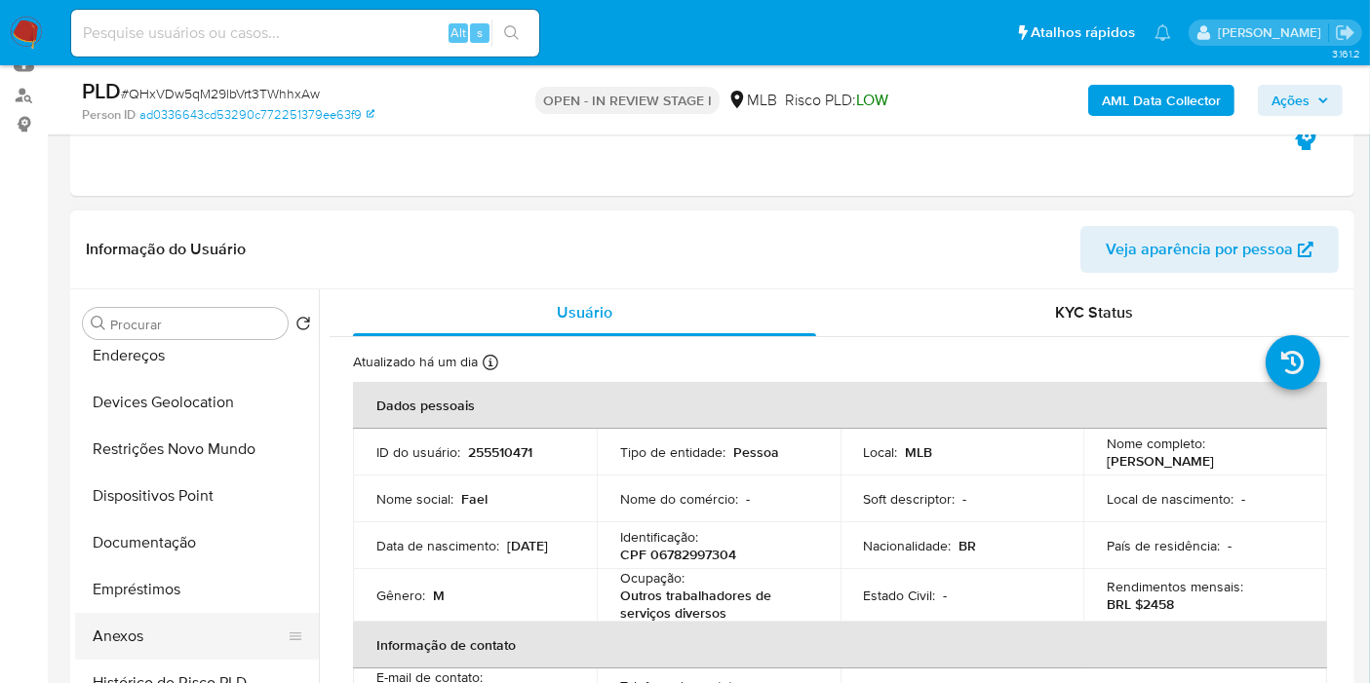
click at [166, 644] on button "Anexos" at bounding box center [189, 636] width 228 height 47
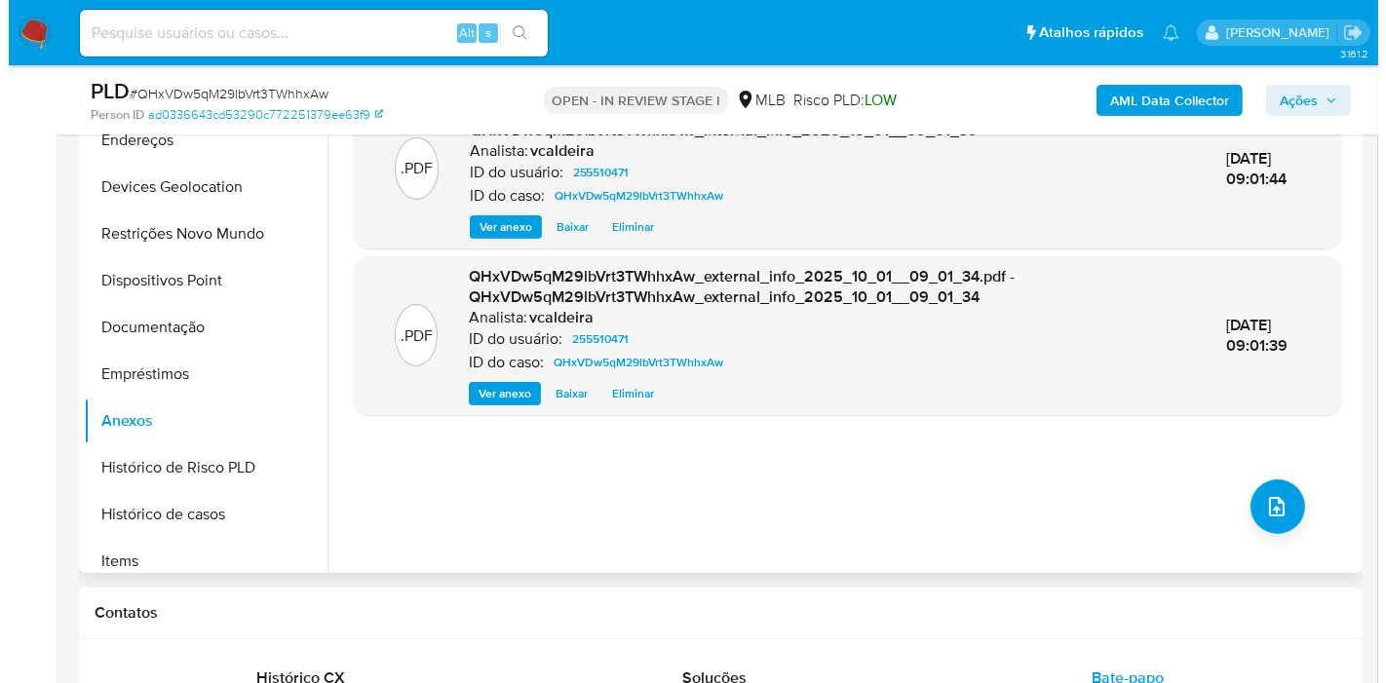
scroll to position [433, 0]
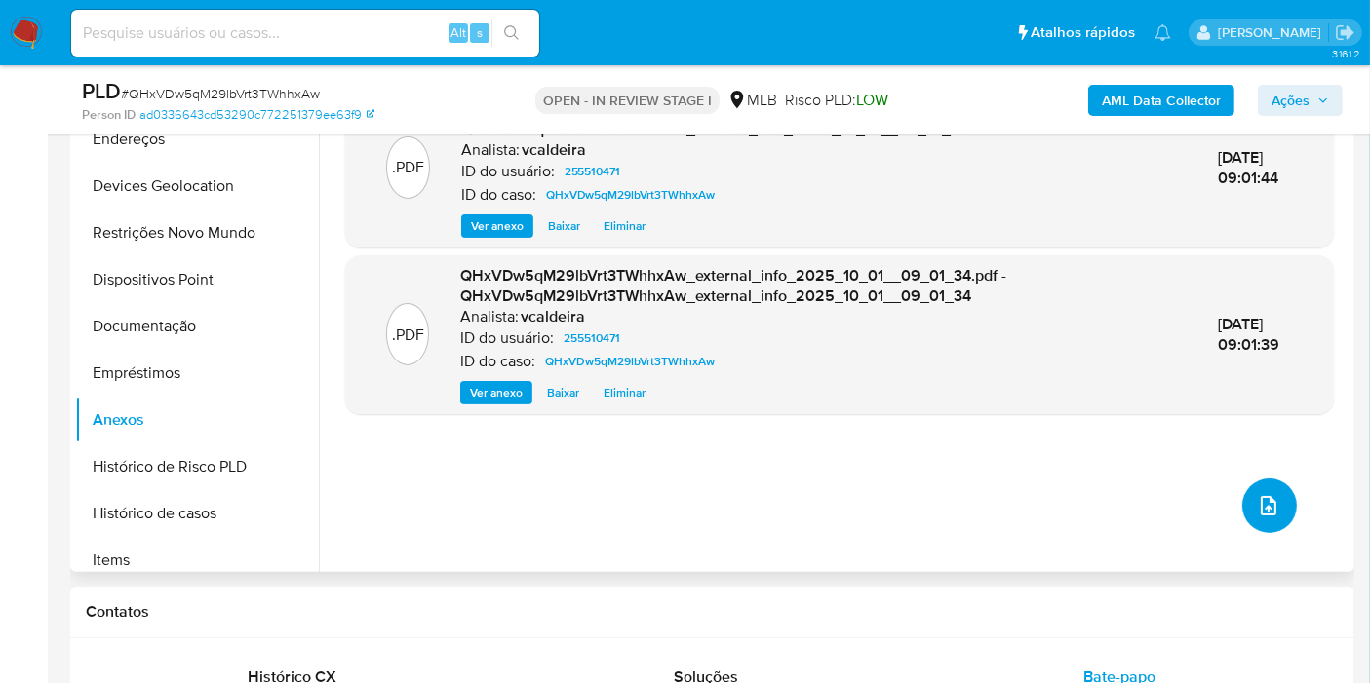
click at [1245, 517] on button "upload-file" at bounding box center [1269, 506] width 55 height 55
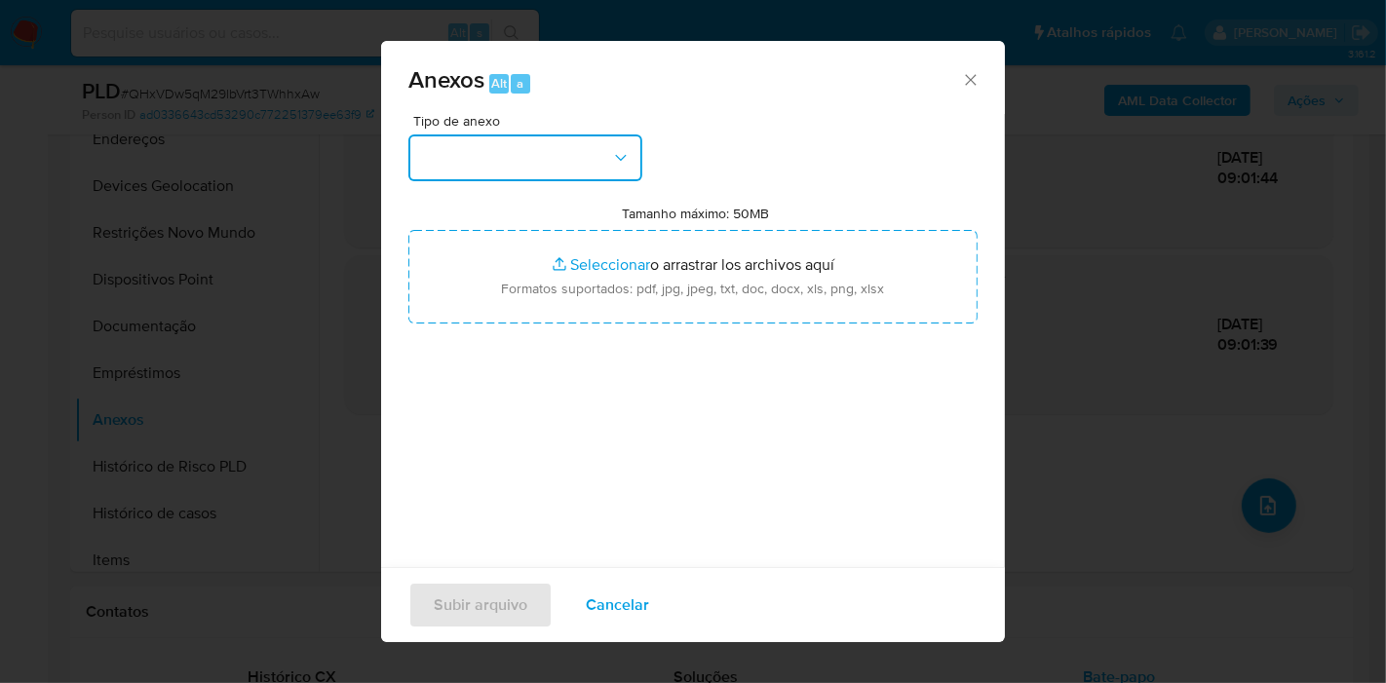
drag, startPoint x: 552, startPoint y: 160, endPoint x: 543, endPoint y: 184, distance: 25.9
click at [549, 159] on button "button" at bounding box center [525, 158] width 234 height 47
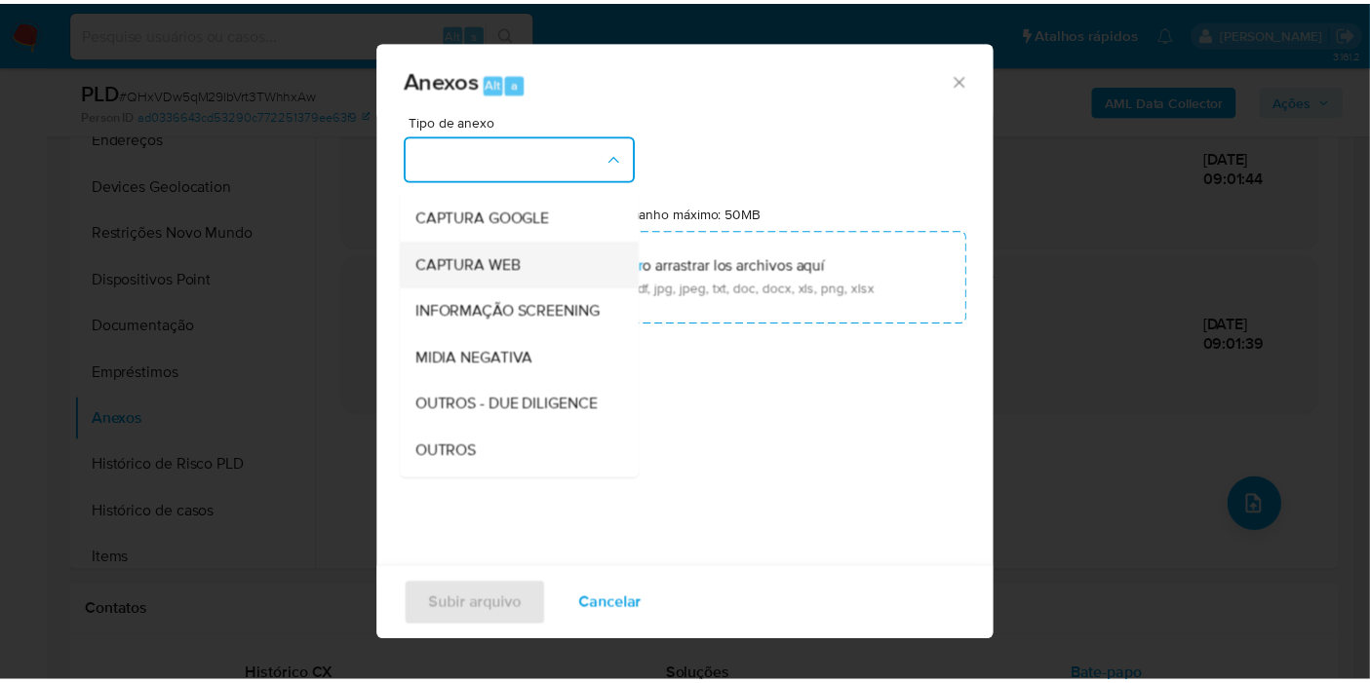
scroll to position [216, 0]
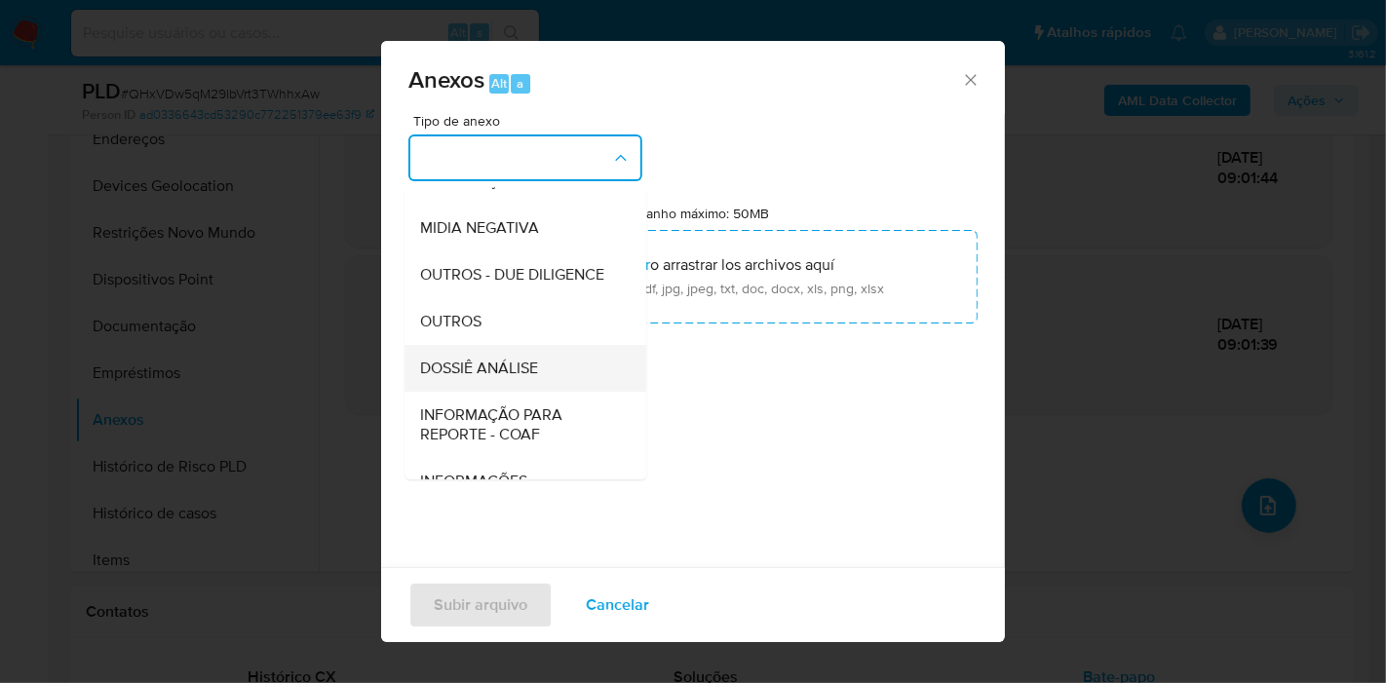
click at [523, 378] on span "DOSSIÊ ANÁLISE" at bounding box center [479, 368] width 118 height 19
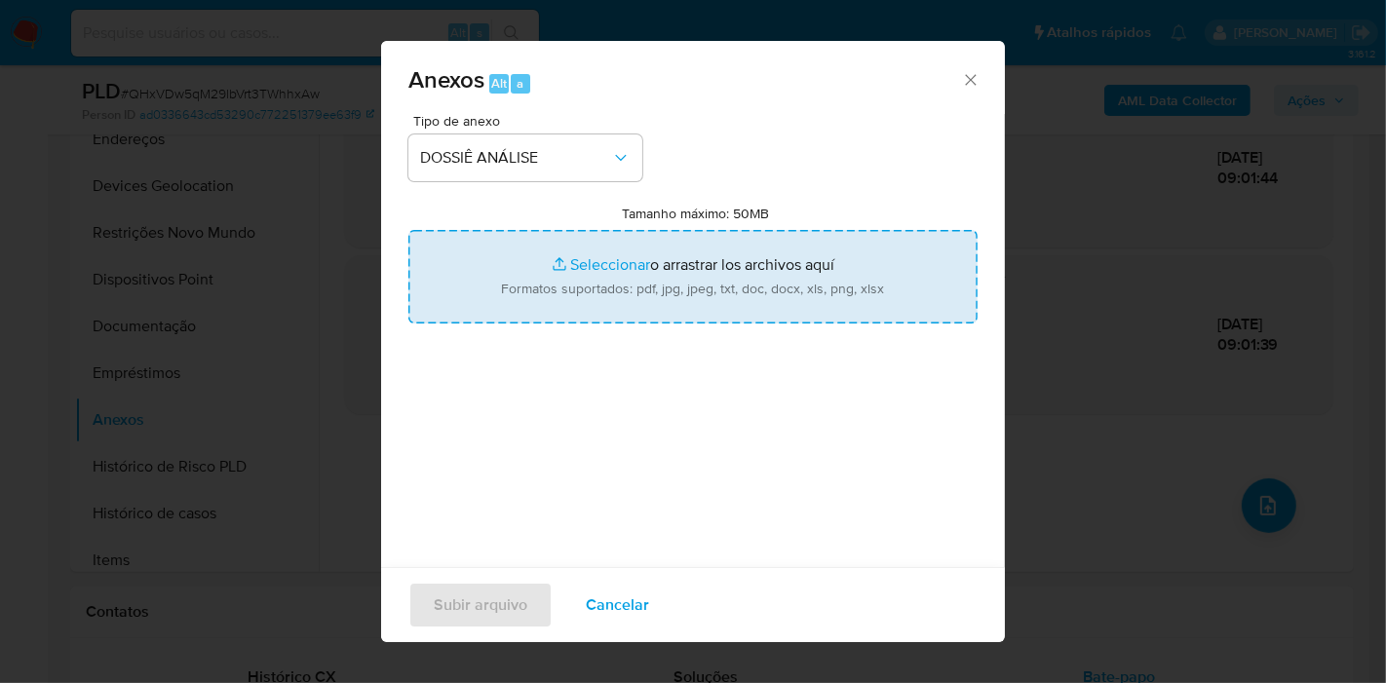
click at [630, 301] on input "Tamanho máximo: 50MB Seleccionar archivos" at bounding box center [692, 277] width 569 height 94
type input "C:\fakepath\SAR - (XXX) - CPF 06782997304 - PATRICK RAFAEL ALVES DE SOUSA.pdf"
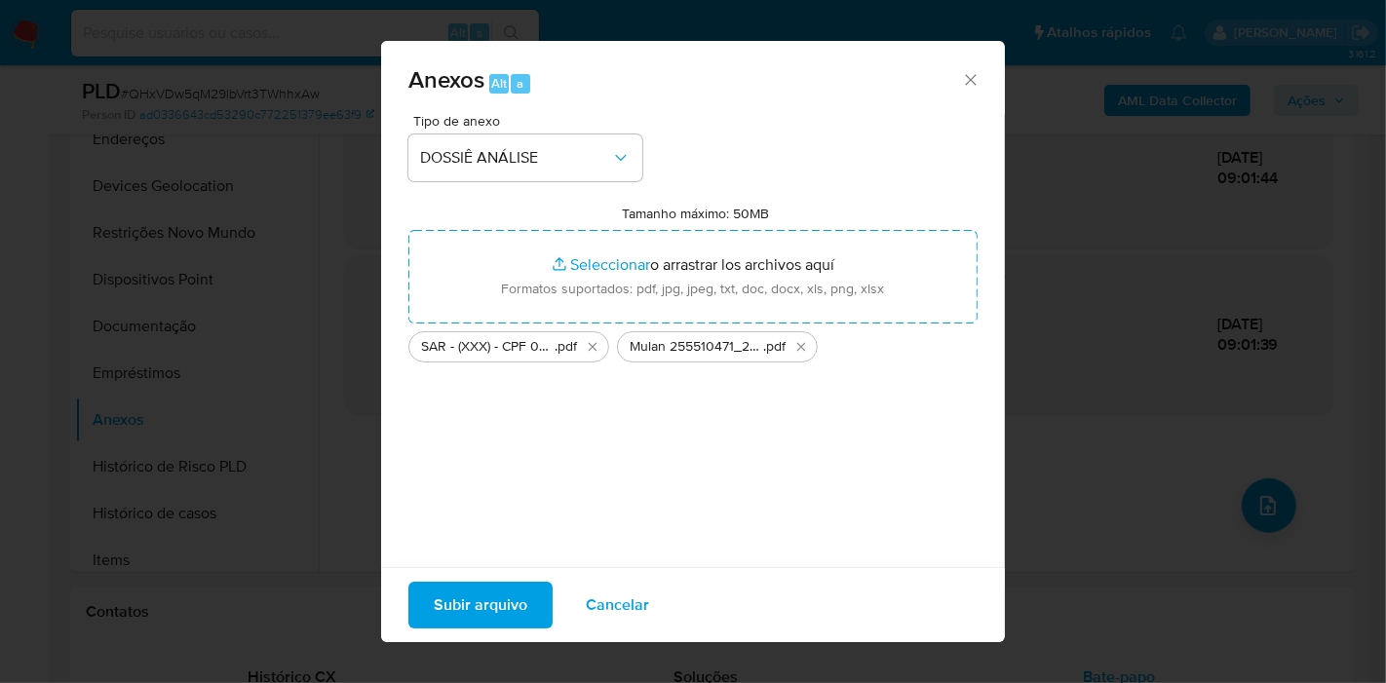
click at [466, 599] on span "Subir arquivo" at bounding box center [481, 605] width 94 height 43
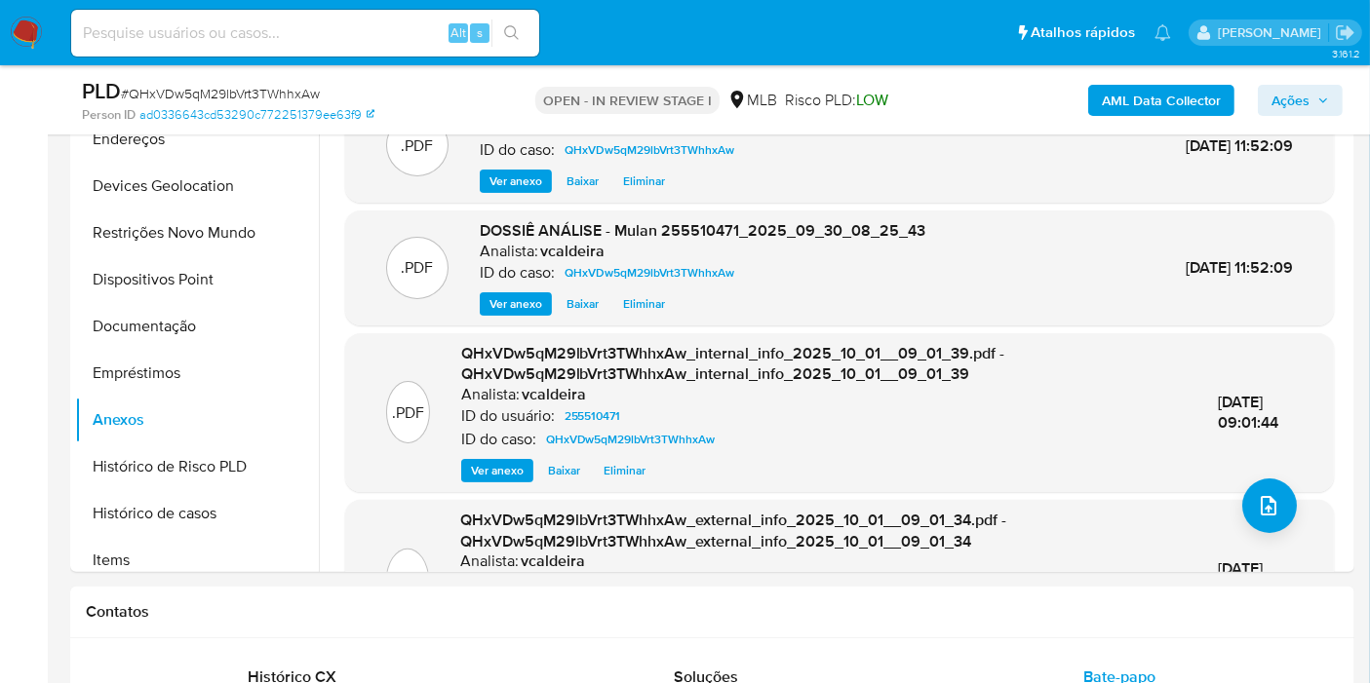
click at [1301, 107] on span "Ações" at bounding box center [1290, 100] width 38 height 31
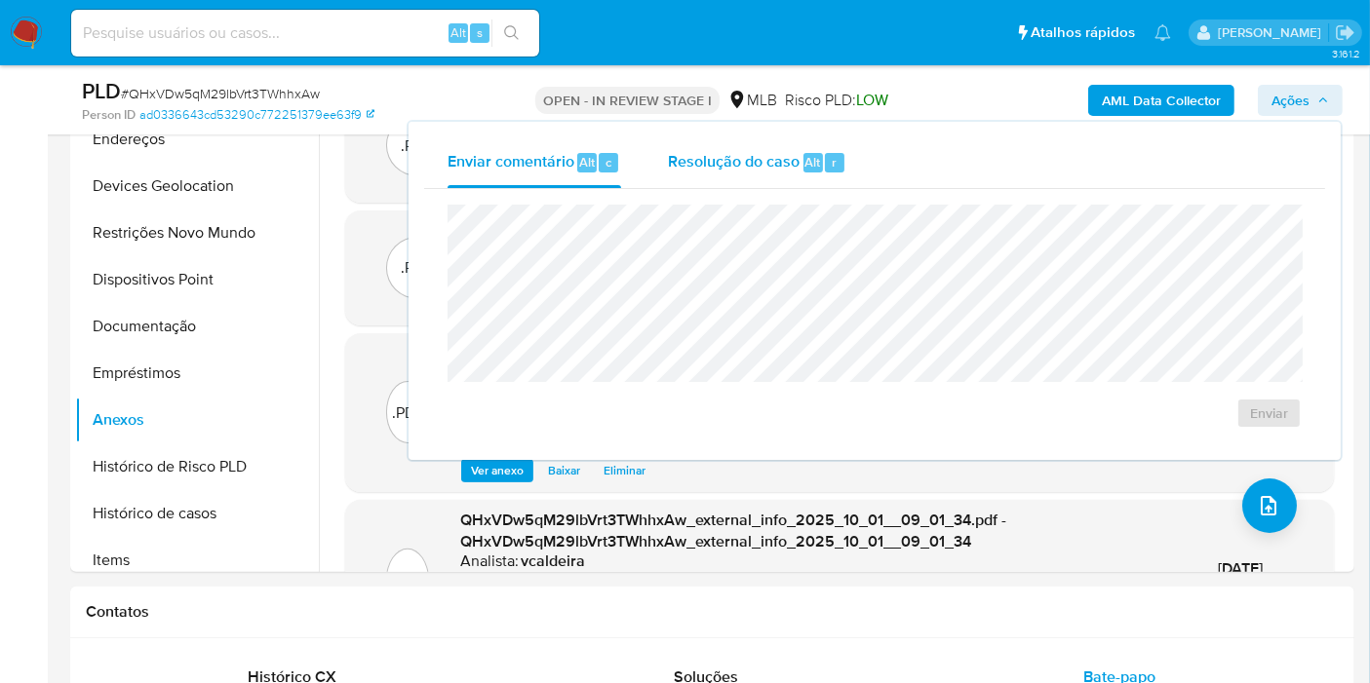
click at [730, 182] on div "Resolução do caso Alt r" at bounding box center [757, 162] width 178 height 51
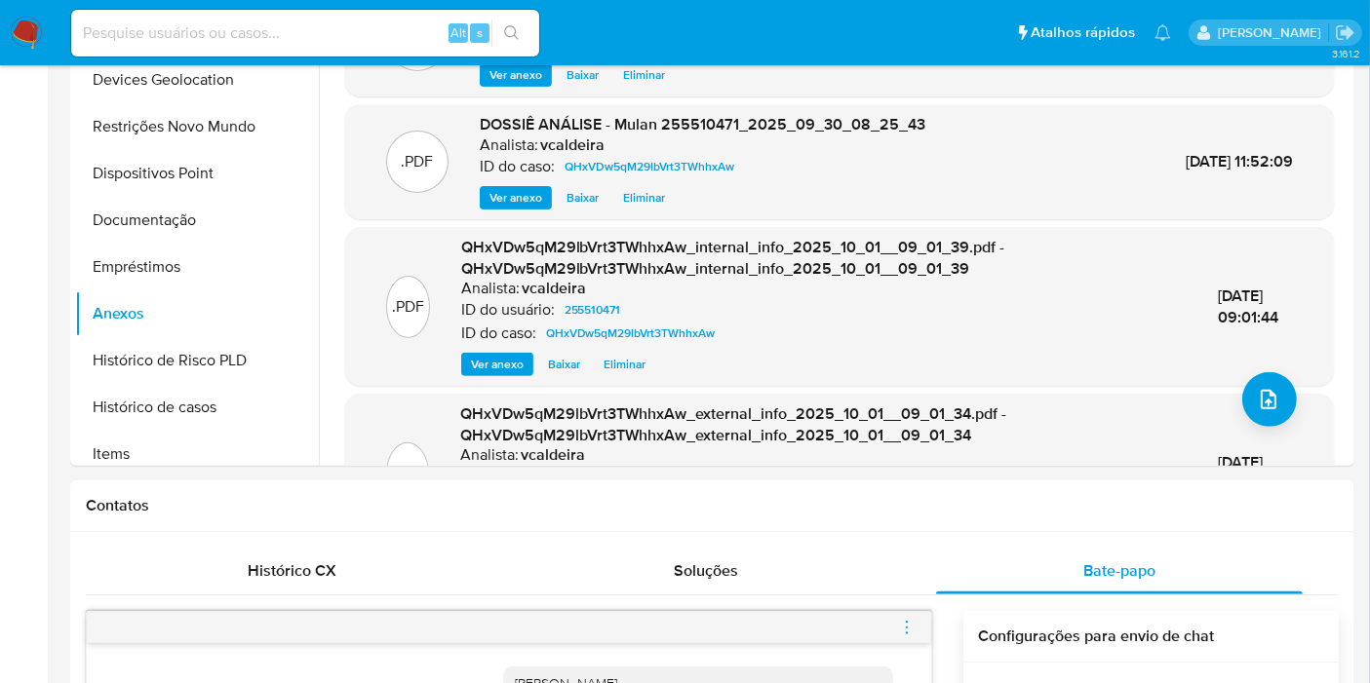
scroll to position [649, 0]
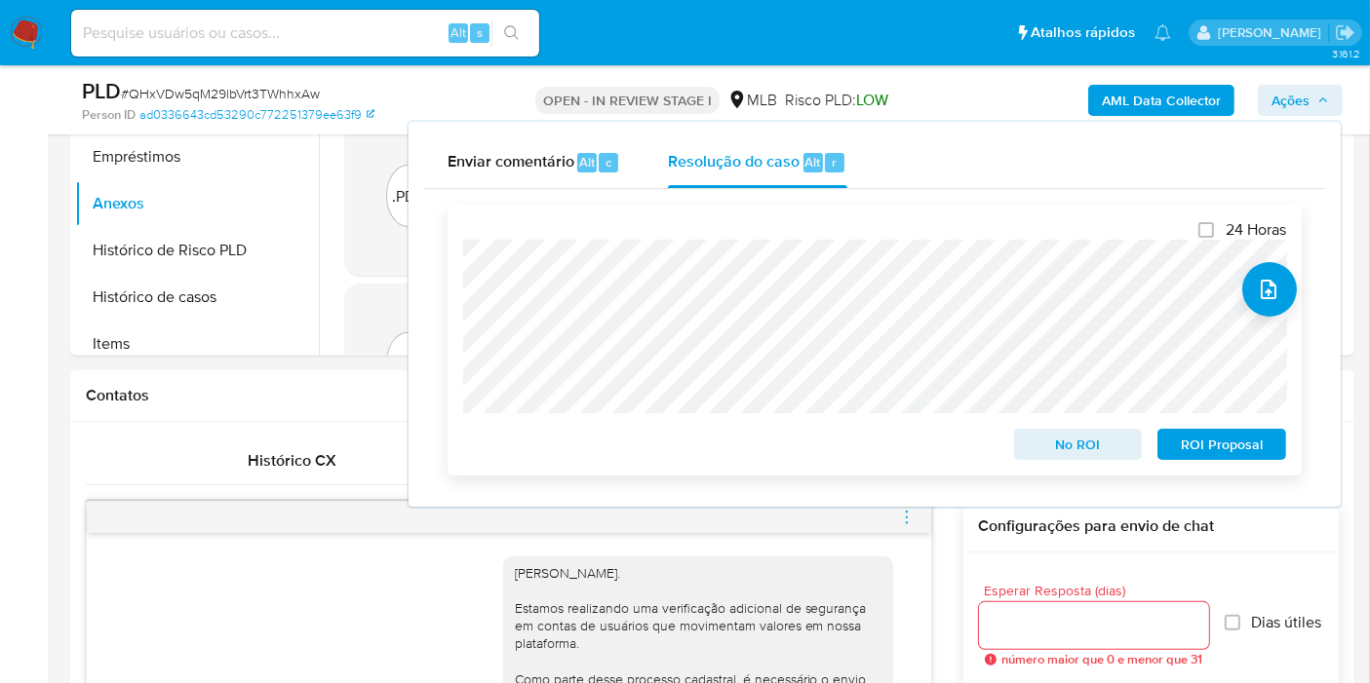
click at [1202, 454] on span "ROI Proposal" at bounding box center [1221, 444] width 101 height 27
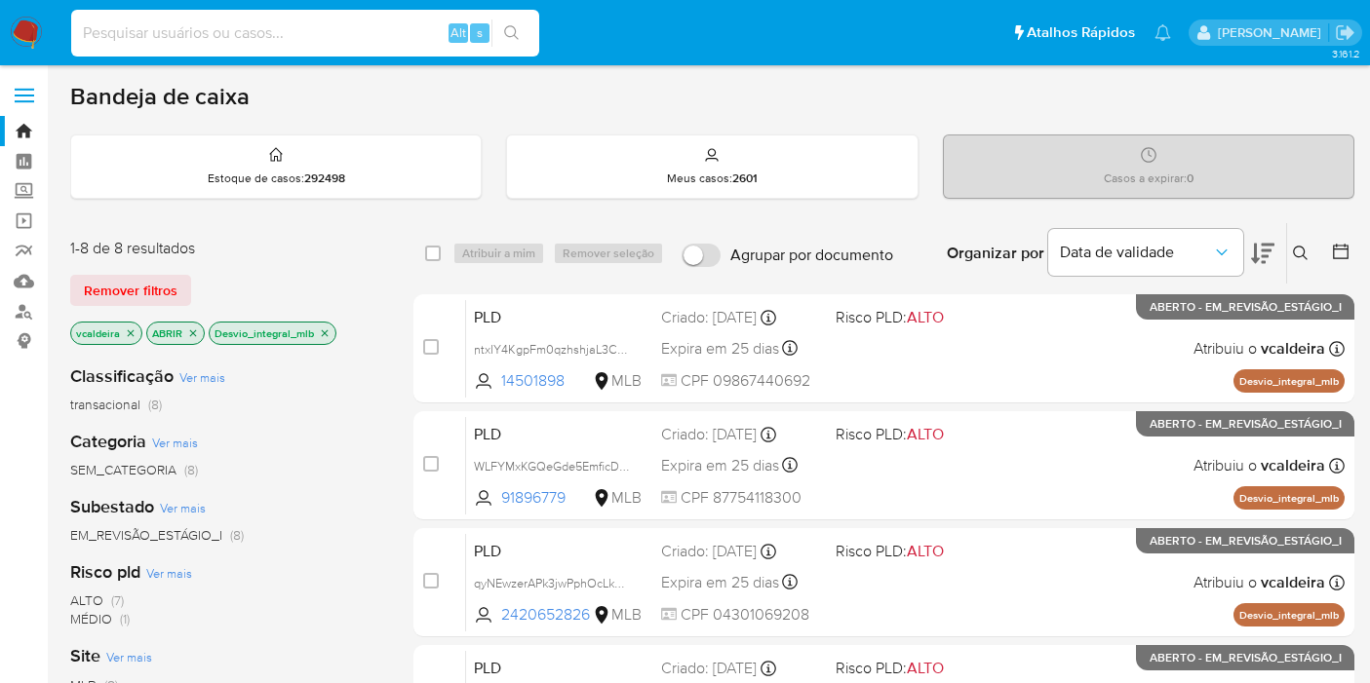
scroll to position [108, 0]
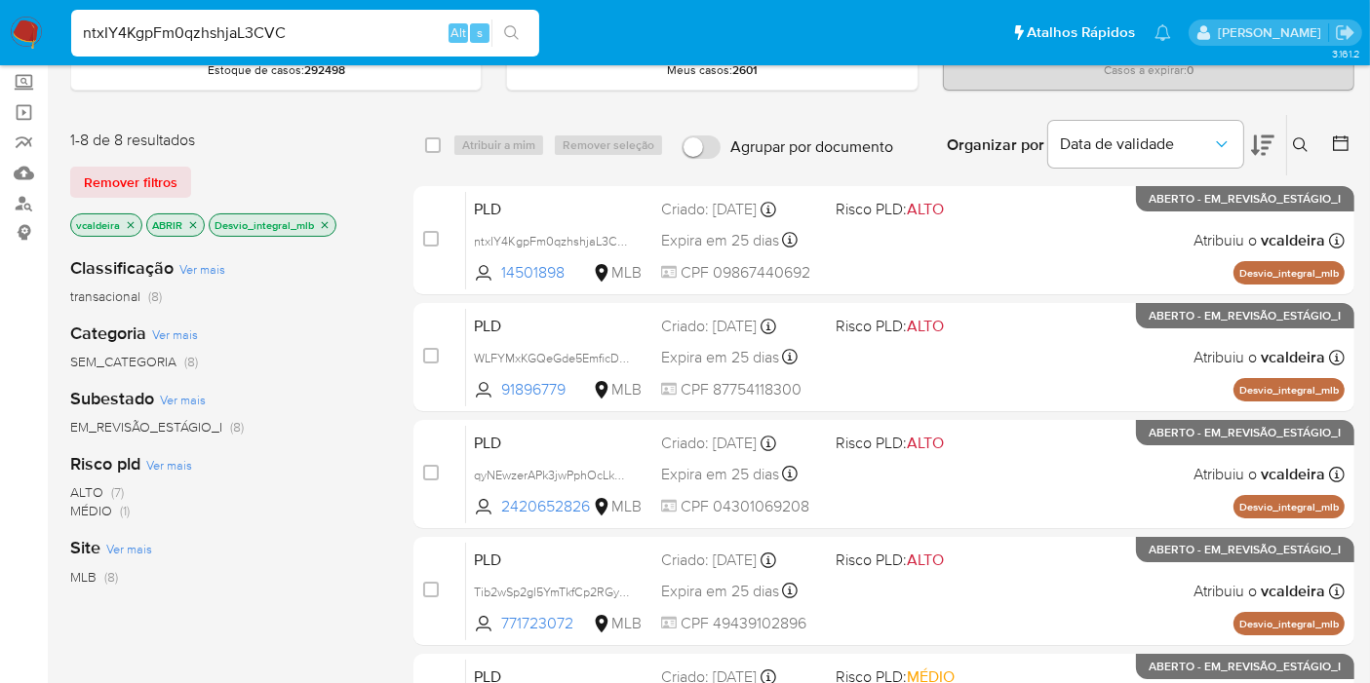
type input "ntxIY4KgpFm0qzhshjaL3CVC"
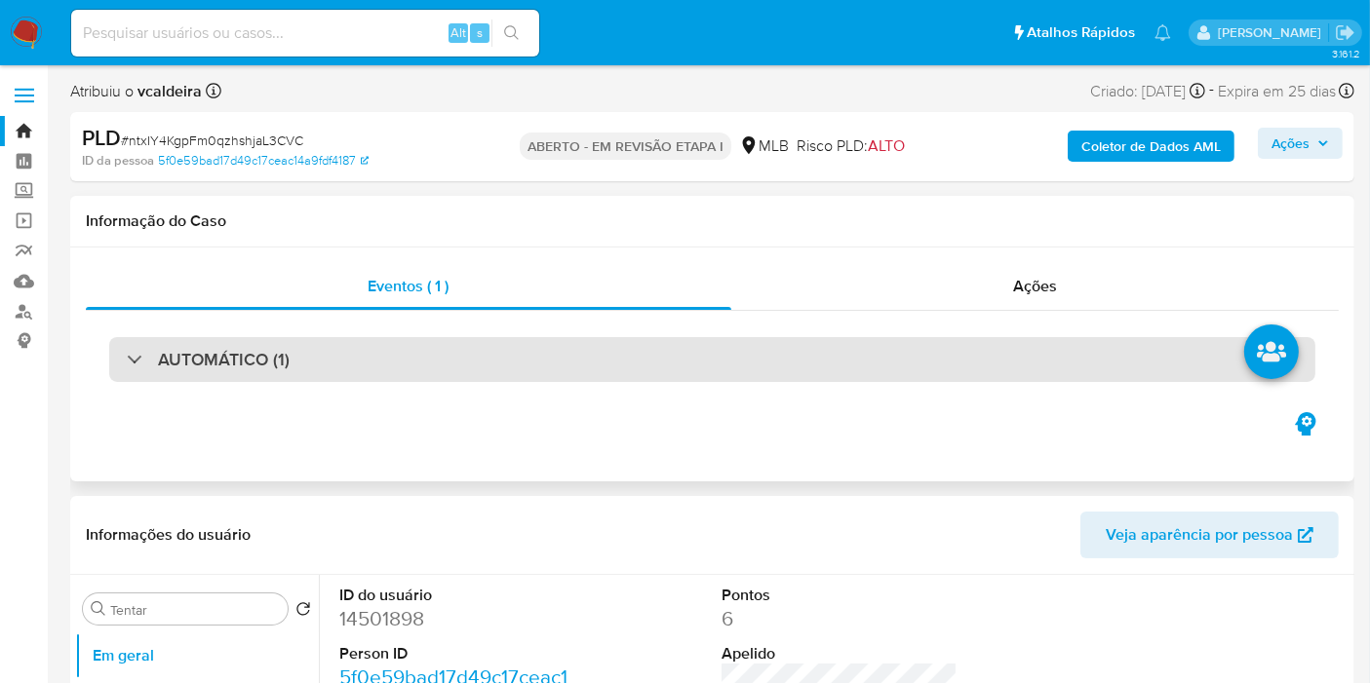
select select "10"
click at [289, 343] on div "AUTOMÁTICO (1)" at bounding box center [712, 359] width 1206 height 45
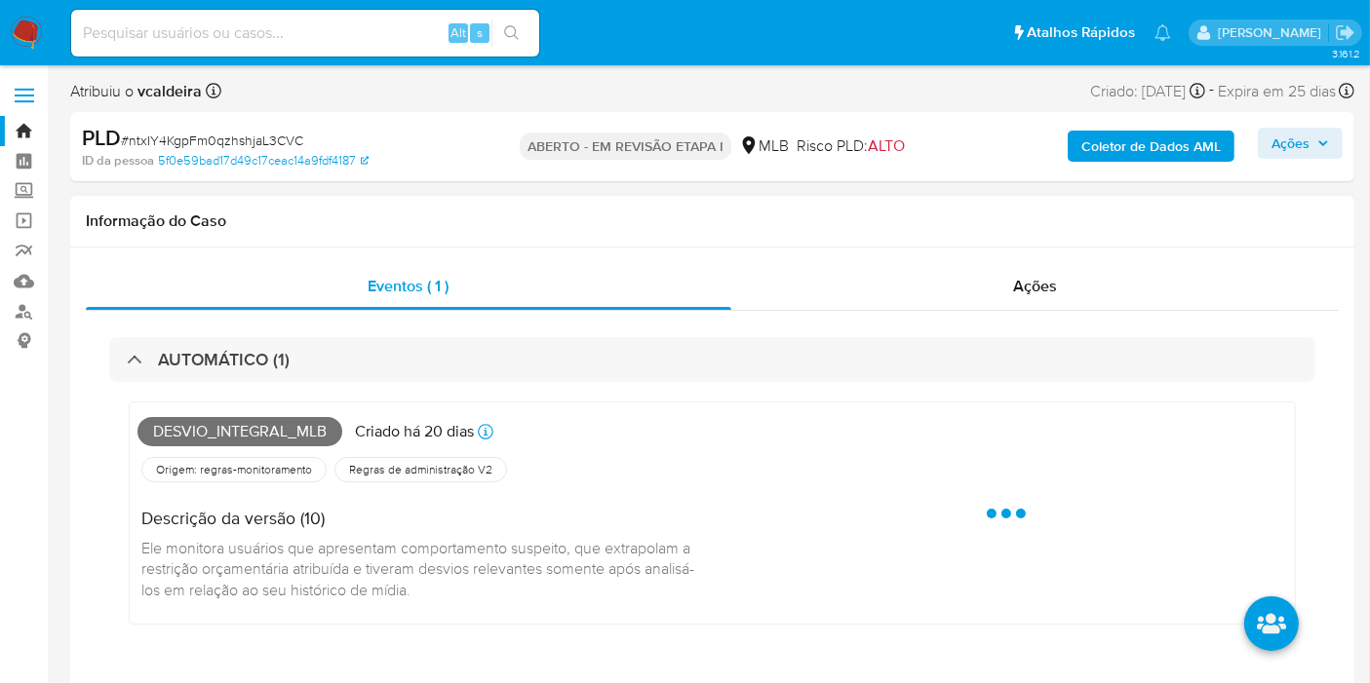
click at [252, 430] on font "Desvio_integral_mlb" at bounding box center [240, 431] width 174 height 22
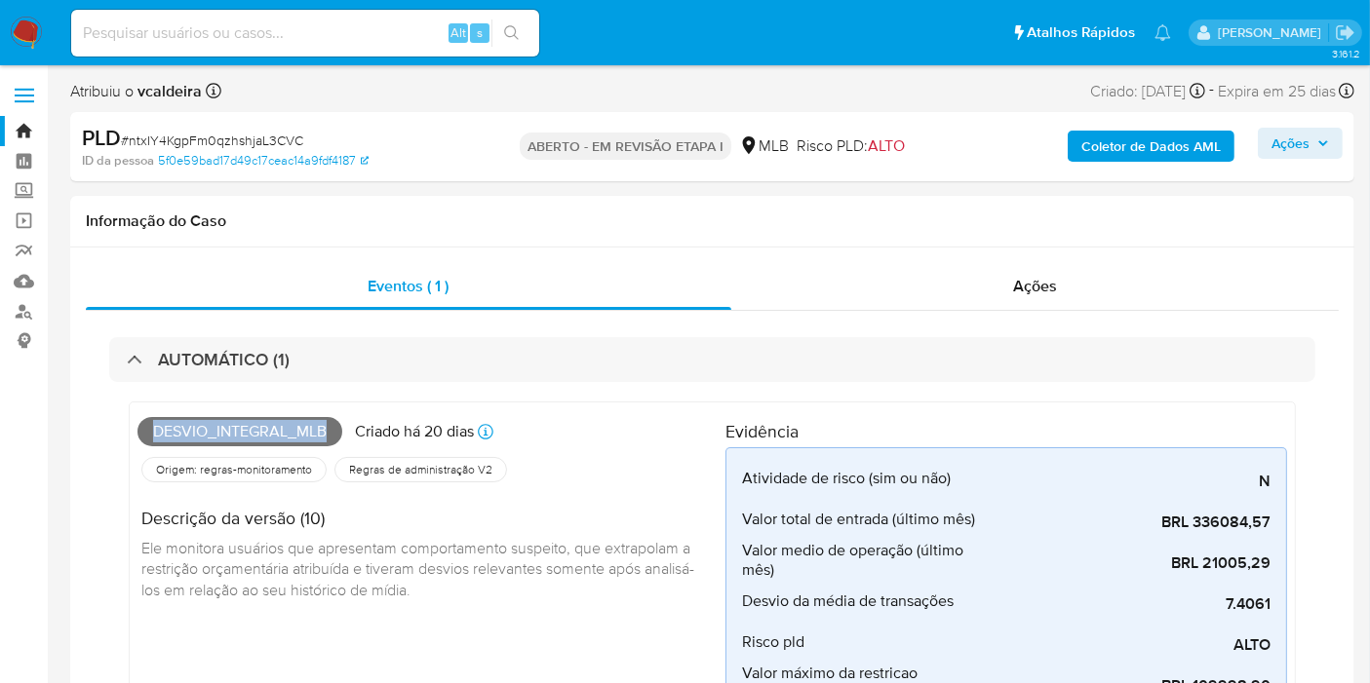
copy font "Desvio_integral_mlb"
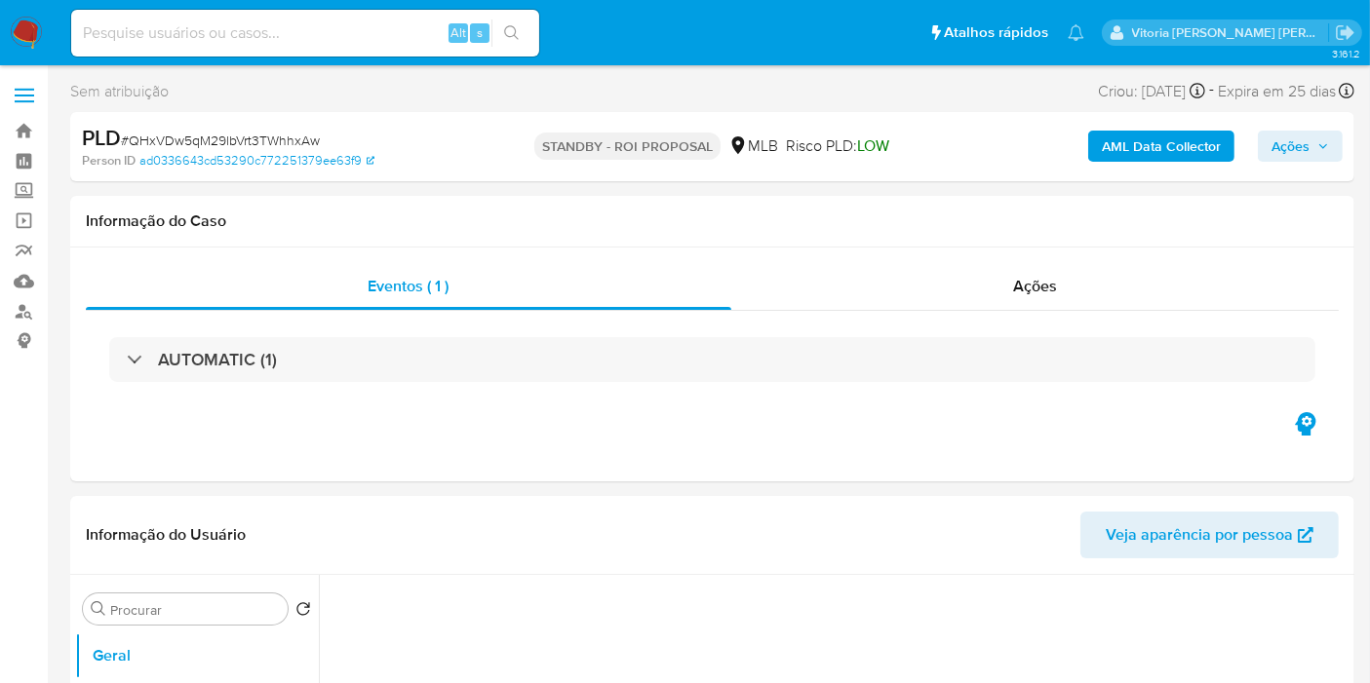
select select "10"
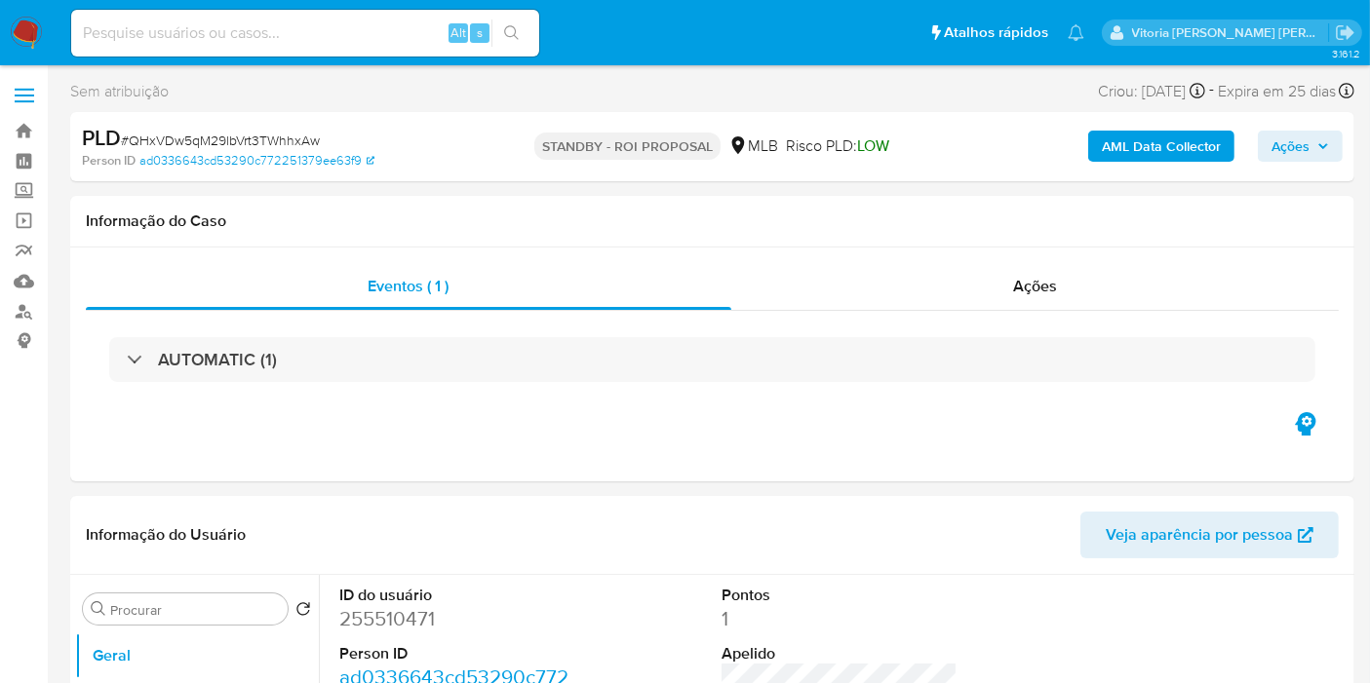
click at [330, 28] on input at bounding box center [305, 32] width 468 height 25
paste input "L0dPBbKd5wR90Kf67hbDz0j4"
type input "L0dPBbKd5wR90Kf67hbDz0j4"
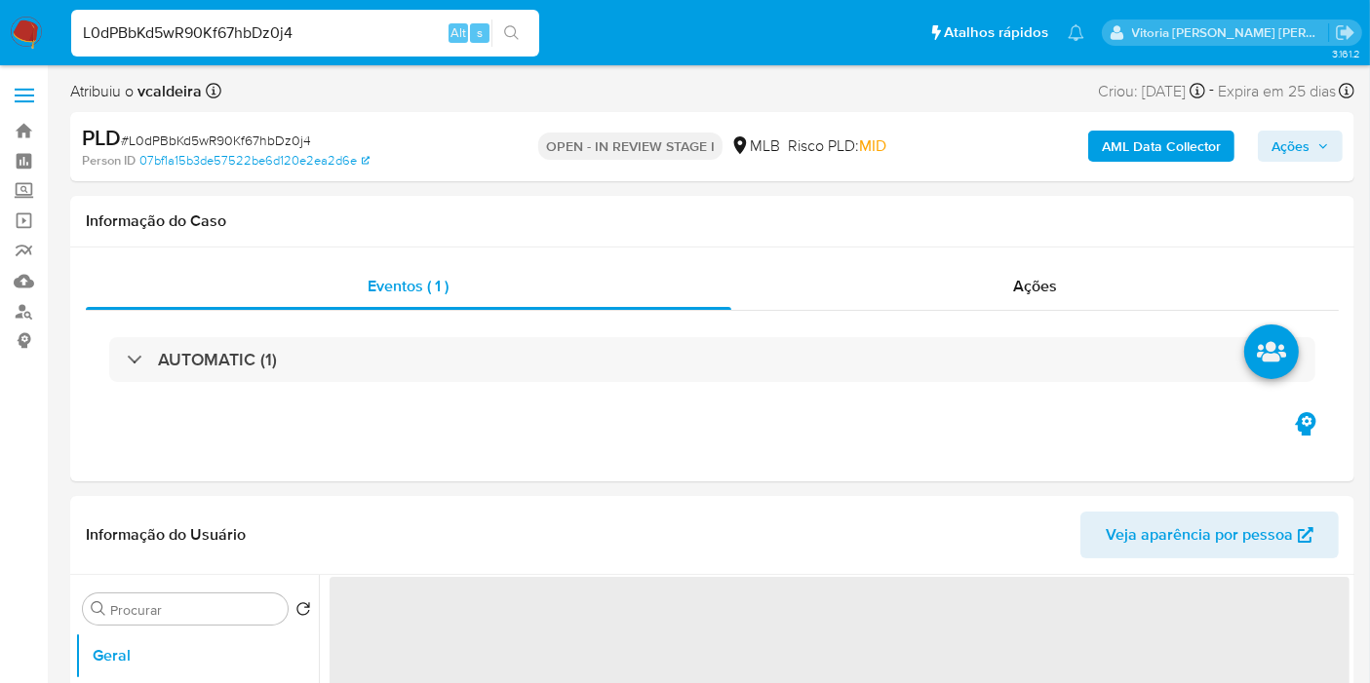
select select "10"
